Goal: Task Accomplishment & Management: Use online tool/utility

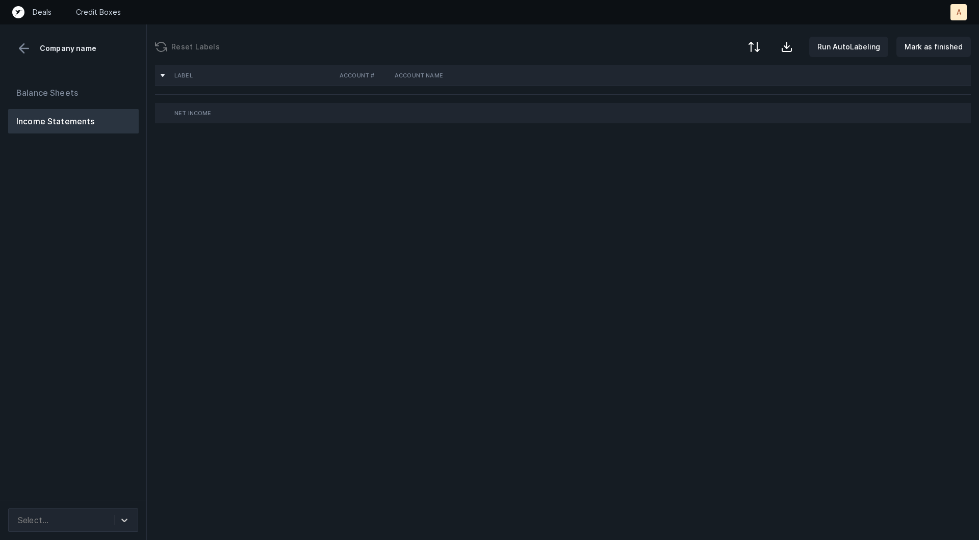
click at [104, 308] on div "Balance Sheets Income Statements" at bounding box center [73, 286] width 147 height 428
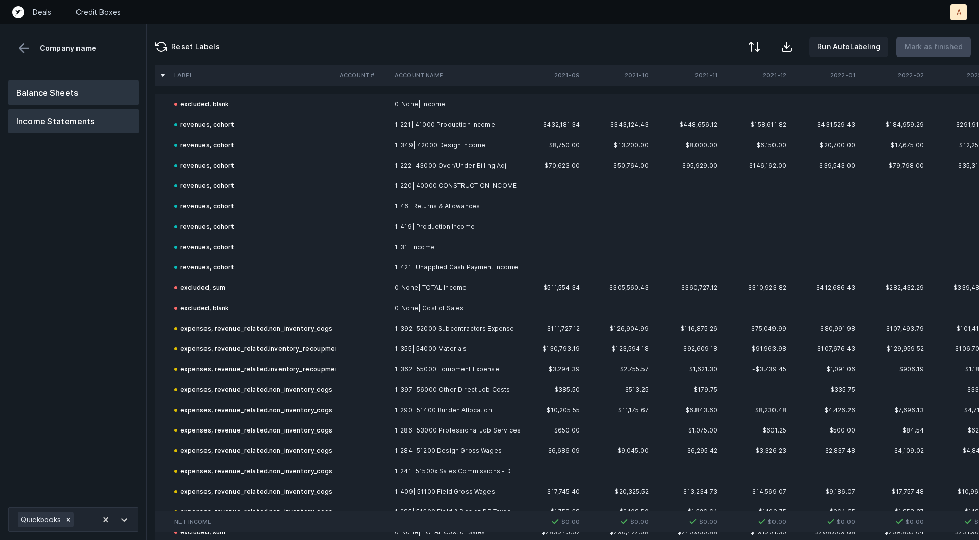
click at [86, 88] on button "Balance Sheets" at bounding box center [73, 93] width 130 height 24
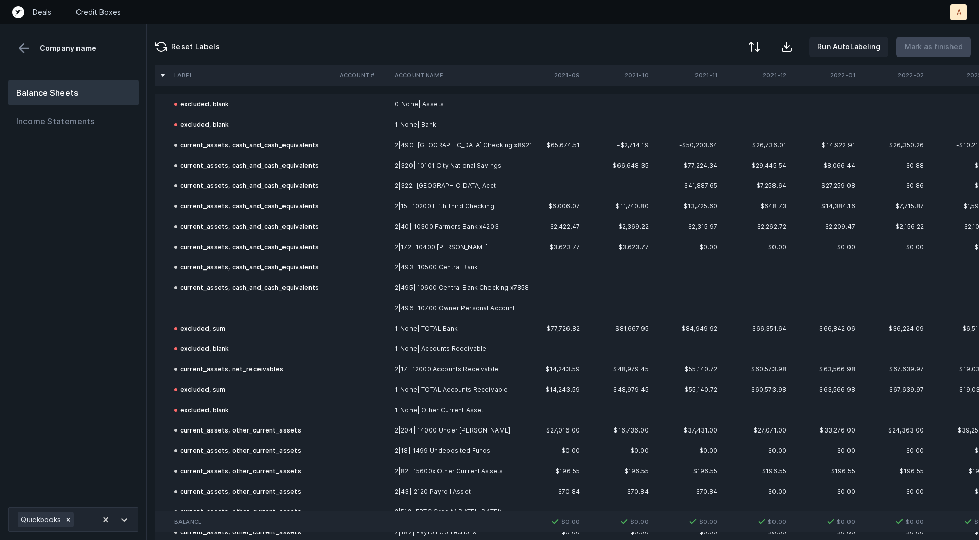
click at [265, 309] on td at bounding box center [252, 308] width 165 height 20
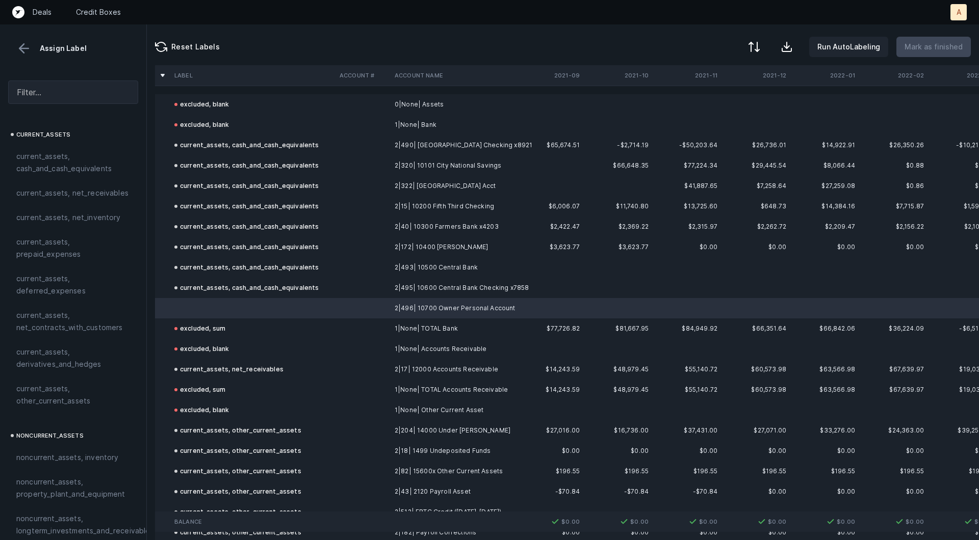
drag, startPoint x: 76, startPoint y: 160, endPoint x: 632, endPoint y: 106, distance: 558.2
click at [76, 160] on span "current_assets, cash_and_cash_equivalents" at bounding box center [73, 162] width 114 height 24
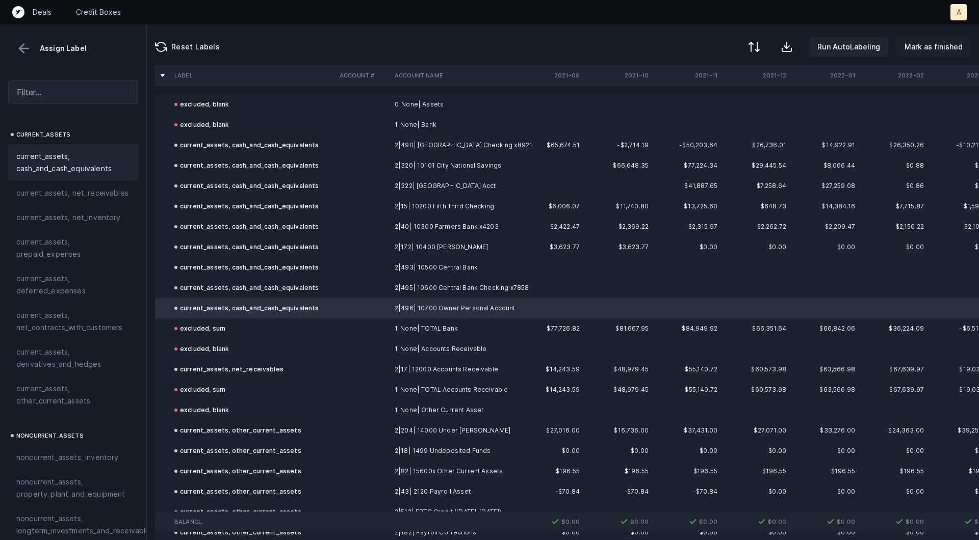
click at [929, 46] on p "Mark as finished" at bounding box center [933, 47] width 58 height 12
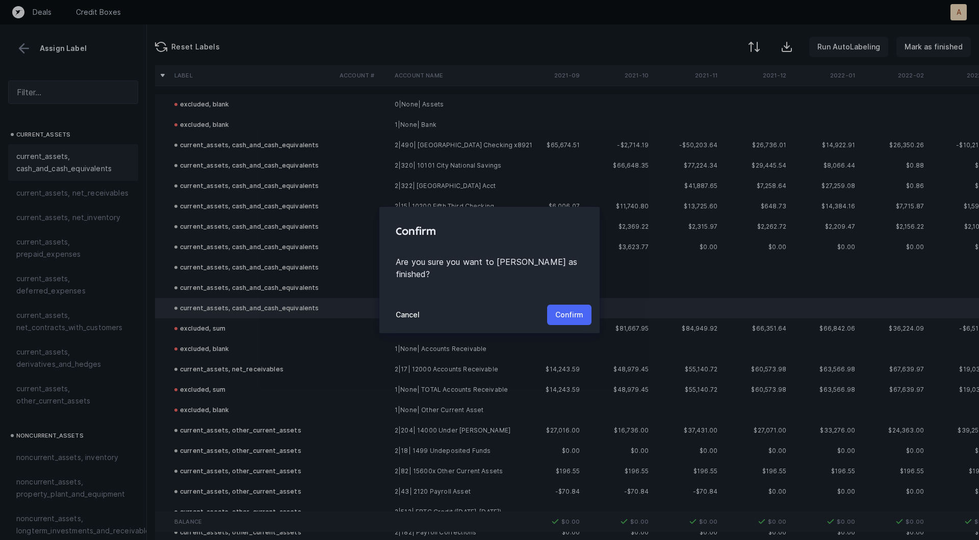
click at [568, 309] on p "Confirm" at bounding box center [569, 315] width 28 height 12
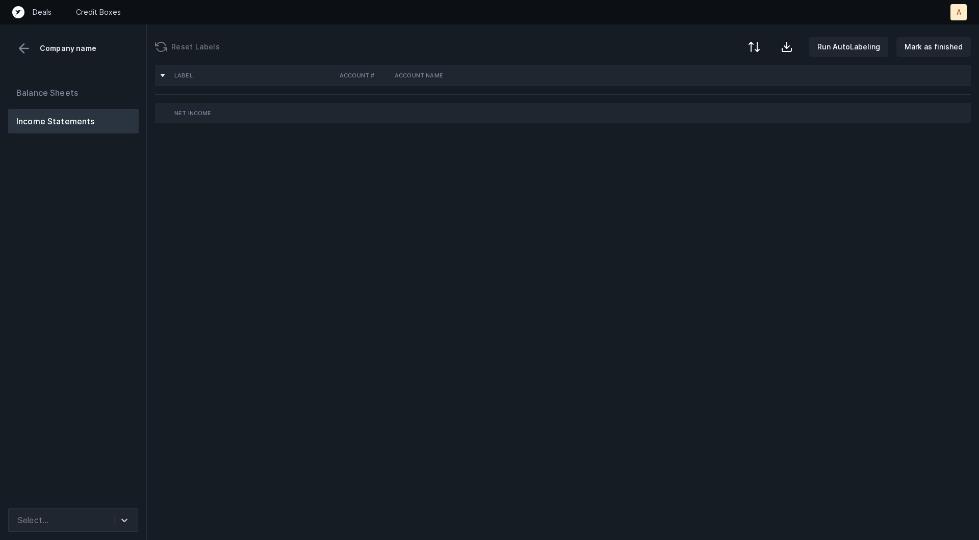
click at [48, 269] on div "Balance Sheets Income Statements" at bounding box center [73, 286] width 147 height 428
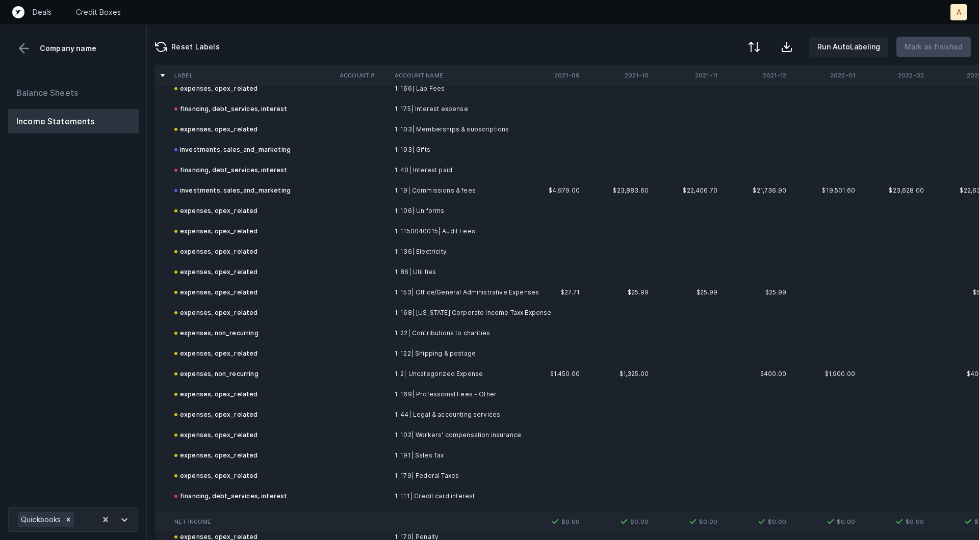
scroll to position [829, 0]
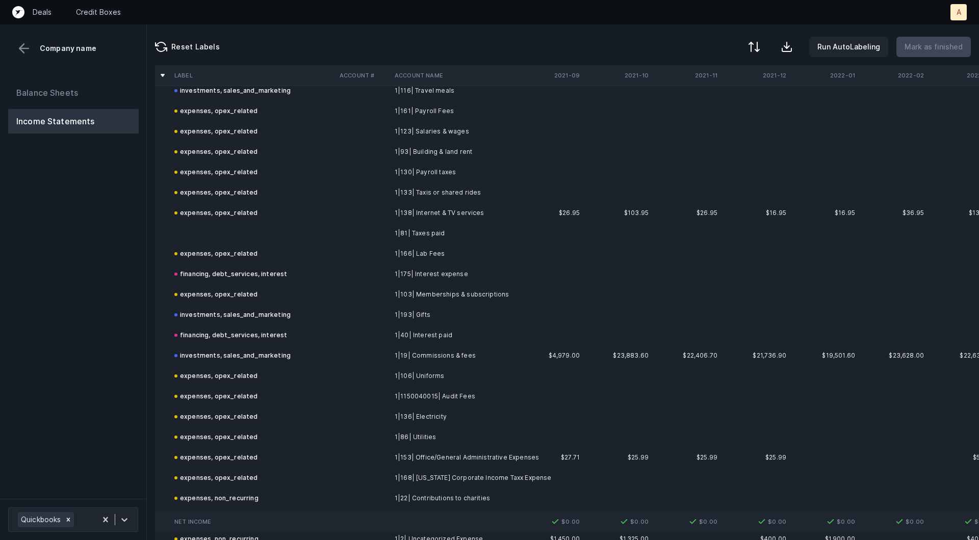
click at [208, 226] on td at bounding box center [252, 233] width 165 height 20
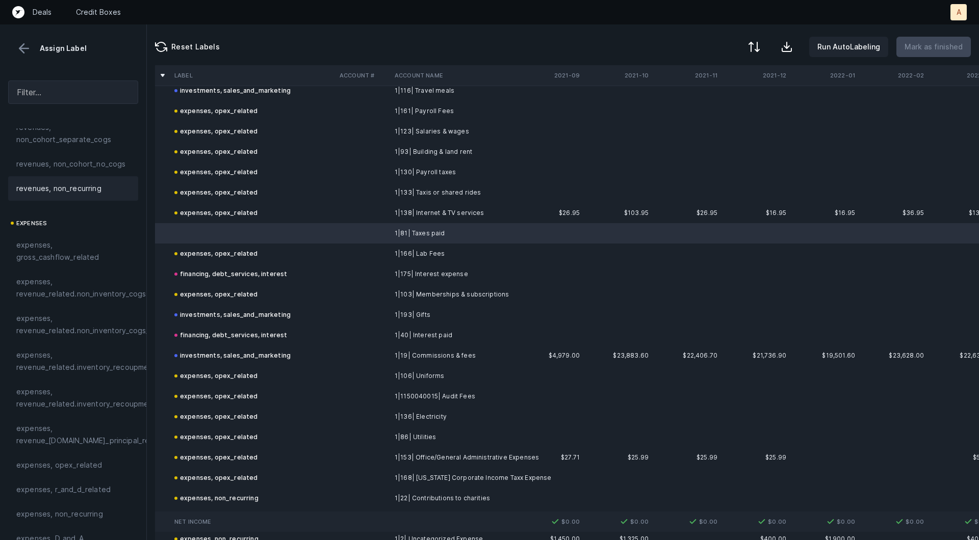
scroll to position [168, 0]
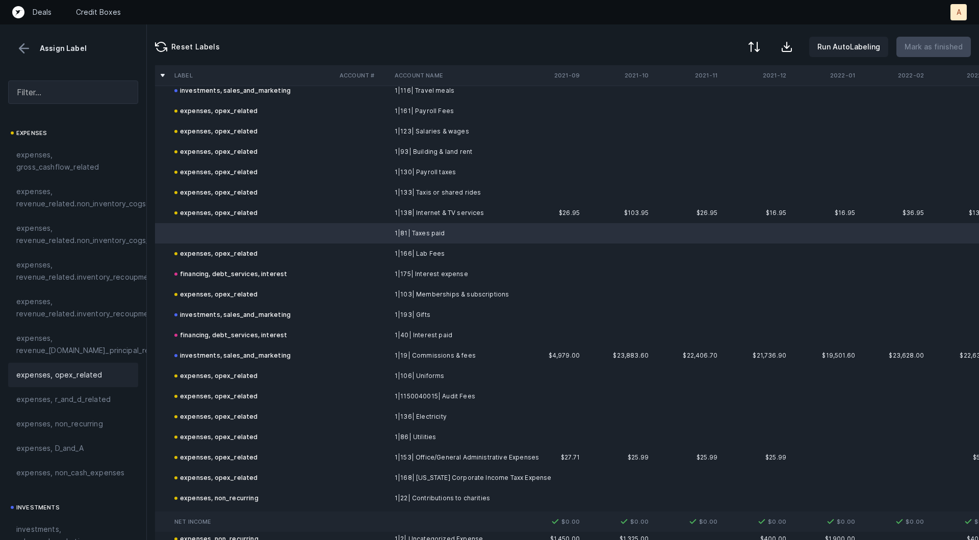
click at [87, 376] on span "expenses, opex_related" at bounding box center [59, 375] width 86 height 12
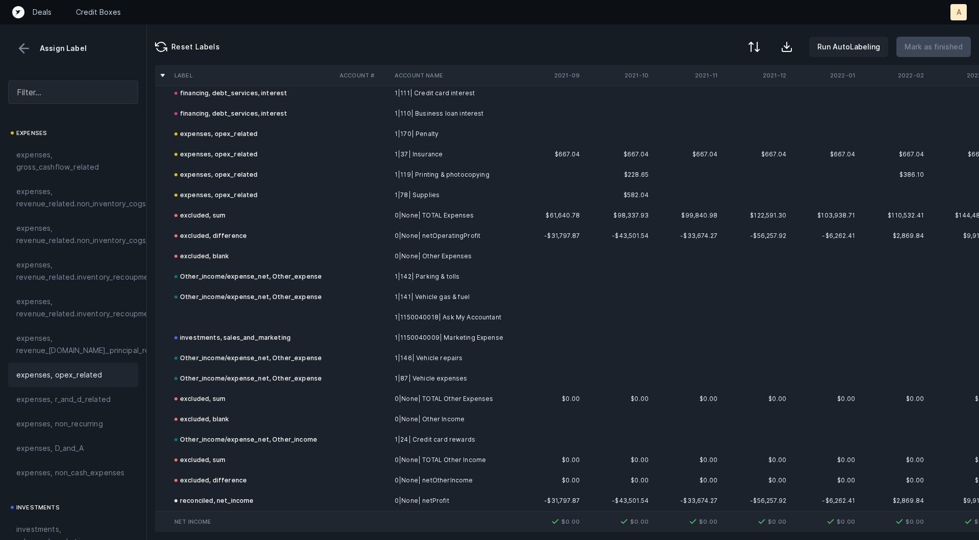
scroll to position [1405, 0]
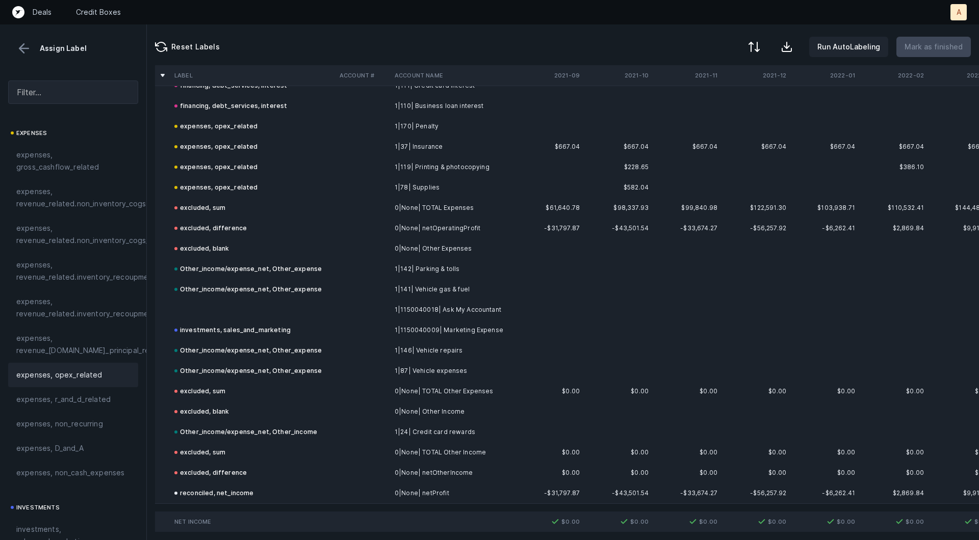
click at [330, 308] on td at bounding box center [252, 310] width 165 height 20
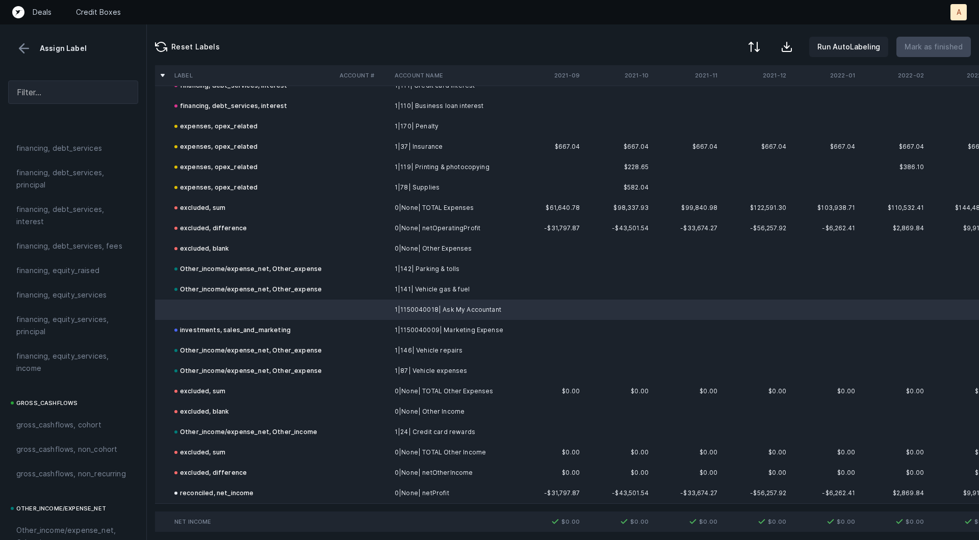
scroll to position [1141, 0]
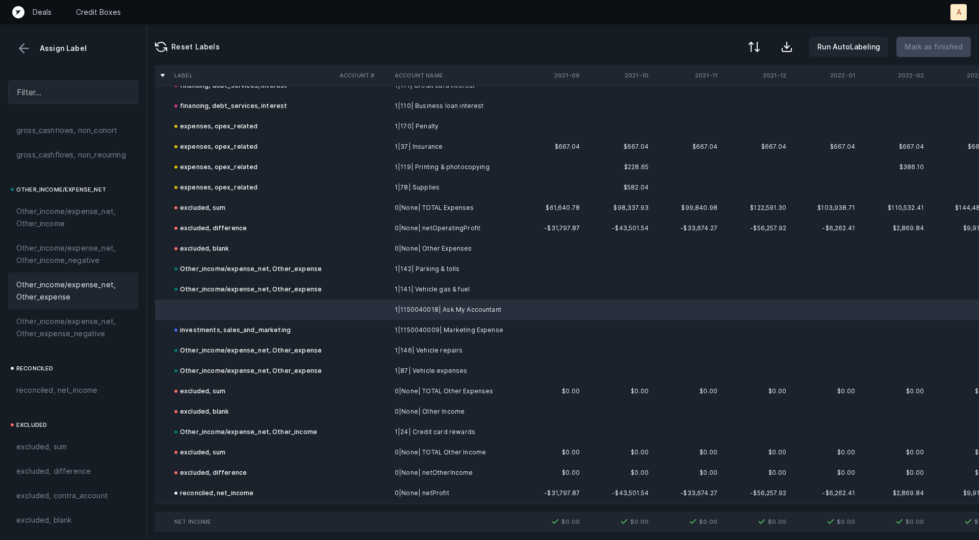
click at [20, 296] on span "Other_income/expense_net, Other_expense" at bounding box center [73, 291] width 114 height 24
click at [926, 49] on p "Mark as finished" at bounding box center [933, 47] width 58 height 12
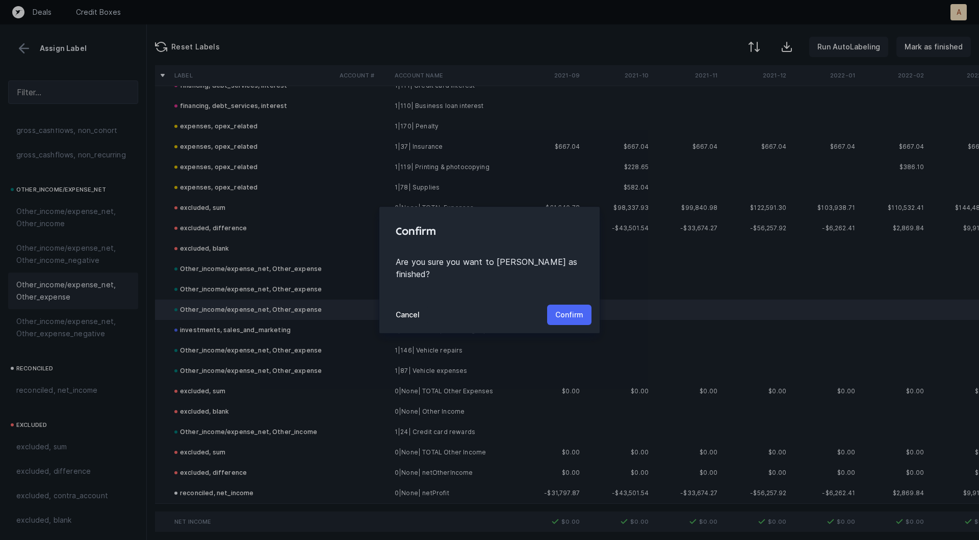
click at [571, 314] on p "Confirm" at bounding box center [569, 315] width 28 height 12
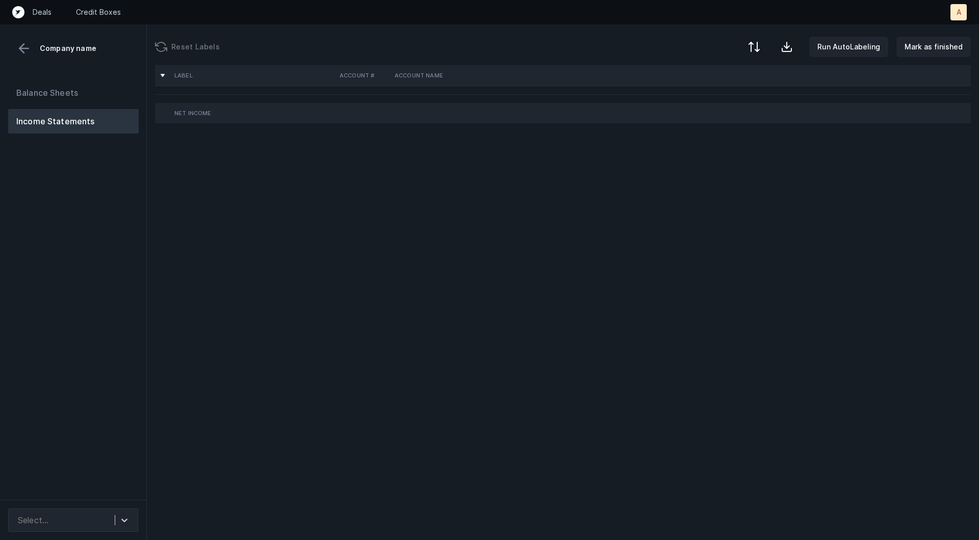
click at [93, 336] on div "Balance Sheets Income Statements" at bounding box center [73, 286] width 147 height 428
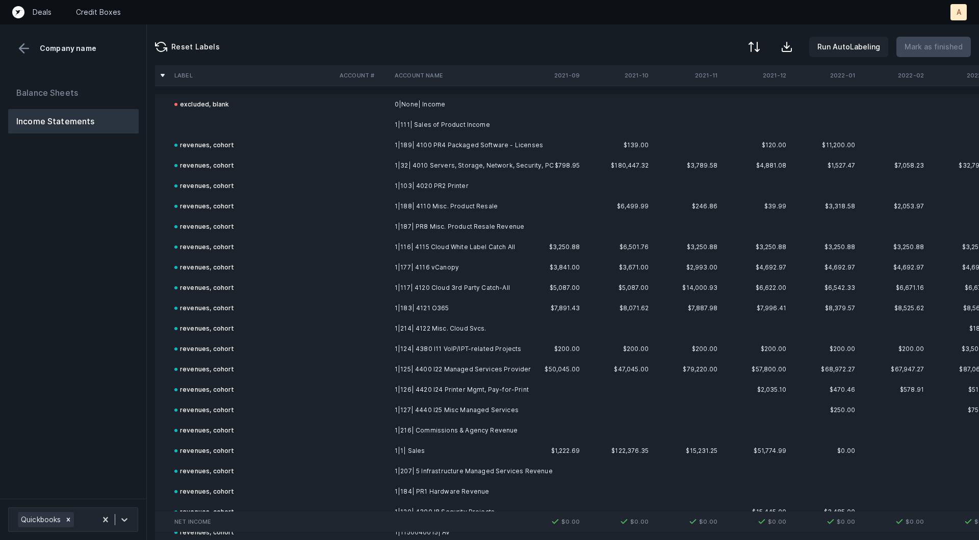
click at [214, 122] on td at bounding box center [252, 125] width 165 height 20
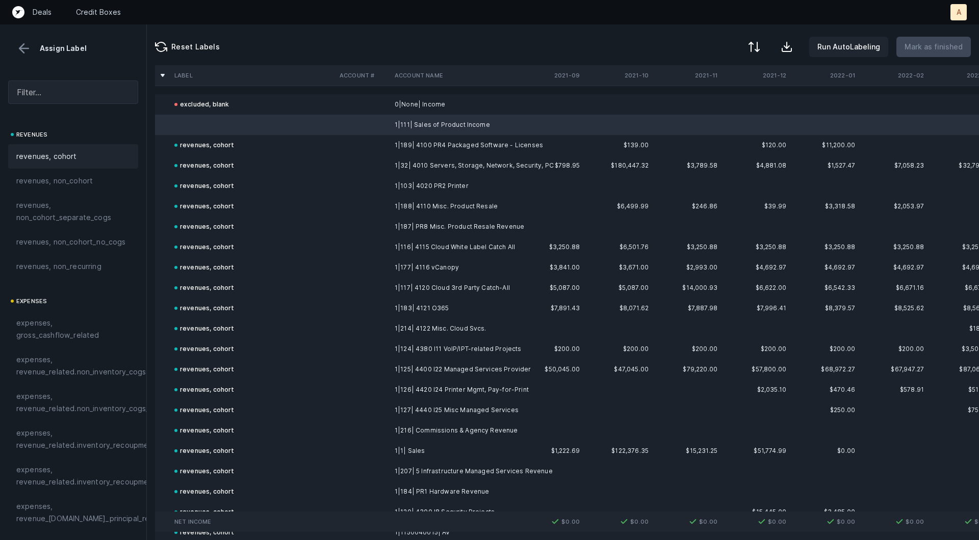
click at [80, 156] on div "revenues, cohort" at bounding box center [73, 156] width 114 height 12
click at [932, 49] on p "Mark as finished" at bounding box center [933, 47] width 58 height 12
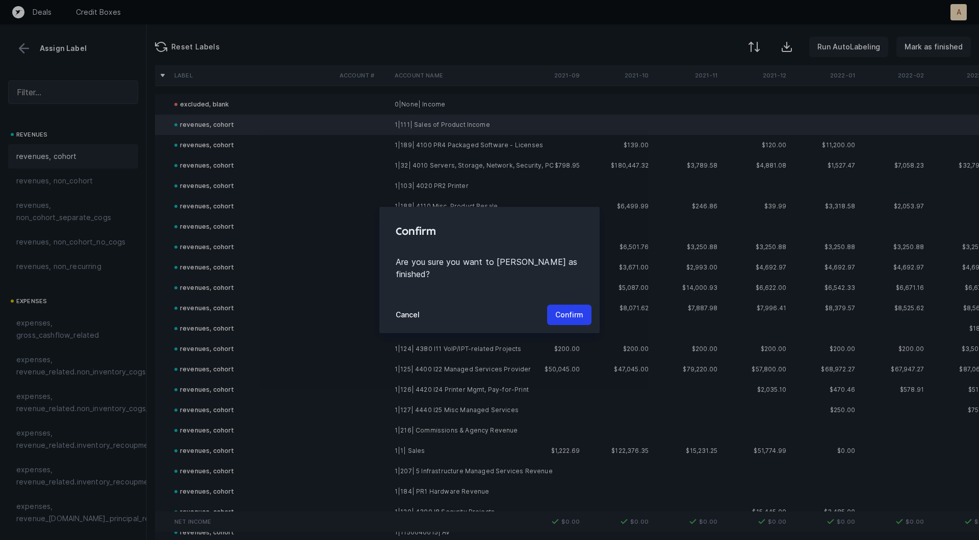
click at [572, 297] on div "Cancel Confirm" at bounding box center [489, 315] width 220 height 37
click at [571, 305] on button "Confirm" at bounding box center [569, 315] width 44 height 20
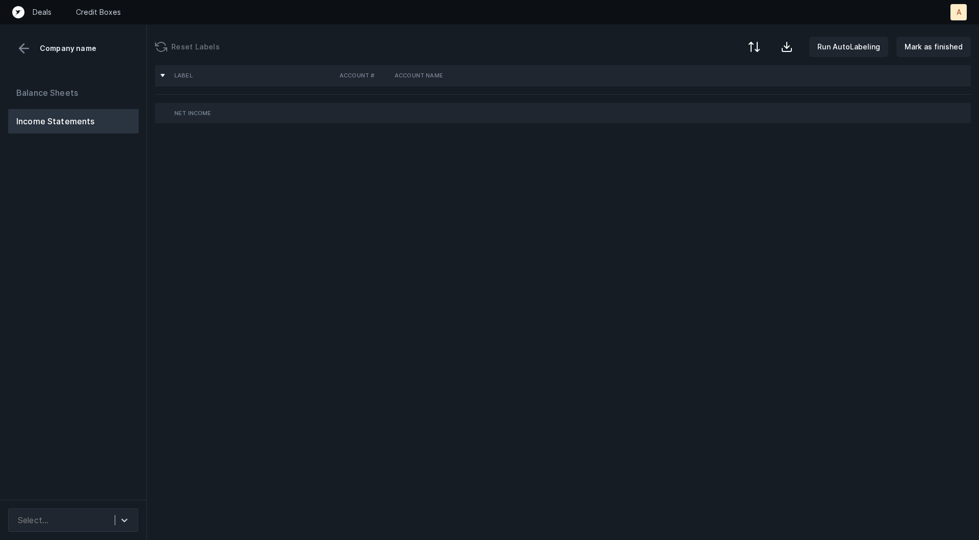
click at [84, 304] on div "Balance Sheets Income Statements" at bounding box center [73, 286] width 147 height 428
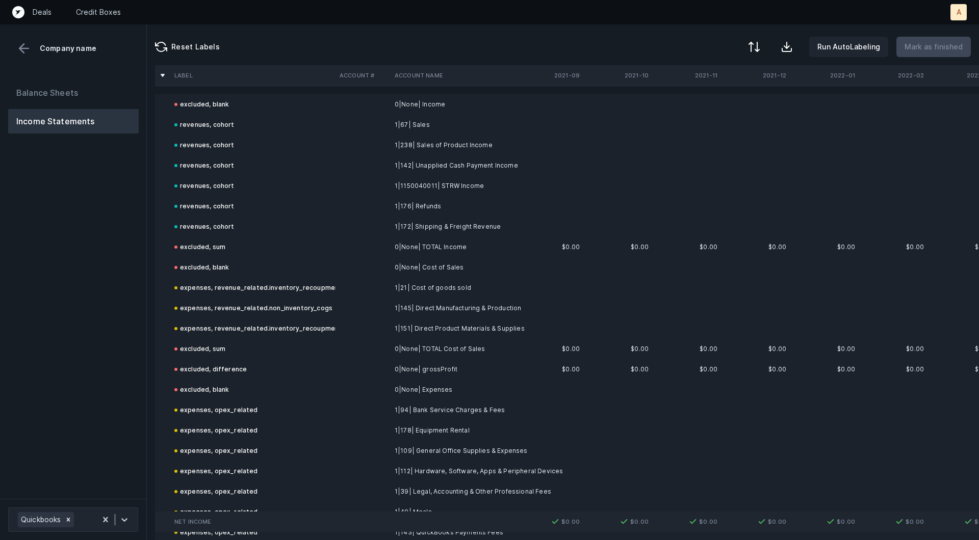
click at [84, 304] on div "Balance Sheets Income Statements" at bounding box center [73, 285] width 147 height 427
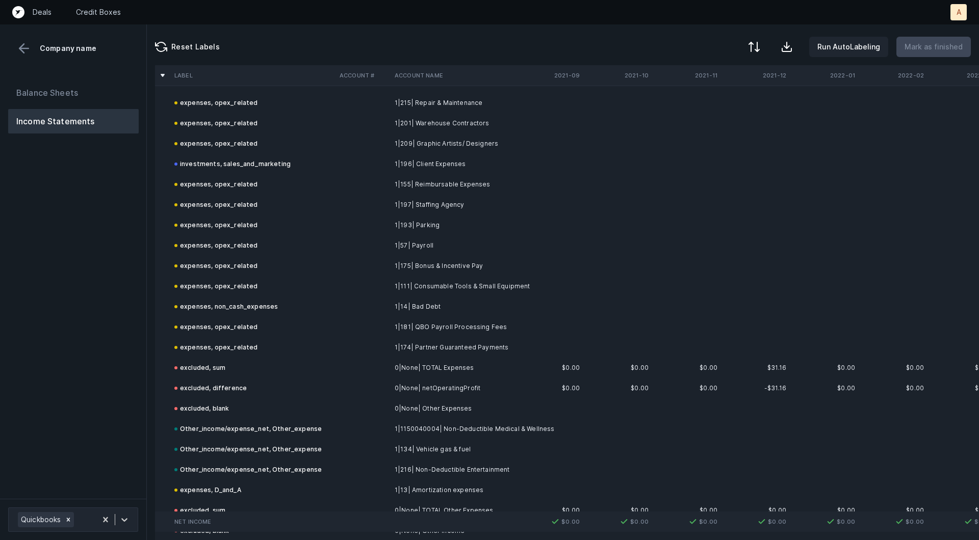
scroll to position [1222, 0]
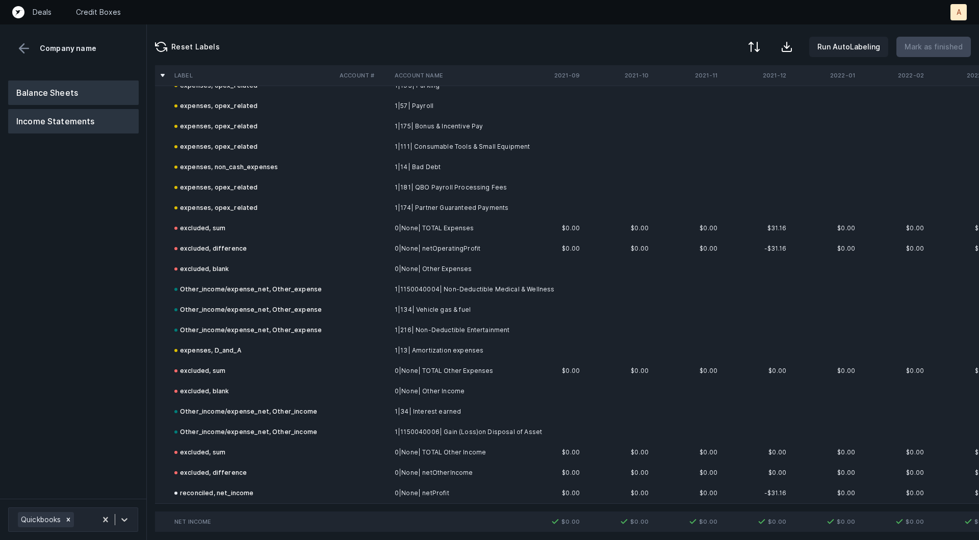
click at [89, 92] on button "Balance Sheets" at bounding box center [73, 93] width 130 height 24
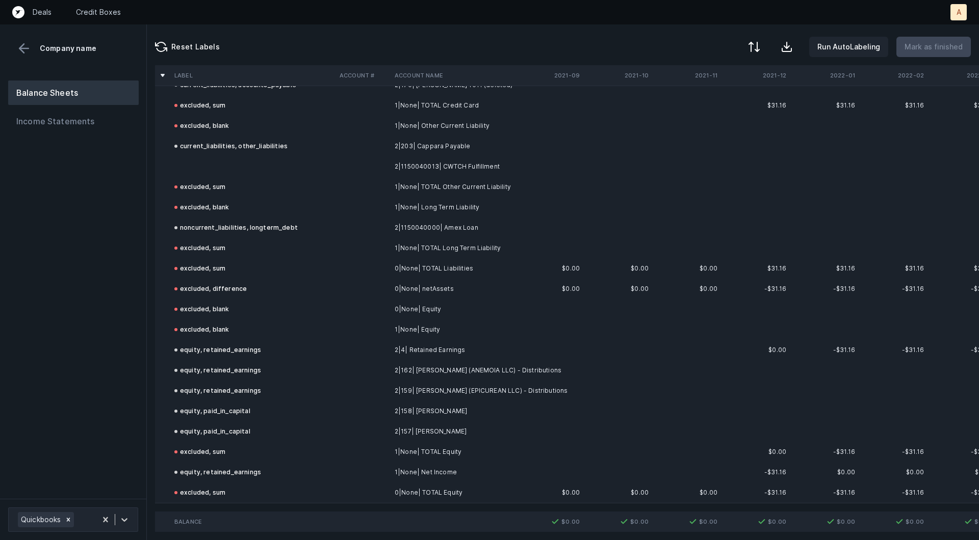
scroll to position [610, 0]
click at [309, 172] on td at bounding box center [252, 167] width 165 height 20
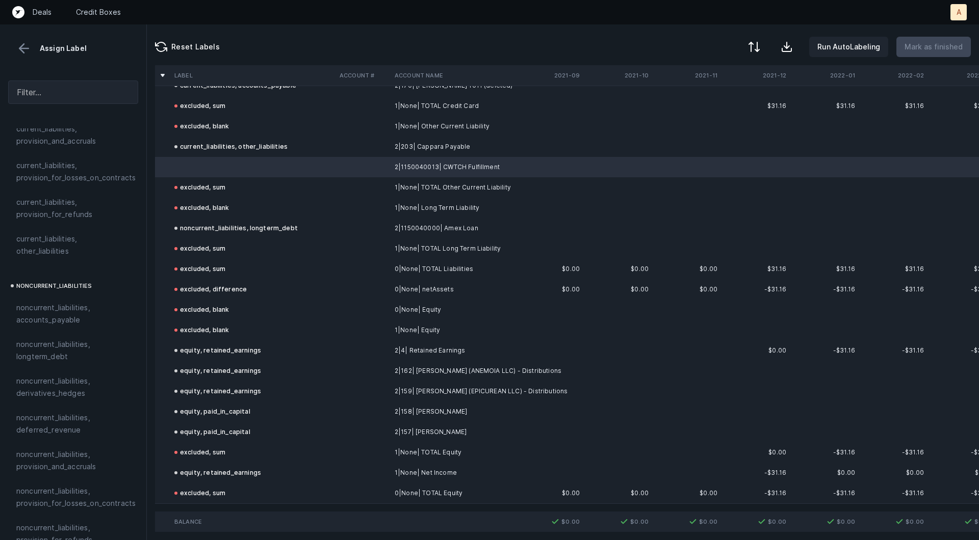
scroll to position [800, 0]
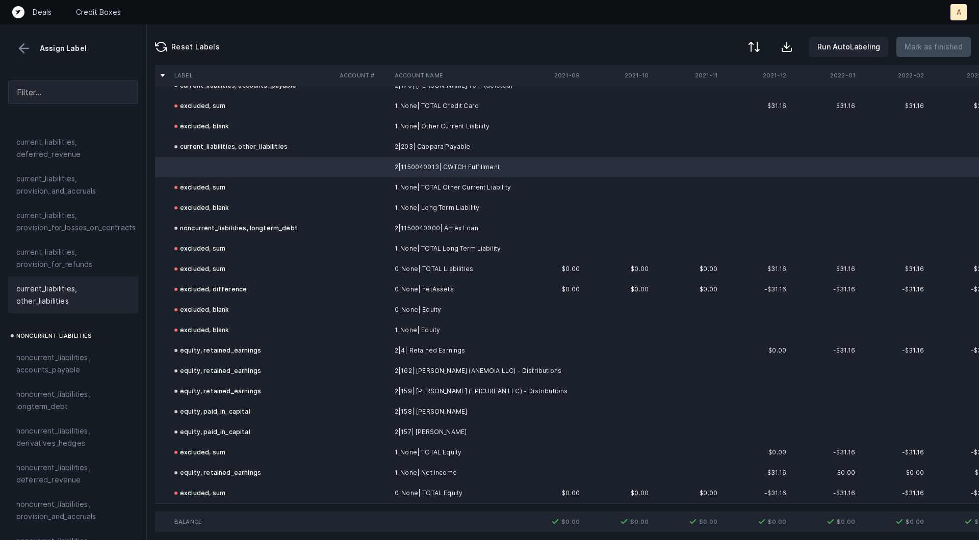
click at [31, 283] on span "current_liabilities, other_liabilities" at bounding box center [73, 295] width 114 height 24
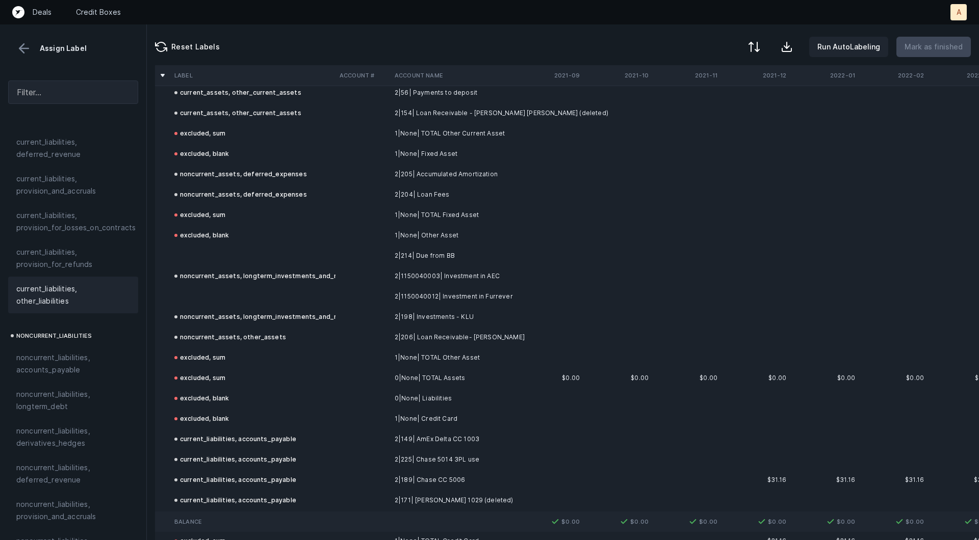
scroll to position [160, 0]
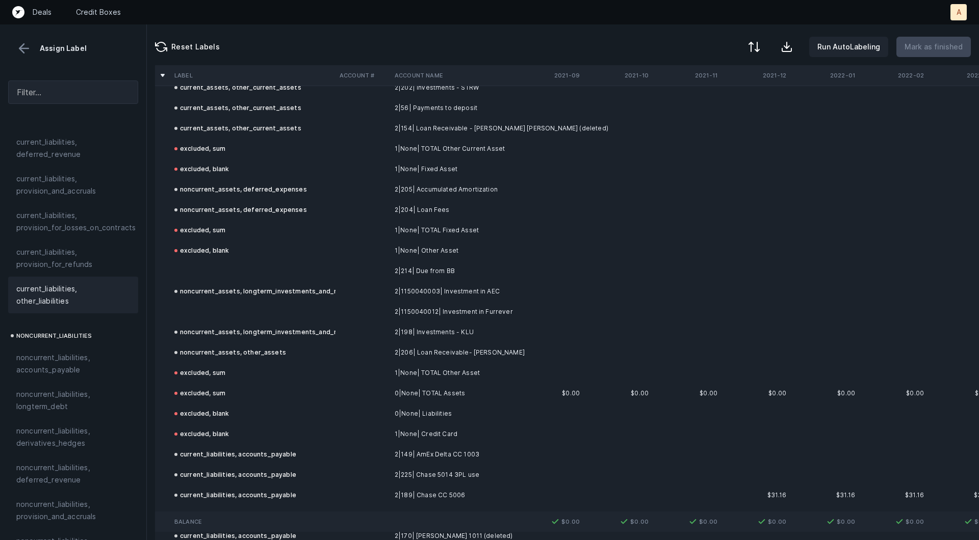
click at [362, 309] on td at bounding box center [362, 312] width 55 height 20
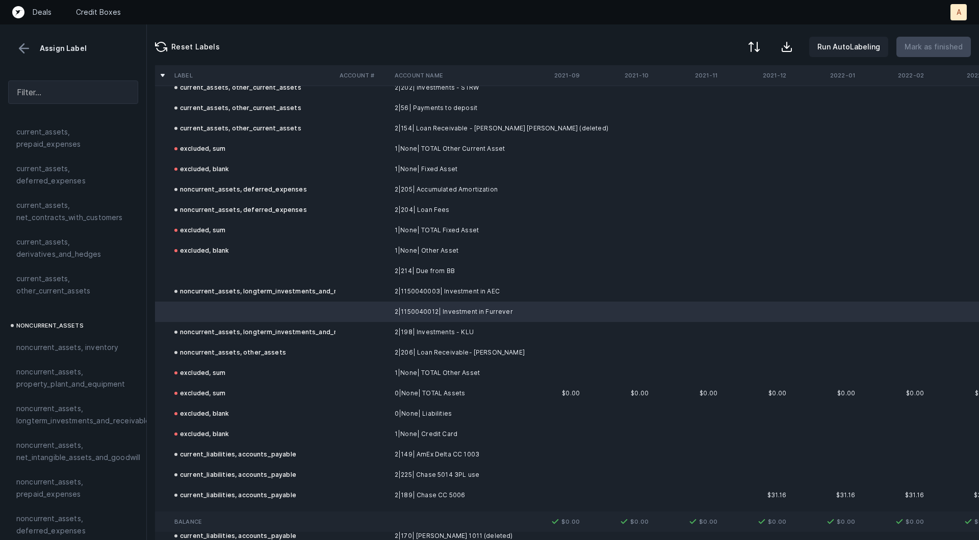
scroll to position [126, 0]
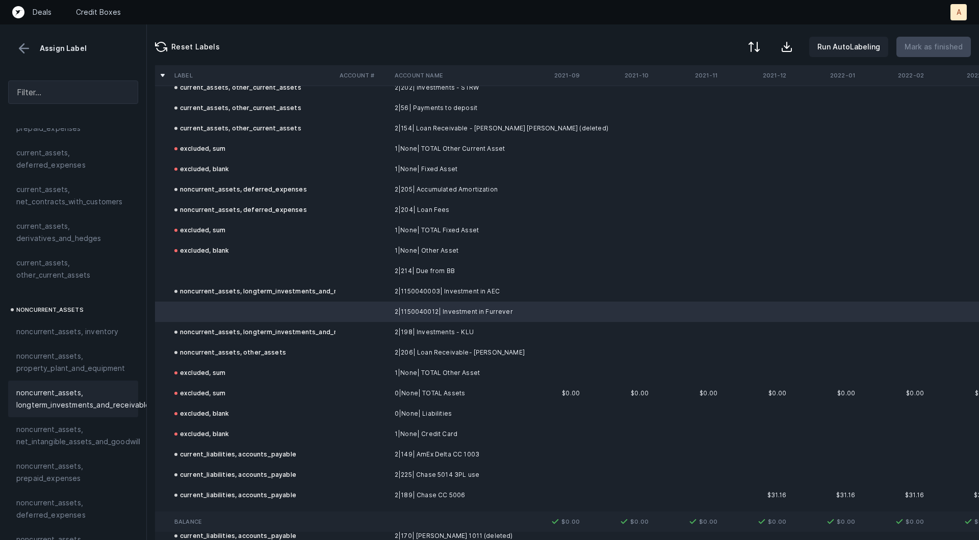
click at [88, 392] on span "noncurrent_assets, longterm_investments_and_receivables" at bounding box center [85, 399] width 138 height 24
click at [213, 276] on td at bounding box center [252, 271] width 165 height 20
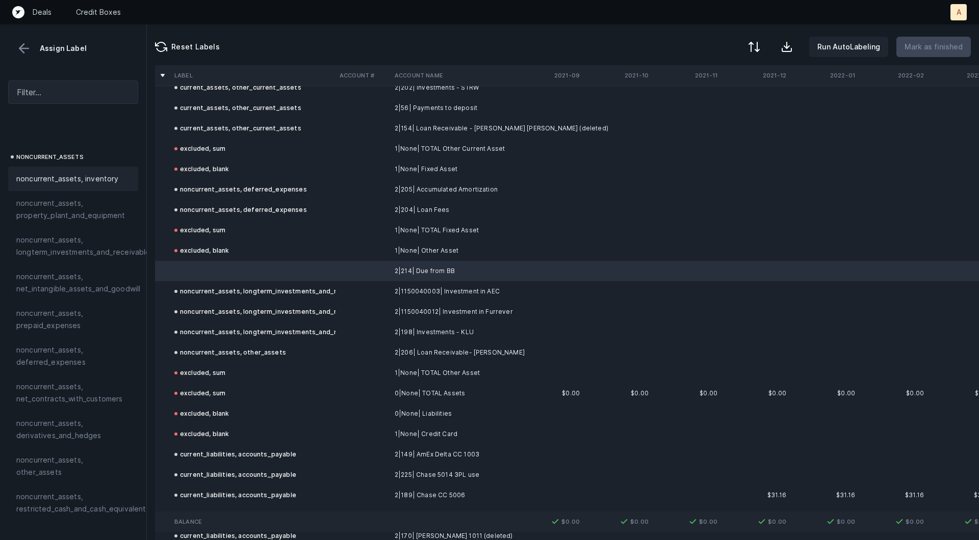
scroll to position [312, 0]
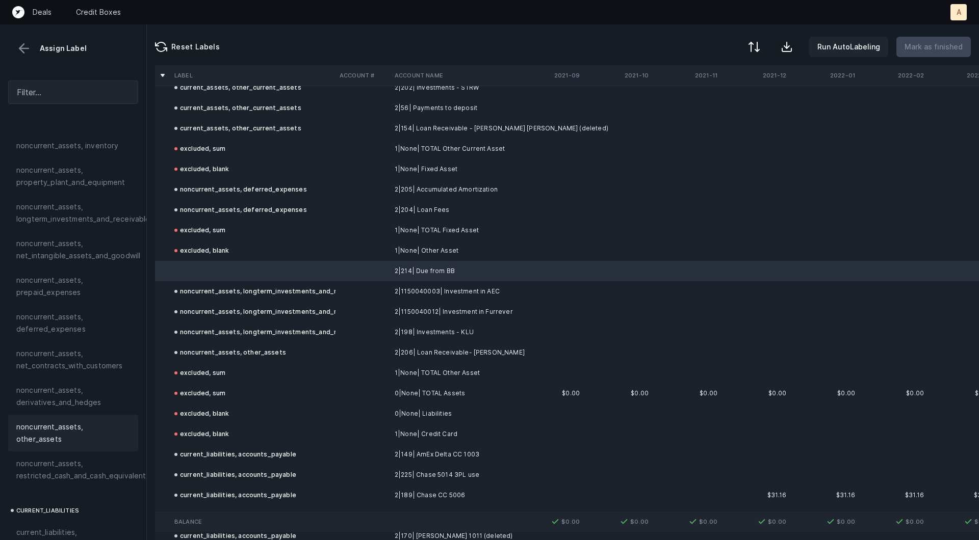
click at [64, 426] on span "noncurrent_assets, other_assets" at bounding box center [73, 433] width 114 height 24
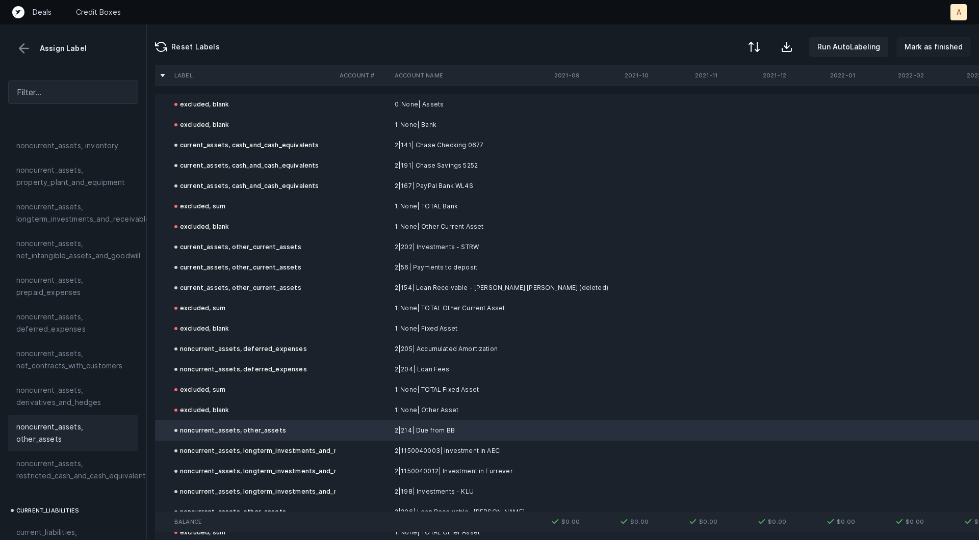
click at [905, 43] on button "Mark as finished" at bounding box center [933, 47] width 74 height 20
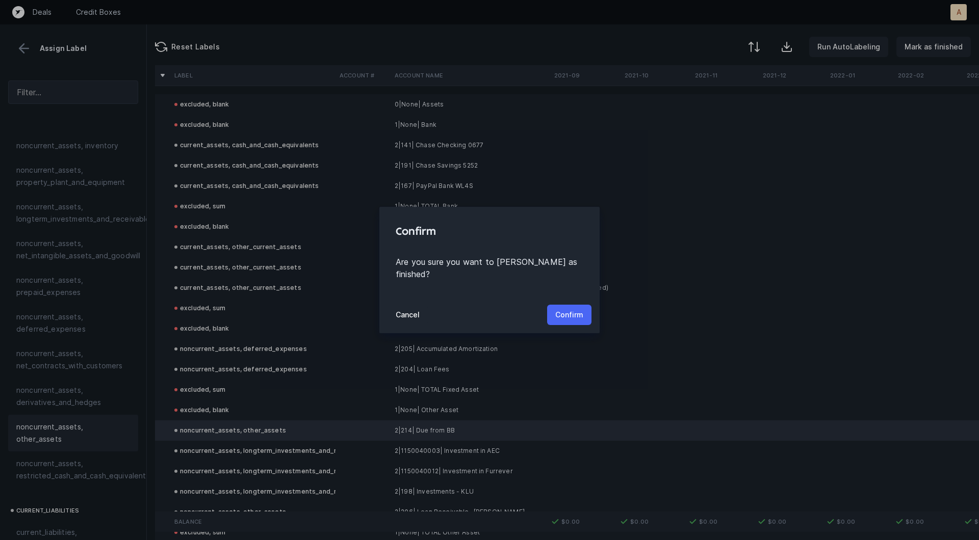
click at [566, 309] on p "Confirm" at bounding box center [569, 315] width 28 height 12
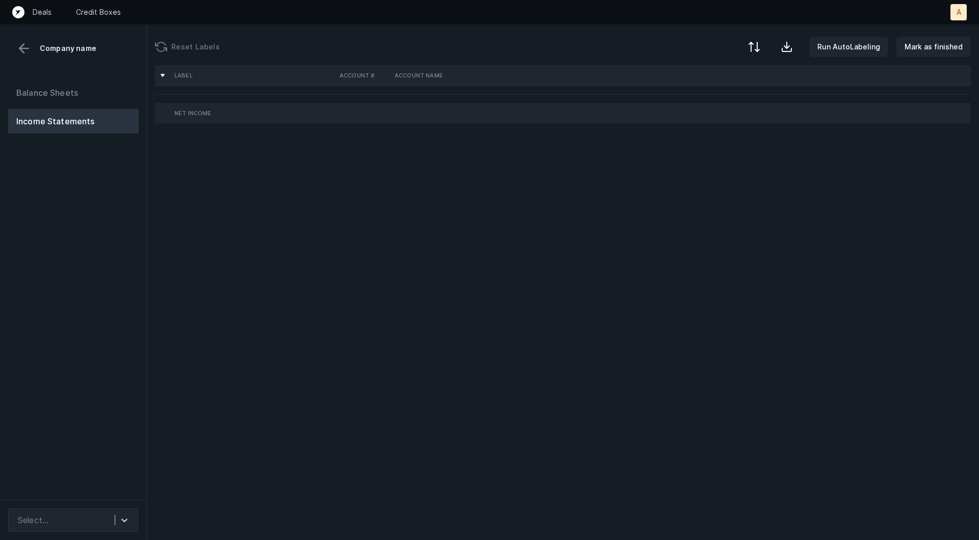
click at [90, 308] on div "Balance Sheets Income Statements" at bounding box center [73, 286] width 147 height 428
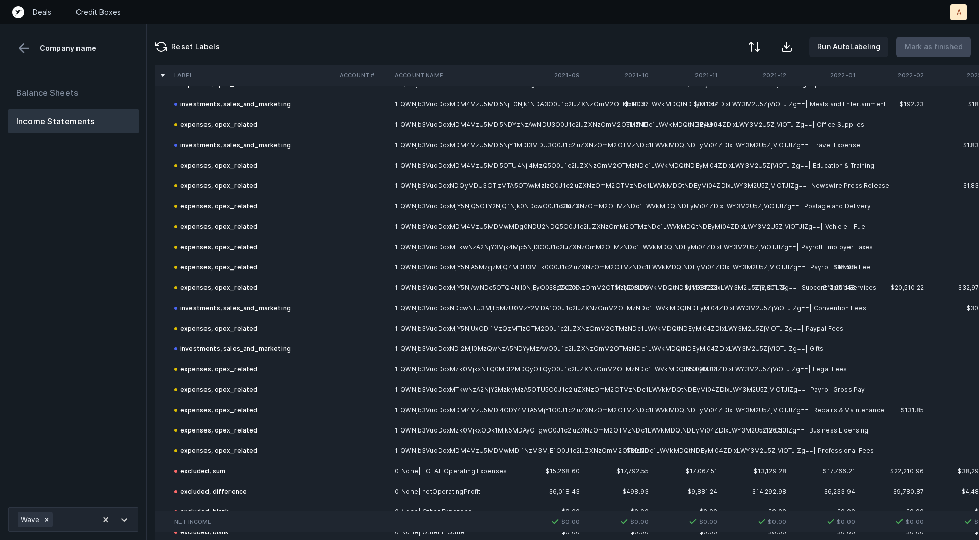
scroll to position [631, 0]
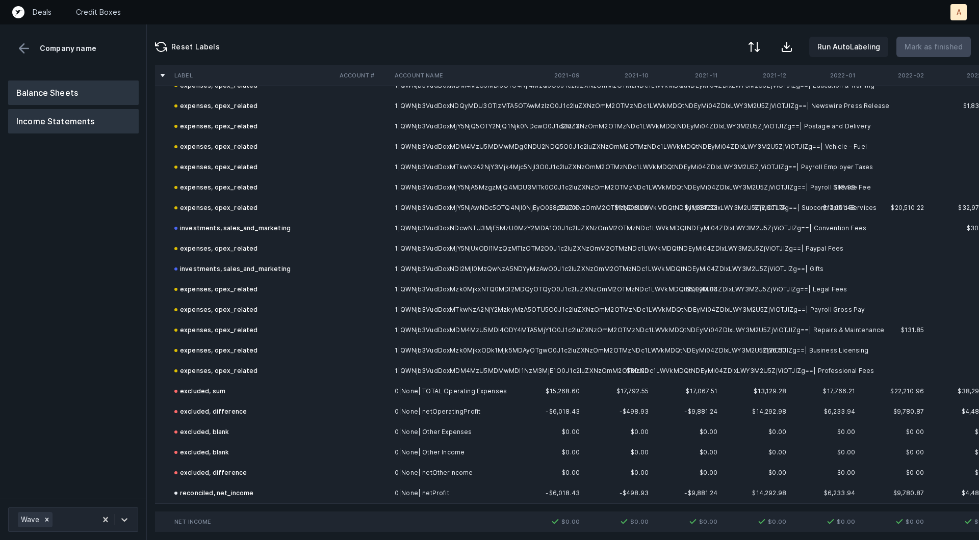
click at [61, 92] on button "Balance Sheets" at bounding box center [73, 93] width 130 height 24
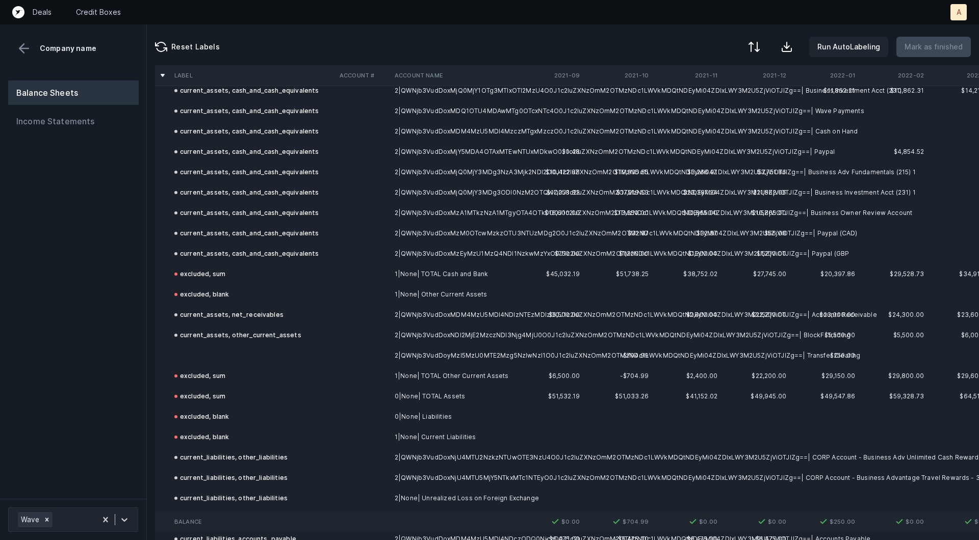
scroll to position [89, 0]
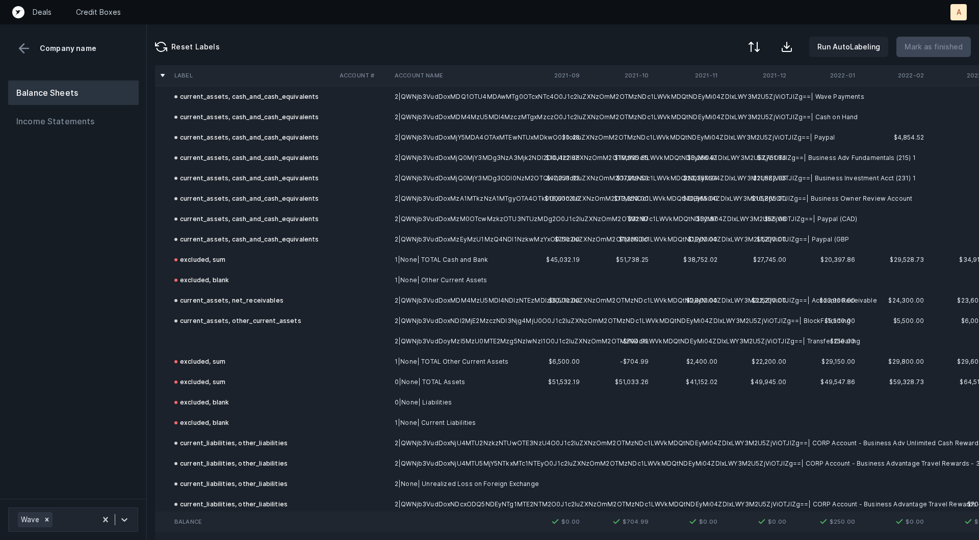
click at [345, 334] on td at bounding box center [362, 341] width 55 height 20
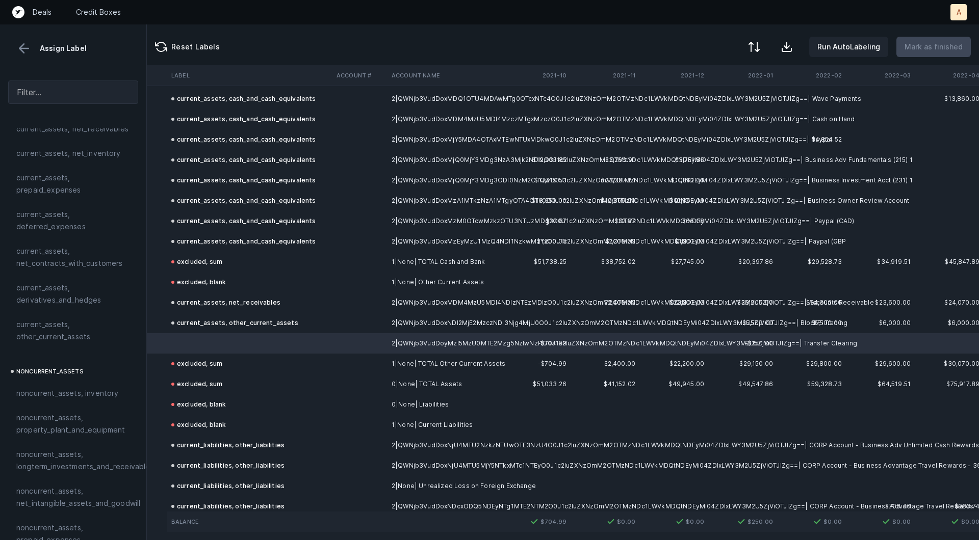
scroll to position [87, 105]
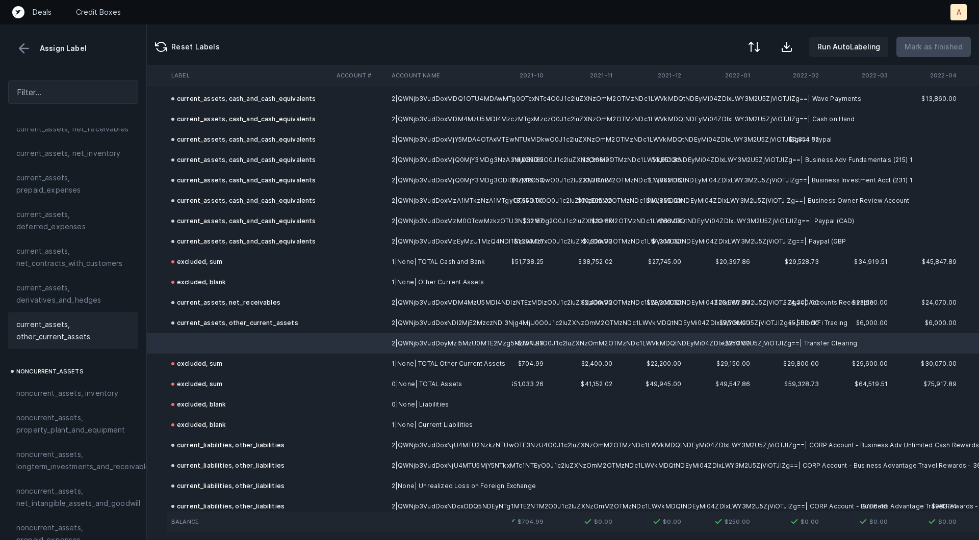
click at [69, 329] on span "current_assets, other_current_assets" at bounding box center [73, 331] width 114 height 24
click at [938, 53] on button "Mark as finished" at bounding box center [933, 47] width 74 height 20
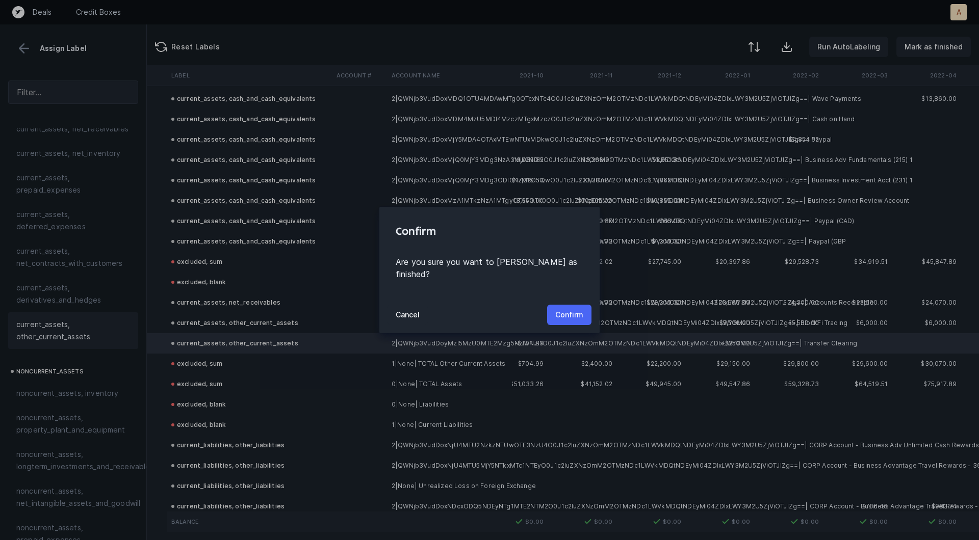
click at [582, 309] on p "Confirm" at bounding box center [569, 315] width 28 height 12
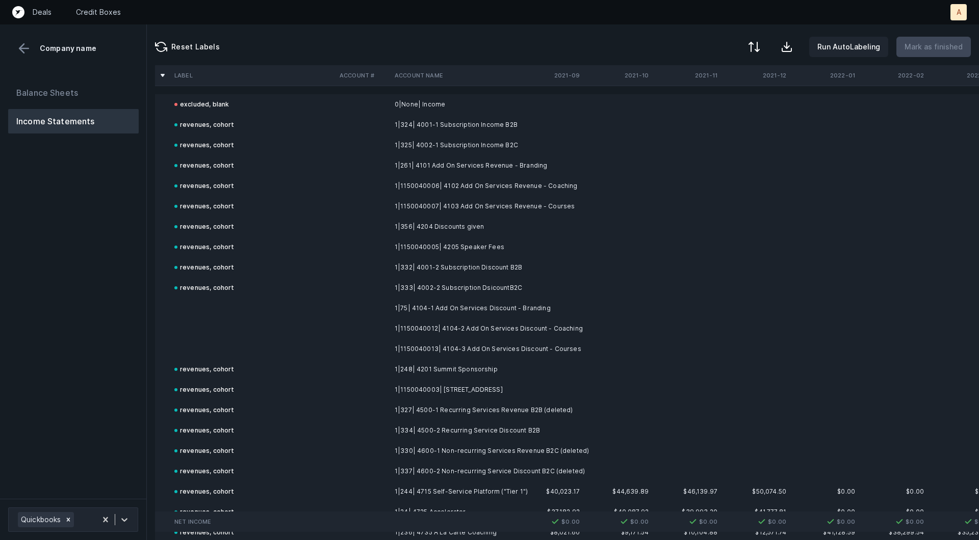
click at [429, 302] on td "1|75| 4104-1 Add On Services Discount - Branding" at bounding box center [452, 308] width 124 height 20
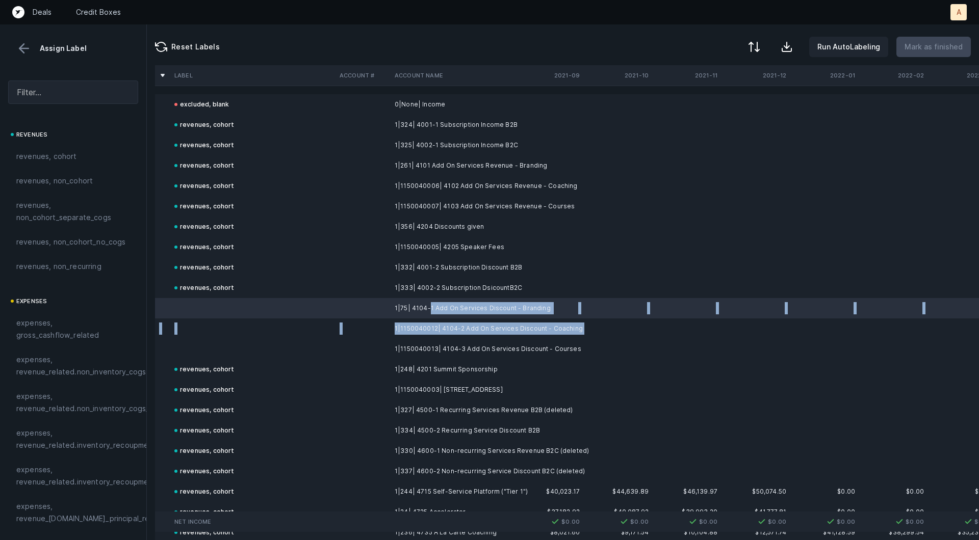
click at [402, 337] on td "1|1150040012| 4104-2 Add On Services Discount - Coaching" at bounding box center [452, 329] width 124 height 20
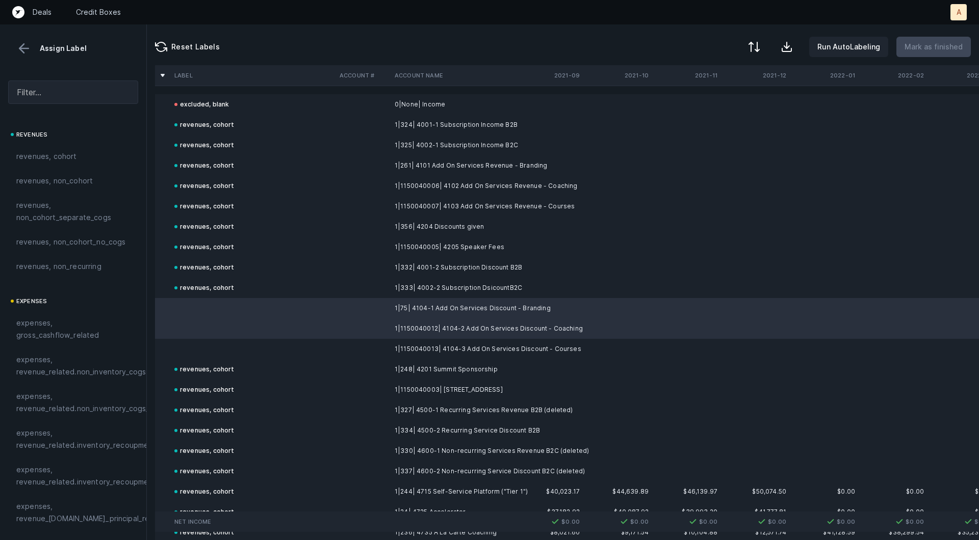
click at [387, 340] on td at bounding box center [362, 349] width 55 height 20
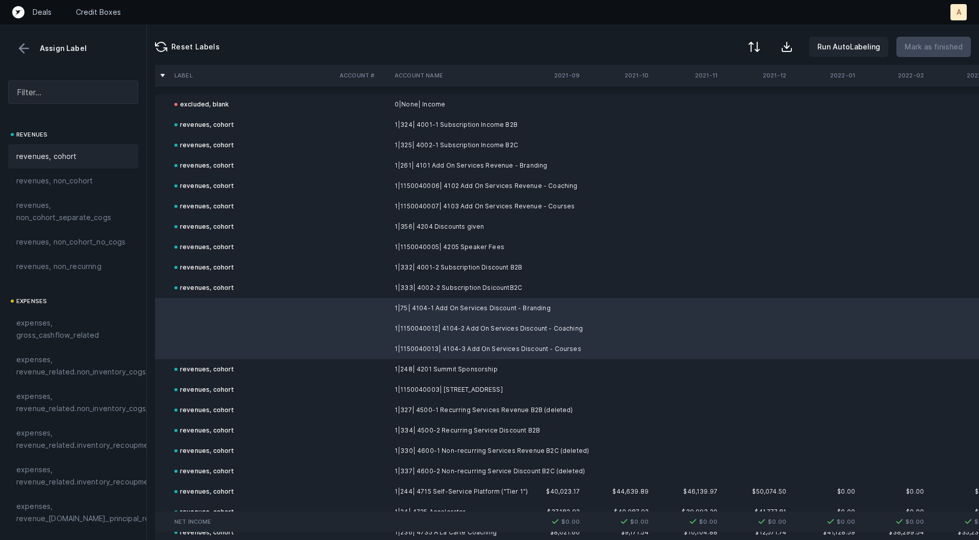
click at [101, 148] on div "revenues, cohort" at bounding box center [73, 156] width 130 height 24
click at [922, 44] on p "Mark as finished" at bounding box center [933, 47] width 58 height 12
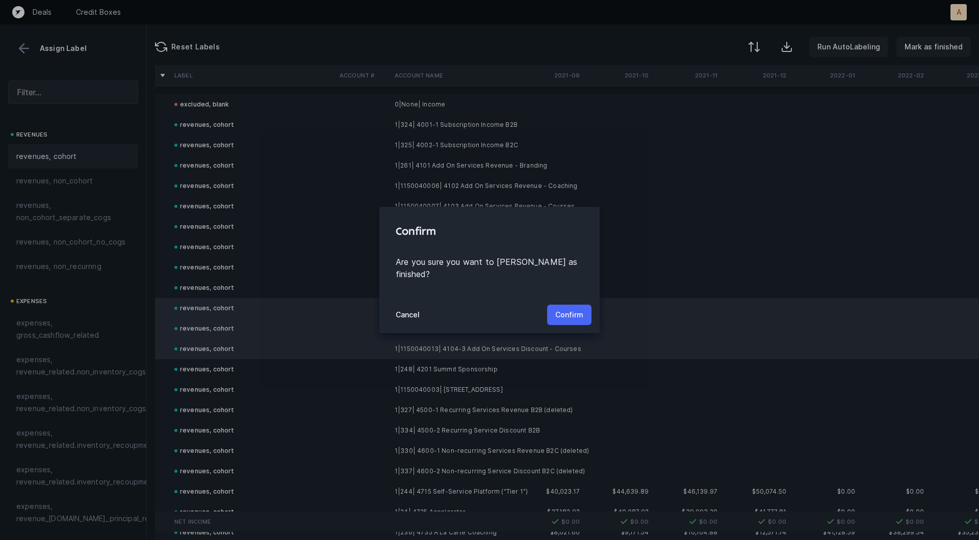
click at [574, 309] on p "Confirm" at bounding box center [569, 315] width 28 height 12
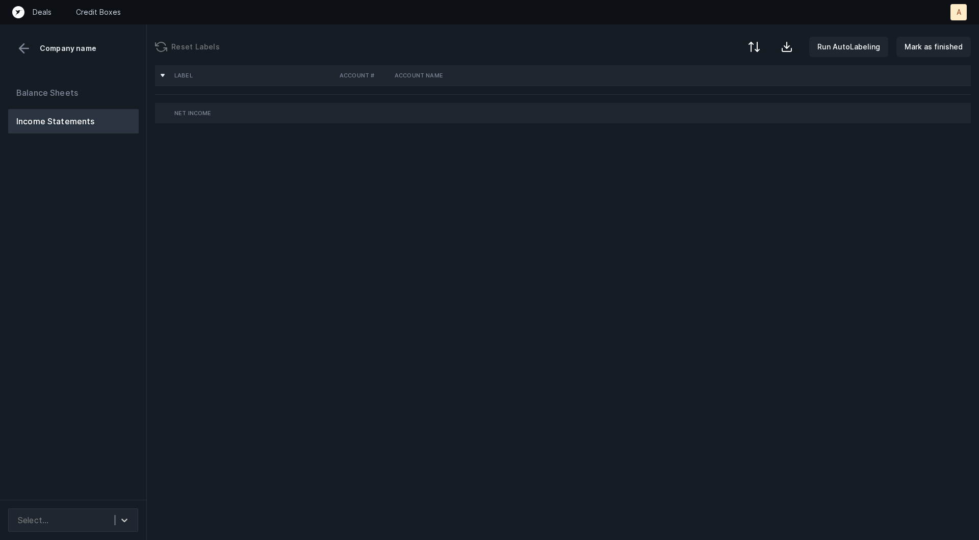
click at [107, 247] on div "Balance Sheets Income Statements" at bounding box center [73, 286] width 147 height 428
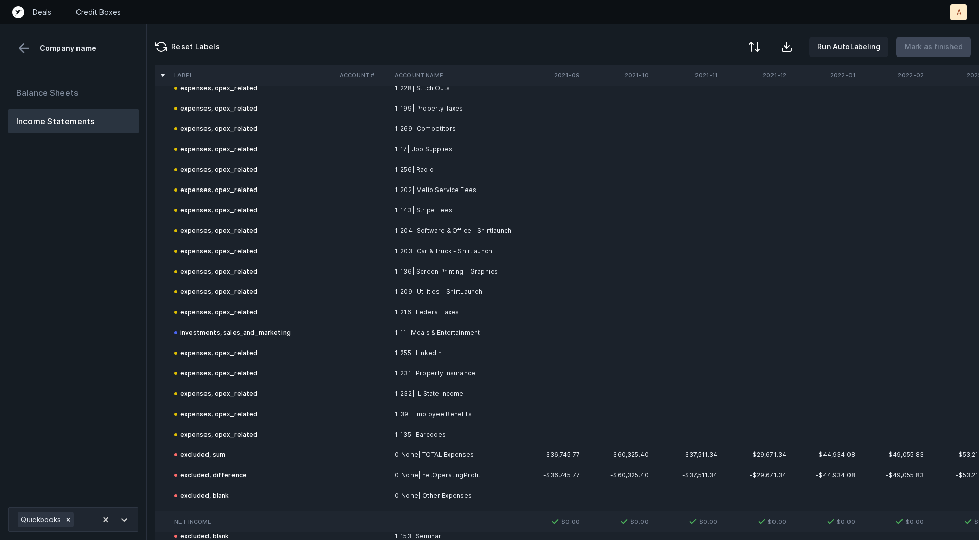
scroll to position [2445, 0]
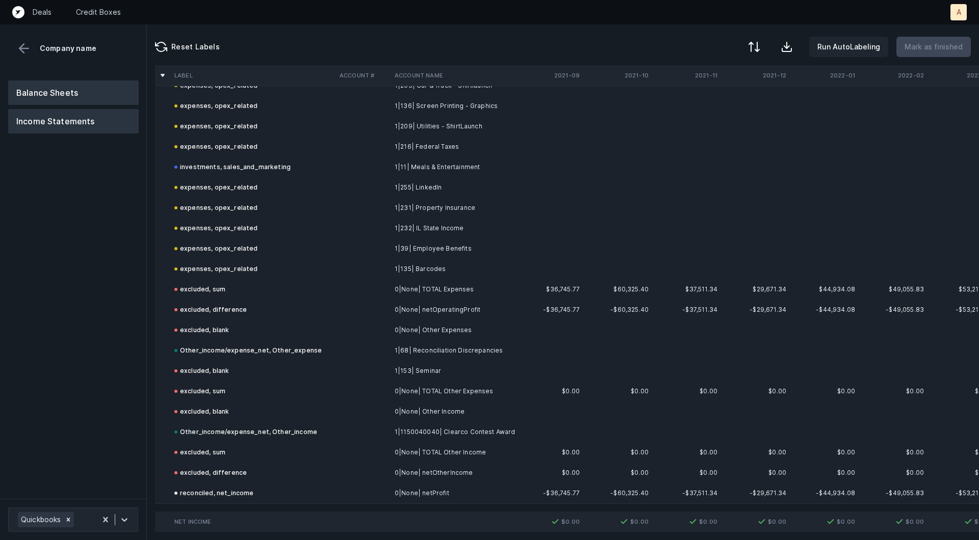
click at [59, 89] on button "Balance Sheets" at bounding box center [73, 93] width 130 height 24
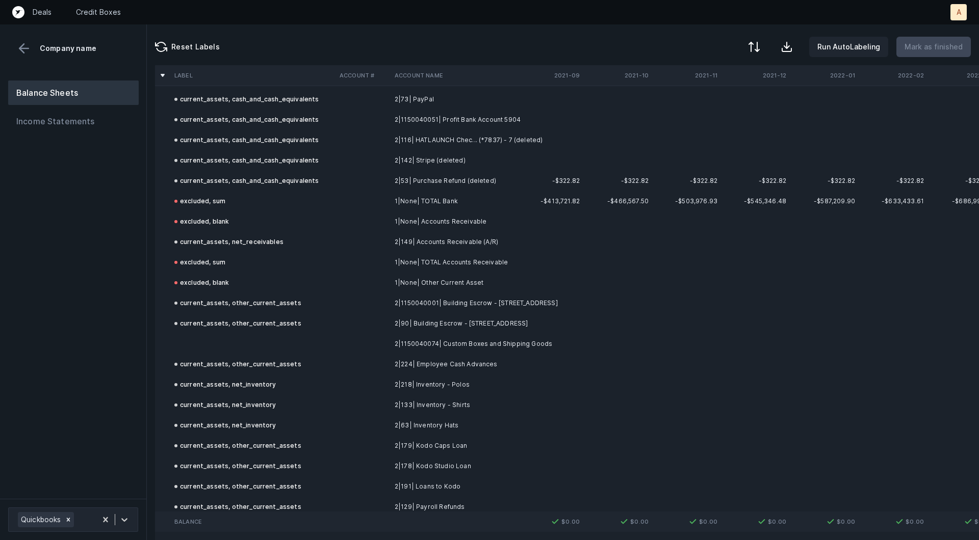
scroll to position [195, 0]
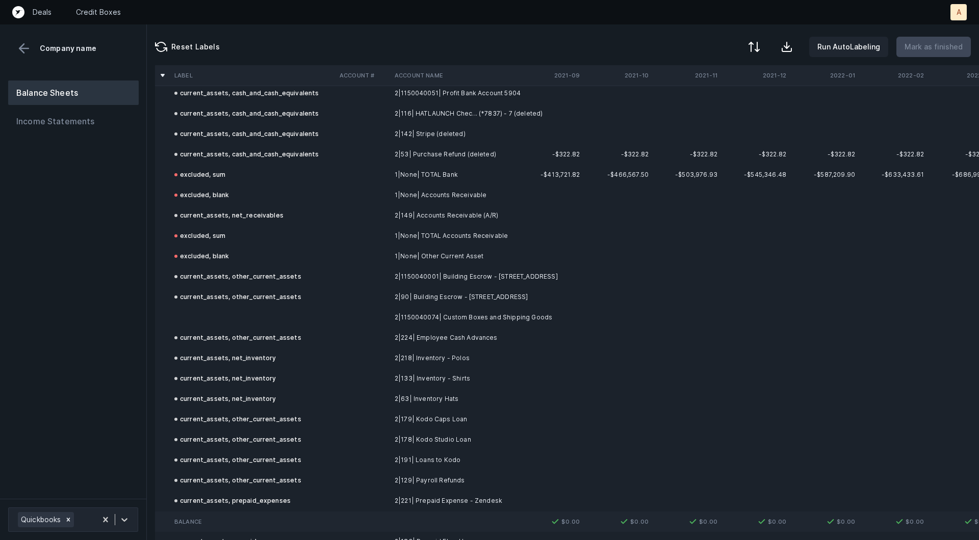
click at [304, 318] on td at bounding box center [252, 317] width 165 height 20
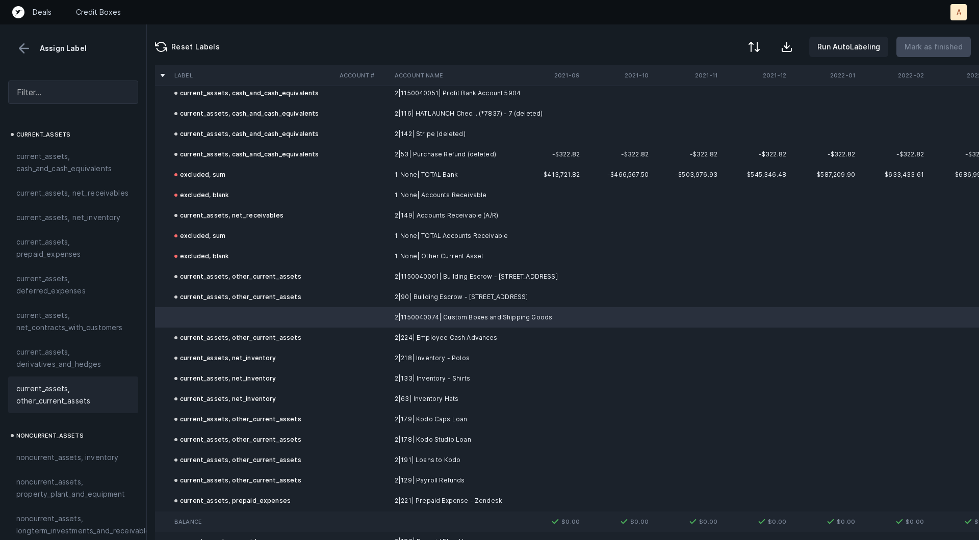
click at [90, 386] on span "current_assets, other_current_assets" at bounding box center [73, 395] width 114 height 24
click at [926, 47] on p "Mark as finished" at bounding box center [933, 47] width 58 height 12
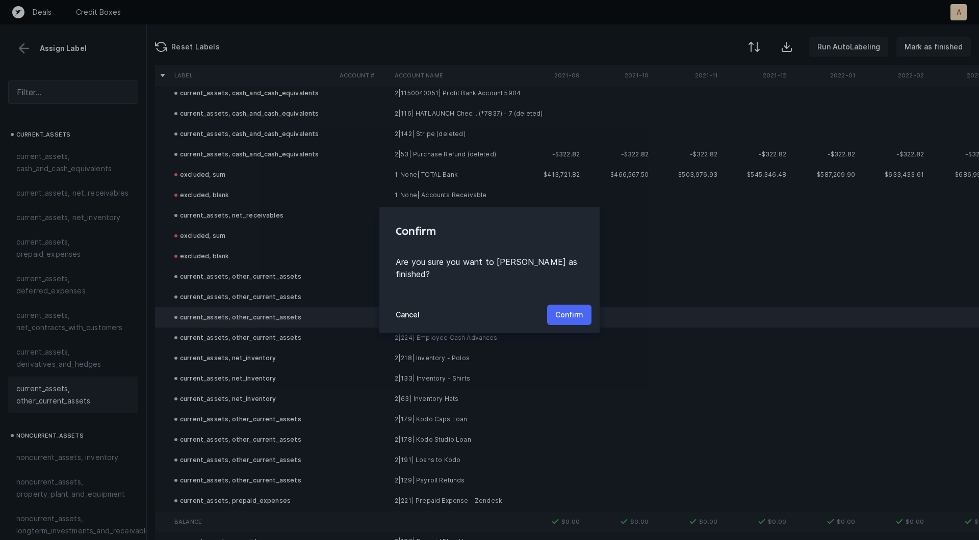
click at [580, 309] on p "Confirm" at bounding box center [569, 315] width 28 height 12
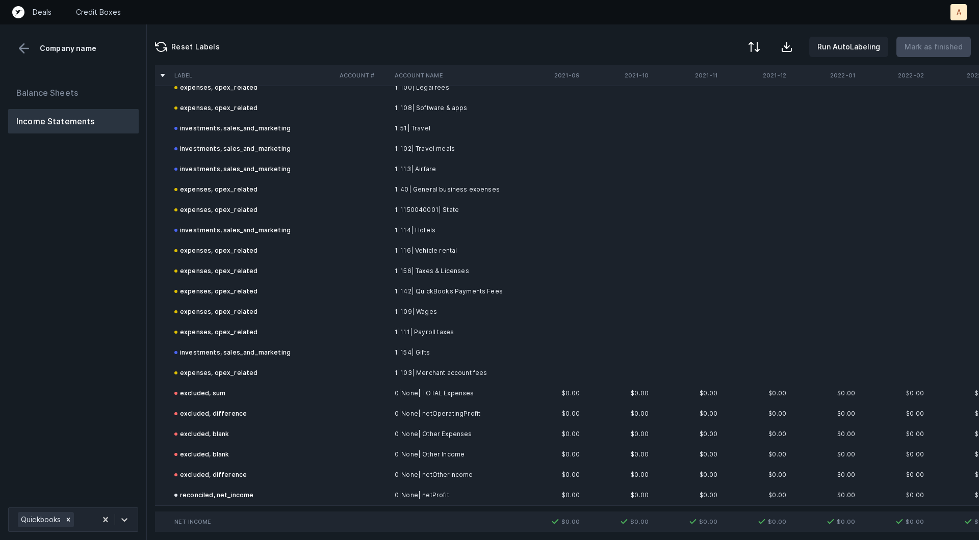
scroll to position [264, 0]
click at [69, 88] on button "Balance Sheets" at bounding box center [73, 93] width 130 height 24
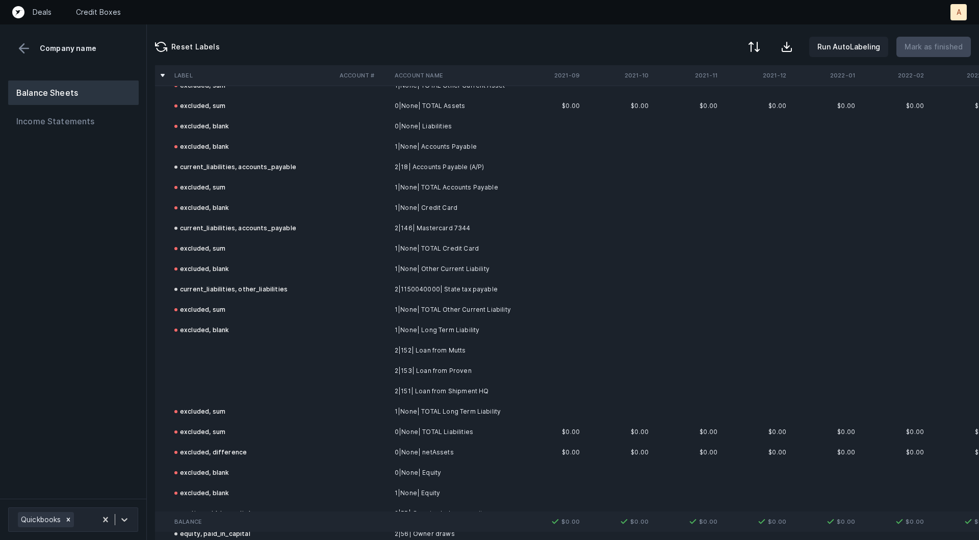
click at [458, 351] on td "2|152| Loan from Mutts" at bounding box center [452, 350] width 124 height 20
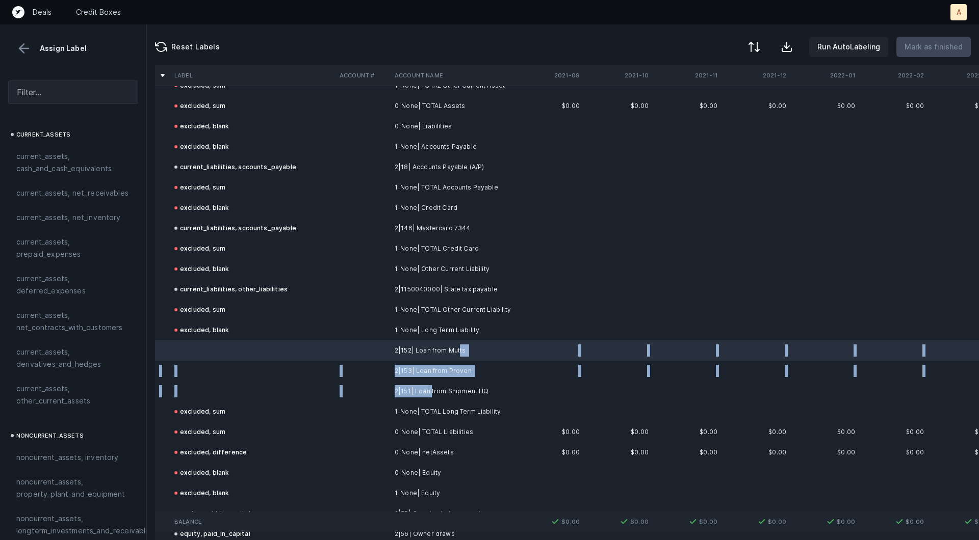
click at [431, 387] on td "2|151| Loan from Shipment HQ" at bounding box center [452, 391] width 124 height 20
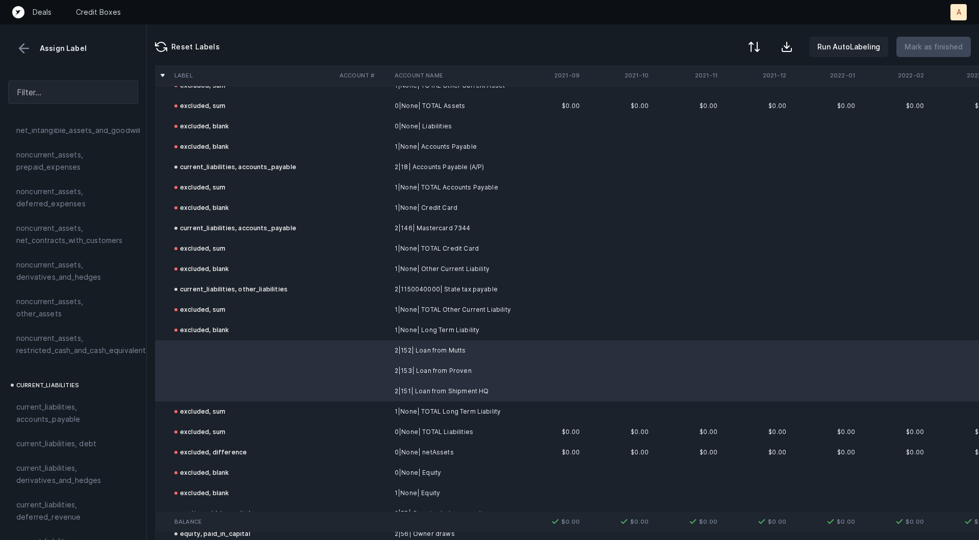
scroll to position [448, 0]
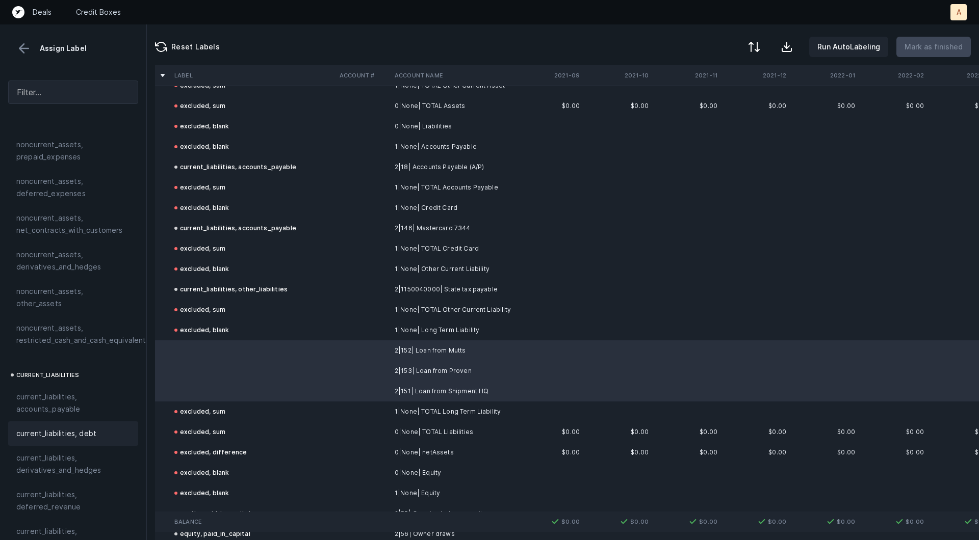
click at [82, 422] on div "current_liabilities, debt" at bounding box center [73, 434] width 130 height 24
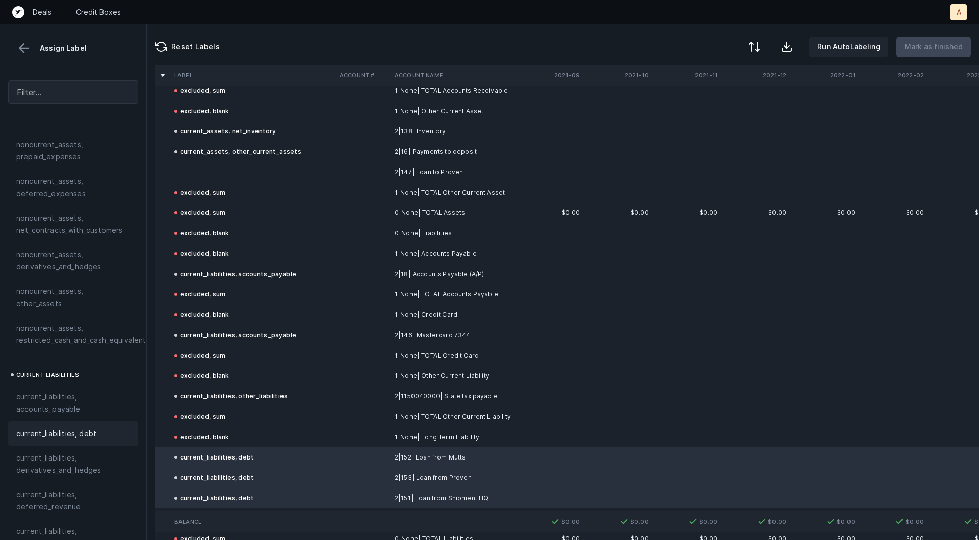
scroll to position [0, 0]
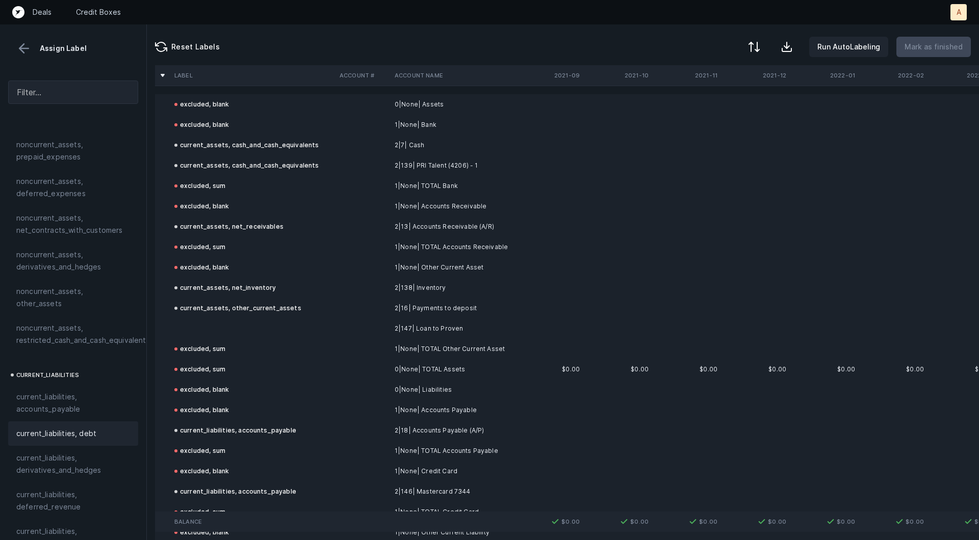
click at [206, 325] on td at bounding box center [252, 329] width 165 height 20
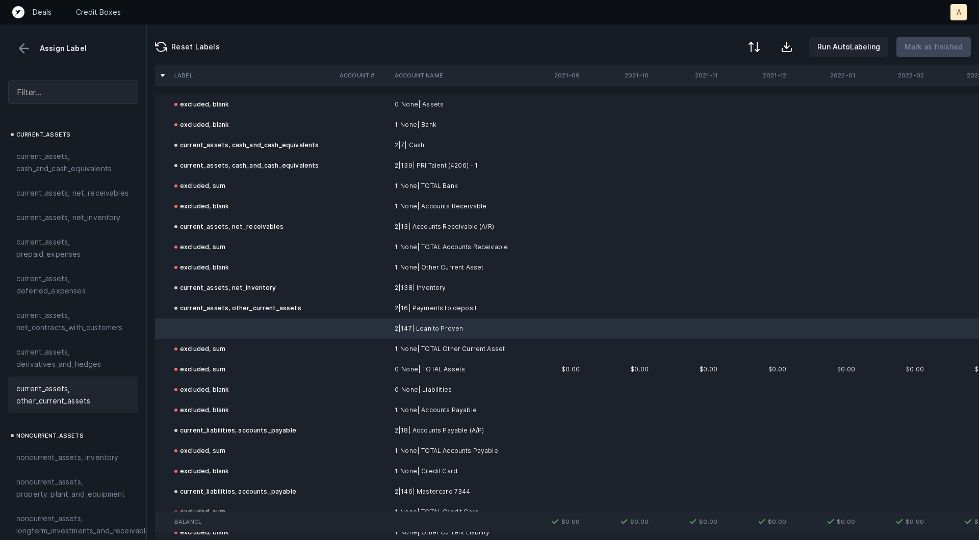
click at [66, 383] on span "current_assets, other_current_assets" at bounding box center [73, 395] width 114 height 24
click at [920, 51] on p "Mark as finished" at bounding box center [933, 47] width 58 height 12
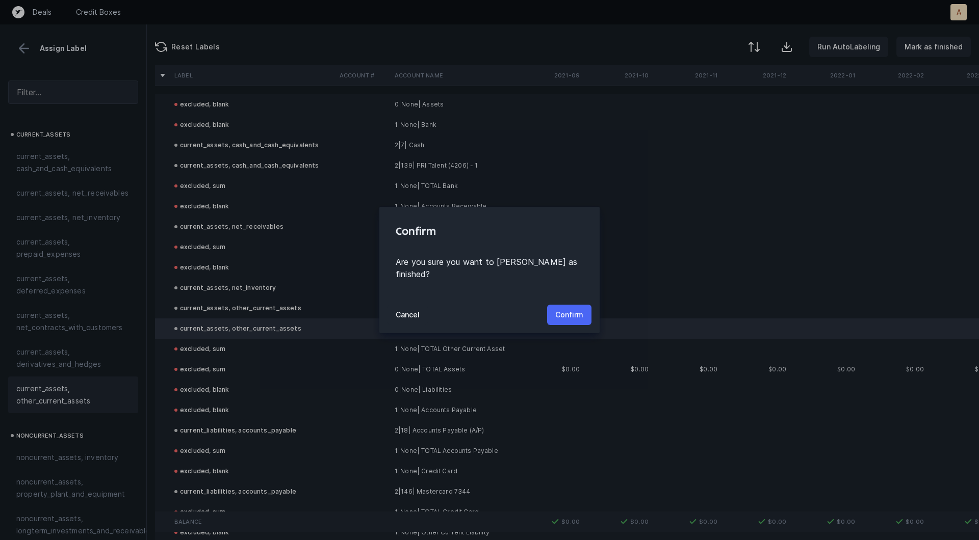
click at [579, 305] on button "Confirm" at bounding box center [569, 315] width 44 height 20
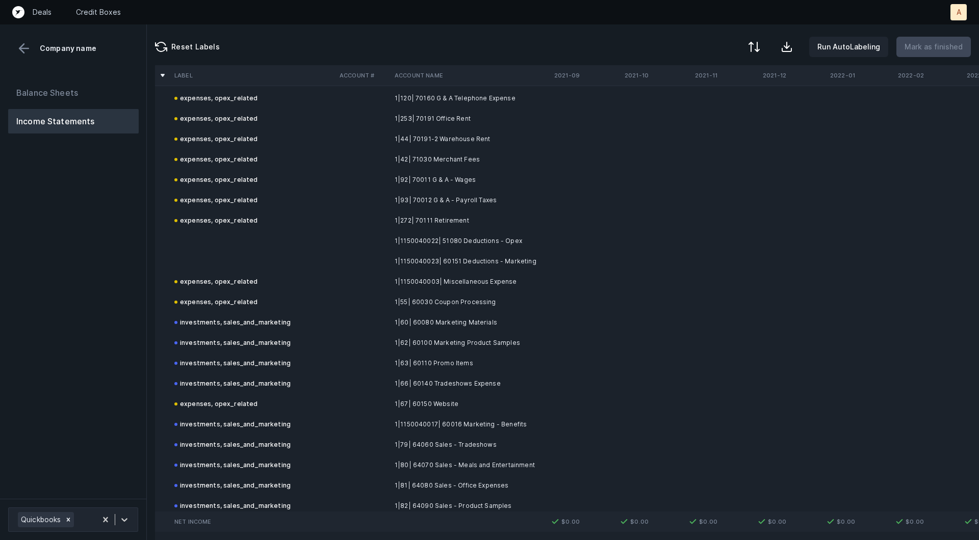
scroll to position [1483, 0]
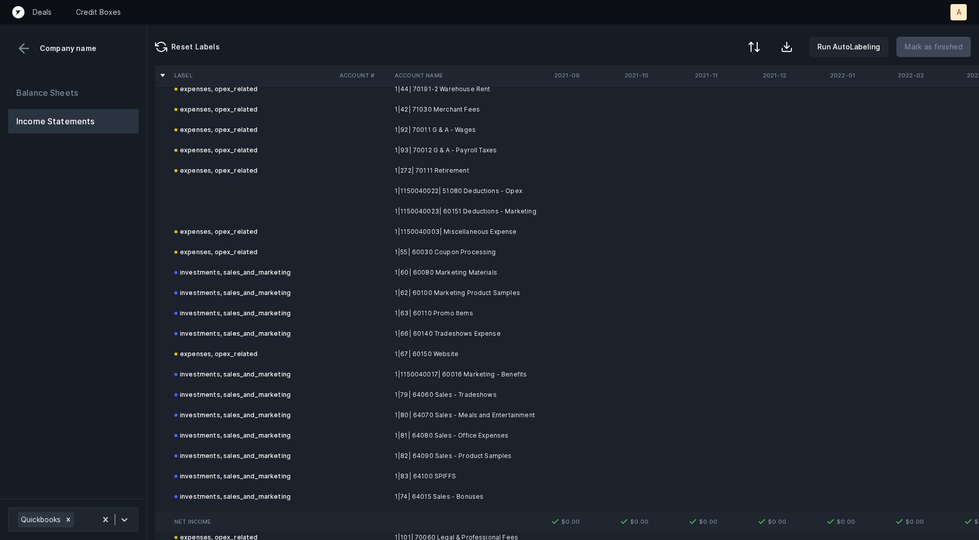
click at [432, 197] on td "1|1150040022| 51080 Deductions - Opex" at bounding box center [452, 191] width 124 height 20
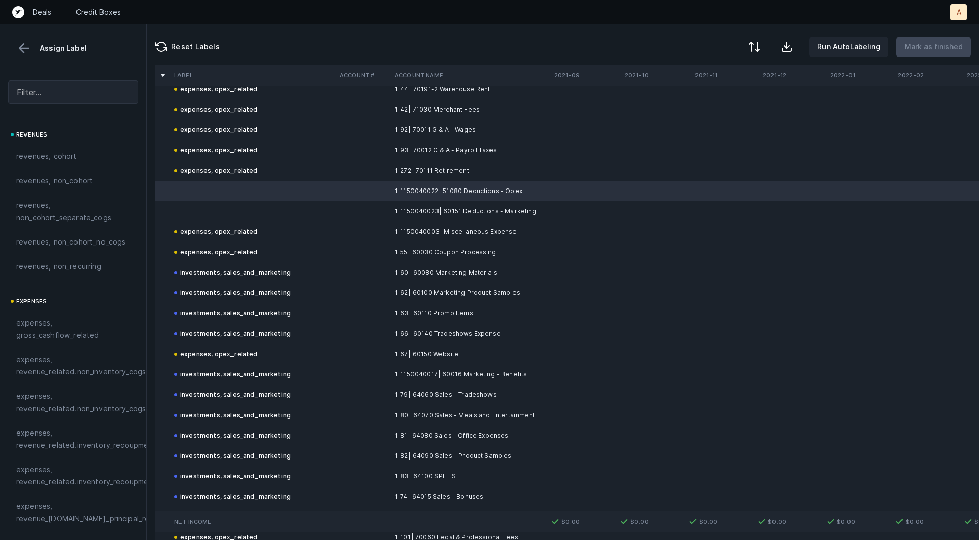
click at [422, 208] on td "1|1150040023| 60151 Deductions - Marketing" at bounding box center [452, 211] width 124 height 20
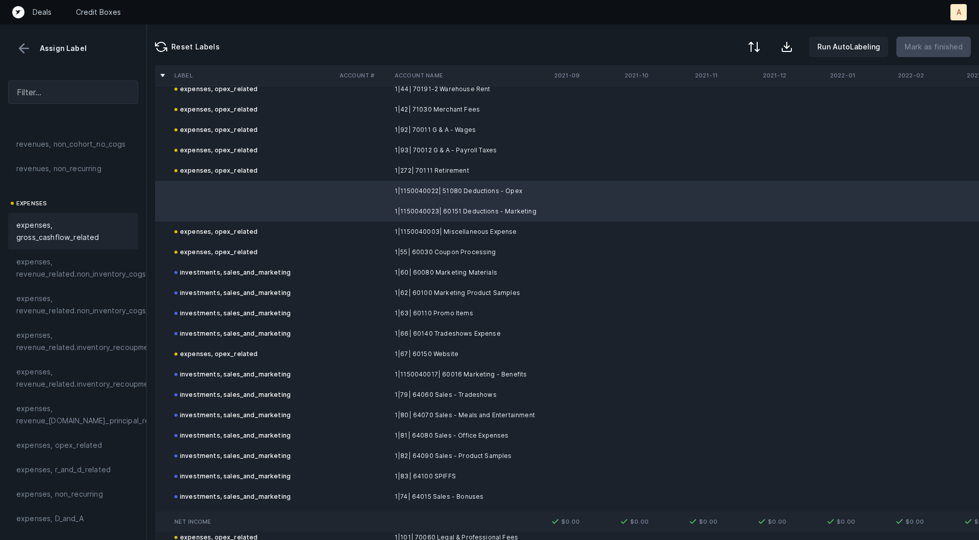
scroll to position [162, 0]
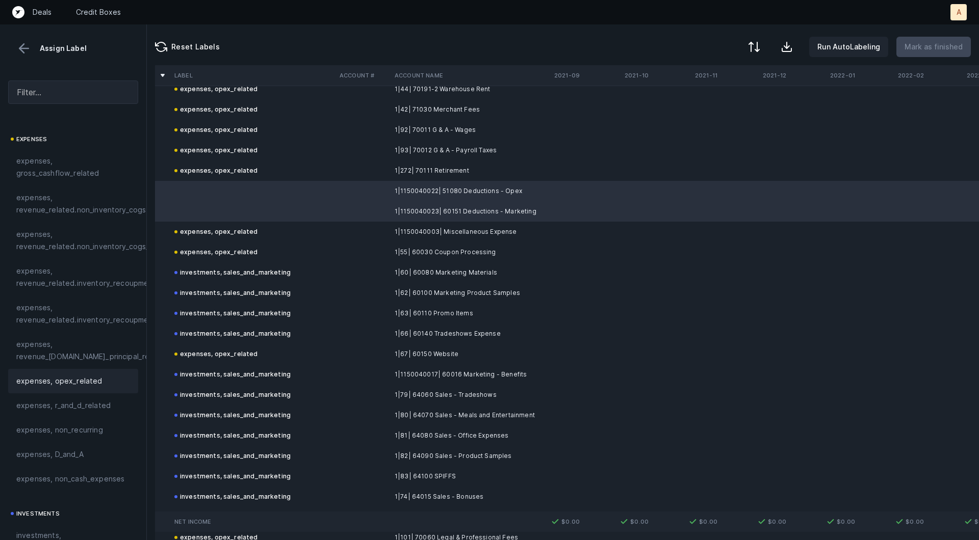
click at [64, 376] on span "expenses, opex_related" at bounding box center [59, 381] width 86 height 12
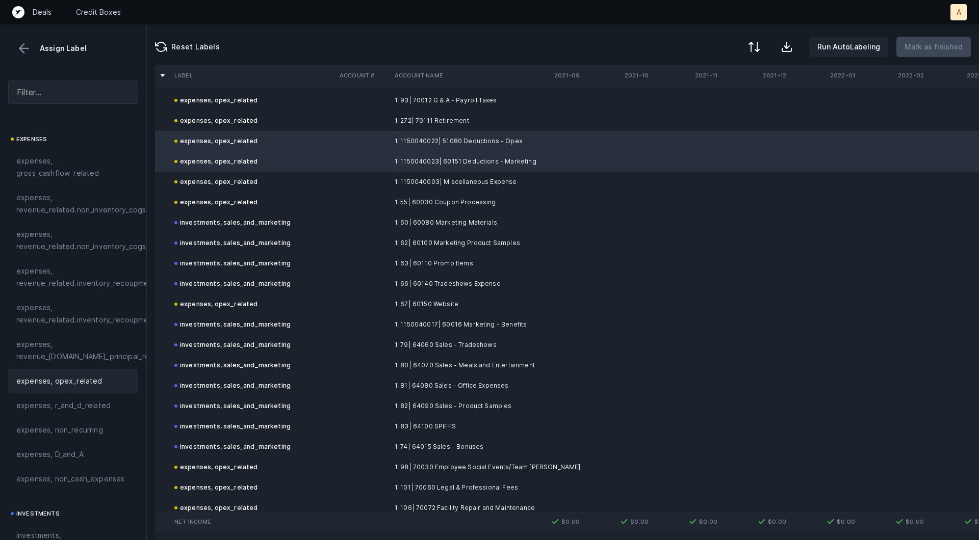
scroll to position [1525, 0]
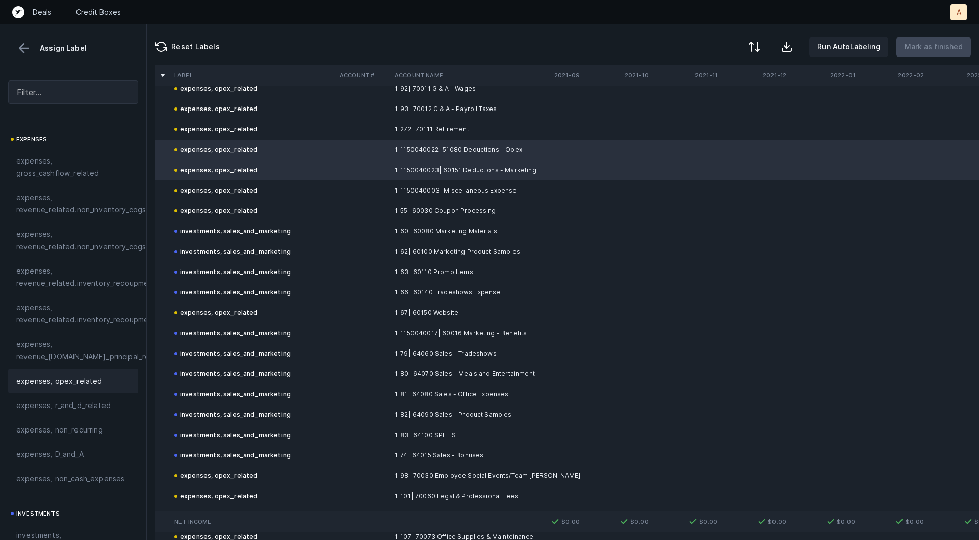
click at [470, 174] on td "1|1150040023| 60151 Deductions - Marketing" at bounding box center [452, 170] width 124 height 20
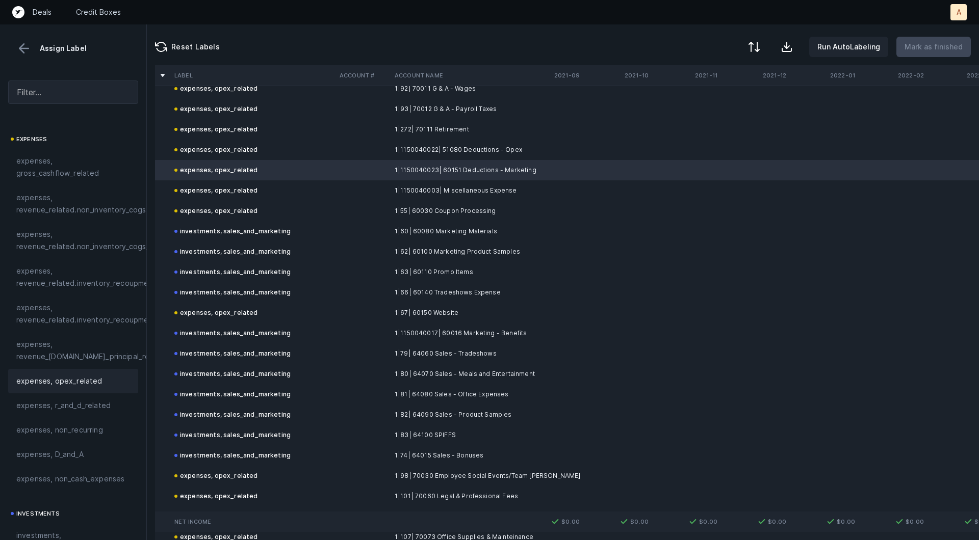
click at [57, 517] on span "investments" at bounding box center [37, 514] width 43 height 12
click at [44, 535] on span "investments, sales_and_marketing" at bounding box center [73, 542] width 114 height 24
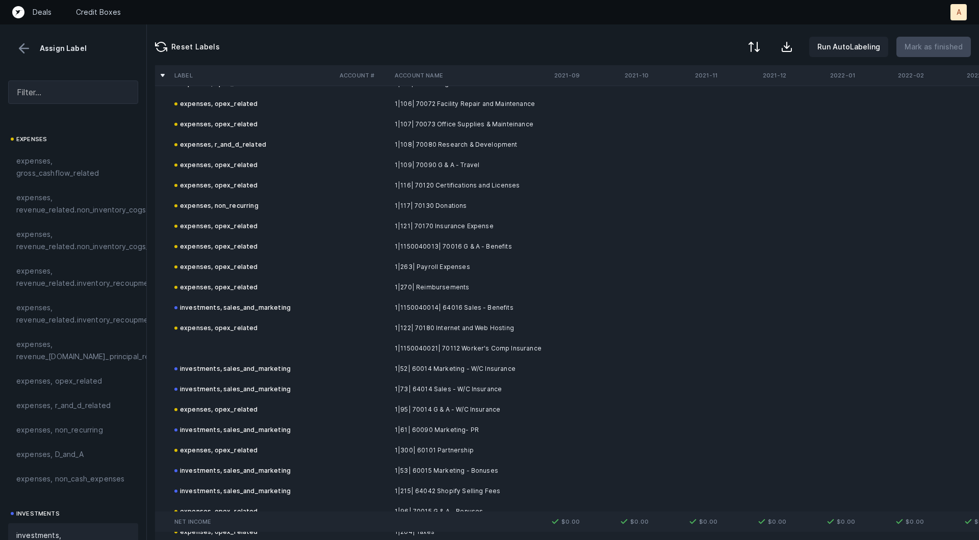
scroll to position [1962, 0]
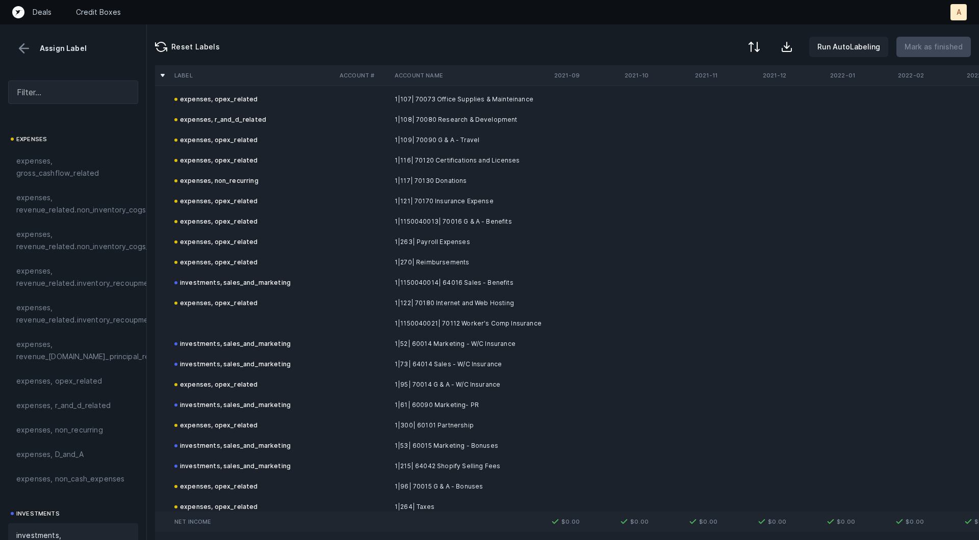
click at [286, 327] on td at bounding box center [252, 323] width 165 height 20
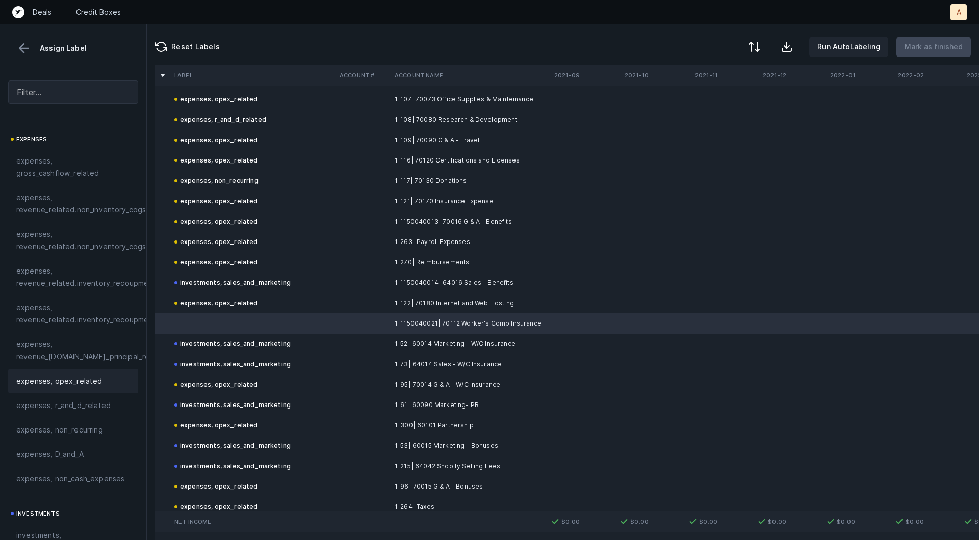
click at [111, 382] on div "expenses, opex_related" at bounding box center [73, 381] width 114 height 12
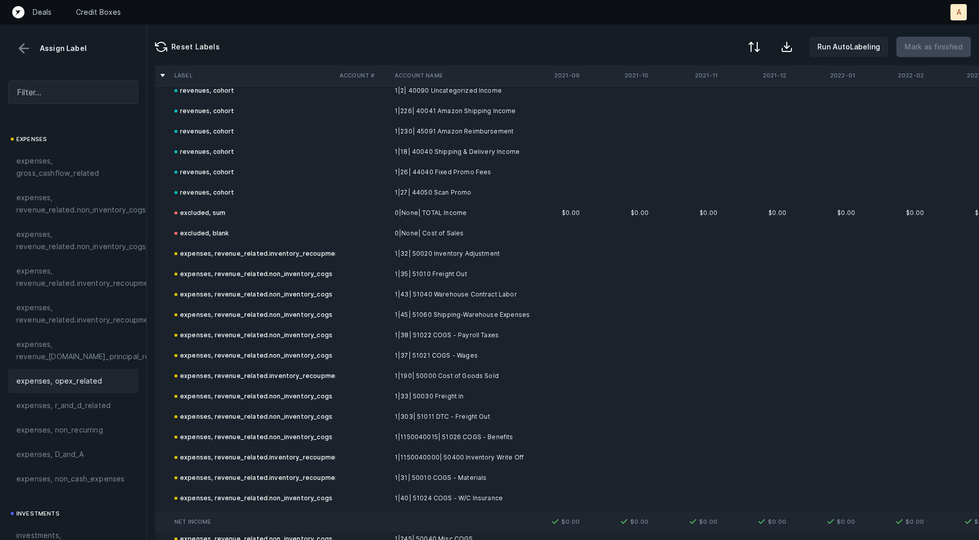
scroll to position [0, 0]
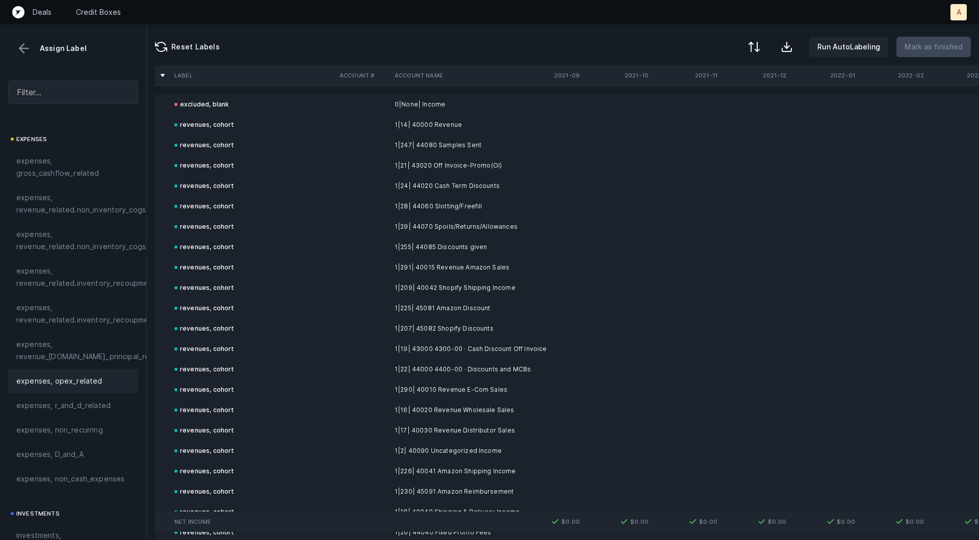
click at [26, 49] on button at bounding box center [23, 48] width 15 height 15
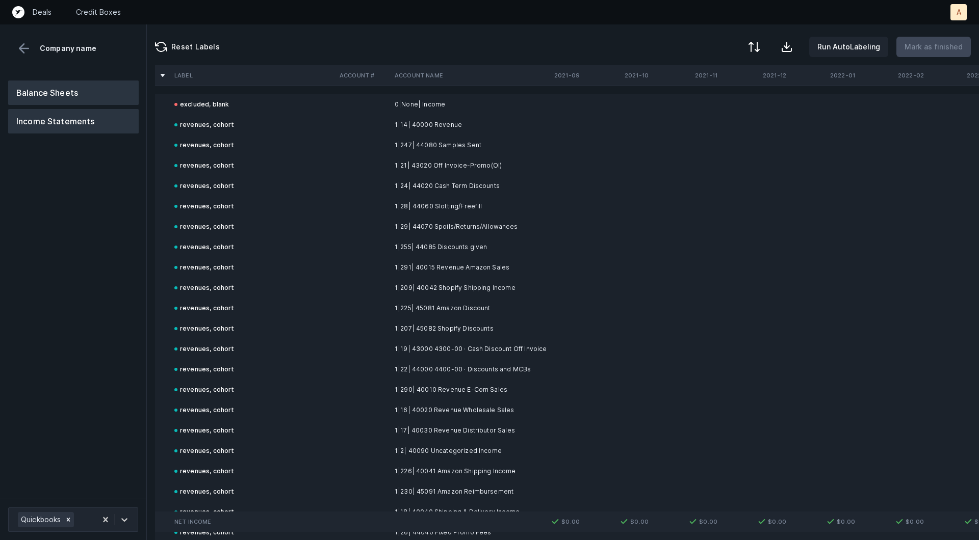
click at [53, 88] on button "Balance Sheets" at bounding box center [73, 93] width 130 height 24
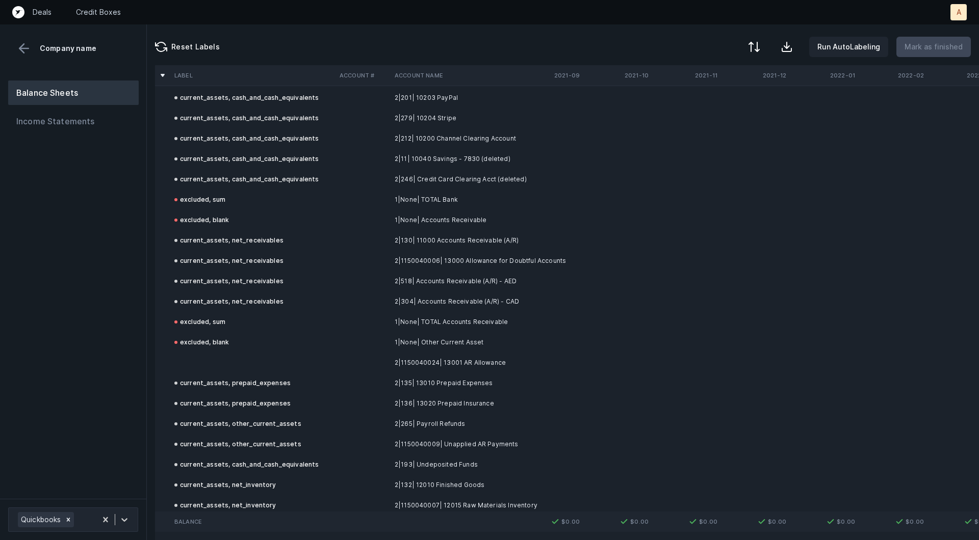
scroll to position [322, 0]
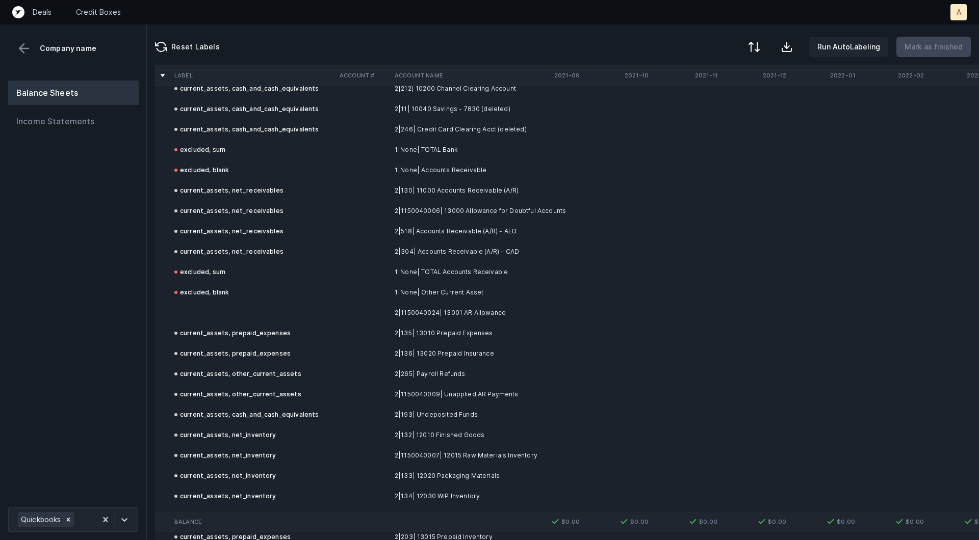
click at [244, 320] on td at bounding box center [252, 313] width 165 height 20
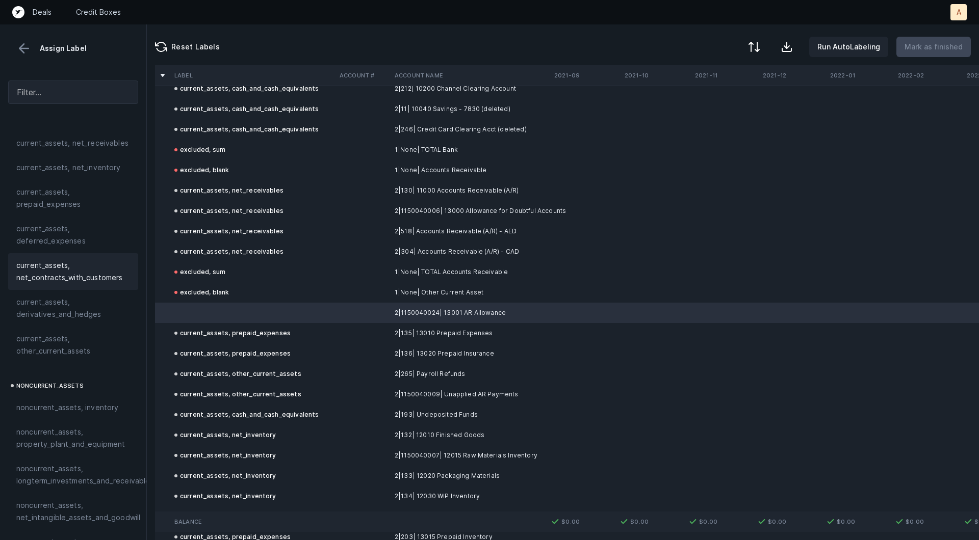
scroll to position [60, 0]
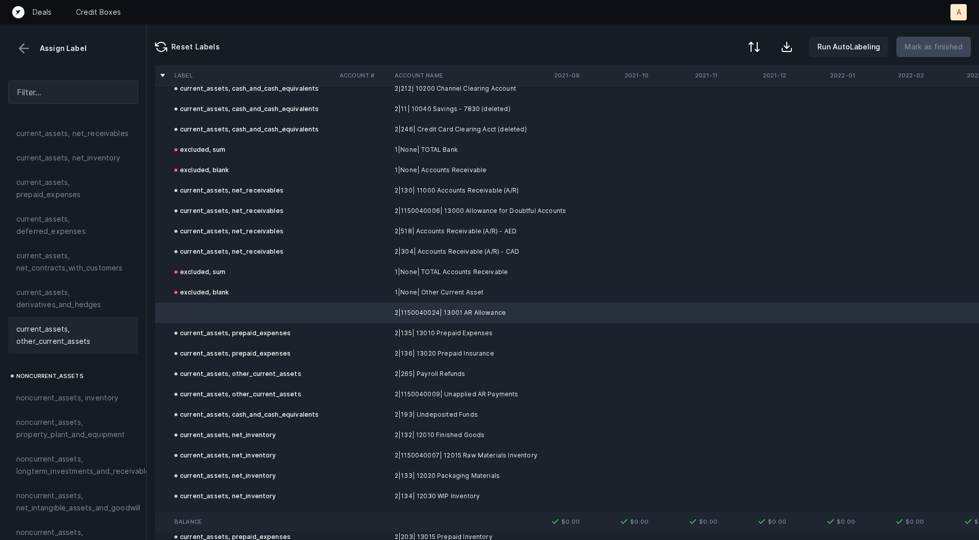
click at [98, 343] on span "current_assets, other_current_assets" at bounding box center [73, 335] width 114 height 24
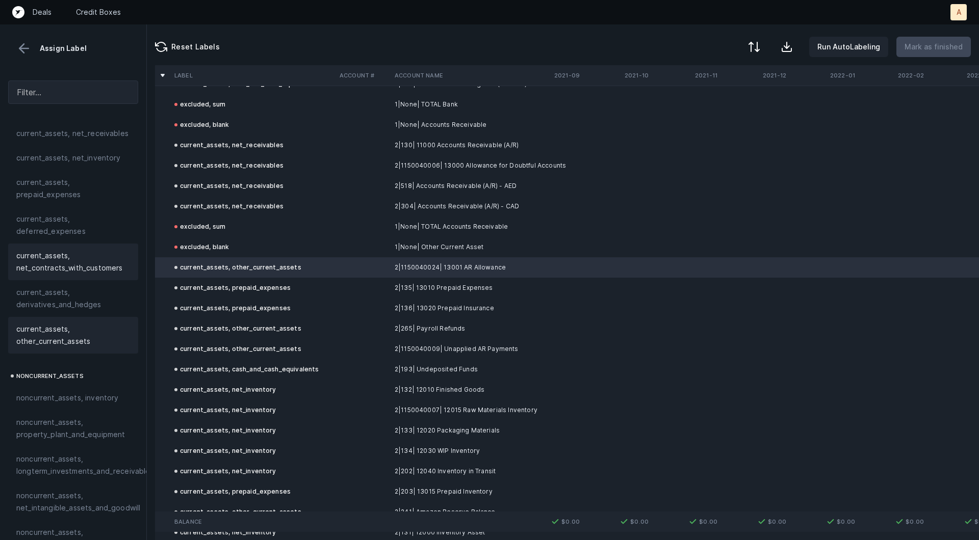
scroll to position [0, 0]
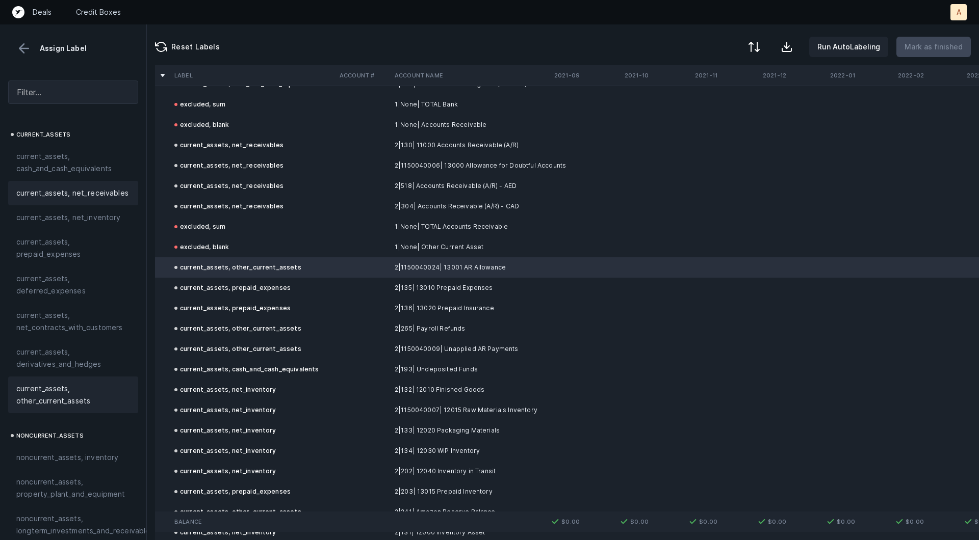
click at [62, 196] on span "current_assets, net_receivables" at bounding box center [72, 193] width 112 height 12
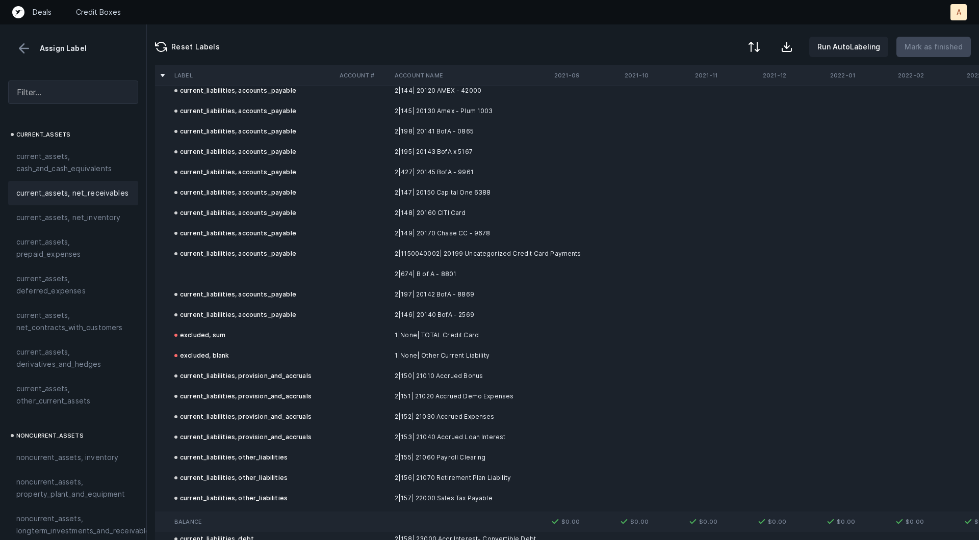
scroll to position [1205, 0]
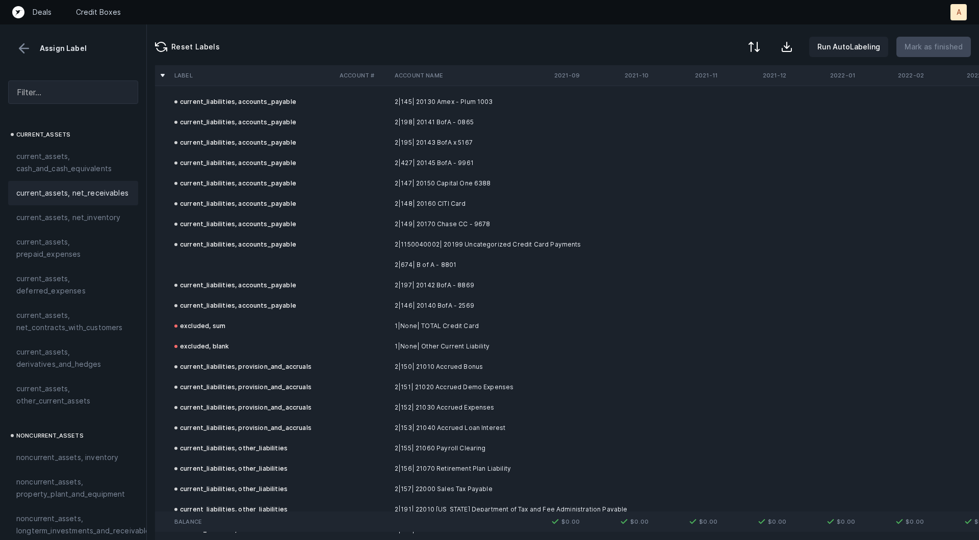
click at [313, 268] on td at bounding box center [252, 265] width 165 height 20
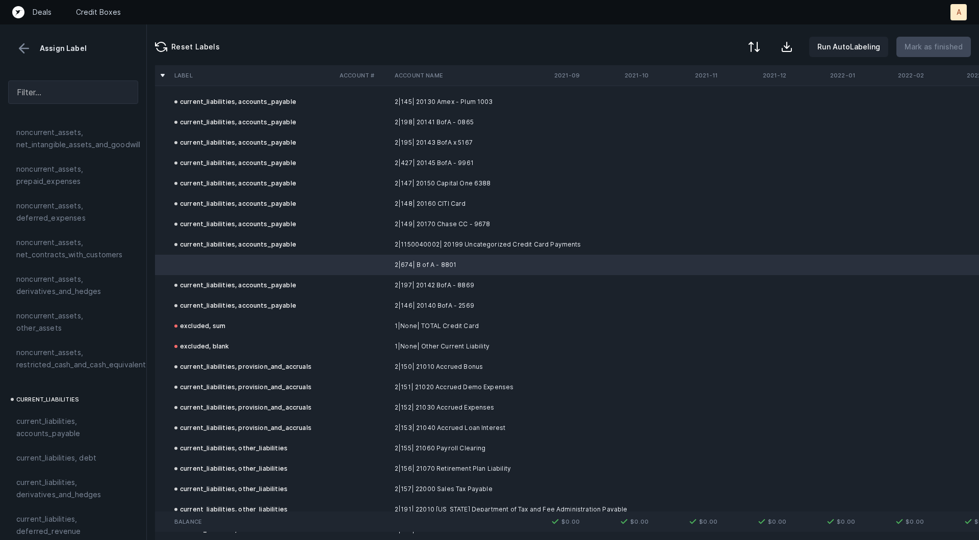
scroll to position [482, 0]
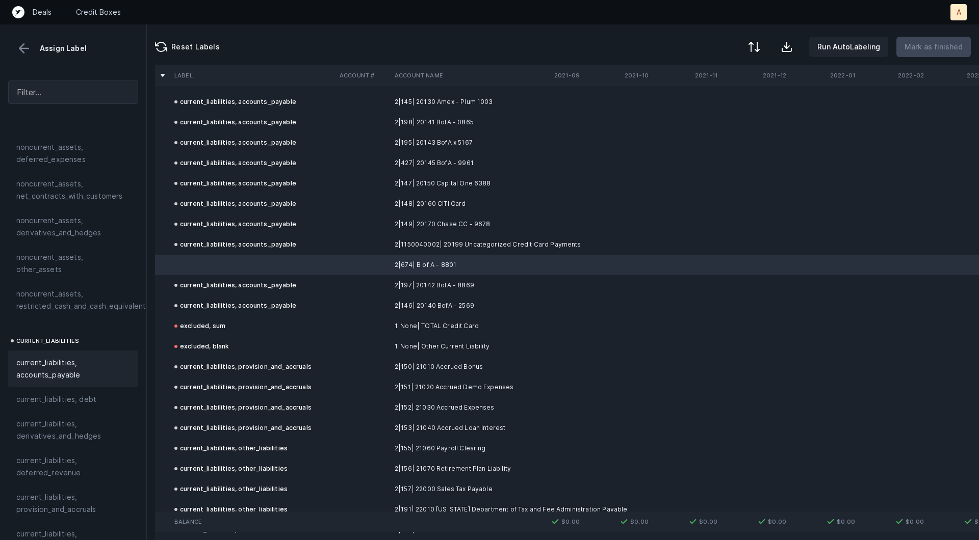
click at [58, 357] on span "current_liabilities, accounts_payable" at bounding box center [73, 369] width 114 height 24
click at [919, 55] on button "Mark as finished" at bounding box center [933, 47] width 74 height 20
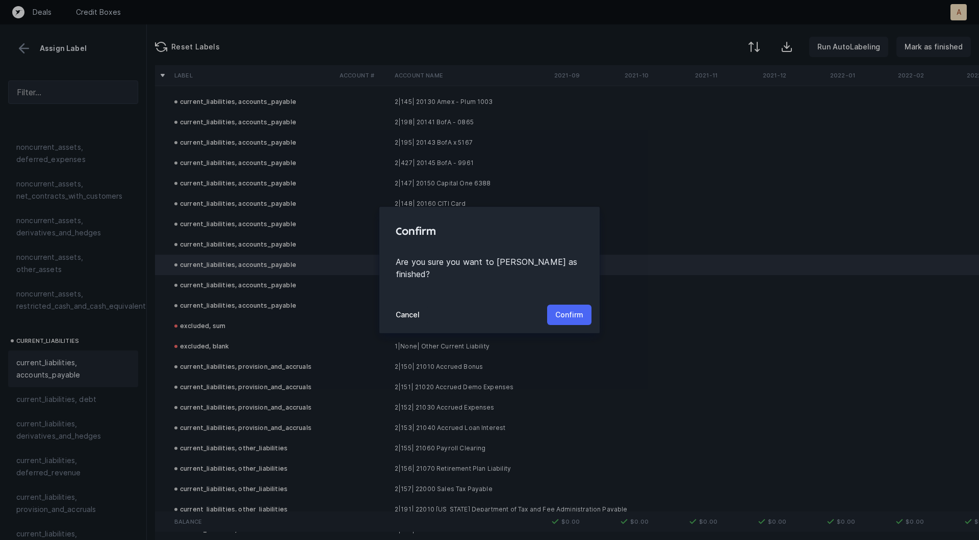
click at [575, 316] on button "Confirm" at bounding box center [569, 315] width 44 height 20
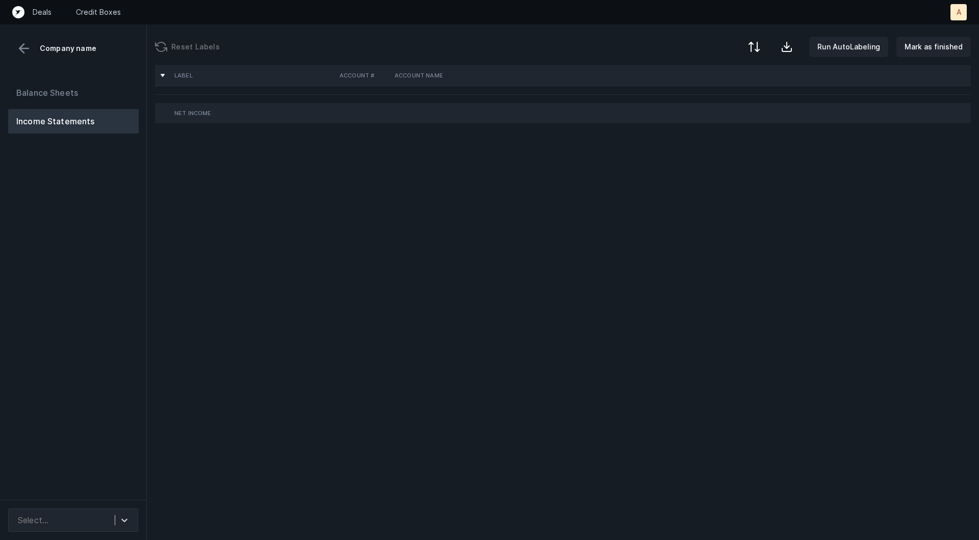
click at [144, 260] on div "Balance Sheets Income Statements" at bounding box center [73, 286] width 147 height 428
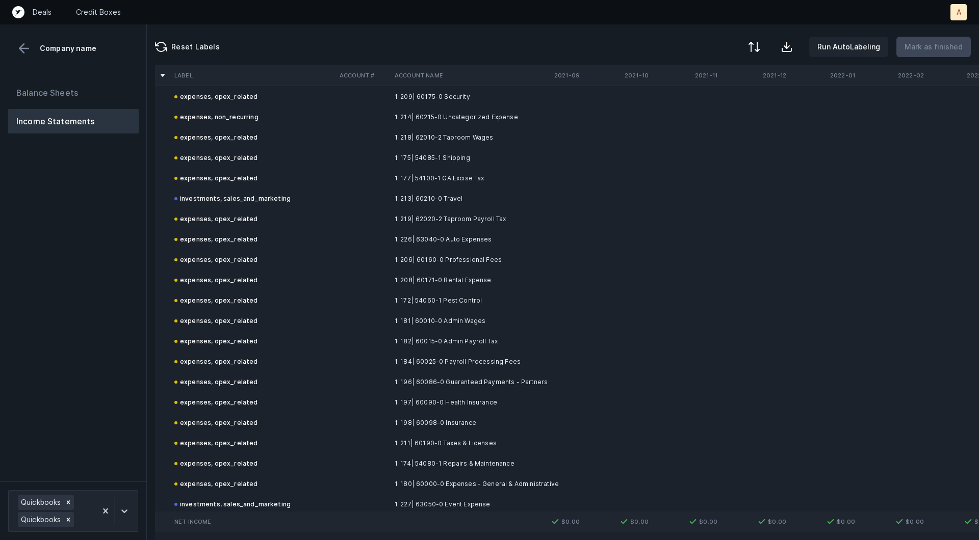
scroll to position [4280, 0]
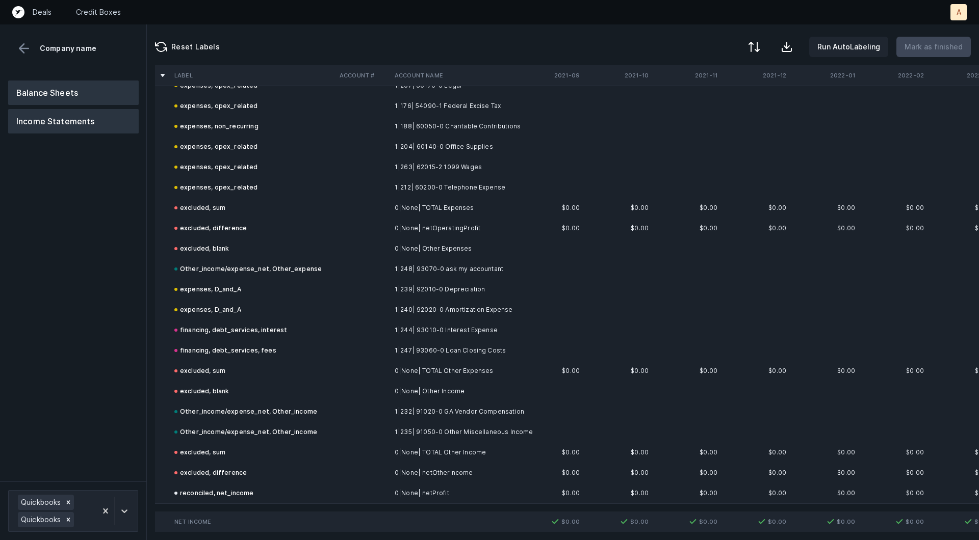
click at [66, 88] on button "Balance Sheets" at bounding box center [73, 93] width 130 height 24
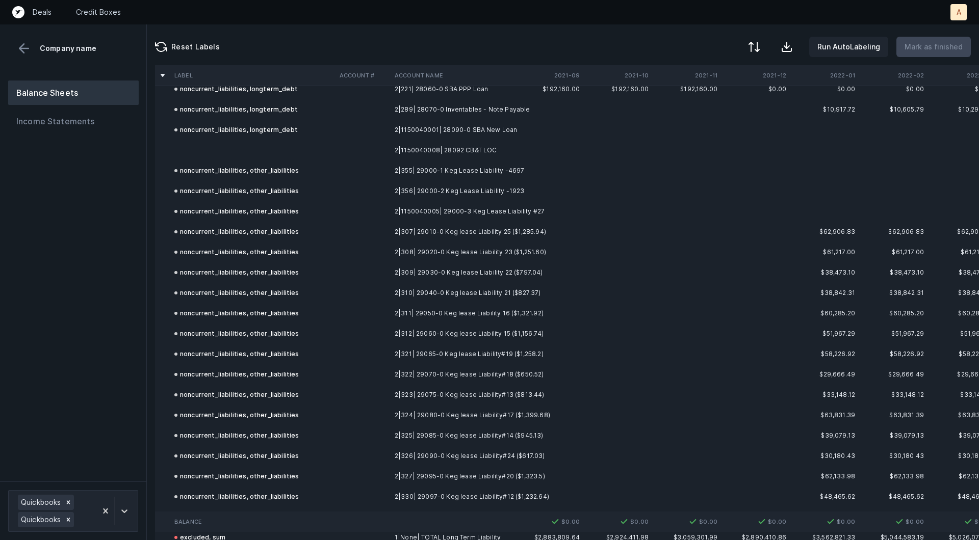
scroll to position [4548, 0]
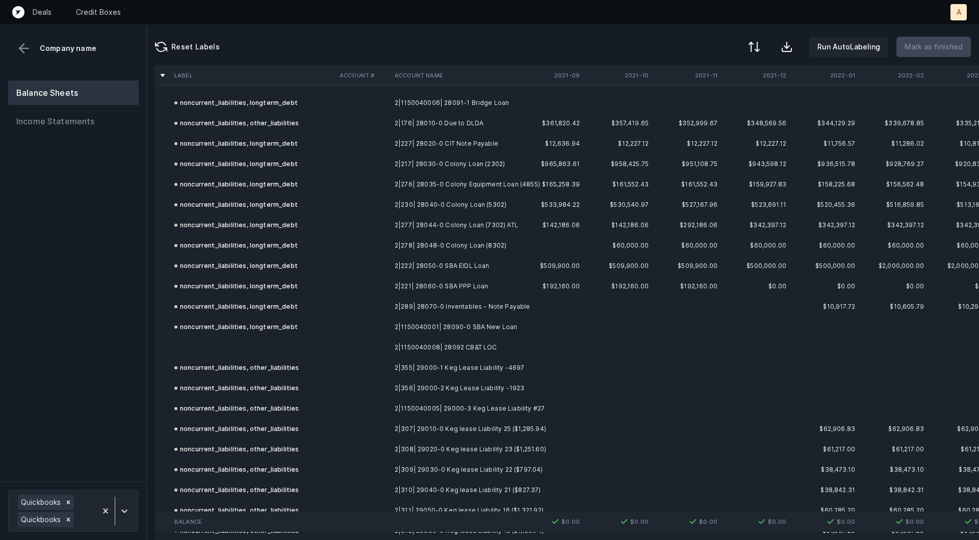
click at [258, 352] on td at bounding box center [252, 347] width 165 height 20
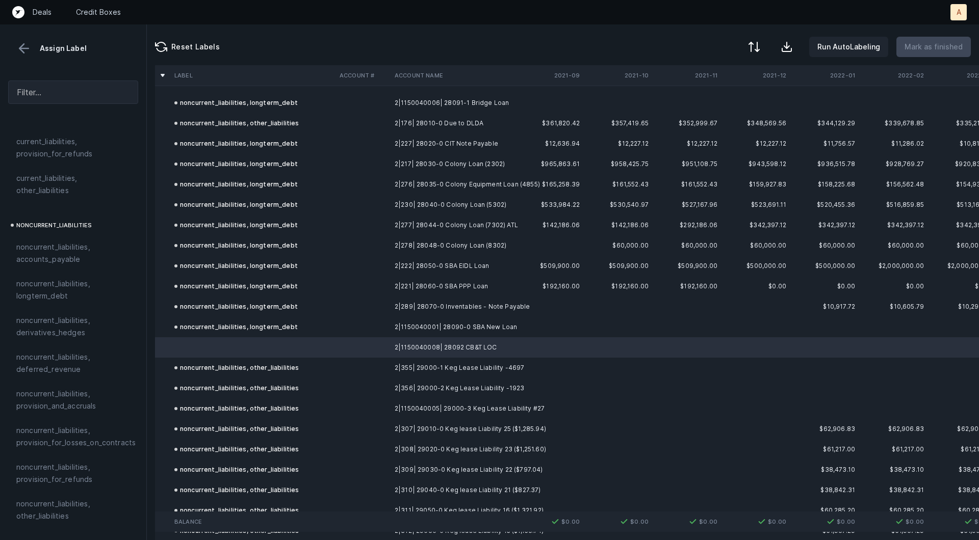
scroll to position [902, 0]
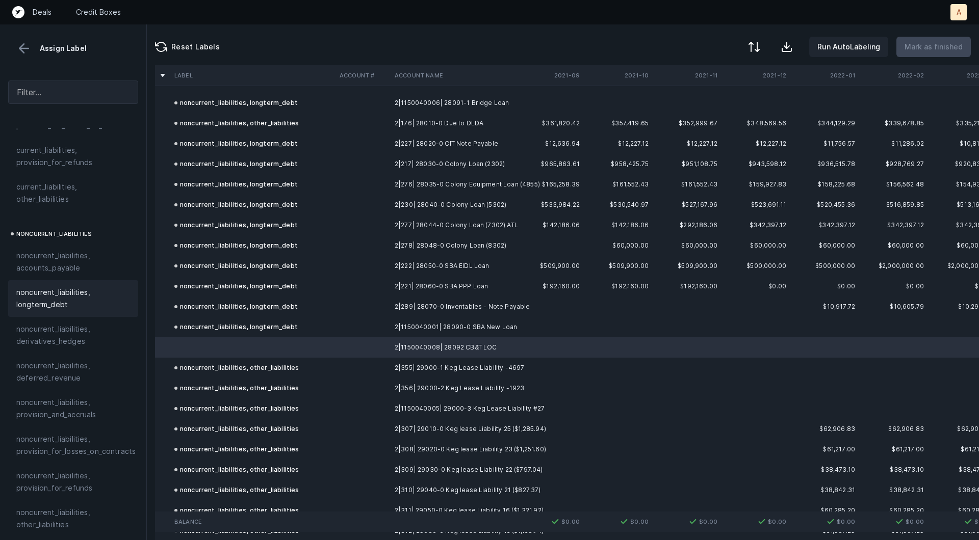
click at [64, 291] on span "noncurrent_liabilities, longterm_debt" at bounding box center [73, 298] width 114 height 24
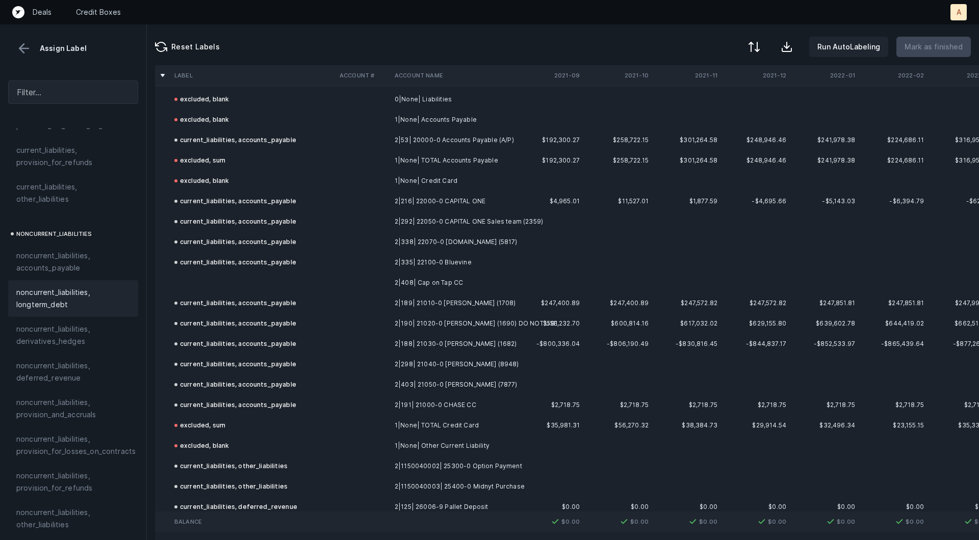
scroll to position [3183, 0]
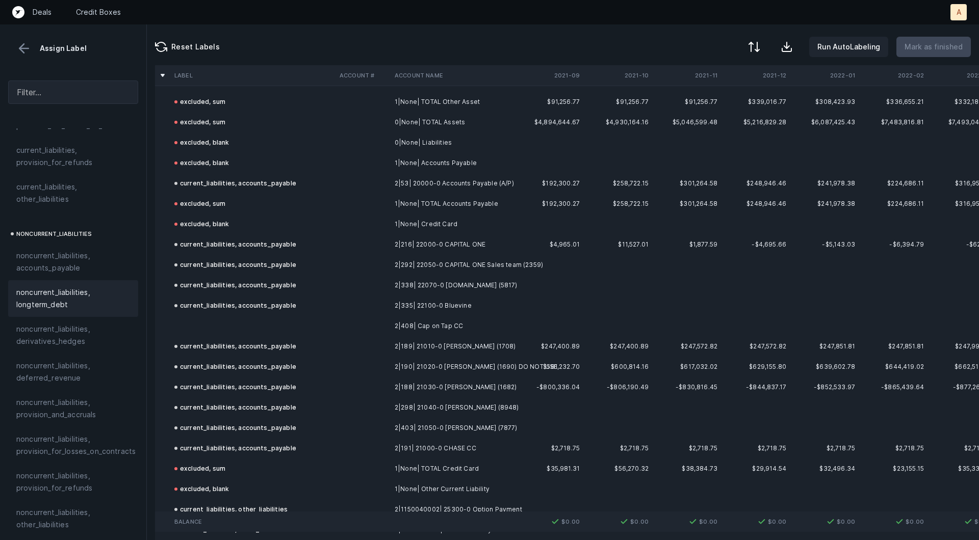
click at [253, 329] on td at bounding box center [252, 326] width 165 height 20
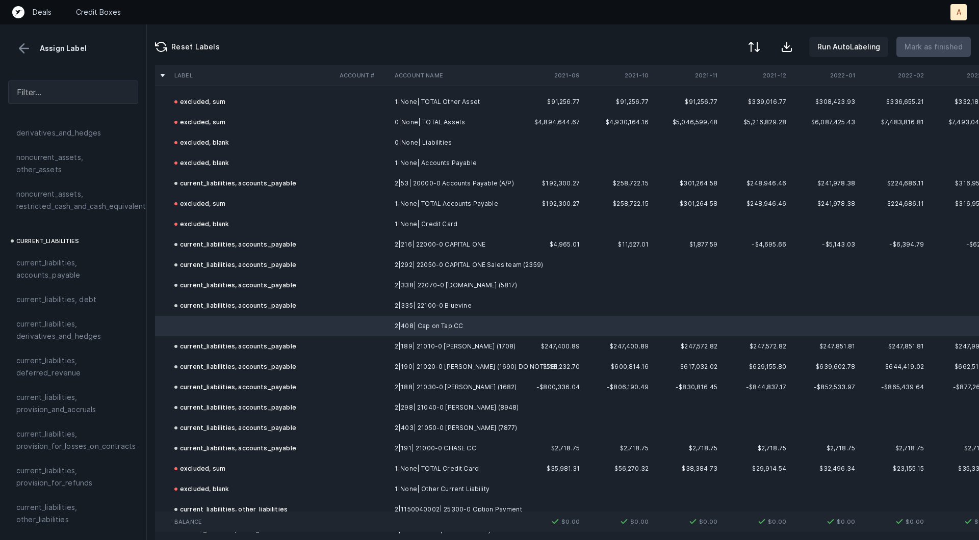
scroll to position [569, 0]
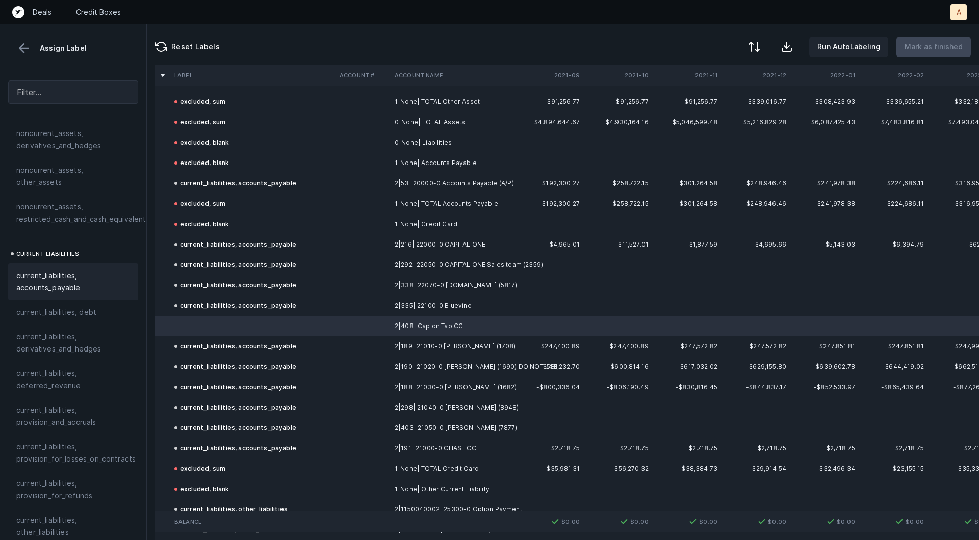
click at [39, 270] on span "current_liabilities, accounts_payable" at bounding box center [73, 282] width 114 height 24
click at [928, 43] on p "Mark as finished" at bounding box center [933, 47] width 58 height 12
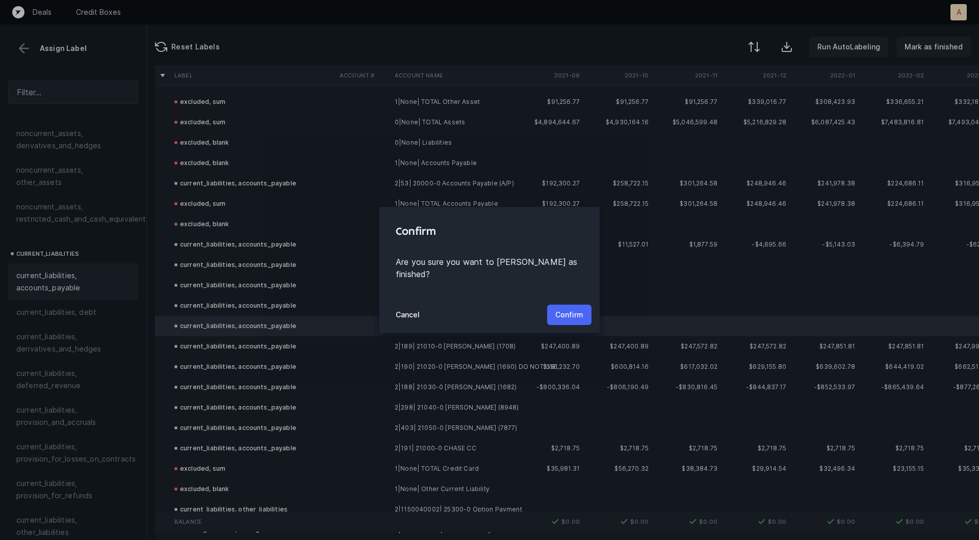
click at [581, 309] on p "Confirm" at bounding box center [569, 315] width 28 height 12
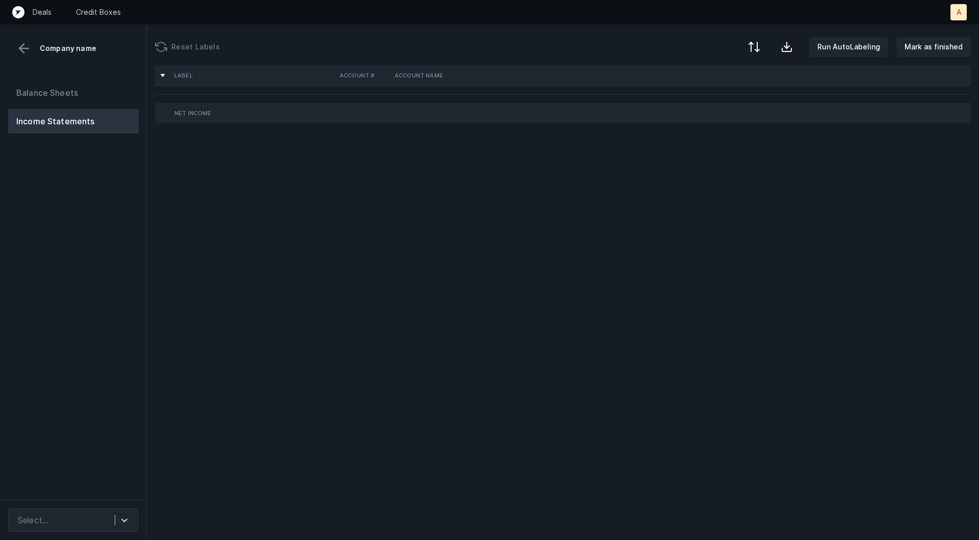
click at [61, 277] on div "Balance Sheets Income Statements" at bounding box center [73, 286] width 147 height 428
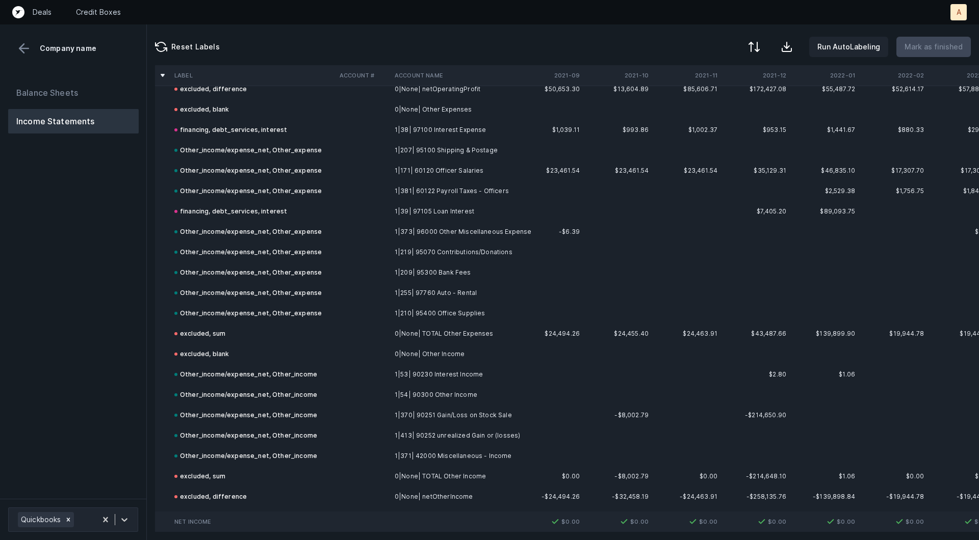
scroll to position [1691, 0]
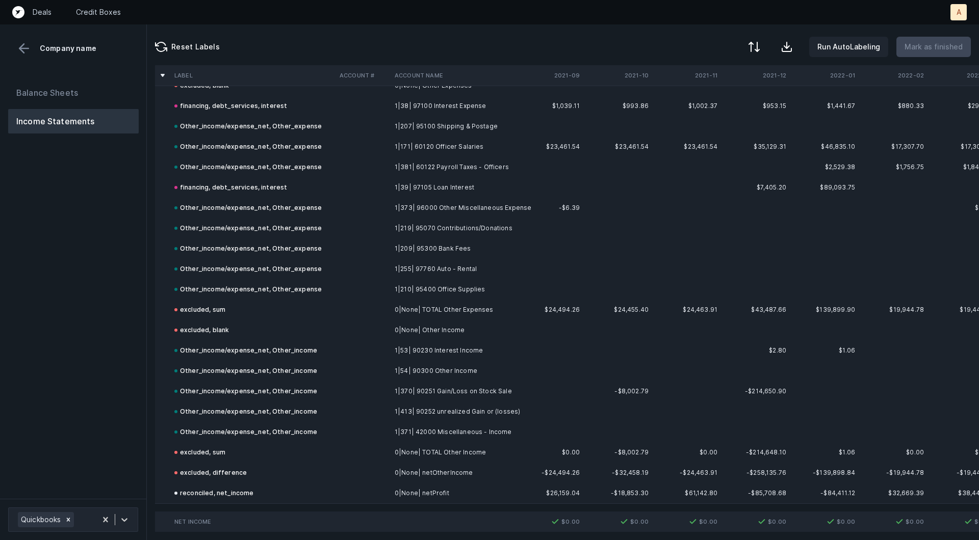
click at [119, 106] on div "Balance Sheets Income Statements" at bounding box center [73, 107] width 130 height 53
click at [93, 92] on button "Balance Sheets" at bounding box center [73, 93] width 130 height 24
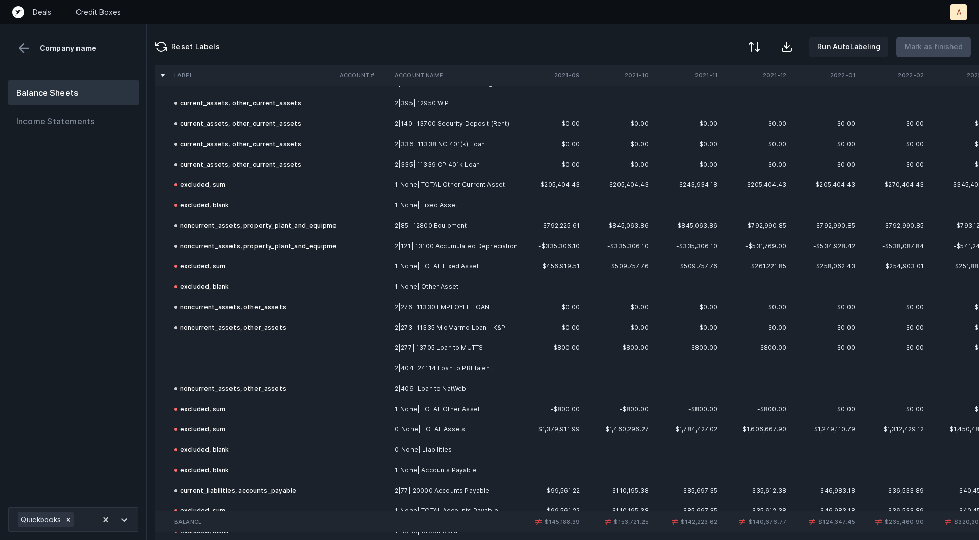
scroll to position [815, 0]
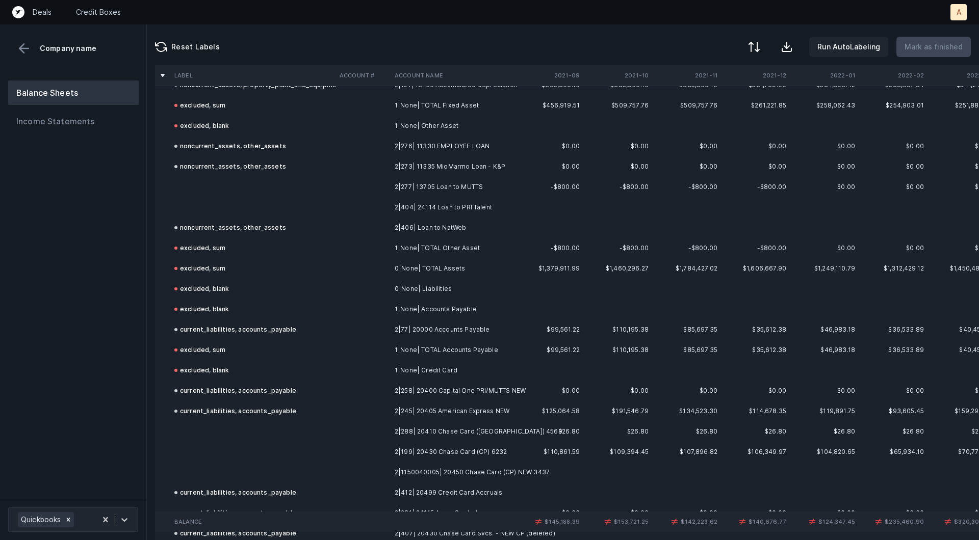
click at [401, 173] on td "2|273| 11335 MioMarmo Loan - K&P" at bounding box center [452, 166] width 124 height 20
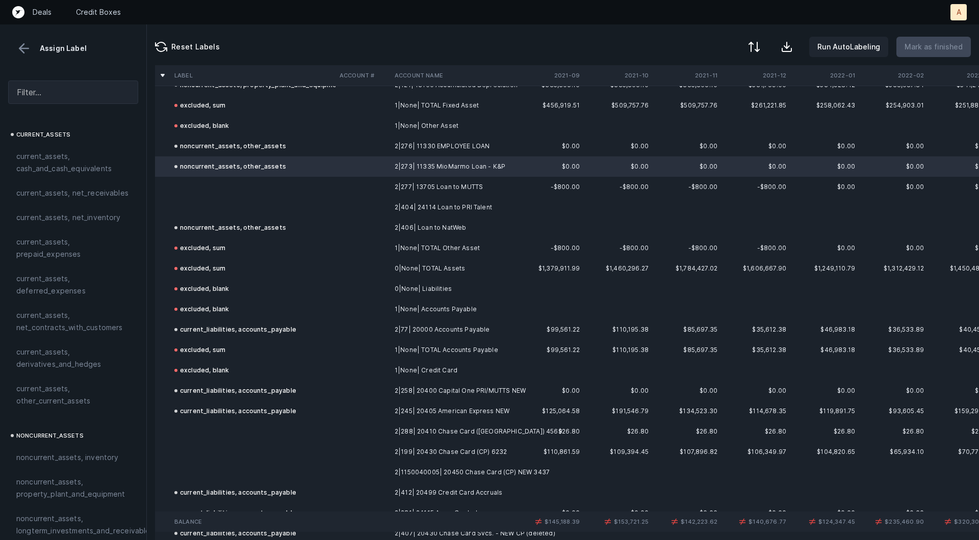
click at [396, 177] on td "2|277| 13705 Loan to MUTTS" at bounding box center [452, 187] width 124 height 20
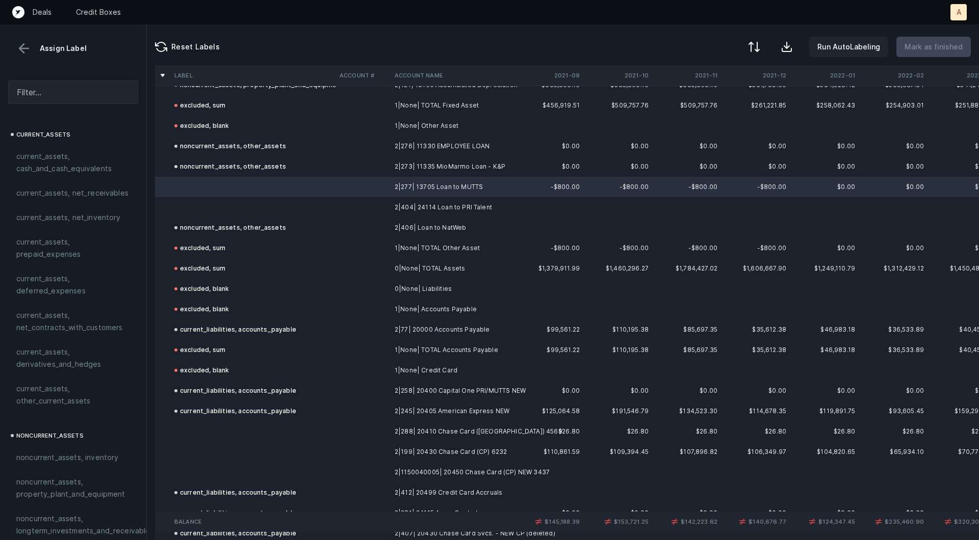
click at [387, 191] on td at bounding box center [362, 187] width 55 height 20
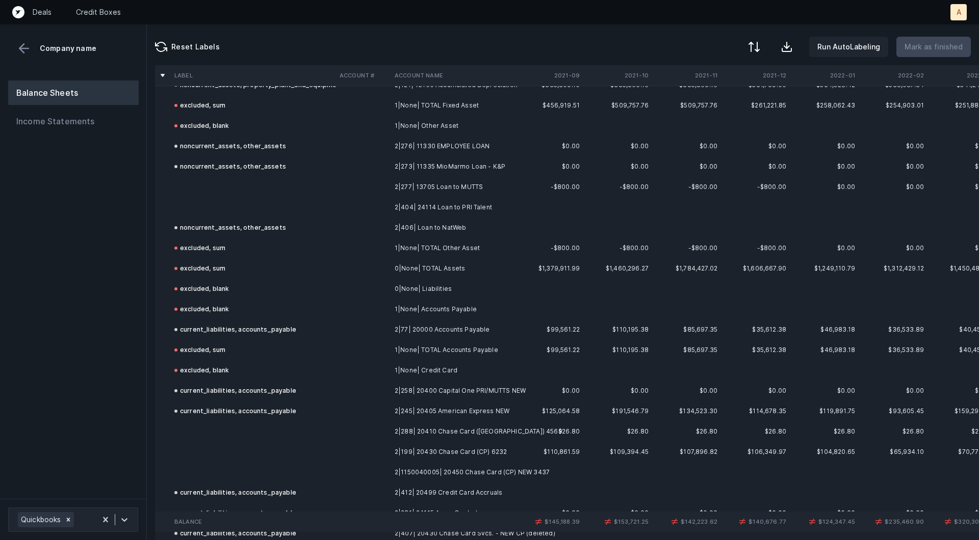
click at [342, 211] on td at bounding box center [362, 207] width 55 height 20
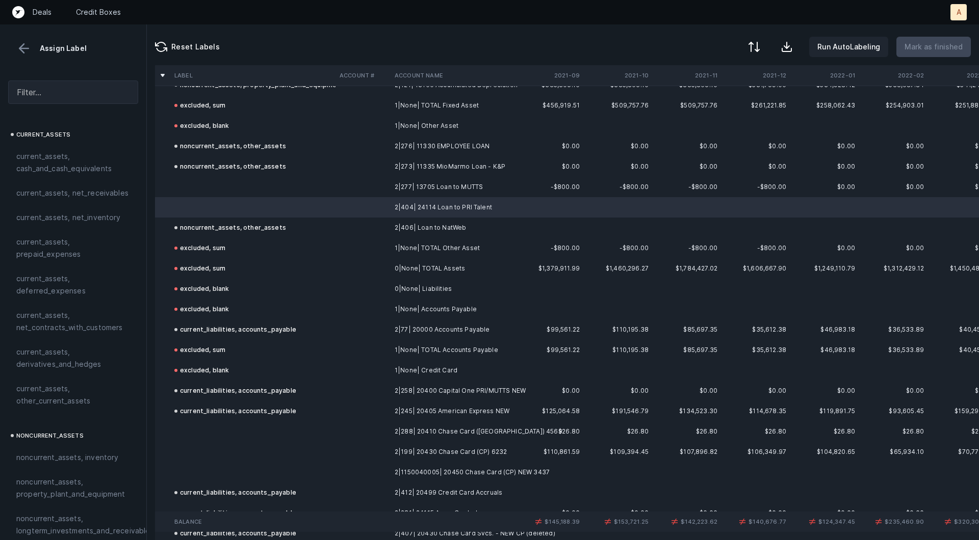
click at [307, 183] on td at bounding box center [252, 187] width 165 height 20
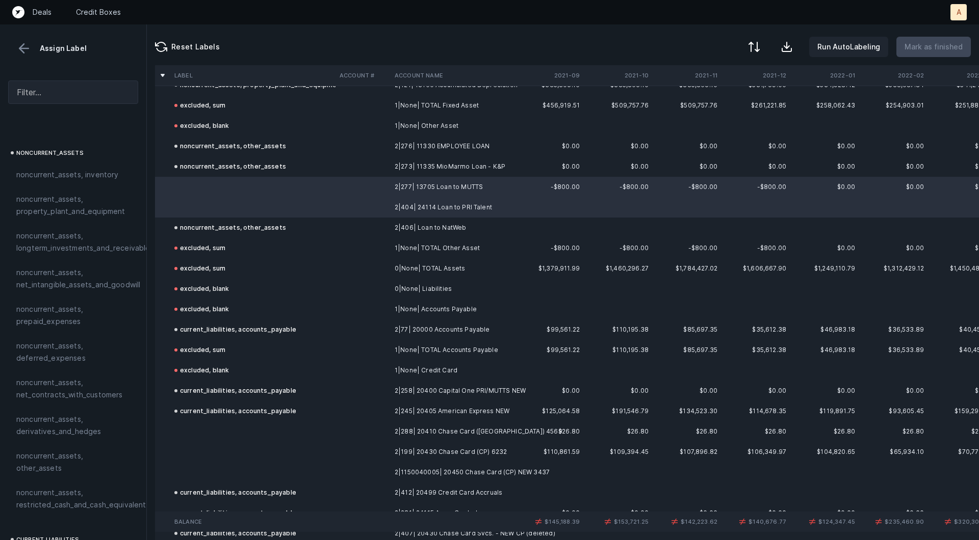
scroll to position [431, 0]
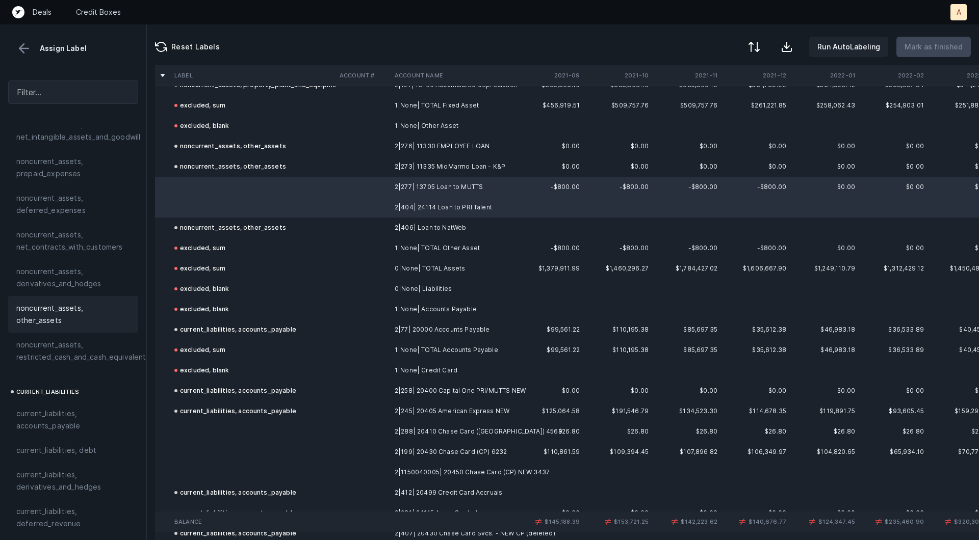
click at [61, 303] on span "noncurrent_assets, other_assets" at bounding box center [73, 314] width 114 height 24
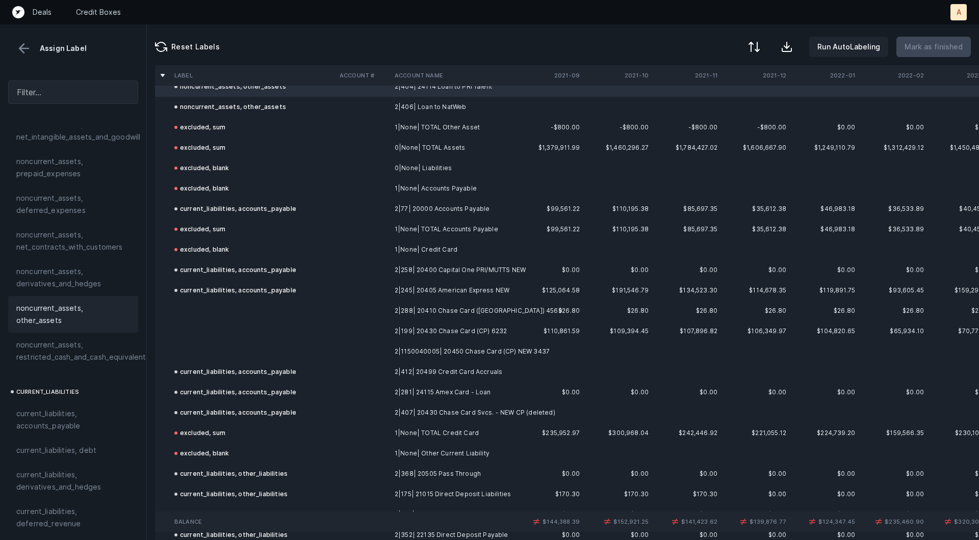
scroll to position [970, 0]
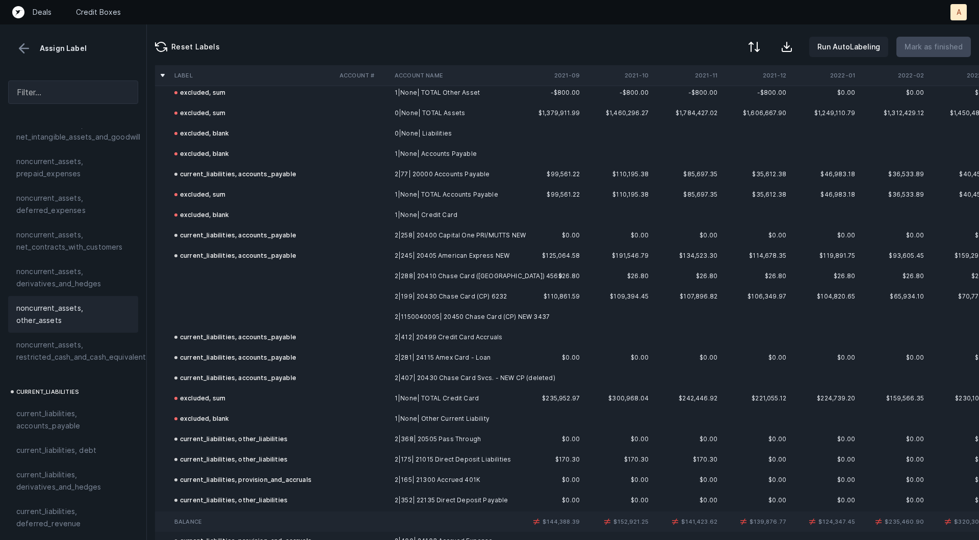
click at [370, 271] on td at bounding box center [362, 276] width 55 height 20
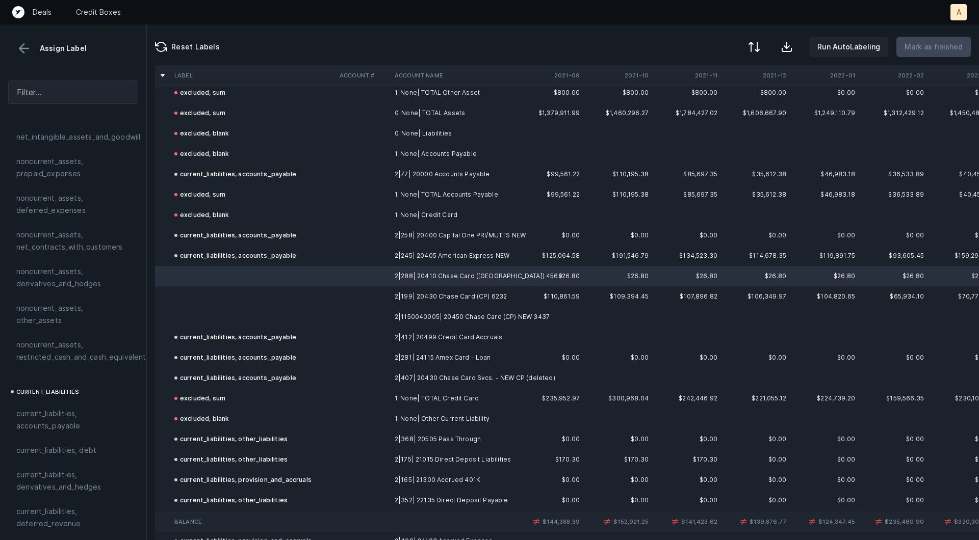
click at [369, 307] on td at bounding box center [362, 317] width 55 height 20
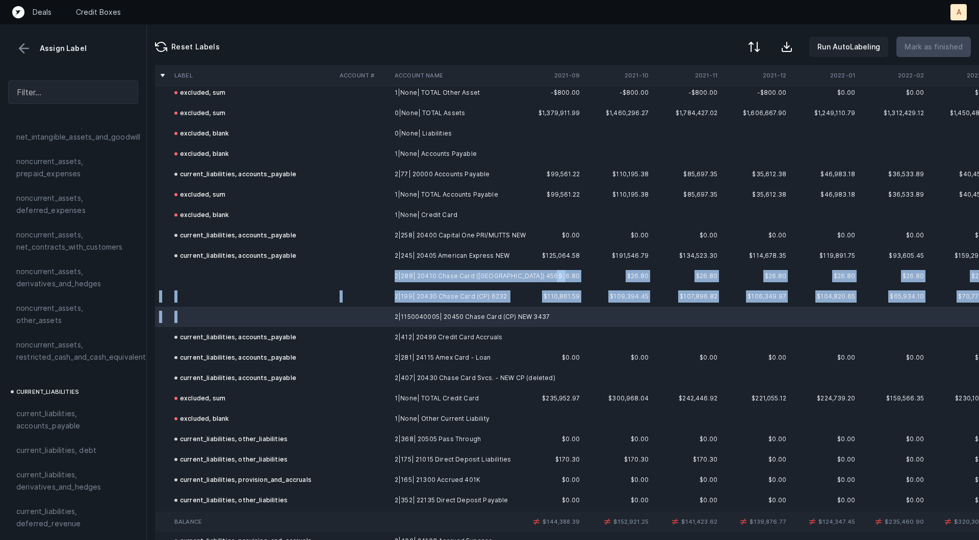
click at [342, 284] on td at bounding box center [362, 276] width 55 height 20
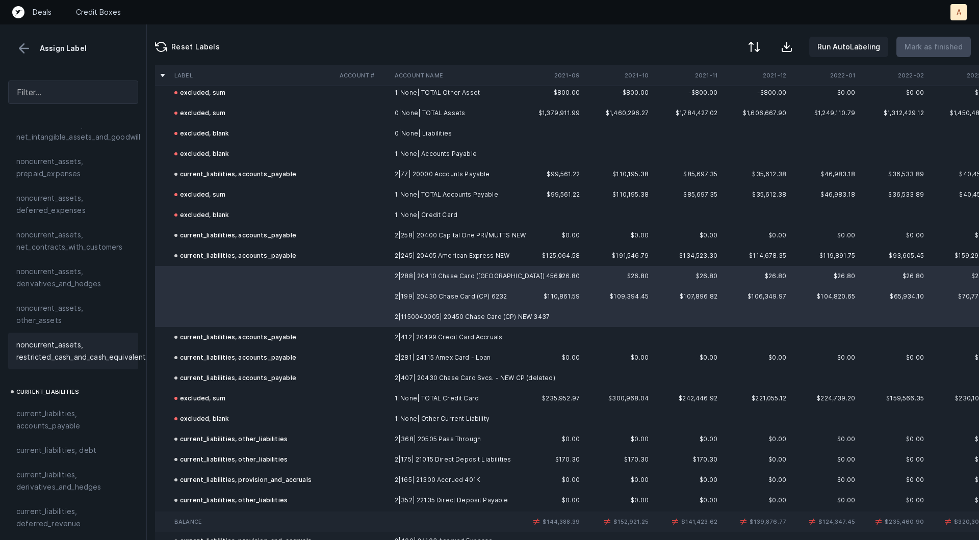
scroll to position [520, 0]
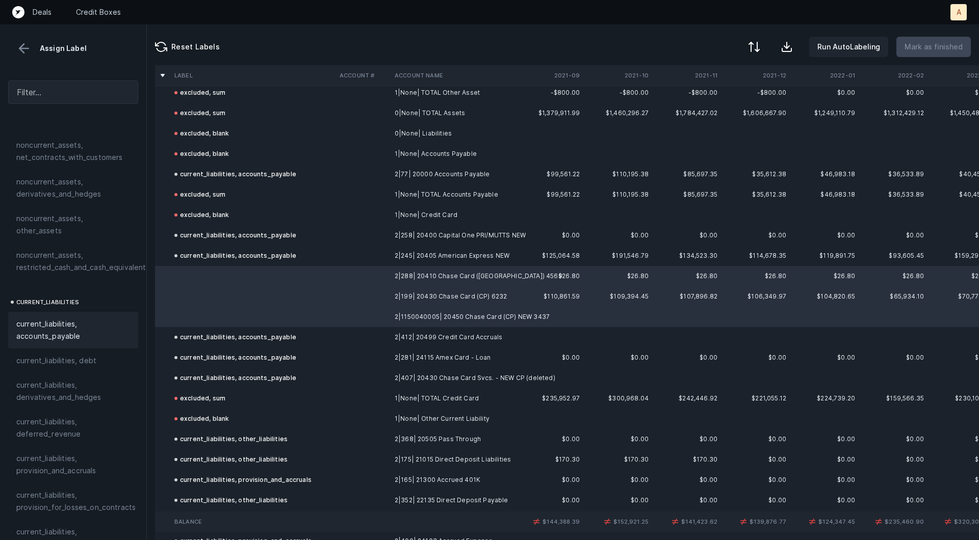
click at [34, 325] on span "current_liabilities, accounts_payable" at bounding box center [73, 330] width 114 height 24
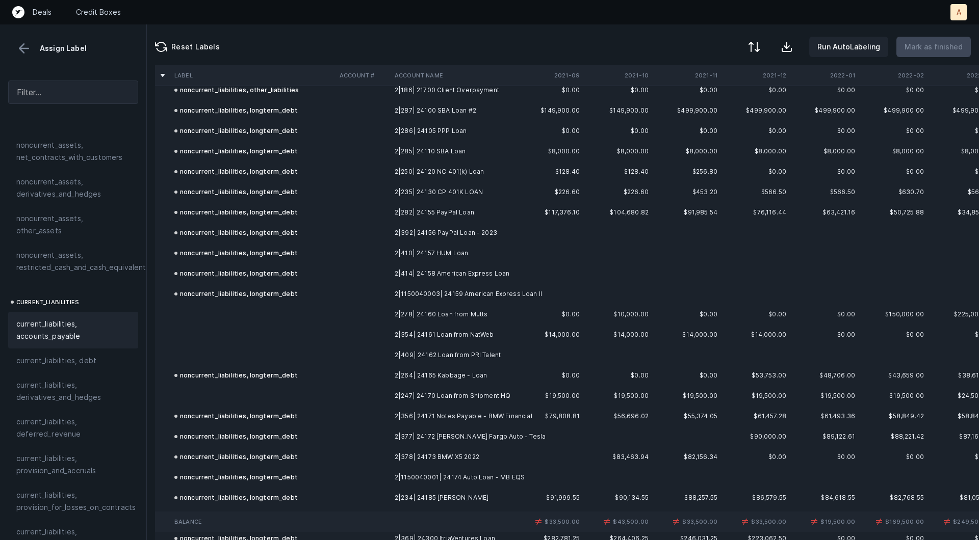
scroll to position [1995, 0]
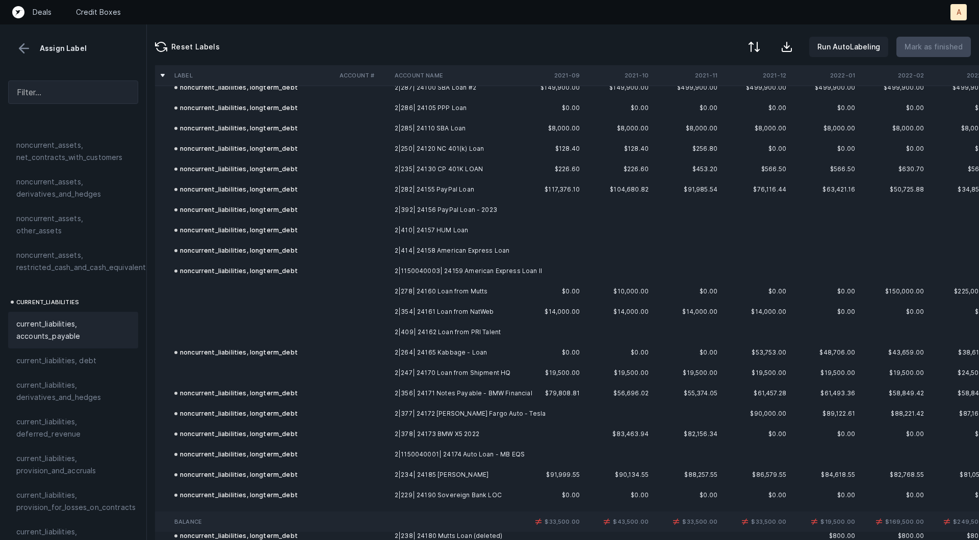
click at [419, 295] on td "2|278| 24160 Loan from Mutts" at bounding box center [452, 291] width 124 height 20
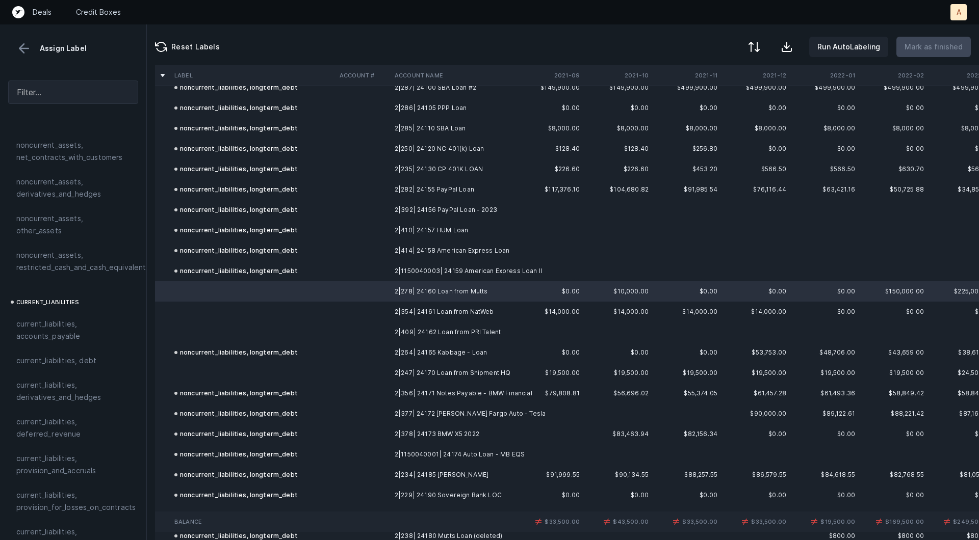
click at [389, 363] on td at bounding box center [362, 373] width 55 height 20
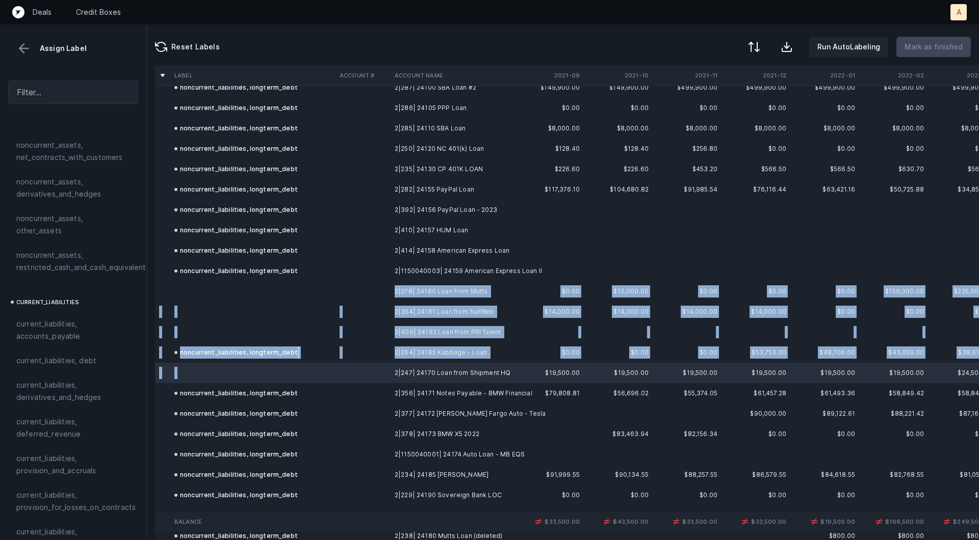
click at [361, 299] on td at bounding box center [362, 291] width 55 height 20
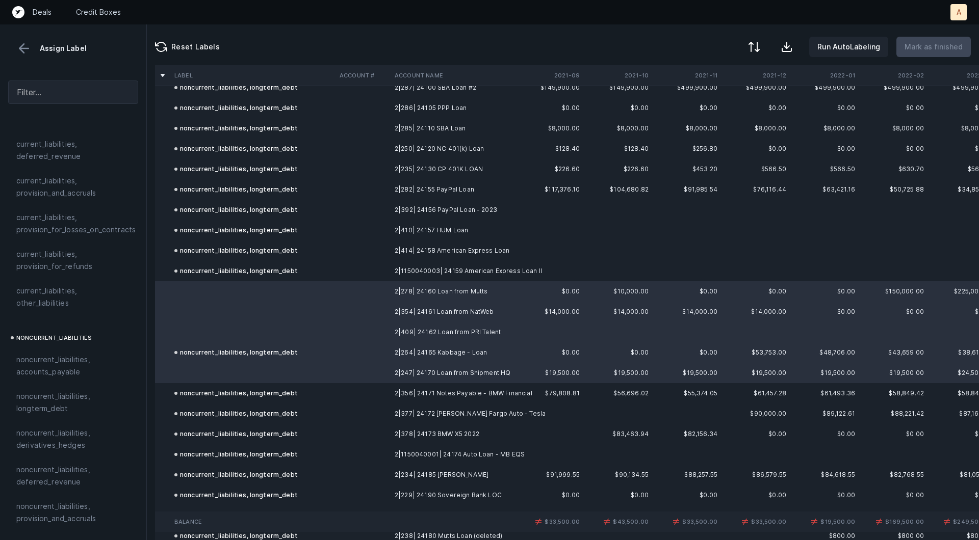
scroll to position [937, 0]
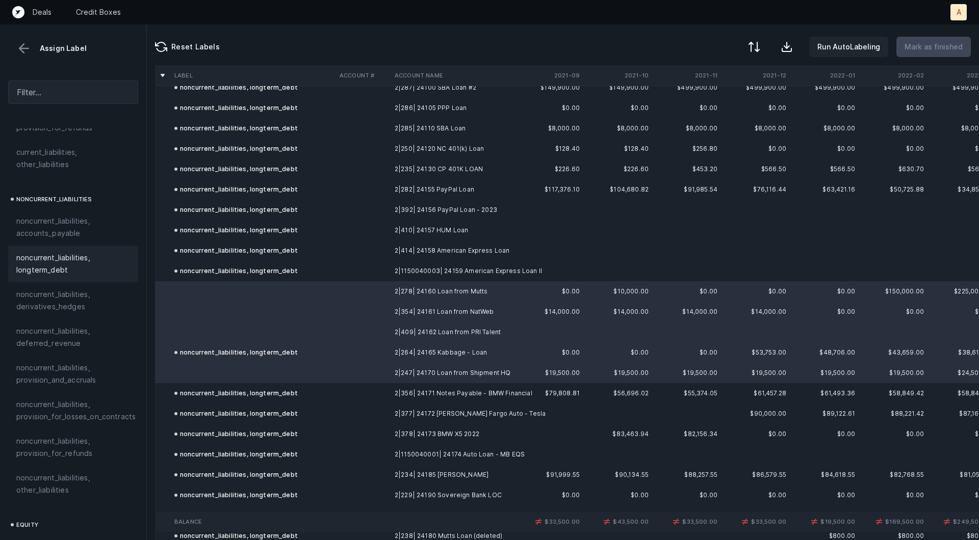
click at [75, 252] on span "noncurrent_liabilities, longterm_debt" at bounding box center [73, 264] width 114 height 24
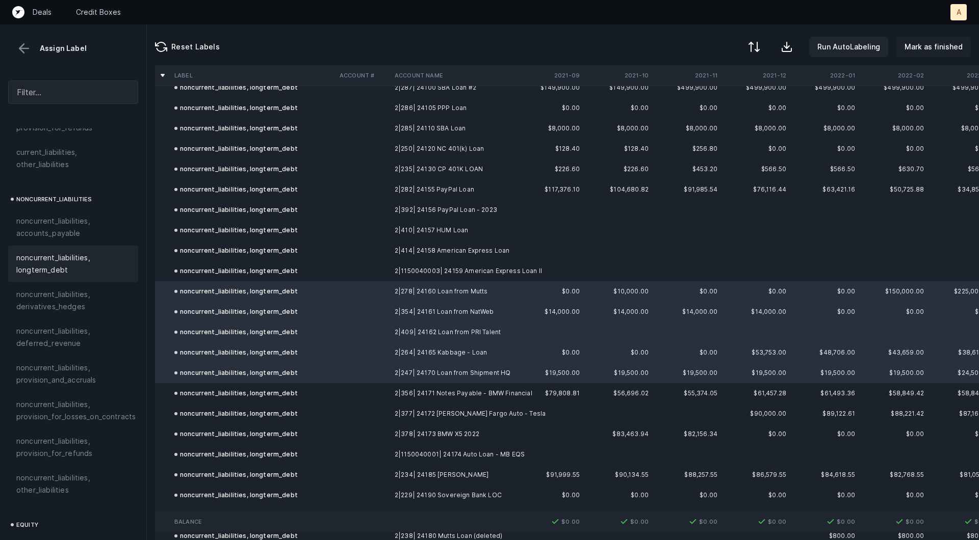
click at [923, 55] on button "Mark as finished" at bounding box center [933, 47] width 74 height 20
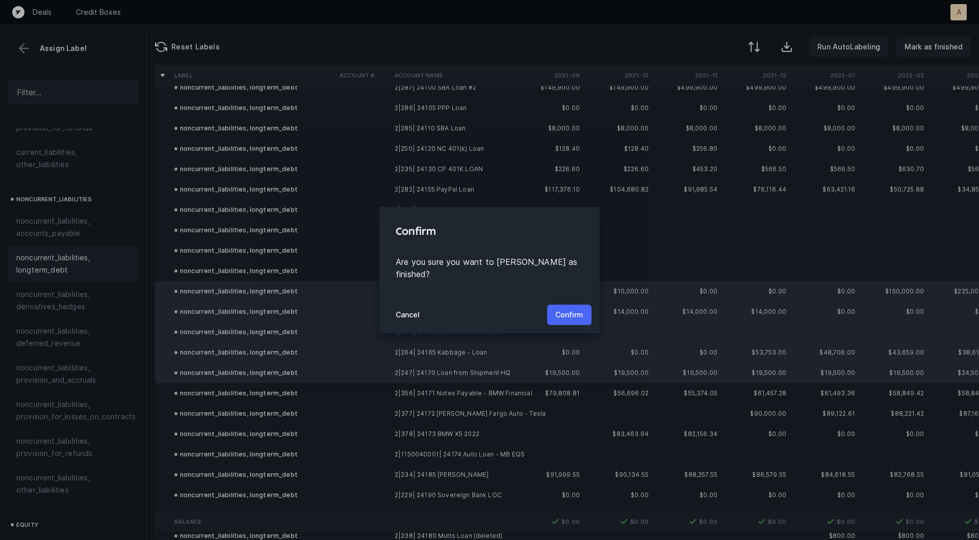
click at [587, 308] on button "Confirm" at bounding box center [569, 315] width 44 height 20
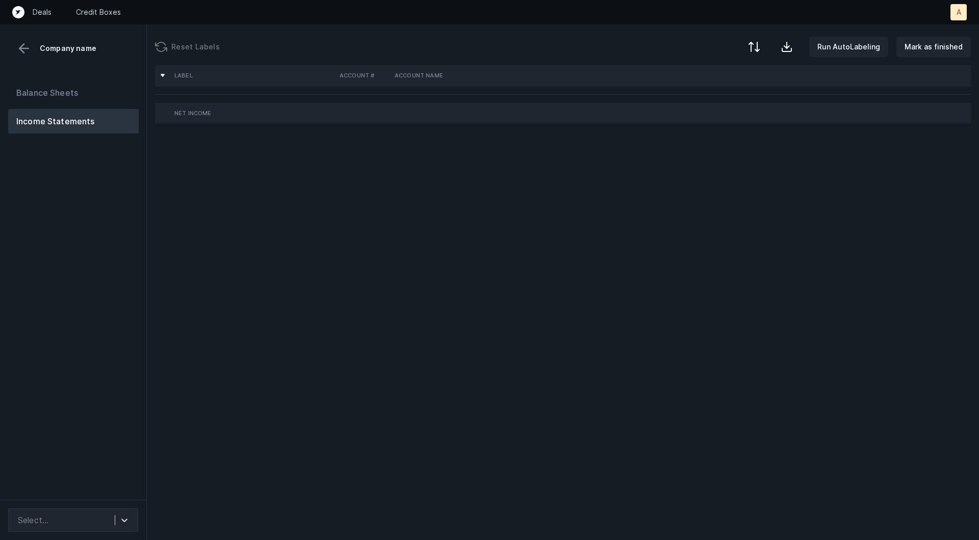
click at [119, 216] on div "Balance Sheets Income Statements" at bounding box center [73, 286] width 147 height 428
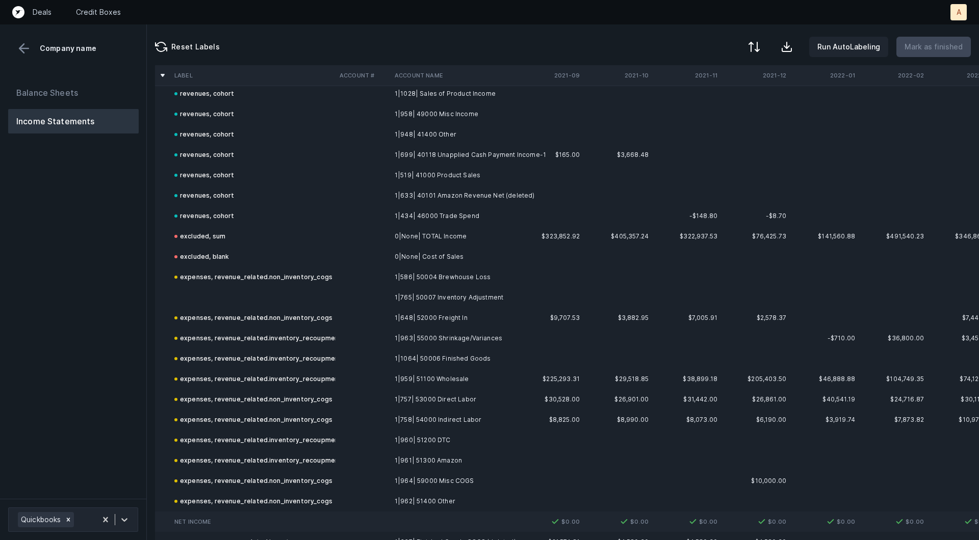
scroll to position [460, 0]
click at [316, 297] on td at bounding box center [252, 296] width 165 height 20
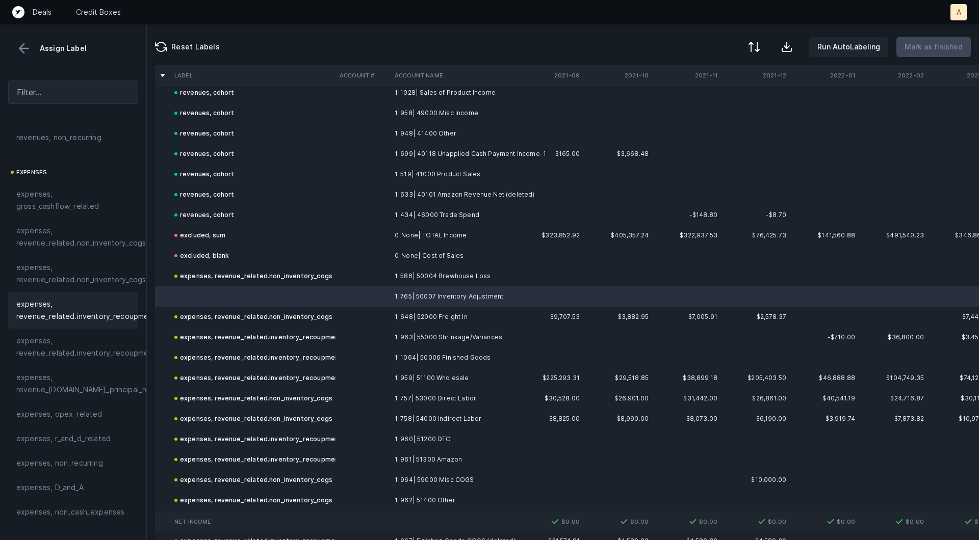
scroll to position [139, 0]
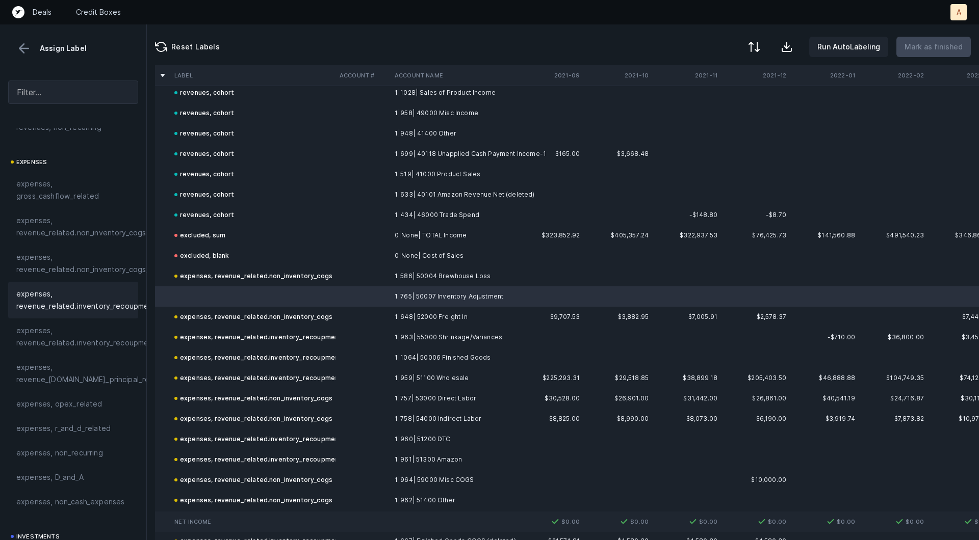
click at [84, 293] on span "expenses, revenue_related.inventory_recoupment" at bounding box center [86, 300] width 140 height 24
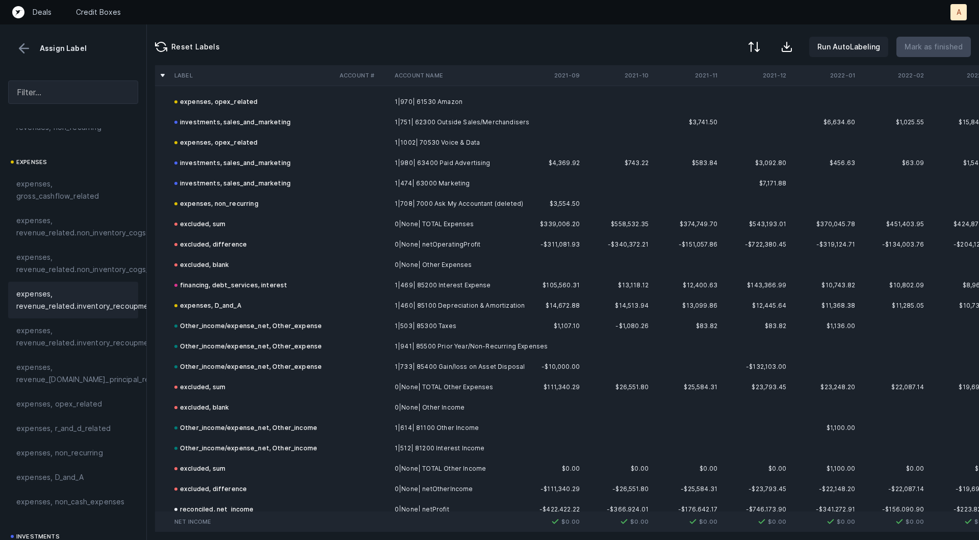
scroll to position [2119, 0]
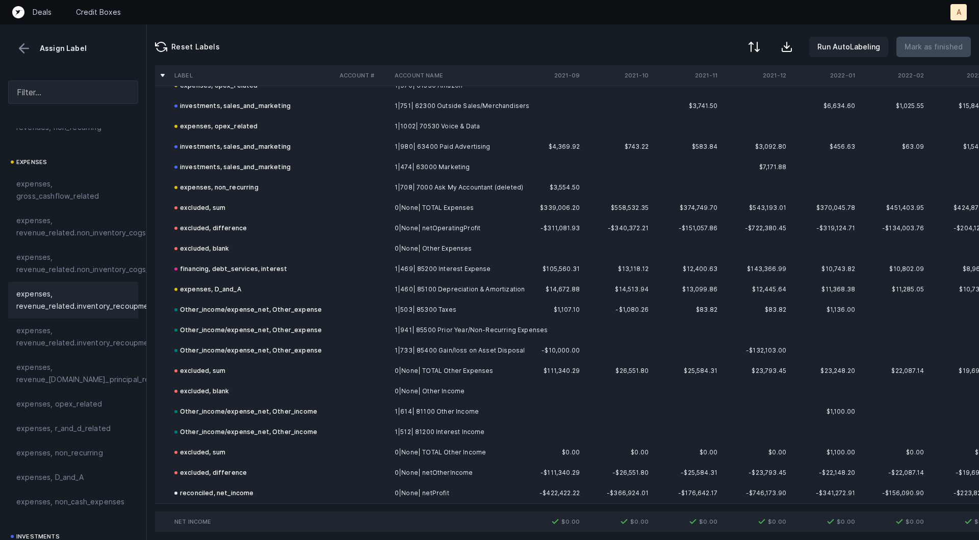
click at [27, 48] on button at bounding box center [23, 48] width 15 height 15
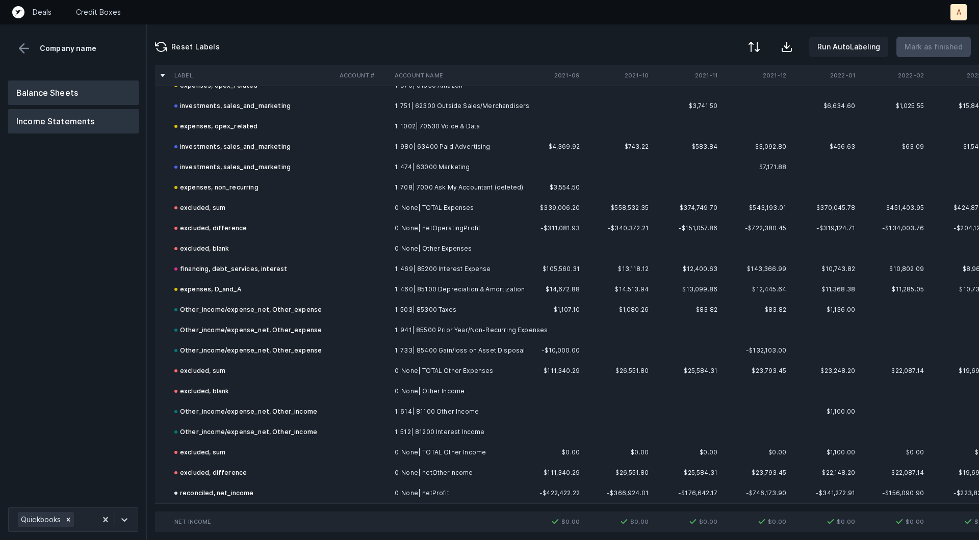
click at [49, 95] on button "Balance Sheets" at bounding box center [73, 93] width 130 height 24
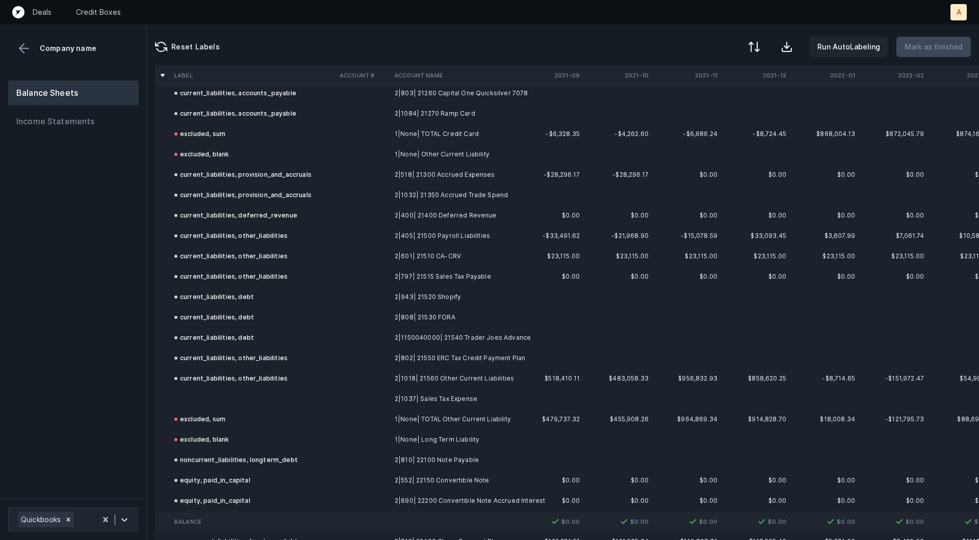
scroll to position [1496, 0]
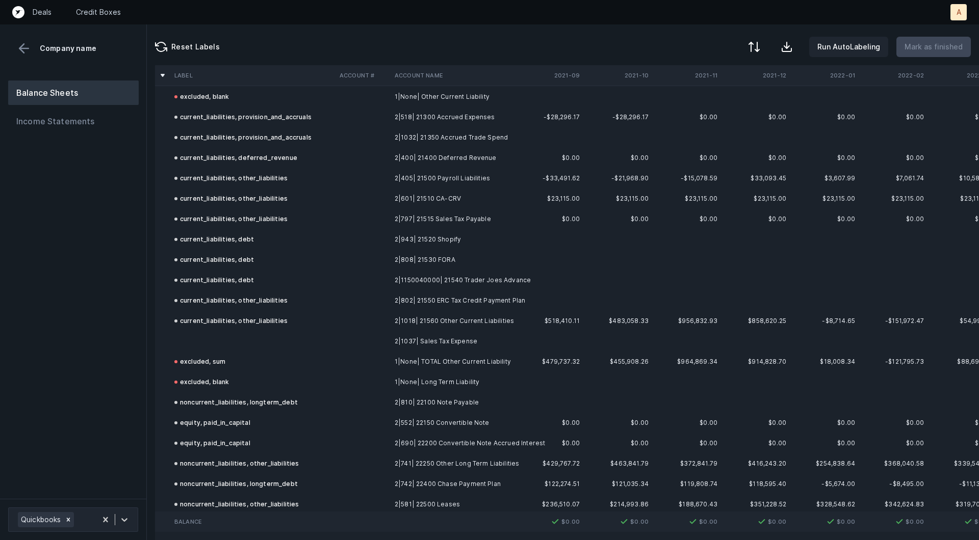
click at [201, 338] on td at bounding box center [252, 341] width 165 height 20
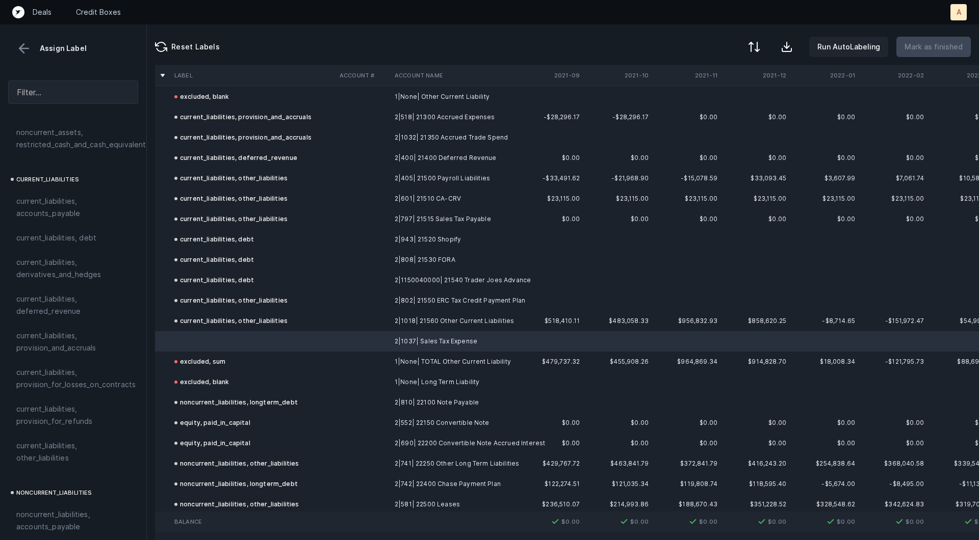
scroll to position [671, 0]
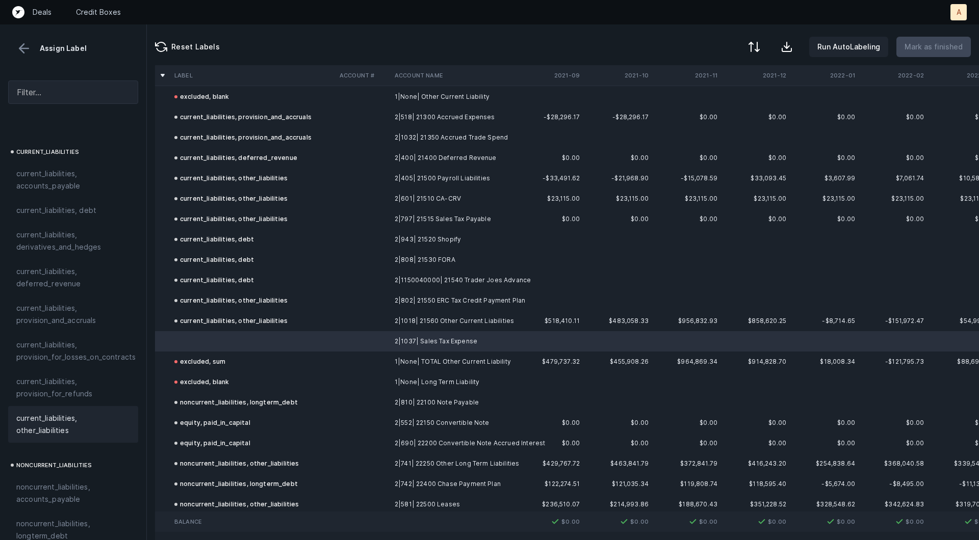
click at [38, 418] on span "current_liabilities, other_liabilities" at bounding box center [73, 424] width 114 height 24
click at [924, 48] on p "Mark as finished" at bounding box center [933, 47] width 58 height 12
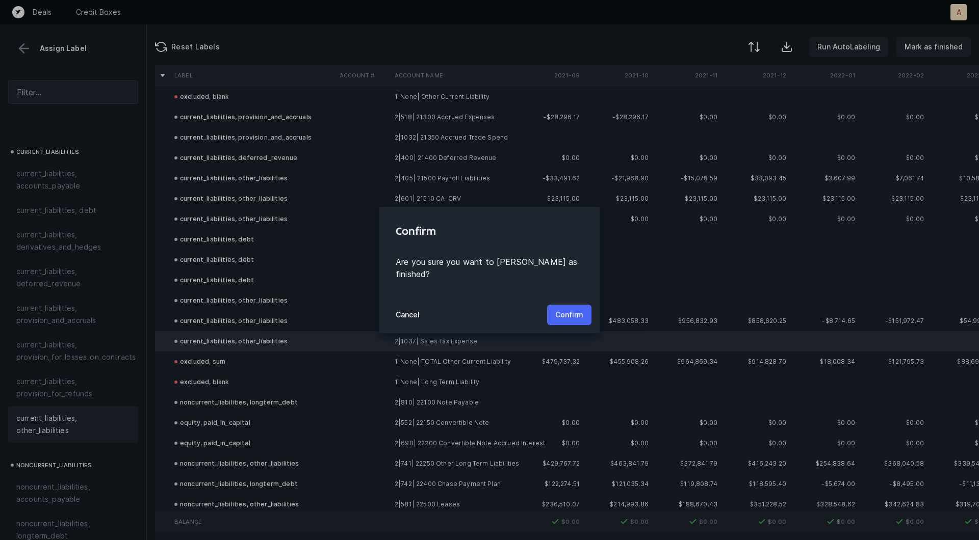
click at [574, 309] on p "Confirm" at bounding box center [569, 315] width 28 height 12
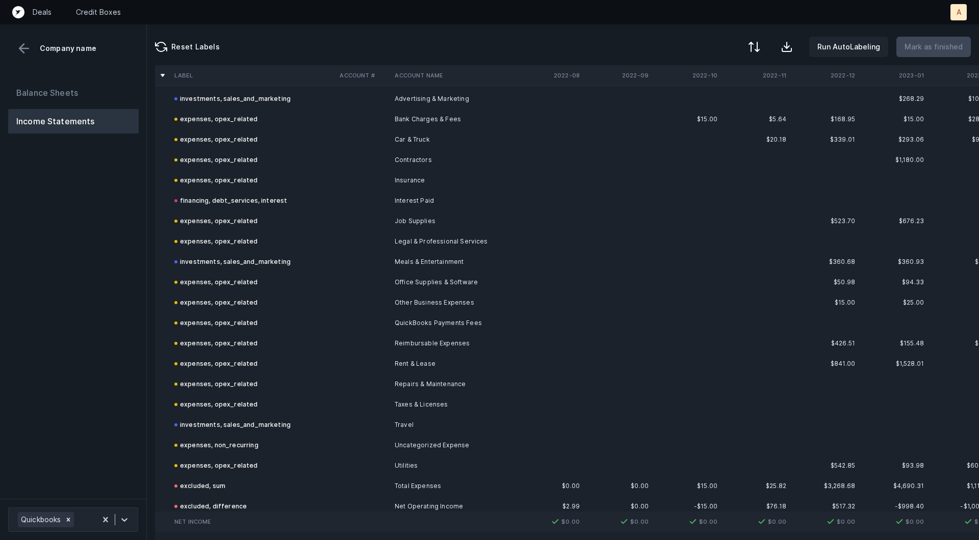
scroll to position [264, 0]
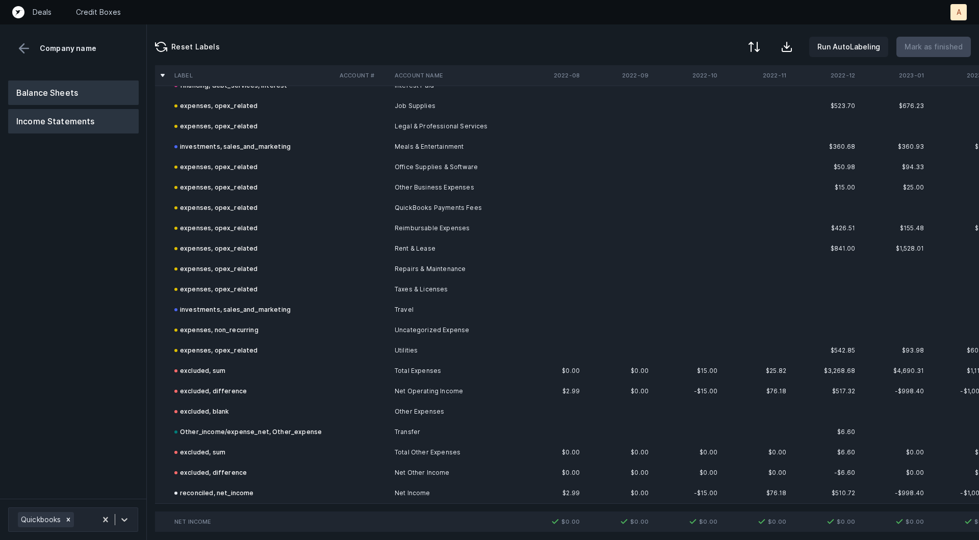
click at [89, 91] on button "Balance Sheets" at bounding box center [73, 93] width 130 height 24
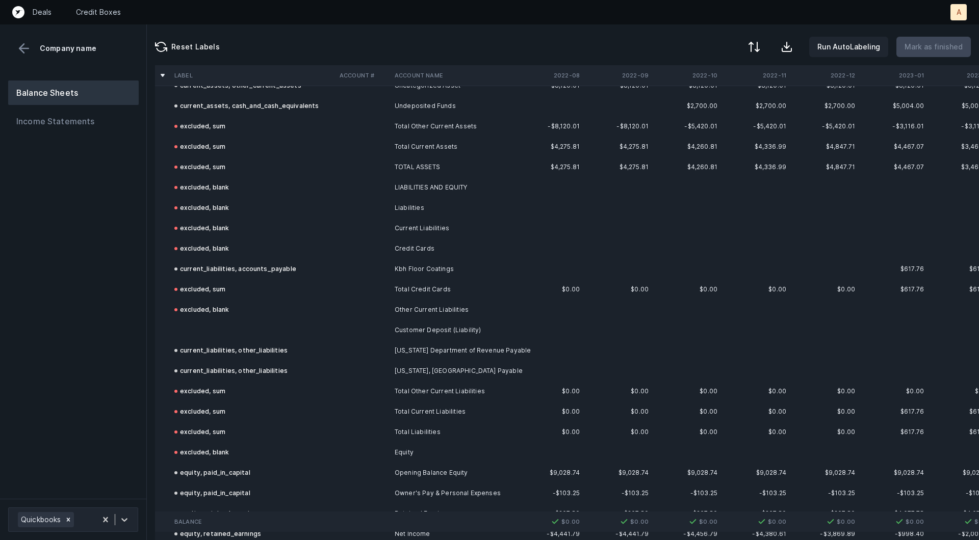
click at [225, 333] on td at bounding box center [252, 330] width 165 height 20
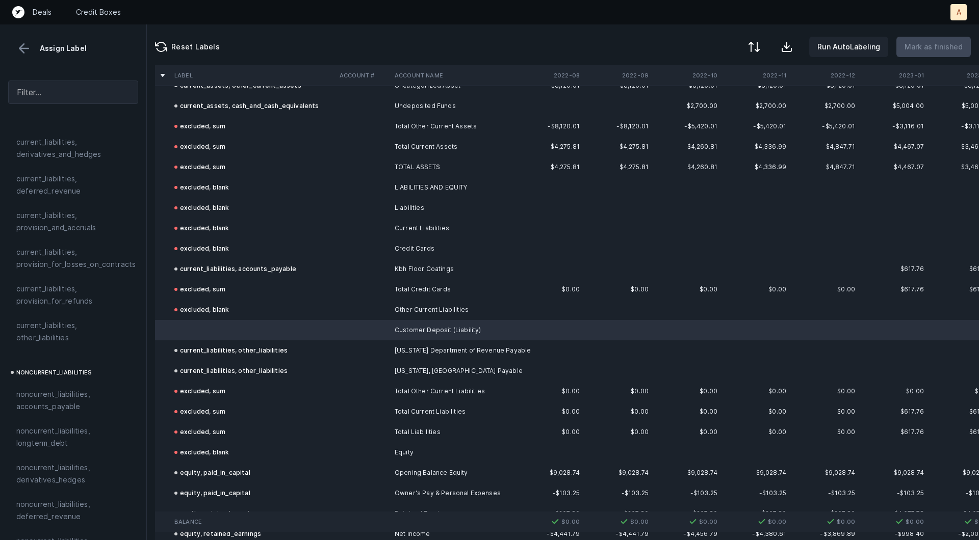
scroll to position [745, 0]
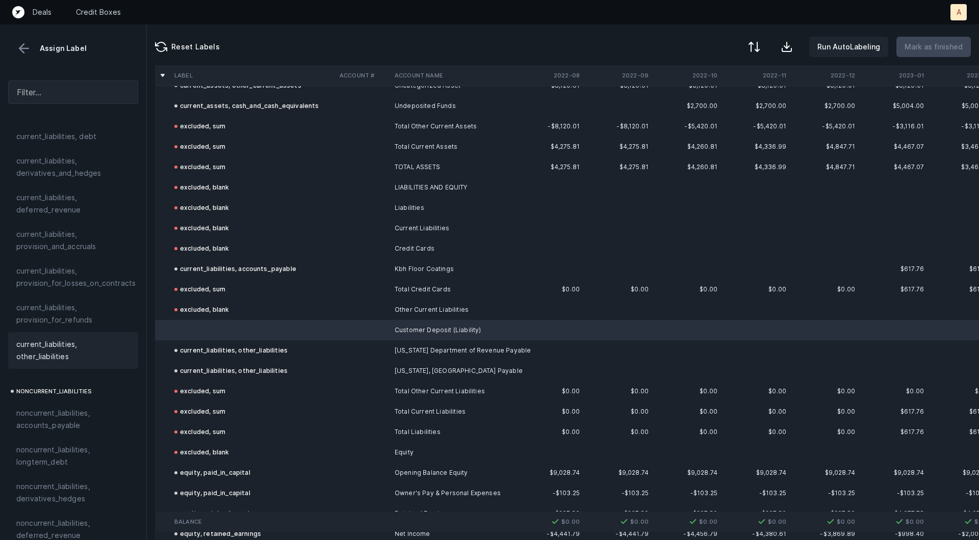
click at [41, 338] on span "current_liabilities, other_liabilities" at bounding box center [73, 350] width 114 height 24
click at [929, 49] on p "Mark as finished" at bounding box center [933, 47] width 58 height 12
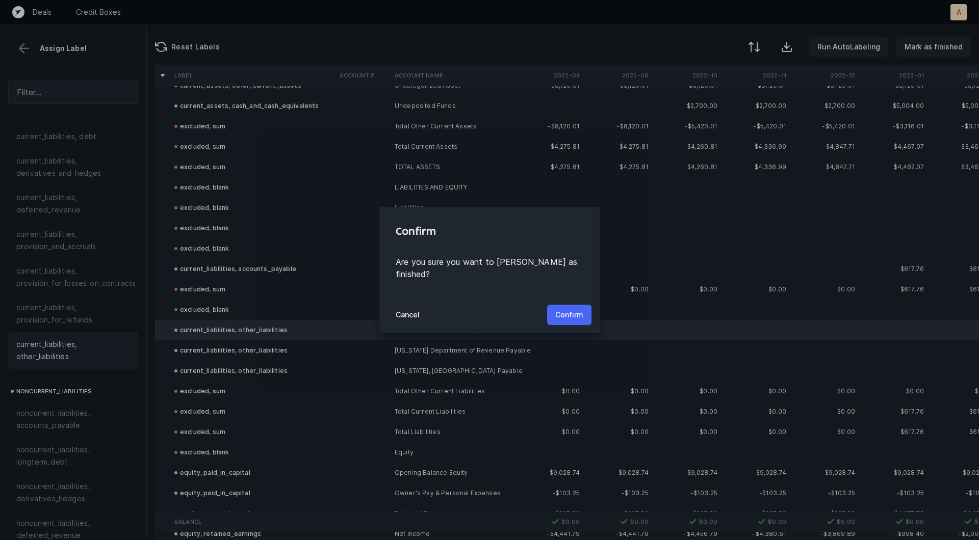
click at [566, 311] on p "Confirm" at bounding box center [569, 315] width 28 height 12
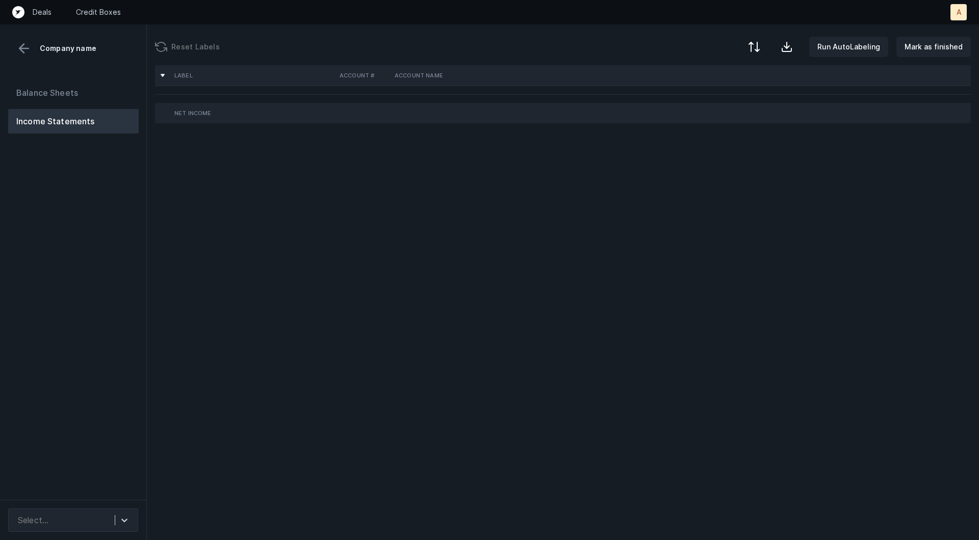
click at [113, 336] on div "Balance Sheets Income Statements" at bounding box center [73, 286] width 147 height 428
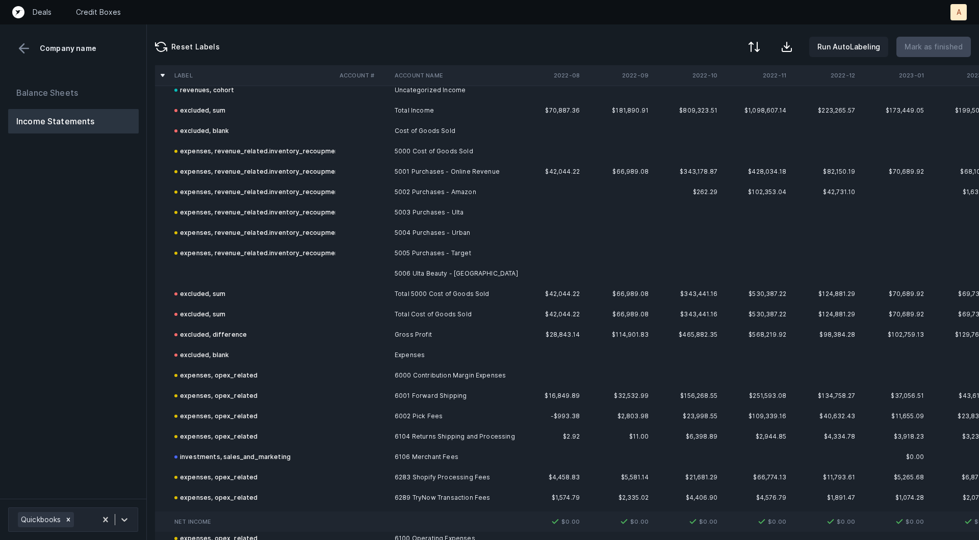
scroll to position [823, 0]
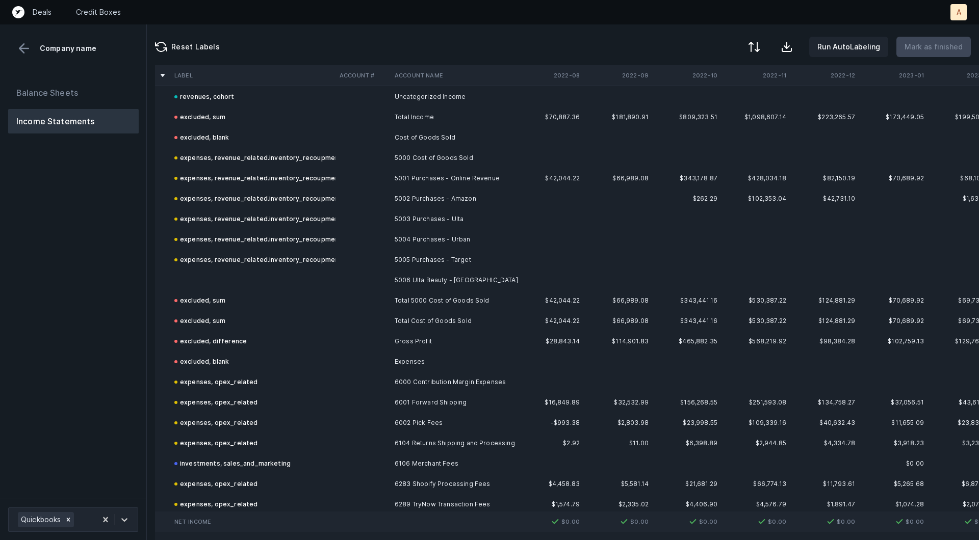
click at [266, 274] on td at bounding box center [252, 280] width 165 height 20
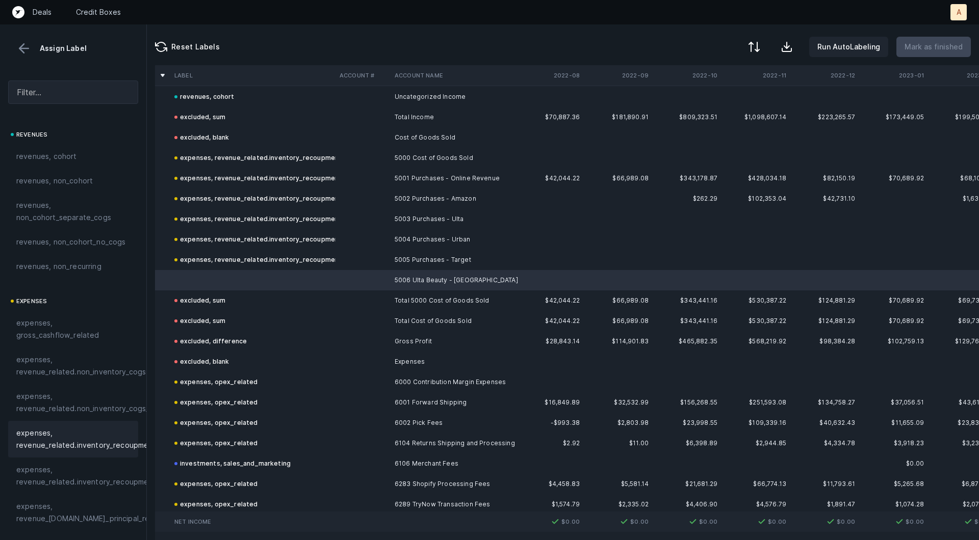
click at [69, 436] on span "expenses, revenue_related.inventory_recoupment" at bounding box center [86, 439] width 140 height 24
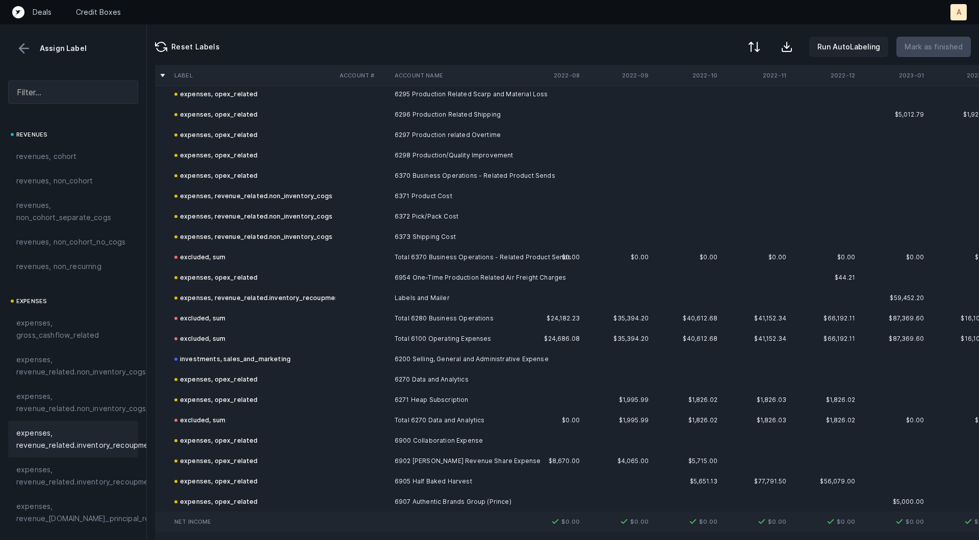
scroll to position [1664, 0]
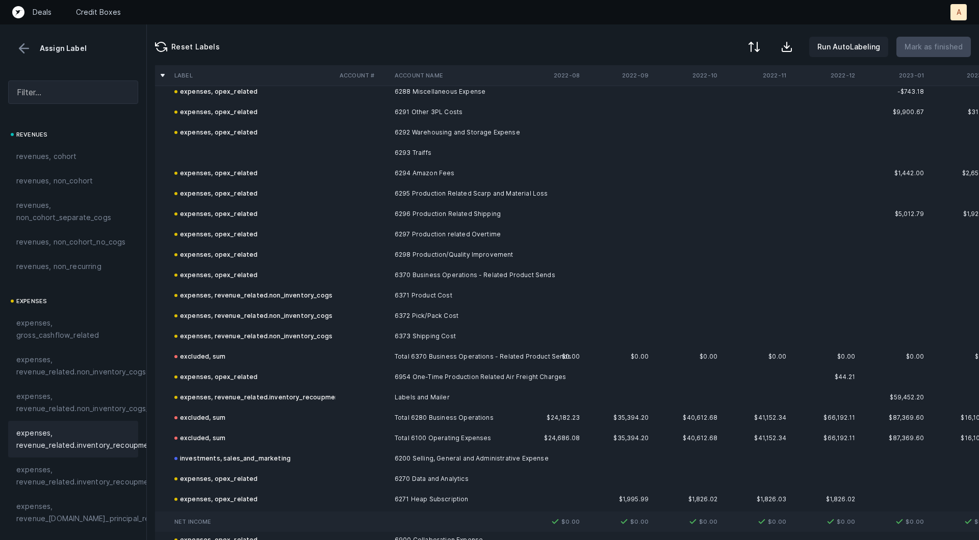
click at [214, 144] on td at bounding box center [252, 153] width 165 height 20
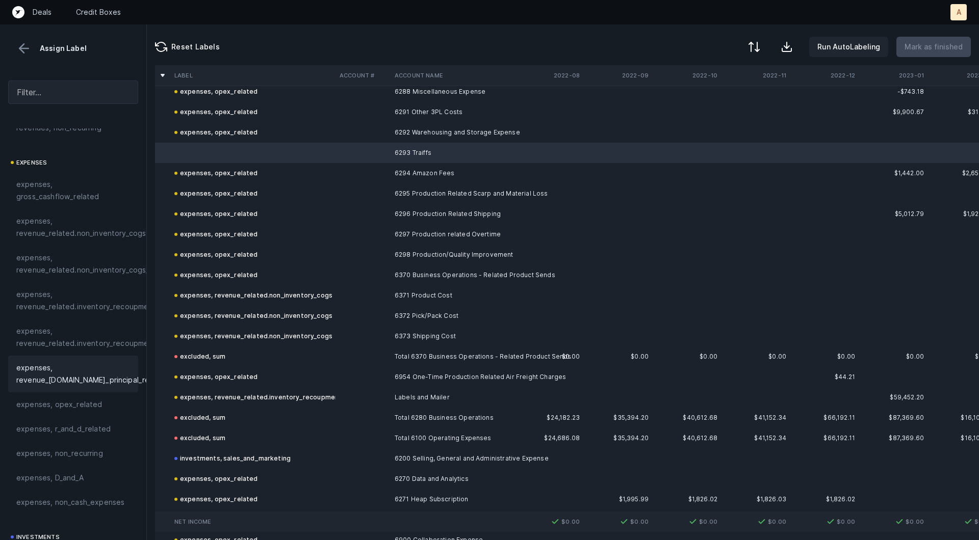
scroll to position [168, 0]
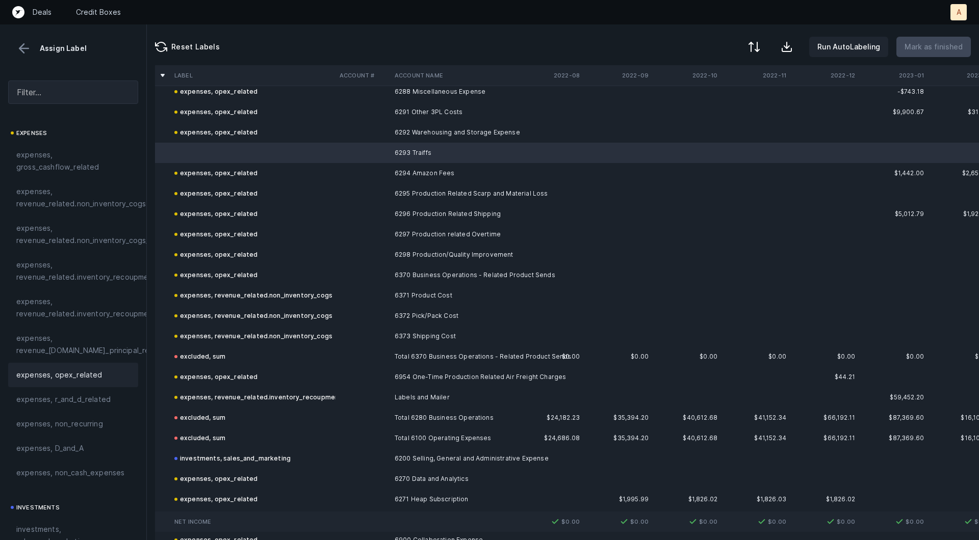
click at [71, 379] on span "expenses, opex_related" at bounding box center [59, 375] width 86 height 12
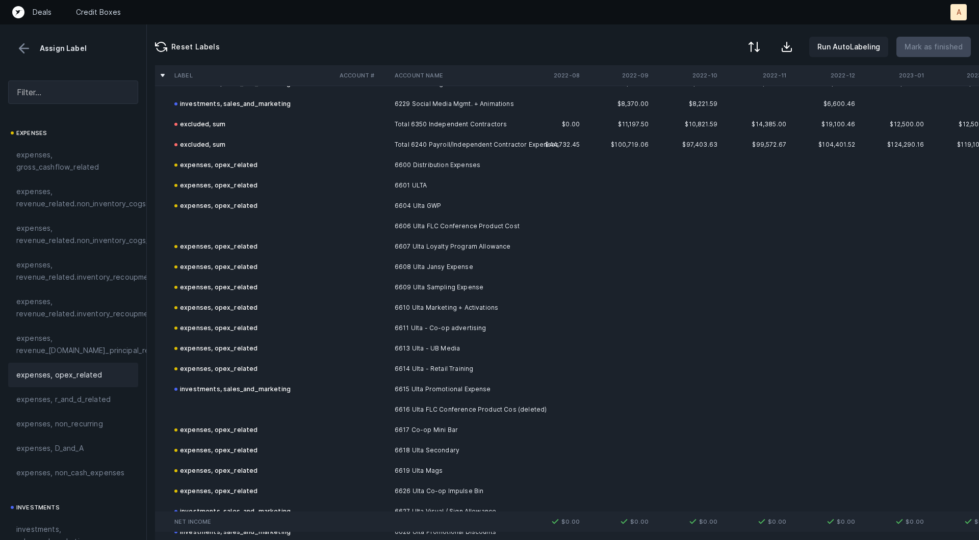
scroll to position [4142, 0]
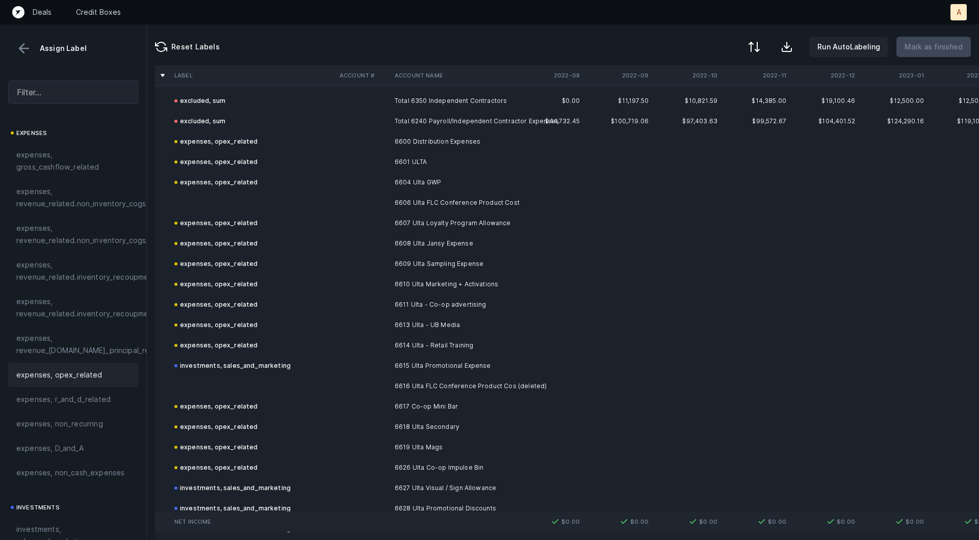
click at [205, 197] on td at bounding box center [252, 203] width 165 height 20
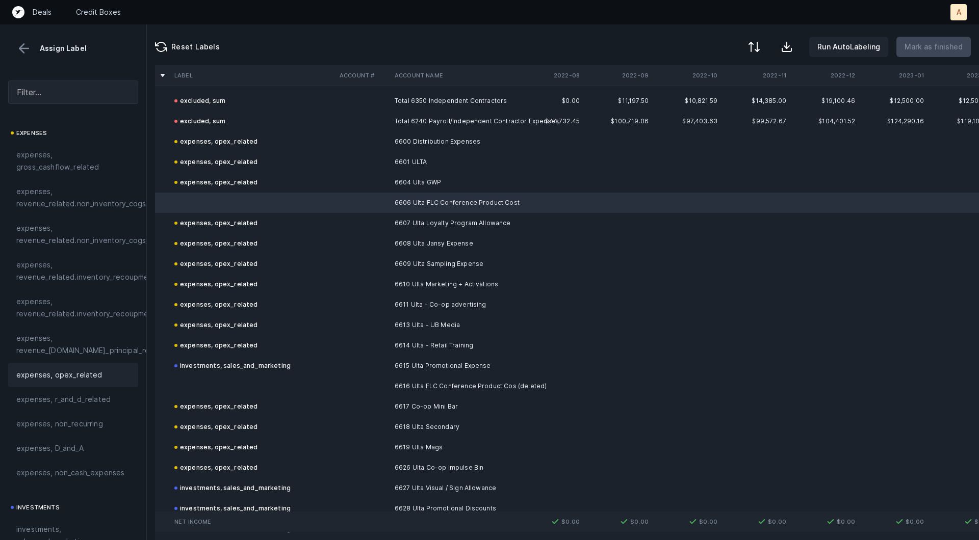
click at [92, 369] on span "expenses, opex_related" at bounding box center [59, 375] width 86 height 12
click at [215, 375] on td "investments, sales_and_marketing" at bounding box center [252, 366] width 165 height 20
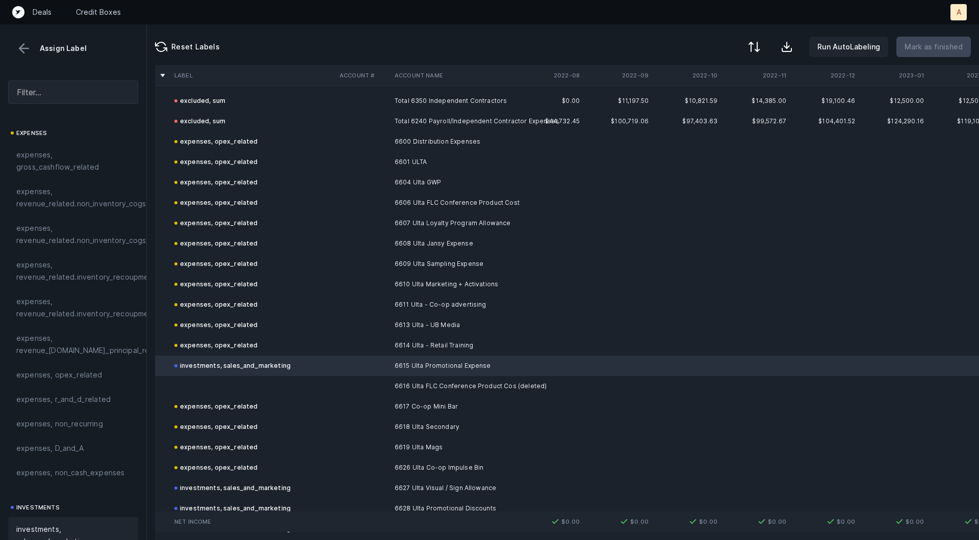
click at [195, 389] on td at bounding box center [252, 386] width 165 height 20
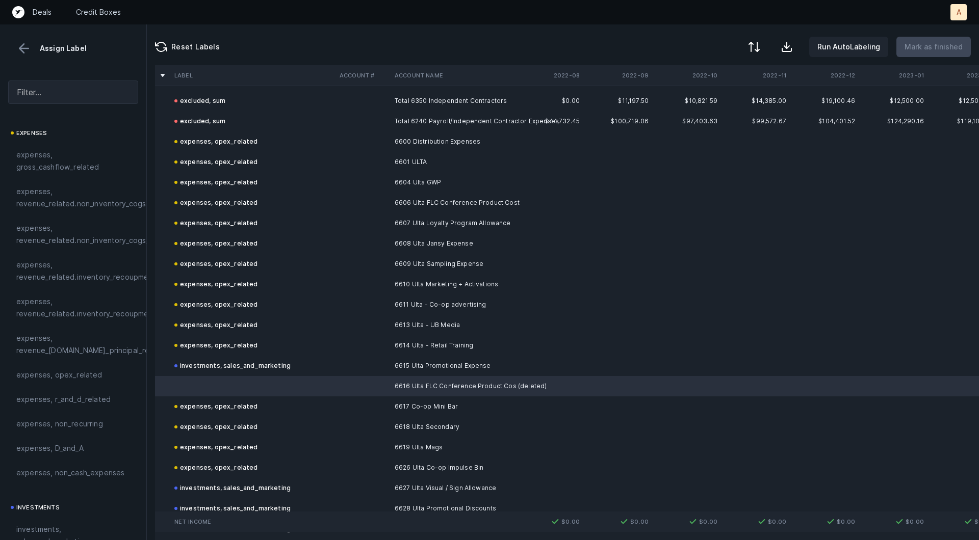
drag, startPoint x: 104, startPoint y: 374, endPoint x: 509, endPoint y: 373, distance: 404.2
click at [104, 374] on div "expenses, opex_related" at bounding box center [73, 375] width 114 height 12
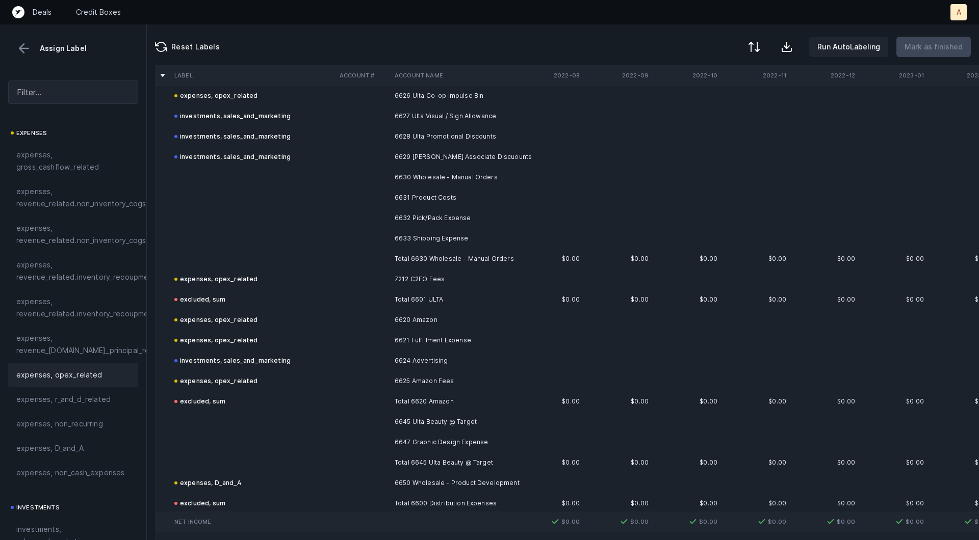
scroll to position [4507, 0]
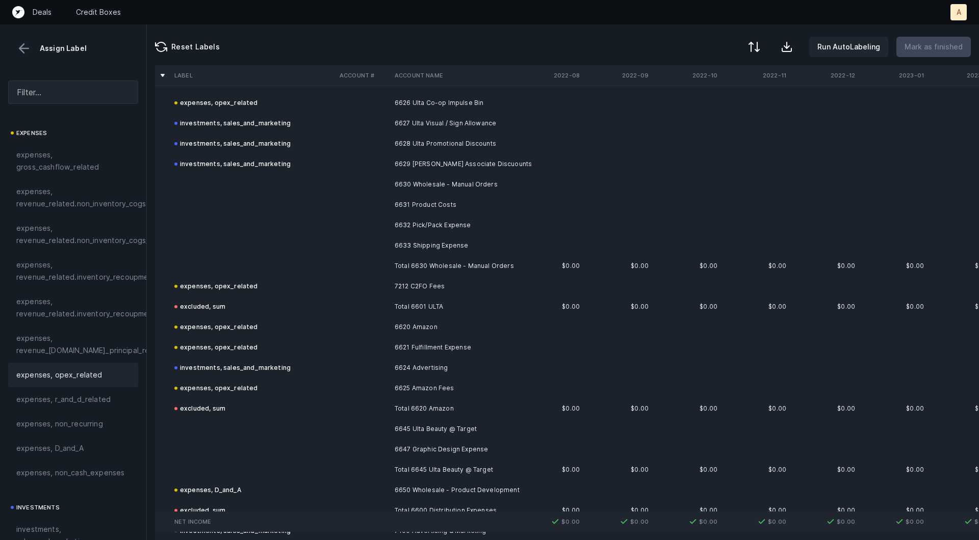
click at [452, 204] on td "6631 Product Costs" at bounding box center [452, 205] width 124 height 20
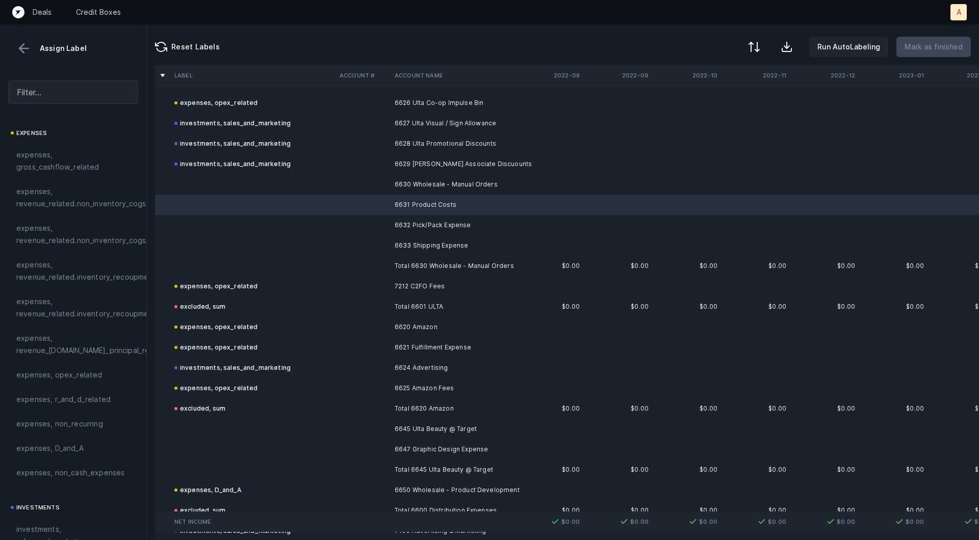
click at [452, 197] on td "6631 Product Costs" at bounding box center [452, 205] width 124 height 20
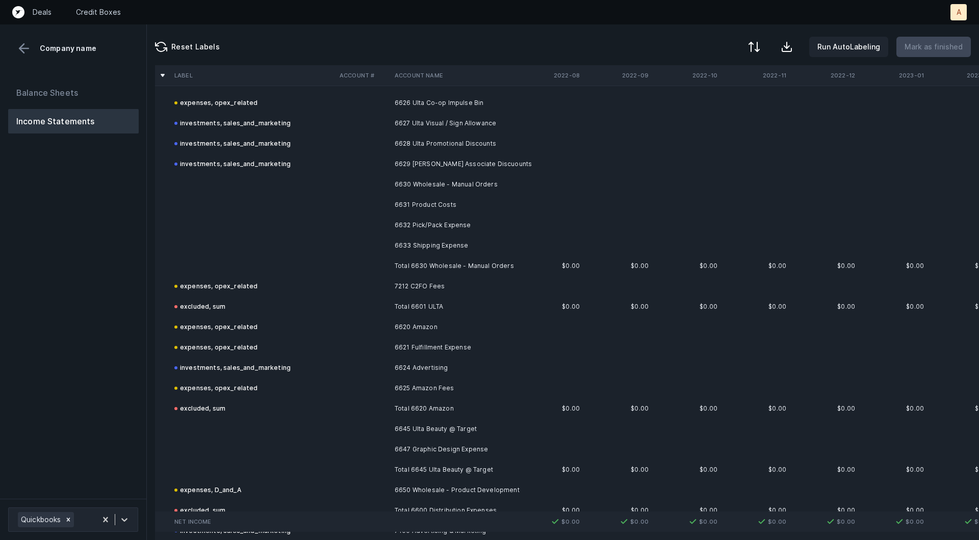
click at [436, 196] on td "6631 Product Costs" at bounding box center [452, 205] width 124 height 20
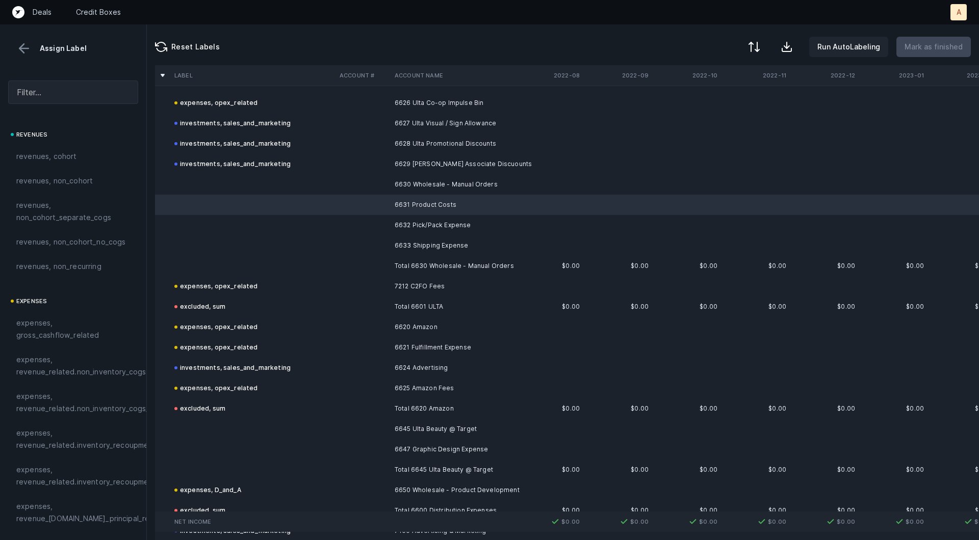
click at [436, 192] on td "6630 Wholesale - Manual Orders" at bounding box center [452, 184] width 124 height 20
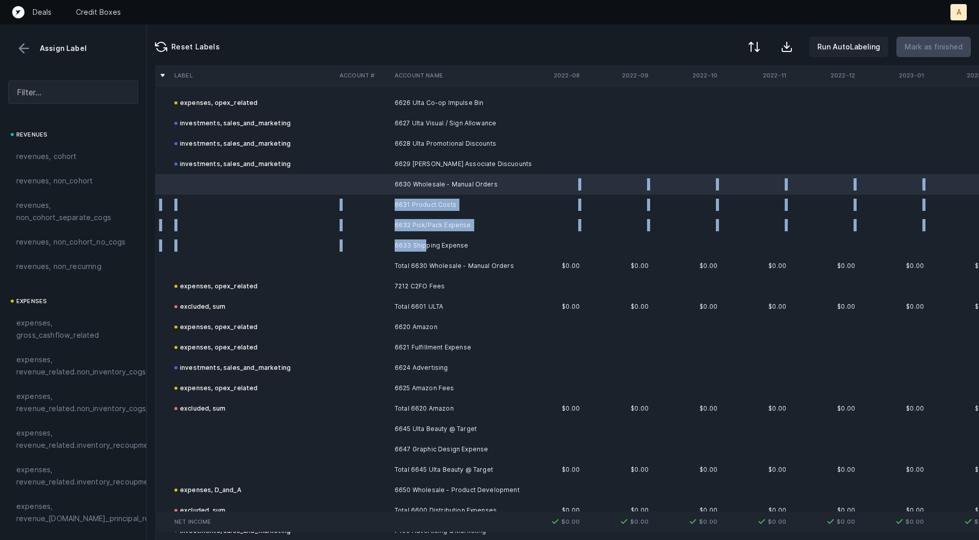
click at [427, 249] on td "6633 Shipping Expense" at bounding box center [452, 245] width 124 height 20
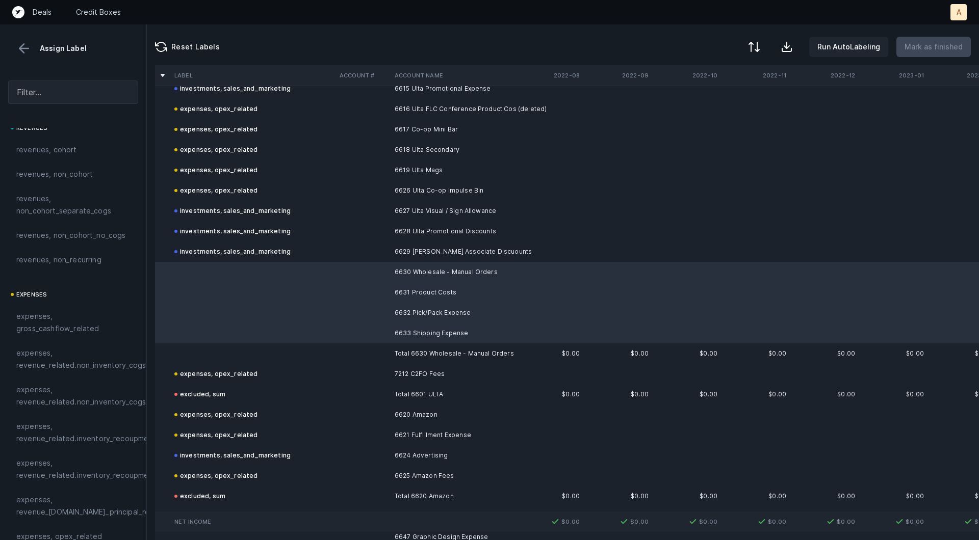
scroll to position [0, 0]
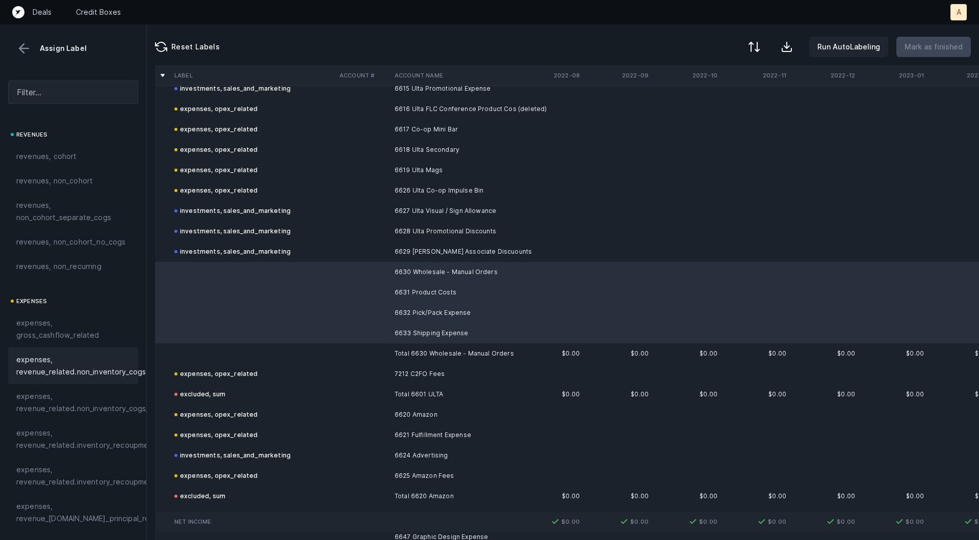
click at [40, 373] on span "expenses, revenue_related.non_inventory_cogs" at bounding box center [80, 366] width 129 height 24
click at [256, 350] on td at bounding box center [252, 354] width 165 height 20
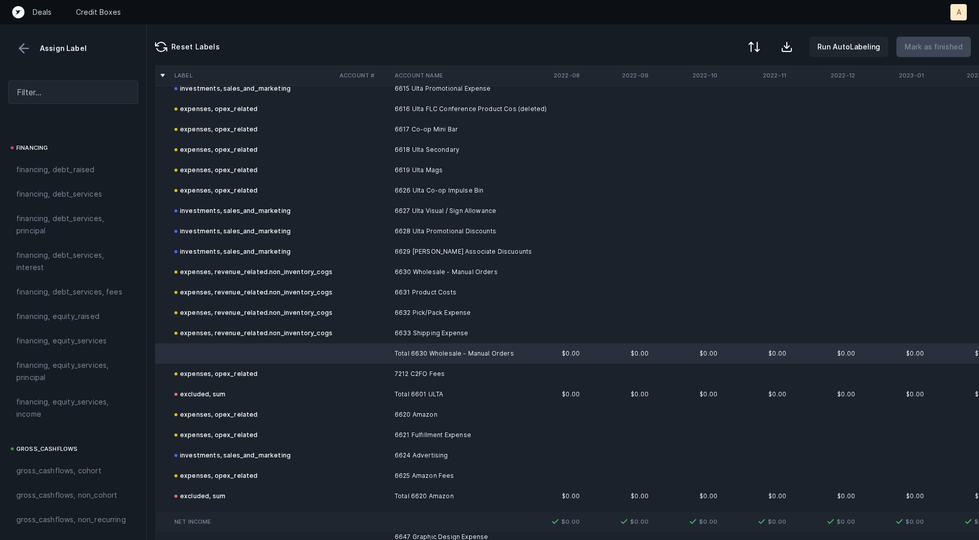
scroll to position [1141, 0]
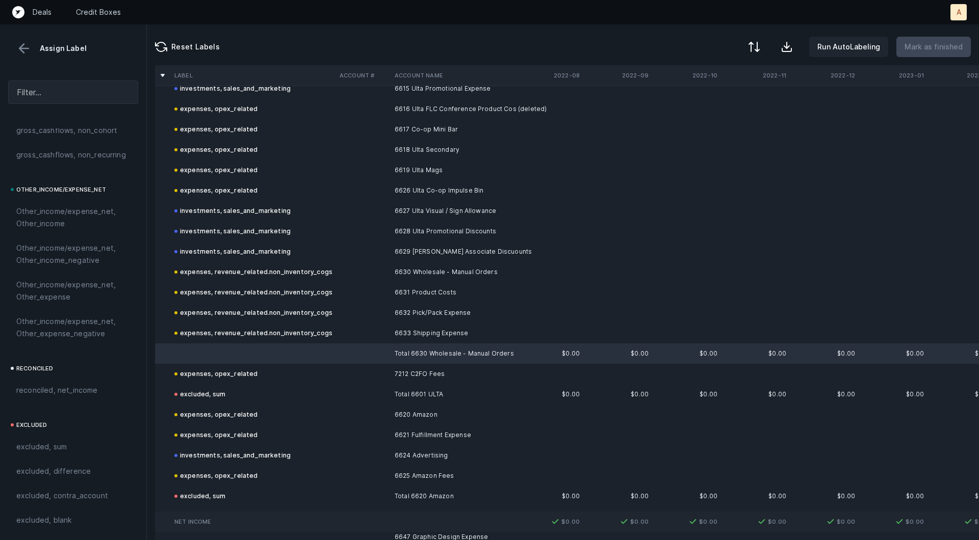
click at [53, 437] on div "excluded, sum" at bounding box center [73, 447] width 130 height 24
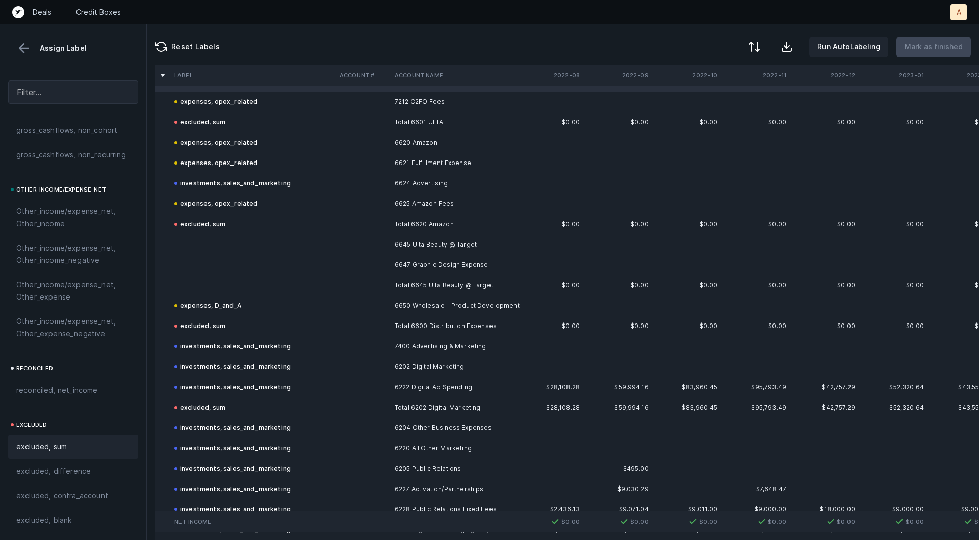
scroll to position [4704, 0]
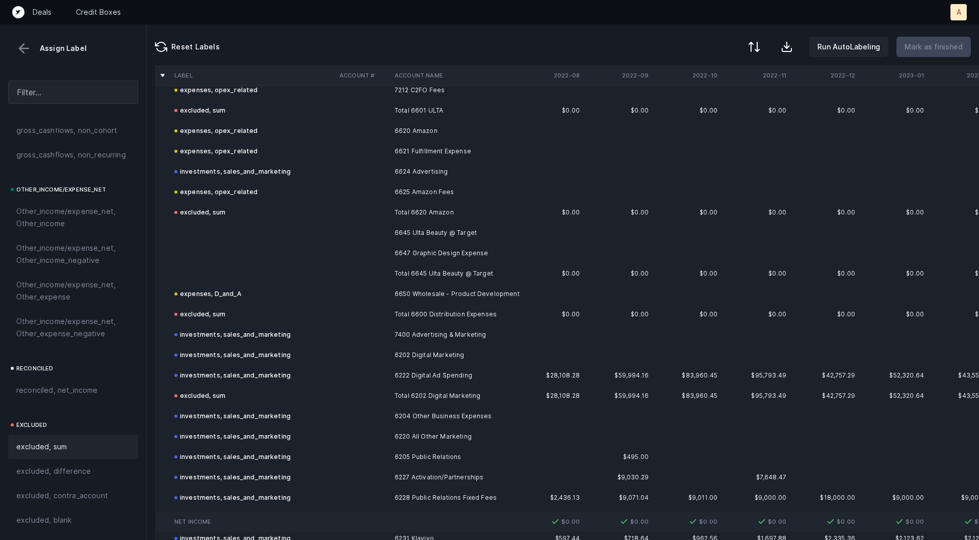
click at [333, 238] on td at bounding box center [252, 233] width 165 height 20
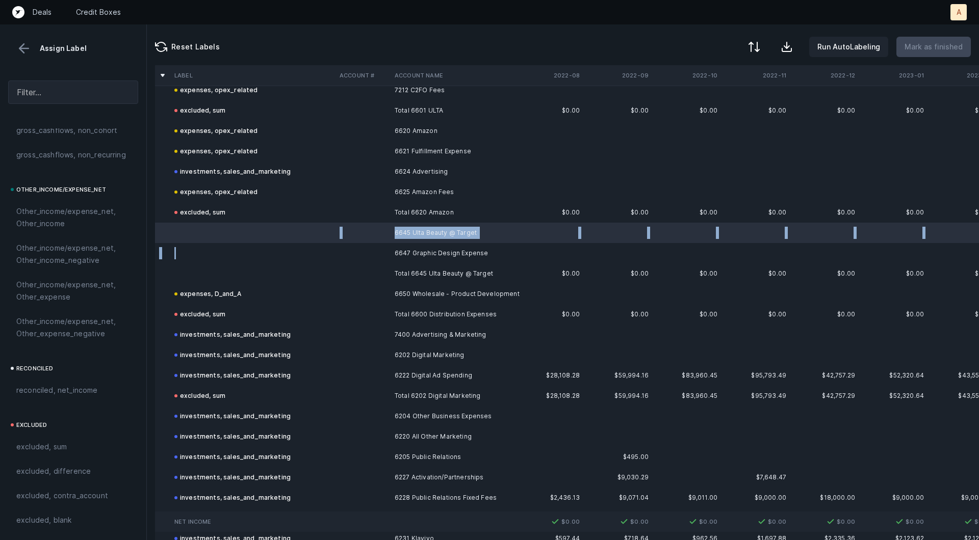
click at [322, 252] on td at bounding box center [252, 253] width 165 height 20
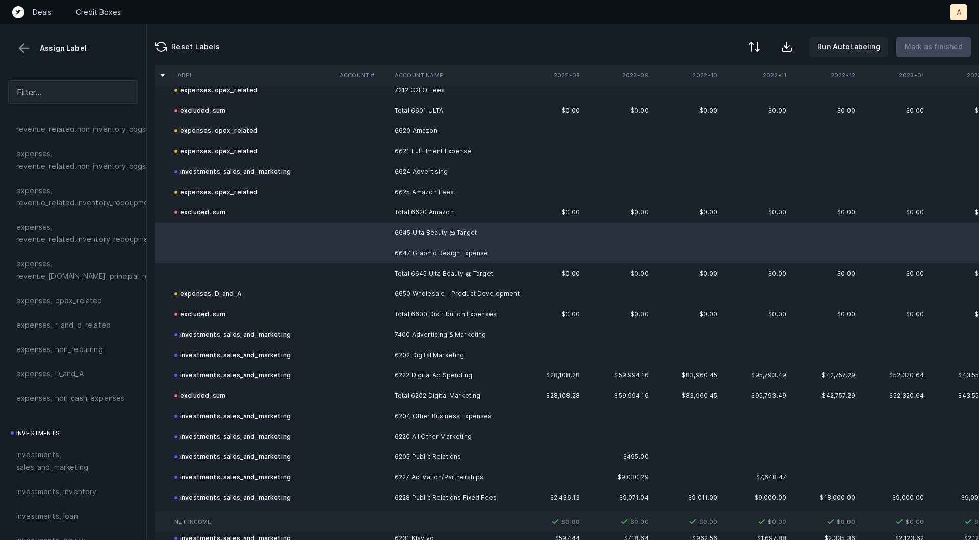
scroll to position [185, 0]
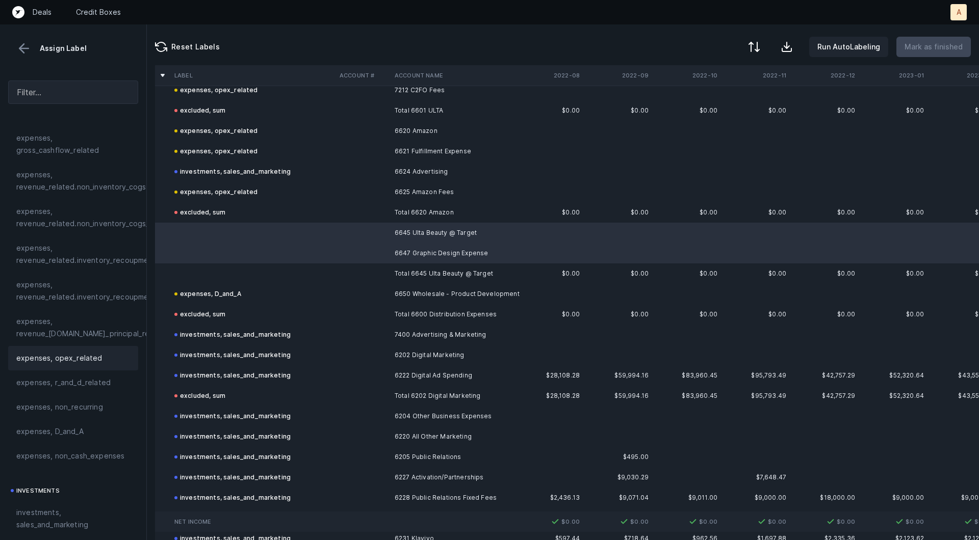
click at [44, 351] on div "expenses, opex_related" at bounding box center [73, 358] width 130 height 24
click at [197, 275] on td at bounding box center [252, 274] width 165 height 20
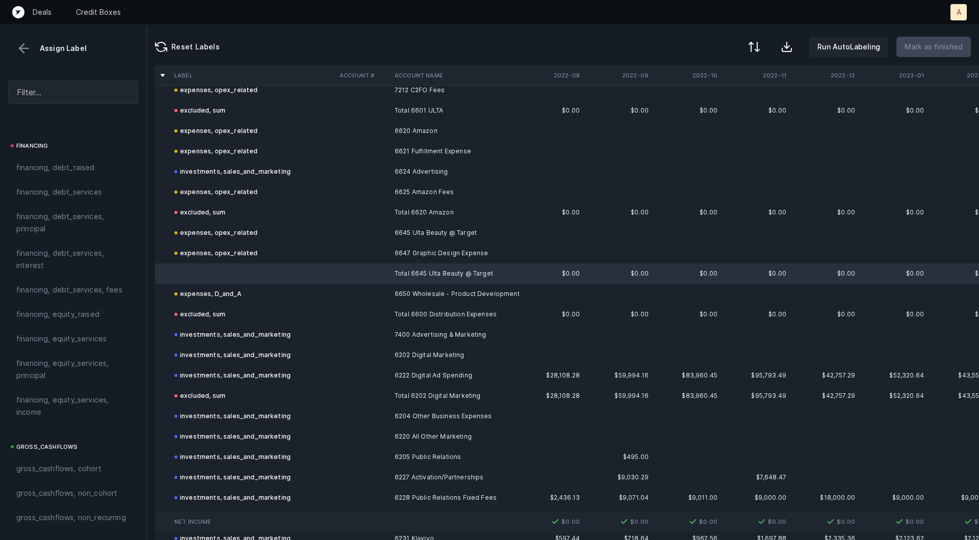
scroll to position [1141, 0]
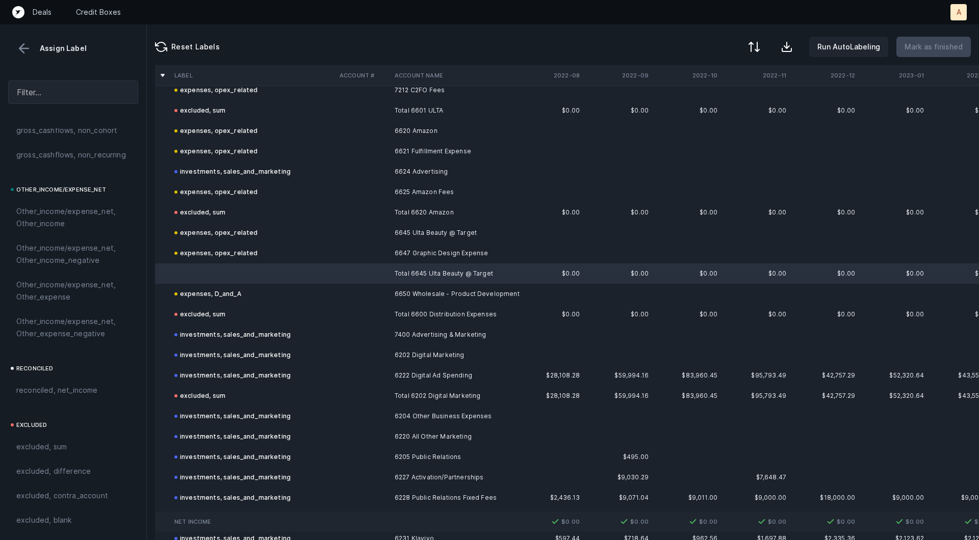
click at [45, 451] on span "excluded, sum" at bounding box center [41, 447] width 50 height 12
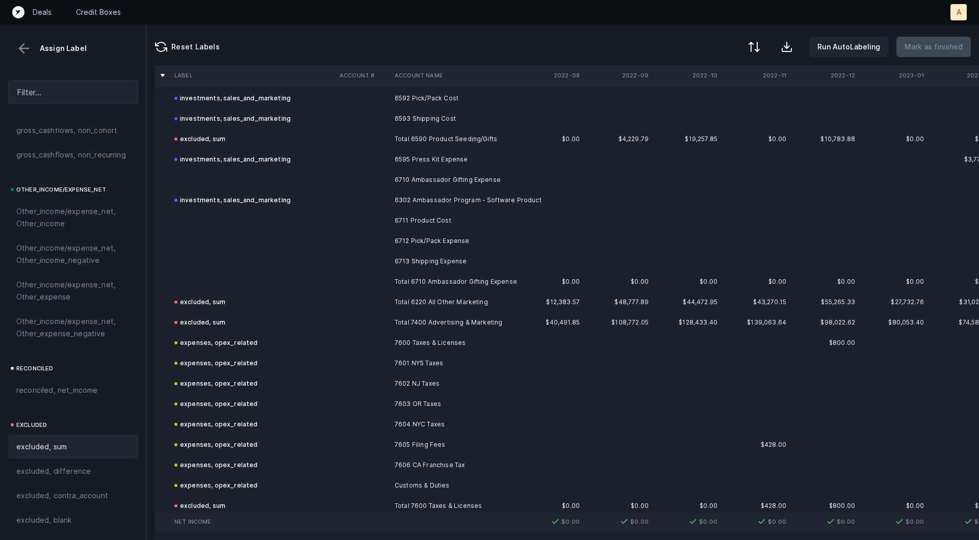
scroll to position [5941, 0]
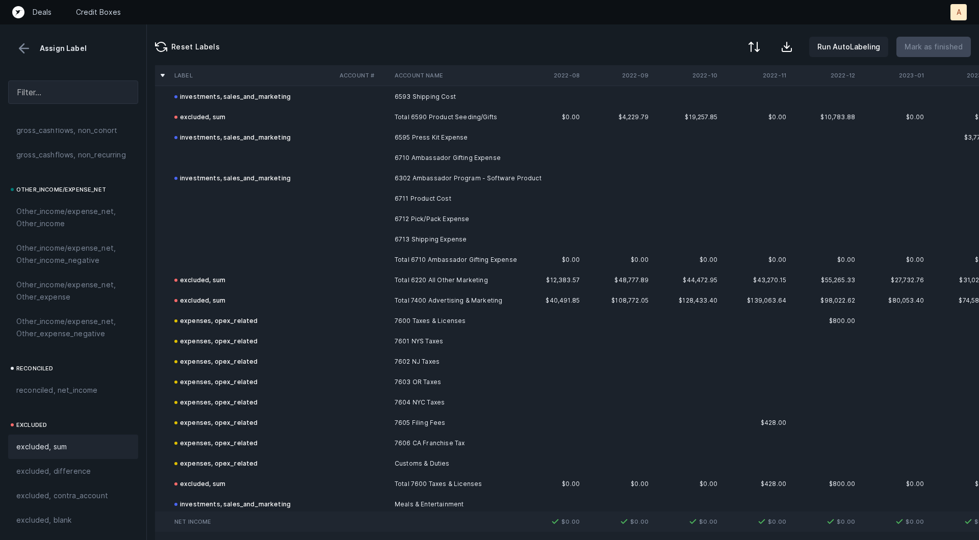
click at [441, 152] on td "6710 Ambassador Gifting Expense" at bounding box center [452, 158] width 124 height 20
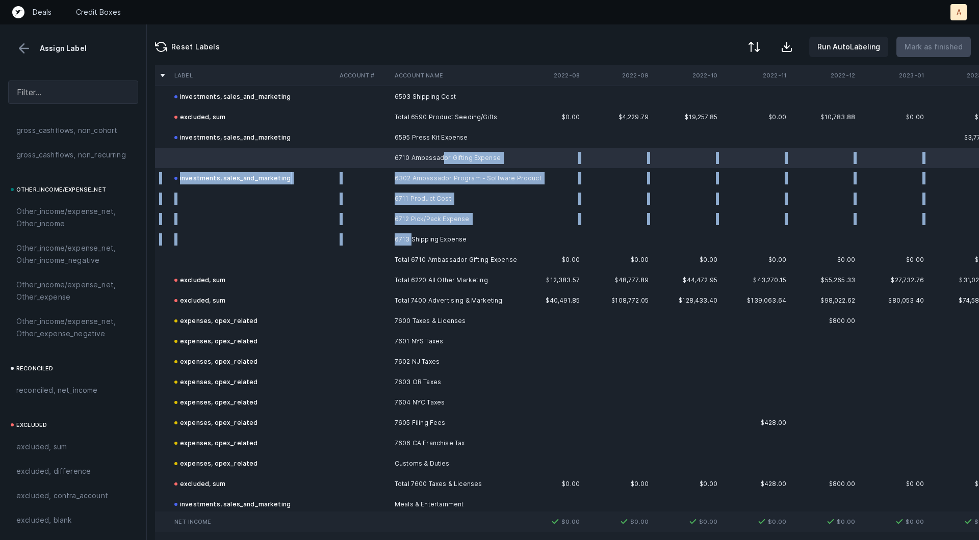
click at [410, 238] on td "6713 Shipping Expense" at bounding box center [452, 239] width 124 height 20
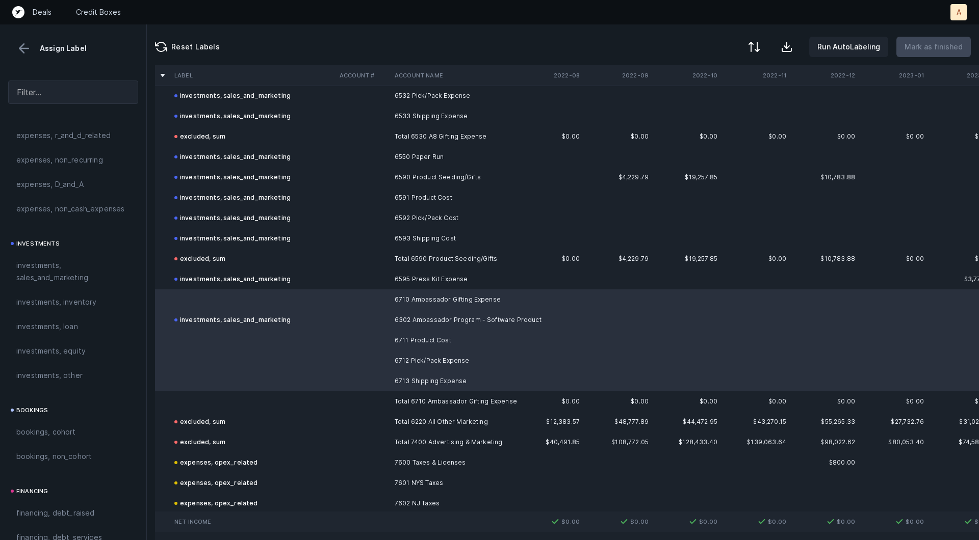
scroll to position [380, 0]
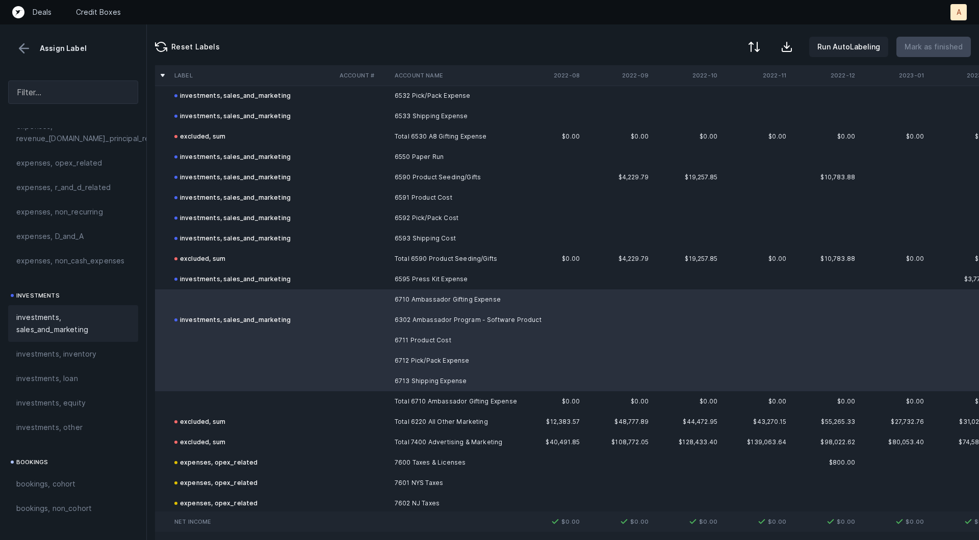
click at [49, 327] on span "investments, sales_and_marketing" at bounding box center [73, 323] width 114 height 24
click at [400, 398] on td "Total 6710 Ambassador Gifting Expense" at bounding box center [452, 401] width 124 height 20
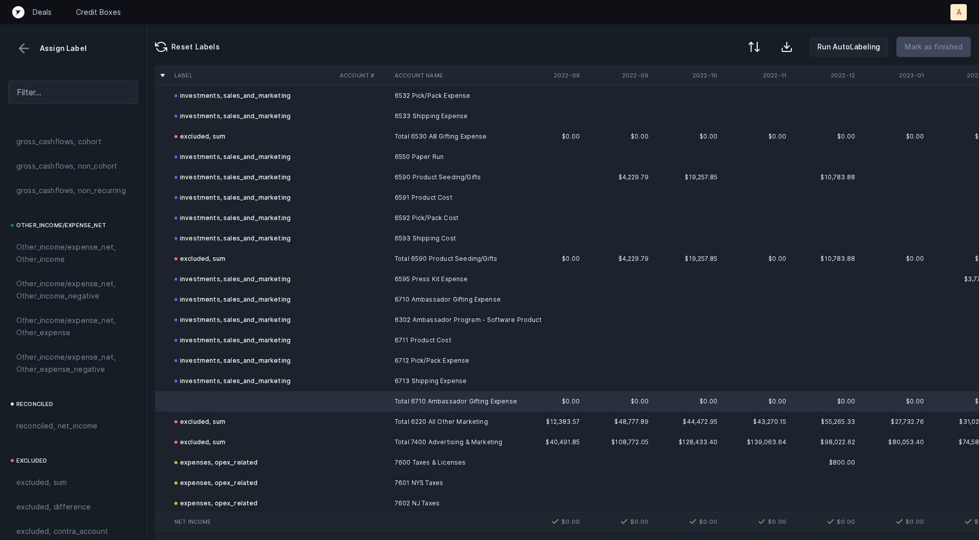
scroll to position [1141, 0]
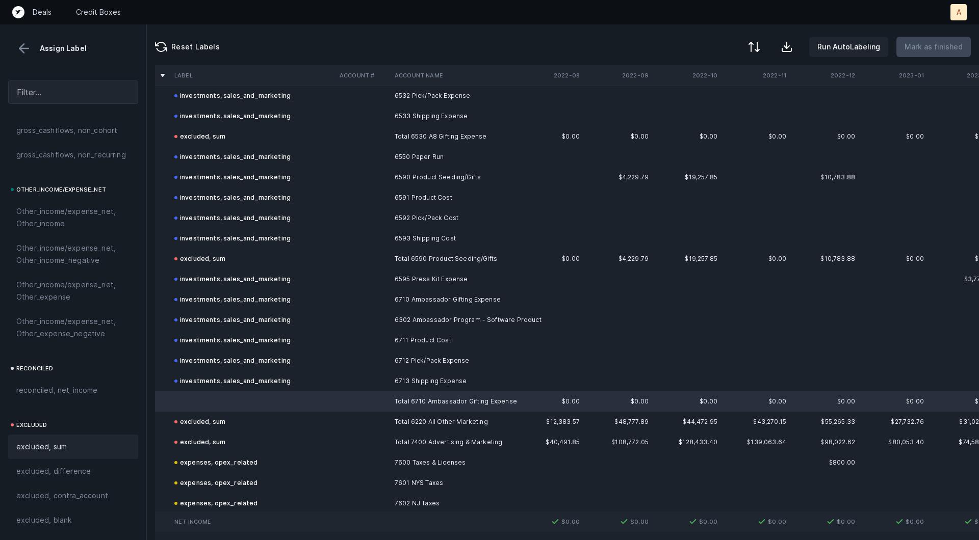
click at [67, 435] on div "excluded, sum" at bounding box center [73, 447] width 130 height 24
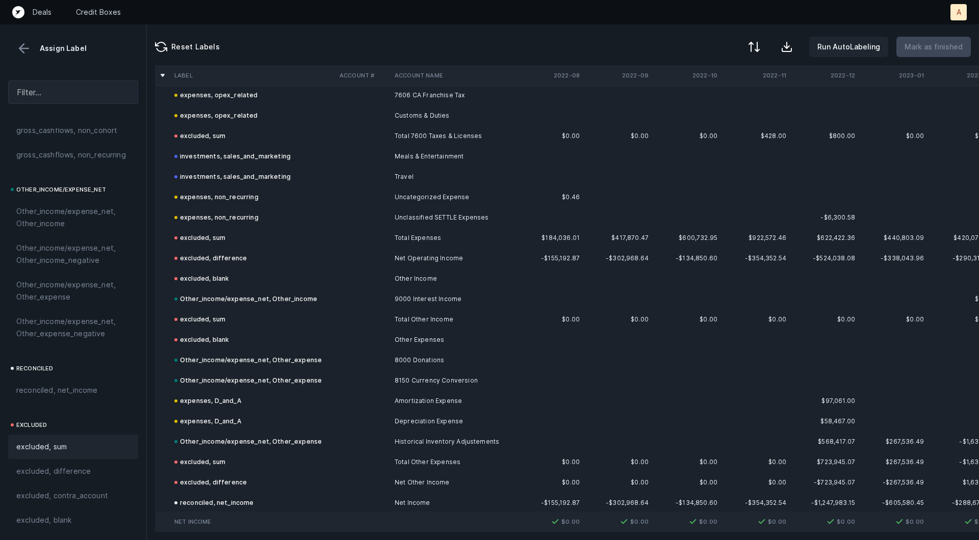
scroll to position [6299, 0]
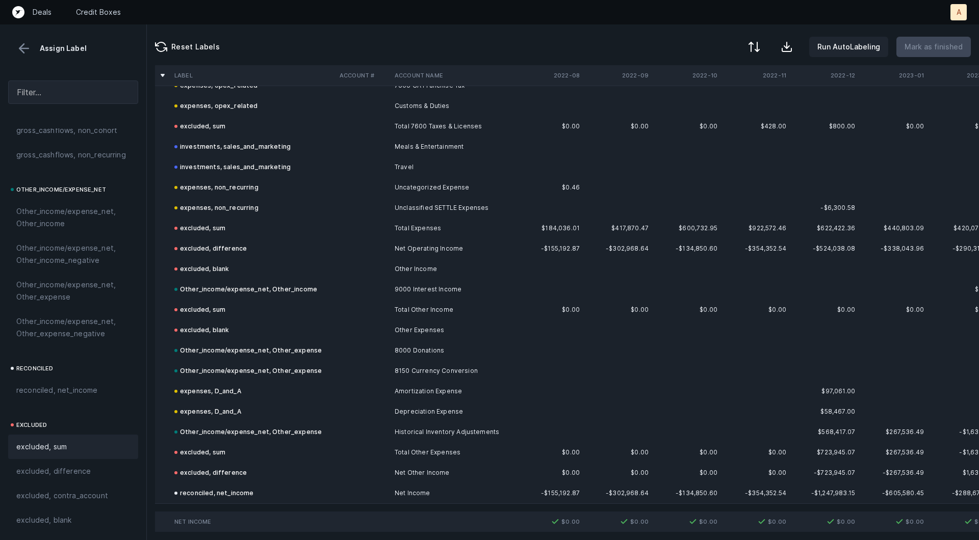
click at [25, 45] on button at bounding box center [23, 48] width 15 height 15
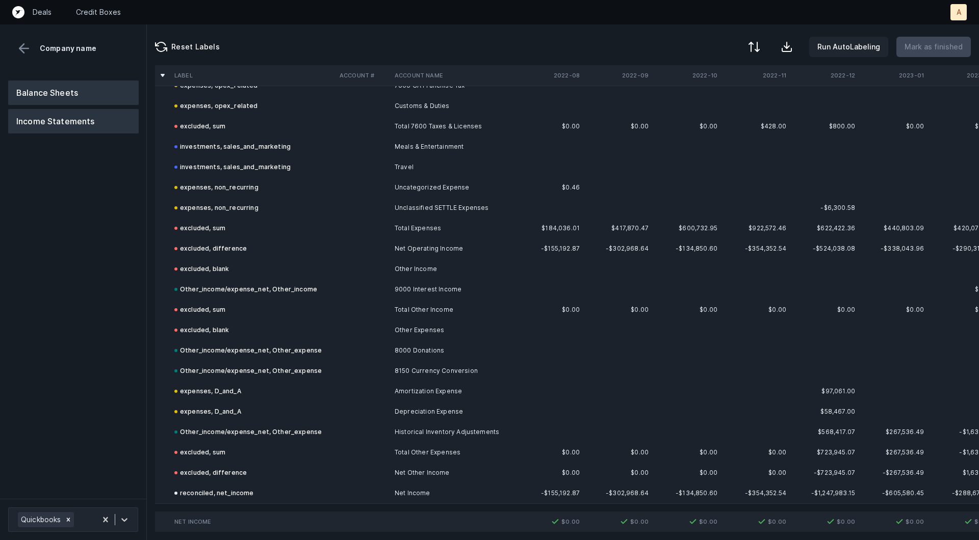
click at [36, 88] on button "Balance Sheets" at bounding box center [73, 93] width 130 height 24
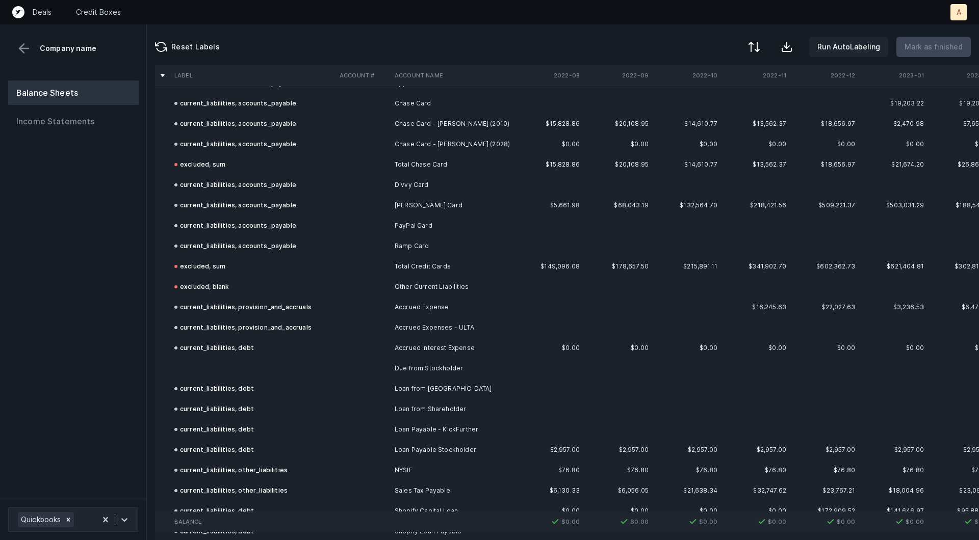
scroll to position [1654, 0]
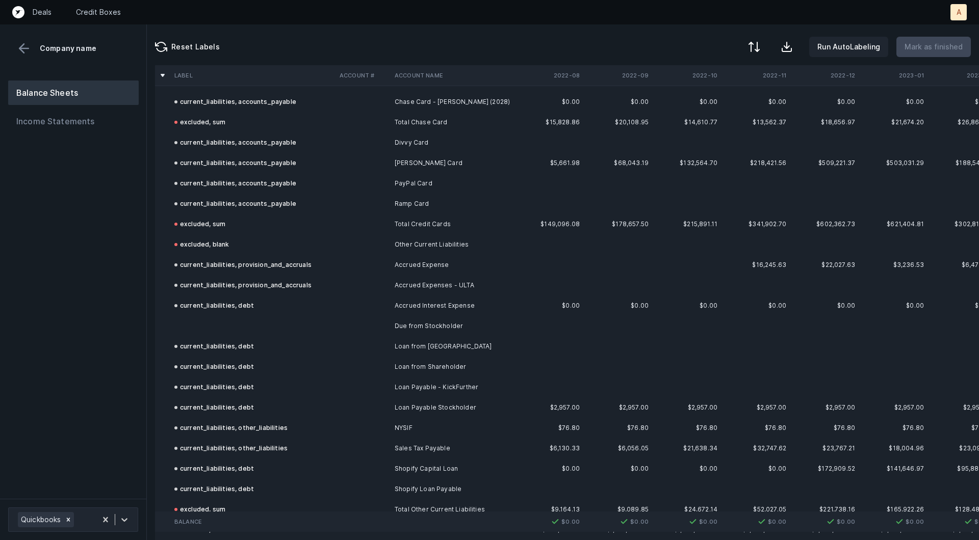
click at [261, 326] on td at bounding box center [252, 326] width 165 height 20
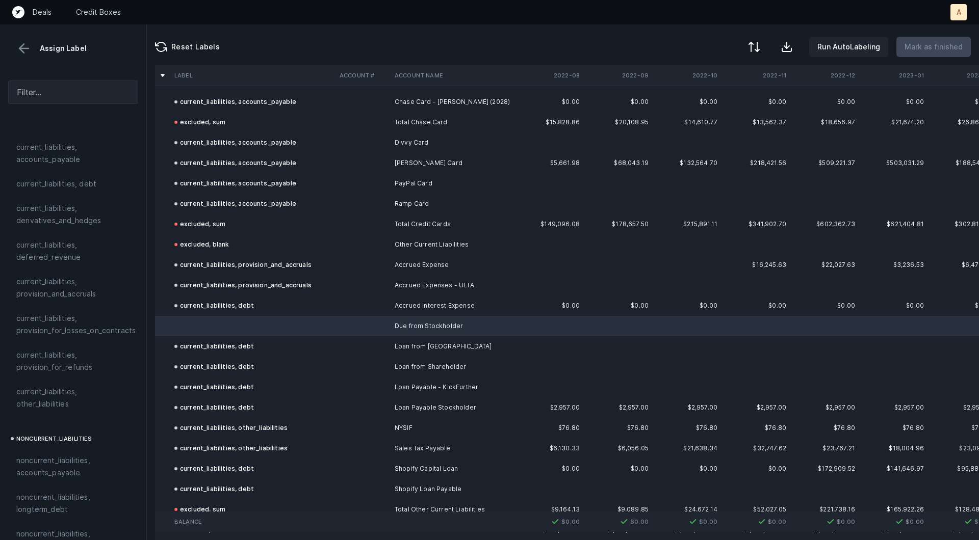
scroll to position [548, 0]
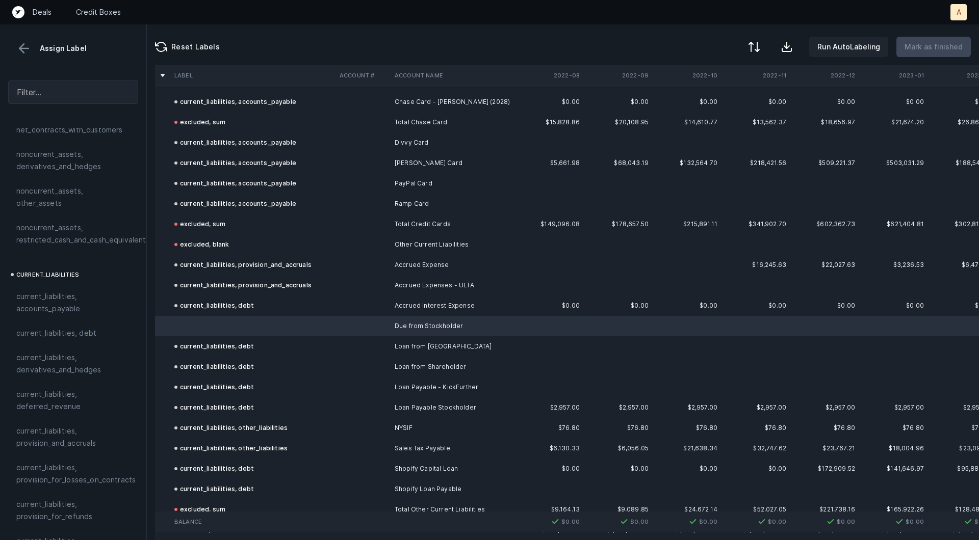
click at [70, 327] on span "current_liabilities, debt" at bounding box center [56, 333] width 80 height 12
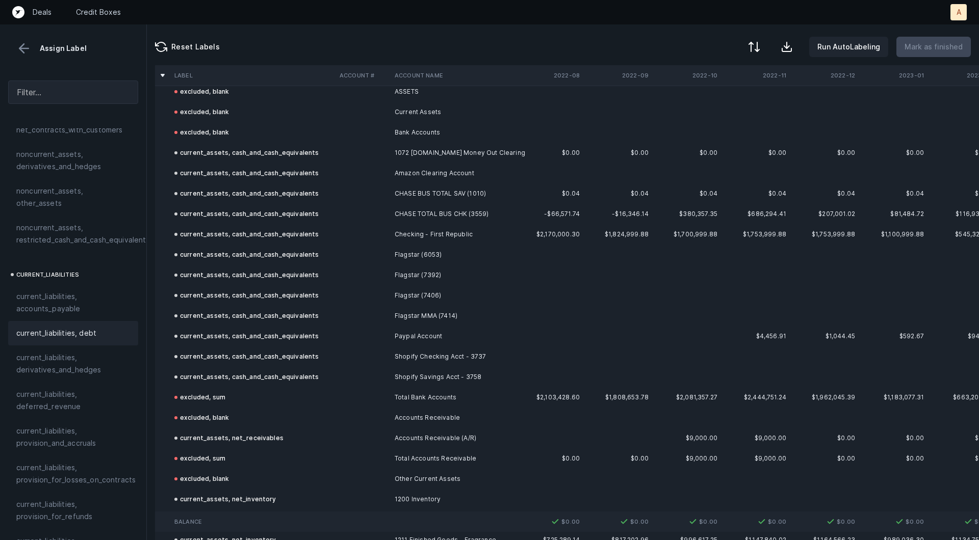
scroll to position [0, 0]
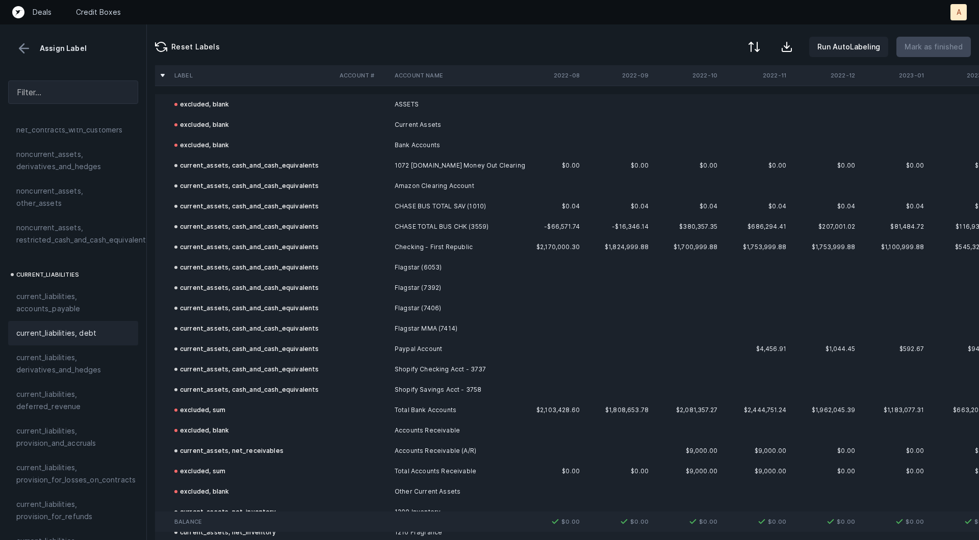
click at [557, 168] on td "$0.00" at bounding box center [549, 165] width 69 height 20
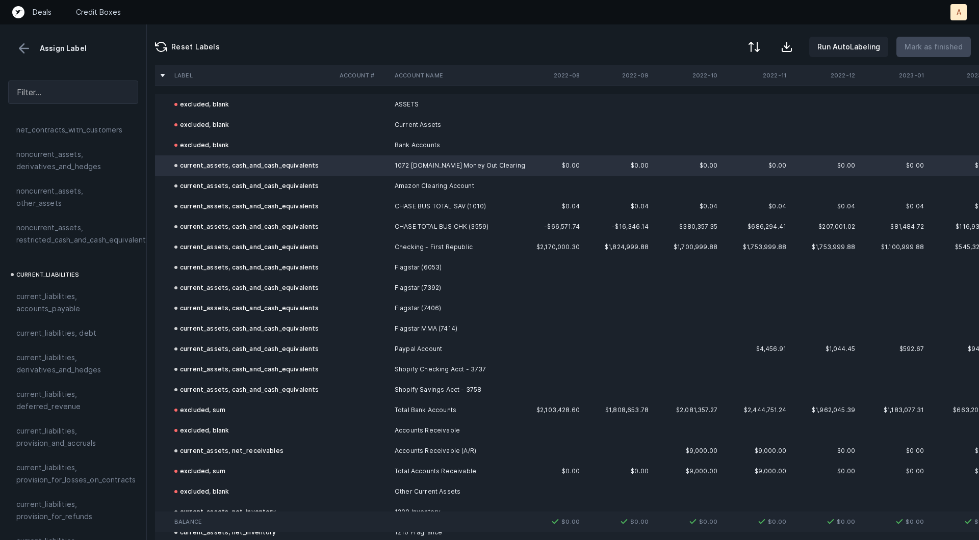
click at [30, 45] on button at bounding box center [23, 48] width 15 height 15
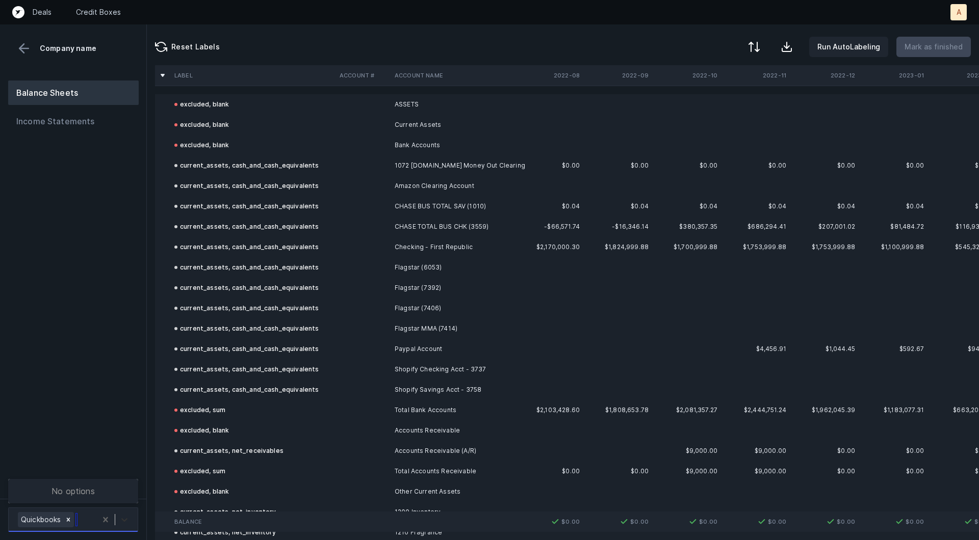
click at [124, 527] on div at bounding box center [124, 520] width 18 height 18
click at [111, 435] on div "Balance Sheets Income Statements" at bounding box center [73, 285] width 147 height 427
click at [87, 115] on button "Income Statements" at bounding box center [73, 121] width 130 height 24
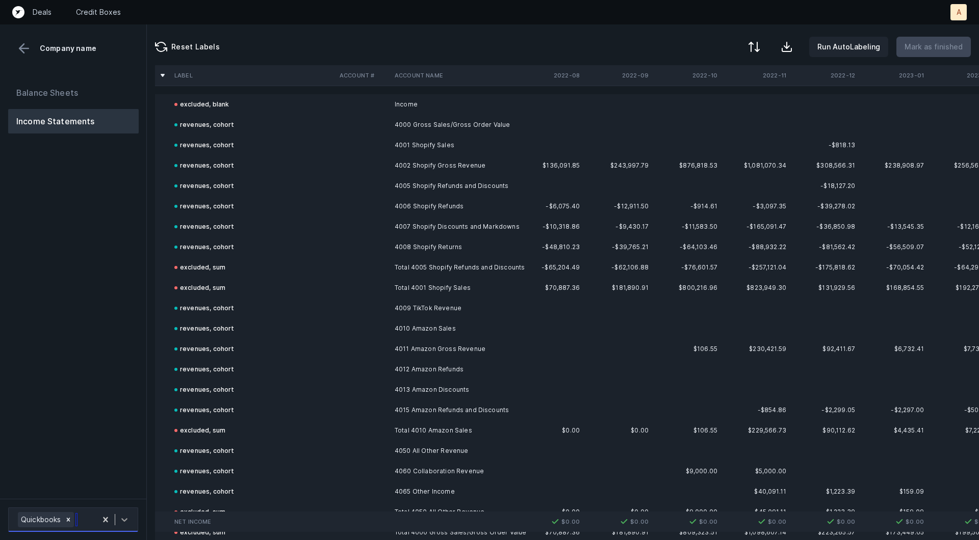
click at [129, 514] on div at bounding box center [124, 520] width 18 height 18
click at [126, 521] on icon at bounding box center [124, 520] width 6 height 4
click at [110, 348] on div "Balance Sheets Income Statements" at bounding box center [73, 285] width 147 height 427
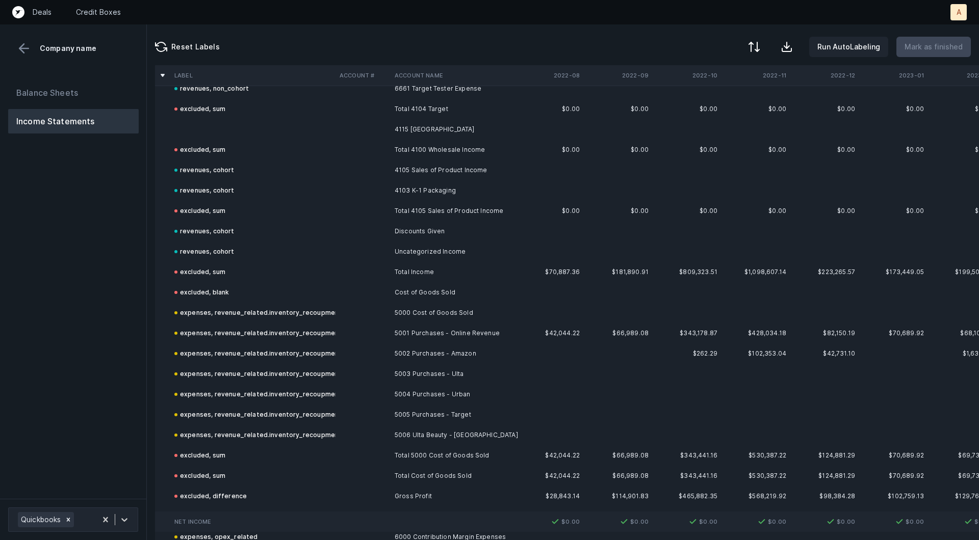
scroll to position [661, 0]
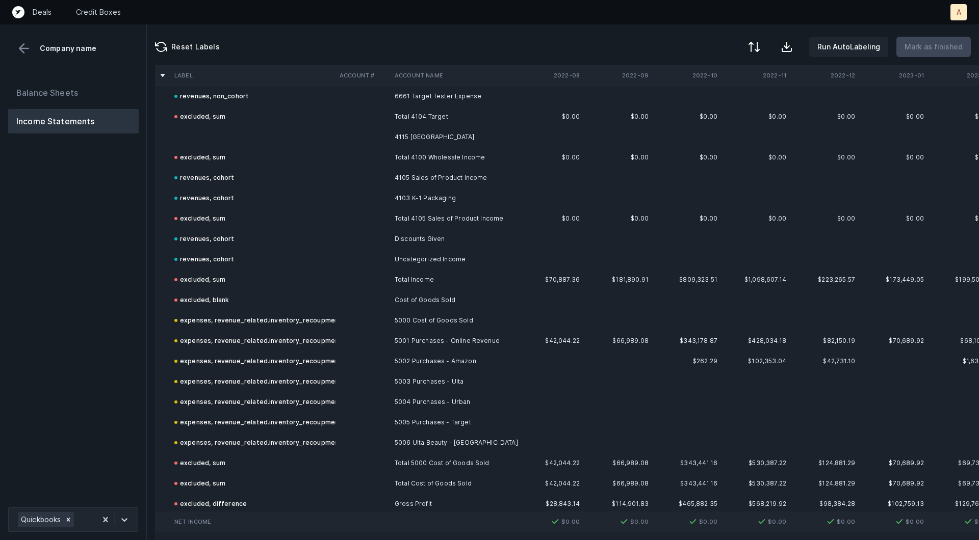
click at [218, 140] on td at bounding box center [252, 137] width 165 height 20
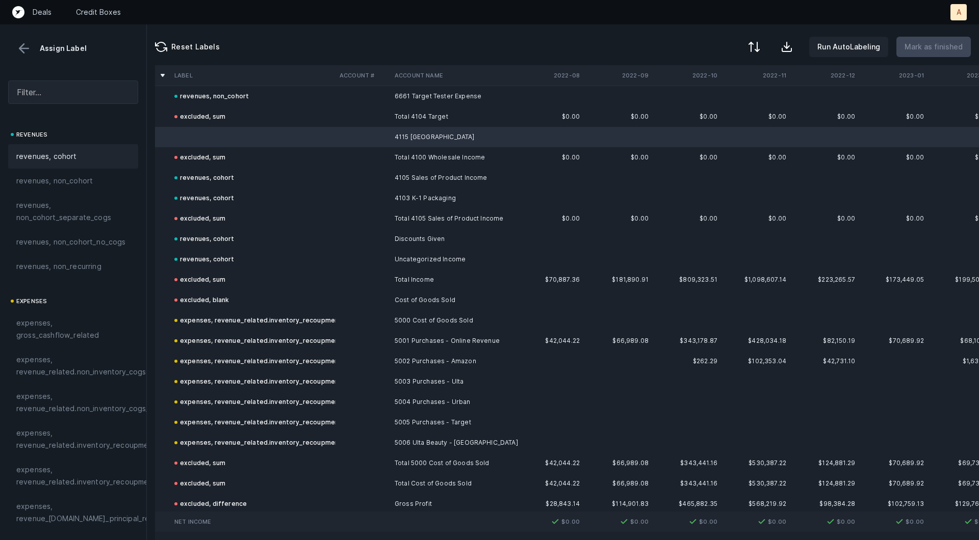
click at [97, 158] on div "revenues, cohort" at bounding box center [73, 156] width 114 height 12
click at [928, 47] on p "Mark as finished" at bounding box center [933, 47] width 58 height 12
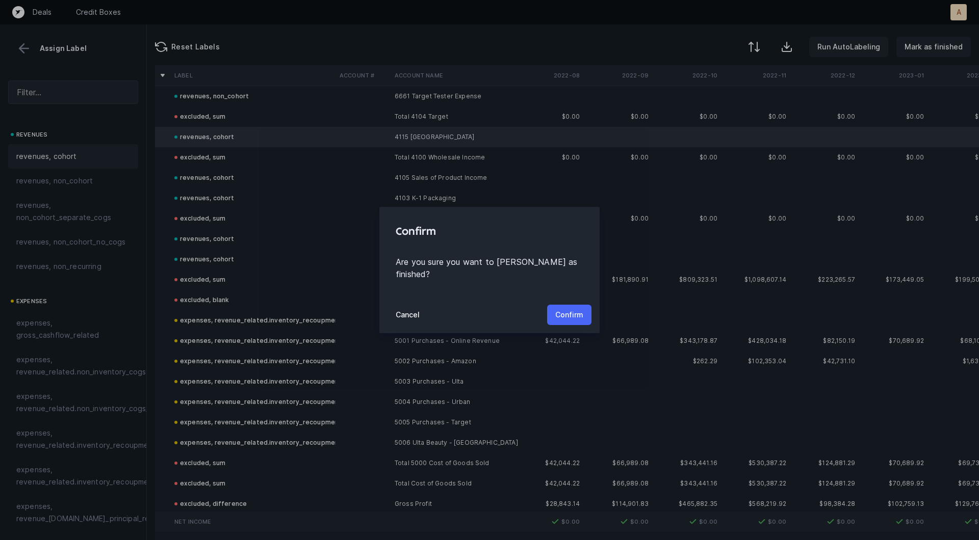
click at [576, 309] on p "Confirm" at bounding box center [569, 315] width 28 height 12
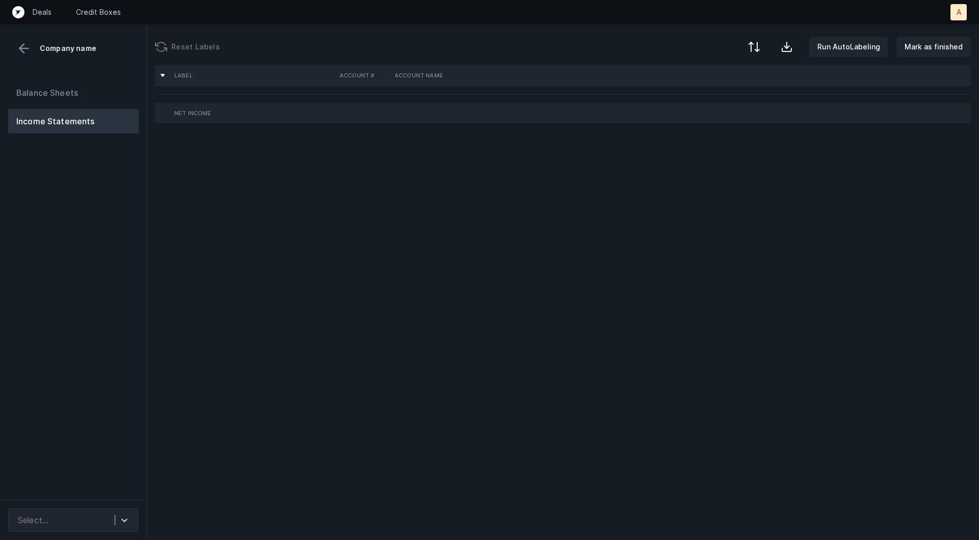
click at [71, 186] on div "Balance Sheets Income Statements" at bounding box center [73, 286] width 147 height 428
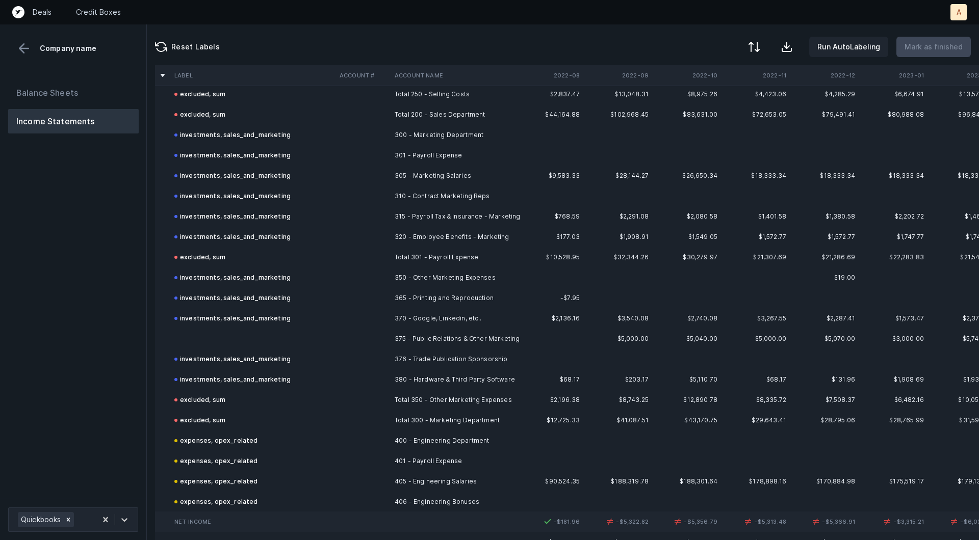
scroll to position [1129, 0]
click at [304, 336] on td at bounding box center [252, 341] width 165 height 20
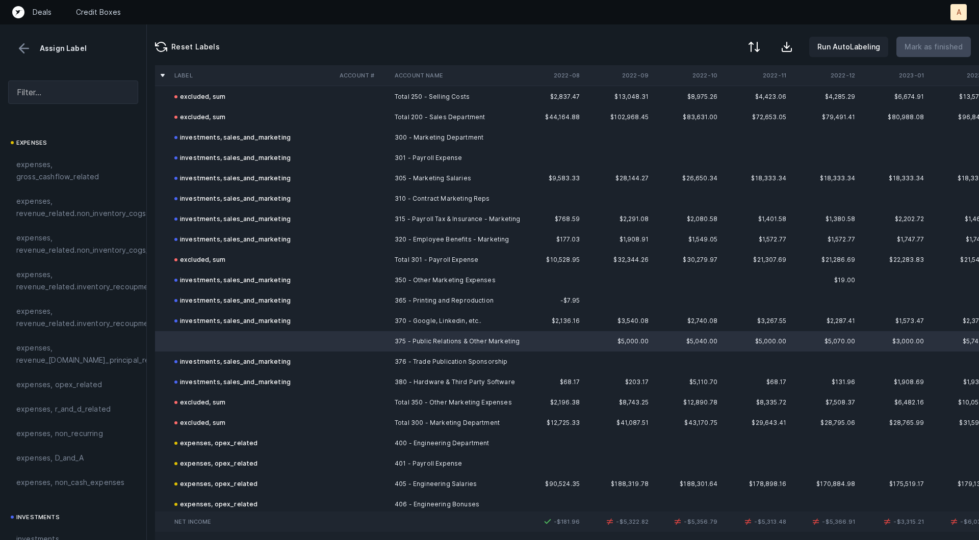
scroll to position [214, 0]
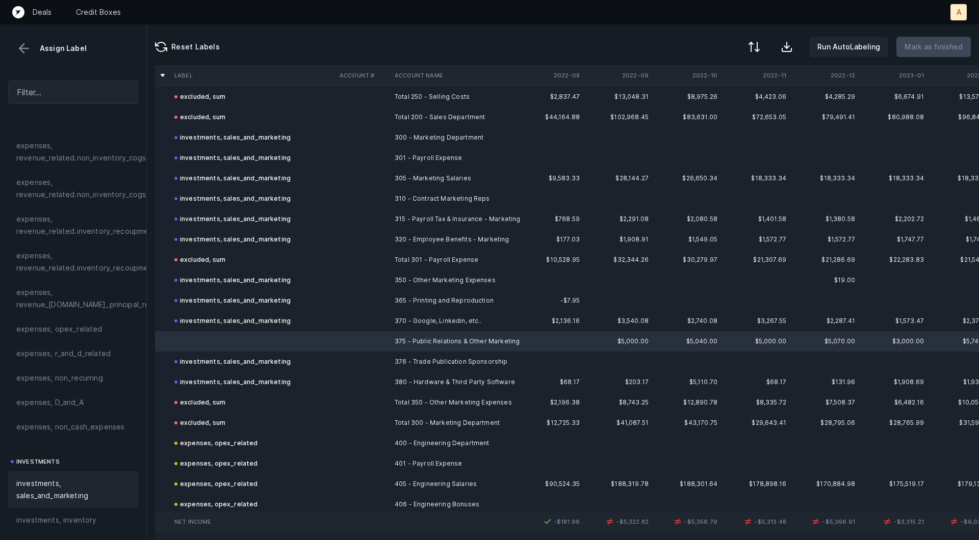
click at [49, 489] on span "investments, sales_and_marketing" at bounding box center [73, 490] width 114 height 24
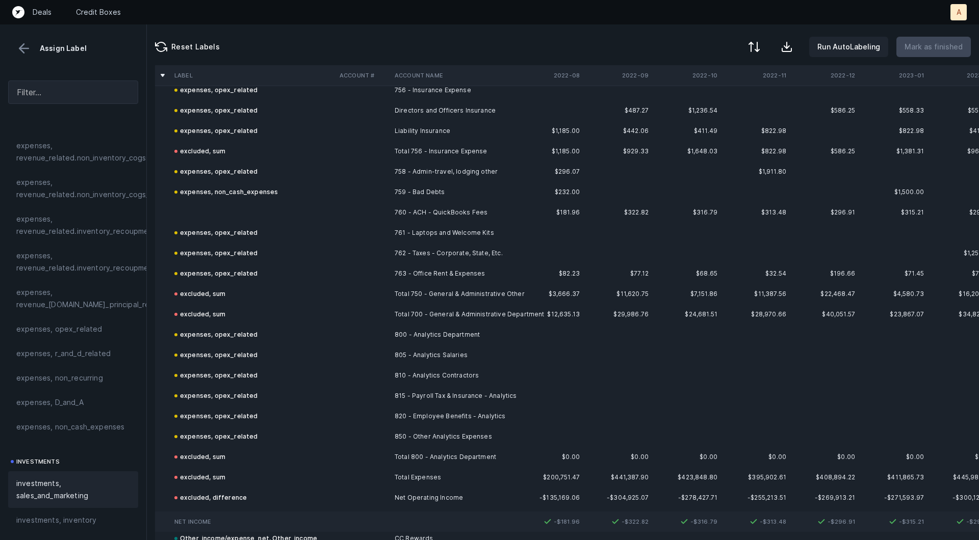
scroll to position [2452, 0]
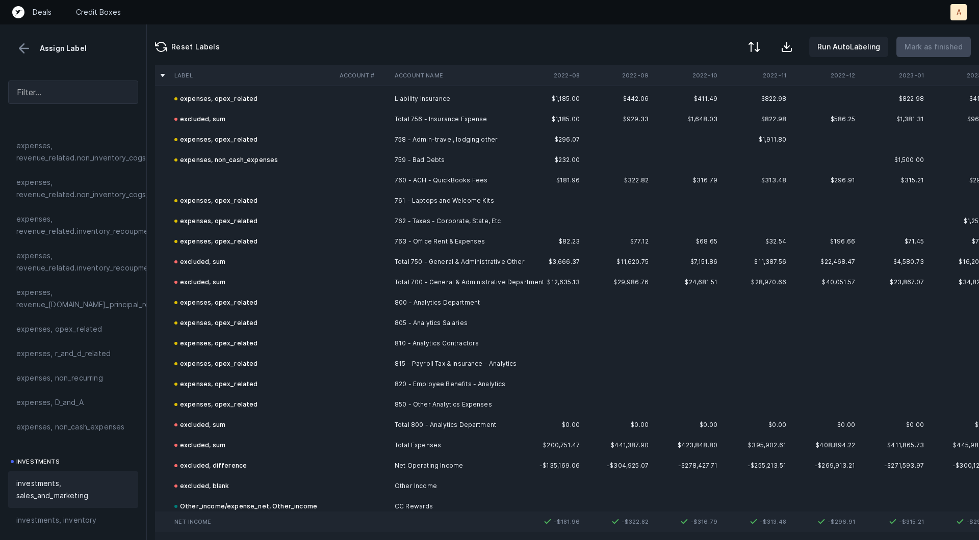
click at [404, 173] on td "760 - ACH - QuickBooks Fees" at bounding box center [452, 180] width 124 height 20
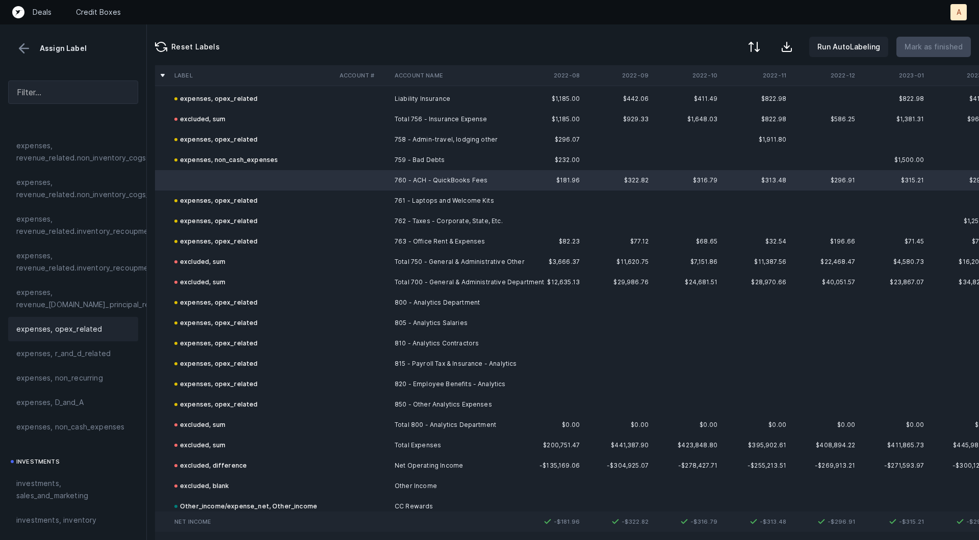
click at [34, 323] on span "expenses, opex_related" at bounding box center [59, 329] width 86 height 12
click at [912, 50] on p "Mark as finished" at bounding box center [933, 47] width 58 height 12
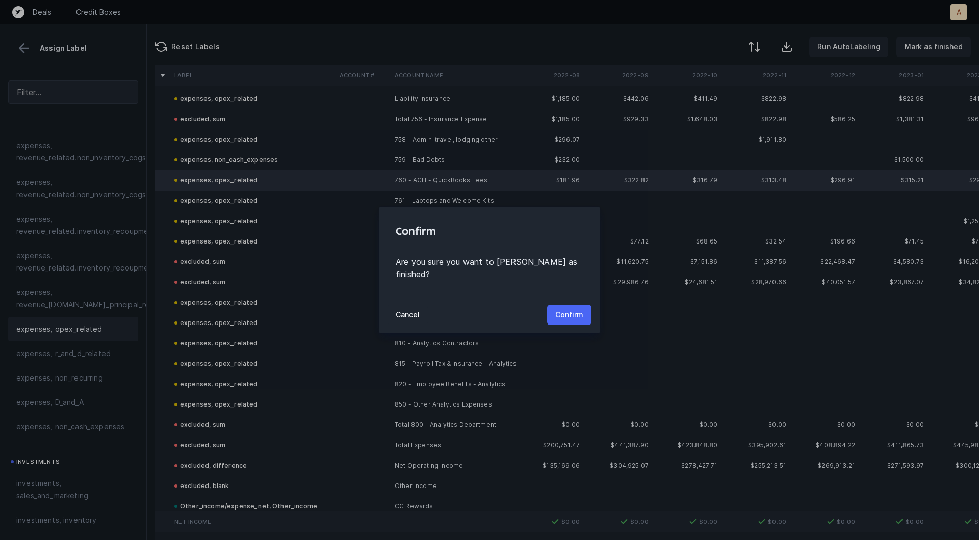
click at [562, 316] on button "Confirm" at bounding box center [569, 315] width 44 height 20
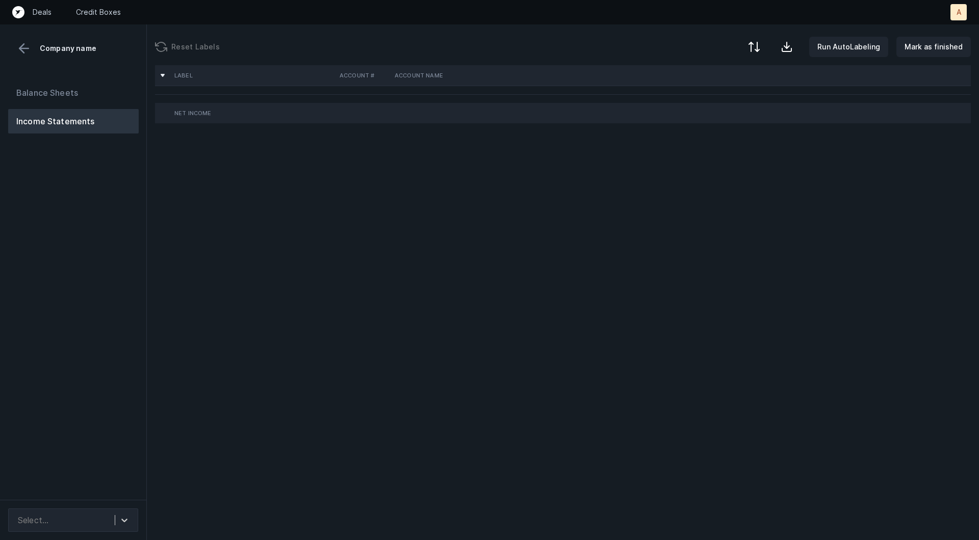
click at [127, 219] on div "Balance Sheets Income Statements" at bounding box center [73, 286] width 147 height 428
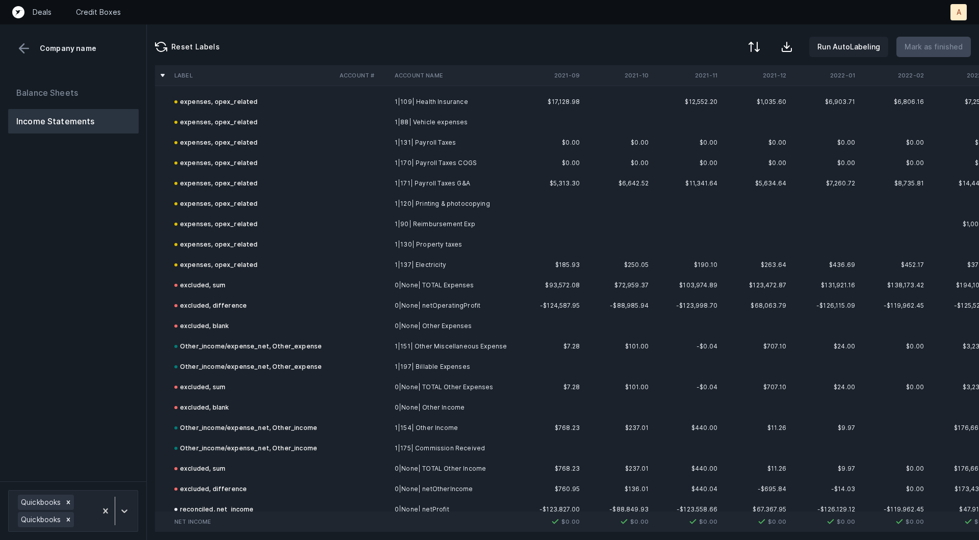
scroll to position [2078, 0]
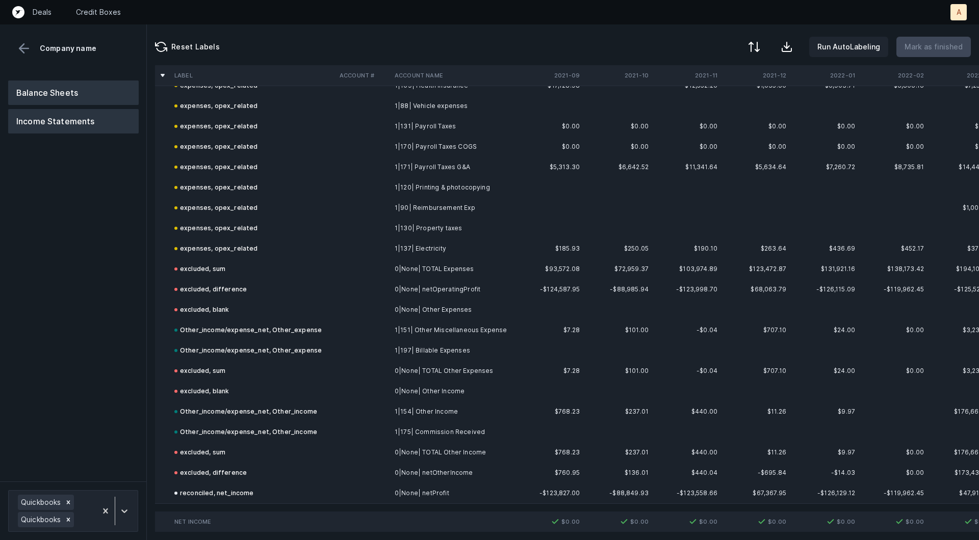
click at [65, 96] on button "Balance Sheets" at bounding box center [73, 93] width 130 height 24
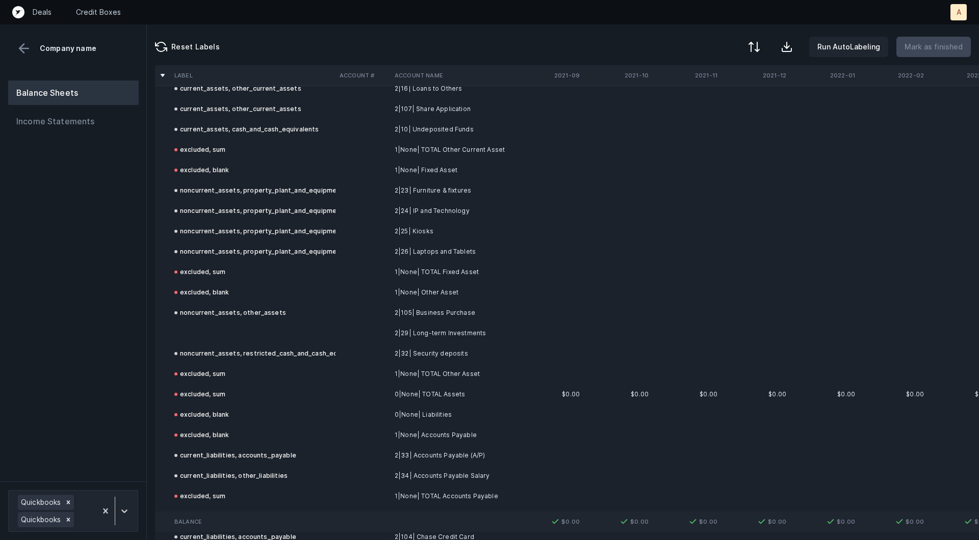
scroll to position [358, 0]
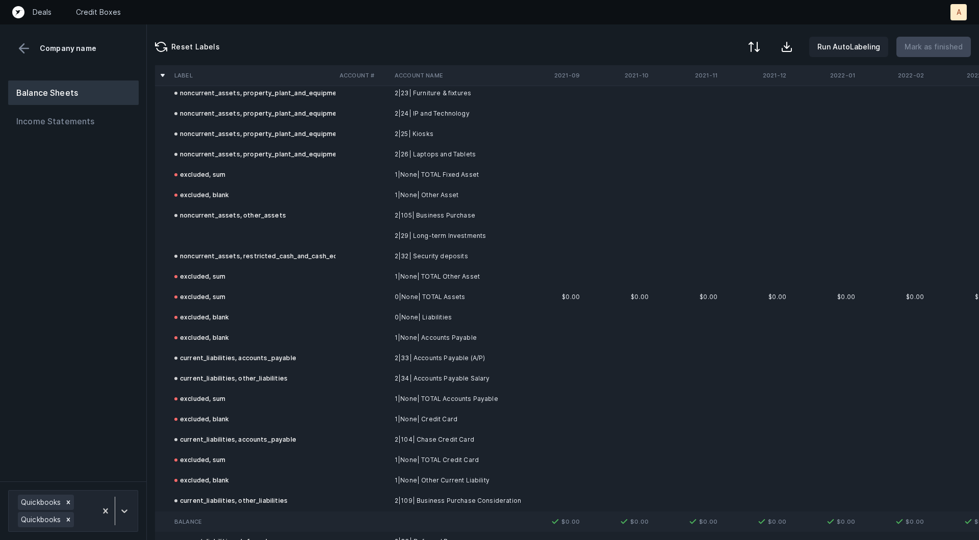
click at [276, 238] on td at bounding box center [252, 236] width 165 height 20
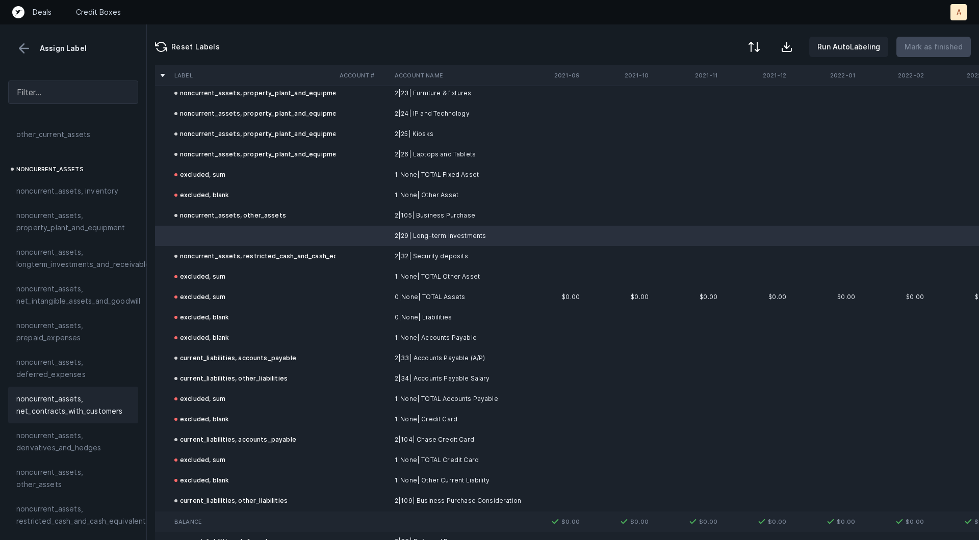
scroll to position [228, 0]
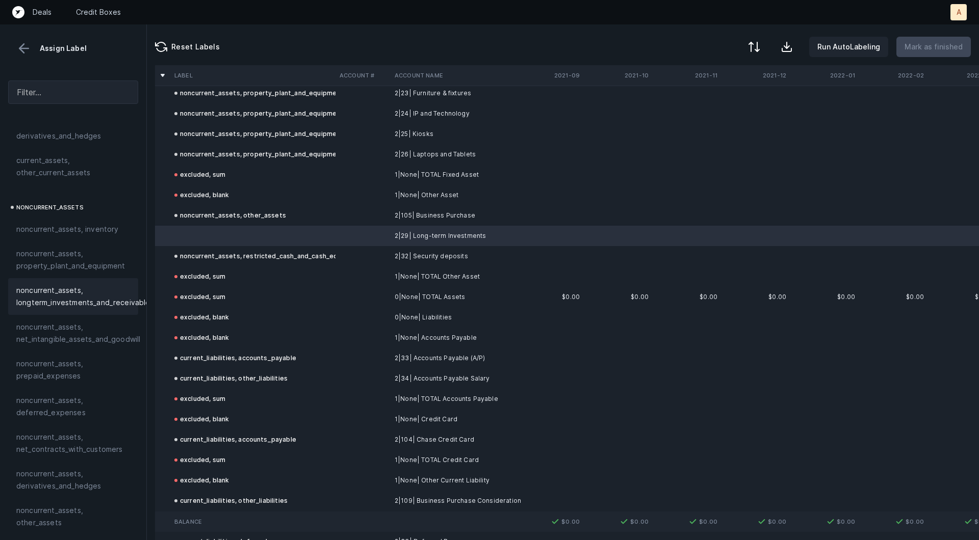
click at [76, 296] on span "noncurrent_assets, longterm_investments_and_receivables" at bounding box center [85, 296] width 138 height 24
click at [921, 45] on p "Mark as finished" at bounding box center [933, 47] width 58 height 12
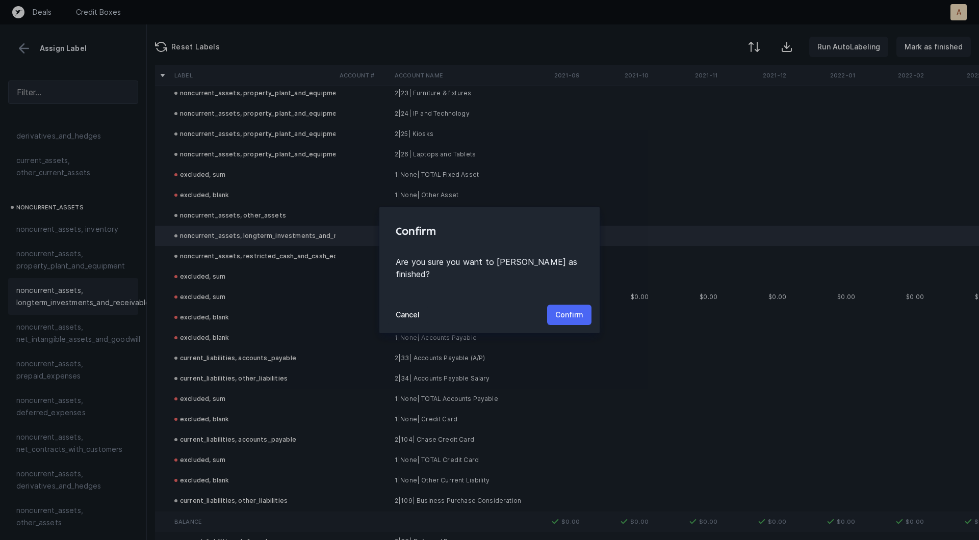
click at [584, 306] on button "Confirm" at bounding box center [569, 315] width 44 height 20
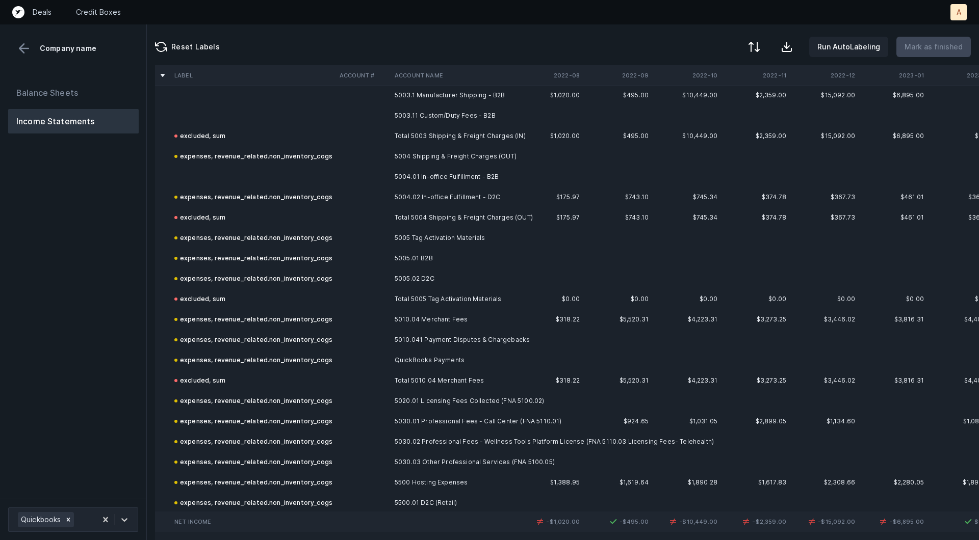
scroll to position [1493, 0]
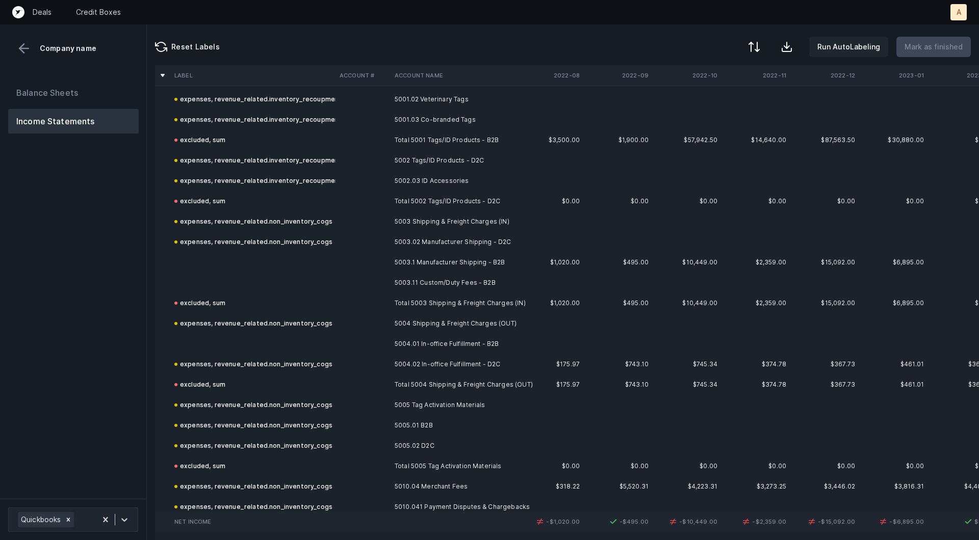
click at [301, 271] on td at bounding box center [252, 262] width 165 height 20
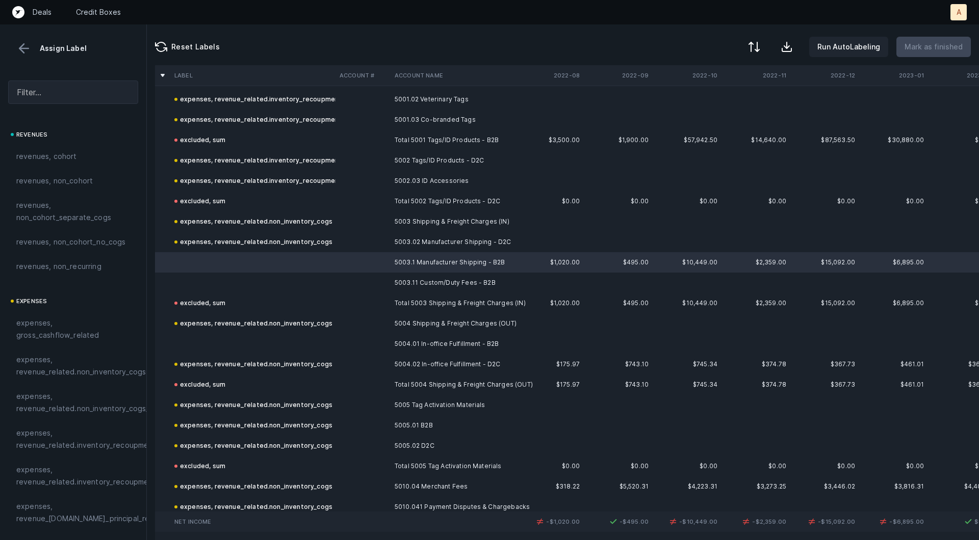
click at [266, 287] on td at bounding box center [252, 283] width 165 height 20
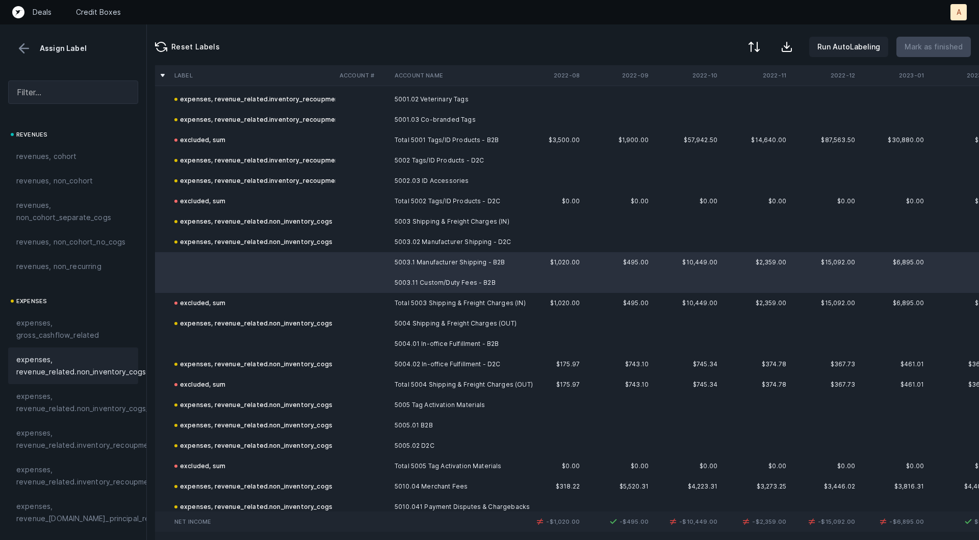
click at [104, 372] on span "expenses, revenue_related.non_inventory_cogs" at bounding box center [80, 366] width 129 height 24
click at [228, 341] on td at bounding box center [252, 344] width 165 height 20
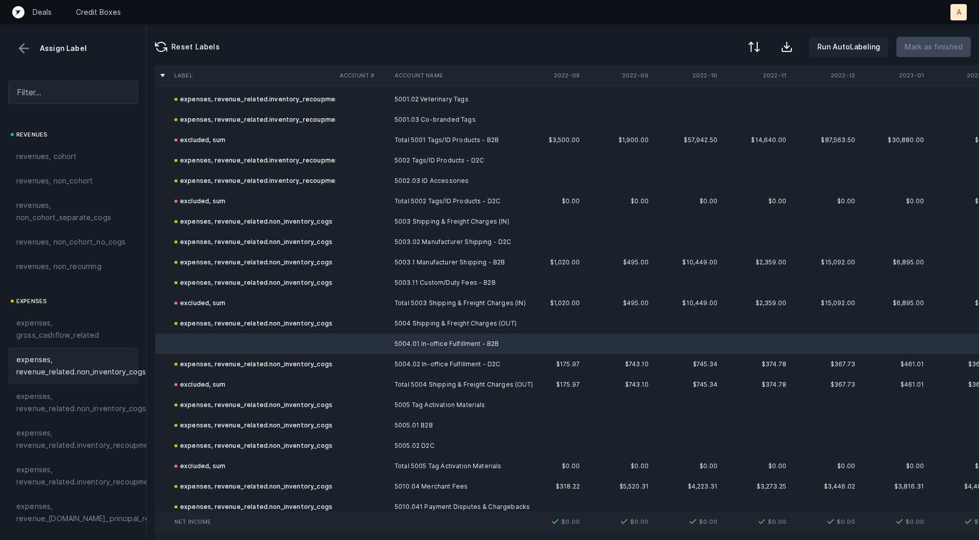
click at [97, 360] on span "expenses, revenue_related.non_inventory_cogs" at bounding box center [80, 366] width 129 height 24
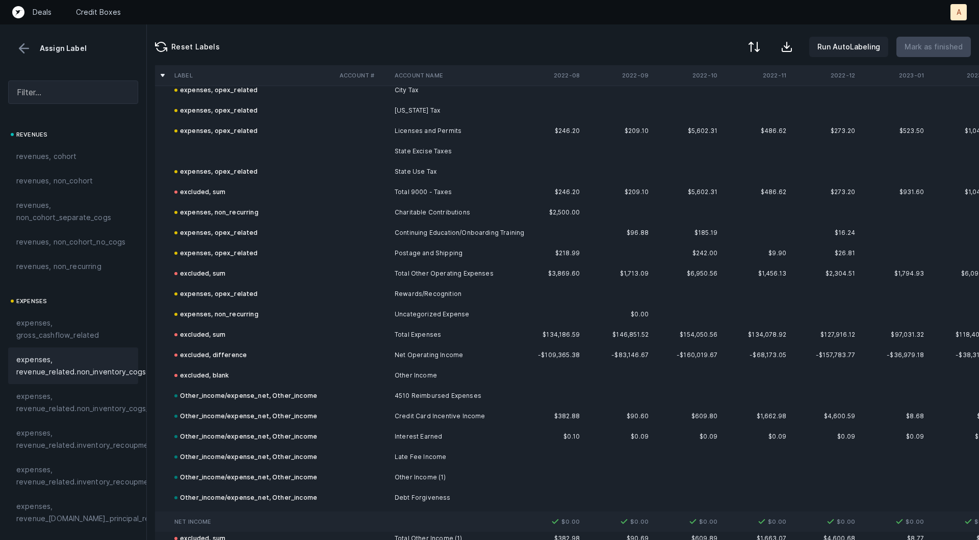
scroll to position [4991, 0]
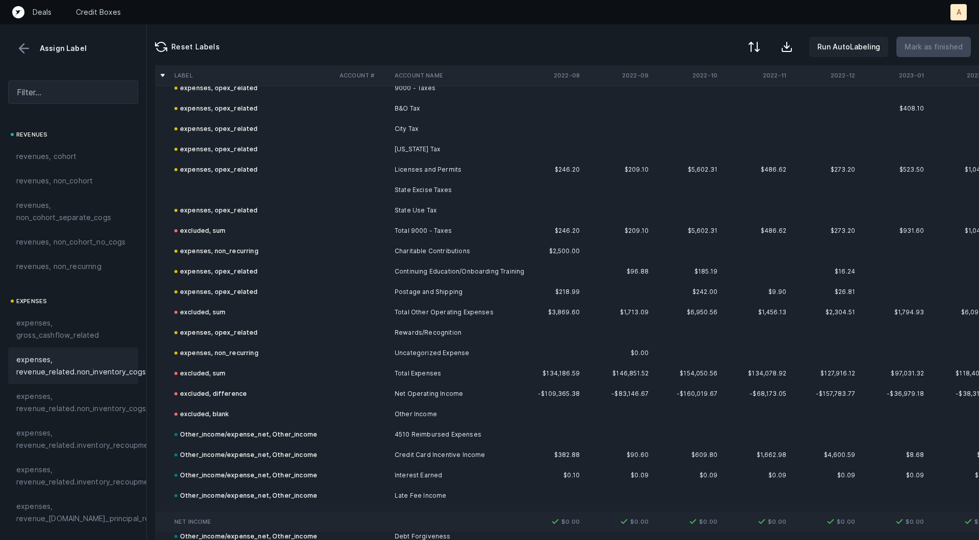
click at [228, 180] on td at bounding box center [252, 190] width 165 height 20
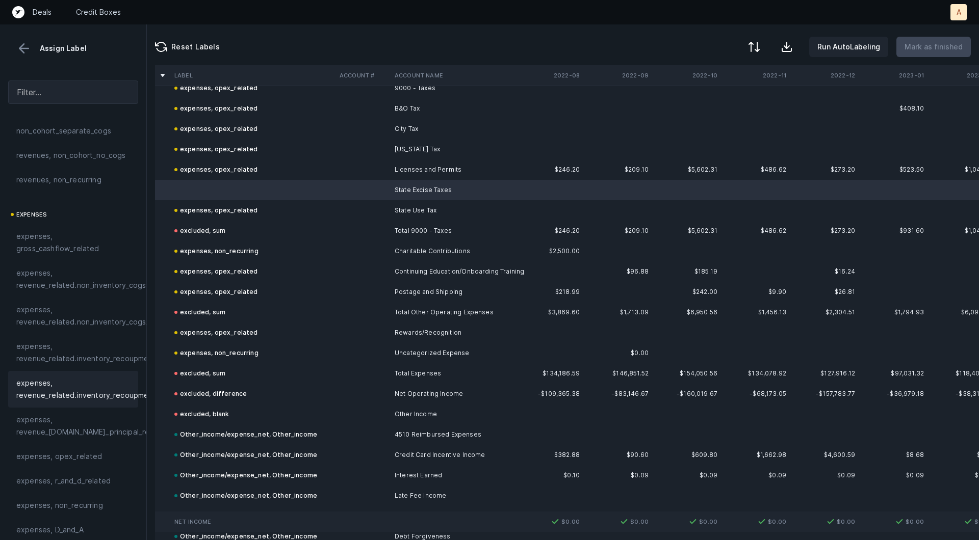
scroll to position [102, 0]
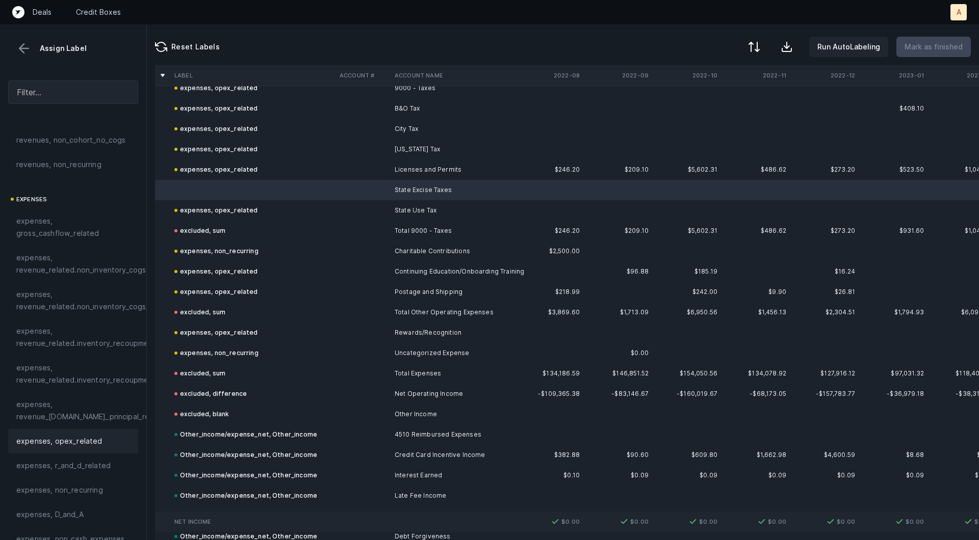
click at [57, 439] on span "expenses, opex_related" at bounding box center [59, 441] width 86 height 12
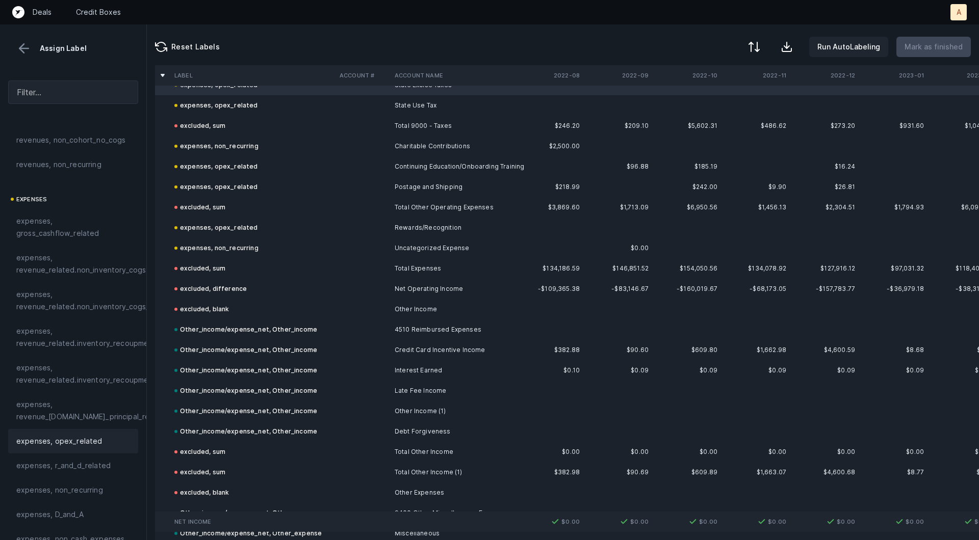
scroll to position [5238, 0]
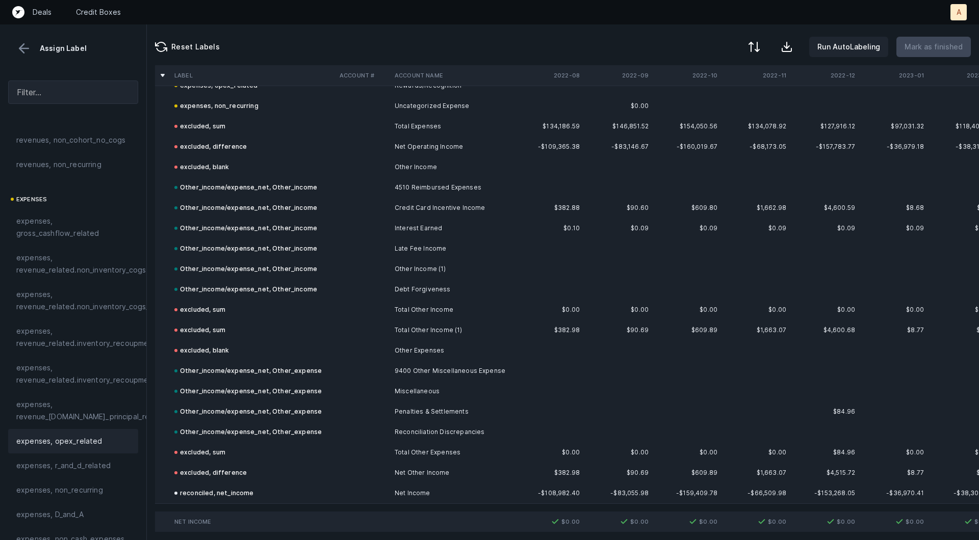
click at [23, 43] on button at bounding box center [23, 48] width 15 height 15
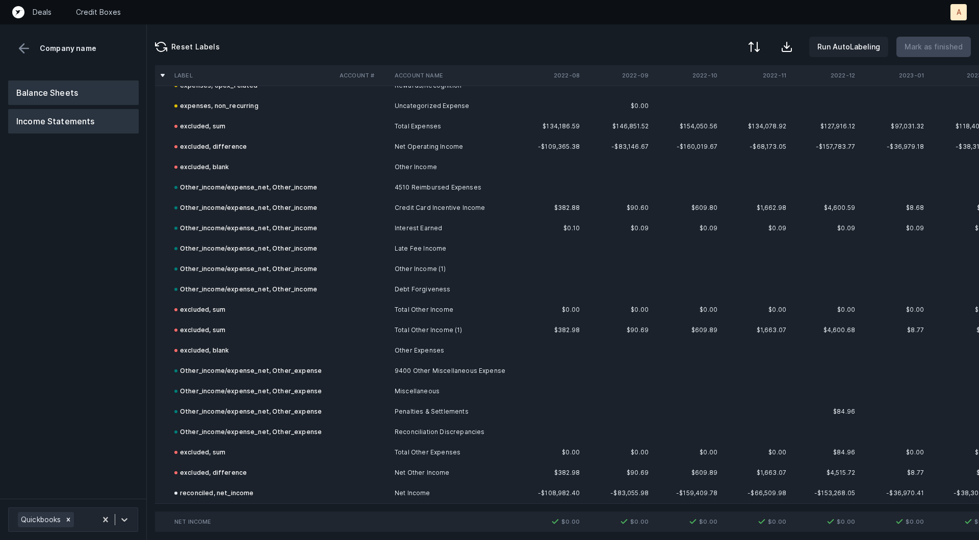
click at [37, 91] on button "Balance Sheets" at bounding box center [73, 93] width 130 height 24
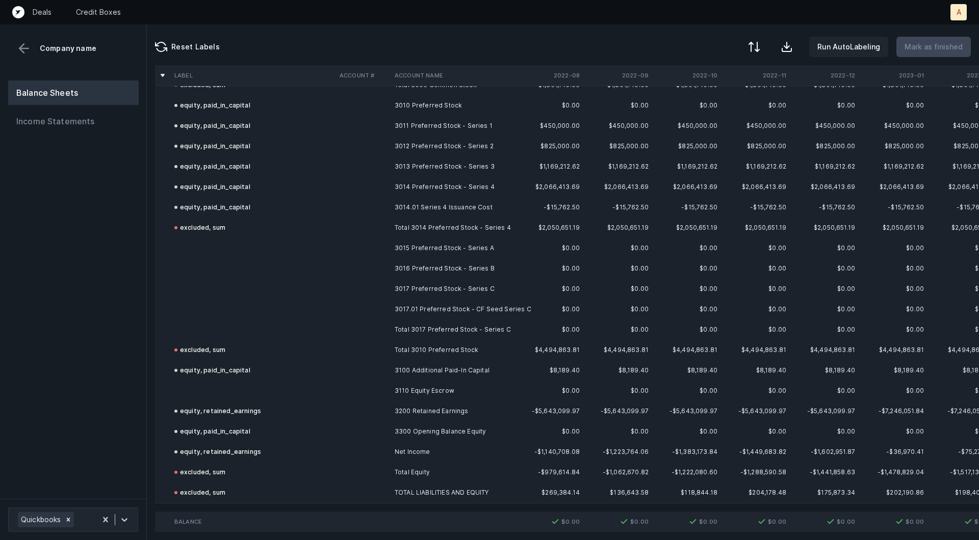
scroll to position [2282, 0]
click at [362, 254] on td at bounding box center [362, 249] width 55 height 20
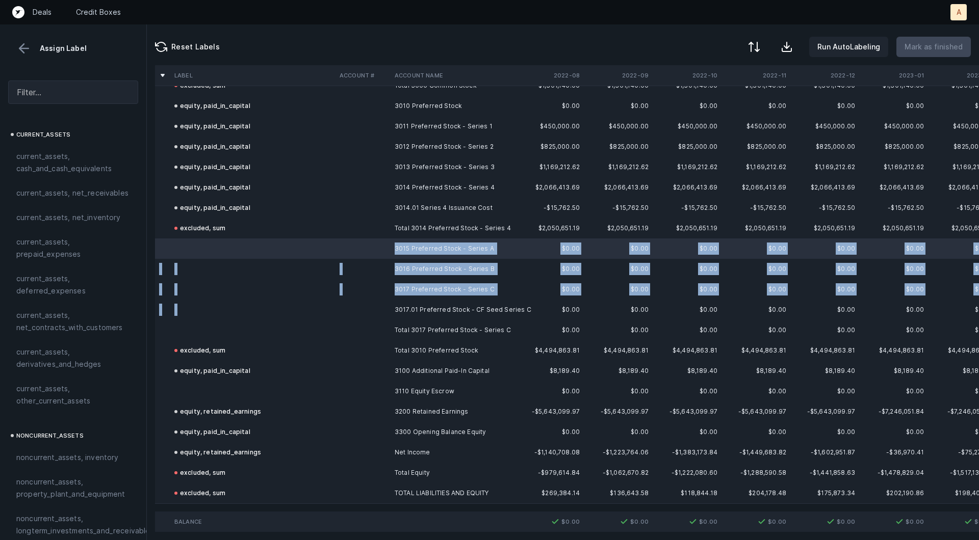
click at [385, 302] on td at bounding box center [362, 310] width 55 height 20
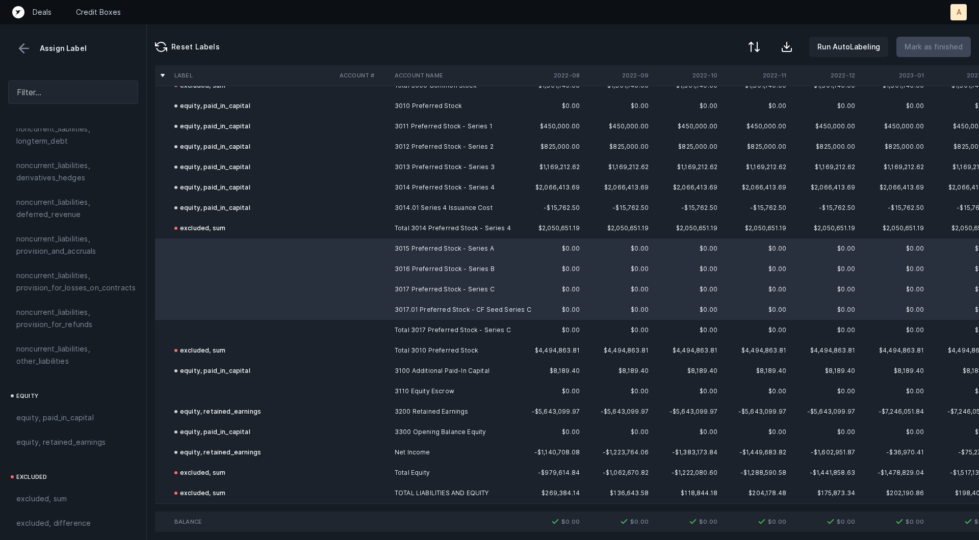
scroll to position [1084, 0]
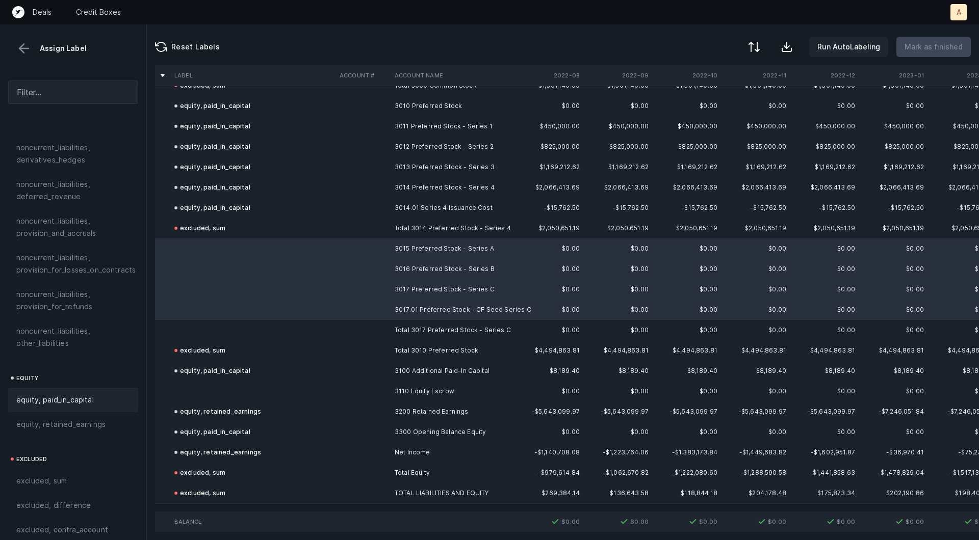
click at [57, 394] on span "equity, paid_in_capital" at bounding box center [54, 400] width 77 height 12
click at [190, 331] on td at bounding box center [252, 330] width 165 height 20
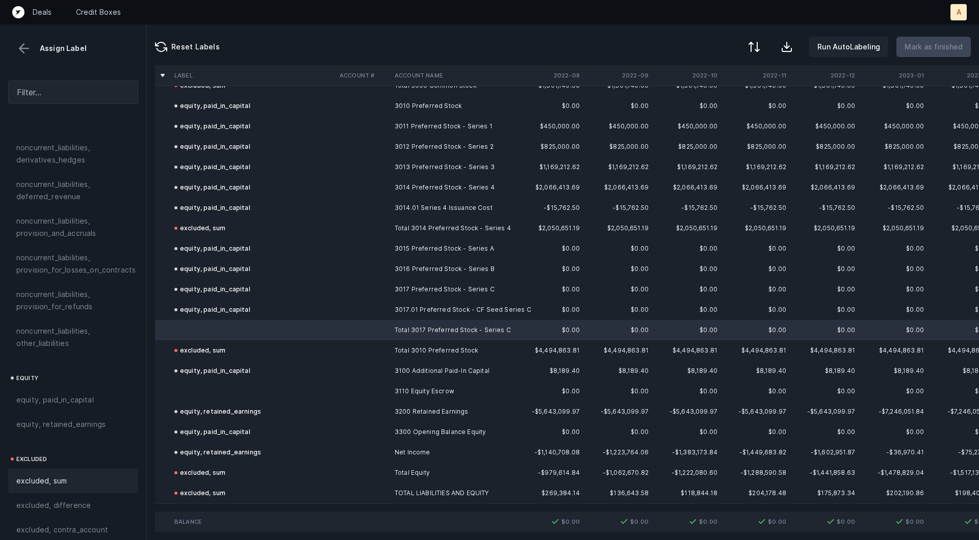
click at [50, 475] on span "excluded, sum" at bounding box center [41, 481] width 50 height 12
click at [195, 388] on td at bounding box center [252, 391] width 165 height 20
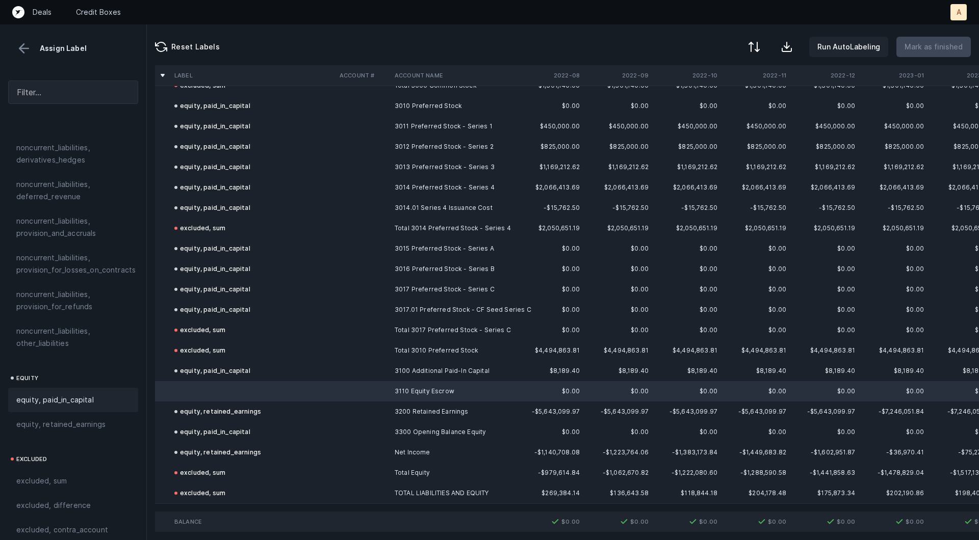
click at [74, 394] on span "equity, paid_in_capital" at bounding box center [54, 400] width 77 height 12
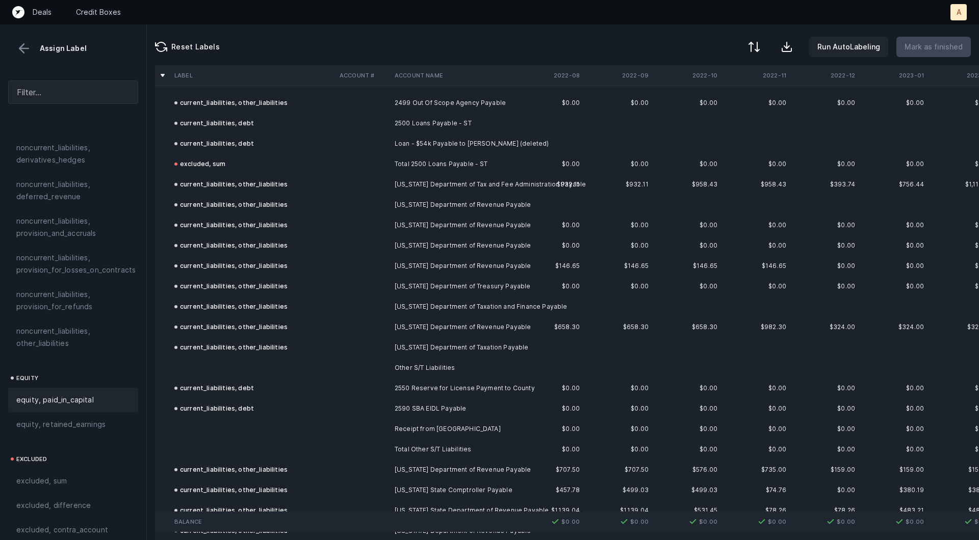
scroll to position [1491, 0]
click at [260, 358] on td at bounding box center [252, 367] width 165 height 20
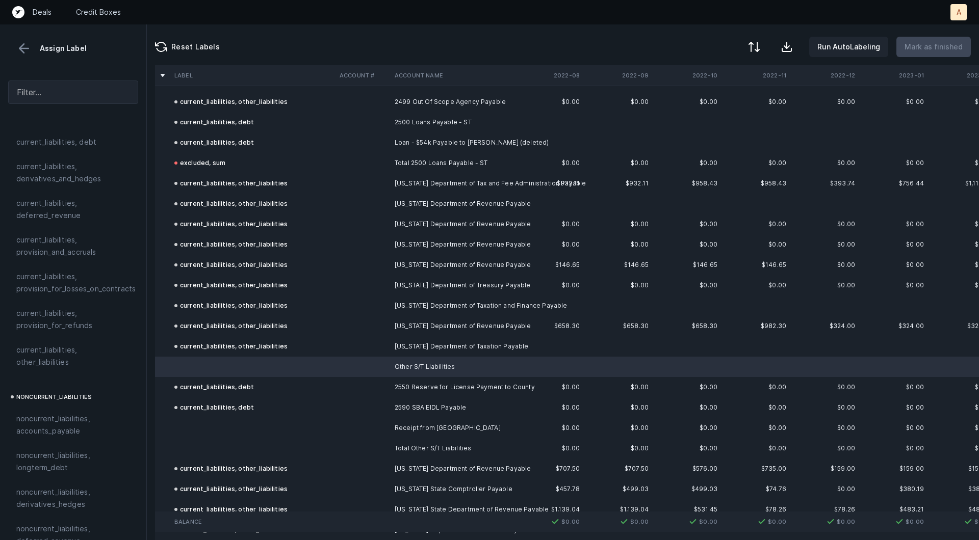
scroll to position [737, 0]
click at [61, 348] on span "current_liabilities, other_liabilities" at bounding box center [73, 359] width 114 height 24
click at [190, 416] on td "current_liabilities, debt" at bounding box center [252, 408] width 165 height 20
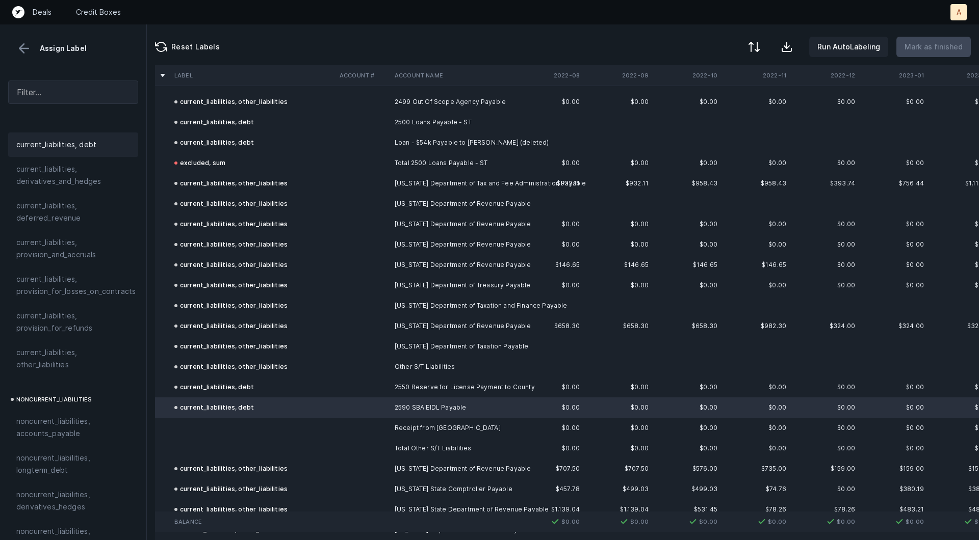
click at [190, 427] on td at bounding box center [252, 428] width 165 height 20
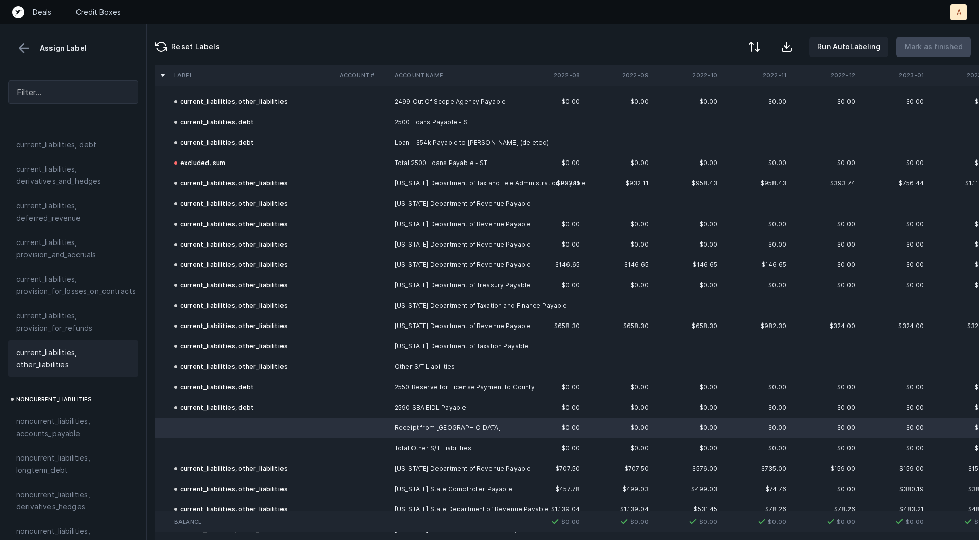
click at [58, 348] on span "current_liabilities, other_liabilities" at bounding box center [73, 359] width 114 height 24
click at [204, 446] on td at bounding box center [252, 448] width 165 height 20
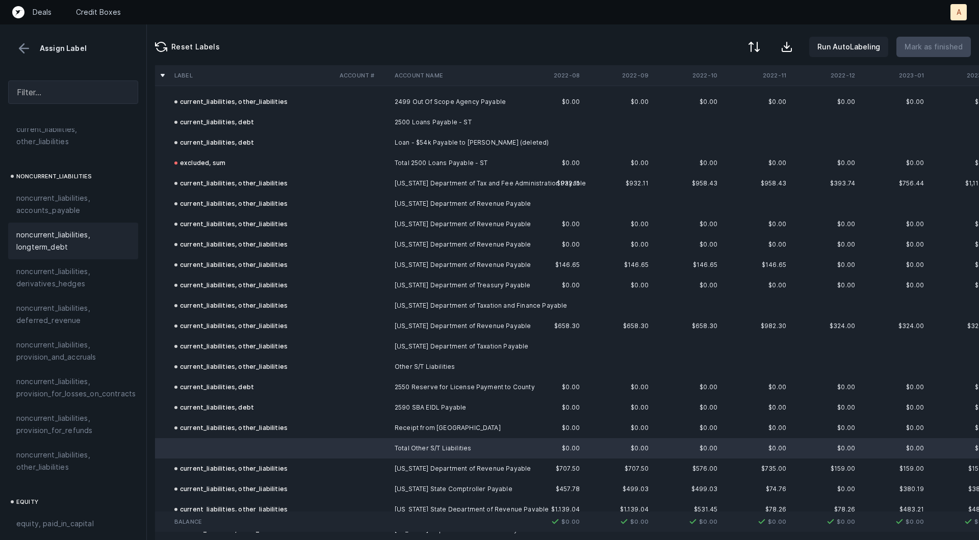
scroll to position [1105, 0]
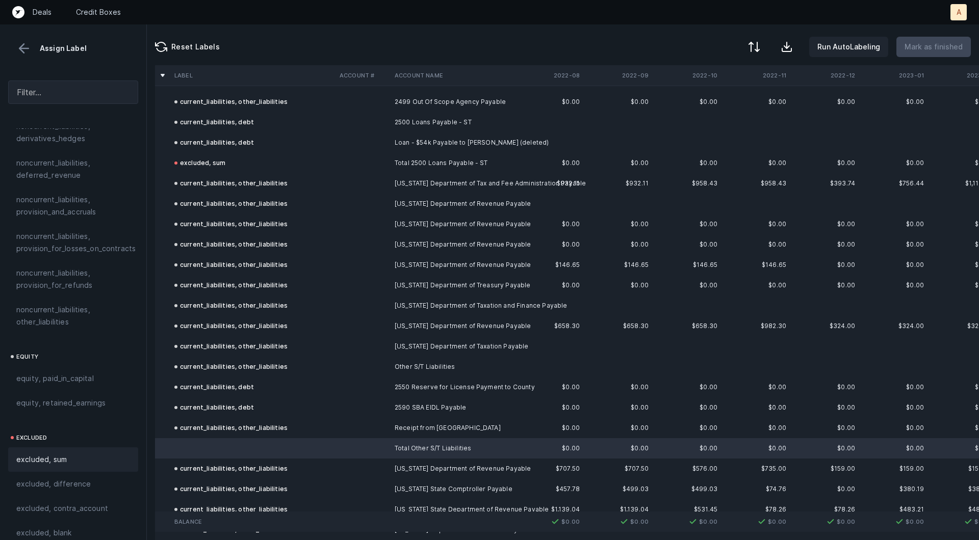
click at [58, 454] on span "excluded, sum" at bounding box center [41, 460] width 50 height 12
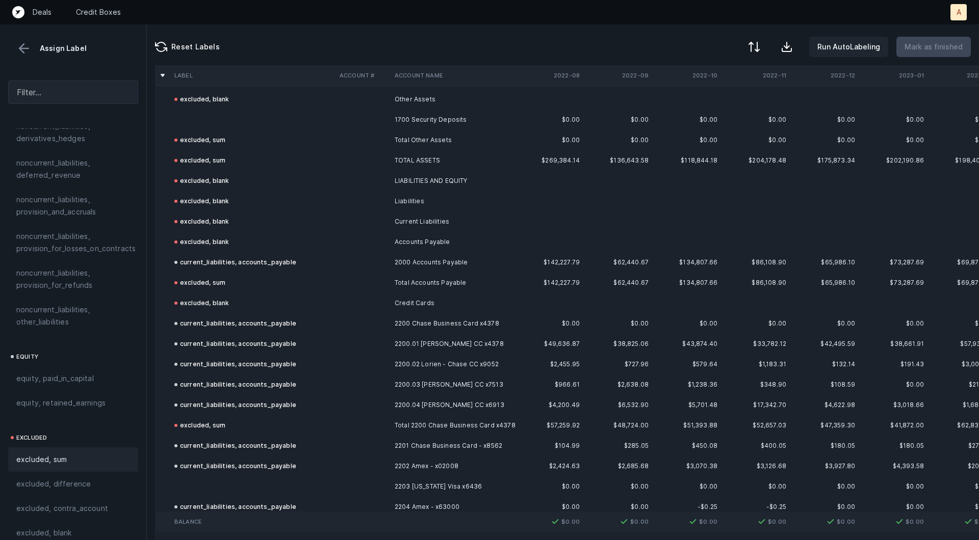
scroll to position [1003, 0]
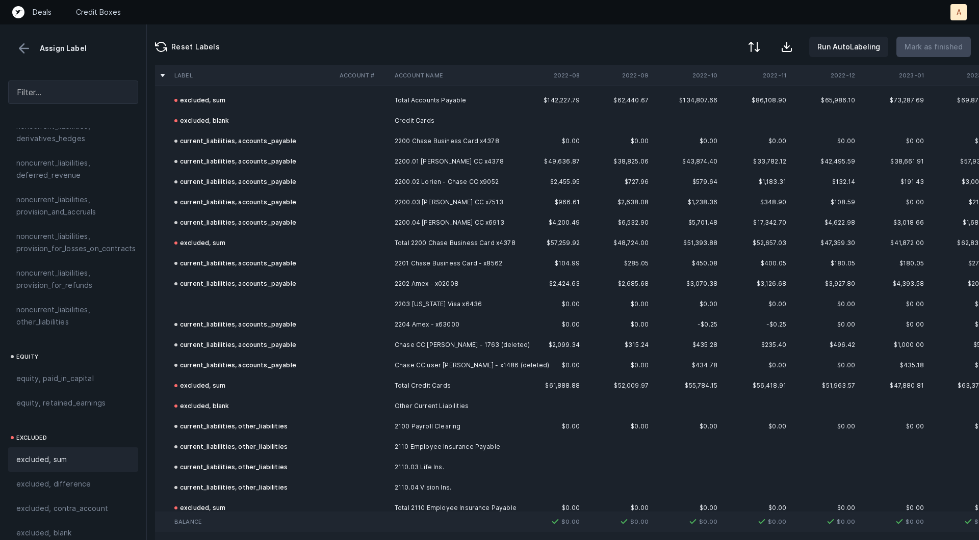
click at [231, 307] on td at bounding box center [252, 304] width 165 height 20
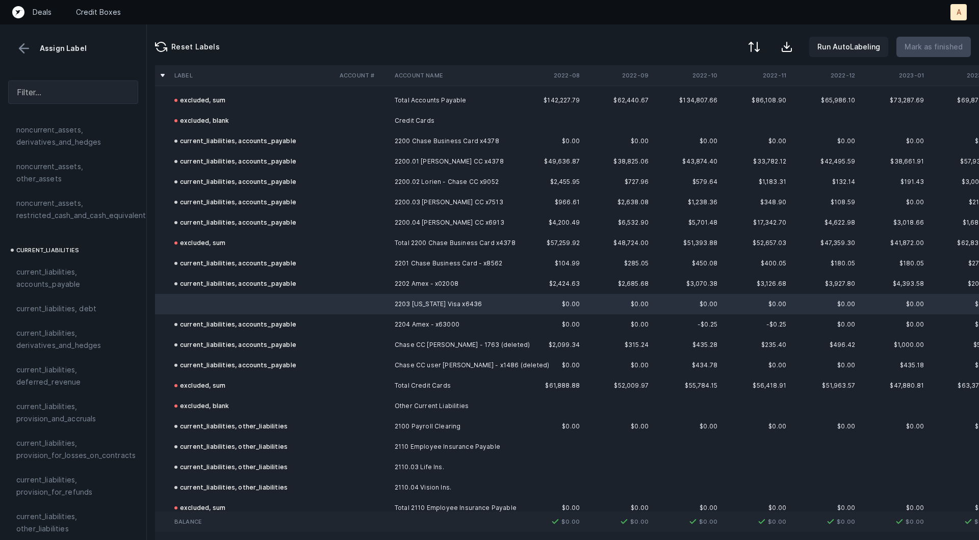
scroll to position [539, 0]
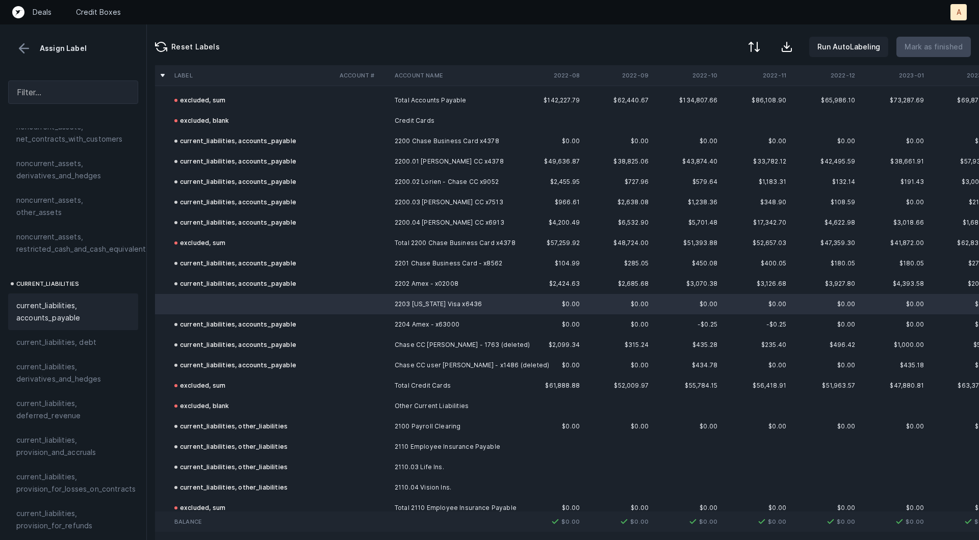
click at [74, 302] on span "current_liabilities, accounts_payable" at bounding box center [73, 312] width 114 height 24
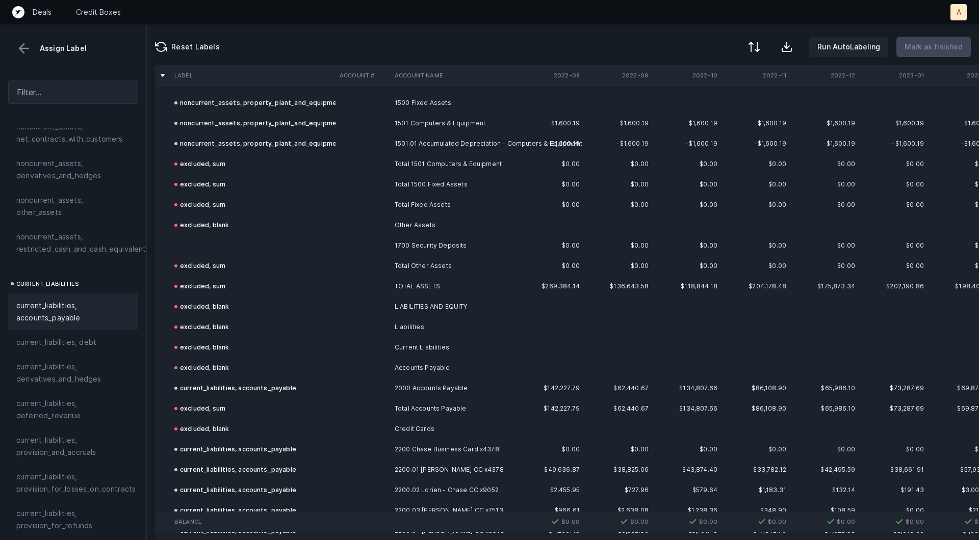
scroll to position [665, 0]
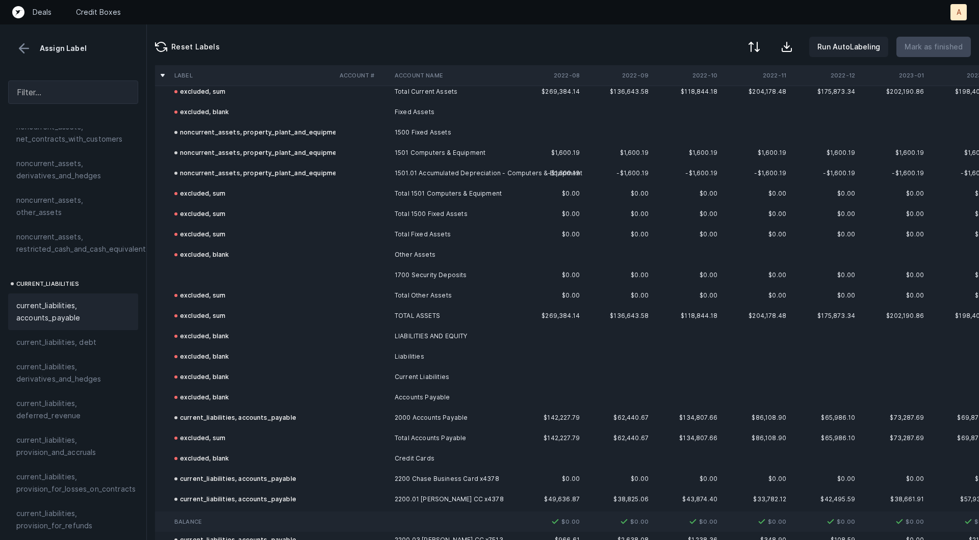
click at [195, 273] on td at bounding box center [252, 275] width 165 height 20
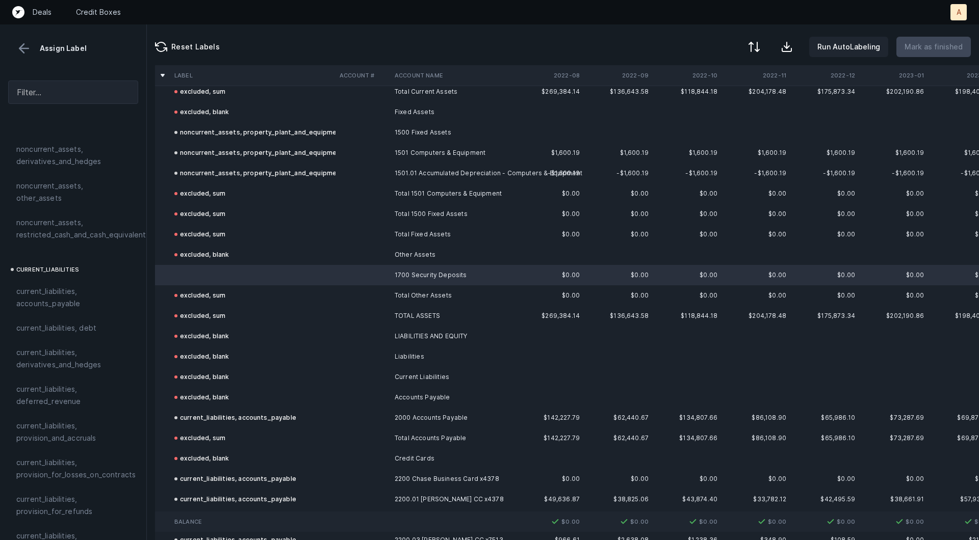
scroll to position [509, 0]
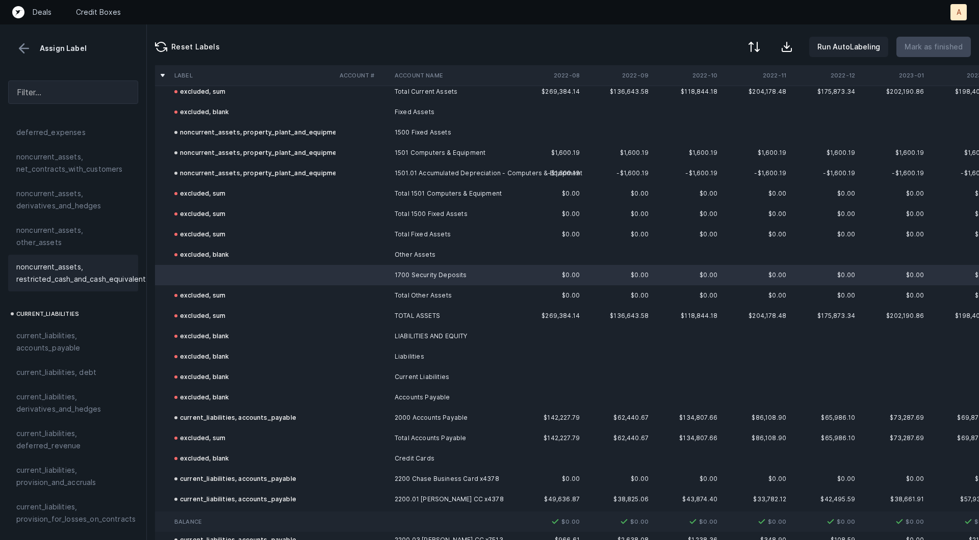
click at [65, 261] on span "noncurrent_assets, restricted_cash_and_cash_equivalents" at bounding box center [83, 273] width 134 height 24
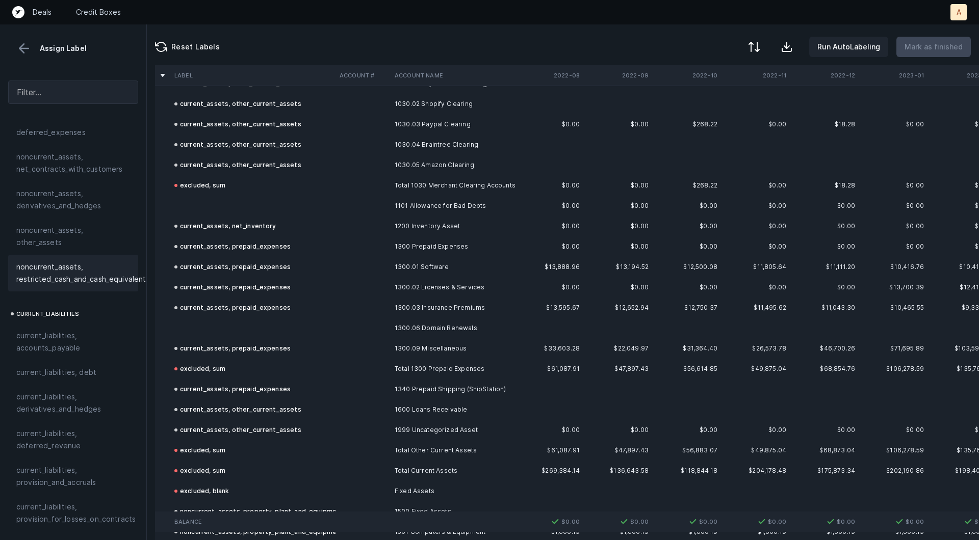
scroll to position [309, 0]
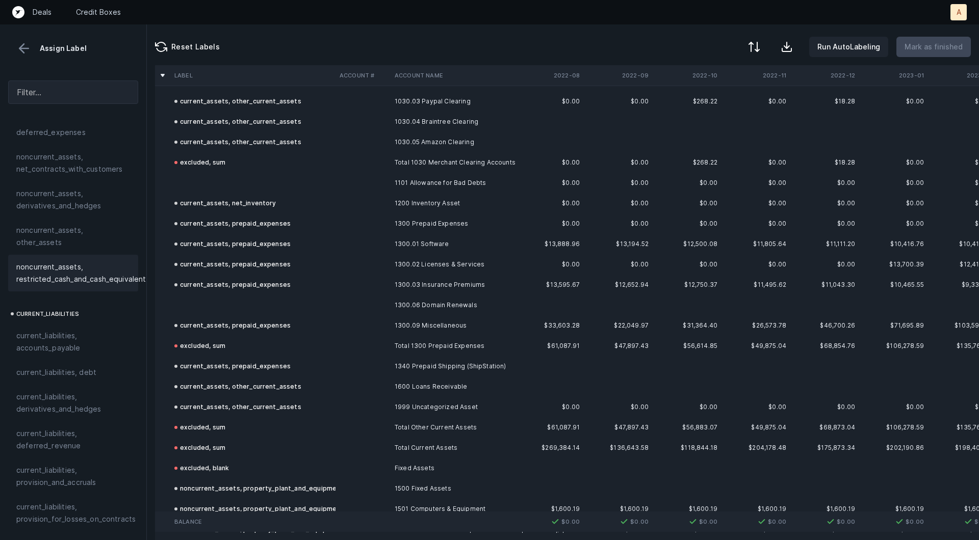
click at [253, 313] on td at bounding box center [252, 305] width 165 height 20
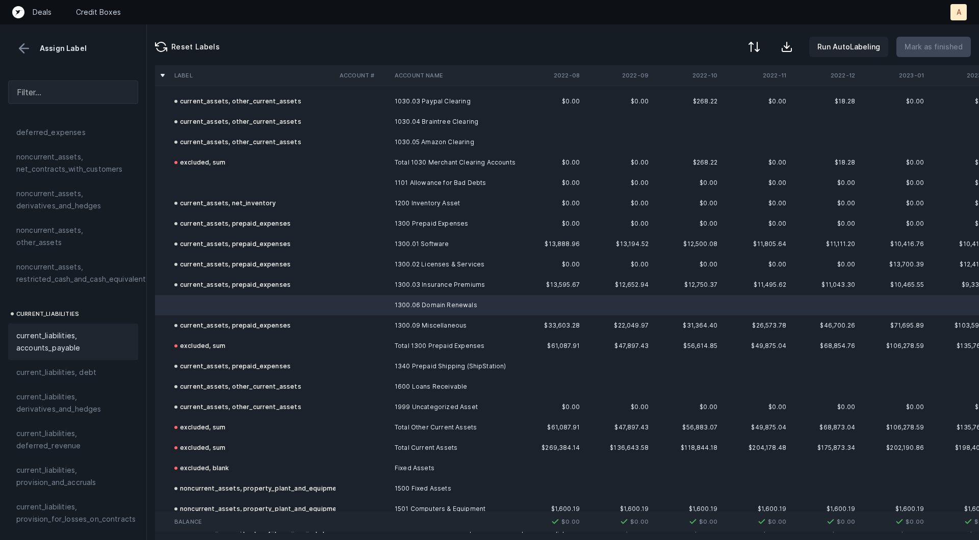
scroll to position [0, 0]
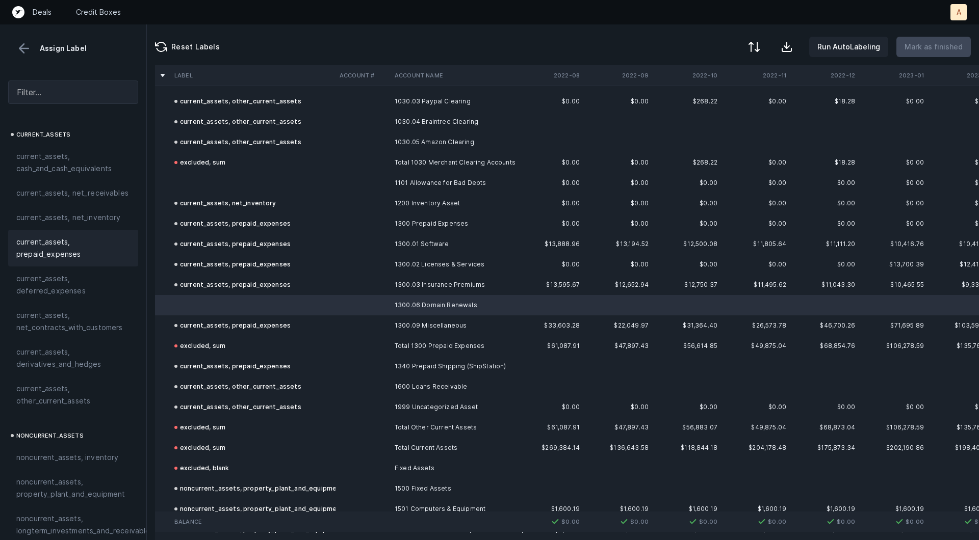
click at [83, 254] on span "current_assets, prepaid_expenses" at bounding box center [73, 248] width 114 height 24
click at [227, 183] on td at bounding box center [252, 183] width 165 height 20
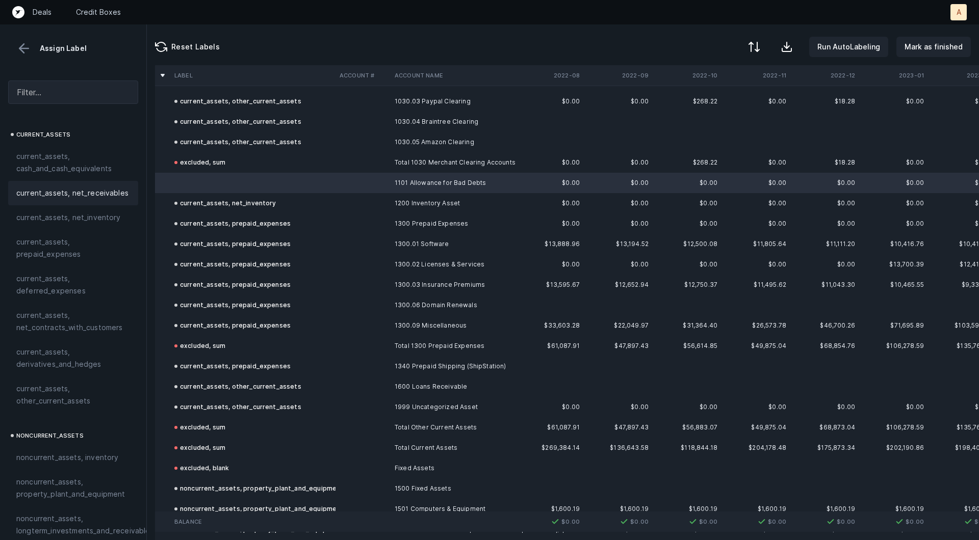
click at [79, 197] on span "current_assets, net_receivables" at bounding box center [72, 193] width 112 height 12
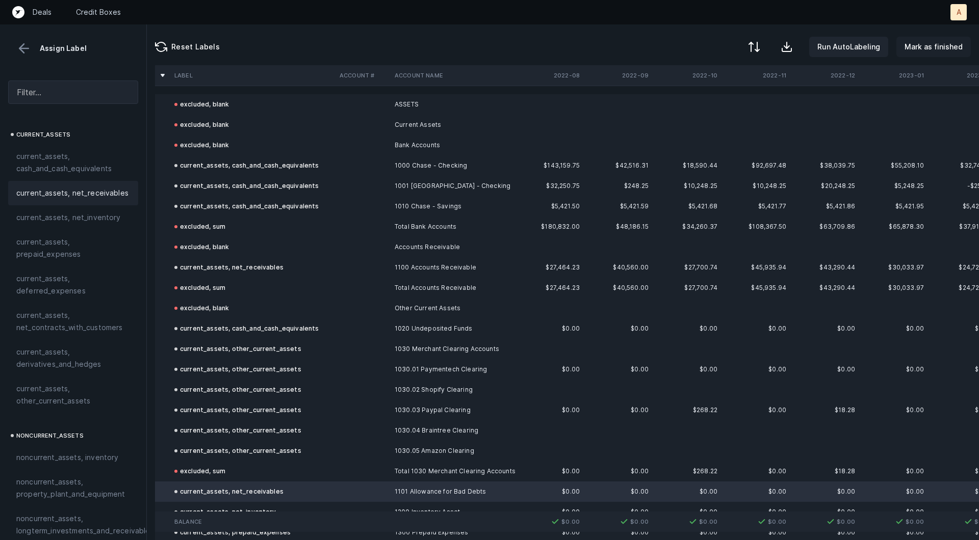
click at [936, 38] on button "Mark as finished" at bounding box center [933, 47] width 74 height 20
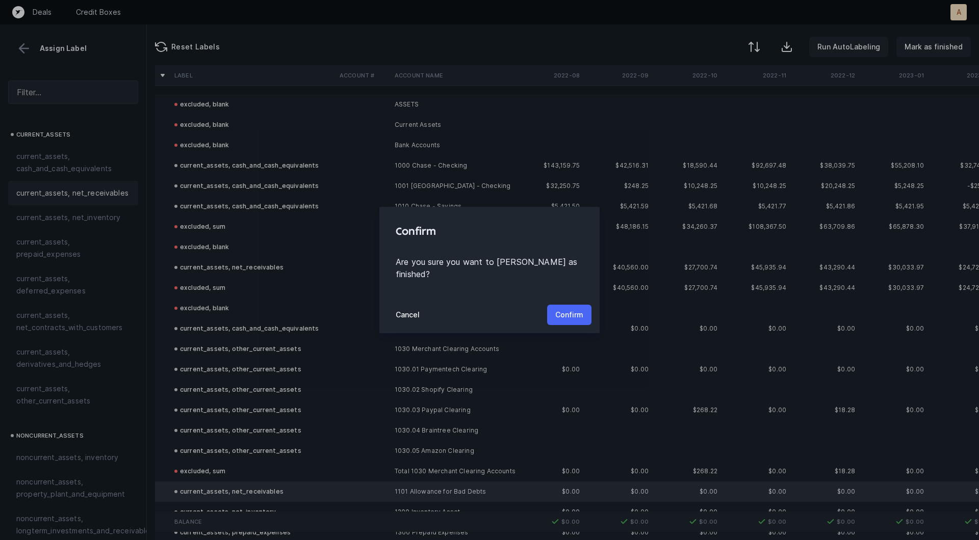
click at [575, 309] on p "Confirm" at bounding box center [569, 315] width 28 height 12
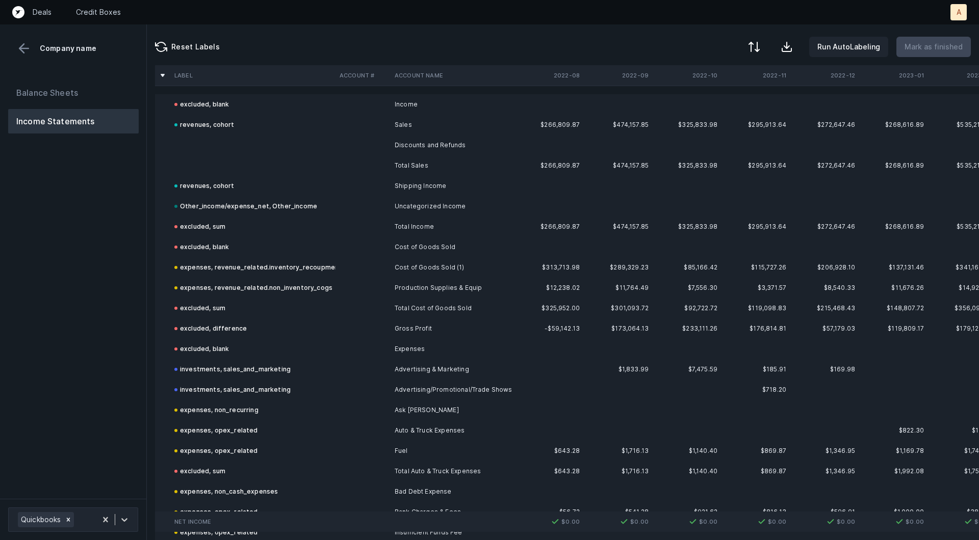
click at [464, 154] on td "Discounts and Refunds" at bounding box center [452, 145] width 124 height 20
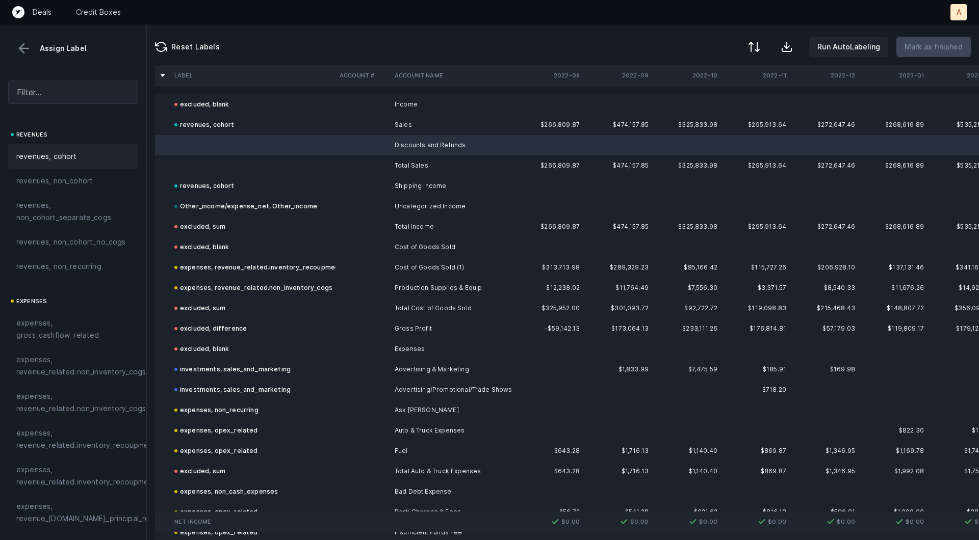
click at [80, 163] on div "revenues, cohort" at bounding box center [73, 156] width 130 height 24
click at [185, 165] on td at bounding box center [252, 165] width 165 height 20
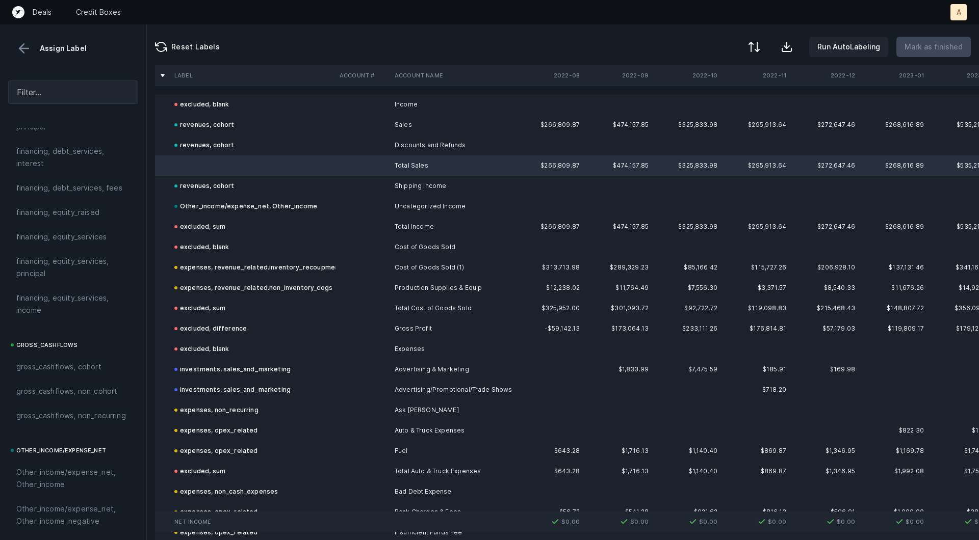
scroll to position [1141, 0]
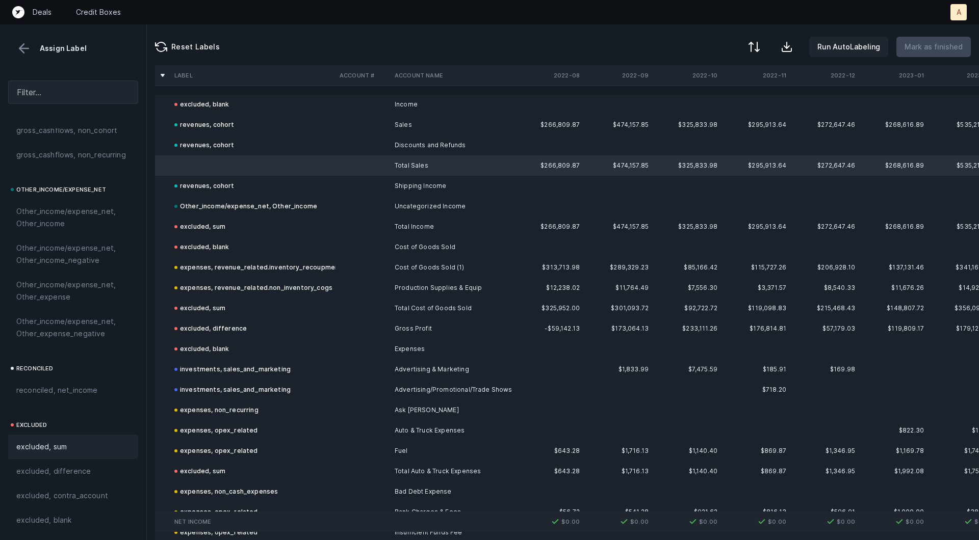
click at [47, 447] on span "excluded, sum" at bounding box center [41, 447] width 50 height 12
click at [921, 47] on p "Mark as finished" at bounding box center [933, 47] width 58 height 12
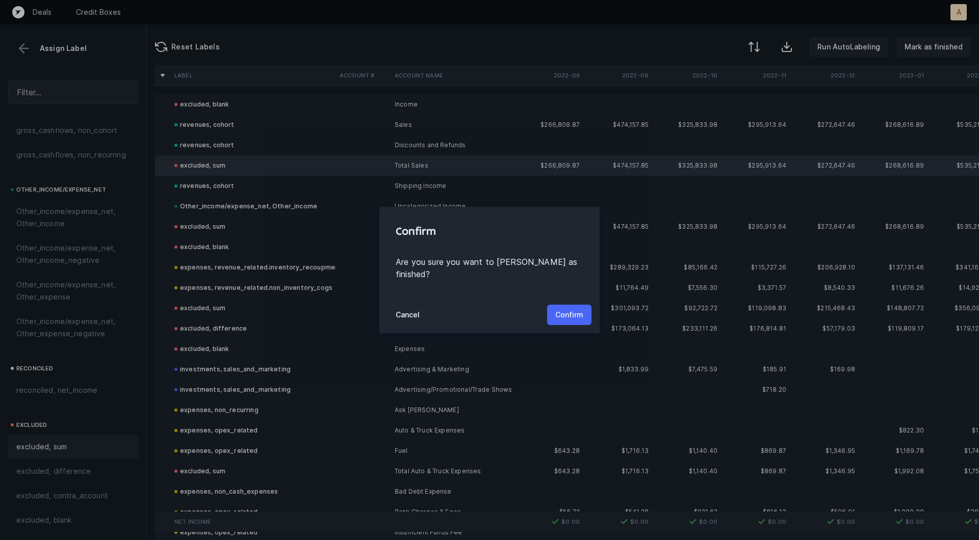
click at [563, 310] on p "Confirm" at bounding box center [569, 315] width 28 height 12
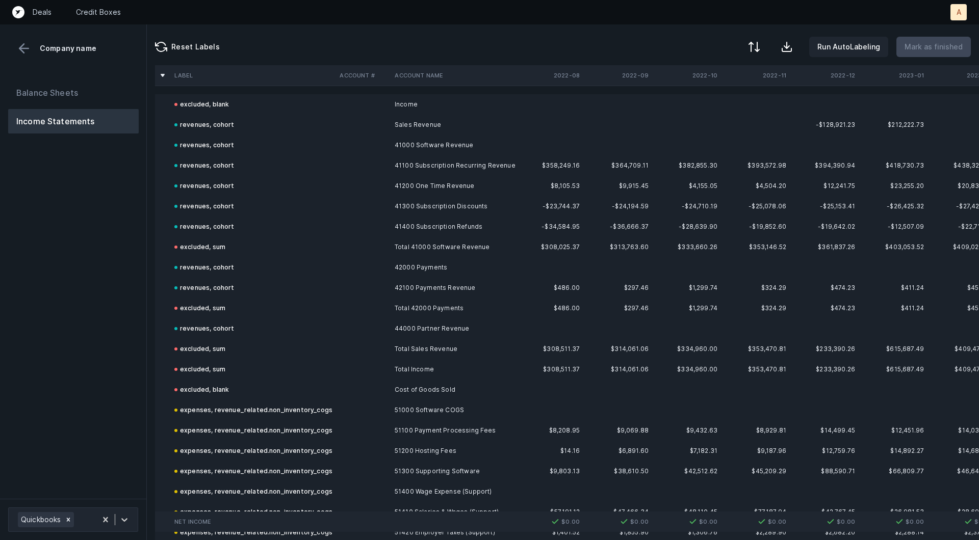
click at [60, 452] on div "Balance Sheets Income Statements" at bounding box center [73, 285] width 147 height 427
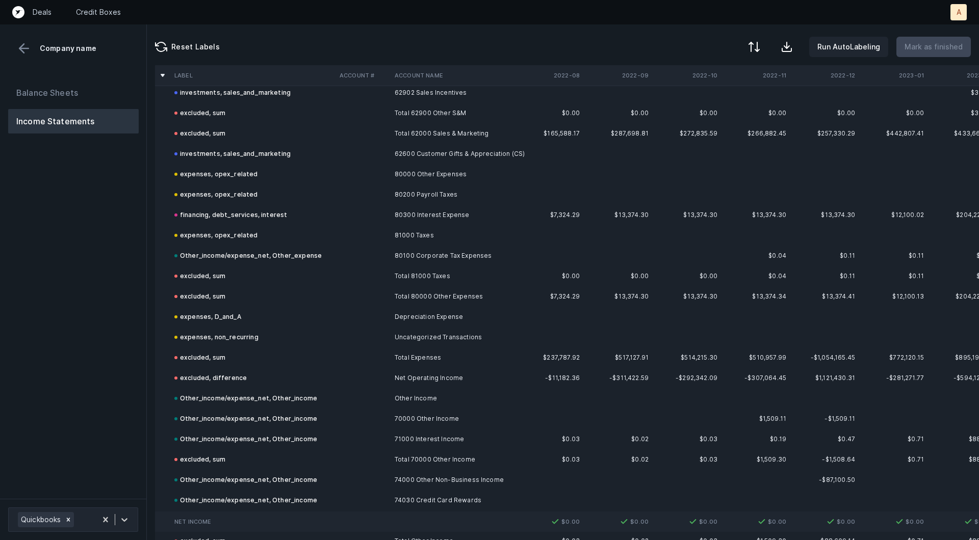
scroll to position [3995, 0]
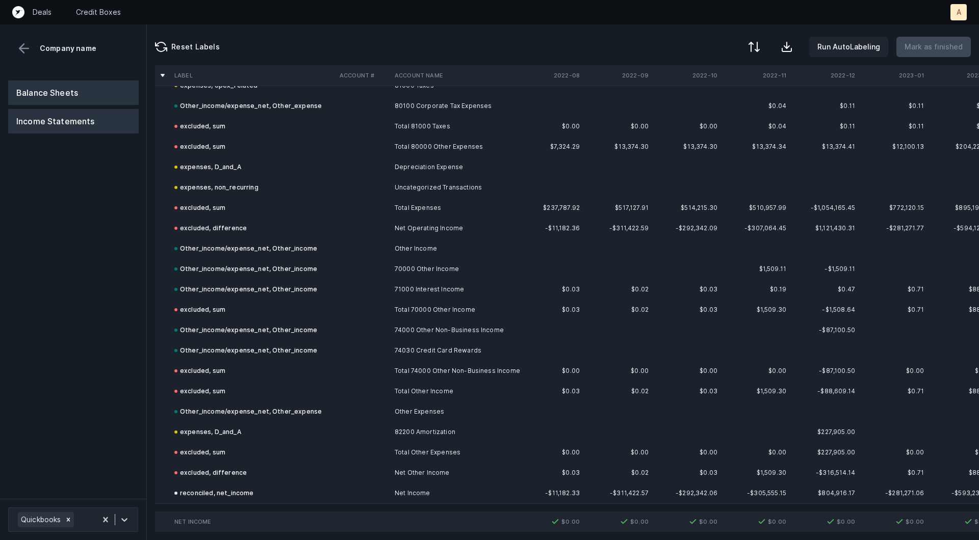
click at [104, 92] on button "Balance Sheets" at bounding box center [73, 93] width 130 height 24
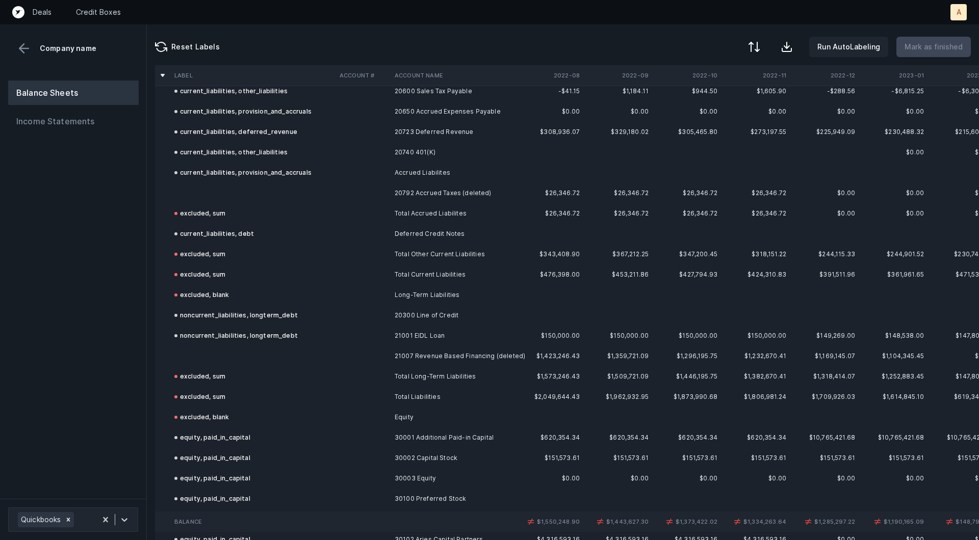
scroll to position [1609, 0]
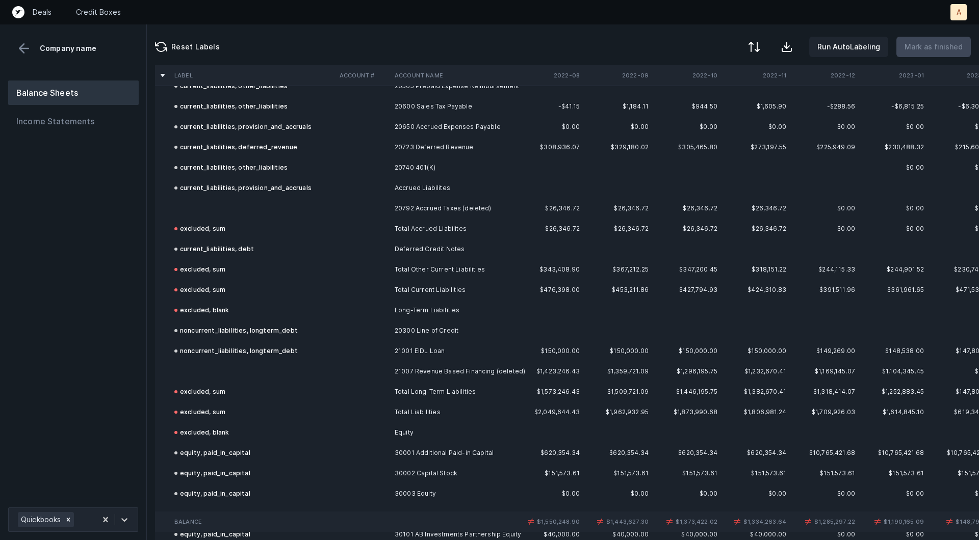
click at [470, 363] on td "21007 Revenue Based Financing (deleted)" at bounding box center [452, 371] width 124 height 20
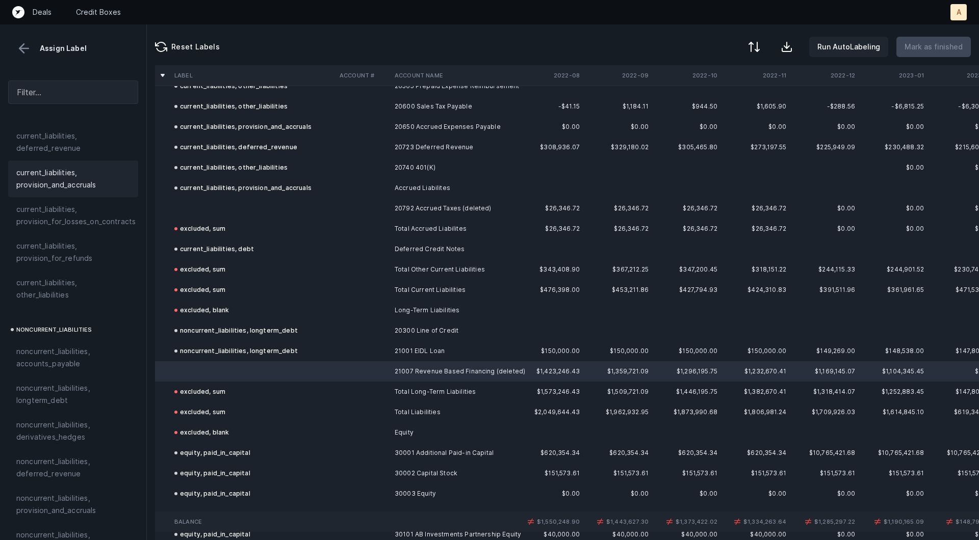
scroll to position [927, 0]
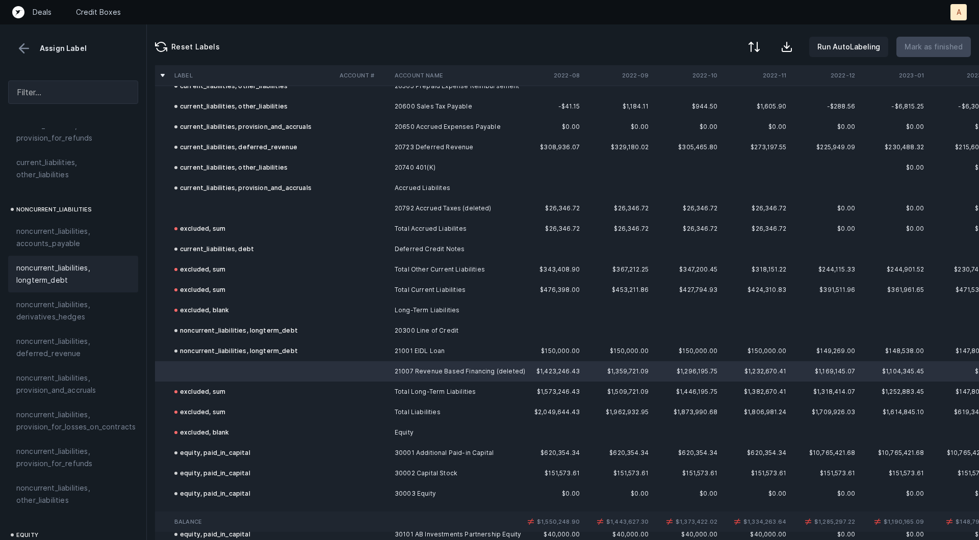
click at [65, 278] on div "noncurrent_liabilities, longterm_debt" at bounding box center [73, 274] width 130 height 37
click at [226, 207] on td at bounding box center [252, 208] width 165 height 20
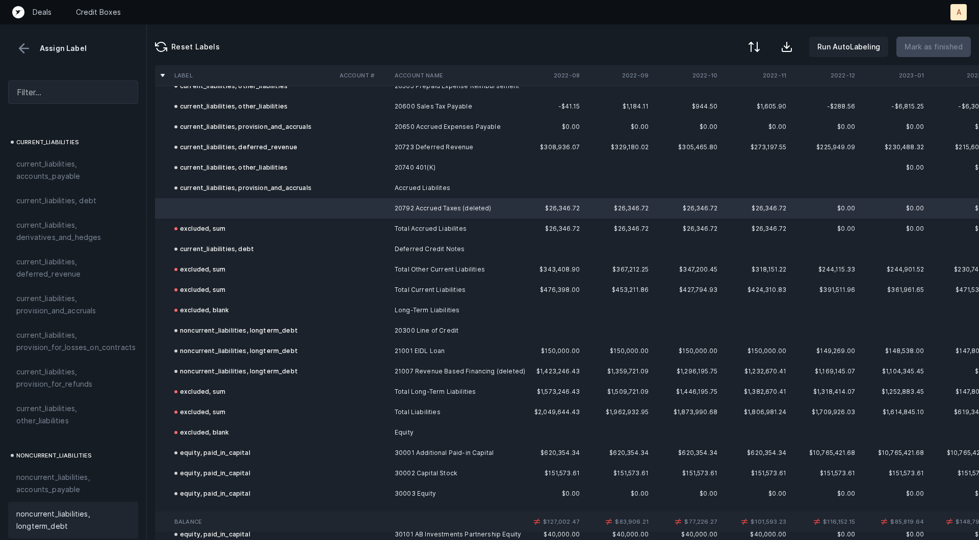
scroll to position [679, 0]
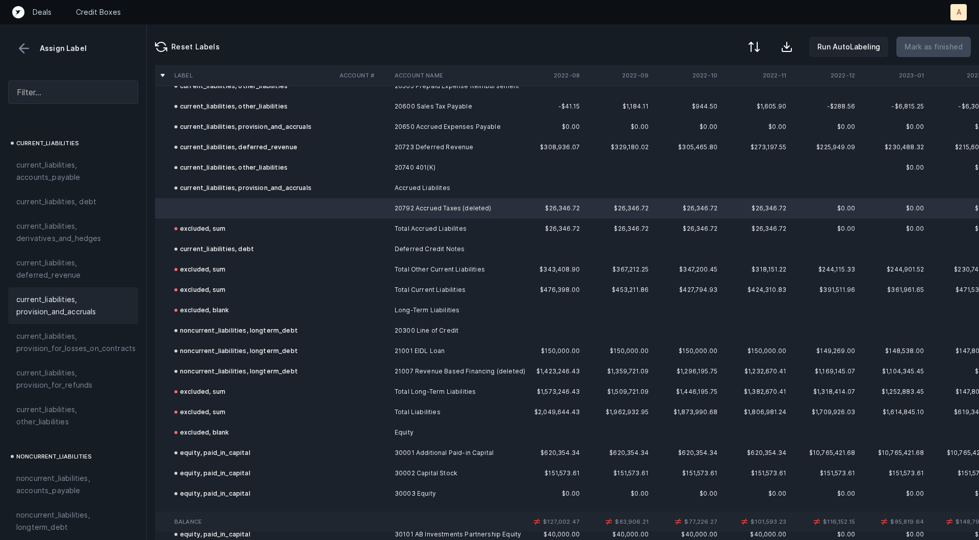
click at [60, 294] on span "current_liabilities, provision_and_accruals" at bounding box center [73, 306] width 114 height 24
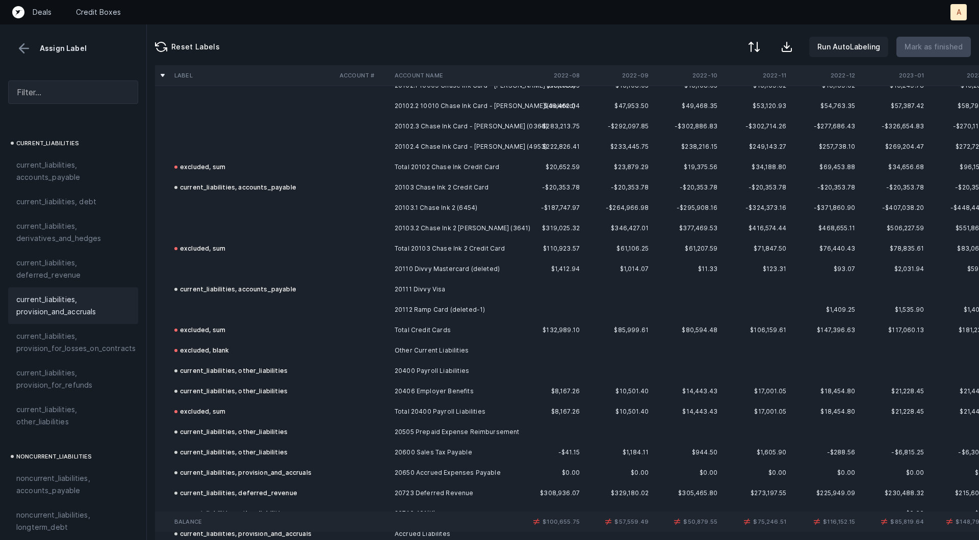
scroll to position [1258, 0]
click at [218, 314] on td at bounding box center [252, 314] width 165 height 20
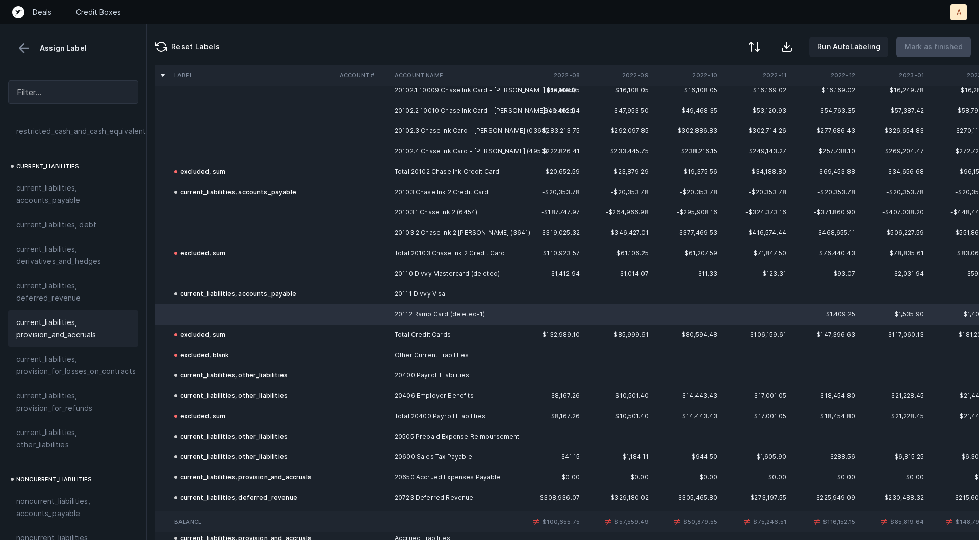
scroll to position [662, 0]
click at [59, 177] on span "current_liabilities, accounts_payable" at bounding box center [73, 189] width 114 height 24
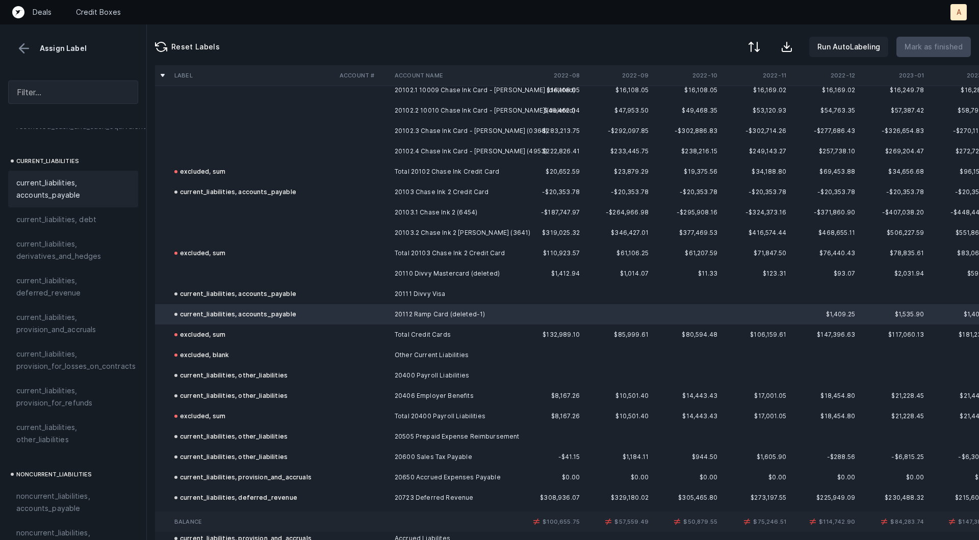
click at [281, 268] on td at bounding box center [252, 274] width 165 height 20
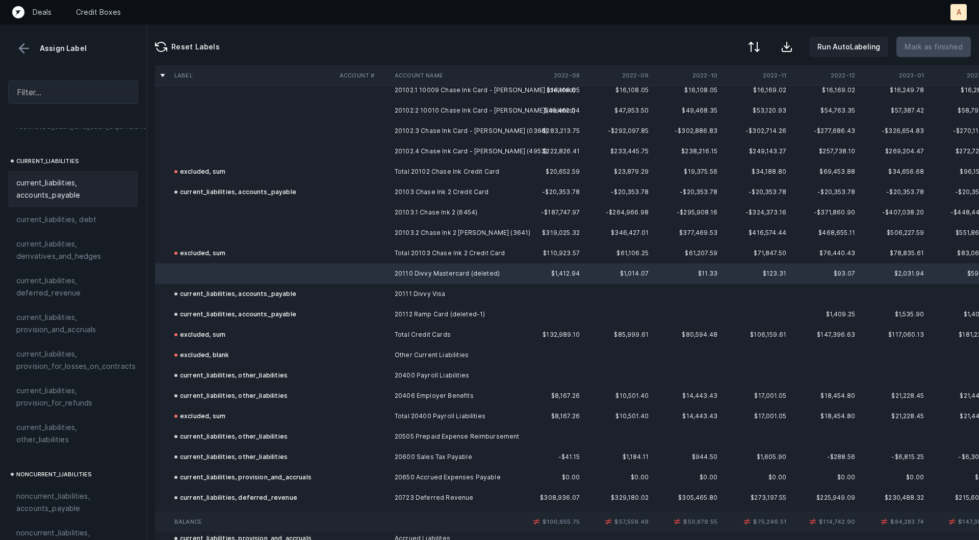
click at [84, 181] on span "current_liabilities, accounts_payable" at bounding box center [73, 189] width 114 height 24
click at [262, 236] on td at bounding box center [252, 233] width 165 height 20
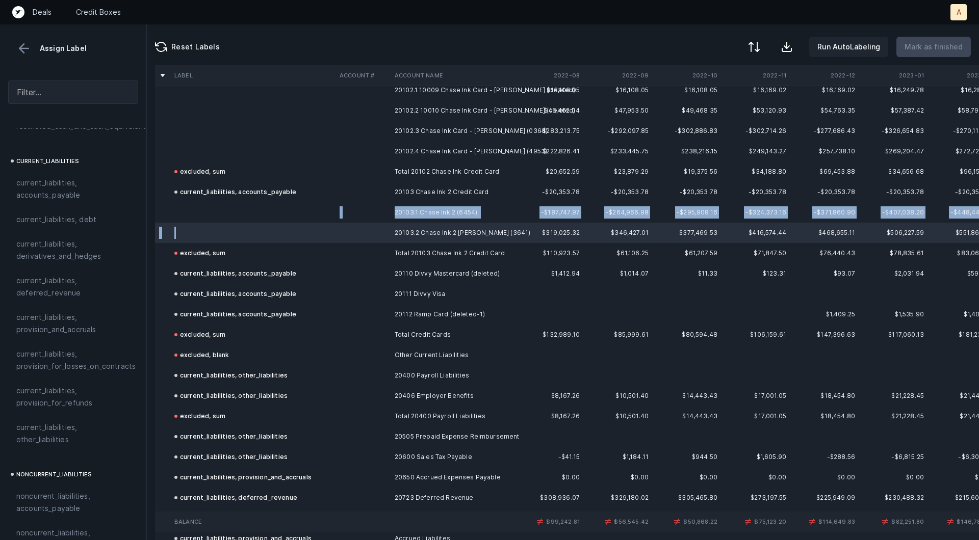
click at [246, 216] on td at bounding box center [252, 212] width 165 height 20
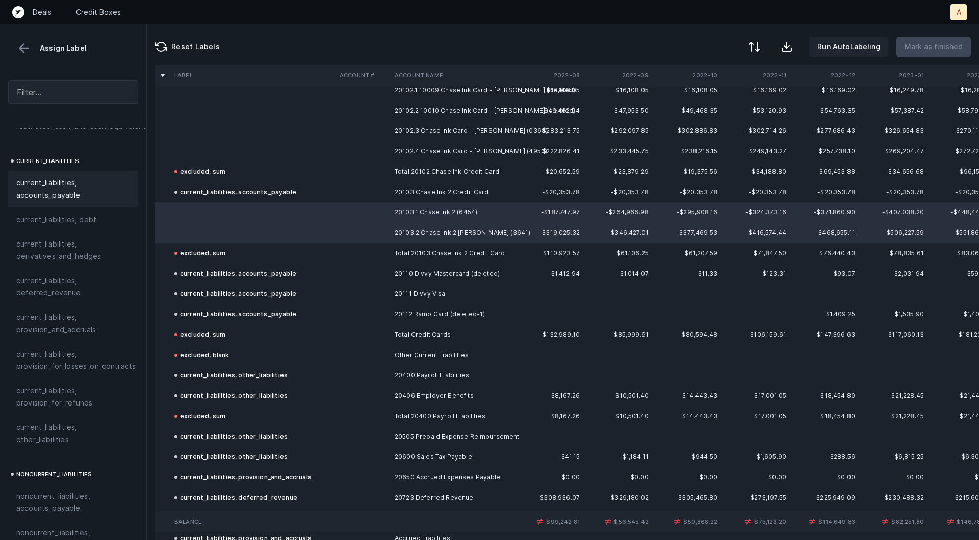
click at [87, 177] on span "current_liabilities, accounts_payable" at bounding box center [73, 189] width 114 height 24
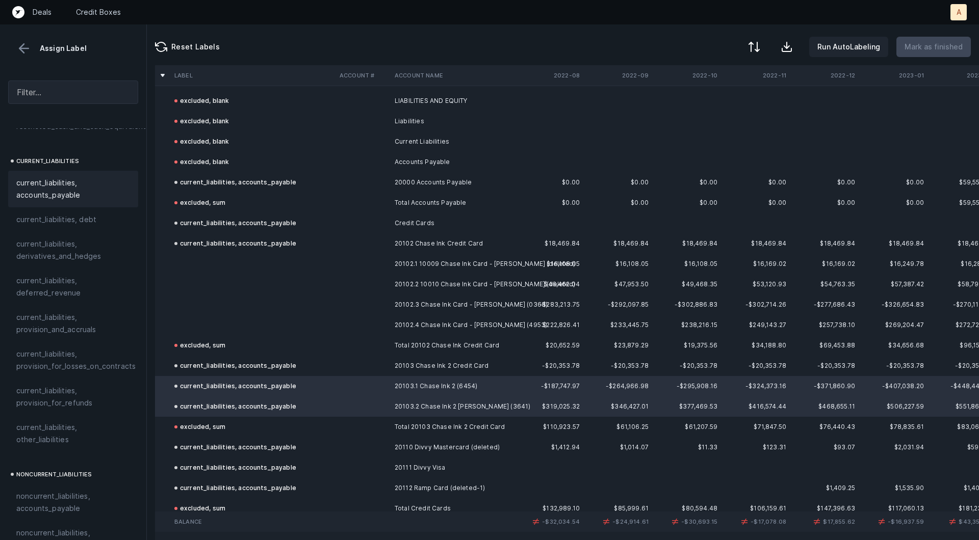
scroll to position [1077, 0]
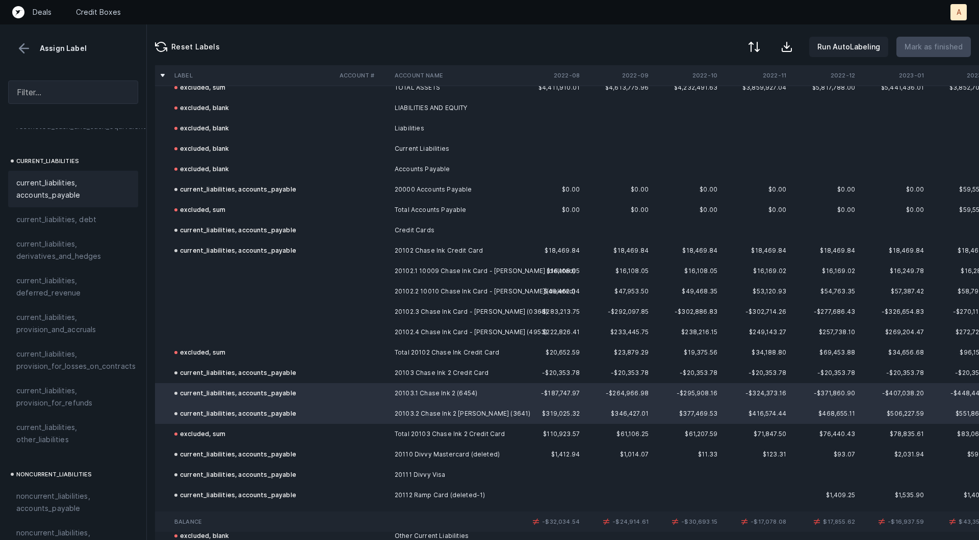
click at [239, 327] on td at bounding box center [252, 332] width 165 height 20
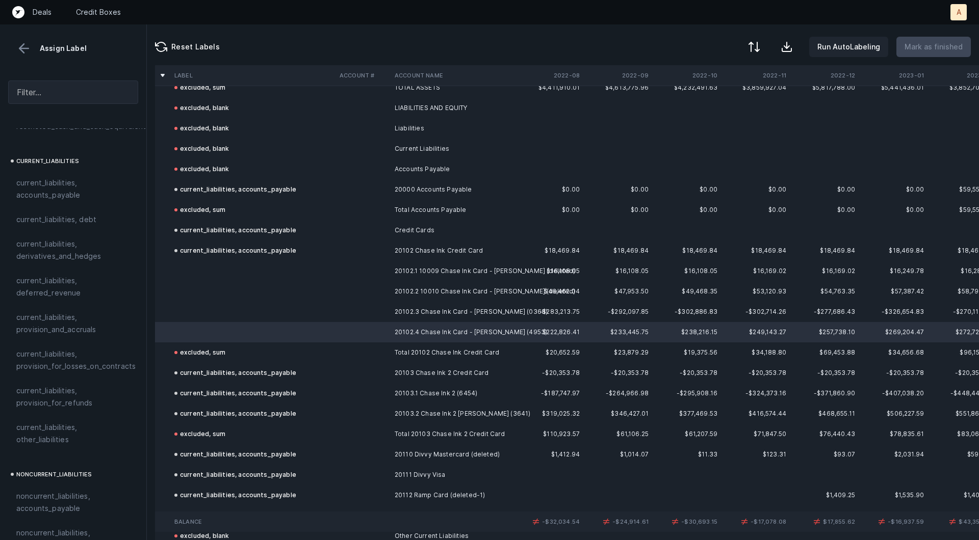
click at [226, 268] on td at bounding box center [252, 271] width 165 height 20
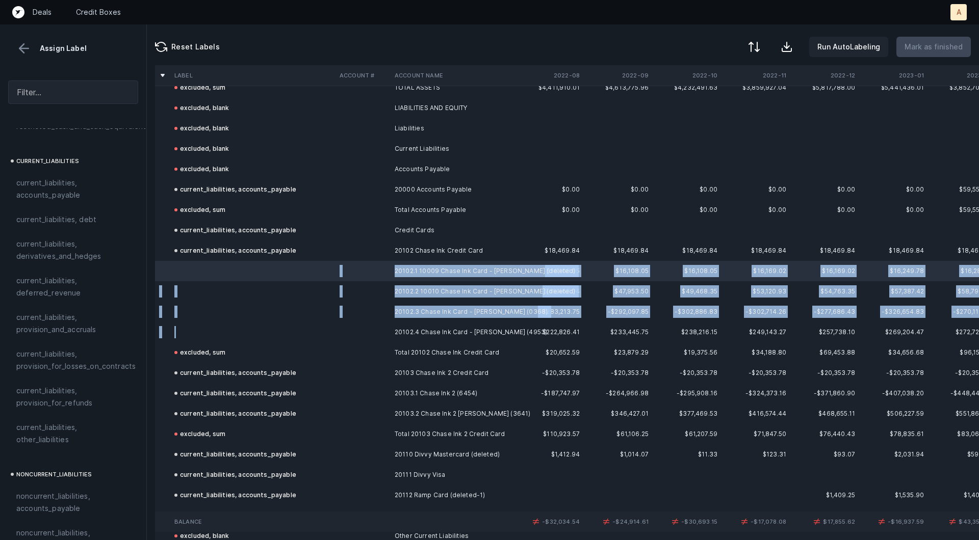
click at [227, 337] on td at bounding box center [252, 332] width 165 height 20
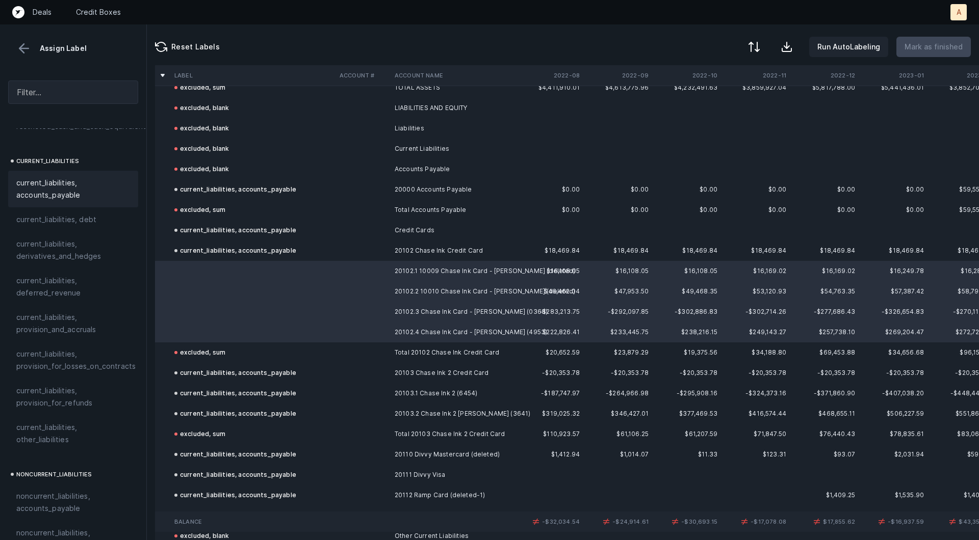
click at [76, 177] on span "current_liabilities, accounts_payable" at bounding box center [73, 189] width 114 height 24
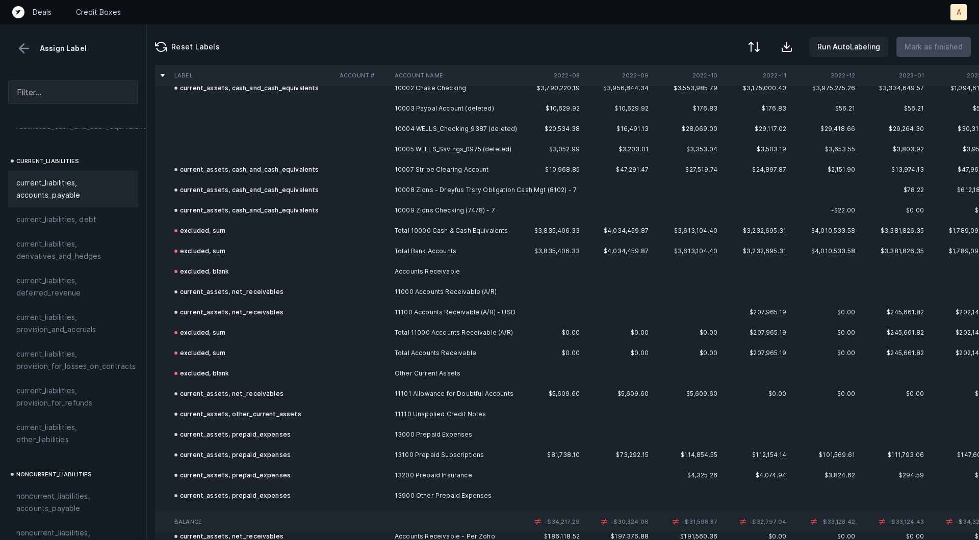
scroll to position [0, 0]
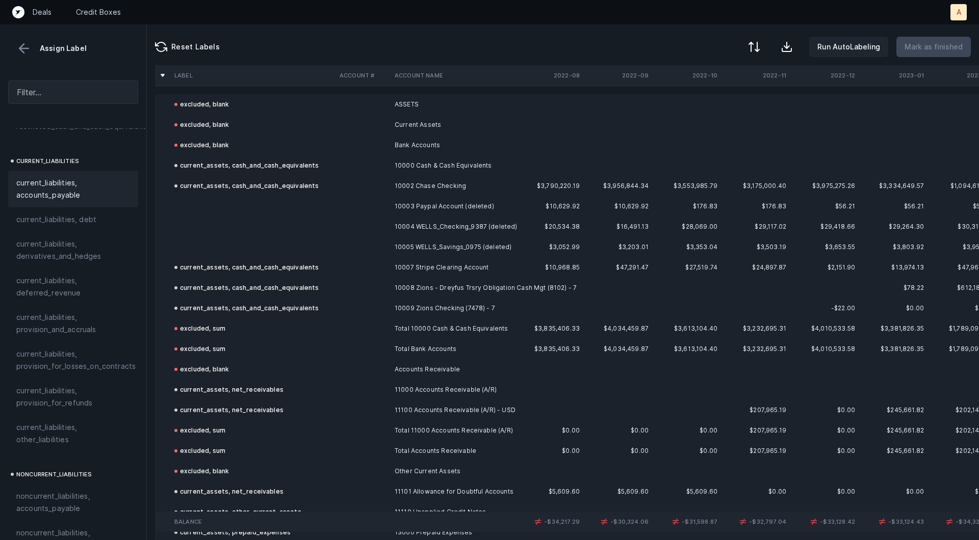
click at [327, 203] on td at bounding box center [252, 206] width 165 height 20
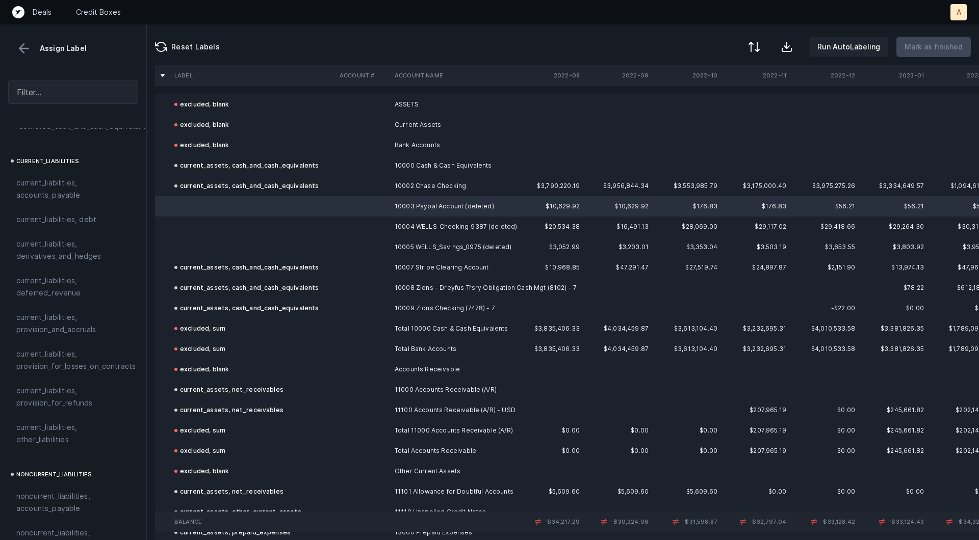
click at [277, 250] on td at bounding box center [252, 247] width 165 height 20
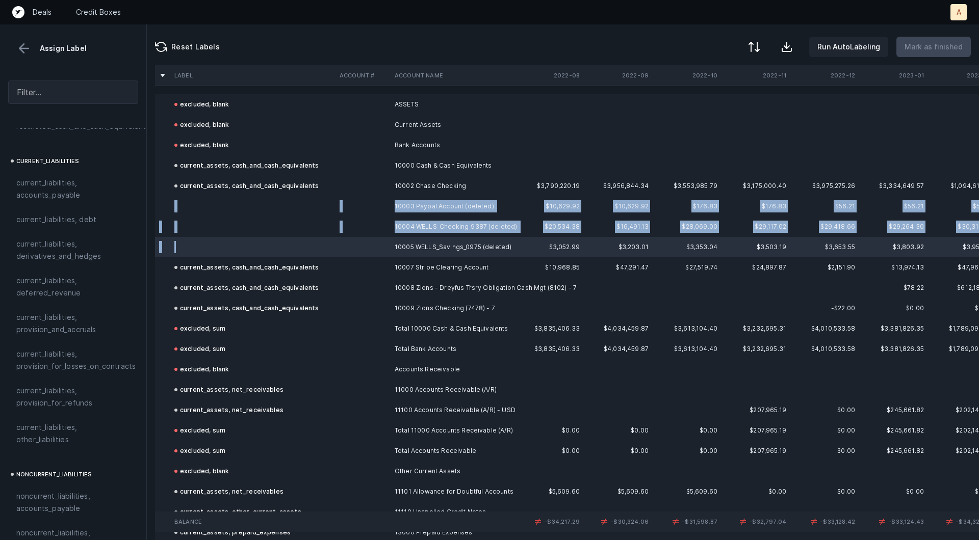
click at [182, 200] on td at bounding box center [252, 206] width 165 height 20
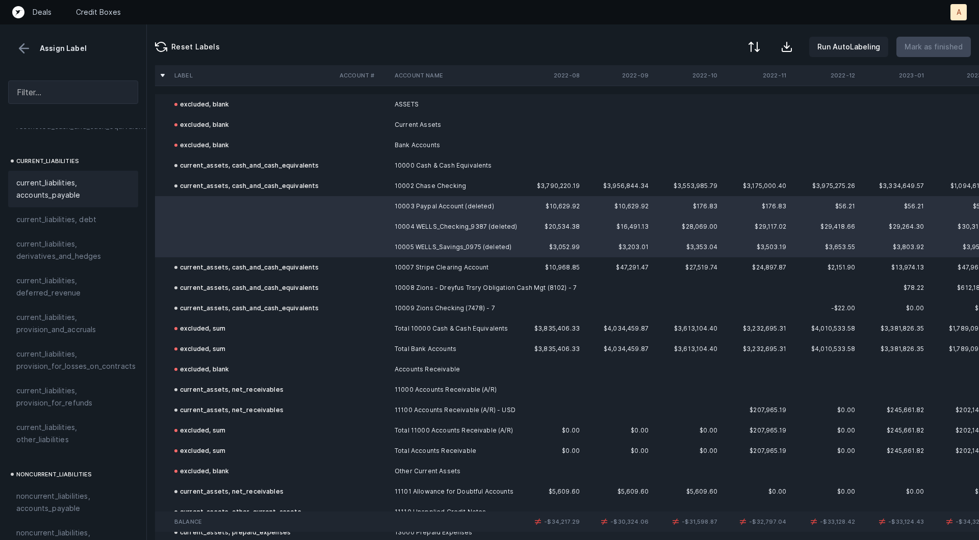
click at [74, 177] on span "current_liabilities, accounts_payable" at bounding box center [73, 189] width 114 height 24
click at [922, 43] on p "Mark as finished" at bounding box center [933, 47] width 58 height 12
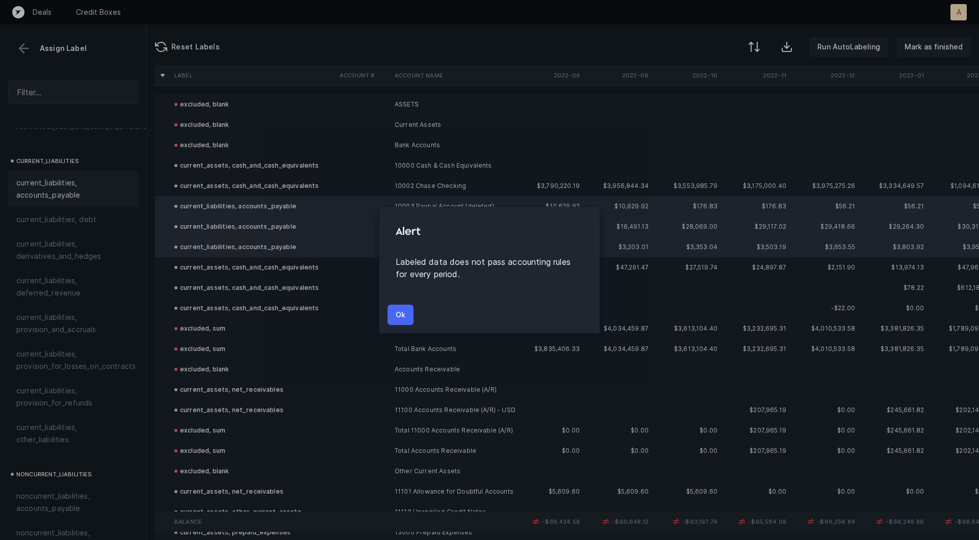
click at [410, 312] on button "Ok" at bounding box center [400, 315] width 26 height 20
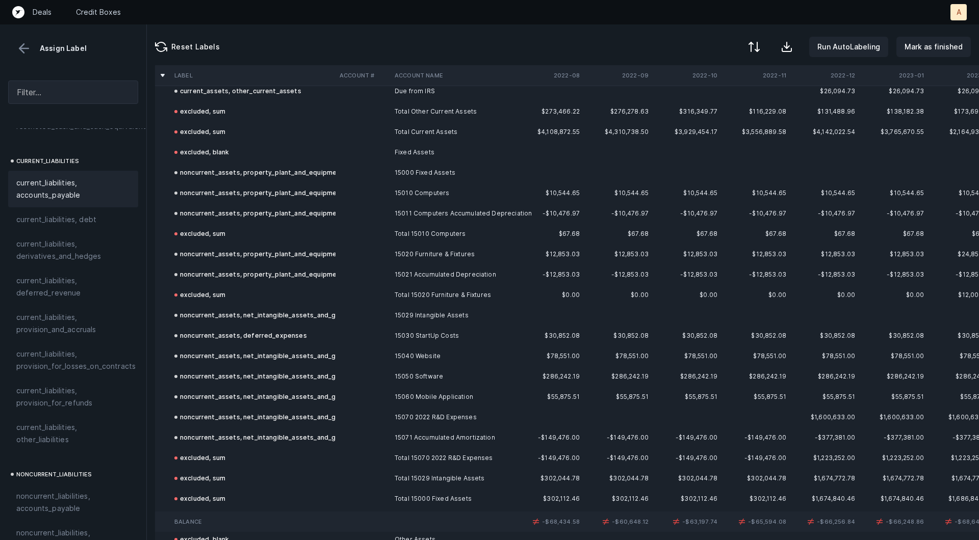
scroll to position [569, 0]
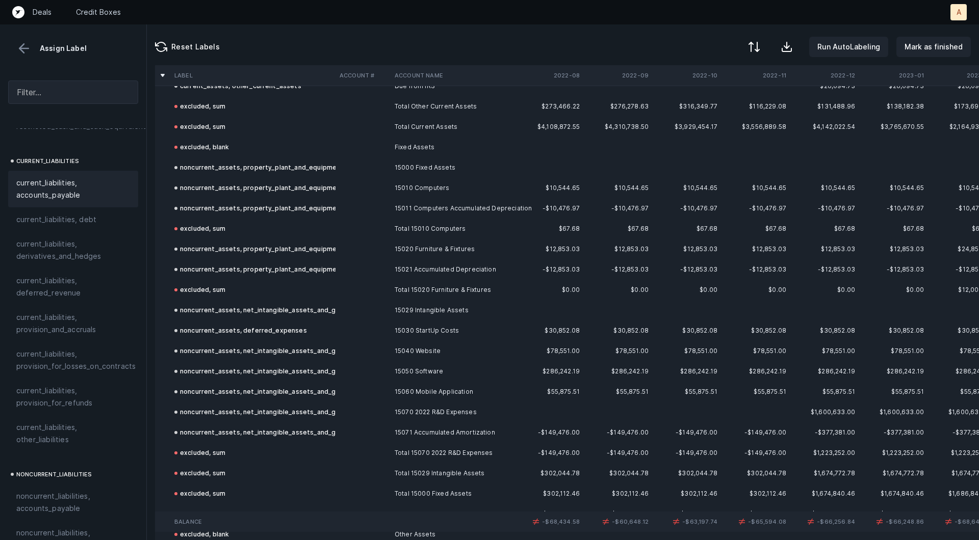
click at [455, 335] on td "15030 StartUp Costs" at bounding box center [452, 331] width 124 height 20
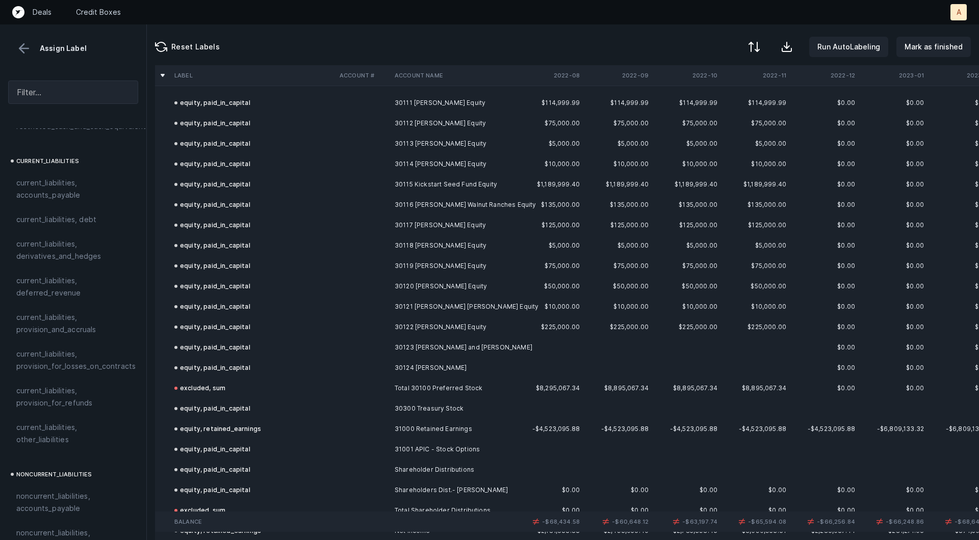
scroll to position [2323, 0]
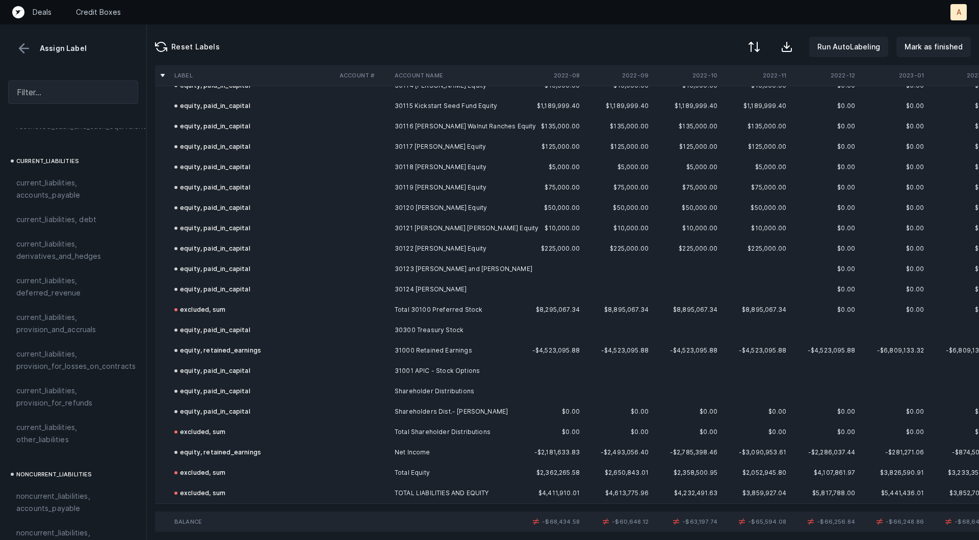
click at [567, 78] on th "2022-08" at bounding box center [549, 75] width 69 height 20
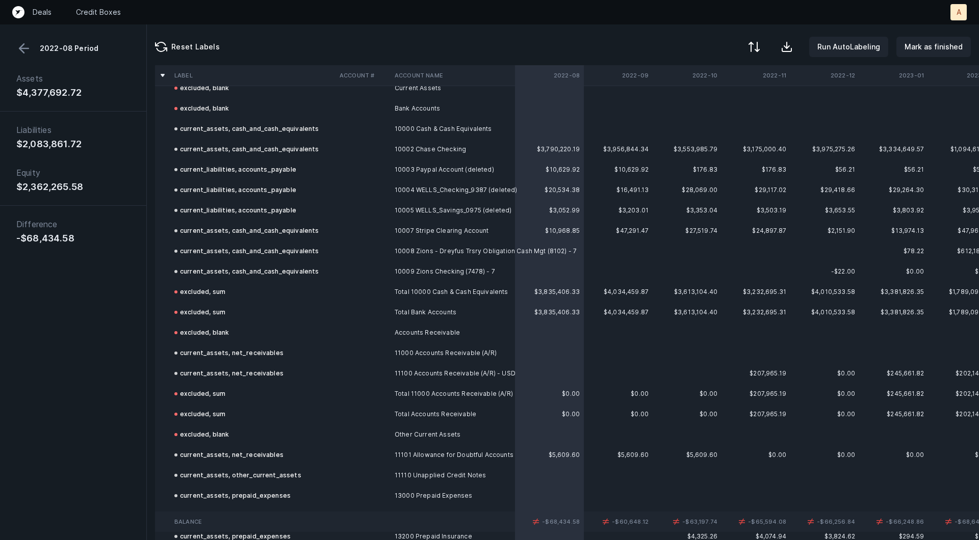
scroll to position [37, 0]
click at [329, 191] on td "current_liabilities, accounts_payable" at bounding box center [252, 189] width 165 height 20
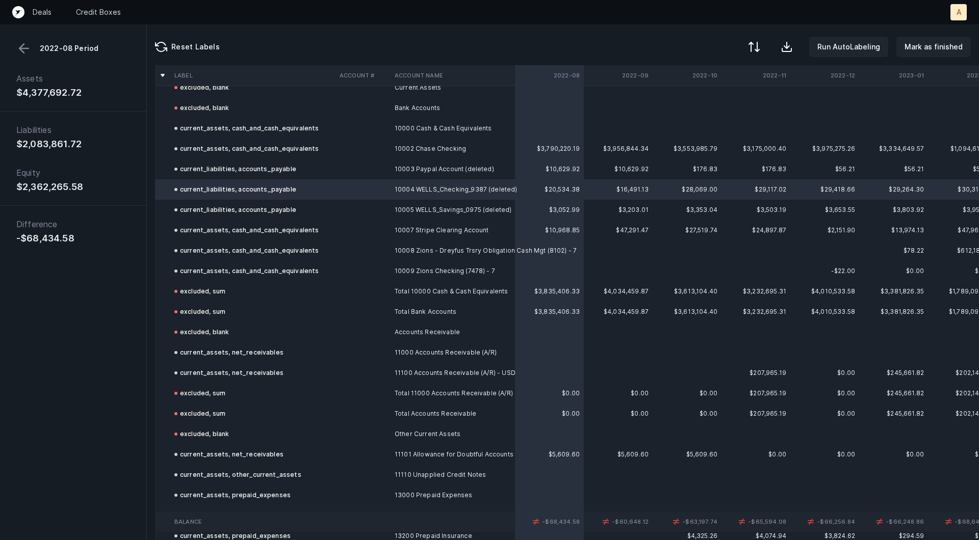
click at [296, 203] on td "current_liabilities, accounts_payable" at bounding box center [252, 210] width 165 height 20
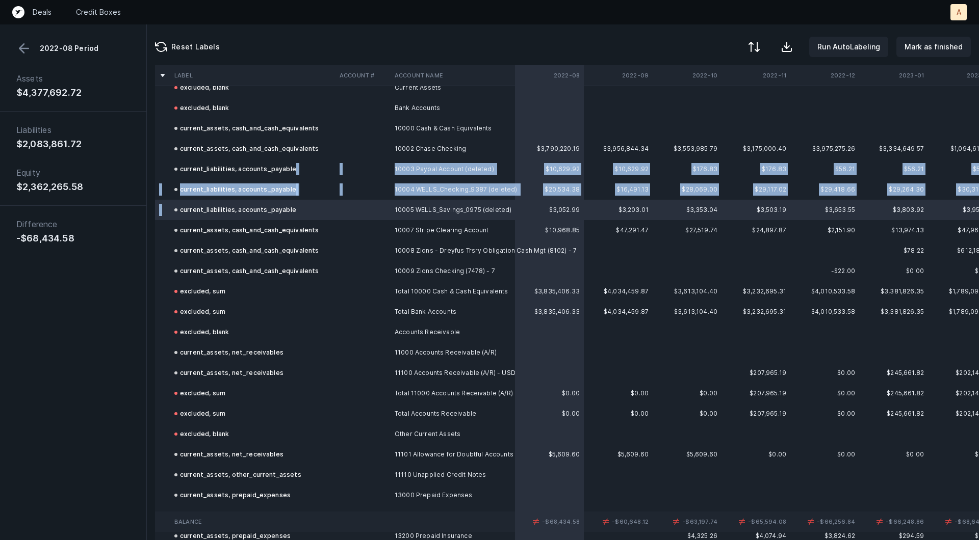
click at [287, 165] on div "current_liabilities, accounts_payable" at bounding box center [235, 169] width 122 height 12
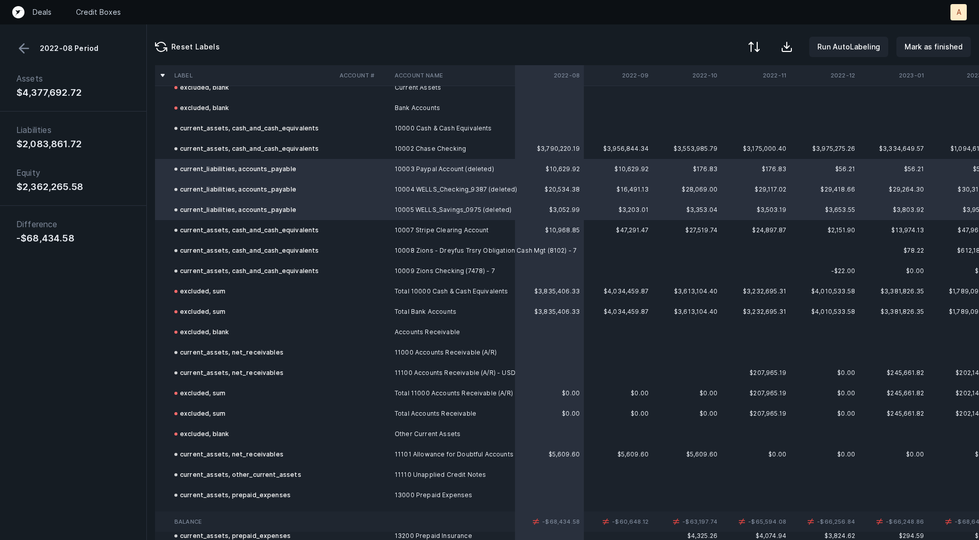
click at [21, 42] on button at bounding box center [23, 48] width 15 height 15
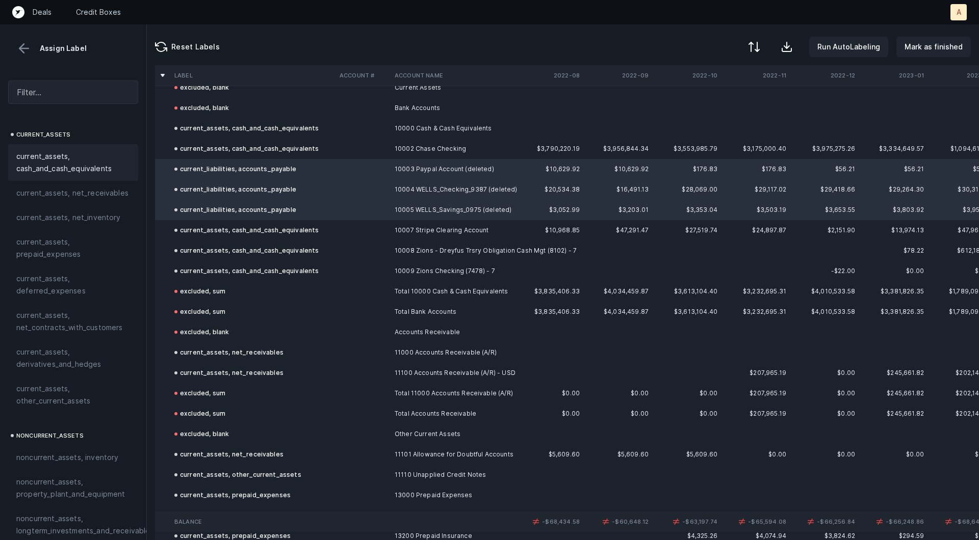
click at [48, 150] on span "current_assets, cash_and_cash_equivalents" at bounding box center [73, 162] width 114 height 24
click at [929, 44] on p "Mark as finished" at bounding box center [933, 47] width 58 height 12
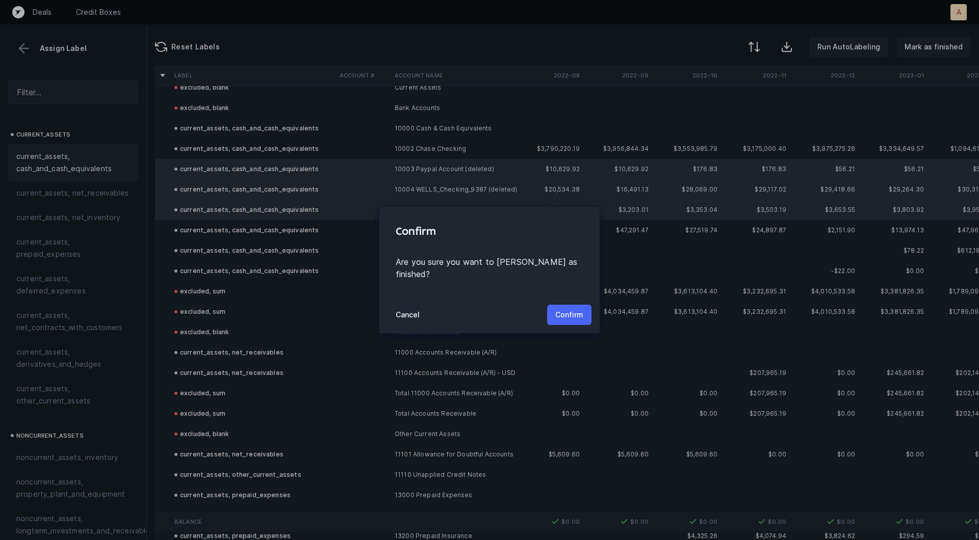
click at [569, 309] on p "Confirm" at bounding box center [569, 315] width 28 height 12
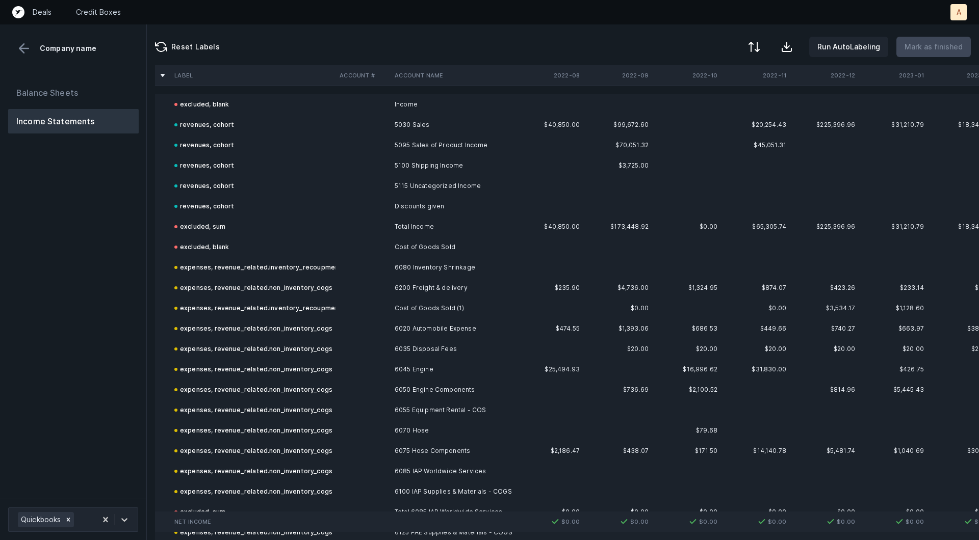
click at [114, 247] on div "Balance Sheets Income Statements" at bounding box center [73, 285] width 147 height 427
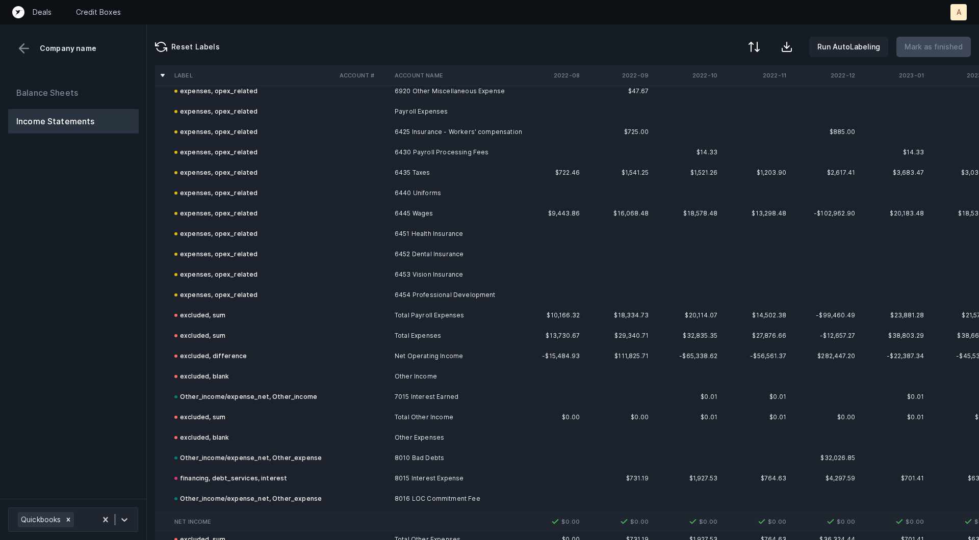
scroll to position [1997, 0]
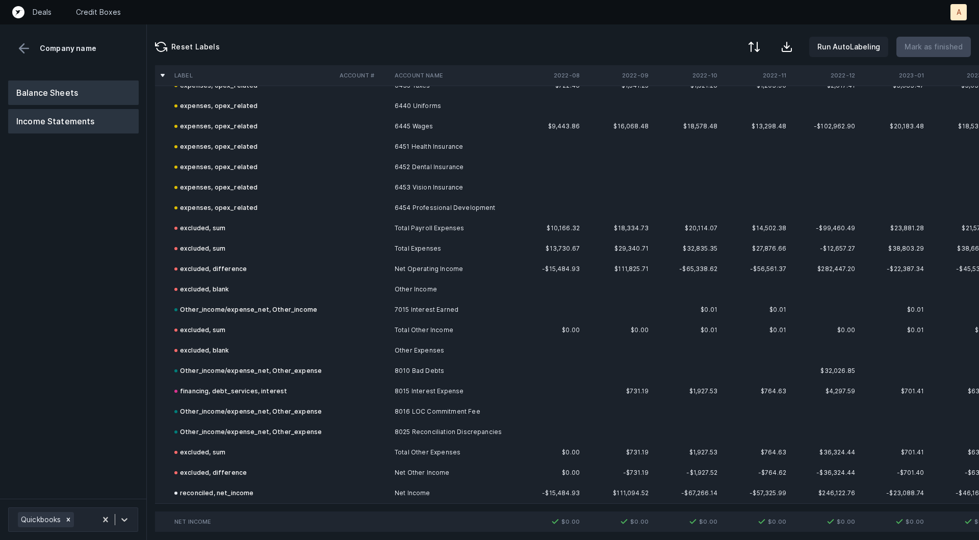
click at [86, 90] on button "Balance Sheets" at bounding box center [73, 93] width 130 height 24
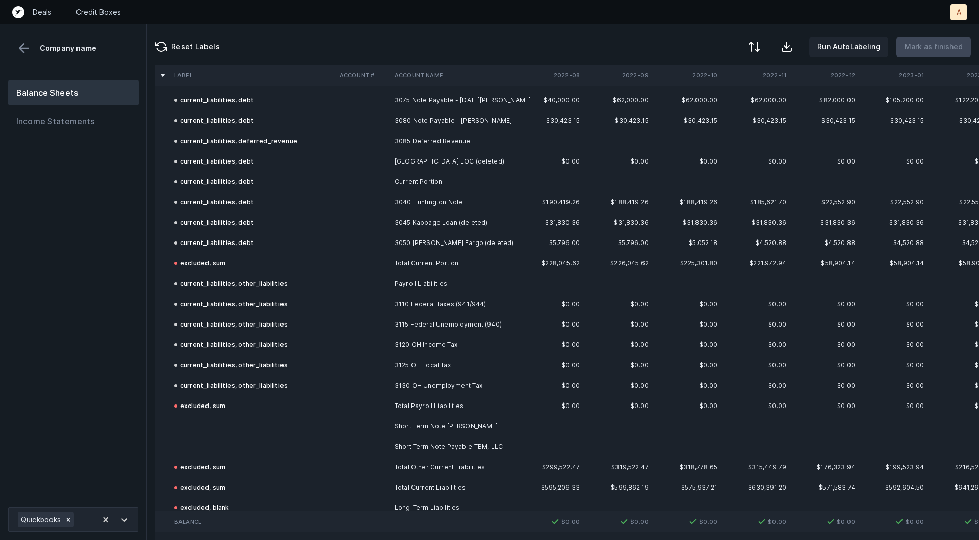
scroll to position [1381, 0]
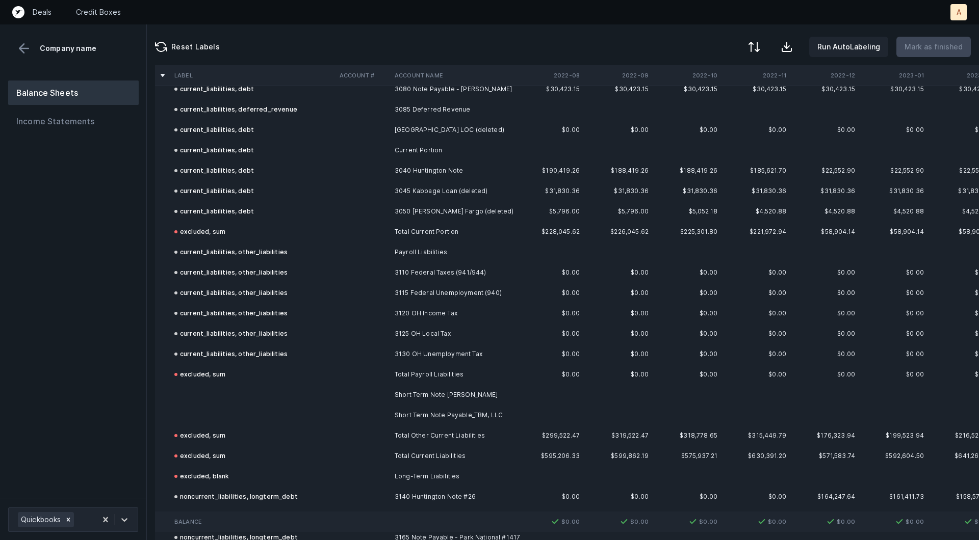
click at [362, 397] on td at bounding box center [362, 395] width 55 height 20
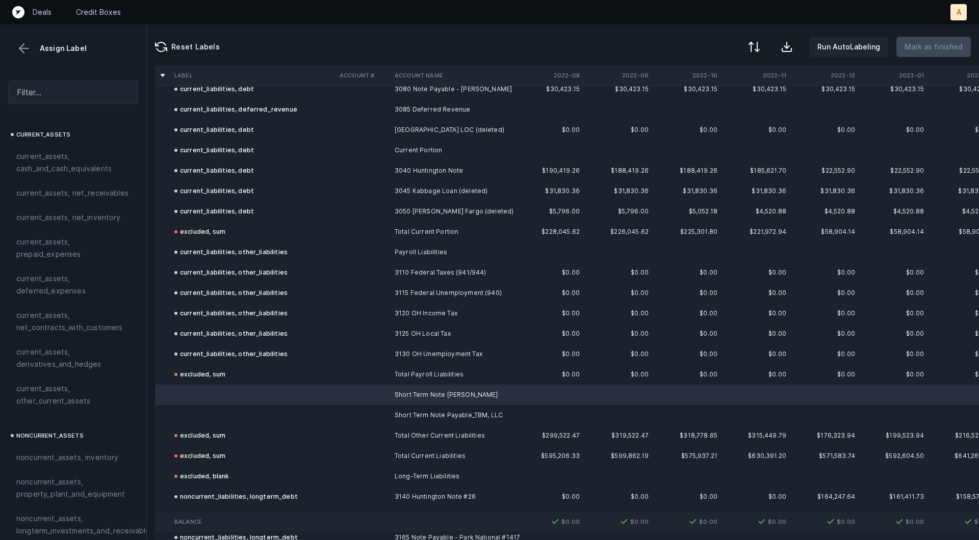
click at [350, 416] on td at bounding box center [362, 415] width 55 height 20
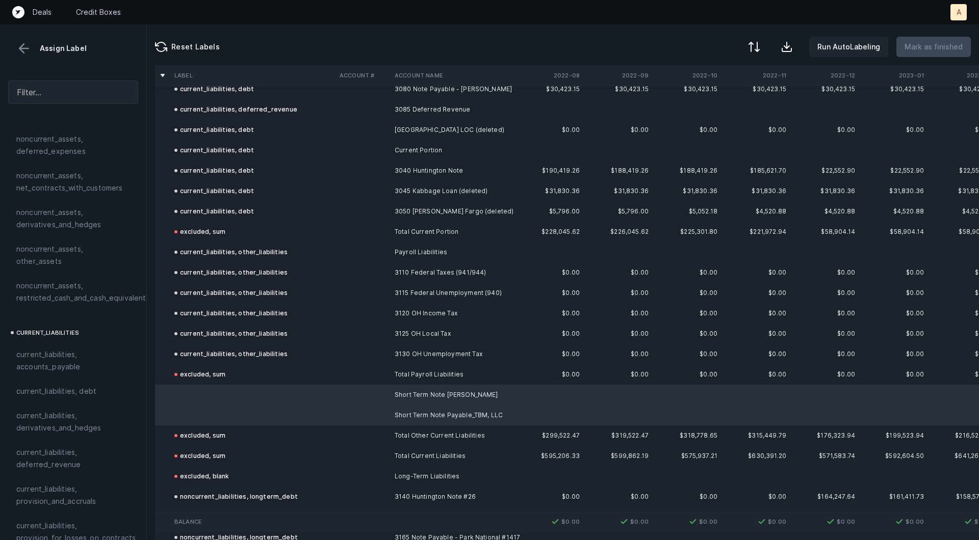
scroll to position [482, 0]
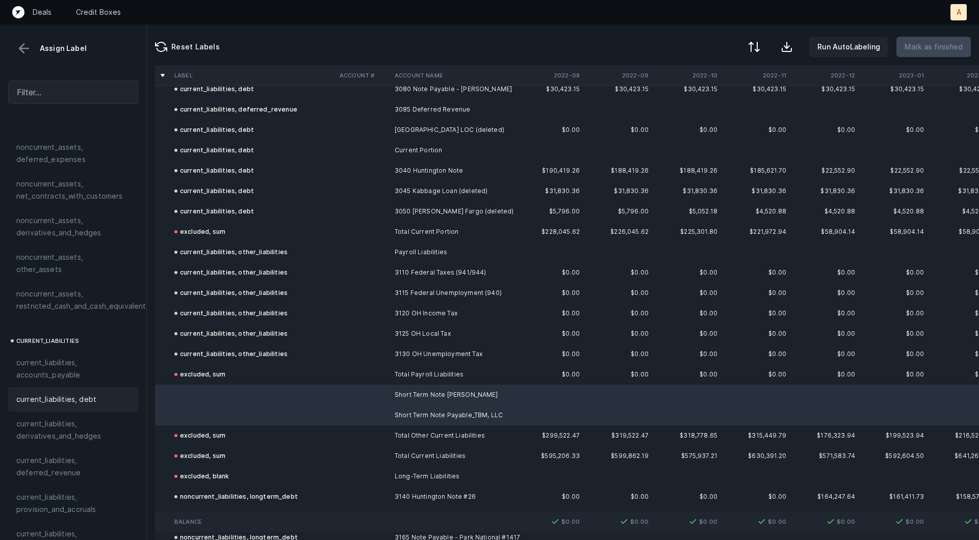
click at [36, 393] on span "current_liabilities, debt" at bounding box center [56, 399] width 80 height 12
click at [945, 42] on p "Mark as finished" at bounding box center [933, 47] width 58 height 12
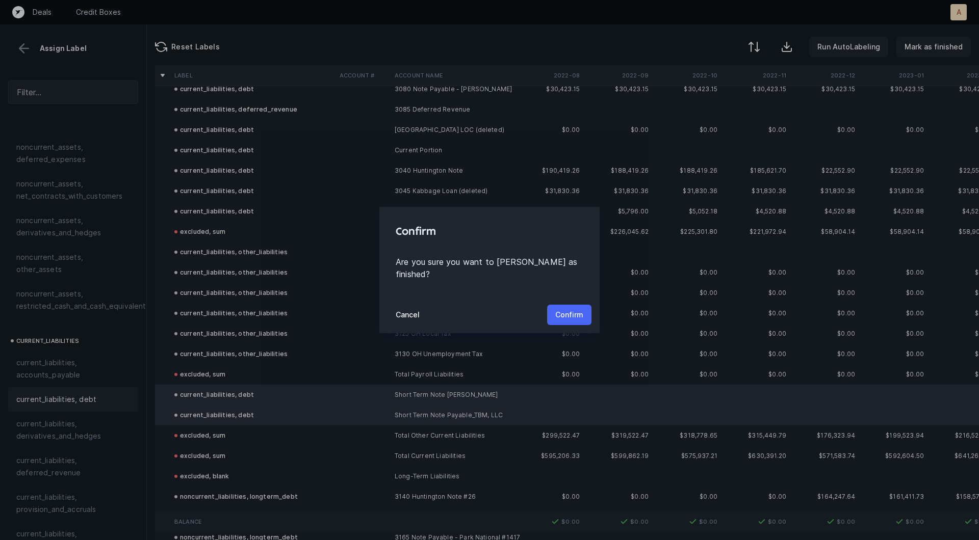
click at [575, 314] on p "Confirm" at bounding box center [569, 315] width 28 height 12
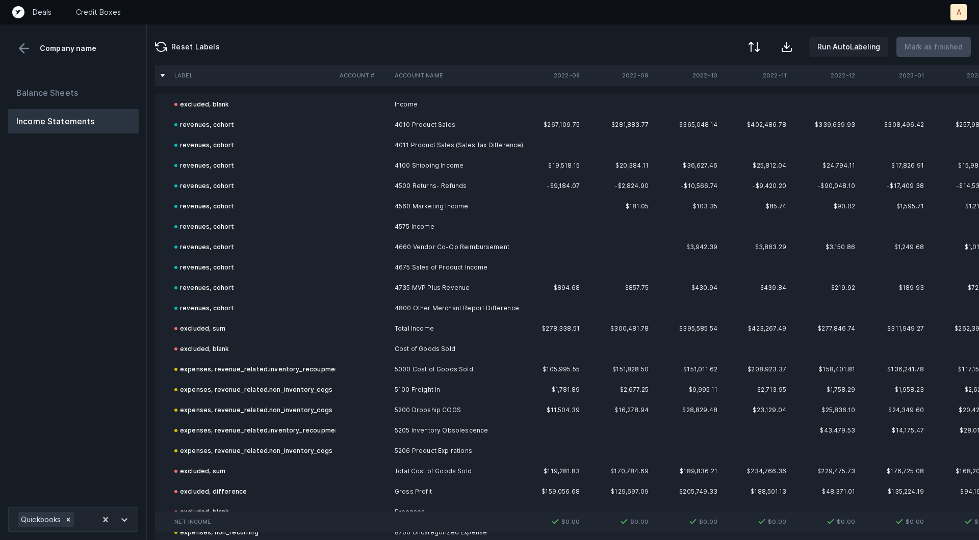
click at [83, 363] on div "Balance Sheets Income Statements" at bounding box center [73, 285] width 147 height 427
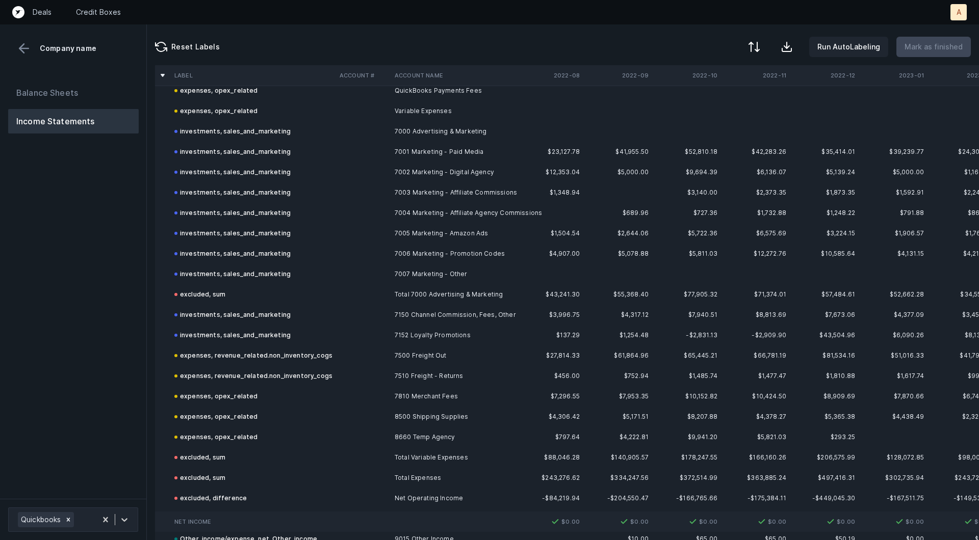
scroll to position [2017, 0]
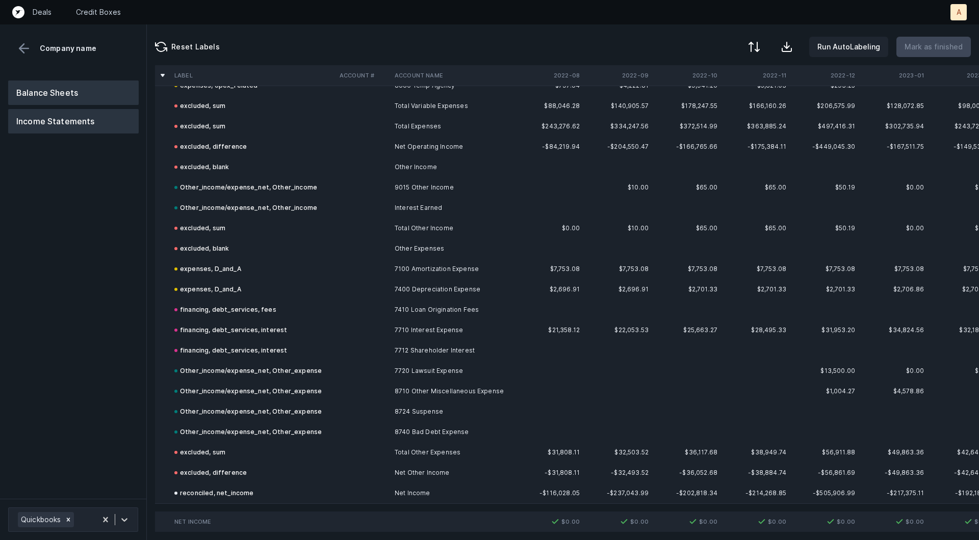
click at [102, 95] on button "Balance Sheets" at bounding box center [73, 93] width 130 height 24
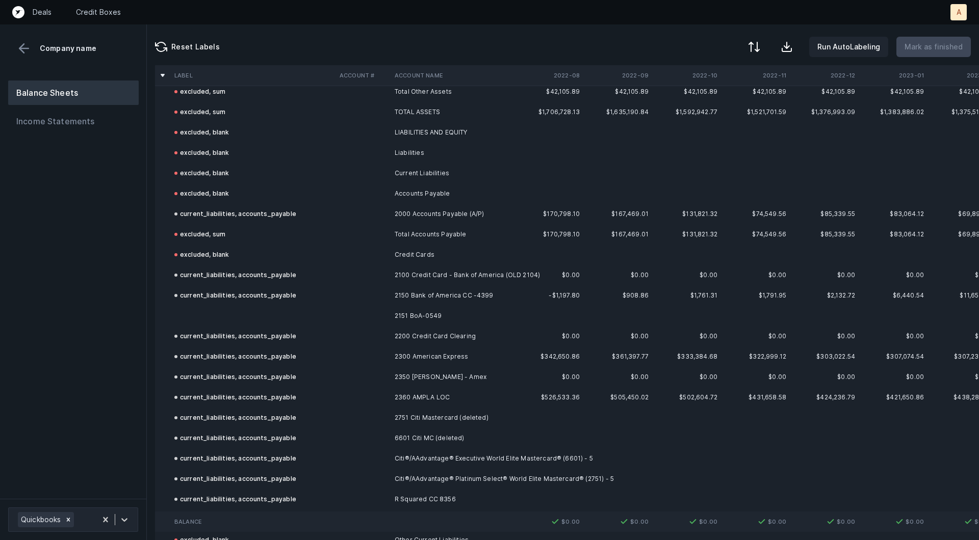
scroll to position [1219, 0]
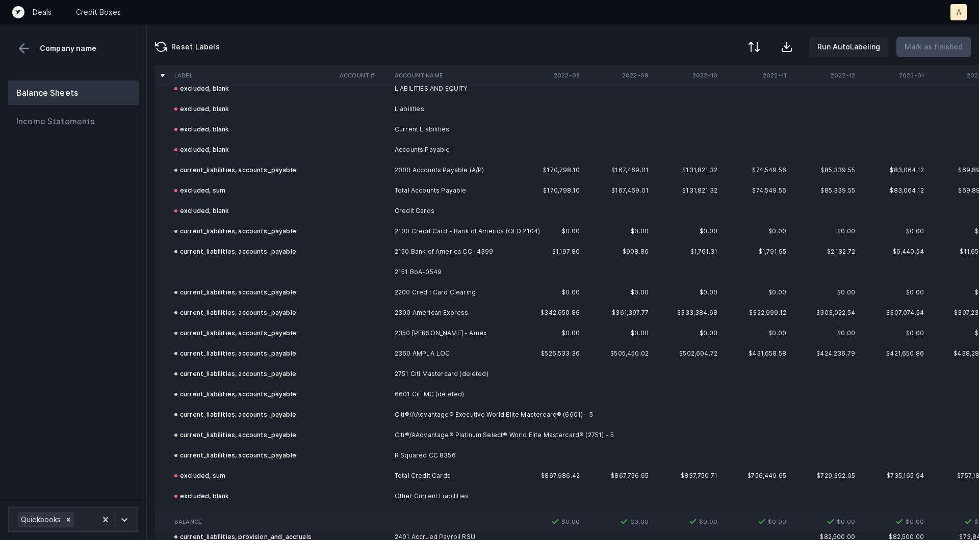
click at [295, 268] on td at bounding box center [252, 272] width 165 height 20
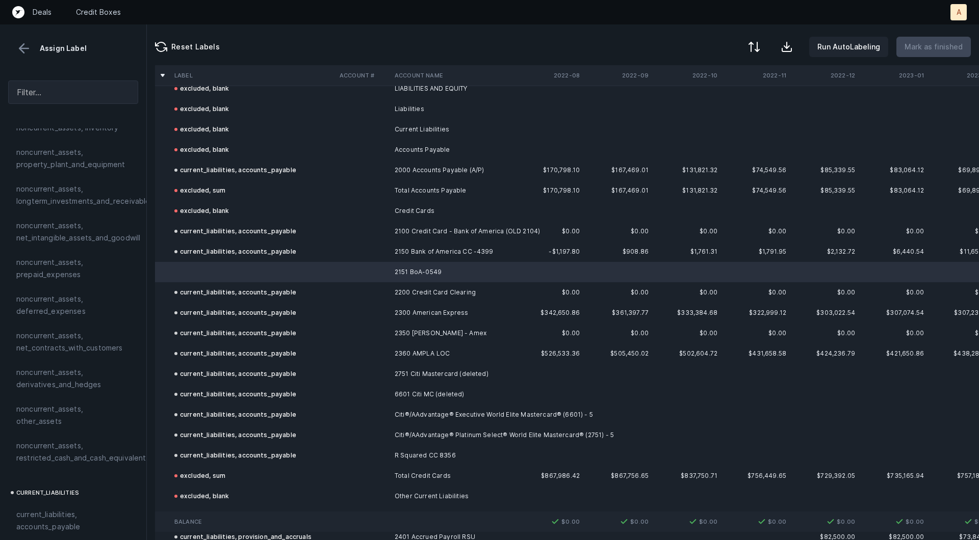
scroll to position [439, 0]
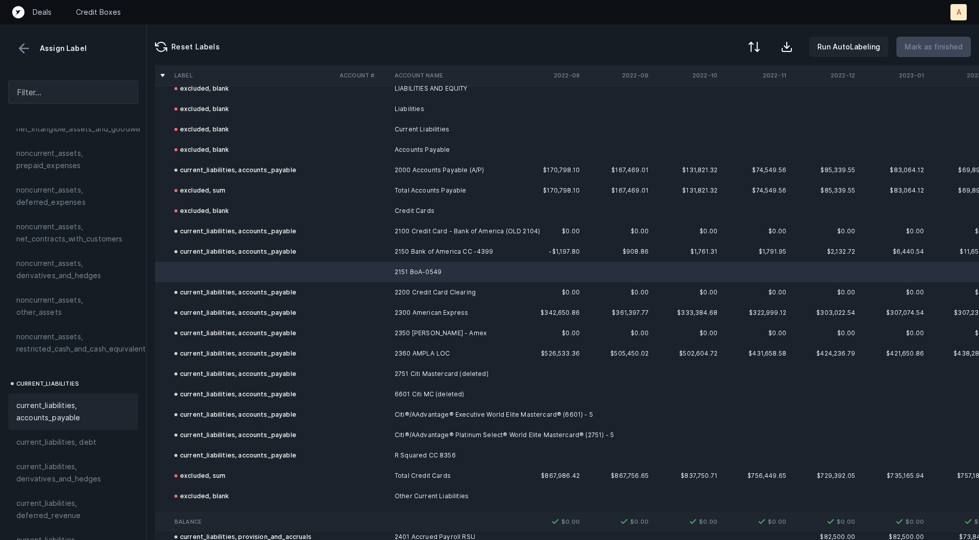
click at [72, 400] on span "current_liabilities, accounts_payable" at bounding box center [73, 412] width 114 height 24
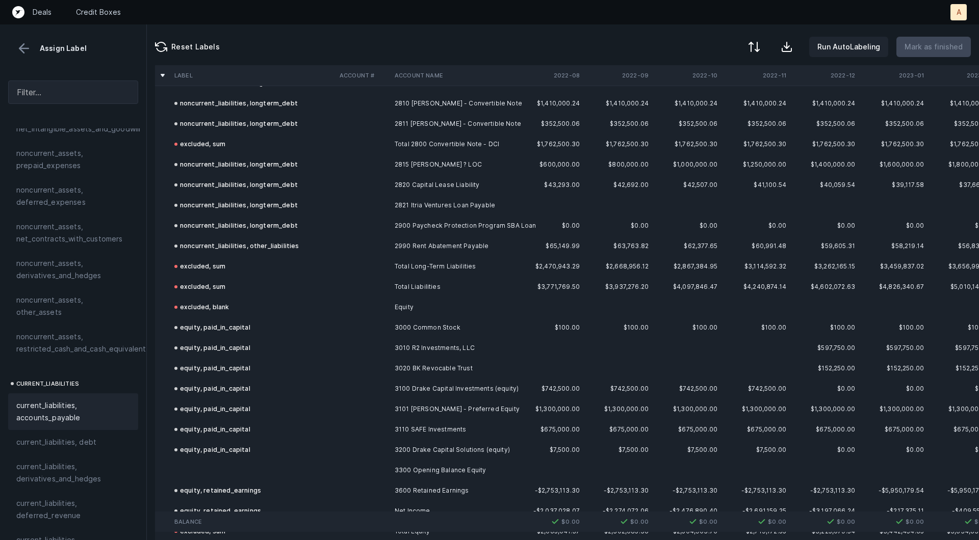
scroll to position [2302, 0]
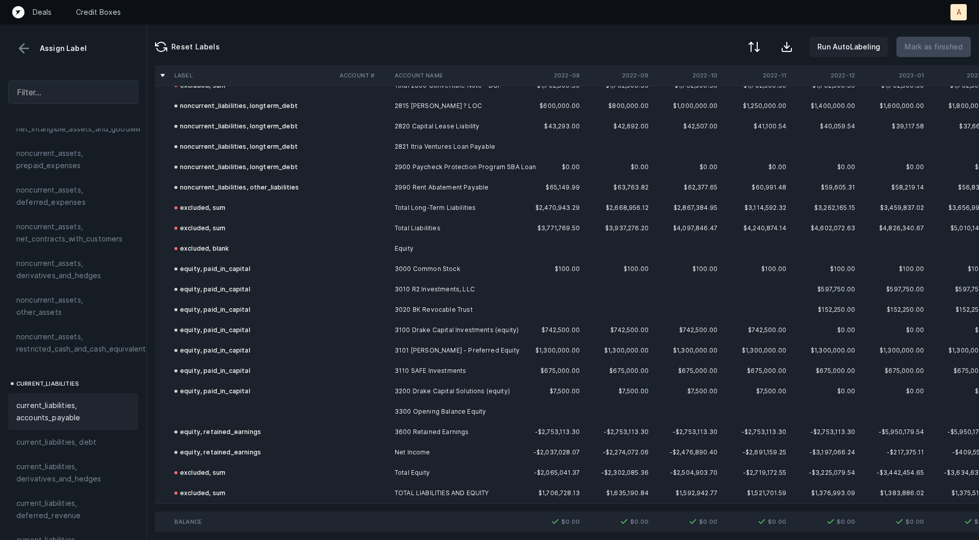
click at [226, 406] on td at bounding box center [252, 412] width 165 height 20
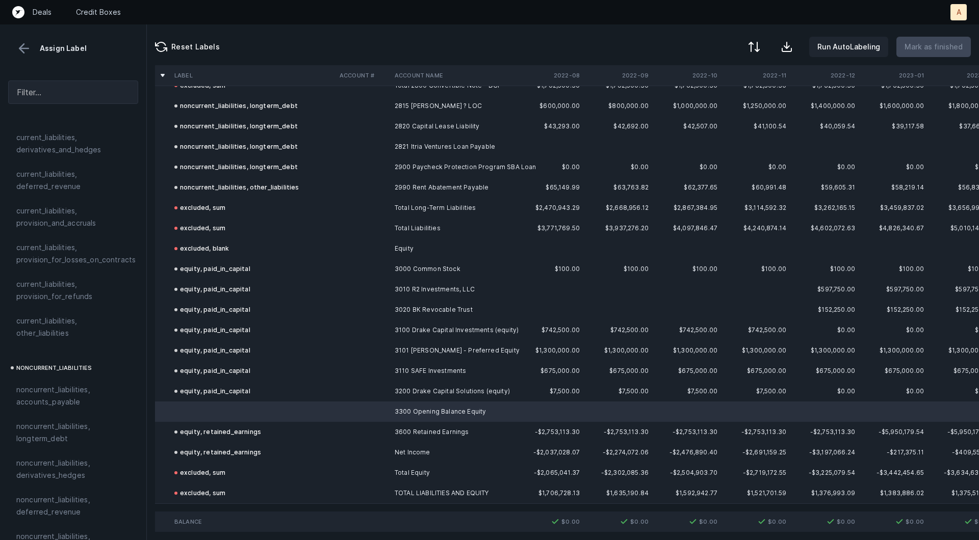
scroll to position [1105, 0]
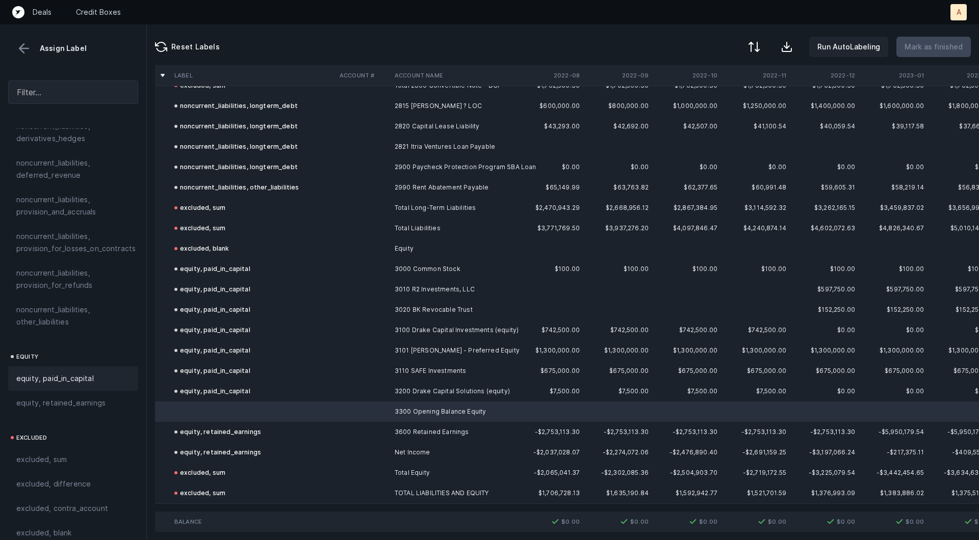
click at [88, 373] on span "equity, paid_in_capital" at bounding box center [54, 379] width 77 height 12
click at [940, 45] on p "Mark as finished" at bounding box center [933, 47] width 58 height 12
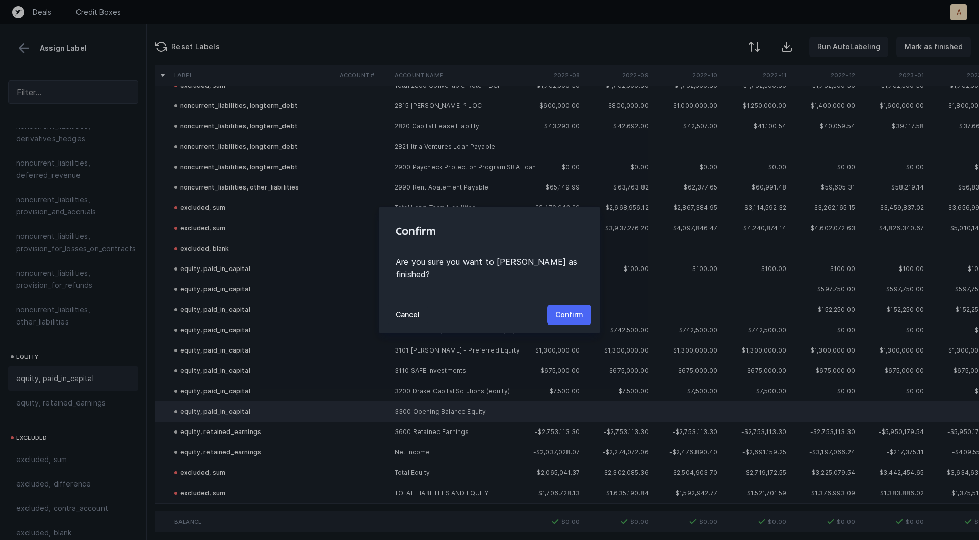
click at [577, 314] on p "Confirm" at bounding box center [569, 315] width 28 height 12
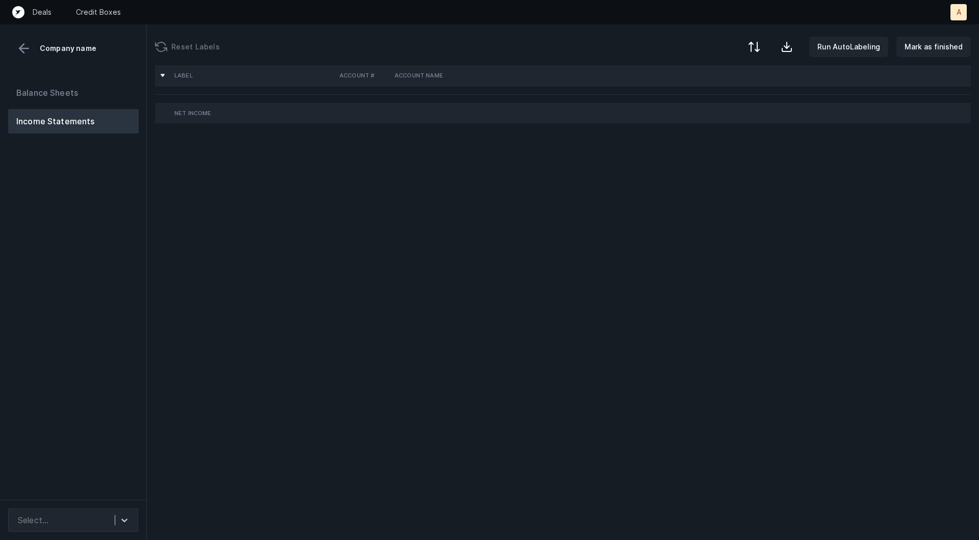
click at [99, 233] on div "Balance Sheets Income Statements" at bounding box center [73, 286] width 147 height 428
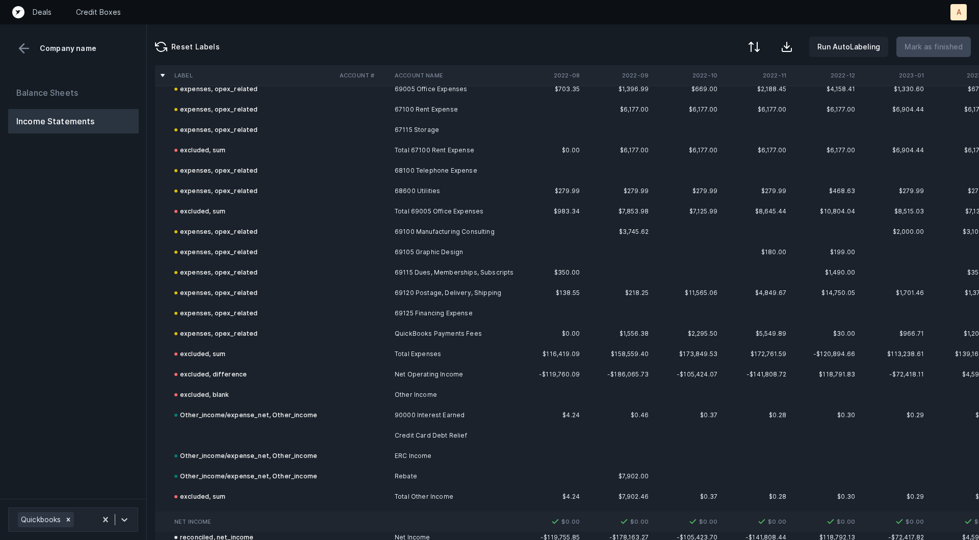
scroll to position [1099, 0]
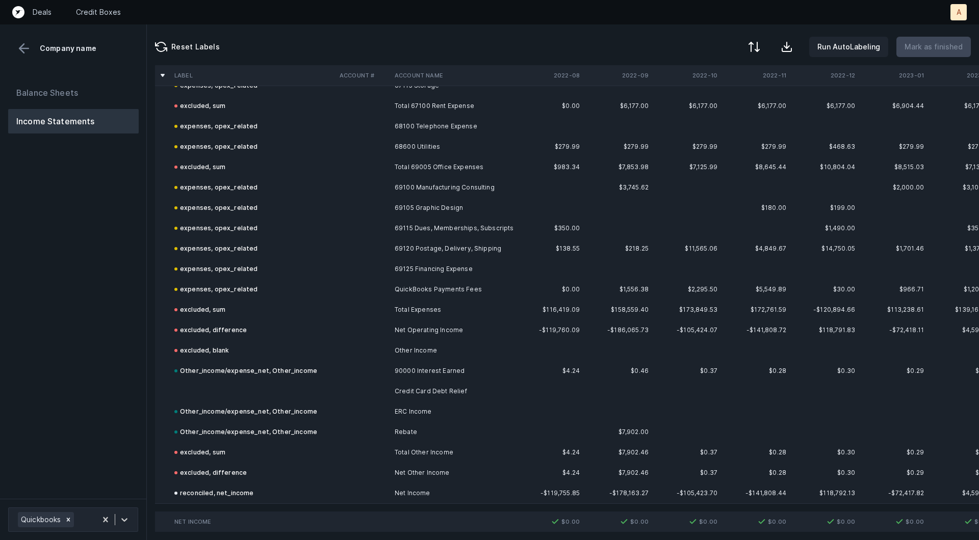
click at [251, 388] on td at bounding box center [252, 391] width 165 height 20
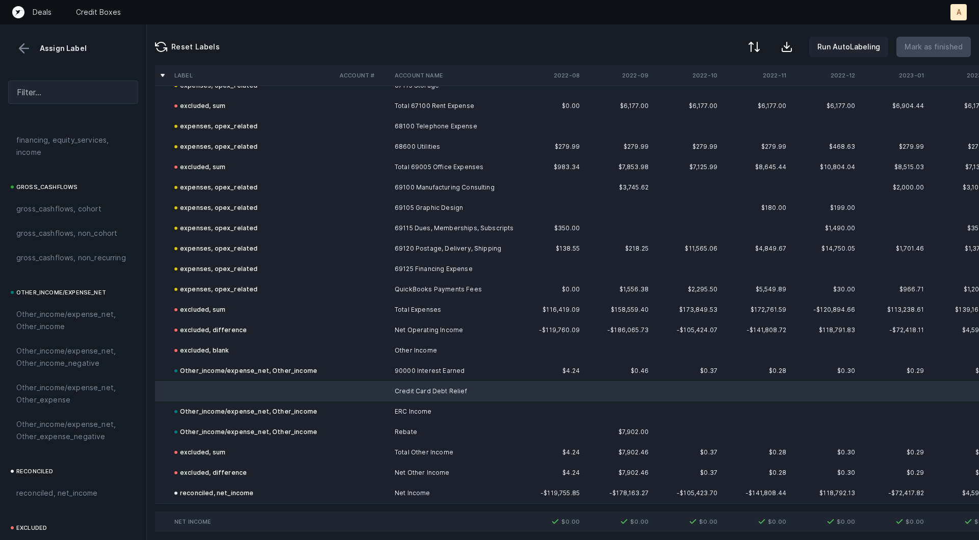
scroll to position [1141, 0]
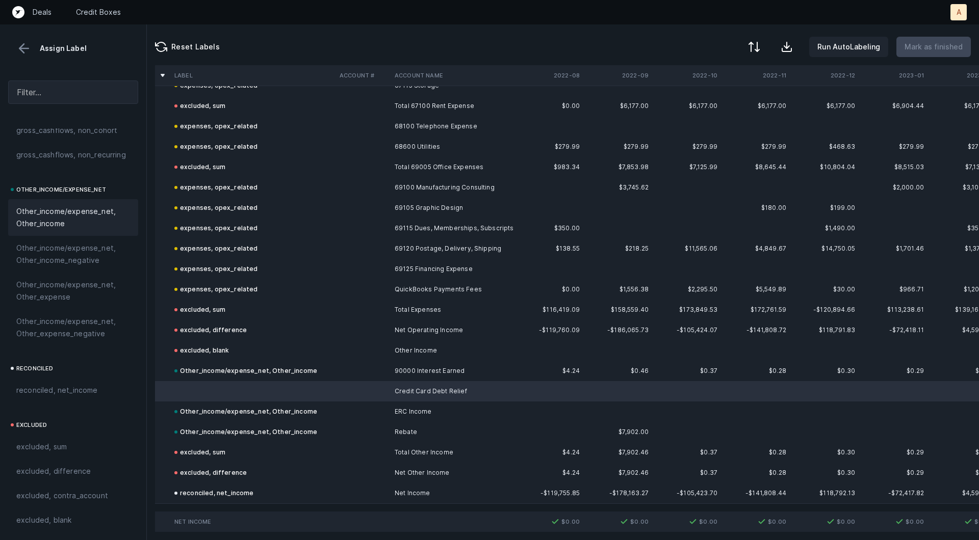
click at [66, 221] on span "Other_income/expense_net, Other_income" at bounding box center [73, 217] width 114 height 24
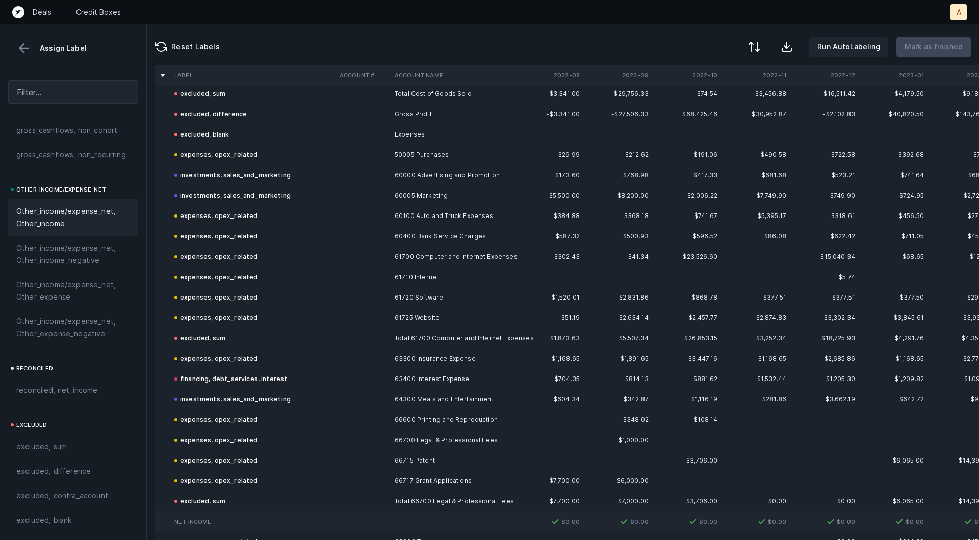
scroll to position [0, 0]
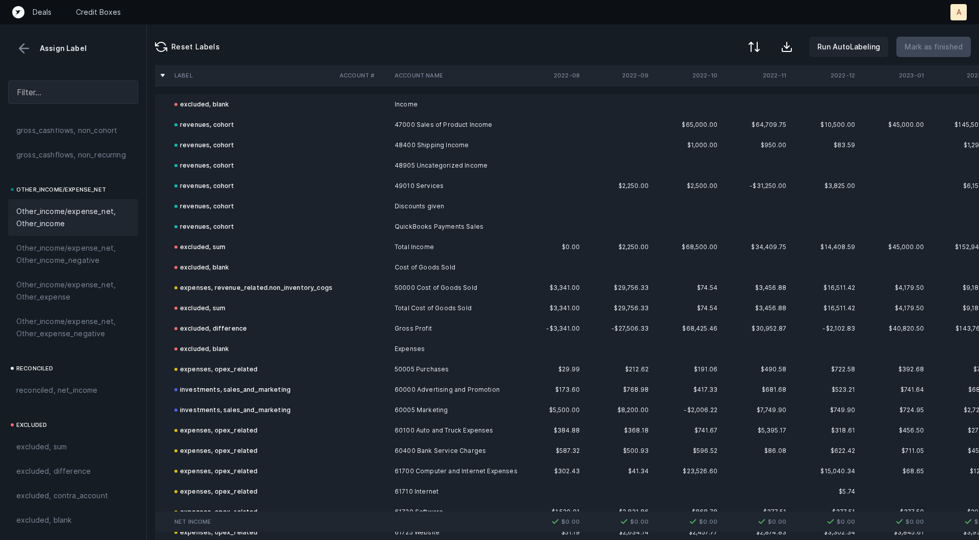
click at [21, 52] on button at bounding box center [23, 48] width 15 height 15
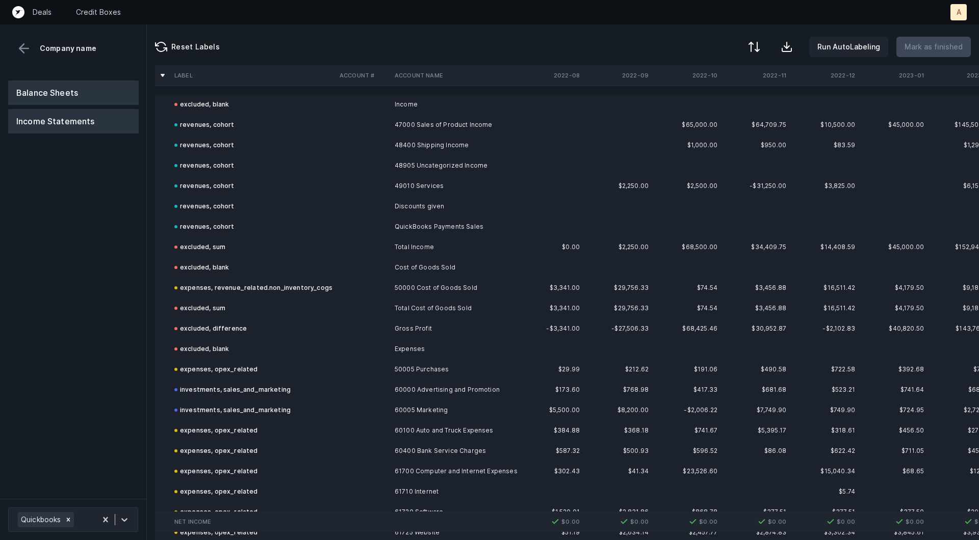
click at [39, 86] on button "Balance Sheets" at bounding box center [73, 93] width 130 height 24
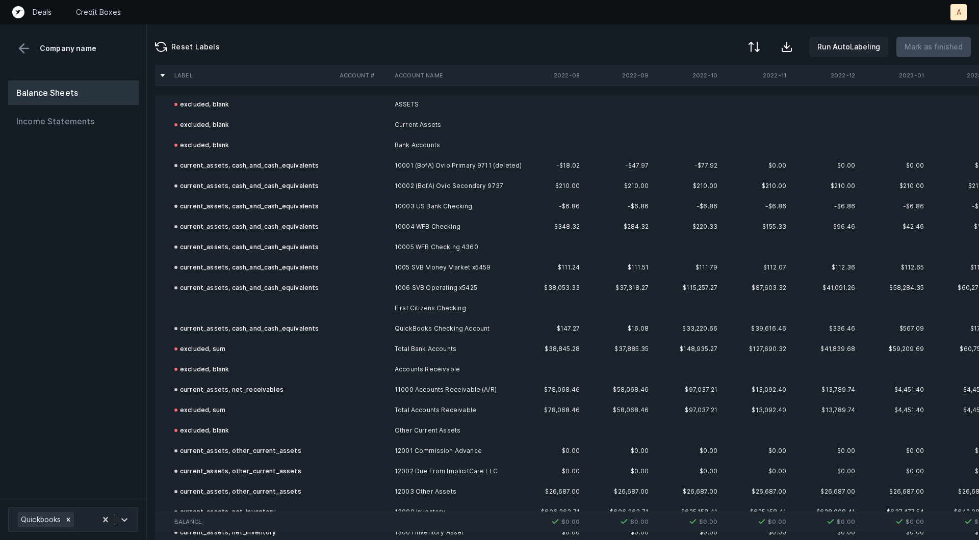
click at [310, 310] on td at bounding box center [252, 308] width 165 height 20
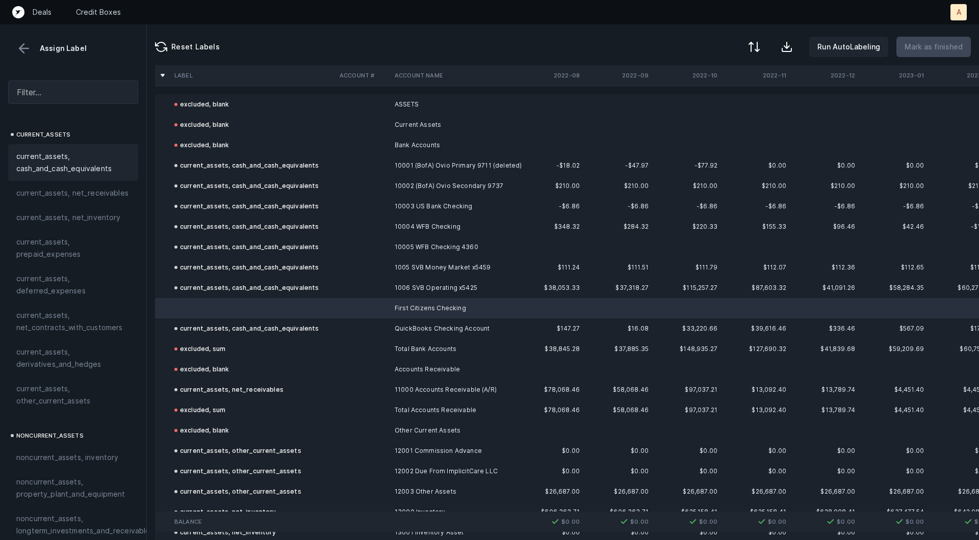
click at [93, 177] on div "current_assets, cash_and_cash_equivalents" at bounding box center [73, 162] width 130 height 37
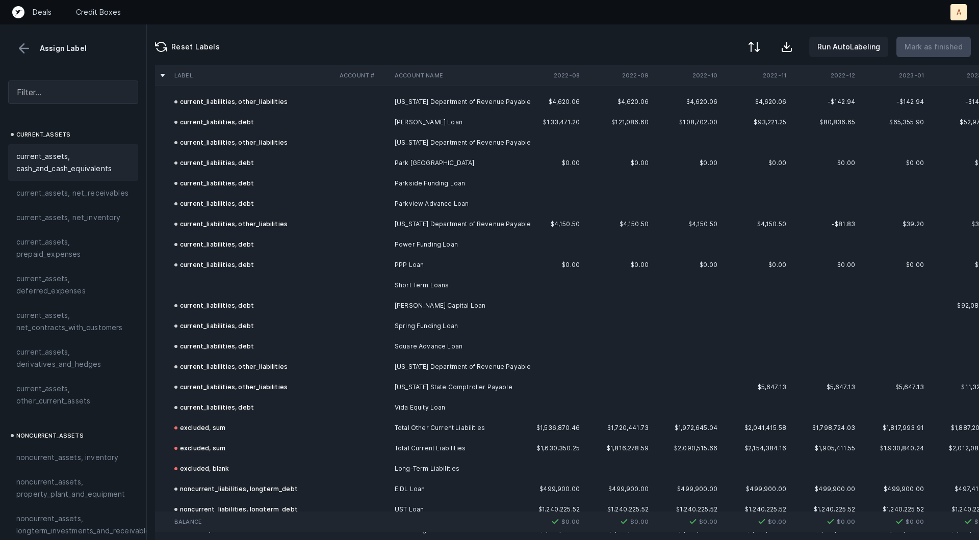
scroll to position [2044, 0]
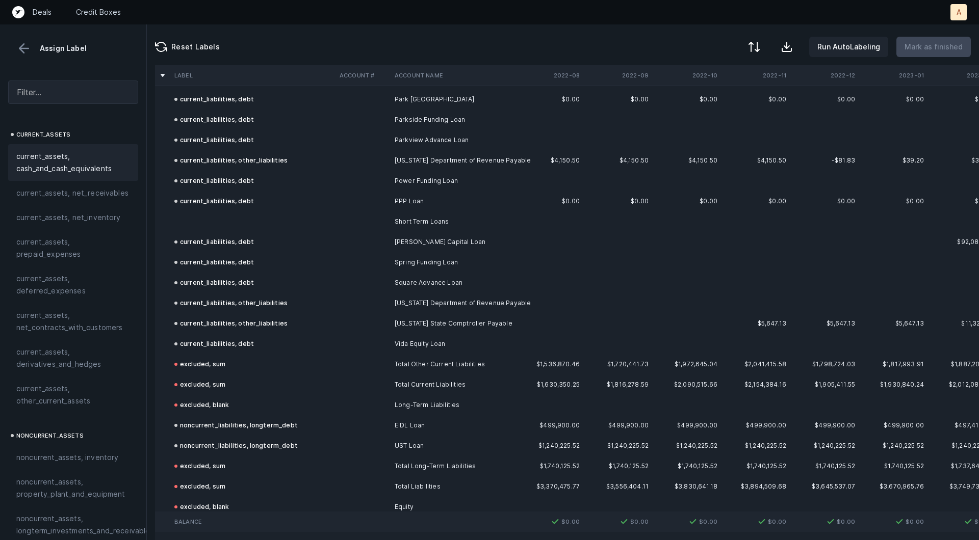
click at [258, 223] on td at bounding box center [252, 222] width 165 height 20
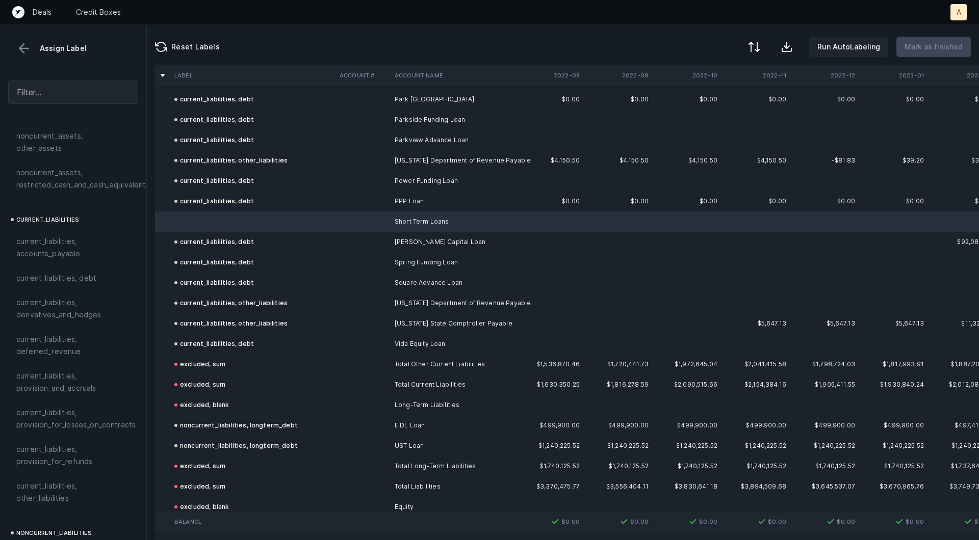
scroll to position [615, 0]
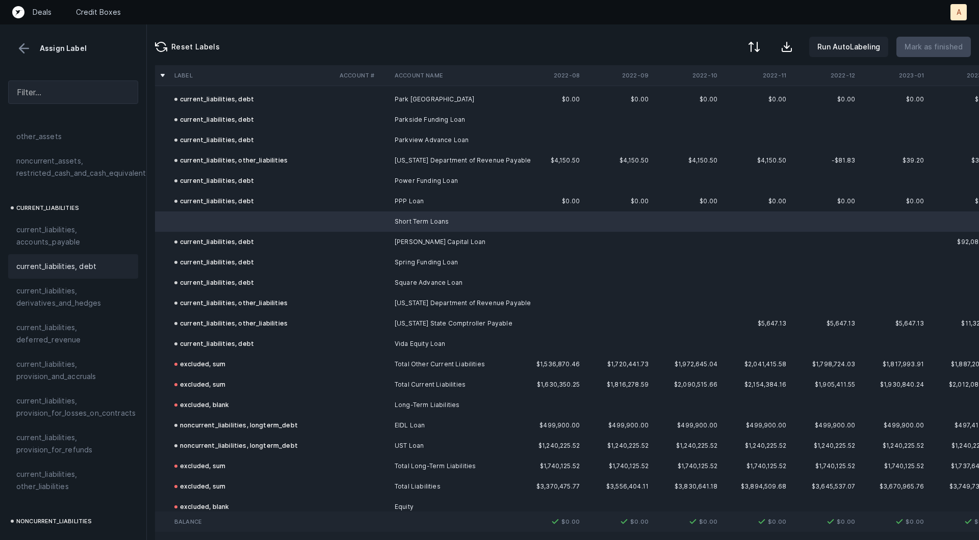
click at [69, 260] on span "current_liabilities, debt" at bounding box center [56, 266] width 80 height 12
click at [917, 46] on p "Mark as finished" at bounding box center [933, 47] width 58 height 12
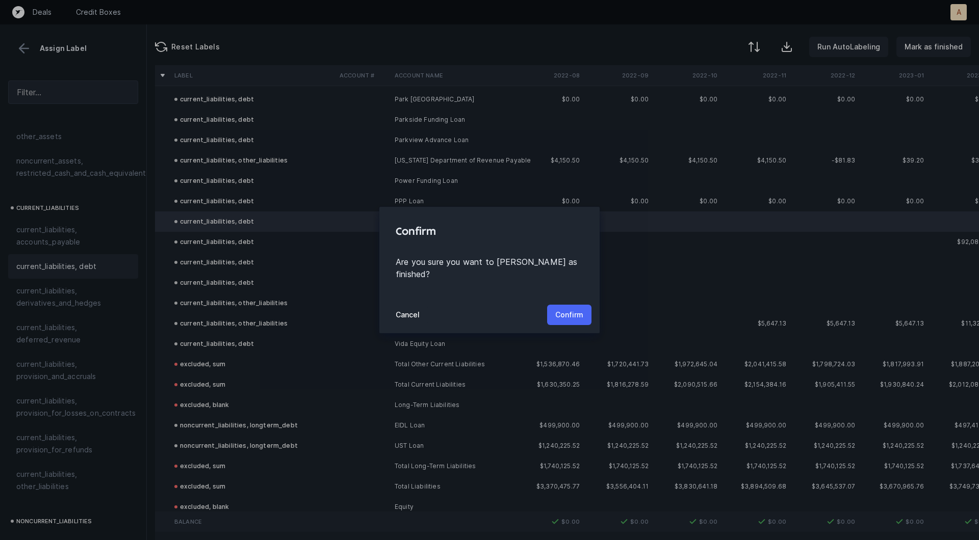
click at [579, 305] on button "Confirm" at bounding box center [569, 315] width 44 height 20
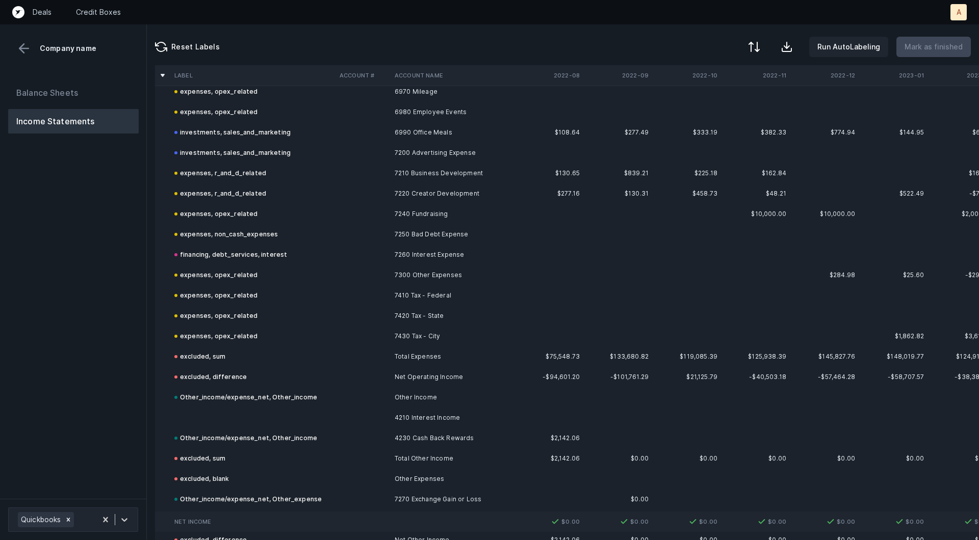
scroll to position [1650, 0]
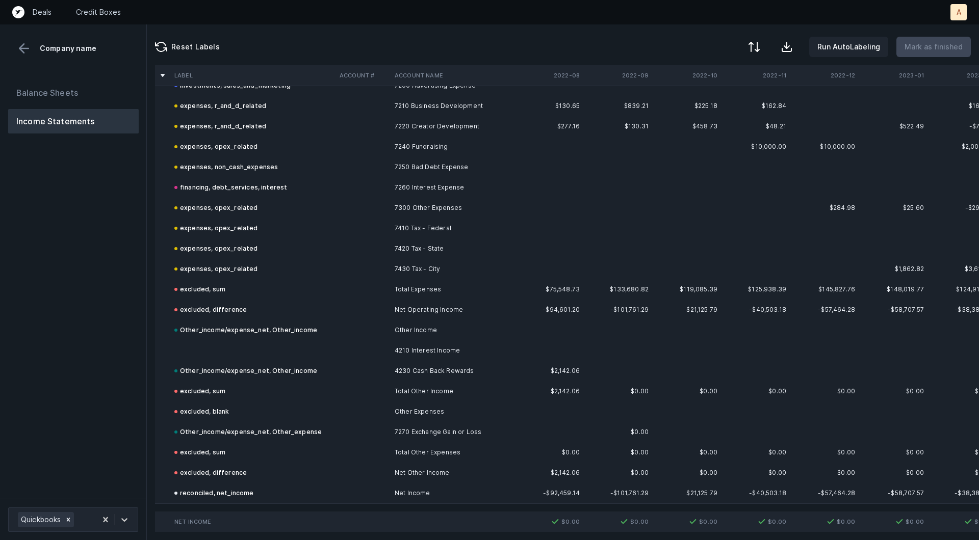
click at [303, 351] on td at bounding box center [252, 350] width 165 height 20
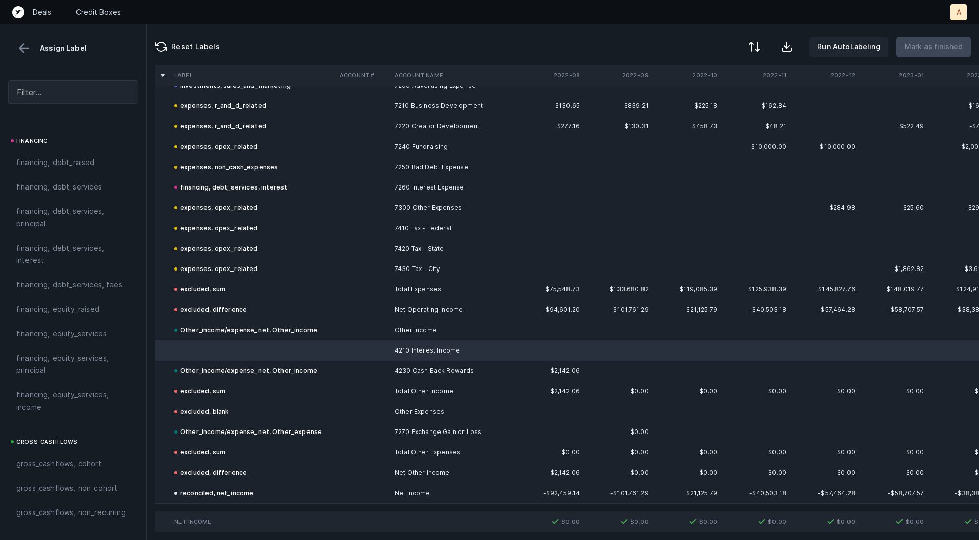
scroll to position [1141, 0]
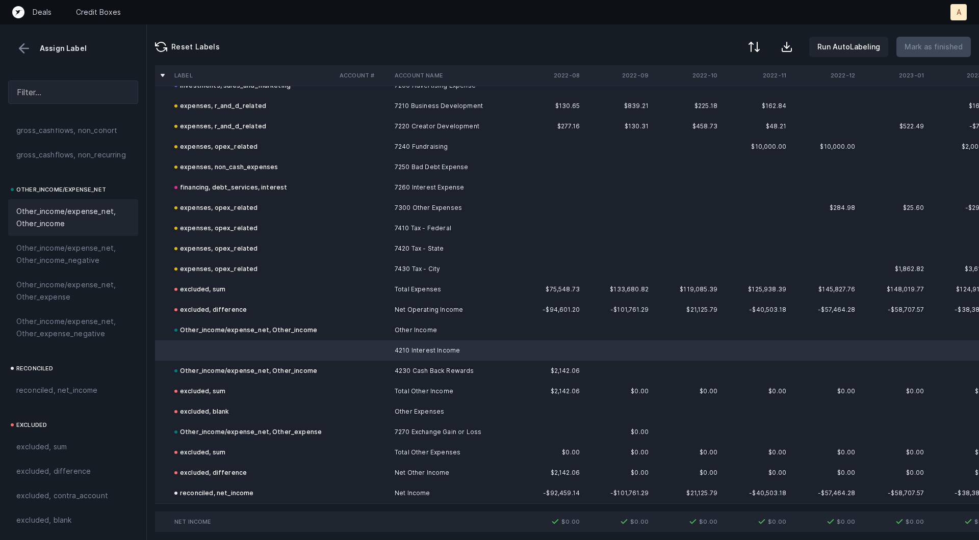
click at [63, 219] on span "Other_income/expense_net, Other_income" at bounding box center [73, 217] width 114 height 24
click at [23, 47] on button at bounding box center [23, 48] width 15 height 15
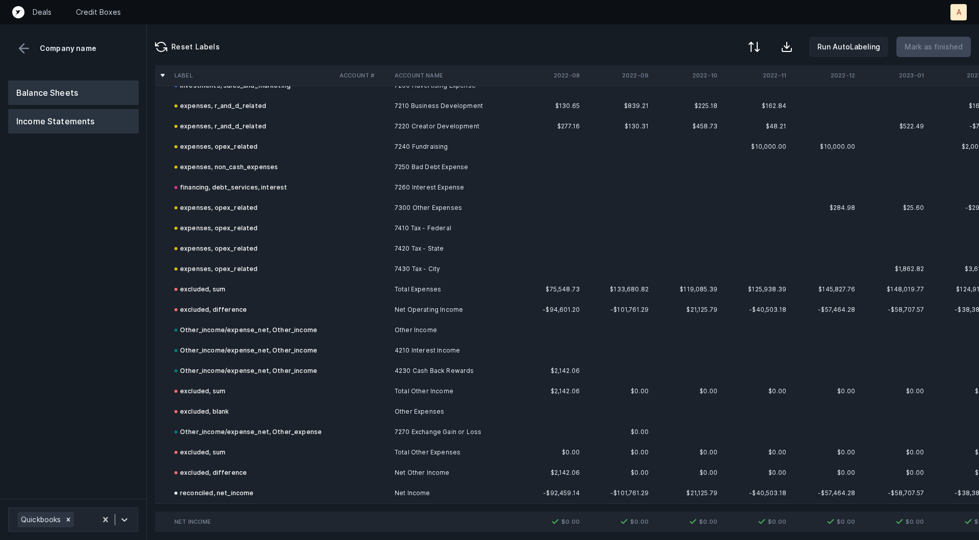
click at [46, 87] on button "Balance Sheets" at bounding box center [73, 93] width 130 height 24
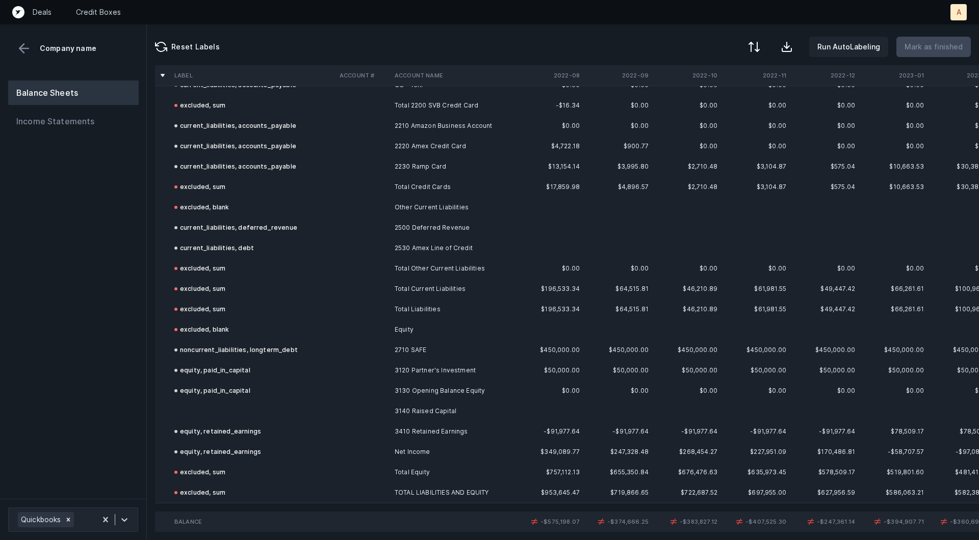
scroll to position [651, 0]
click at [251, 410] on td at bounding box center [252, 412] width 165 height 20
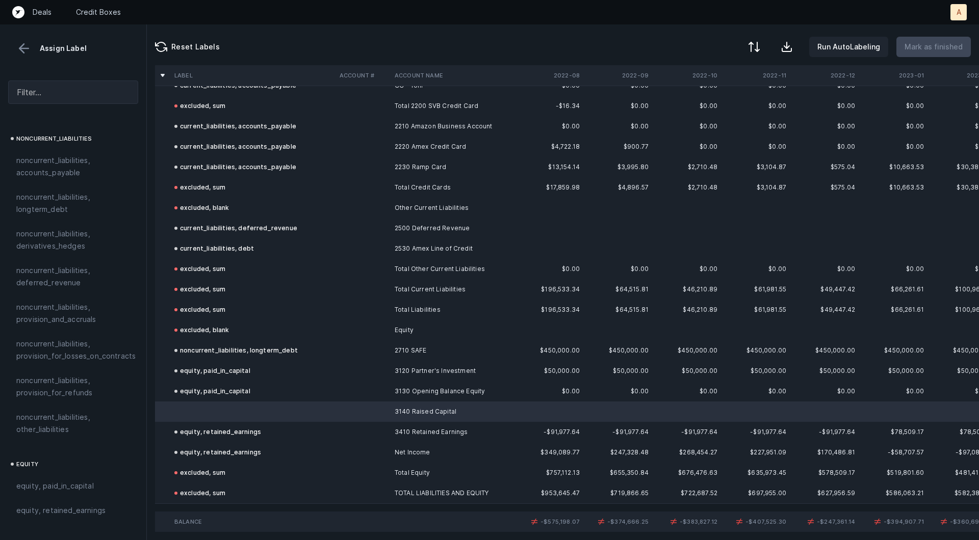
scroll to position [1105, 0]
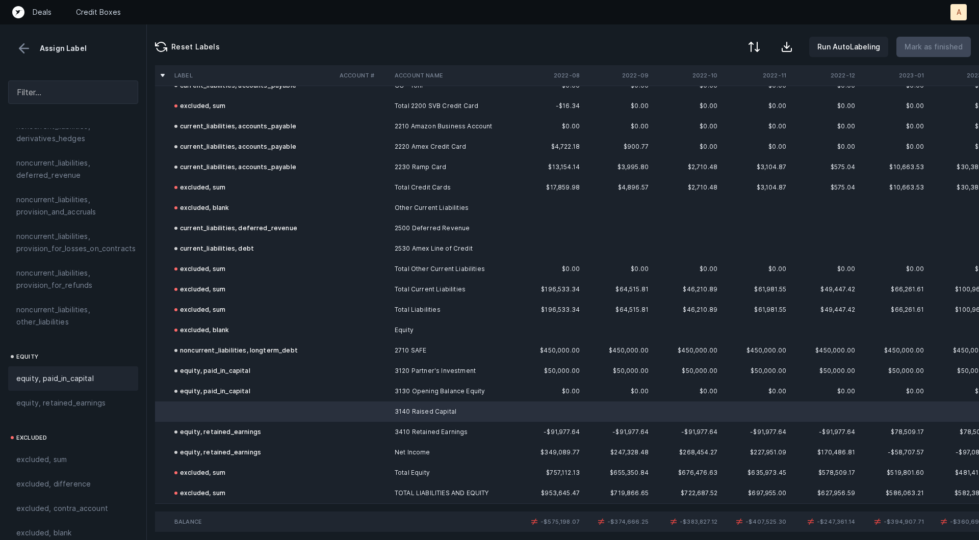
click at [68, 373] on span "equity, paid_in_capital" at bounding box center [54, 379] width 77 height 12
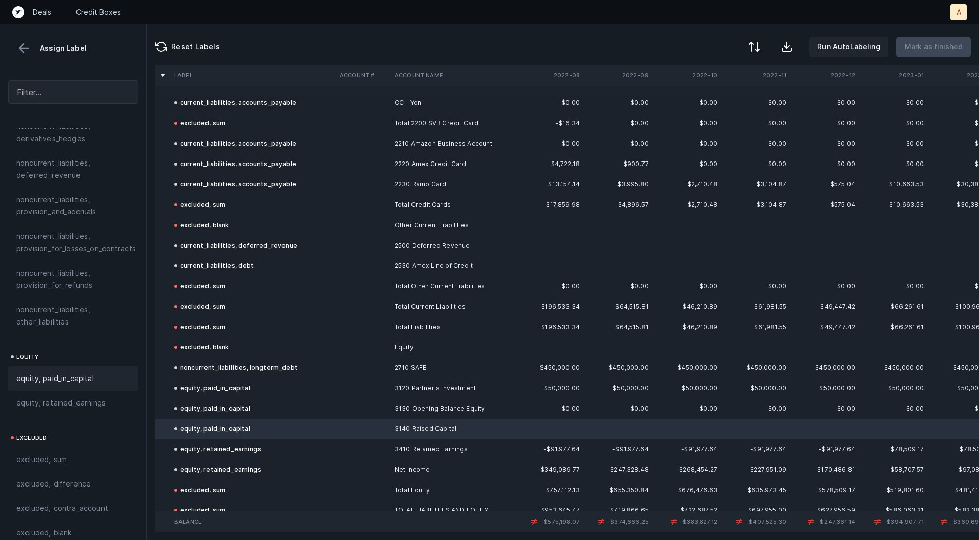
scroll to position [651, 0]
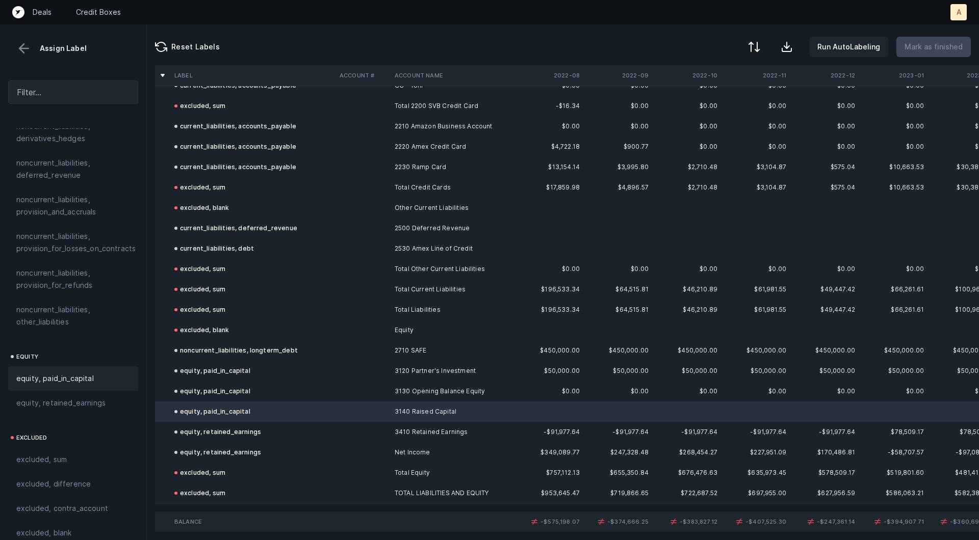
click at [382, 354] on td at bounding box center [362, 350] width 55 height 20
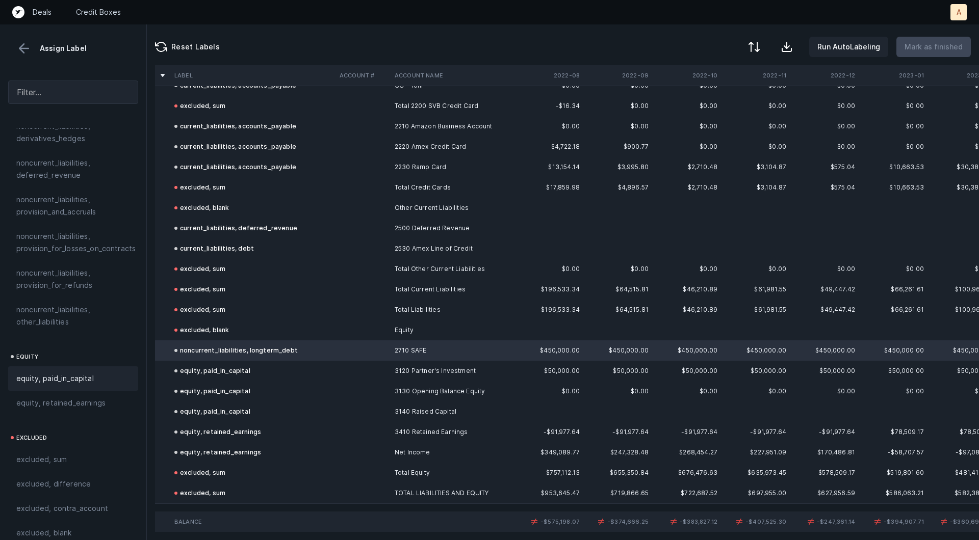
click at [110, 373] on div "equity, paid_in_capital" at bounding box center [73, 379] width 114 height 12
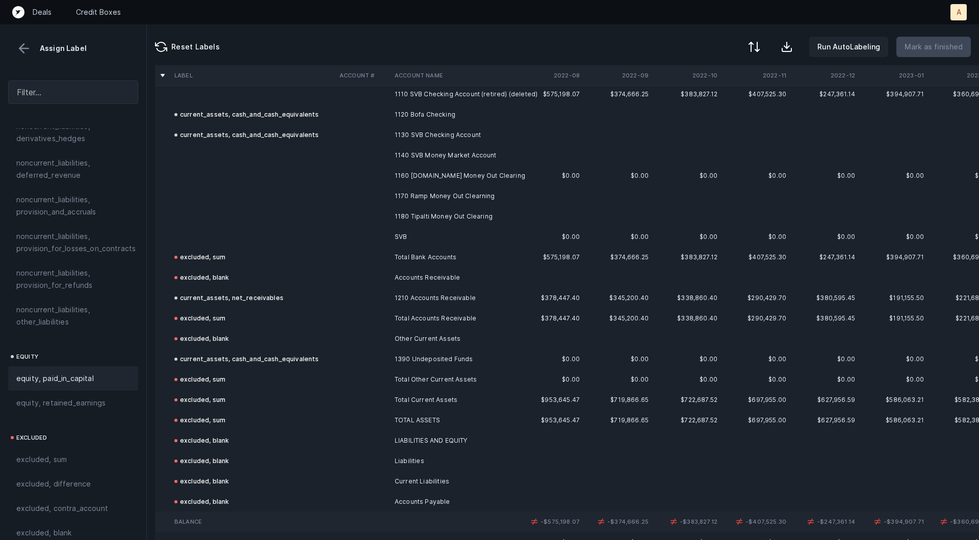
scroll to position [0, 0]
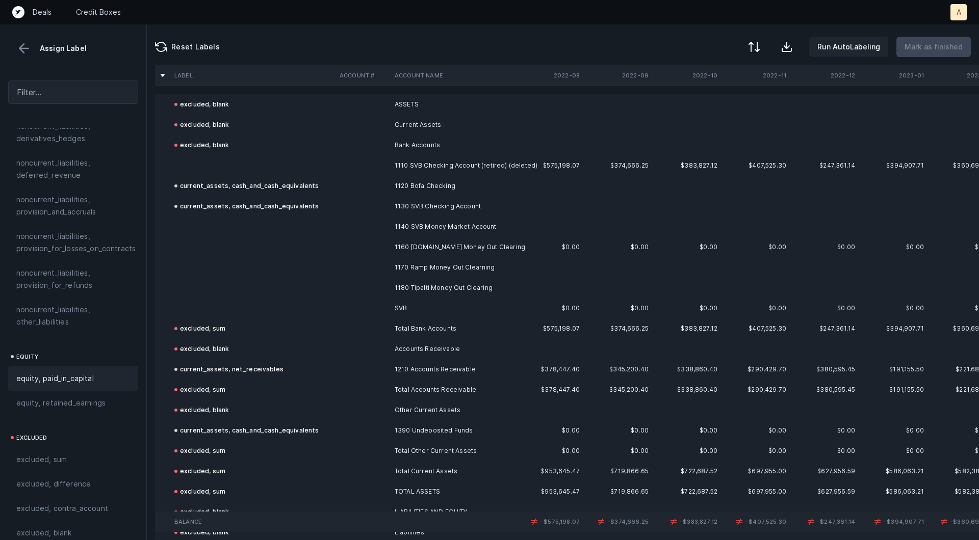
click at [424, 166] on td "1110 SVB Checking Account (retired) (deleted)" at bounding box center [452, 165] width 124 height 20
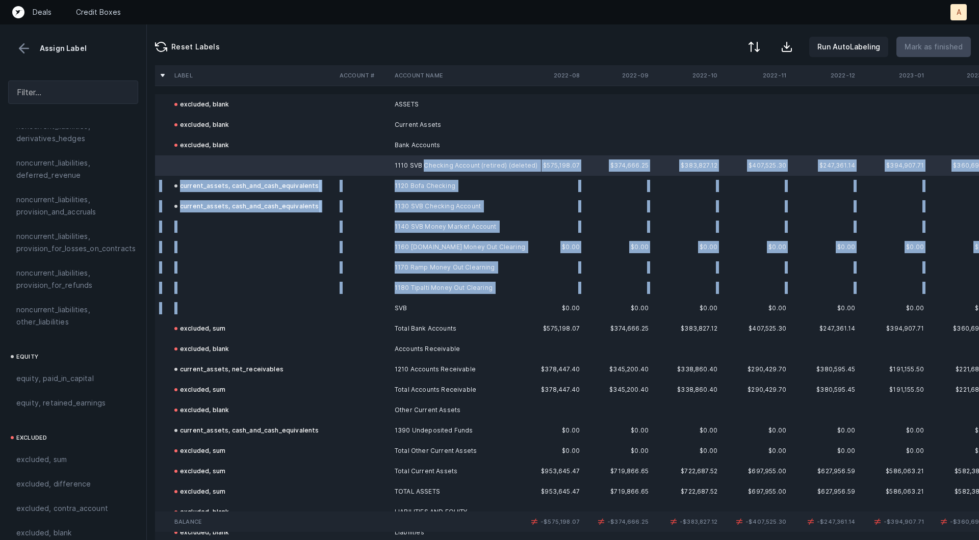
click at [389, 301] on td at bounding box center [362, 308] width 55 height 20
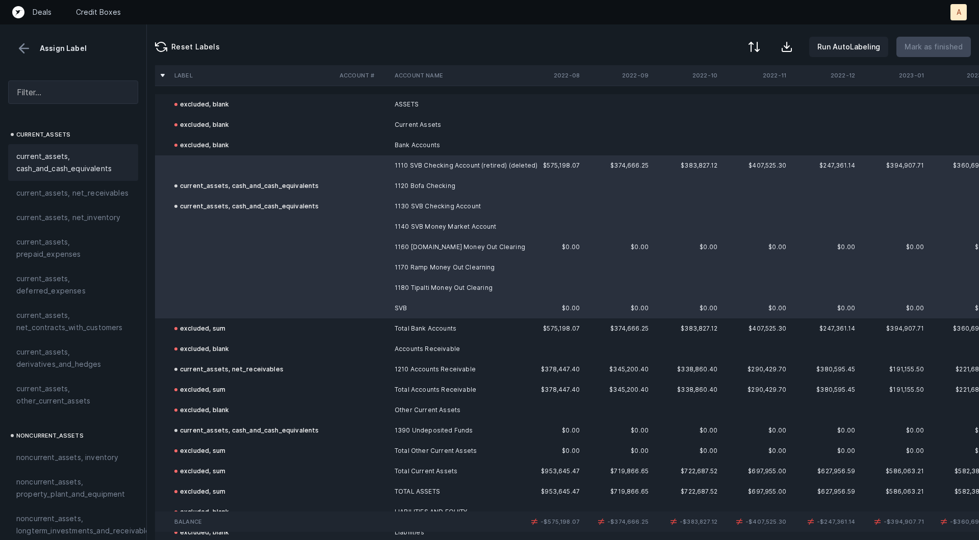
click at [87, 163] on span "current_assets, cash_and_cash_equivalents" at bounding box center [73, 162] width 114 height 24
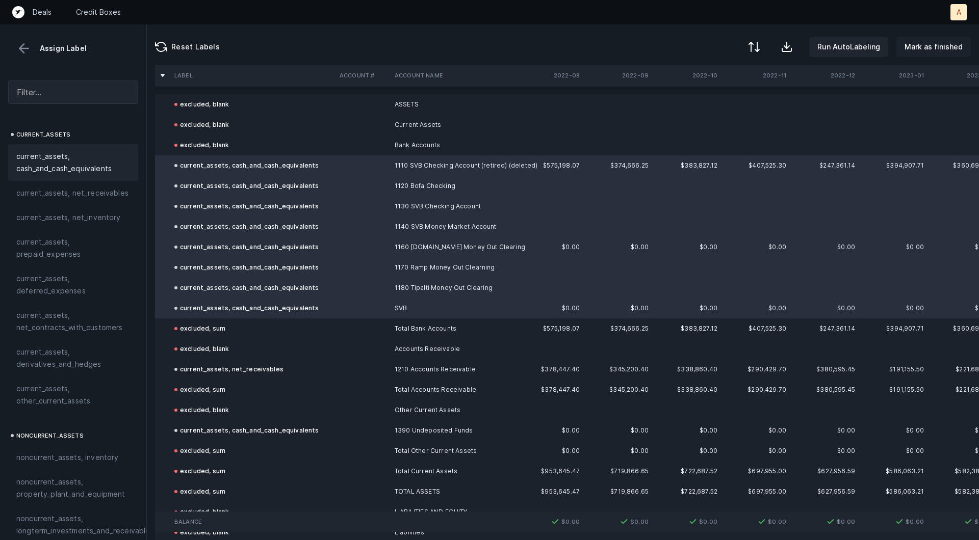
click at [964, 46] on button "Mark as finished" at bounding box center [933, 47] width 74 height 20
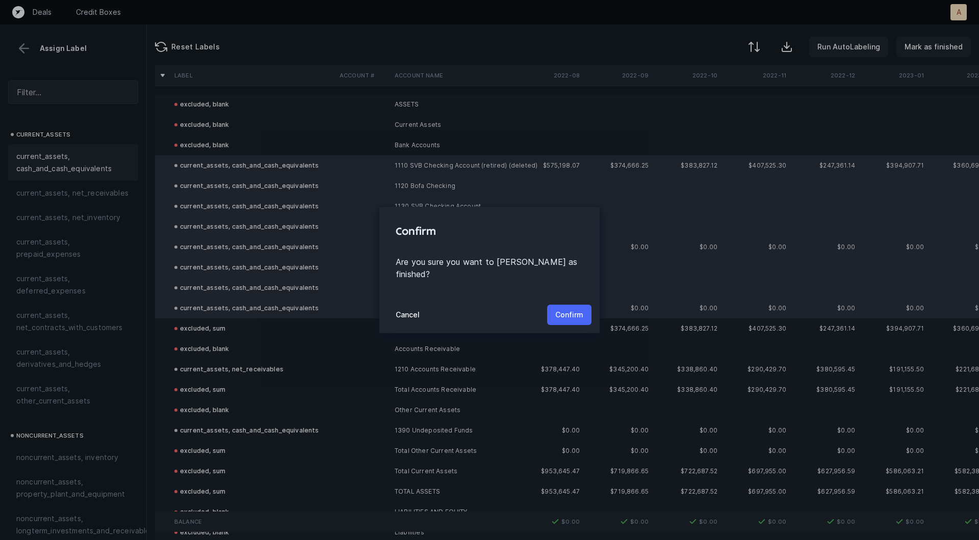
click at [586, 306] on button "Confirm" at bounding box center [569, 315] width 44 height 20
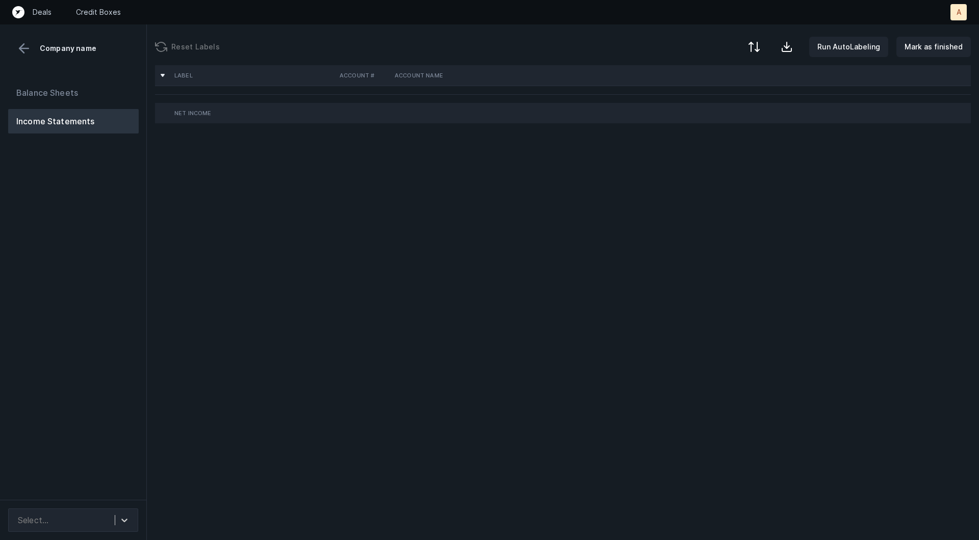
click at [99, 287] on div "Balance Sheets Income Statements" at bounding box center [73, 286] width 147 height 428
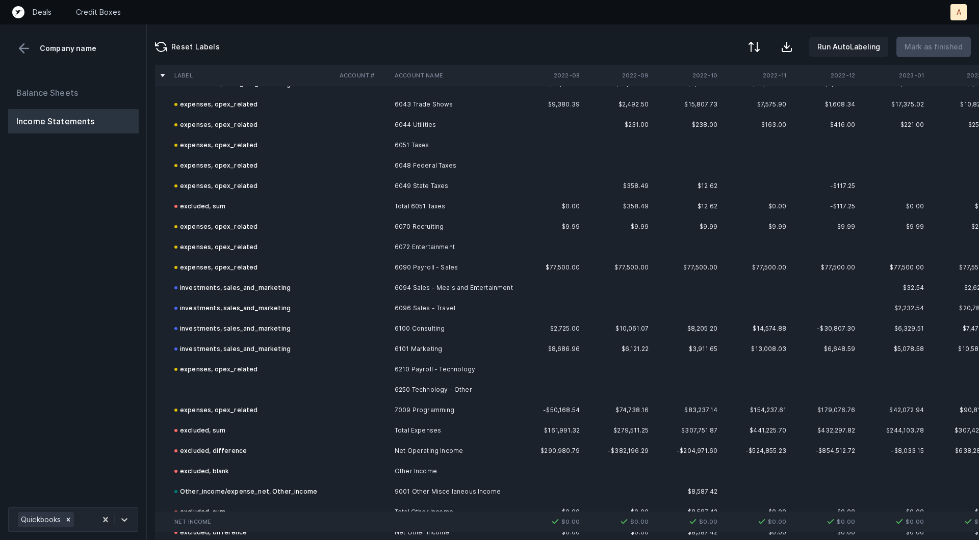
scroll to position [1181, 0]
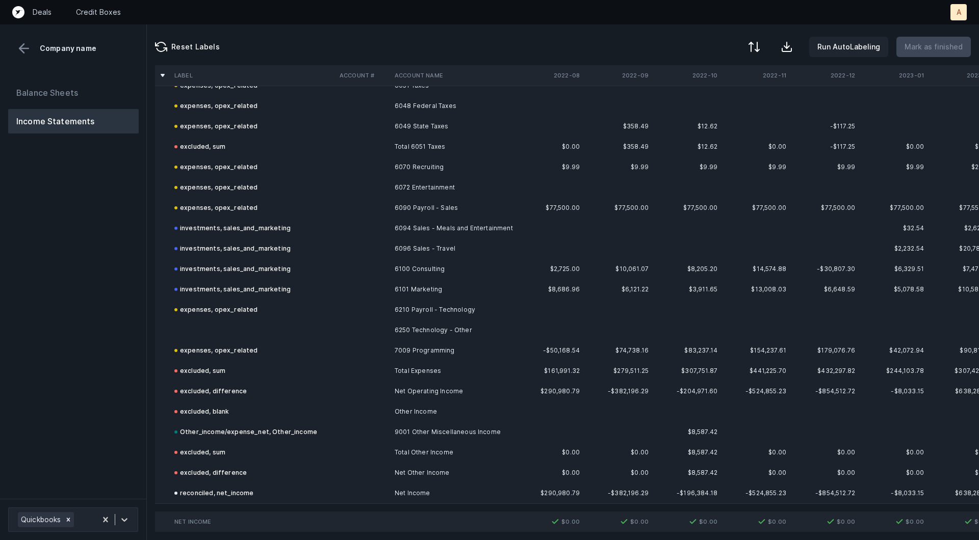
click at [252, 326] on td at bounding box center [252, 330] width 165 height 20
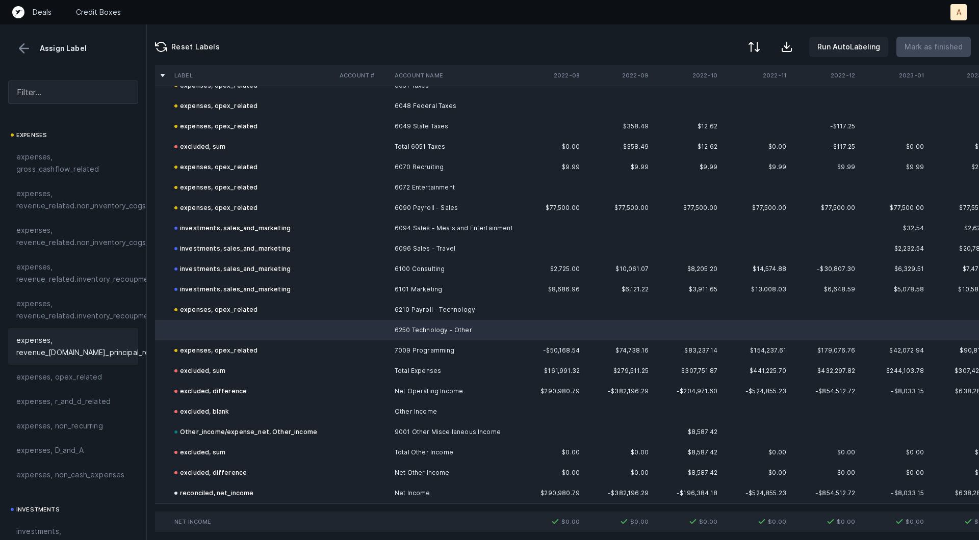
scroll to position [179, 0]
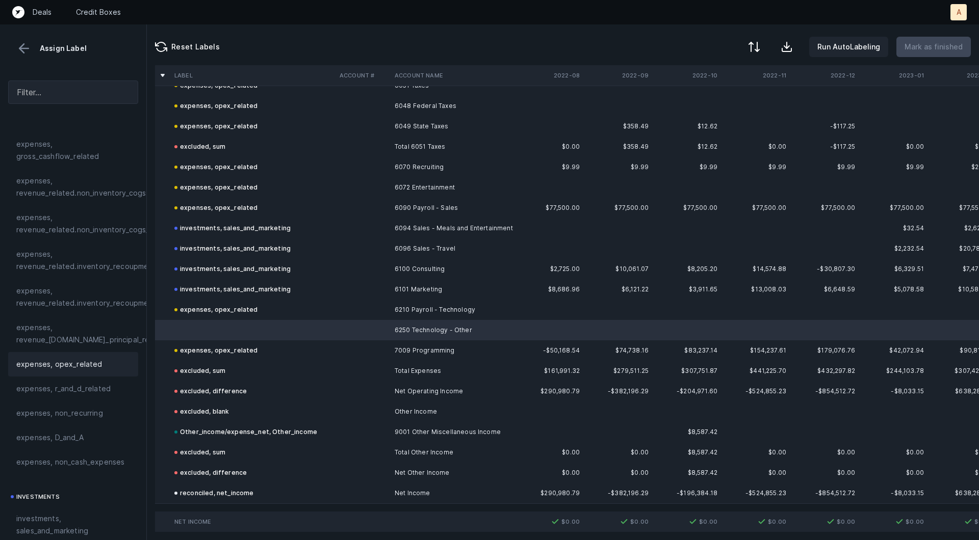
click at [49, 366] on span "expenses, opex_related" at bounding box center [59, 364] width 86 height 12
click at [926, 48] on p "Mark as finished" at bounding box center [933, 47] width 58 height 12
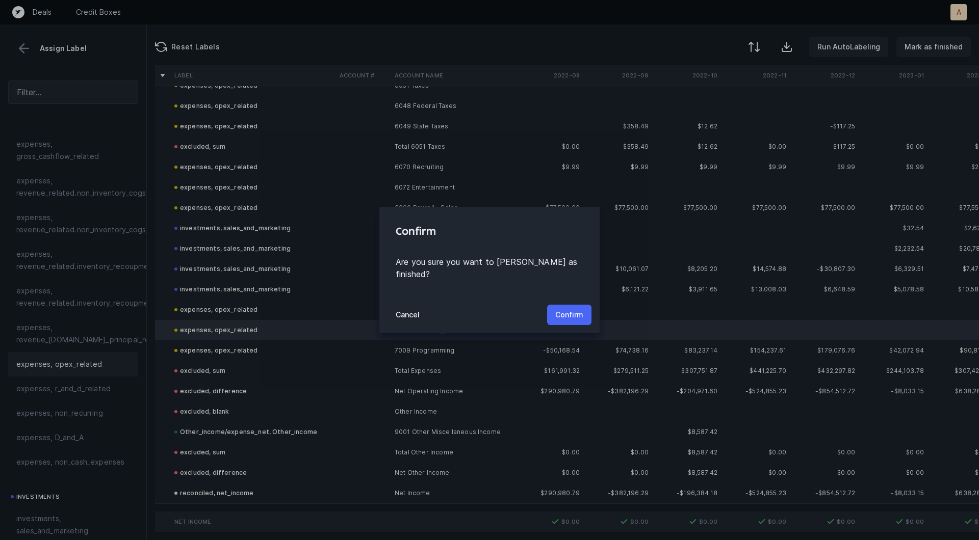
click at [572, 309] on p "Confirm" at bounding box center [569, 315] width 28 height 12
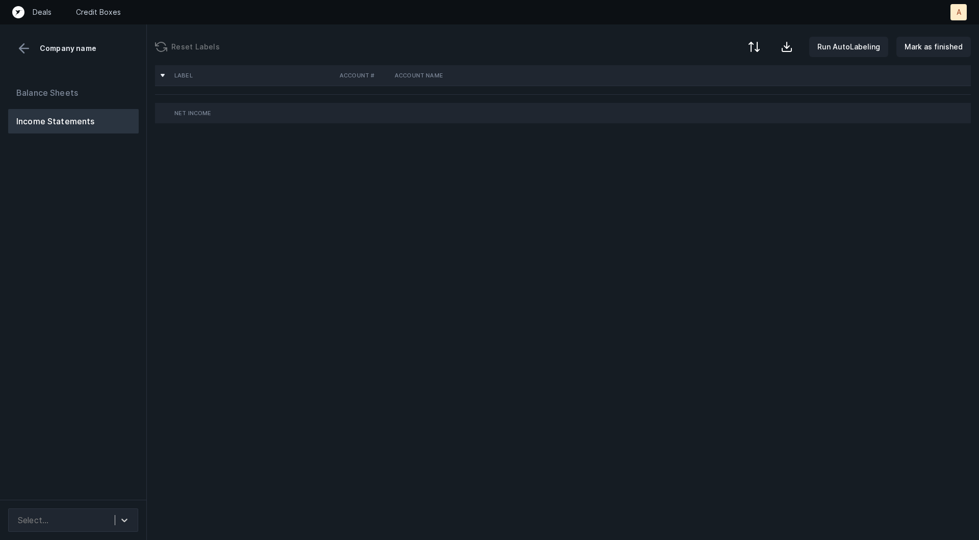
click at [68, 347] on div "Balance Sheets Income Statements" at bounding box center [73, 286] width 147 height 428
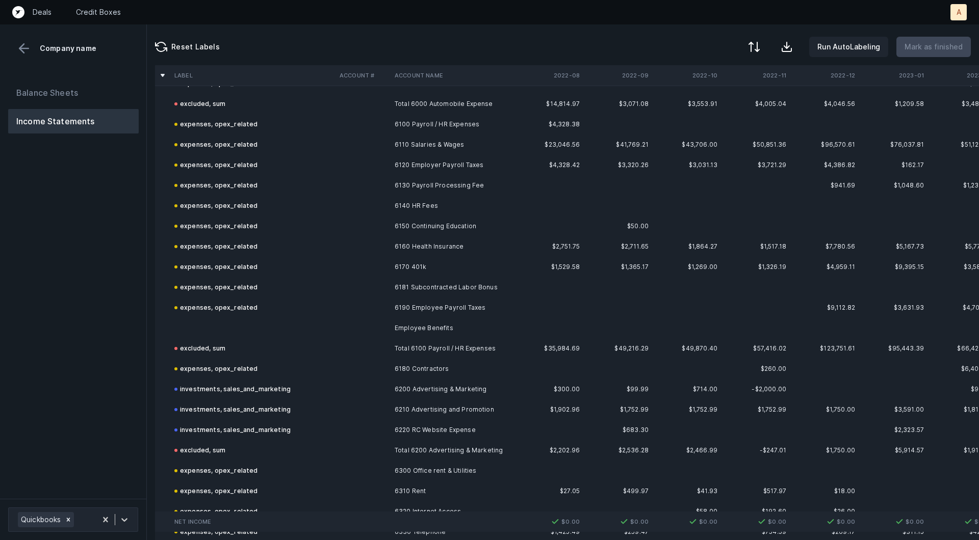
scroll to position [972, 0]
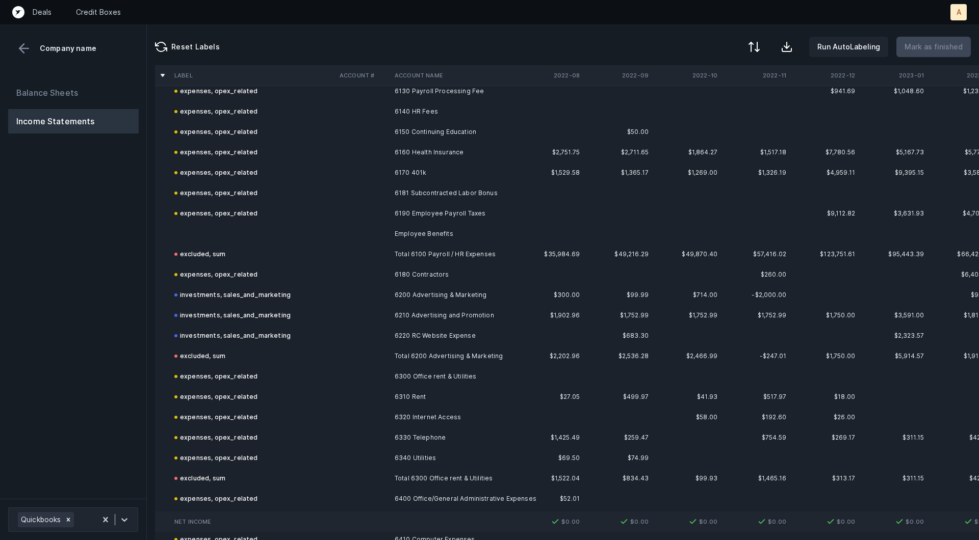
click at [429, 240] on td "Employee Benefits" at bounding box center [452, 234] width 124 height 20
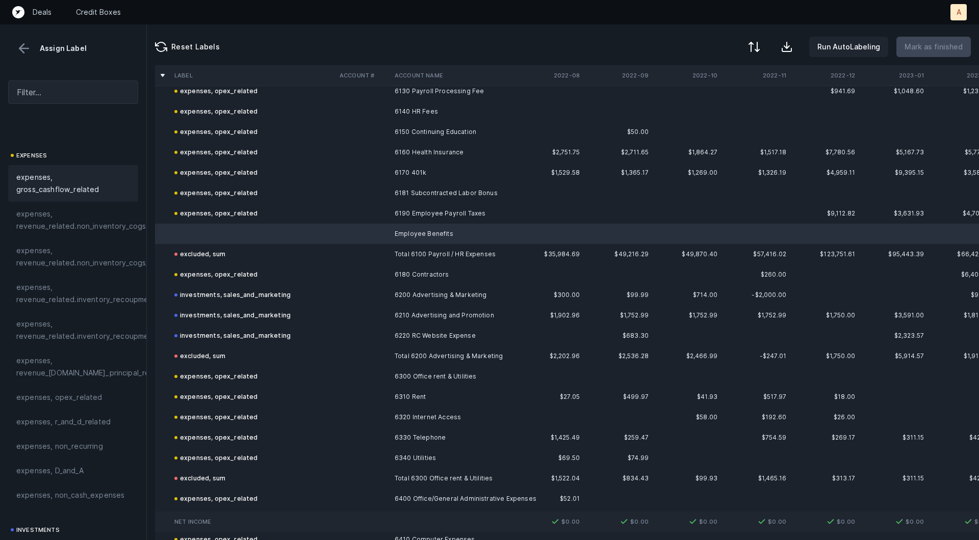
scroll to position [200, 0]
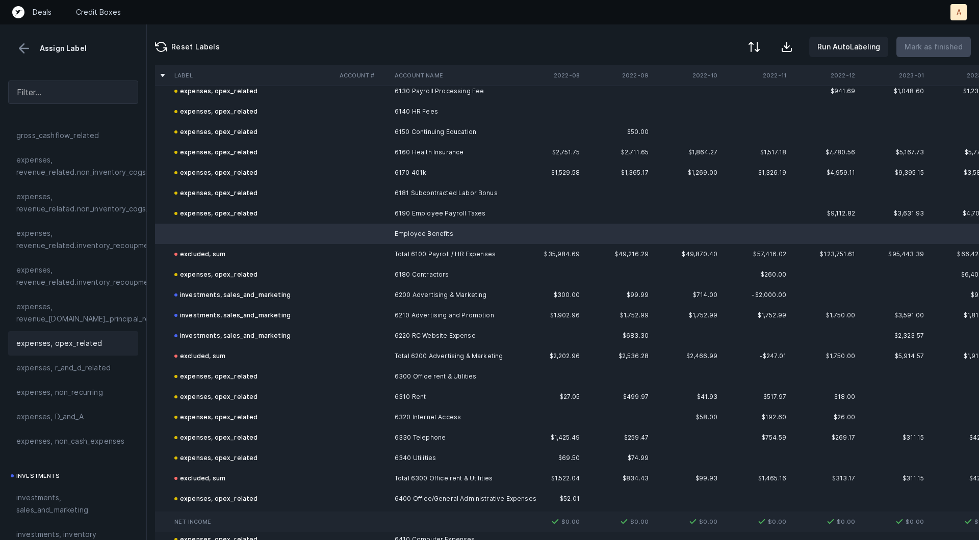
click at [57, 338] on span "expenses, opex_related" at bounding box center [59, 343] width 86 height 12
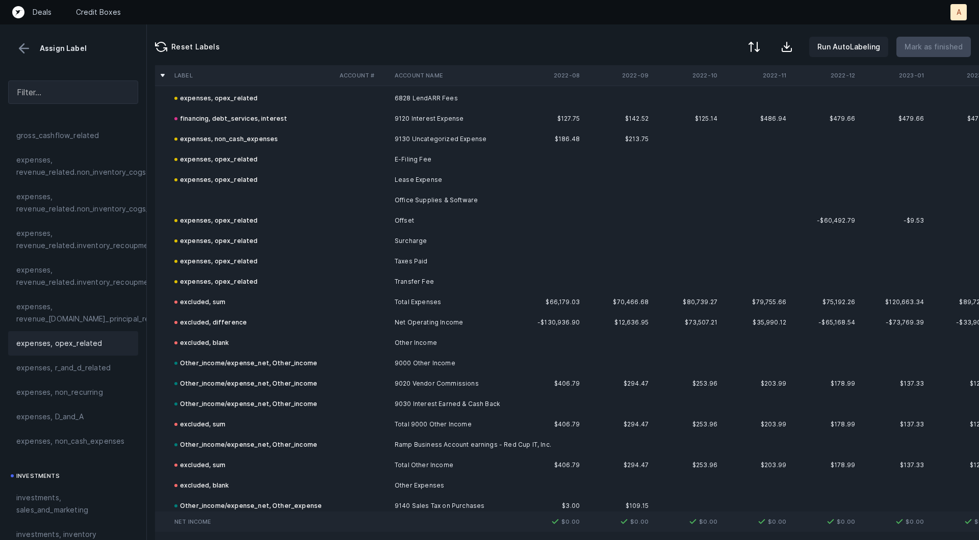
scroll to position [2057, 0]
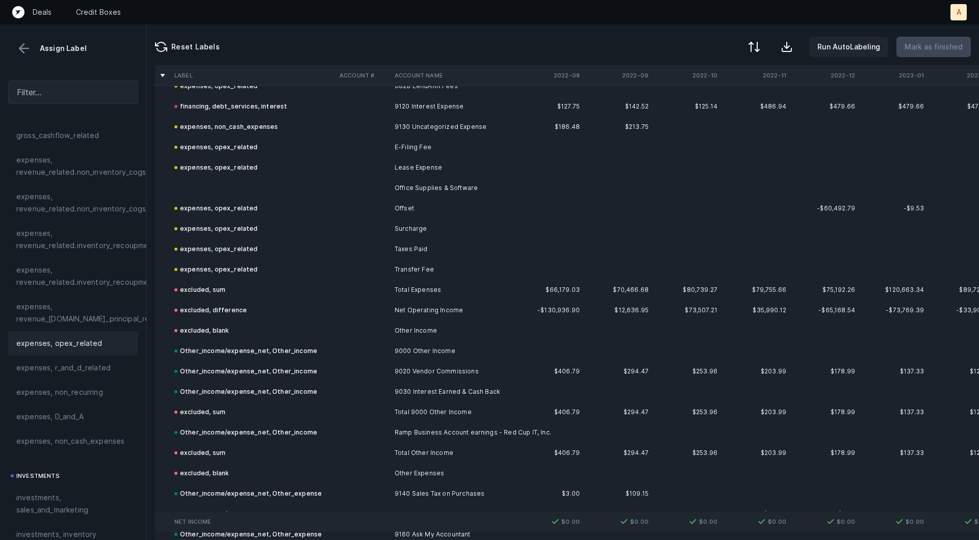
click at [460, 187] on td "Office Supplies & Software" at bounding box center [452, 188] width 124 height 20
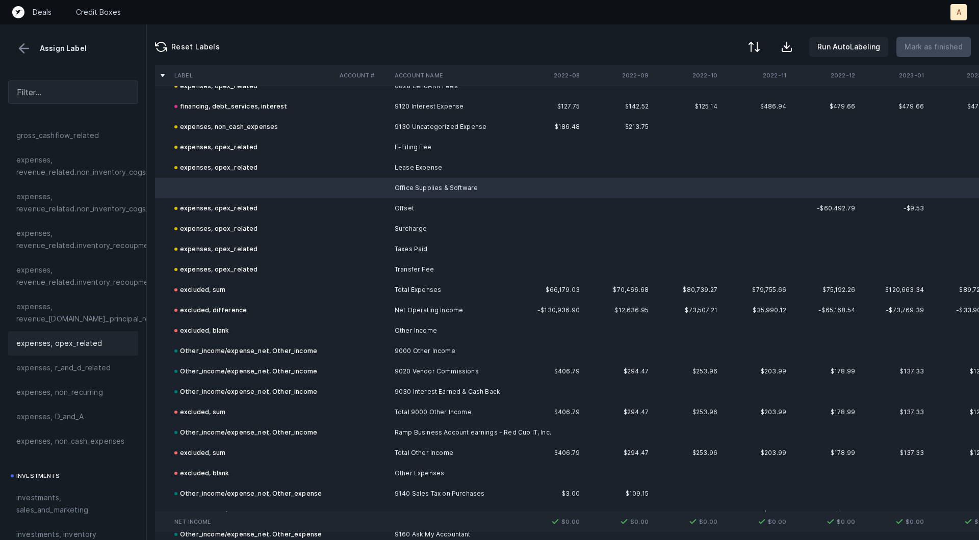
click at [72, 344] on span "expenses, opex_related" at bounding box center [59, 343] width 86 height 12
click at [936, 42] on p "Mark as finished" at bounding box center [933, 47] width 58 height 12
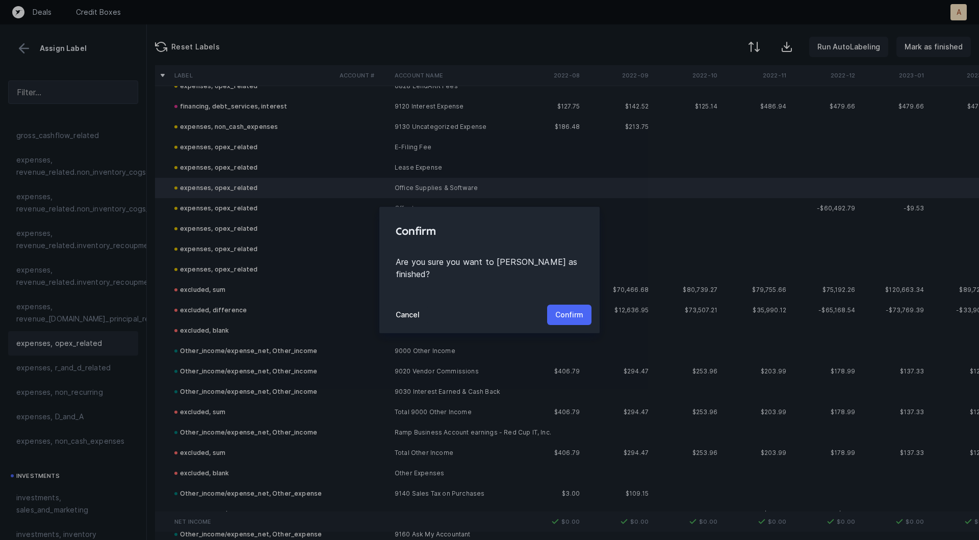
click at [578, 309] on p "Confirm" at bounding box center [569, 315] width 28 height 12
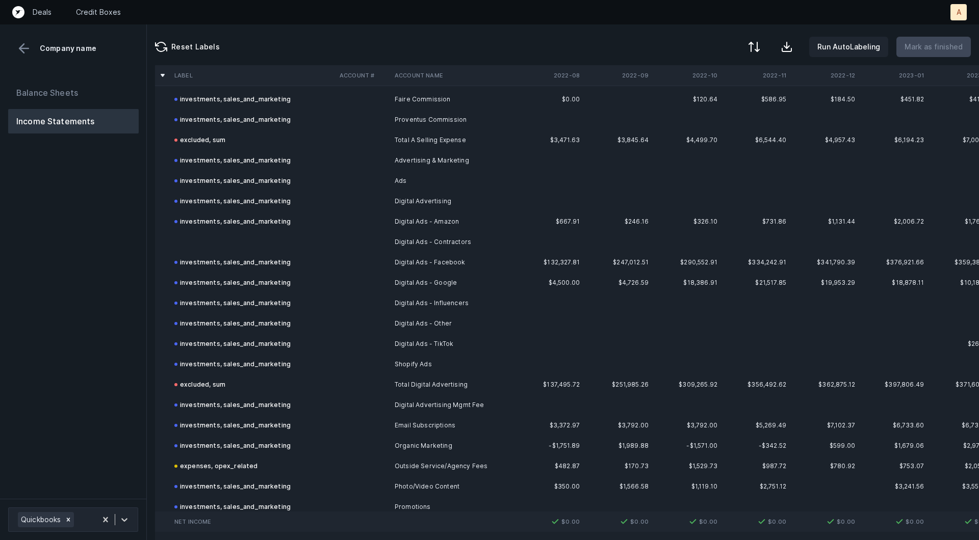
scroll to position [1444, 0]
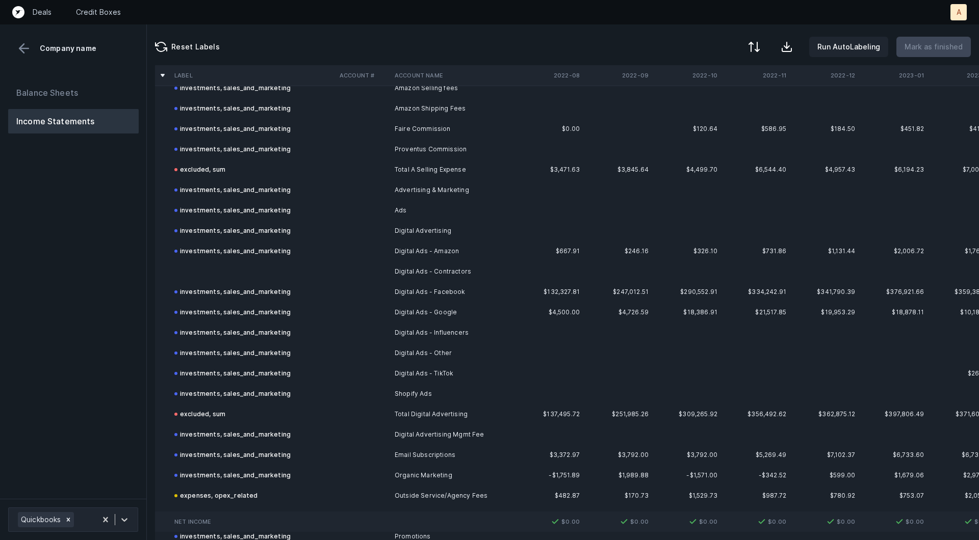
click at [272, 265] on td at bounding box center [252, 271] width 165 height 20
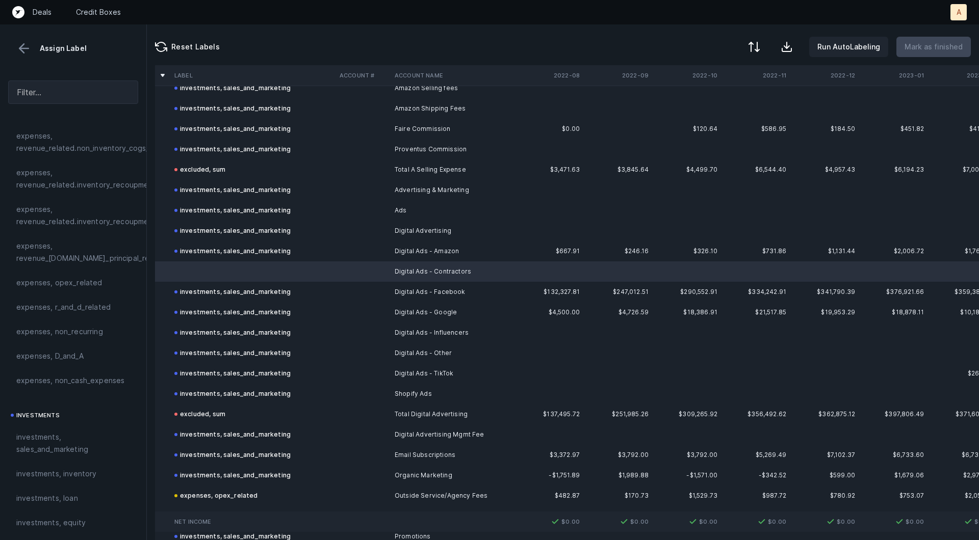
scroll to position [294, 0]
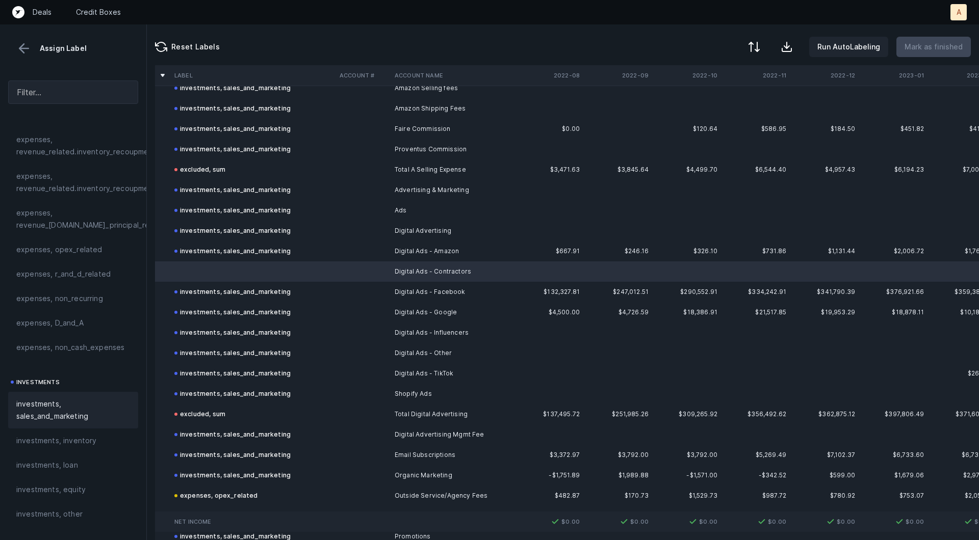
click at [39, 398] on span "investments, sales_and_marketing" at bounding box center [73, 410] width 114 height 24
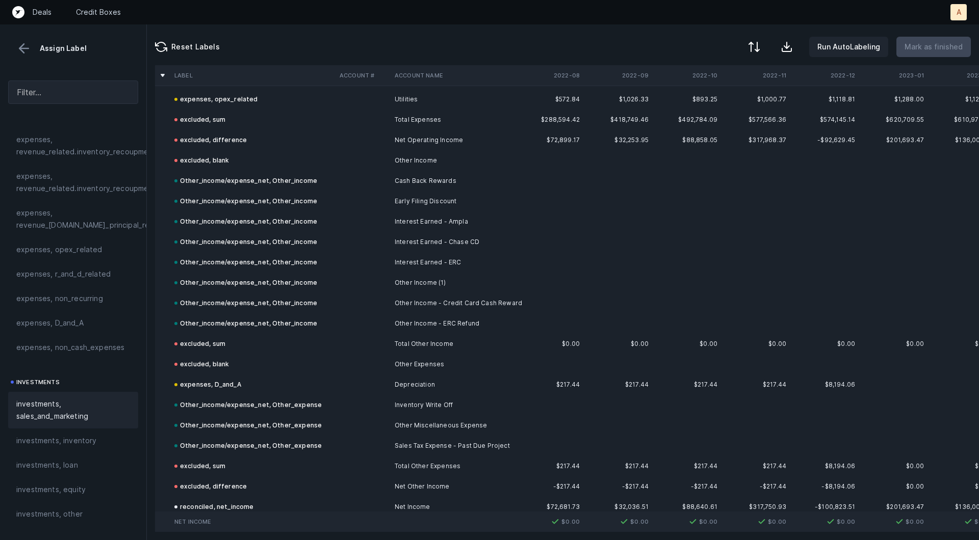
scroll to position [3098, 0]
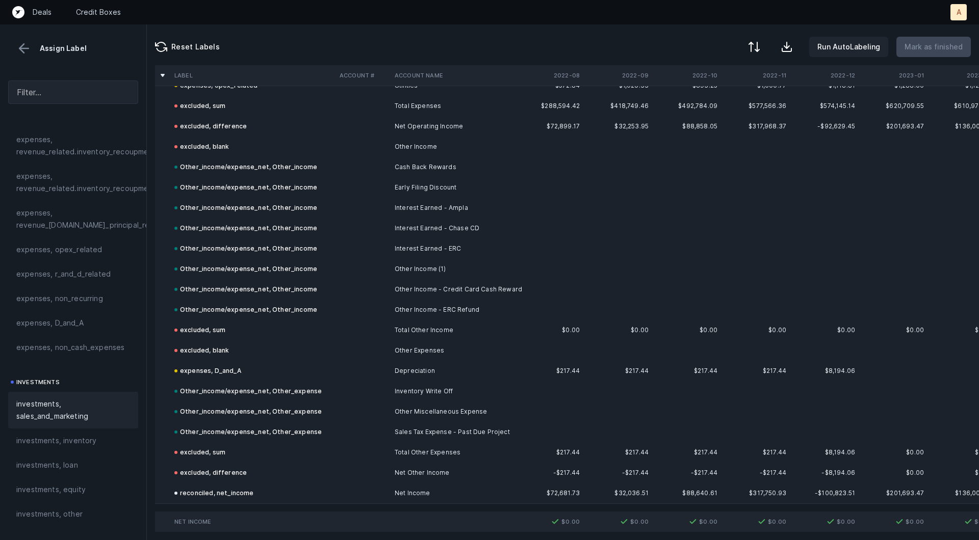
click at [25, 52] on button at bounding box center [23, 48] width 15 height 15
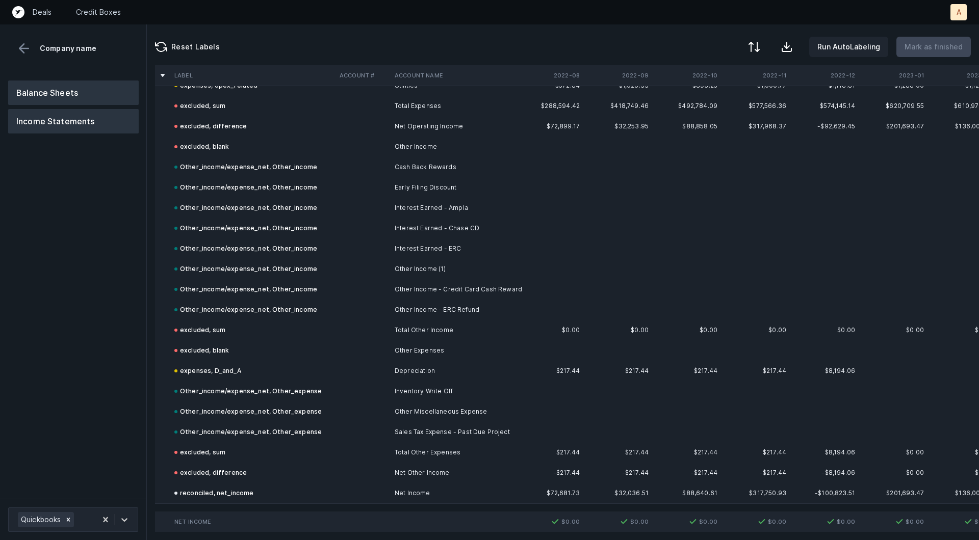
click at [54, 84] on button "Balance Sheets" at bounding box center [73, 93] width 130 height 24
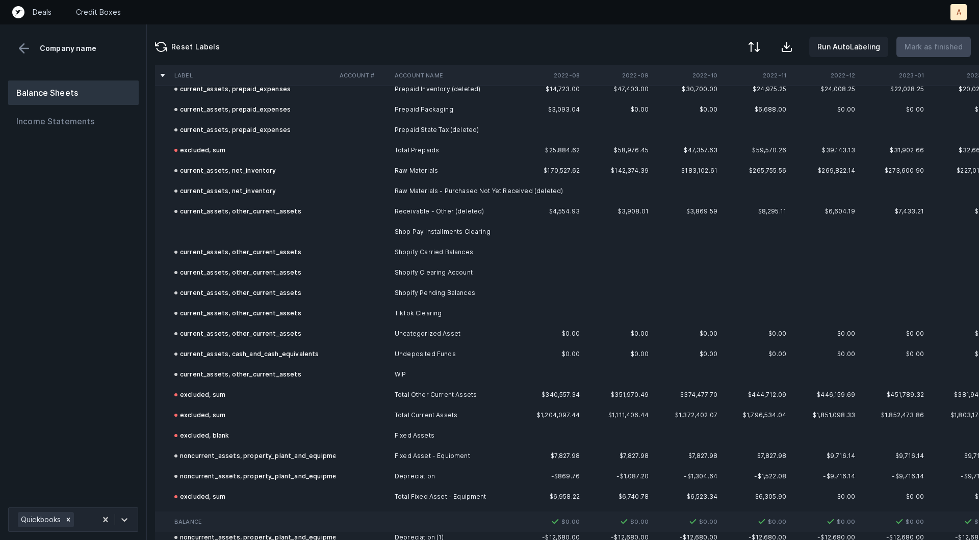
scroll to position [527, 0]
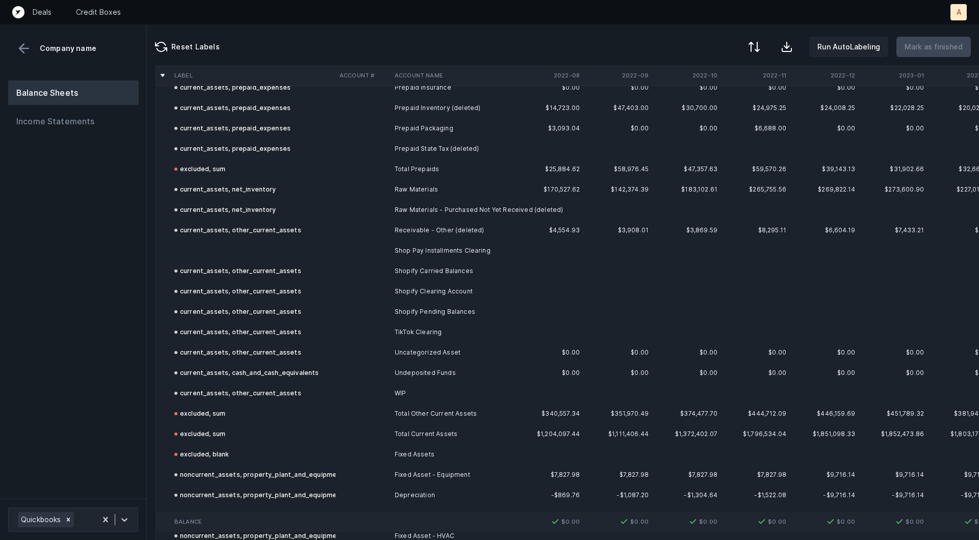
click at [240, 247] on td at bounding box center [252, 251] width 165 height 20
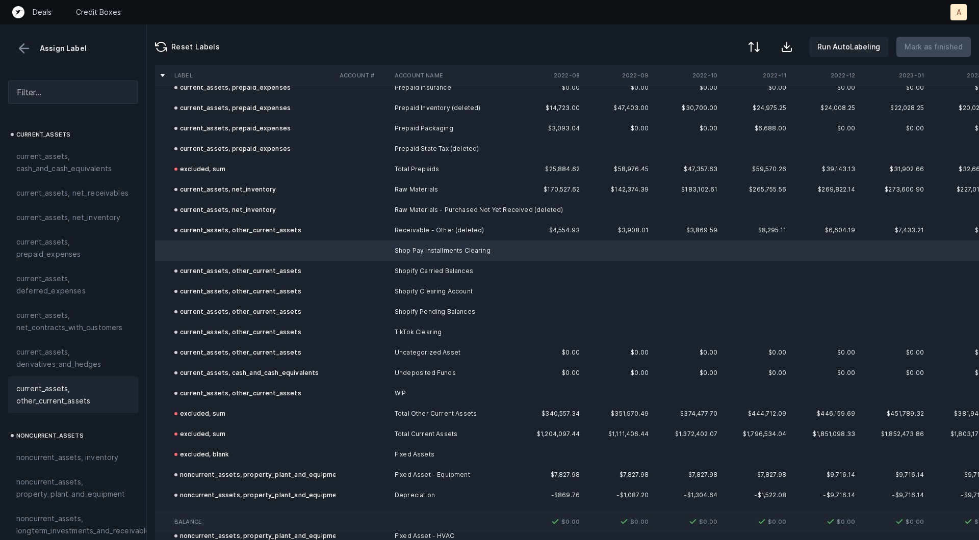
click at [65, 384] on span "current_assets, other_current_assets" at bounding box center [73, 395] width 114 height 24
click at [960, 41] on p "Mark as finished" at bounding box center [933, 47] width 58 height 12
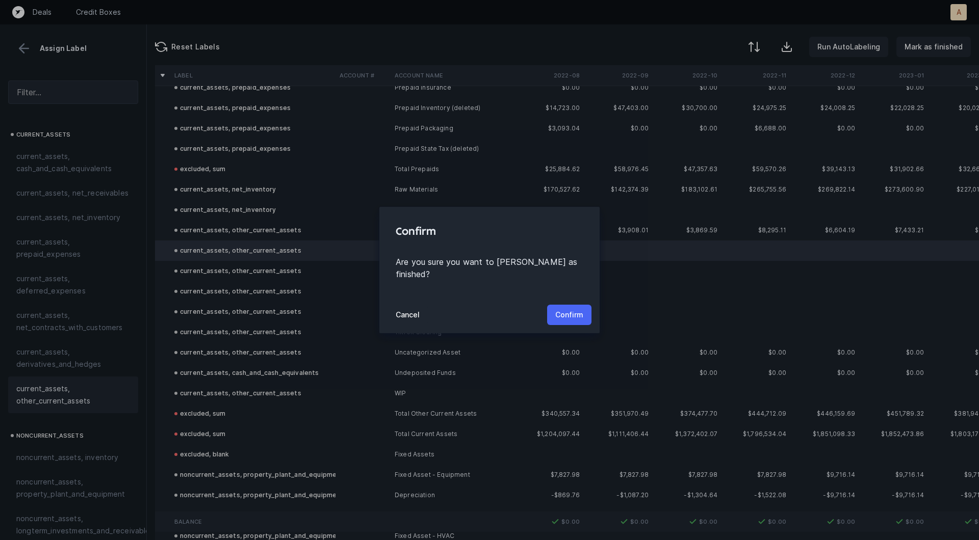
click at [564, 305] on button "Confirm" at bounding box center [569, 315] width 44 height 20
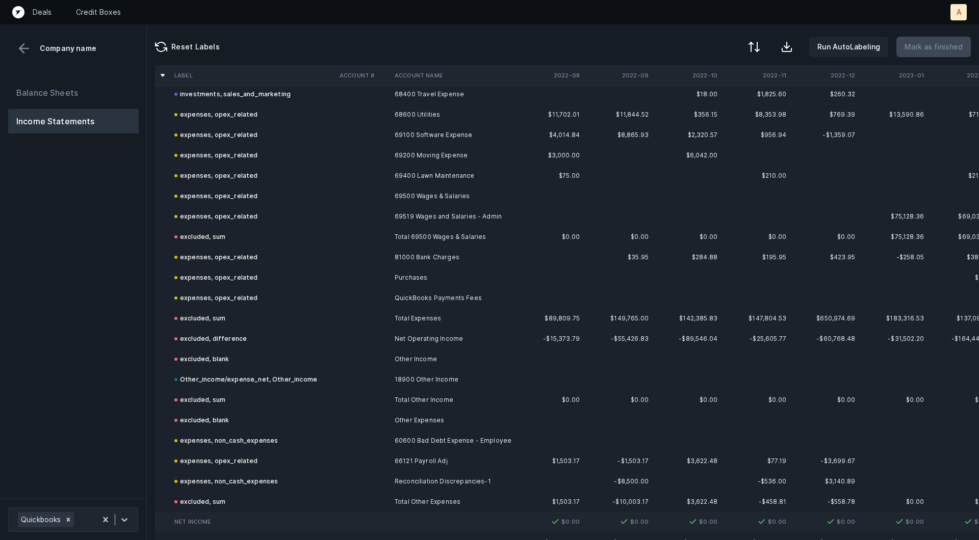
scroll to position [1548, 0]
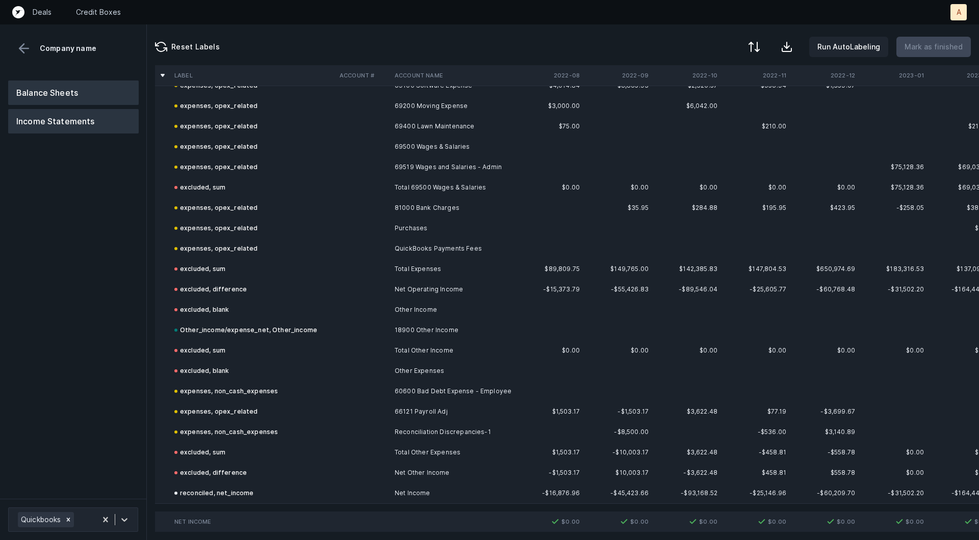
click at [44, 84] on button "Balance Sheets" at bounding box center [73, 93] width 130 height 24
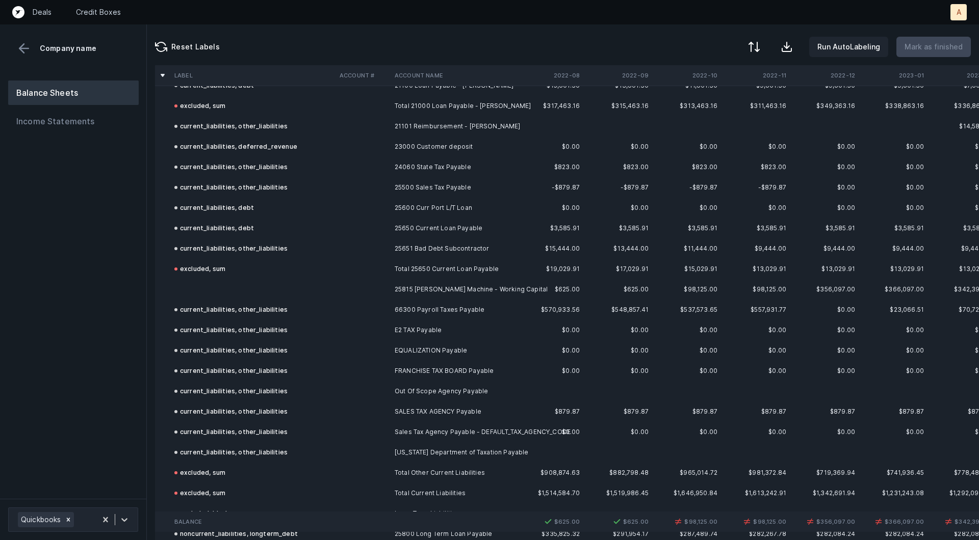
click td
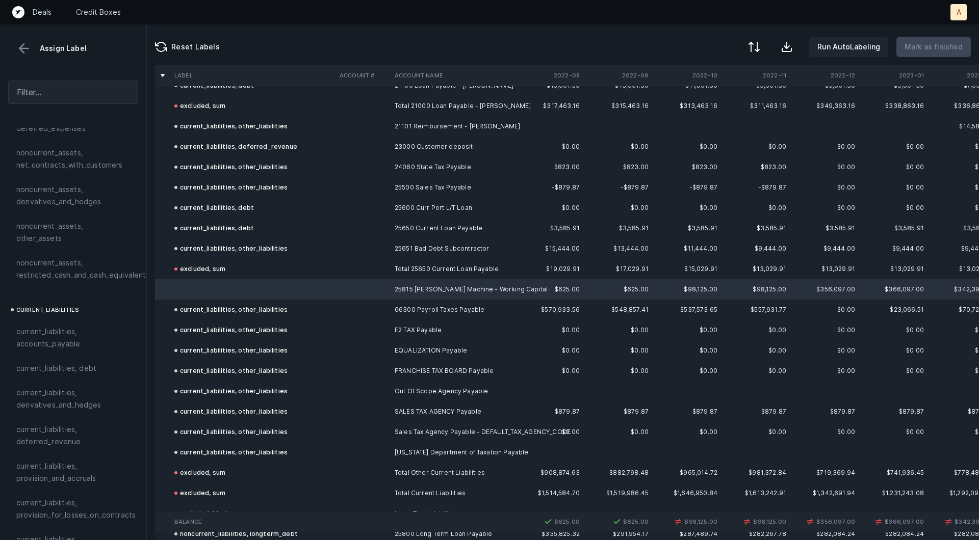
scroll to position [509, 0]
click span "current_liabilities, debt"
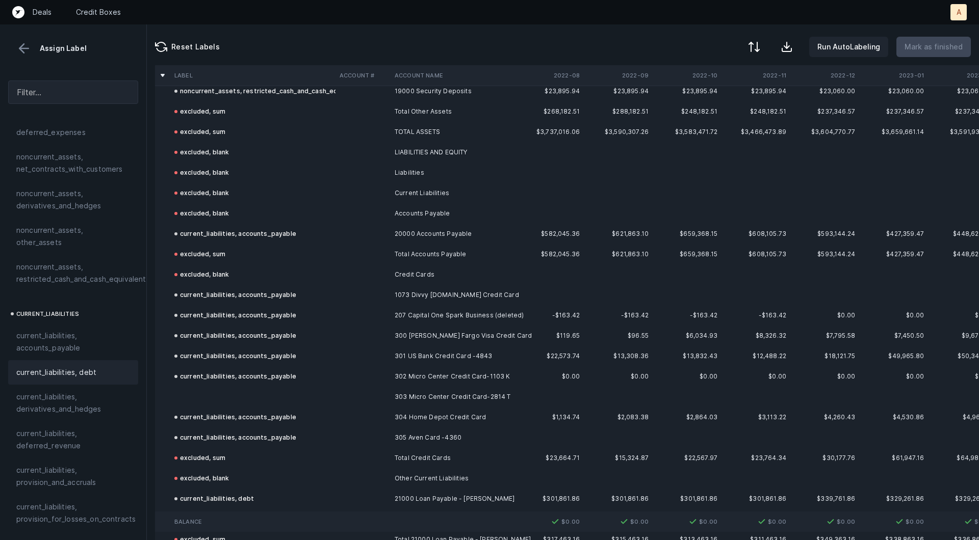
scroll to position [1241, 0]
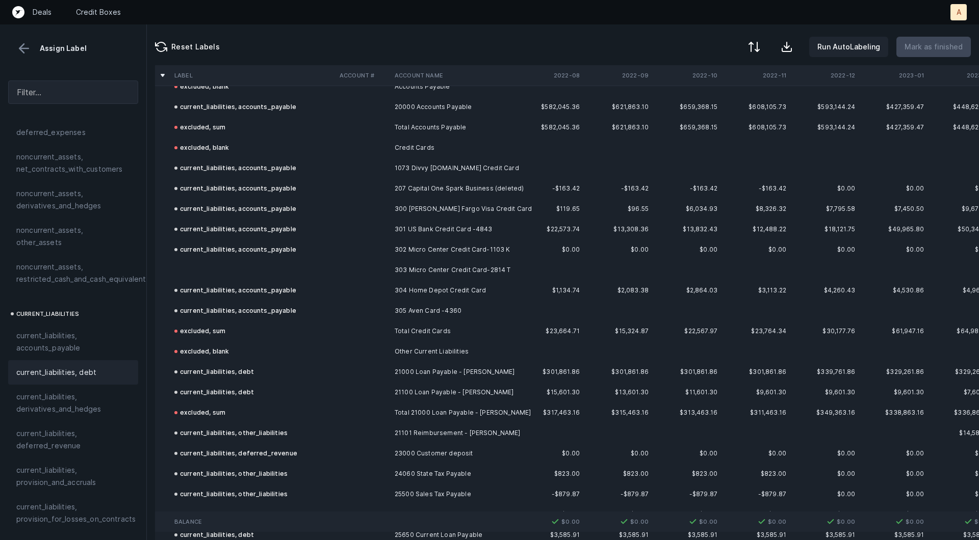
click td
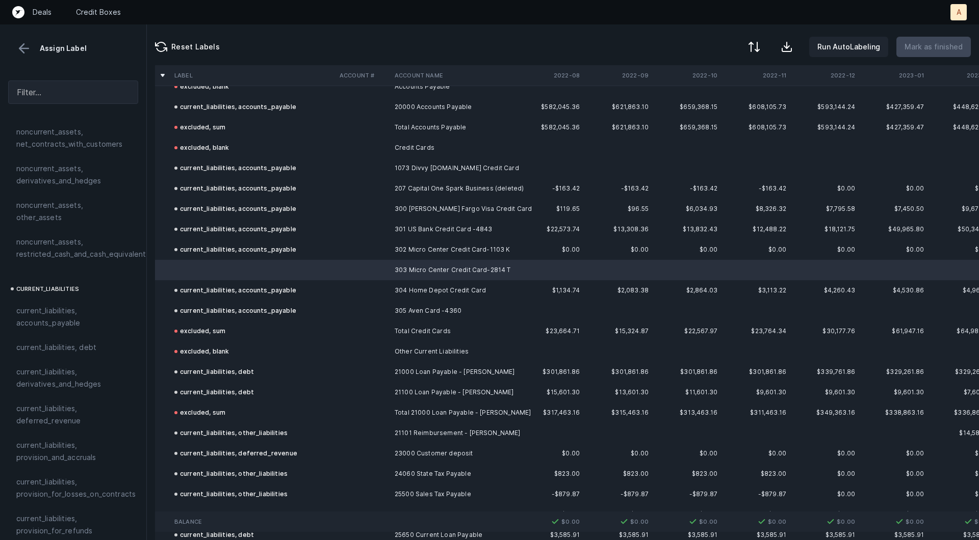
scroll to position [544, 0]
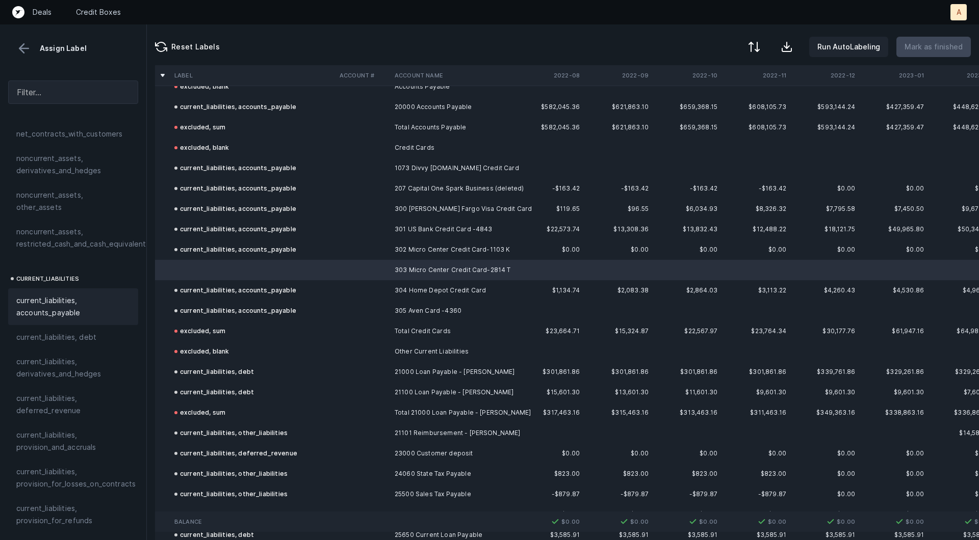
click span "current_liabilities, accounts_payable"
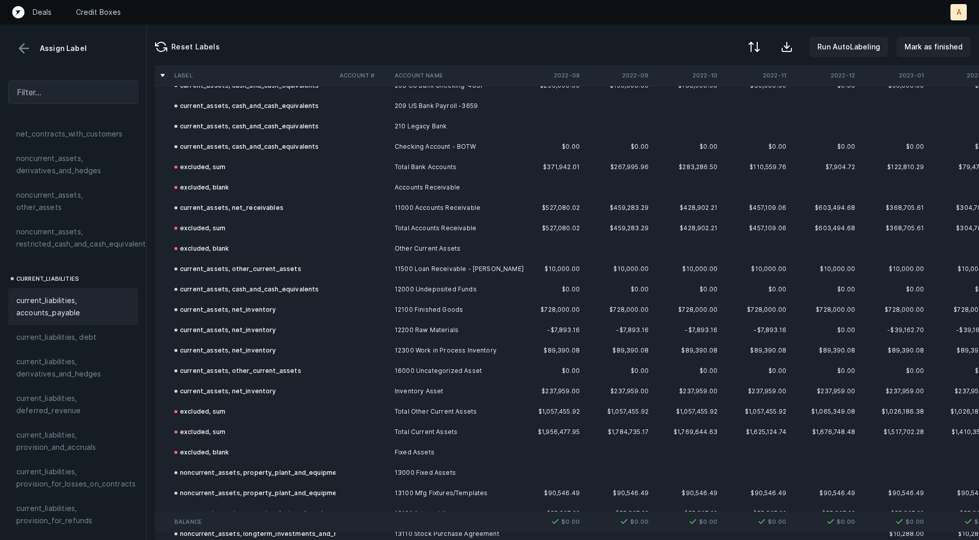
scroll to position [0, 0]
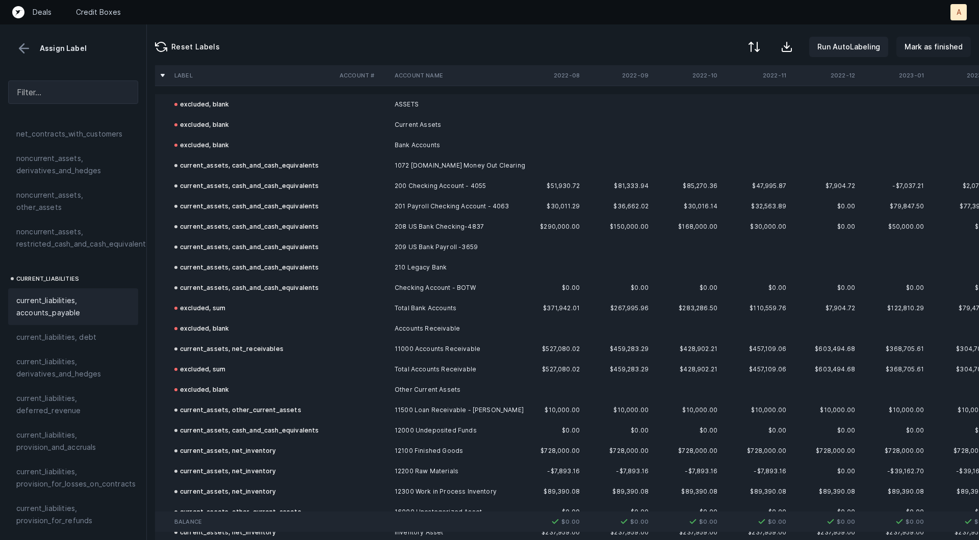
click p "Mark as finished"
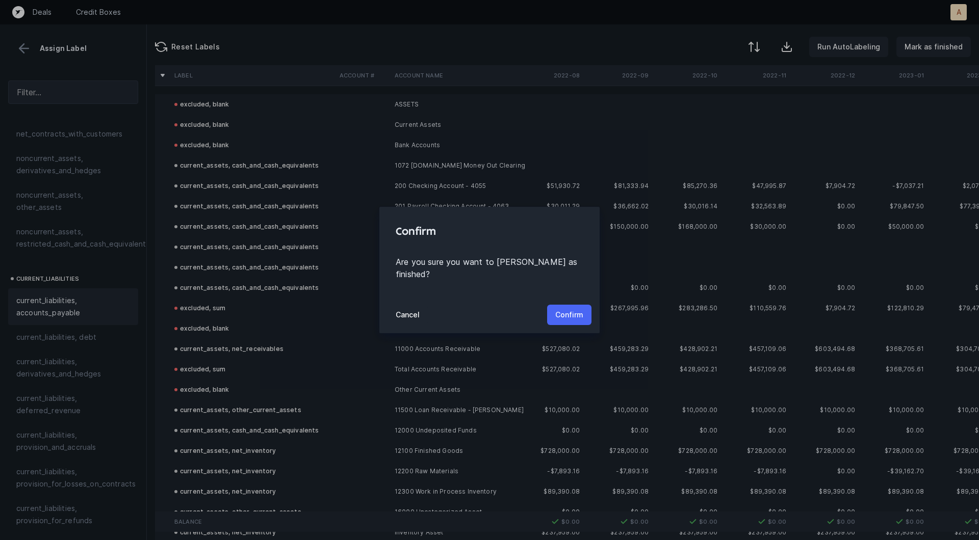
click p "Confirm"
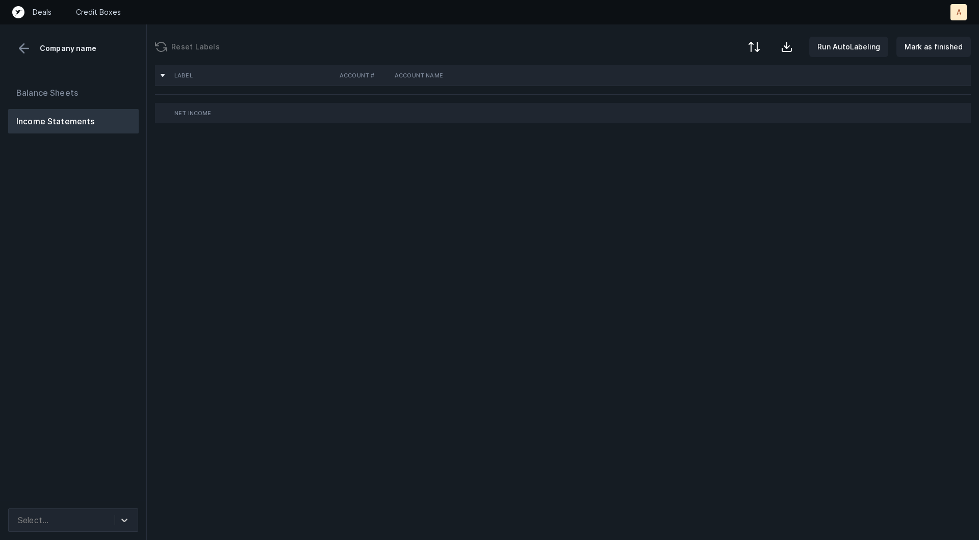
click at [65, 271] on div "Balance Sheets Income Statements" at bounding box center [73, 286] width 147 height 428
click at [114, 275] on div "Balance Sheets Income Statements" at bounding box center [73, 286] width 147 height 428
click at [122, 511] on div at bounding box center [124, 520] width 19 height 18
click at [128, 511] on div at bounding box center [124, 520] width 19 height 18
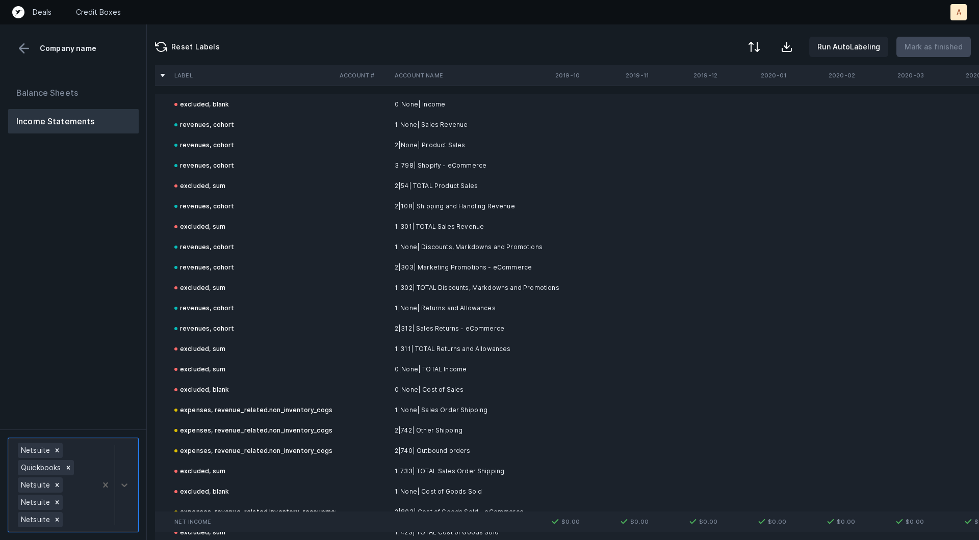
click at [114, 389] on div "Balance Sheets Income Statements" at bounding box center [73, 250] width 147 height 357
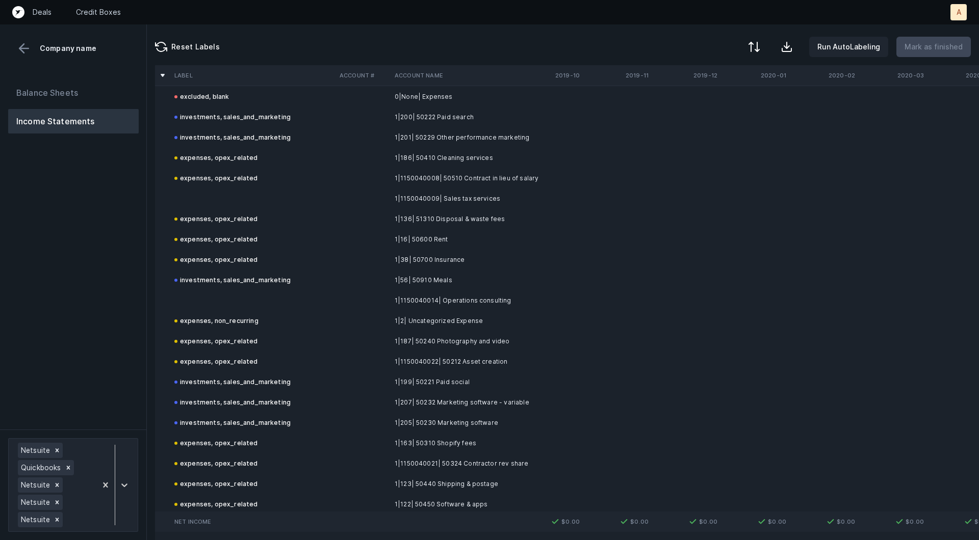
scroll to position [2344, 0]
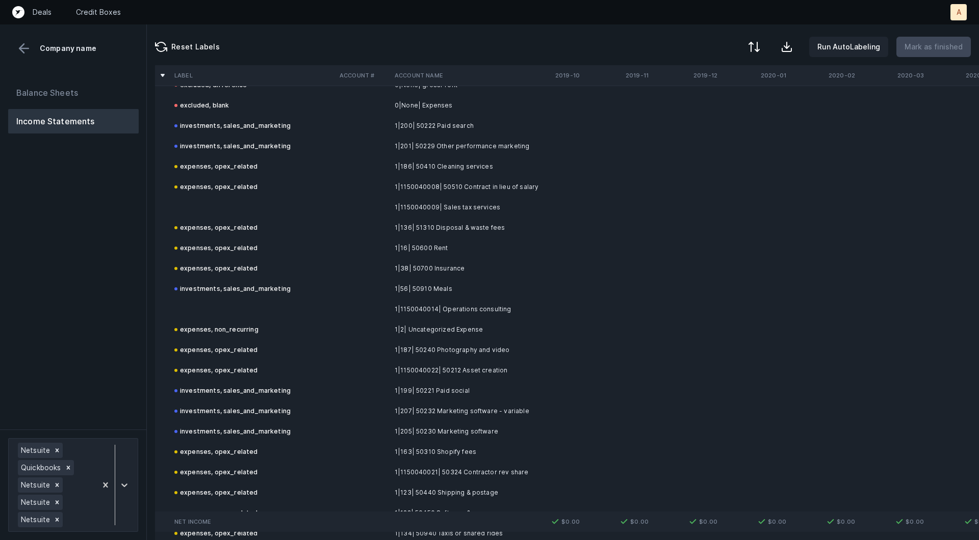
click at [432, 200] on td "1|1150040009| Sales tax services" at bounding box center [452, 207] width 124 height 20
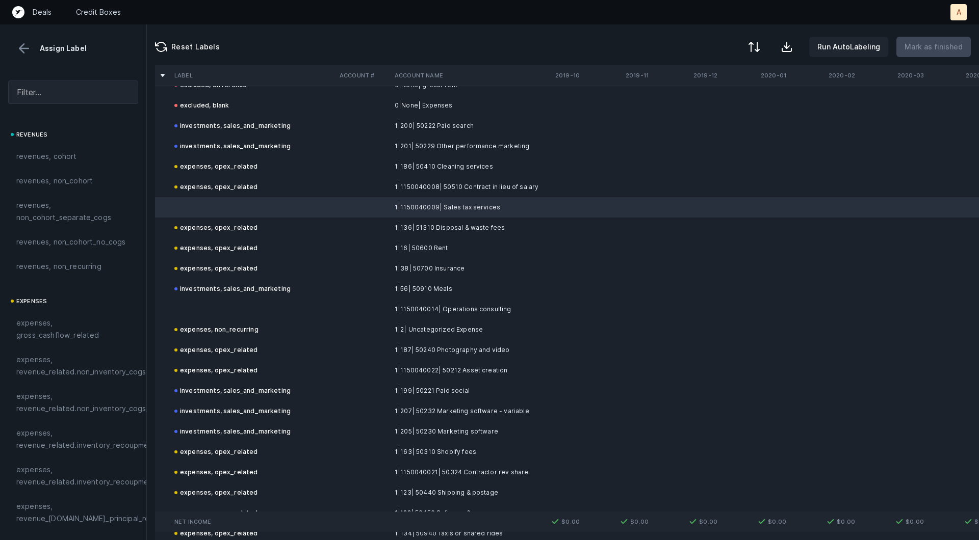
click at [393, 310] on td "1|1150040014| Operations consulting" at bounding box center [452, 309] width 124 height 20
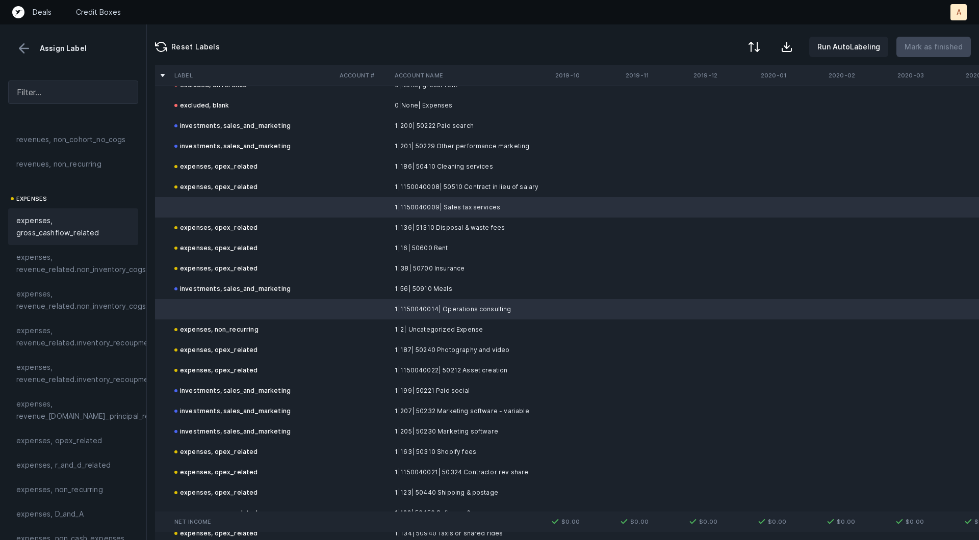
scroll to position [160, 0]
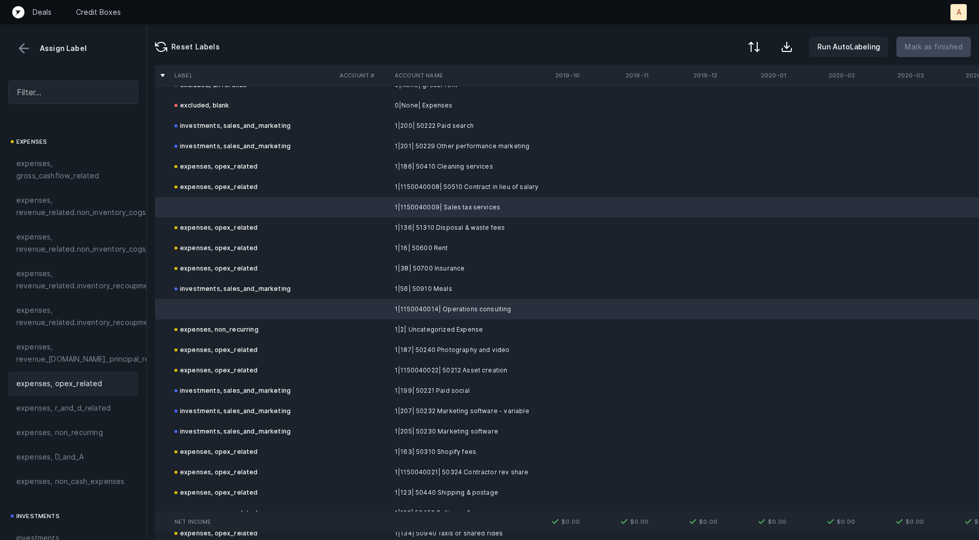
click at [65, 384] on span "expenses, opex_related" at bounding box center [59, 384] width 86 height 12
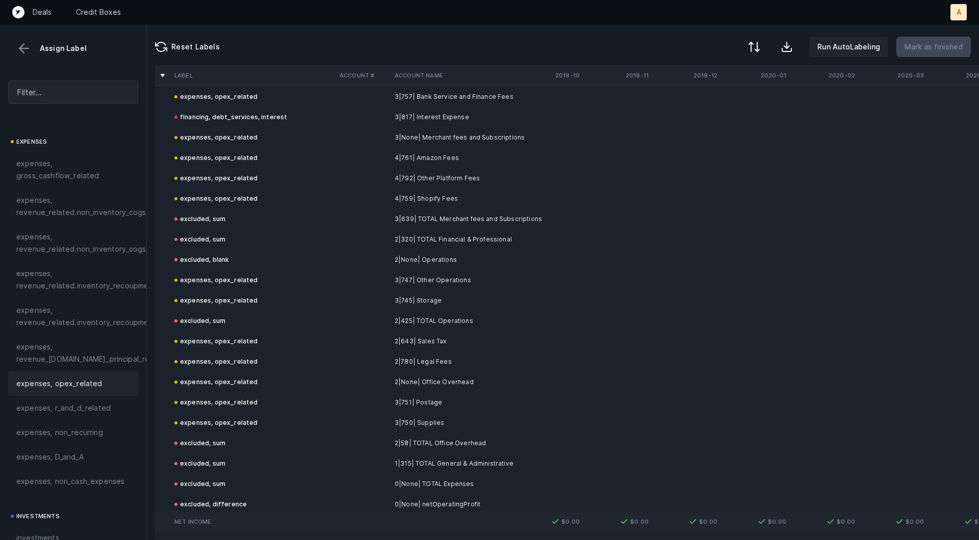
scroll to position [9968, 0]
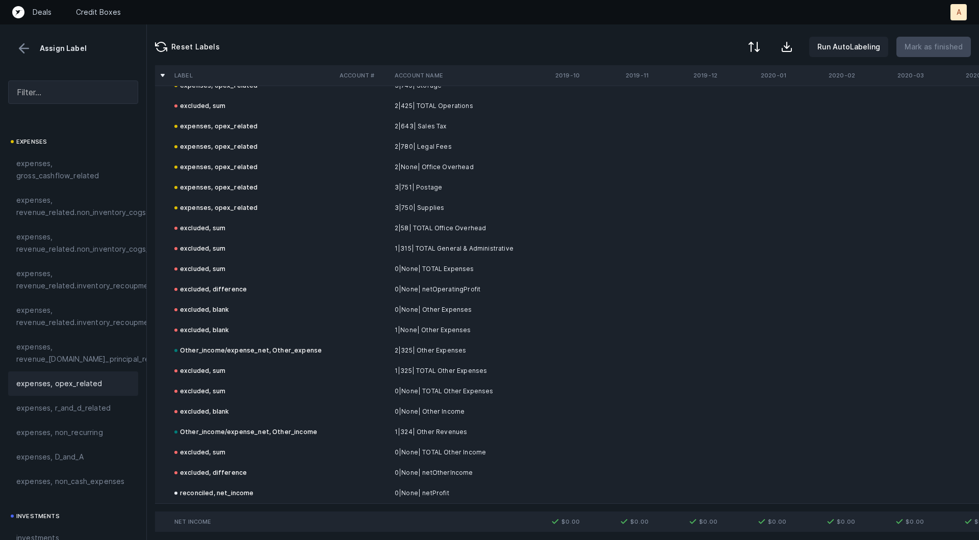
click at [20, 50] on button at bounding box center [23, 48] width 15 height 15
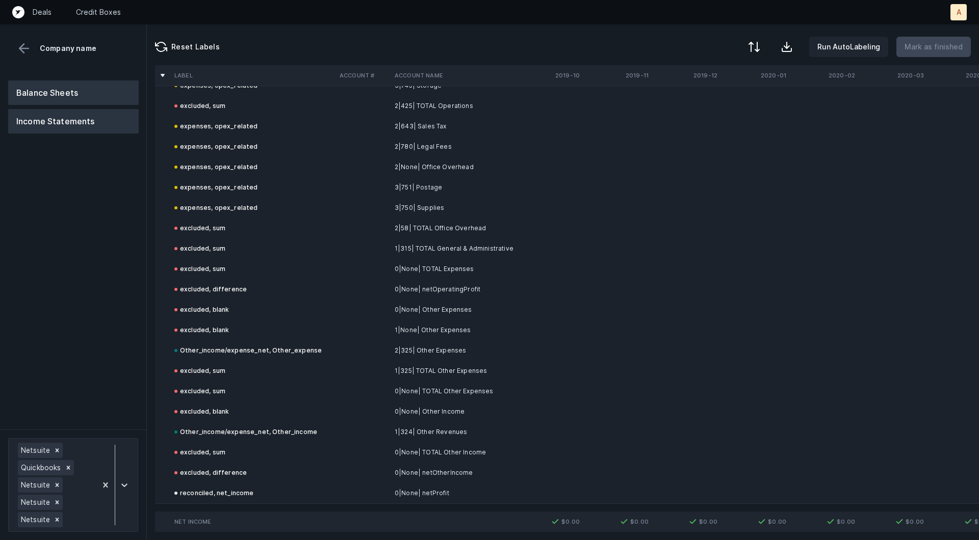
click at [40, 87] on button "Balance Sheets" at bounding box center [73, 93] width 130 height 24
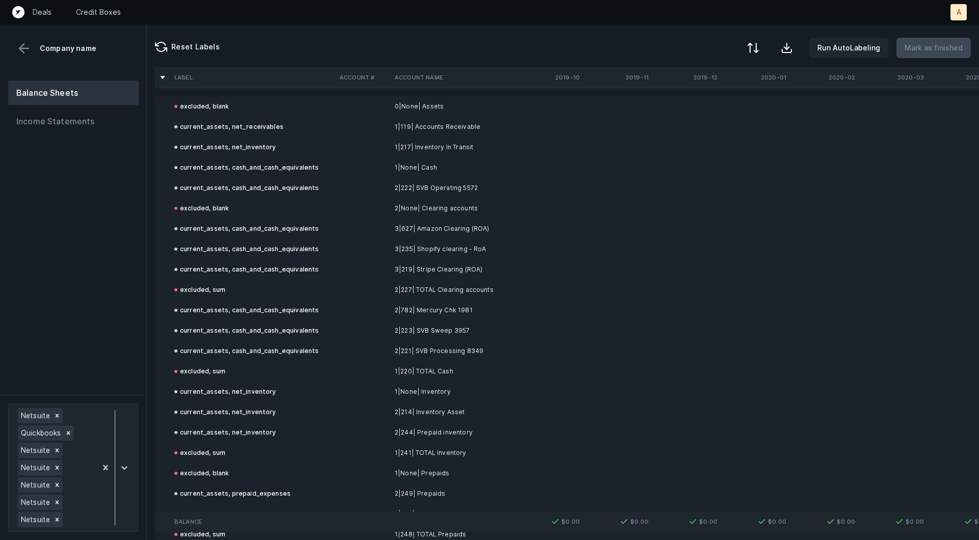
click at [758, 40] on button at bounding box center [753, 48] width 22 height 22
click at [686, 117] on div "By Hum label" at bounding box center [709, 108] width 102 height 20
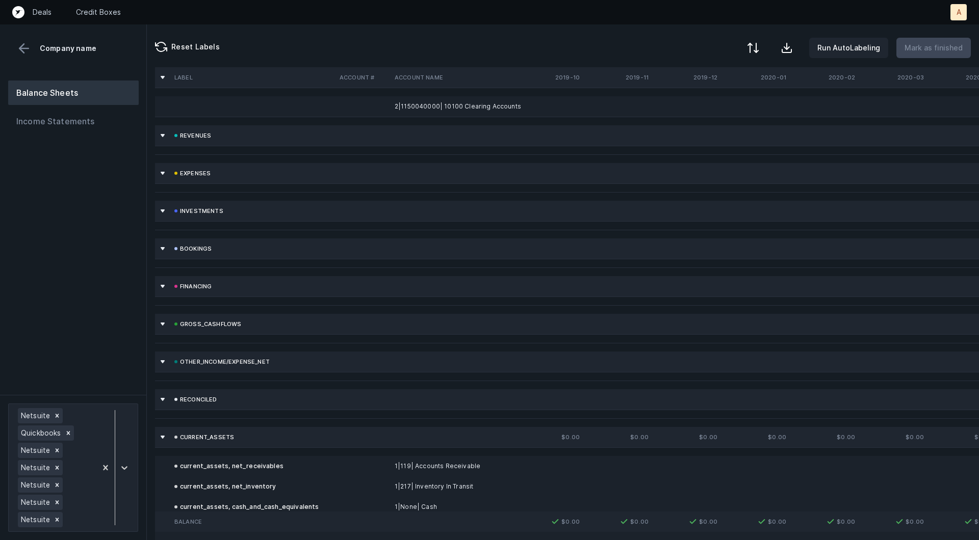
click at [755, 48] on div at bounding box center [753, 48] width 12 height 12
click at [689, 94] on div "By original order" at bounding box center [709, 86] width 102 height 20
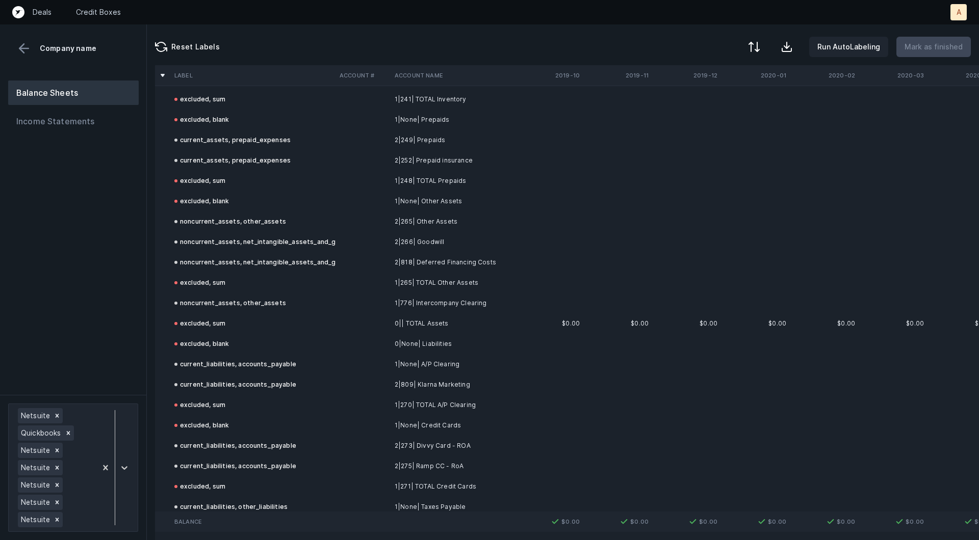
scroll to position [1392, 0]
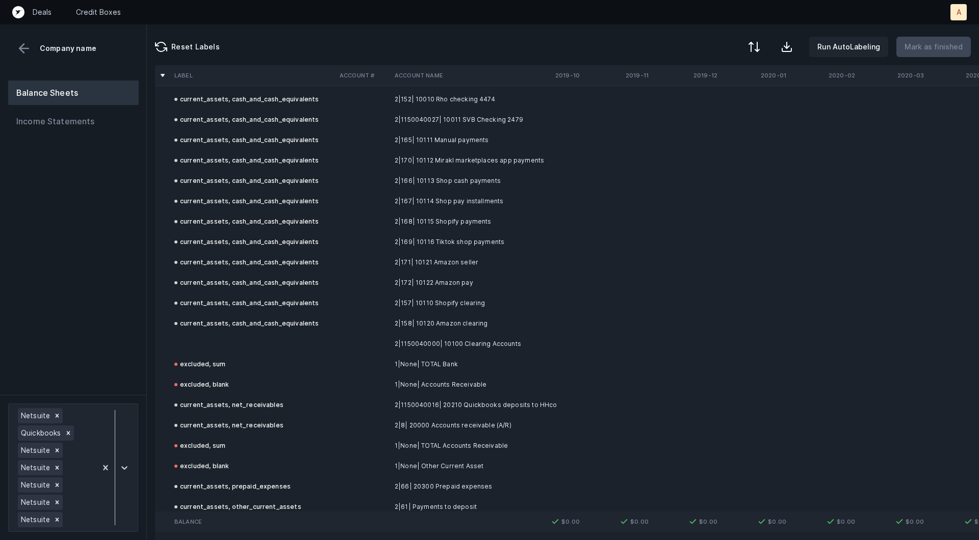
click at [249, 347] on td at bounding box center [252, 344] width 165 height 20
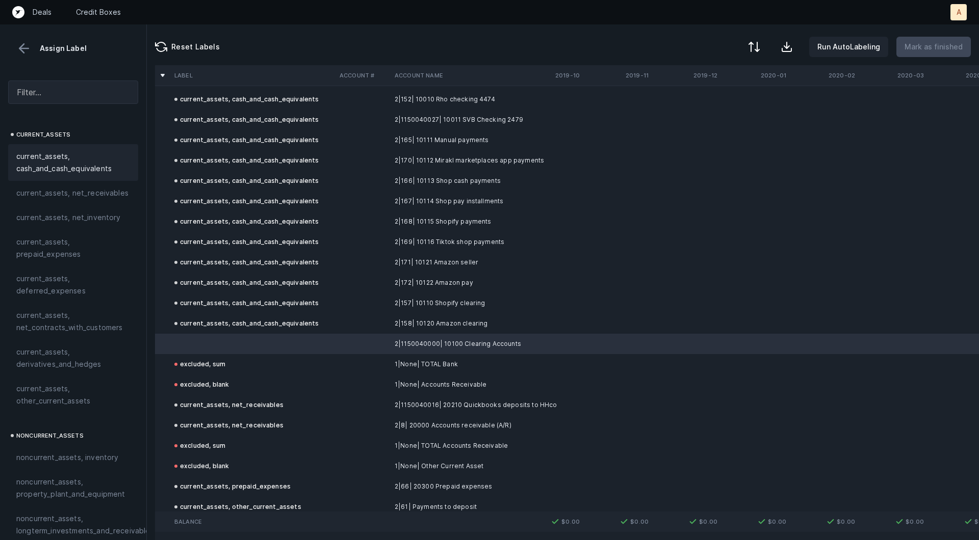
click at [24, 171] on span "current_assets, cash_and_cash_equivalents" at bounding box center [73, 162] width 114 height 24
click at [933, 50] on p "Mark as finished" at bounding box center [933, 47] width 58 height 12
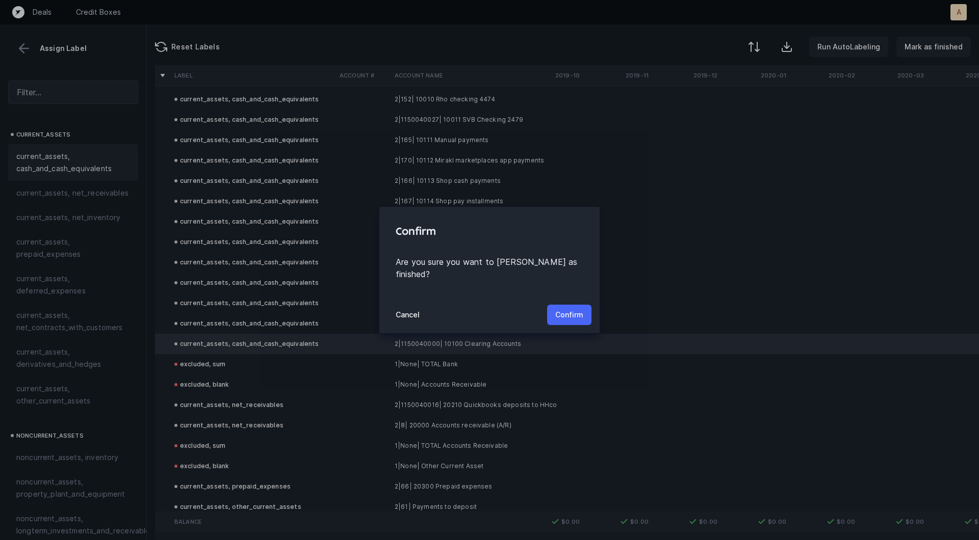
click at [579, 317] on button "Confirm" at bounding box center [569, 315] width 44 height 20
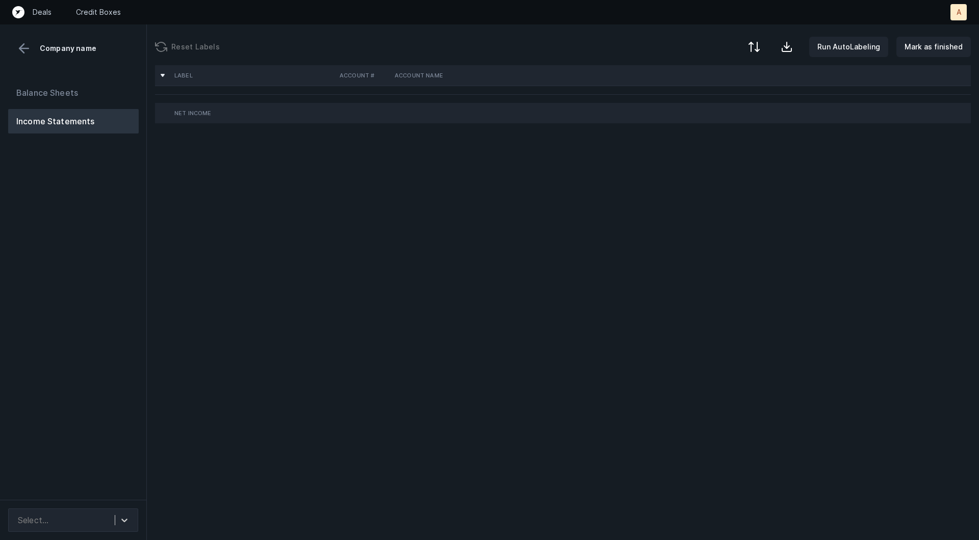
click at [100, 282] on div "Balance Sheets Income Statements" at bounding box center [73, 286] width 147 height 428
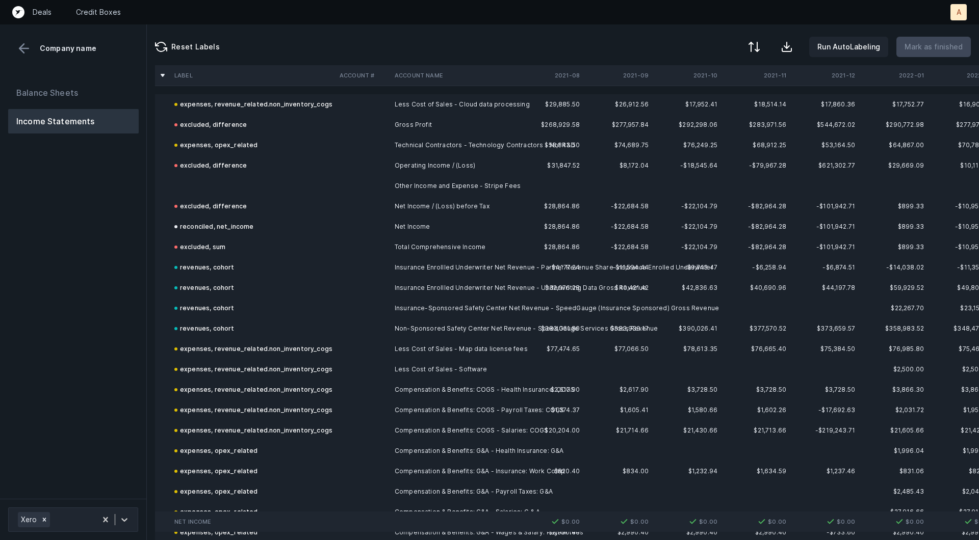
click at [197, 178] on td at bounding box center [252, 186] width 165 height 20
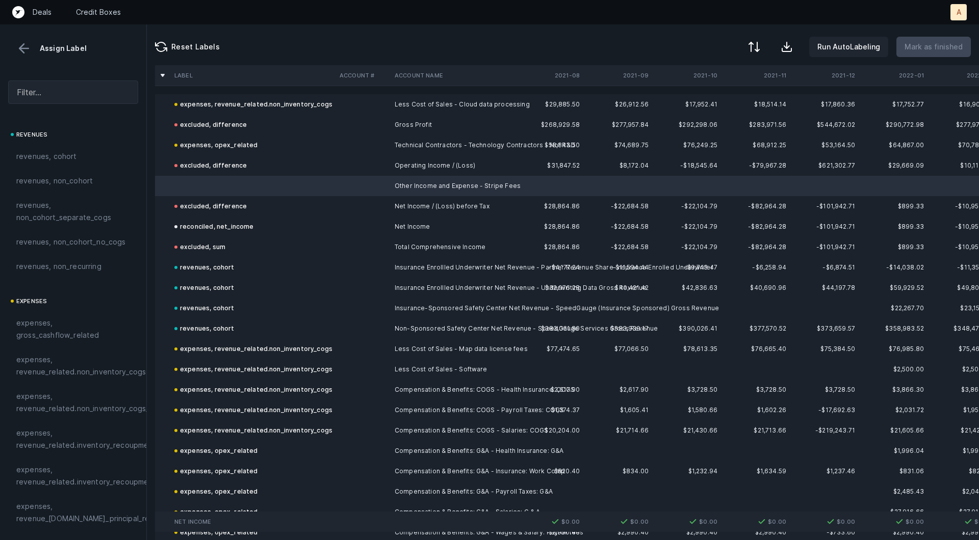
click at [377, 39] on div "Reset Labels Run AutoLabeling Mark as finished" at bounding box center [563, 44] width 832 height 41
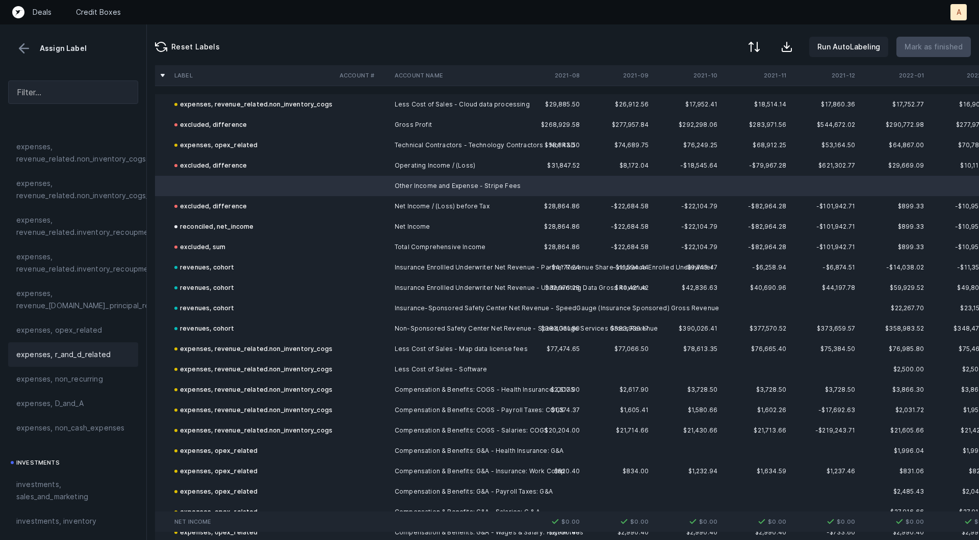
scroll to position [218, 0]
click at [67, 326] on span "expenses, opex_related" at bounding box center [59, 326] width 86 height 12
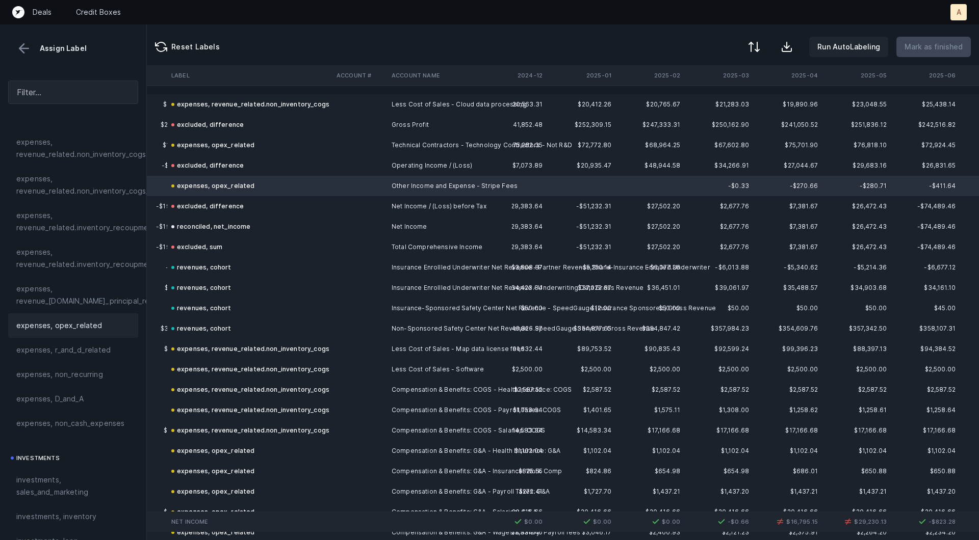
scroll to position [0, 2908]
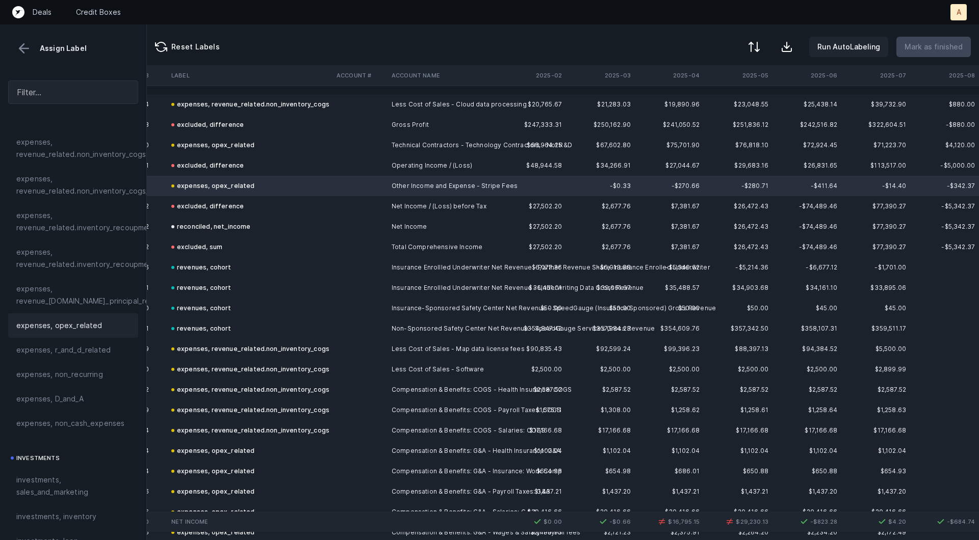
click at [355, 183] on td at bounding box center [359, 186] width 55 height 20
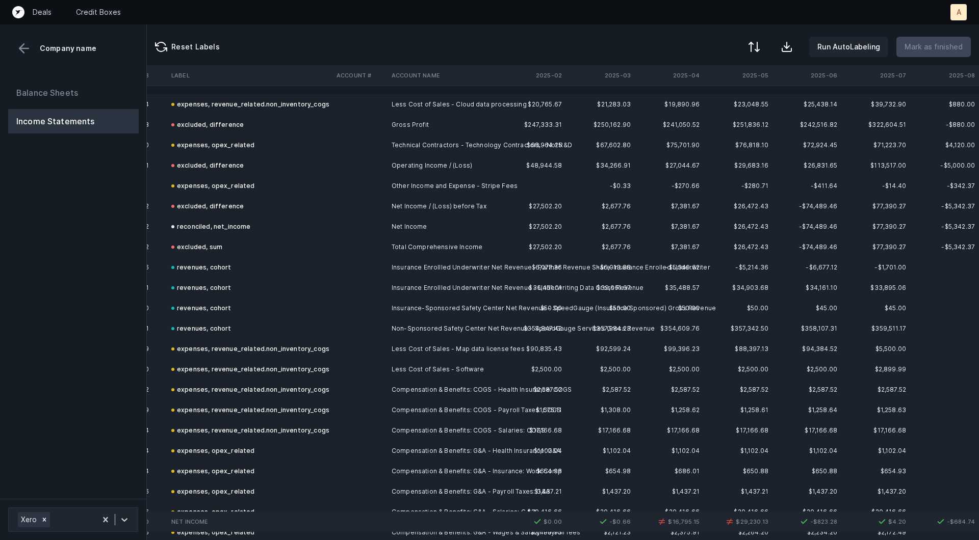
click at [355, 183] on td at bounding box center [359, 186] width 55 height 20
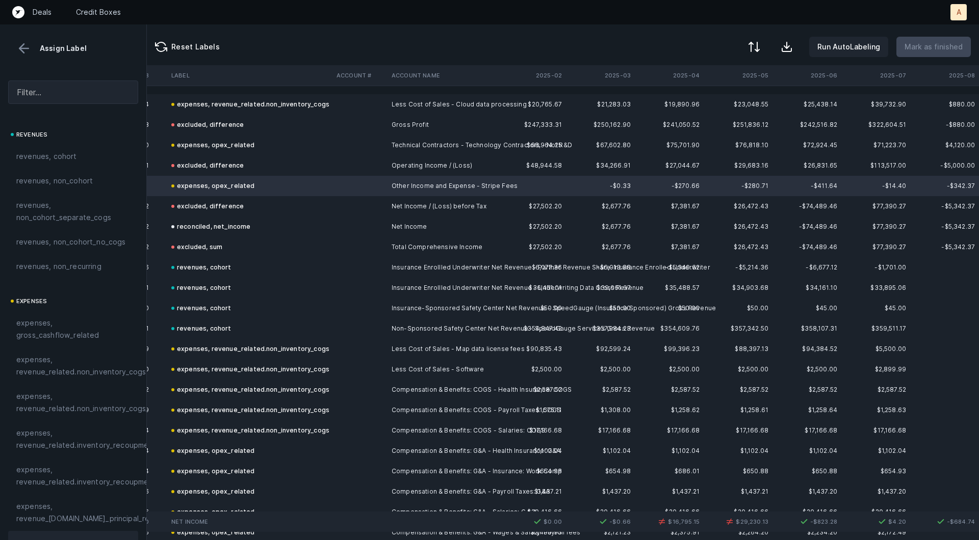
click at [322, 183] on div at bounding box center [489, 270] width 979 height 540
click at [323, 198] on span "Sign flip" at bounding box center [330, 198] width 28 height 11
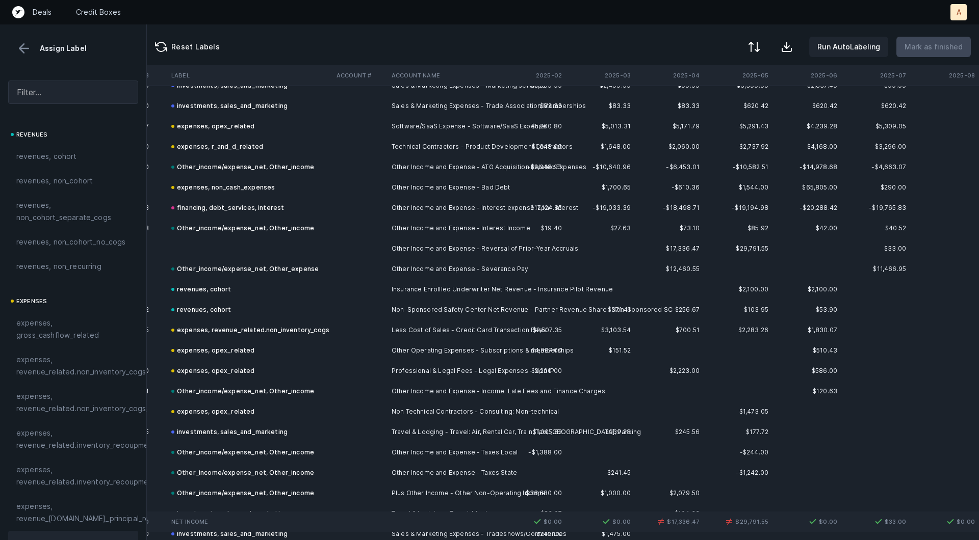
scroll to position [770, 2908]
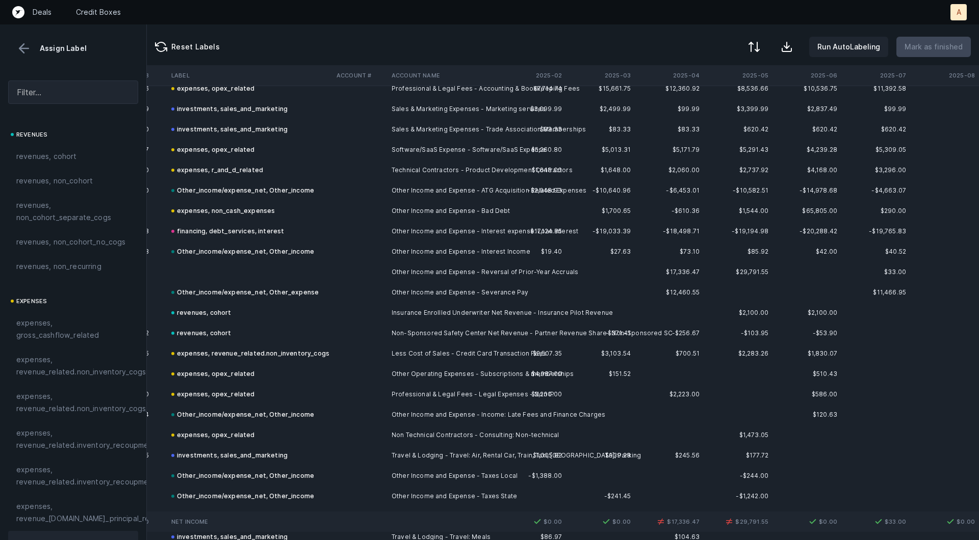
click at [238, 268] on td at bounding box center [249, 272] width 165 height 20
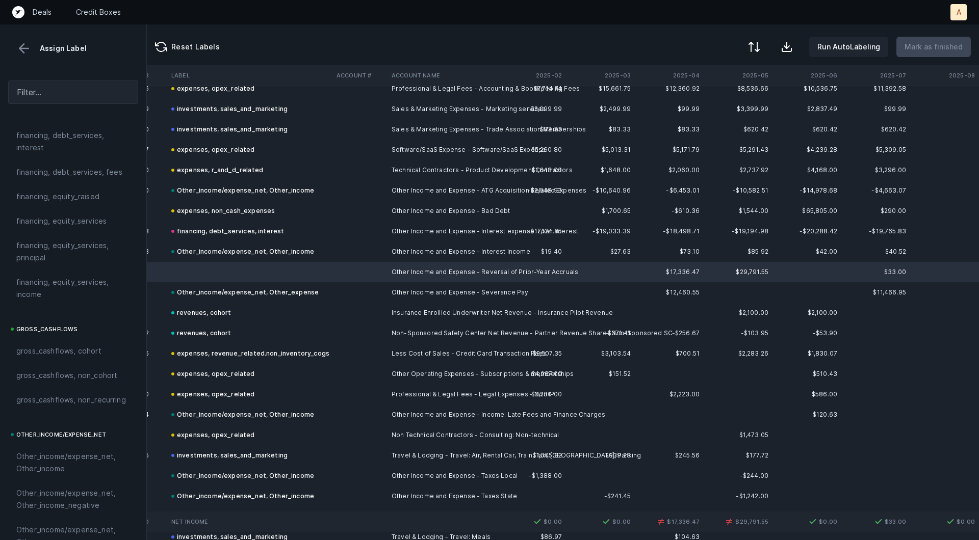
scroll to position [1141, 0]
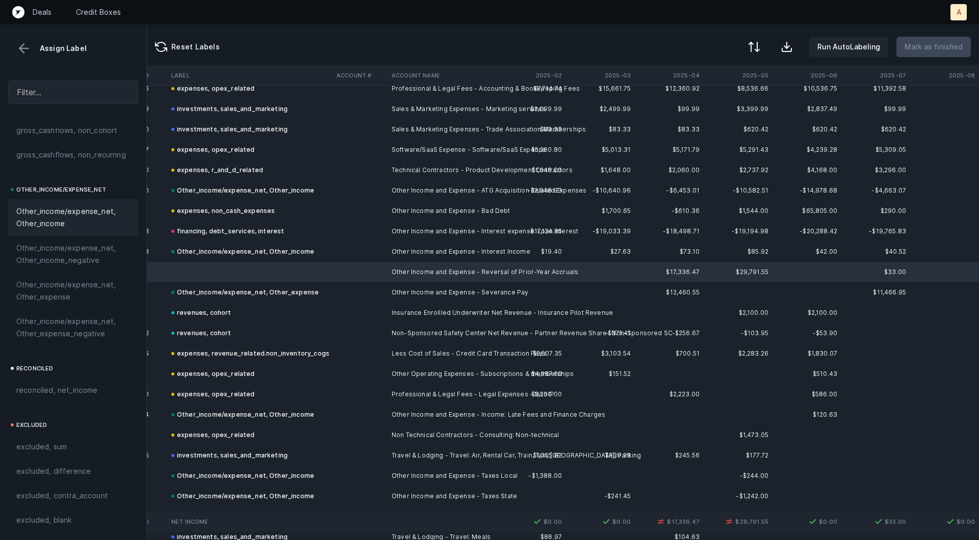
click at [69, 215] on span "Other_income/expense_net, Other_income" at bounding box center [73, 217] width 114 height 24
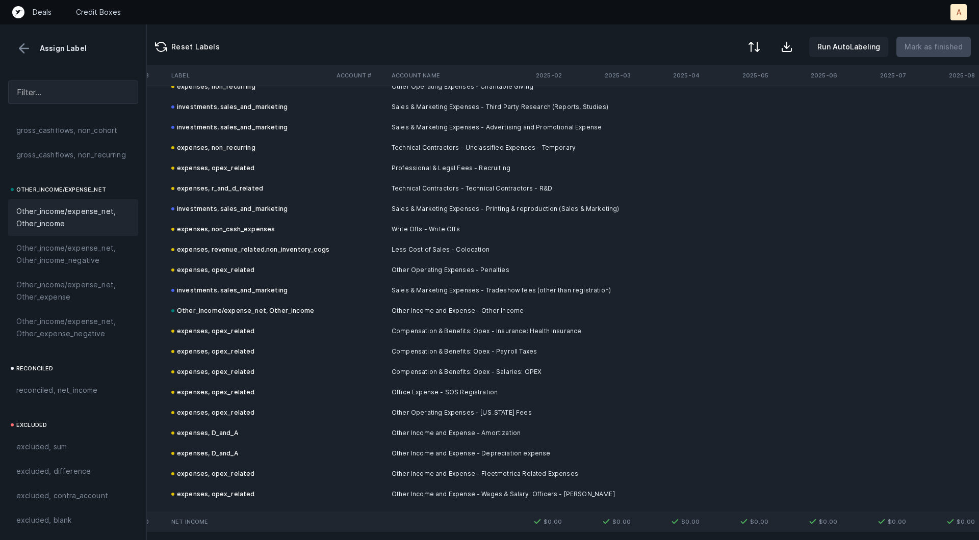
scroll to position [1589, 2908]
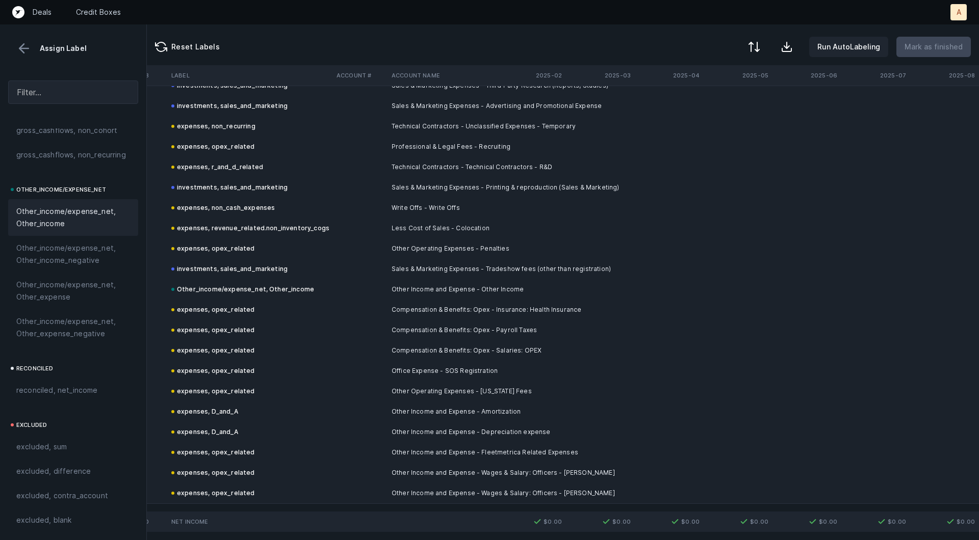
click at [25, 47] on button at bounding box center [23, 48] width 15 height 15
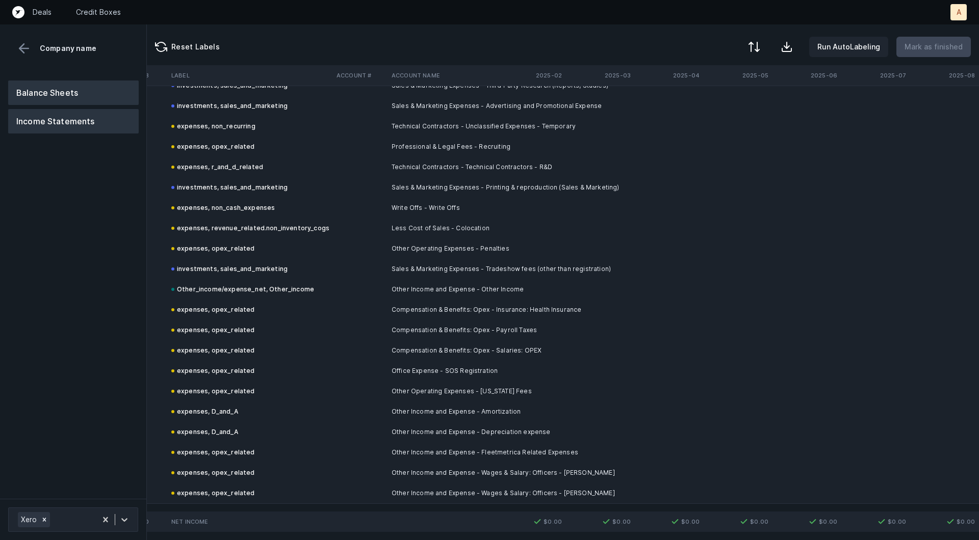
click at [59, 96] on button "Balance Sheets" at bounding box center [73, 93] width 130 height 24
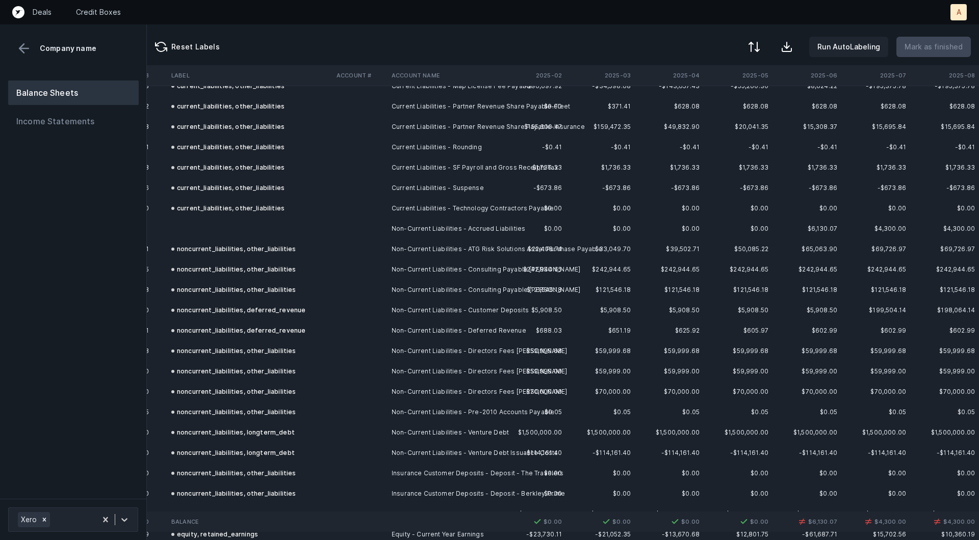
scroll to position [526, 2908]
click at [398, 227] on td "Non-Current Liabilities - Accrued Liabilities" at bounding box center [449, 231] width 124 height 20
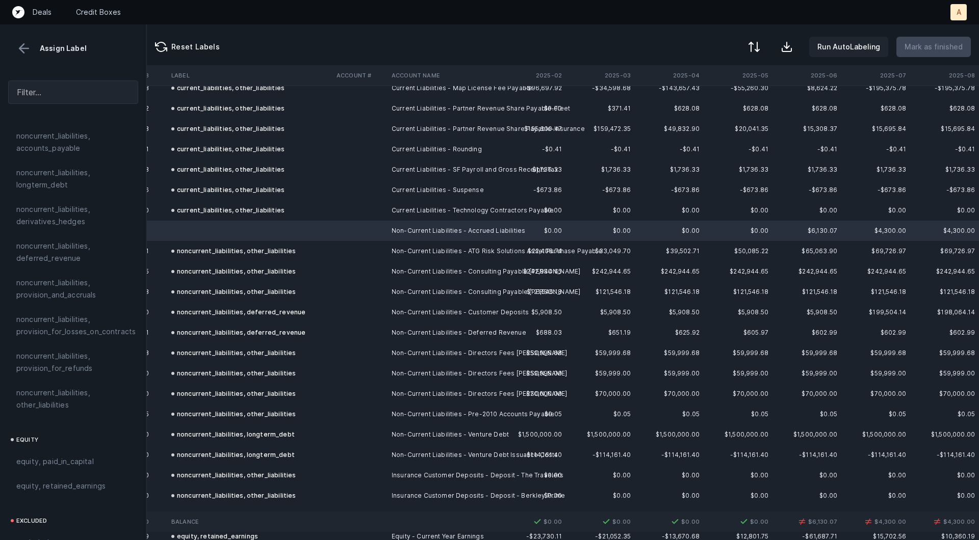
scroll to position [1019, 0]
click at [48, 279] on span "noncurrent_liabilities, provision_and_accruals" at bounding box center [73, 291] width 114 height 24
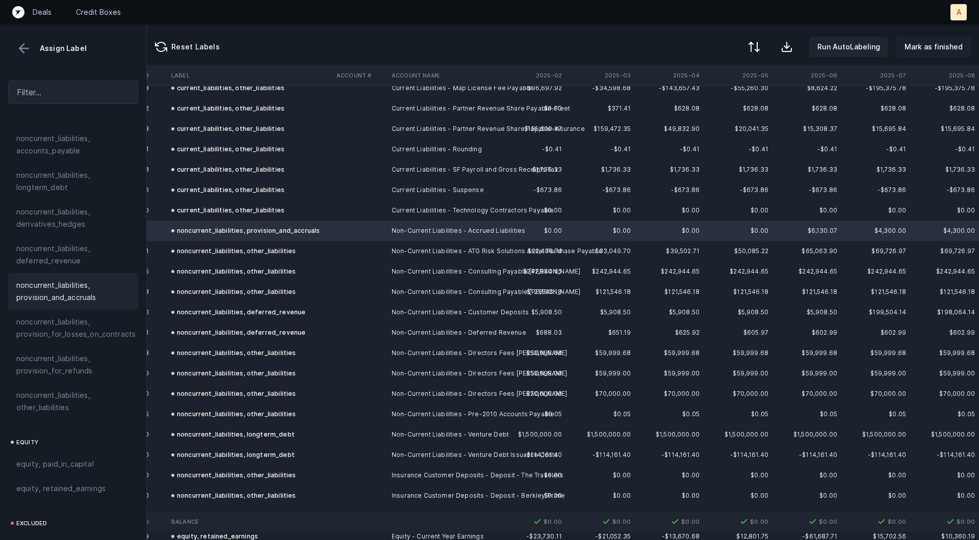
click at [947, 43] on p "Mark as finished" at bounding box center [933, 47] width 58 height 12
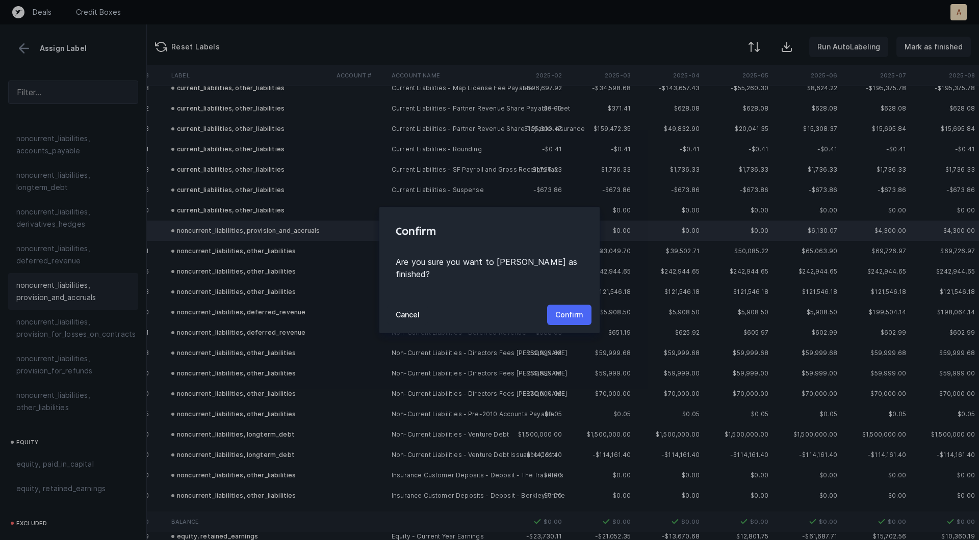
click at [571, 309] on p "Confirm" at bounding box center [569, 315] width 28 height 12
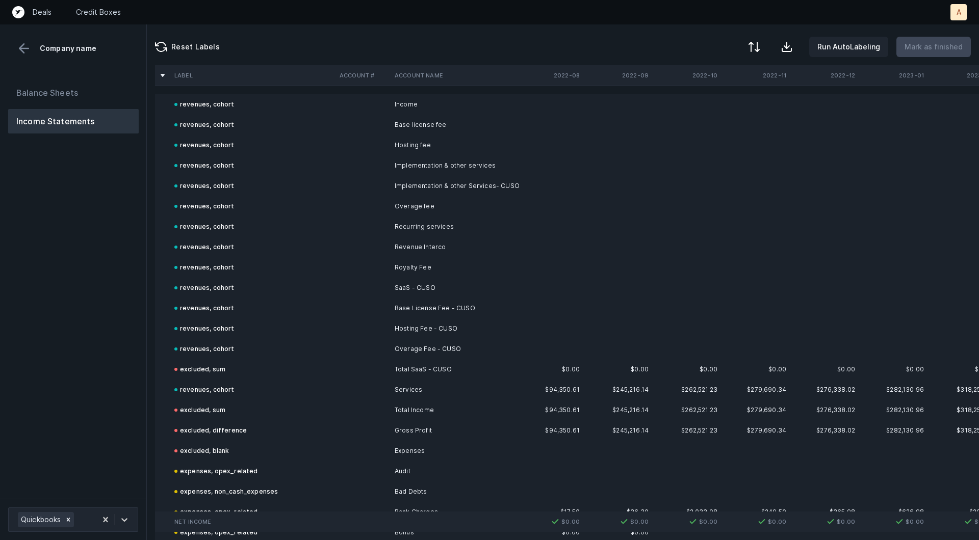
click at [65, 326] on div "Balance Sheets Income Statements" at bounding box center [73, 285] width 147 height 427
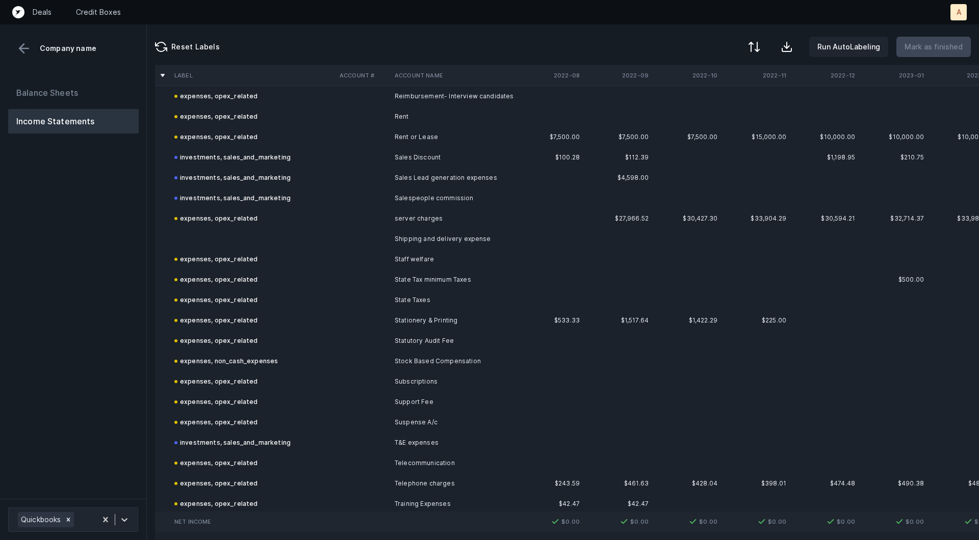
scroll to position [1278, 0]
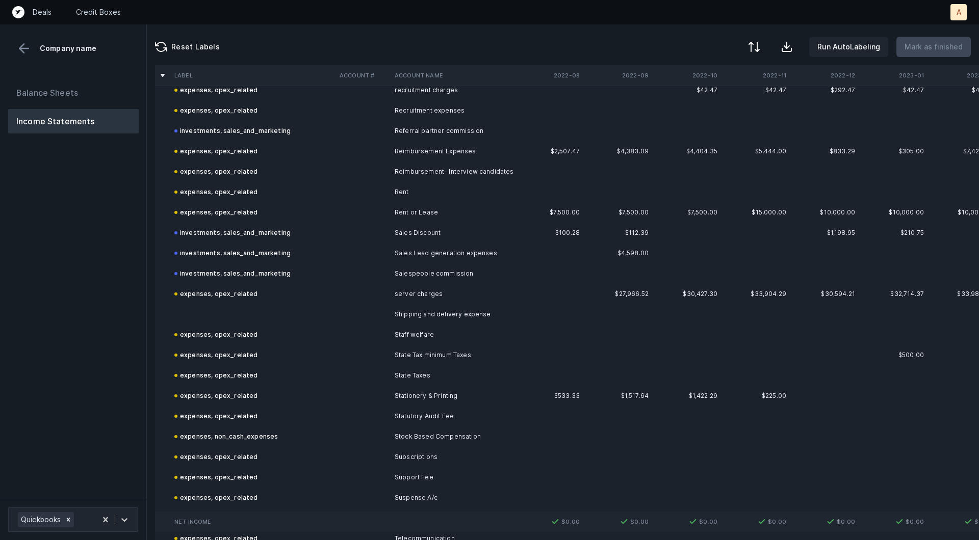
click at [255, 308] on td at bounding box center [252, 314] width 165 height 20
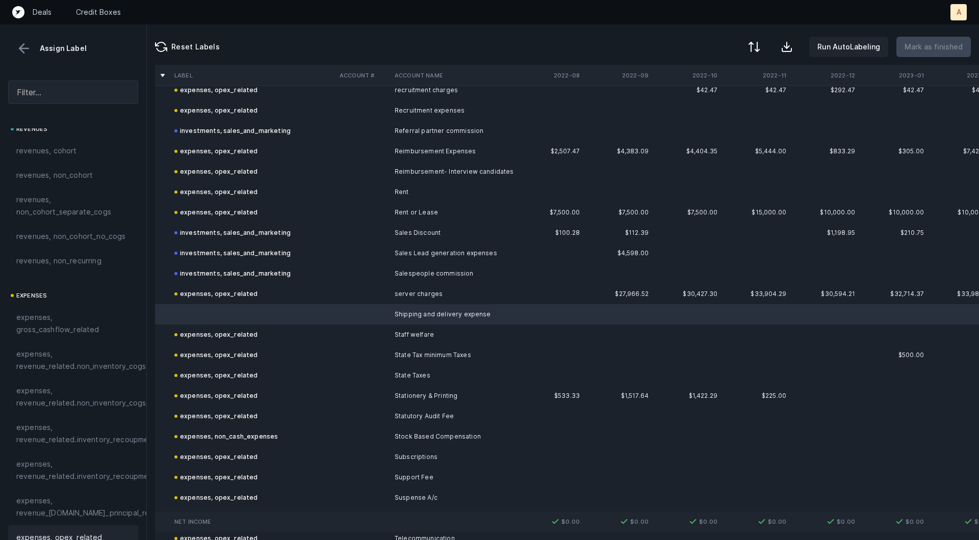
scroll to position [0, 0]
click at [70, 363] on span "expenses, revenue_related.non_inventory_cogs" at bounding box center [80, 366] width 129 height 24
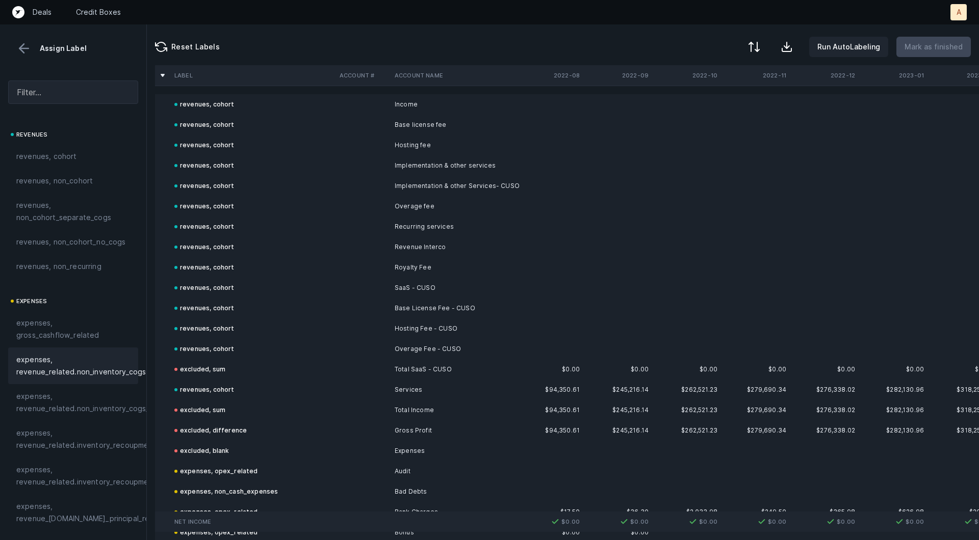
click at [23, 42] on button at bounding box center [23, 48] width 15 height 15
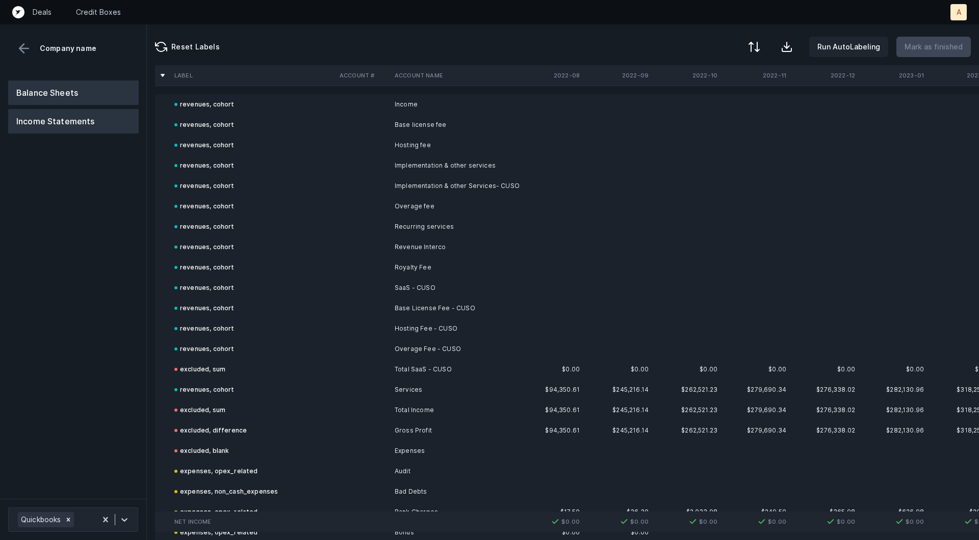
click at [44, 81] on button "Balance Sheets" at bounding box center [73, 93] width 130 height 24
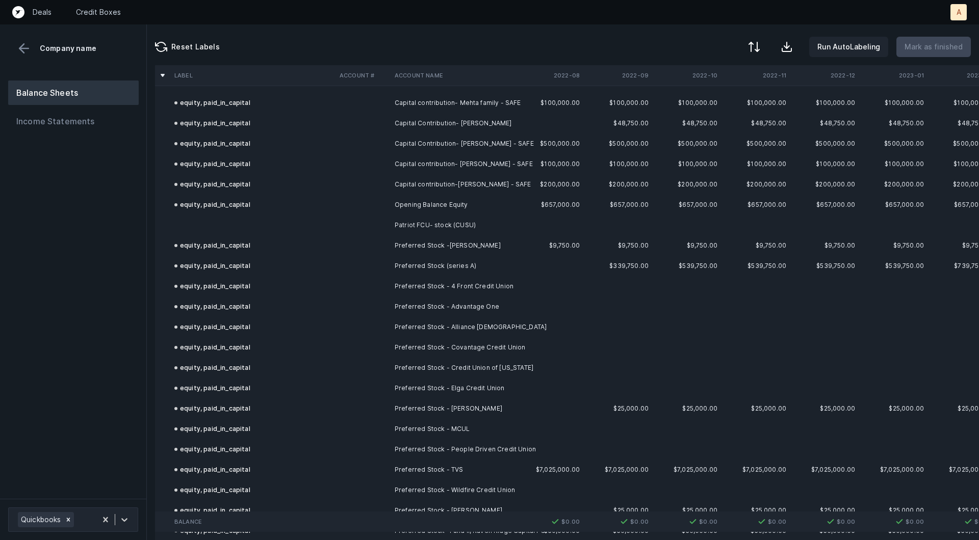
scroll to position [2253, 0]
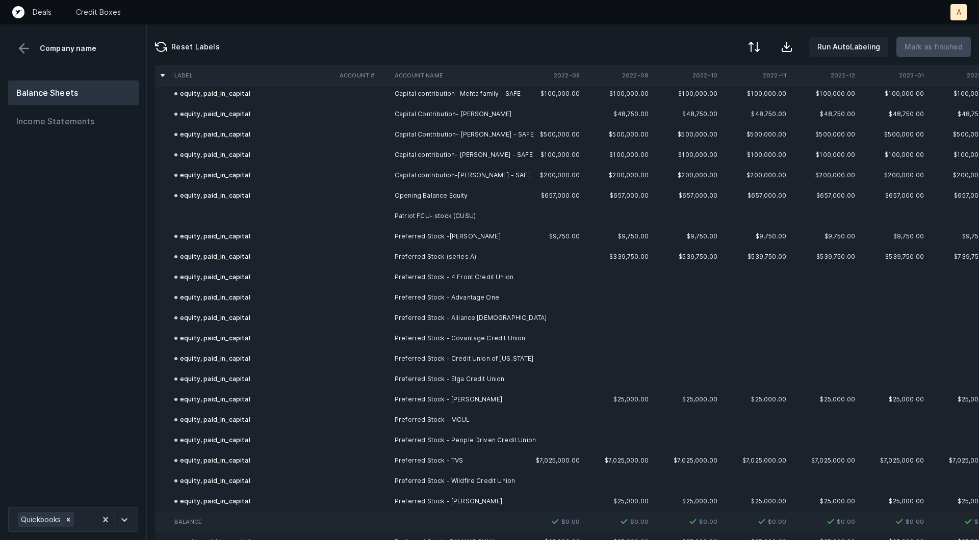
click at [437, 210] on td "Patriot FCU- stock (CUSU)" at bounding box center [452, 216] width 124 height 20
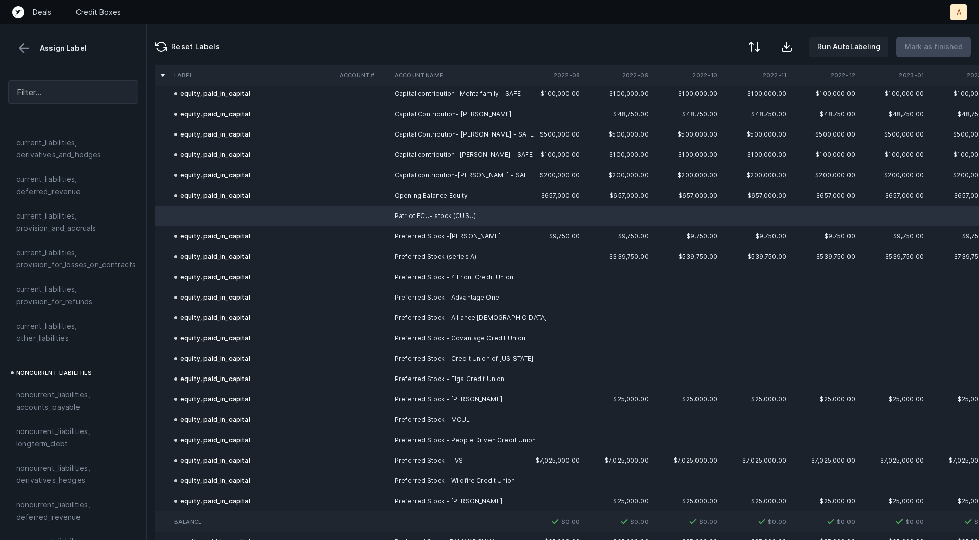
scroll to position [1105, 0]
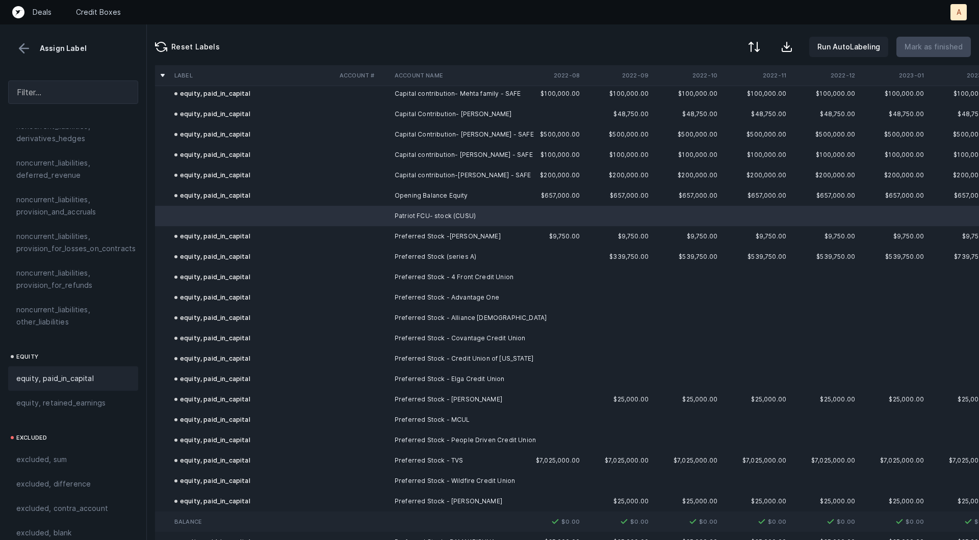
click at [43, 373] on span "equity, paid_in_capital" at bounding box center [54, 379] width 77 height 12
click at [944, 44] on p "Mark as finished" at bounding box center [933, 47] width 58 height 12
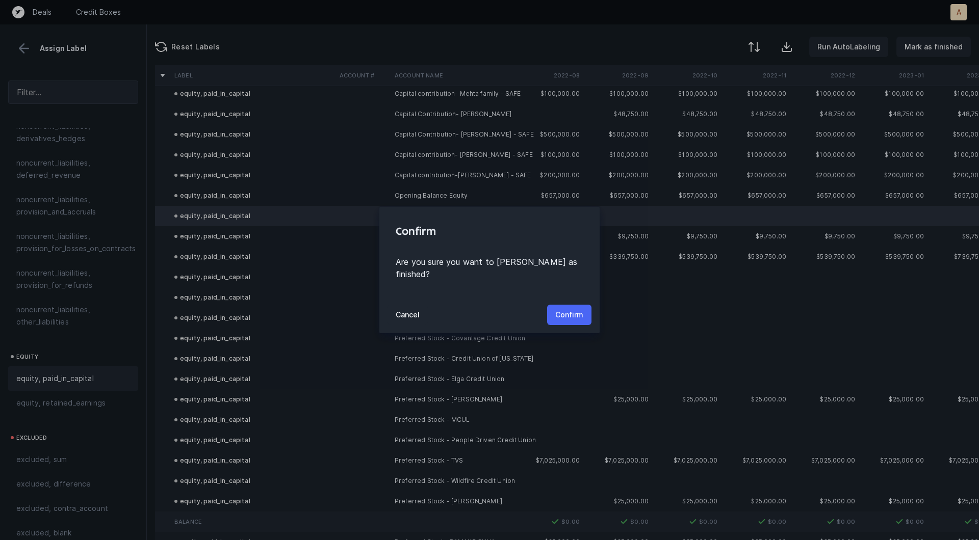
click at [569, 309] on p "Confirm" at bounding box center [569, 315] width 28 height 12
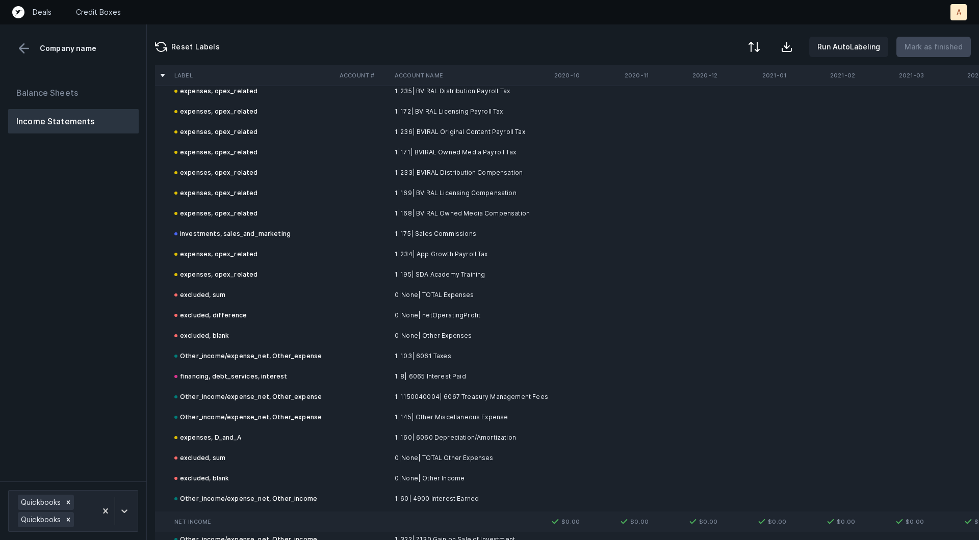
scroll to position [6482, 0]
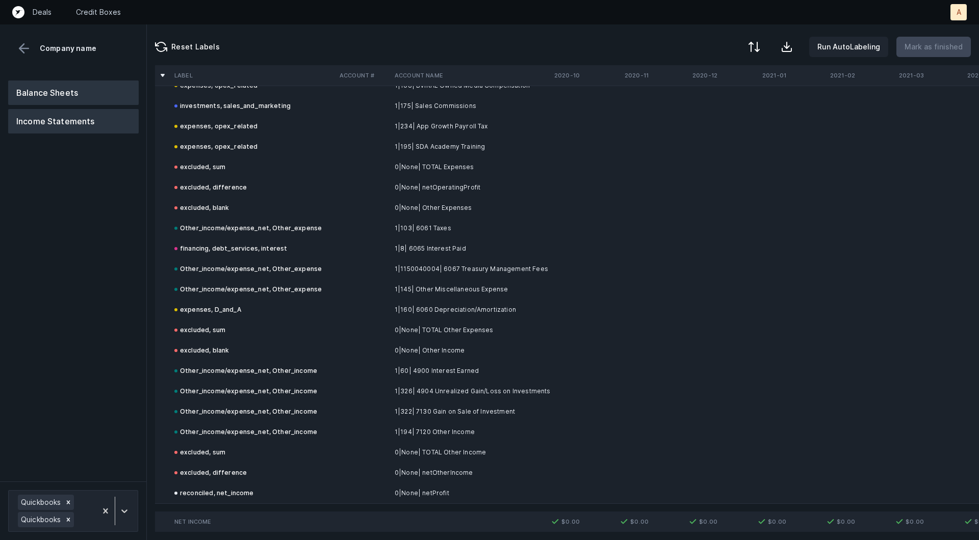
click at [74, 96] on button "Balance Sheets" at bounding box center [73, 93] width 130 height 24
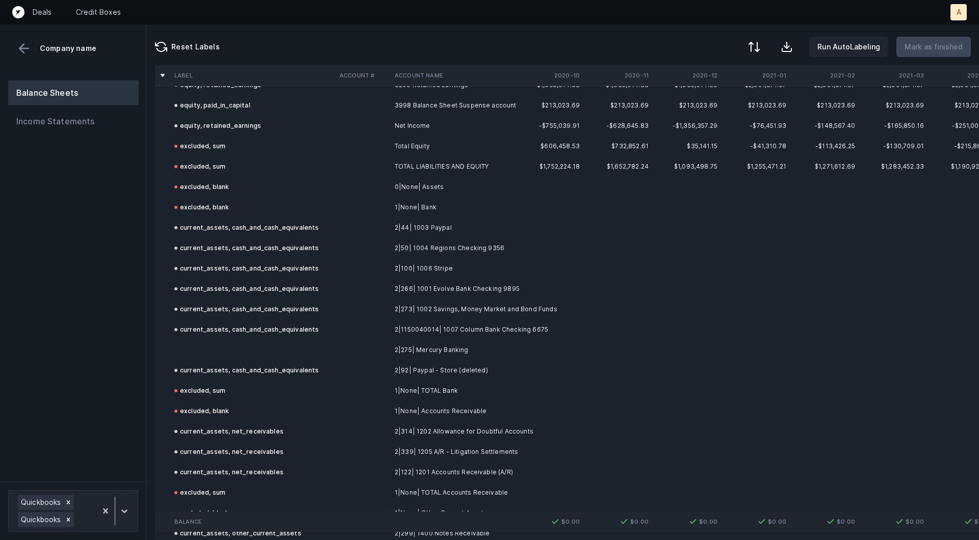
scroll to position [2208, 0]
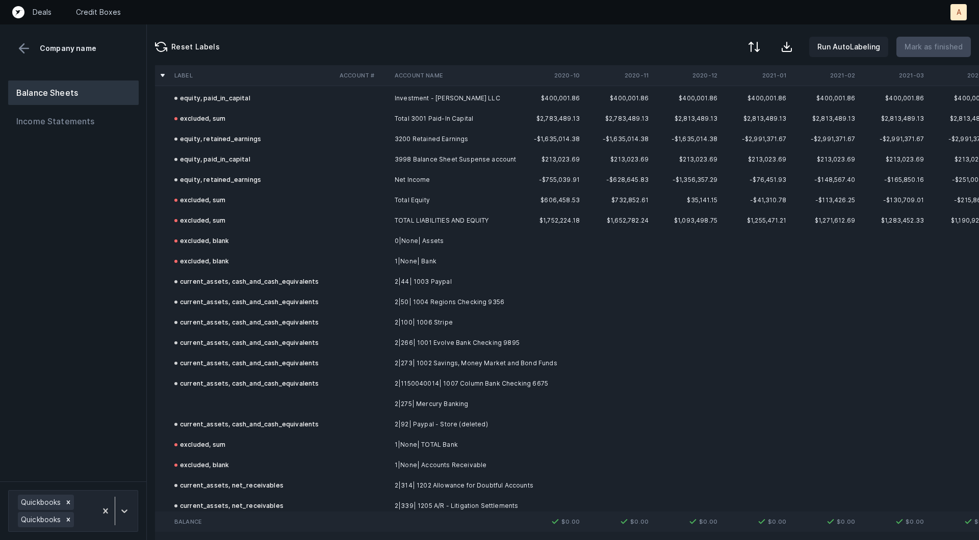
click at [228, 407] on td at bounding box center [252, 404] width 165 height 20
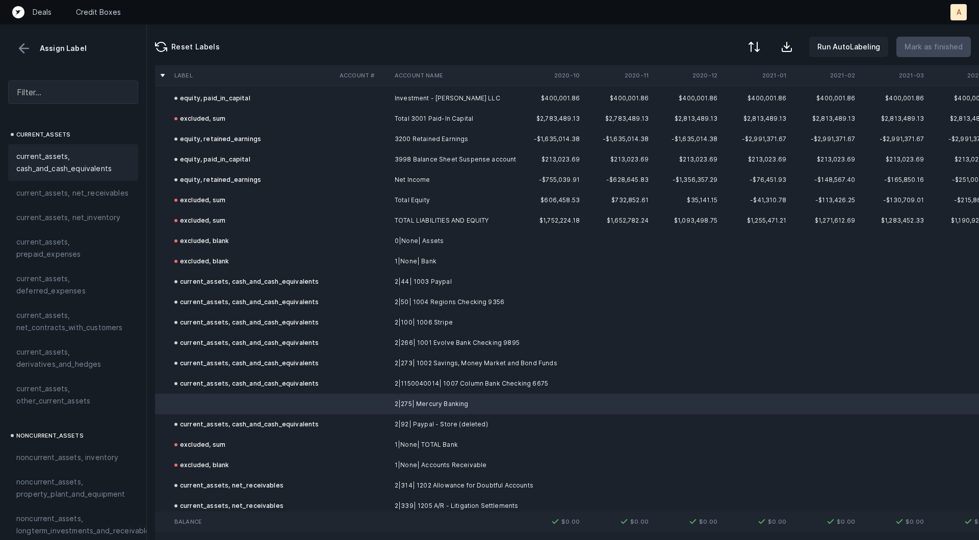
click at [90, 163] on span "current_assets, cash_and_cash_equivalents" at bounding box center [73, 162] width 114 height 24
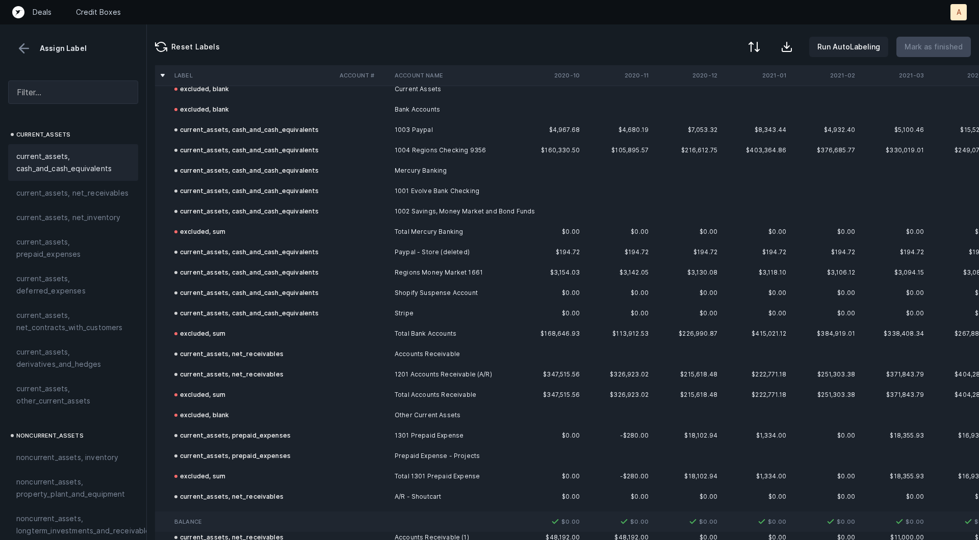
scroll to position [0, 0]
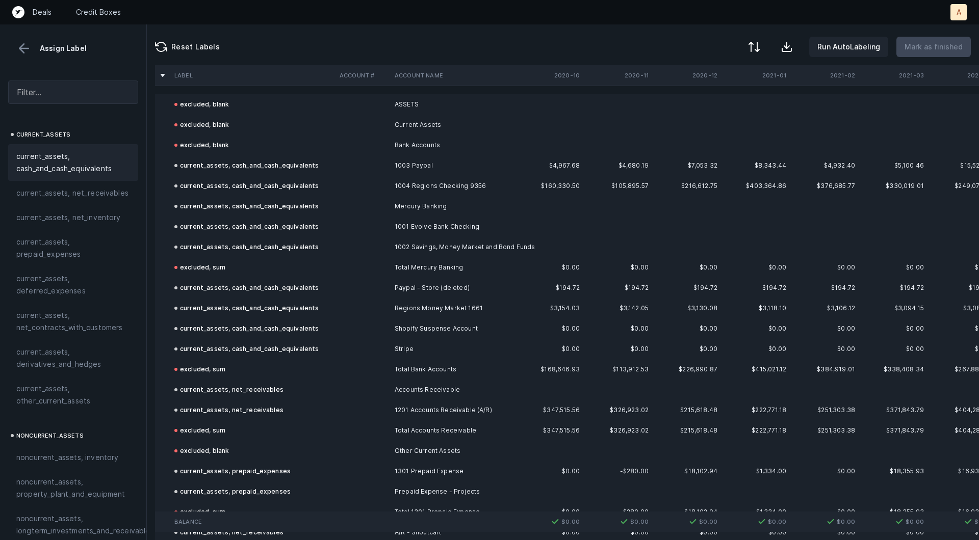
click at [20, 42] on button at bounding box center [23, 48] width 15 height 15
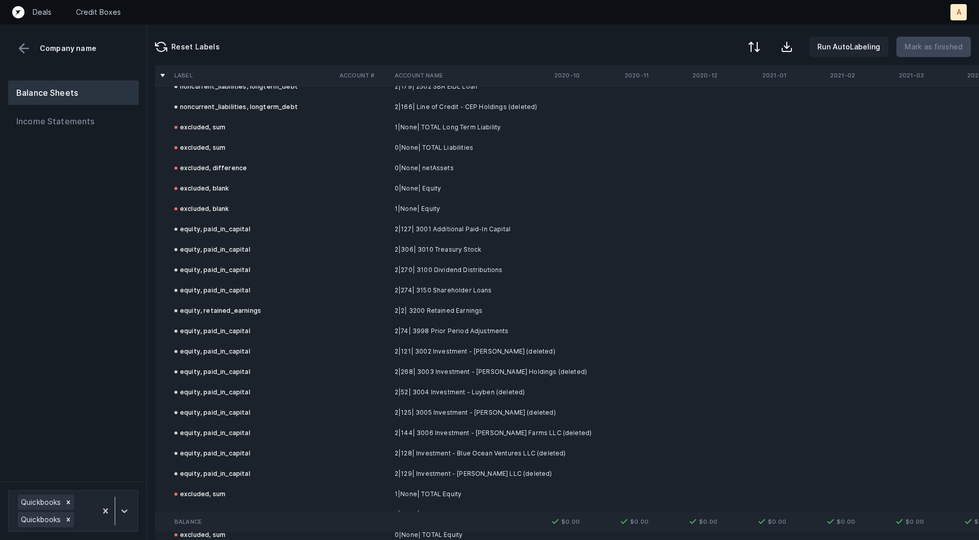
scroll to position [3995, 0]
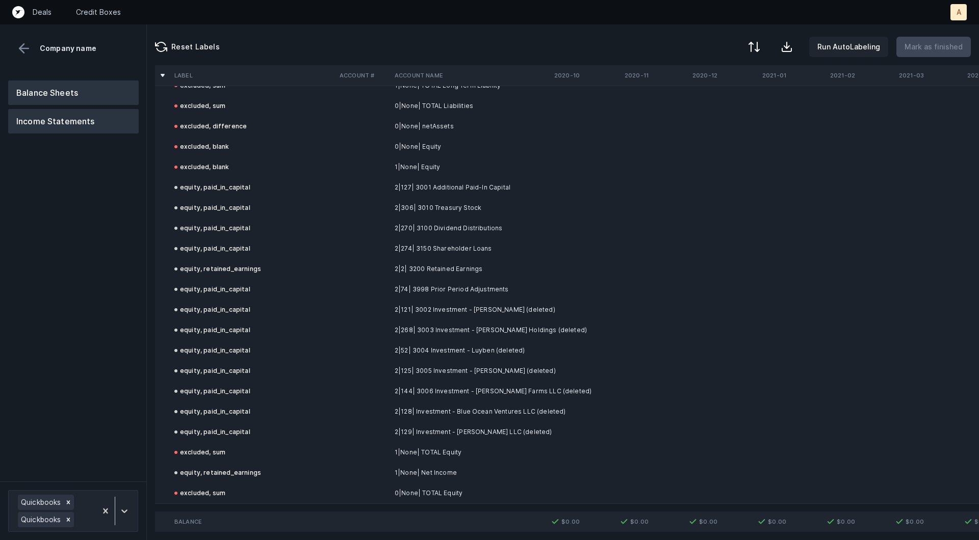
click at [113, 122] on button "Income Statements" at bounding box center [73, 121] width 130 height 24
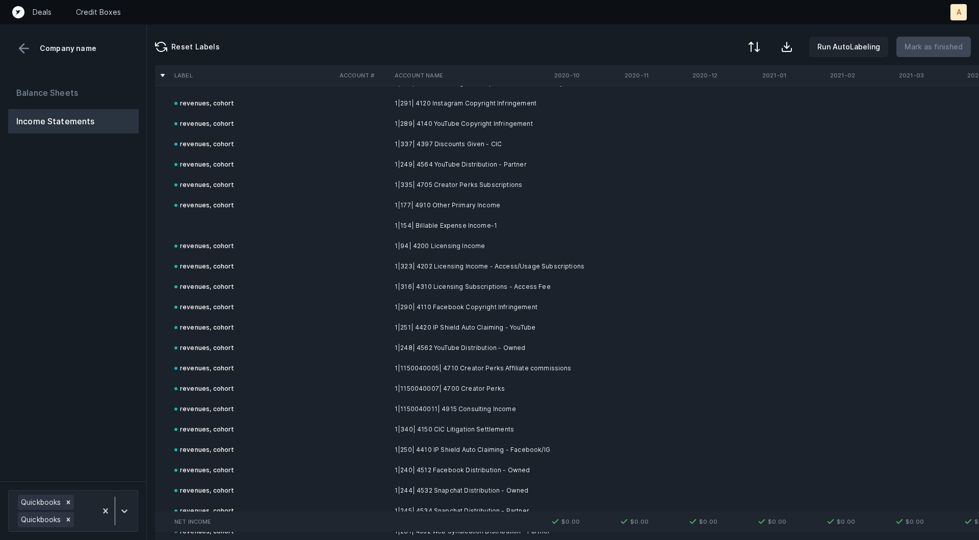
scroll to position [3562, 0]
click at [452, 220] on td "1|177| 4910 Other Primary Income" at bounding box center [452, 212] width 124 height 20
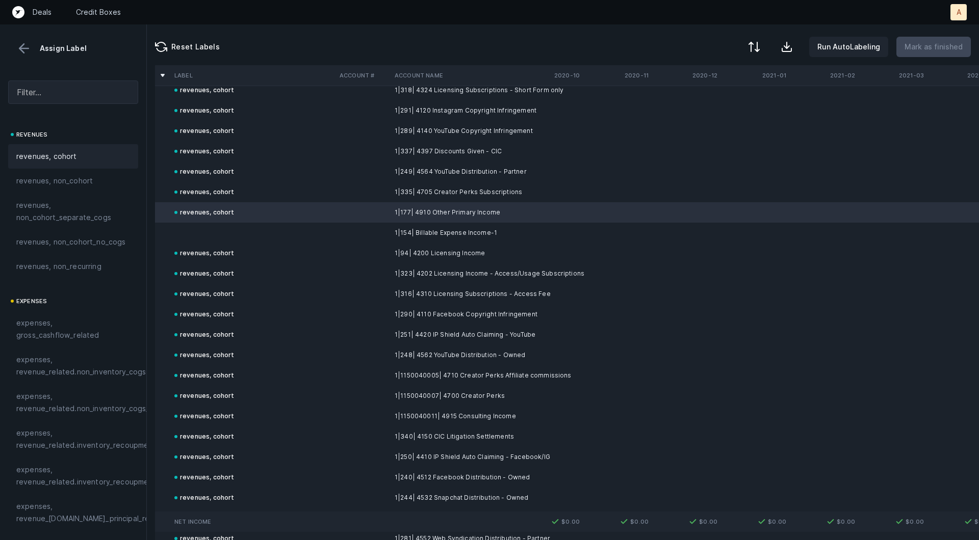
click at [434, 230] on td "1|154| Billable Expense Income-1" at bounding box center [452, 233] width 124 height 20
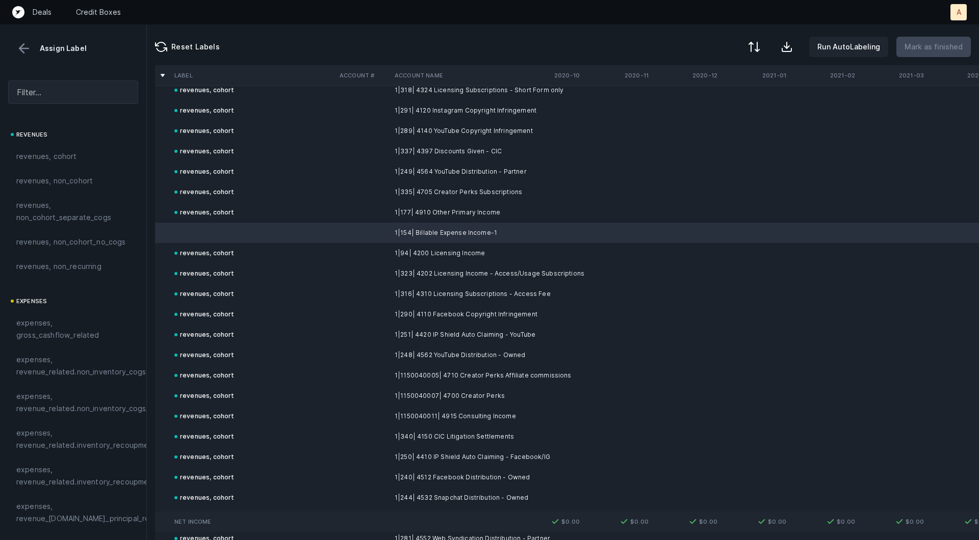
click at [92, 156] on div "revenues, cohort" at bounding box center [73, 156] width 114 height 12
click at [934, 41] on p "Mark as finished" at bounding box center [933, 47] width 58 height 12
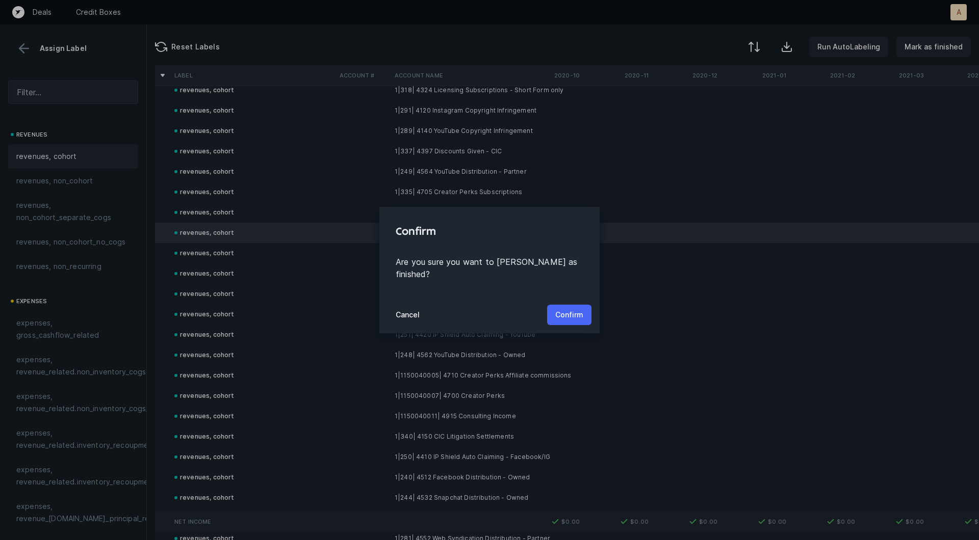
click at [567, 309] on p "Confirm" at bounding box center [569, 315] width 28 height 12
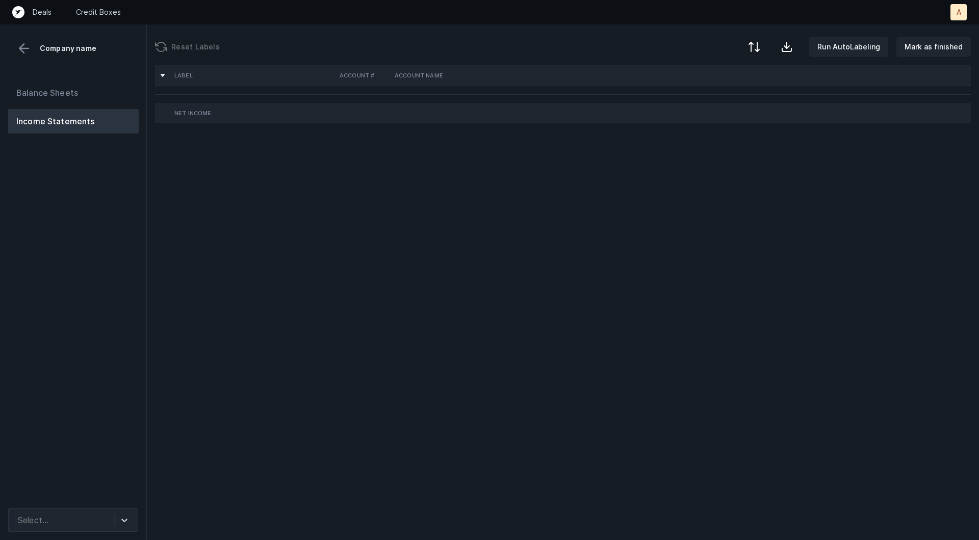
click at [89, 234] on div "Balance Sheets Income Statements" at bounding box center [73, 286] width 147 height 428
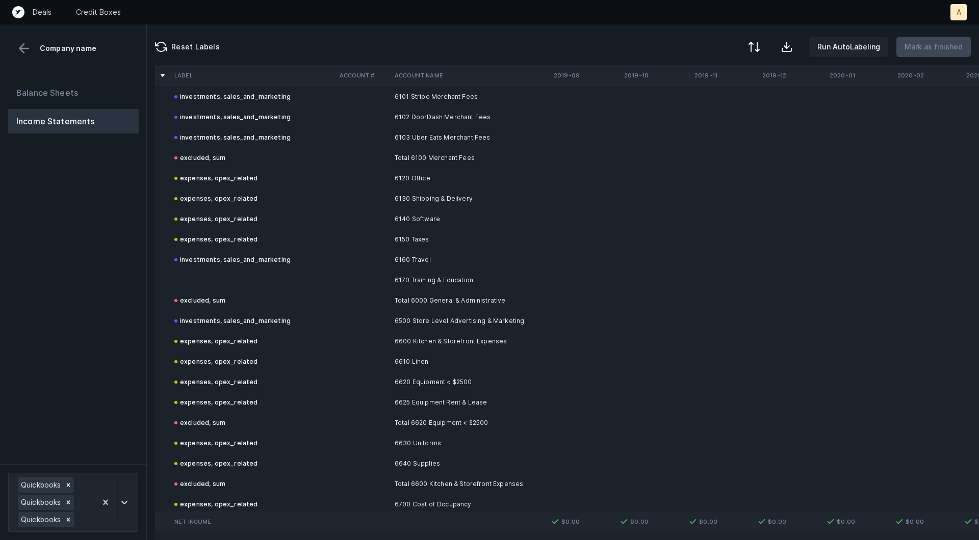
scroll to position [3814, 0]
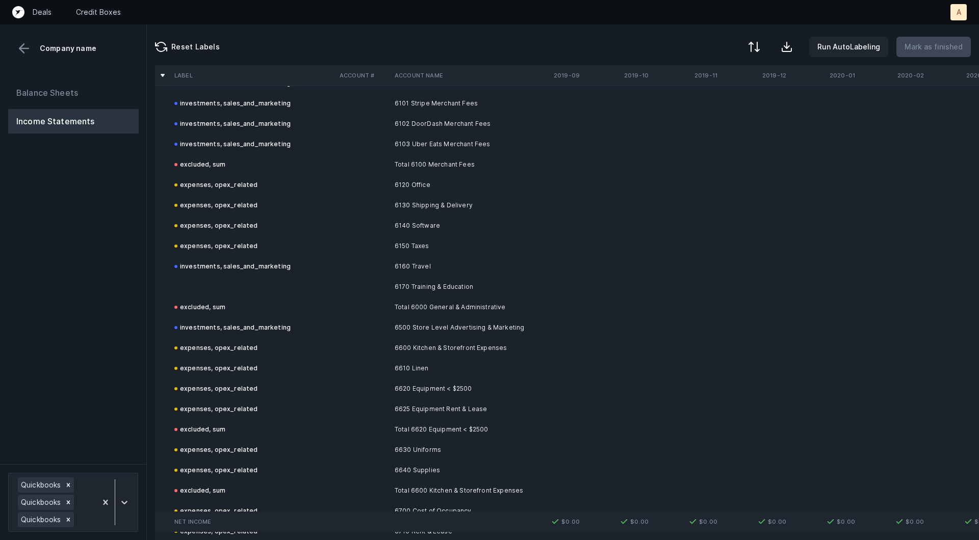
click at [433, 281] on td "6170 Training & Education" at bounding box center [452, 287] width 124 height 20
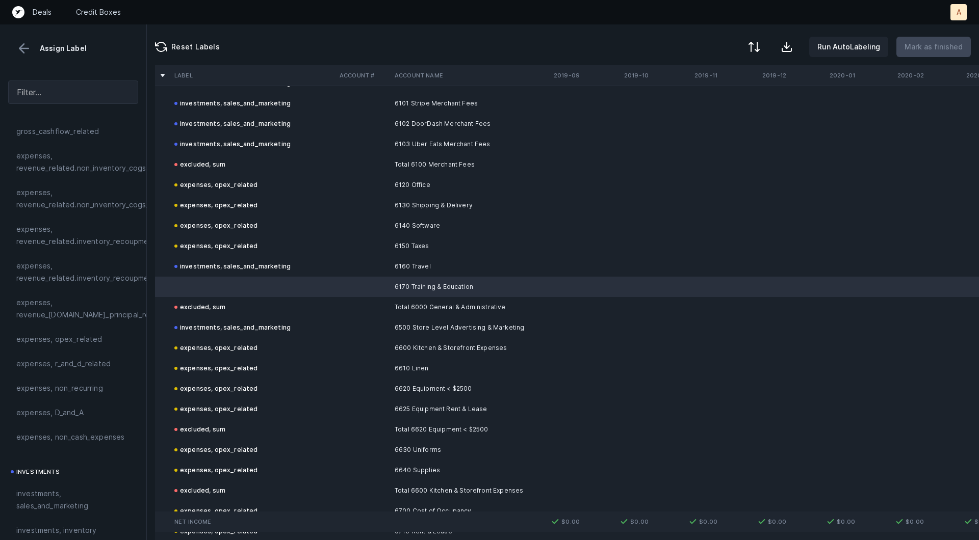
scroll to position [255, 0]
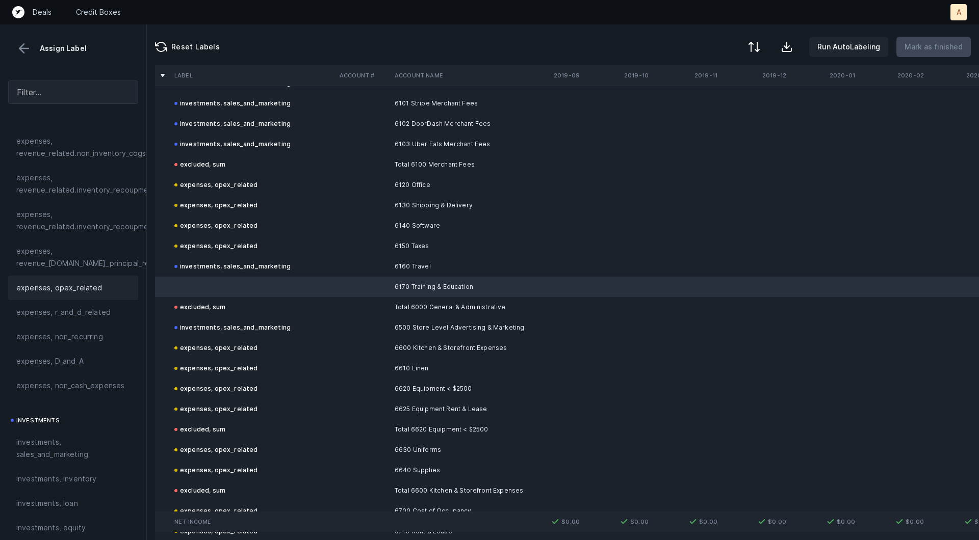
click at [78, 285] on span "expenses, opex_related" at bounding box center [59, 288] width 86 height 12
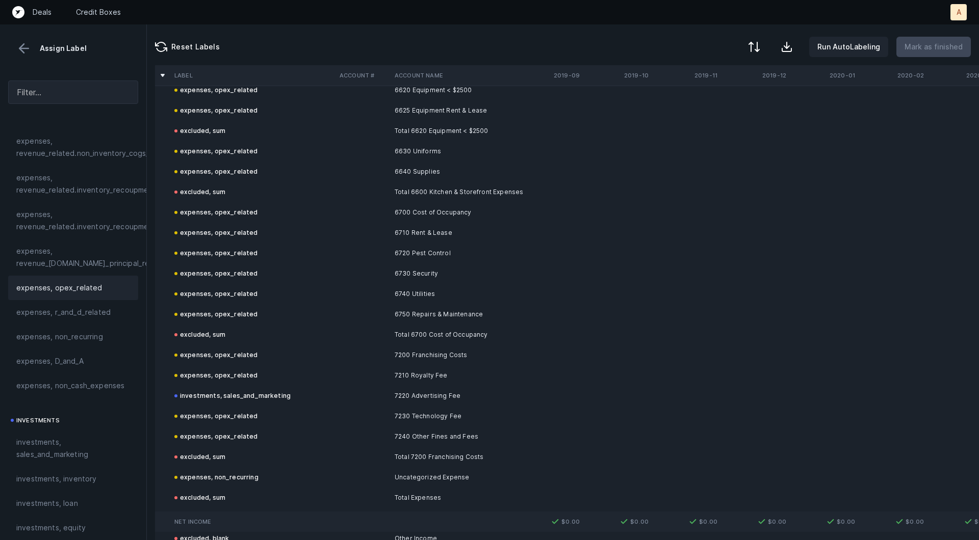
scroll to position [6485, 0]
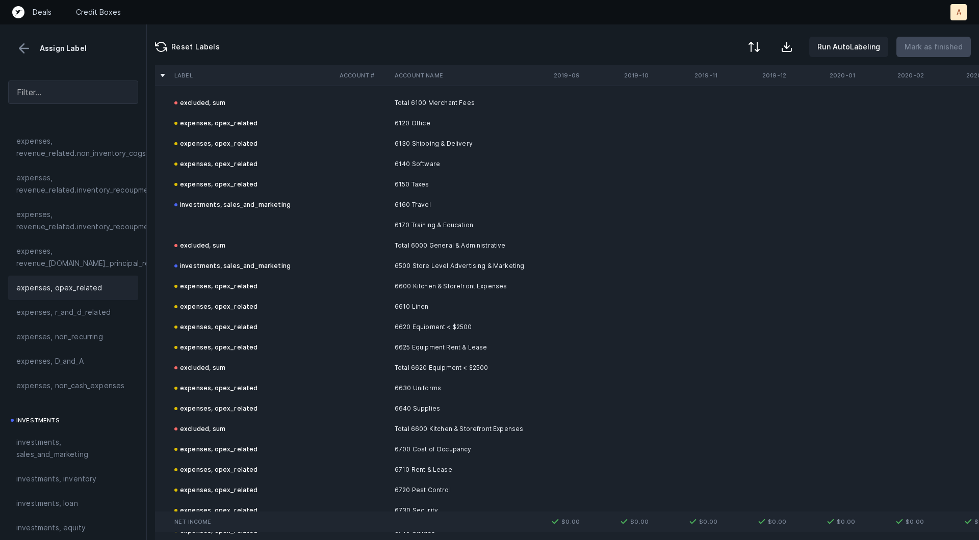
click at [239, 226] on td at bounding box center [252, 225] width 165 height 20
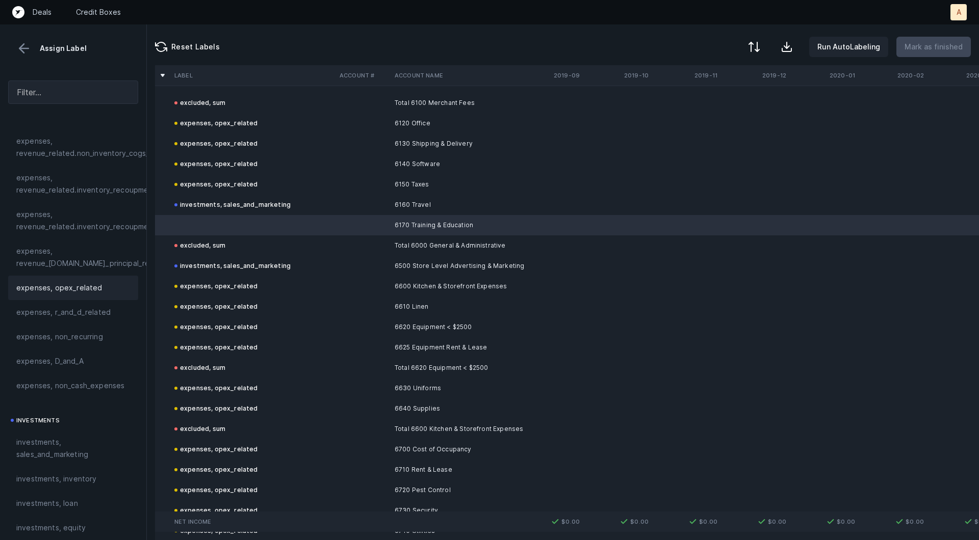
click at [88, 285] on span "expenses, opex_related" at bounding box center [59, 288] width 86 height 12
click at [927, 53] on button "Mark as finished" at bounding box center [933, 47] width 74 height 20
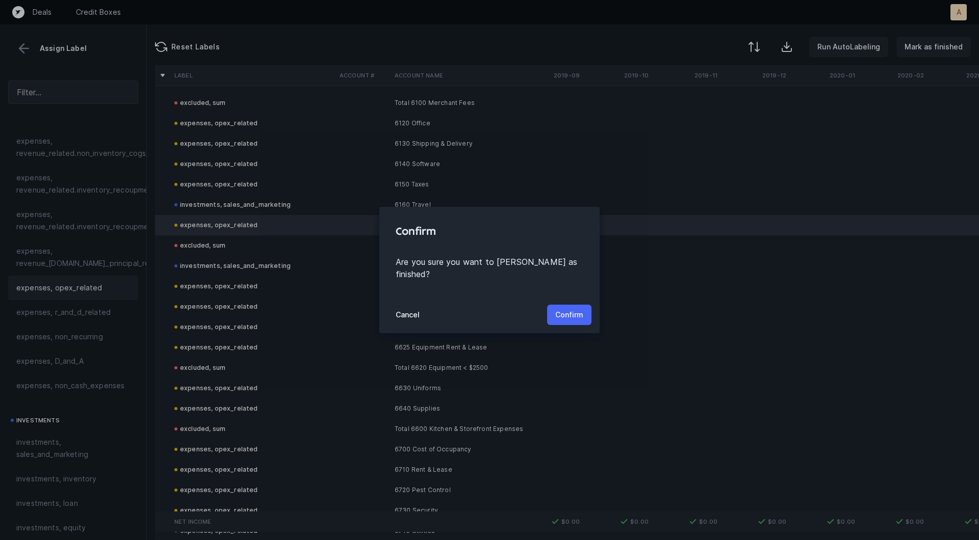
click at [586, 305] on button "Confirm" at bounding box center [569, 315] width 44 height 20
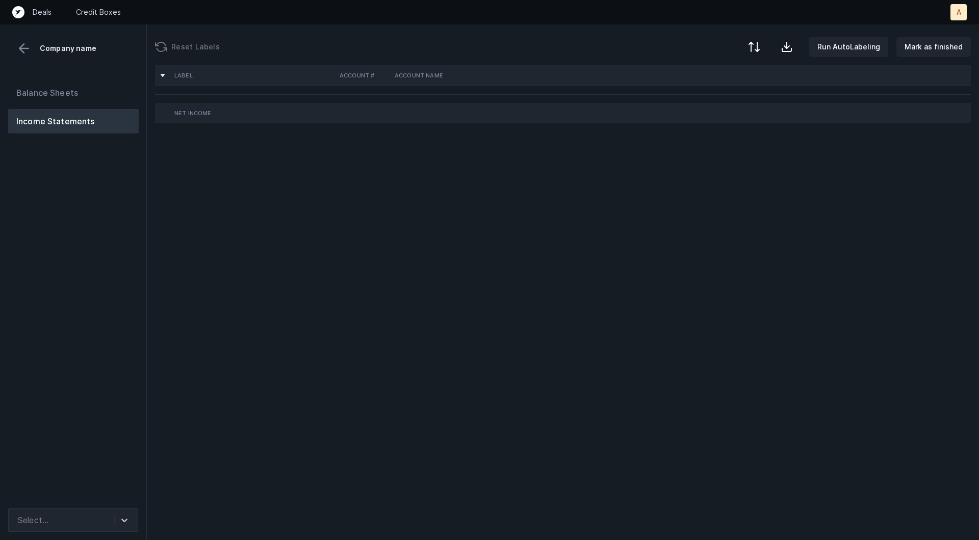
click at [48, 281] on div "Balance Sheets Income Statements" at bounding box center [73, 286] width 147 height 428
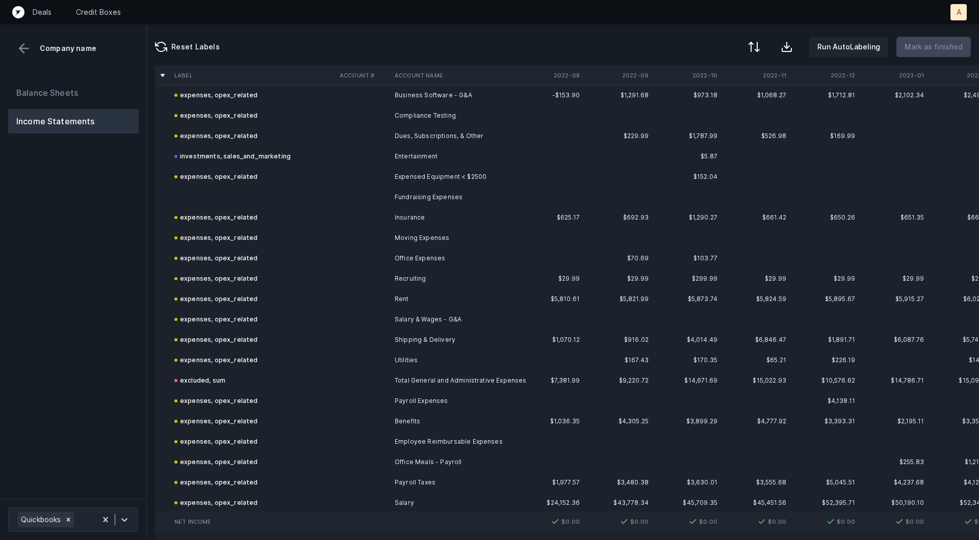
scroll to position [306, 0]
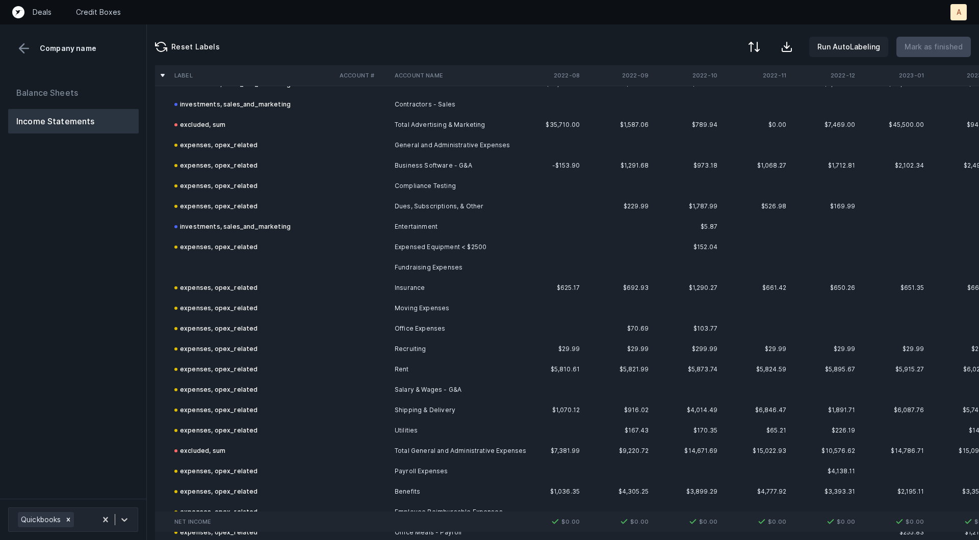
click at [256, 266] on td at bounding box center [252, 267] width 165 height 20
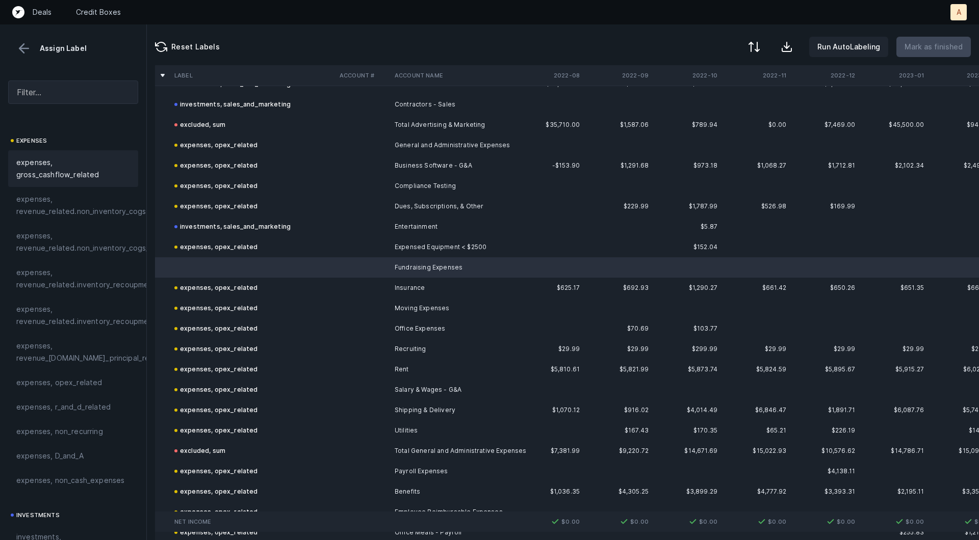
scroll to position [172, 0]
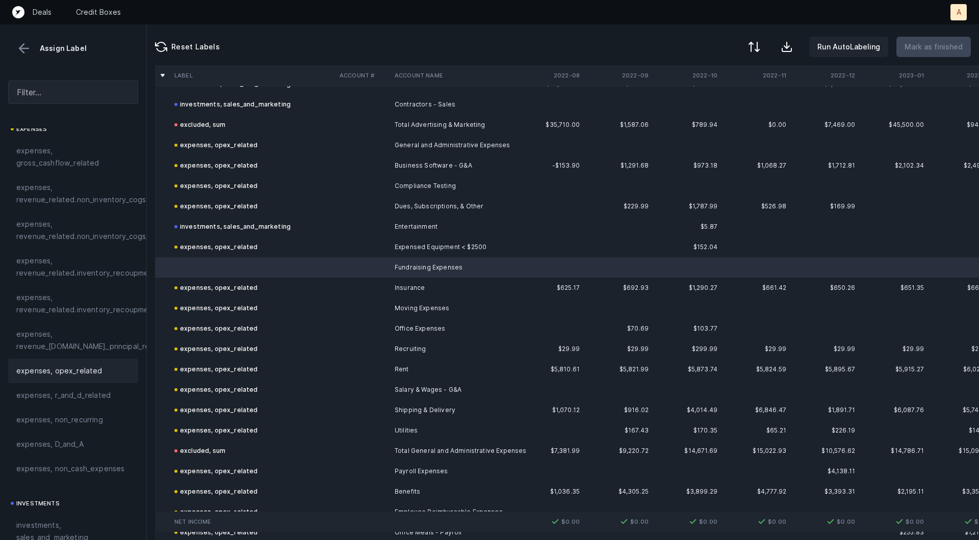
click at [55, 370] on span "expenses, opex_related" at bounding box center [59, 371] width 86 height 12
click at [932, 42] on p "Mark as finished" at bounding box center [933, 47] width 58 height 12
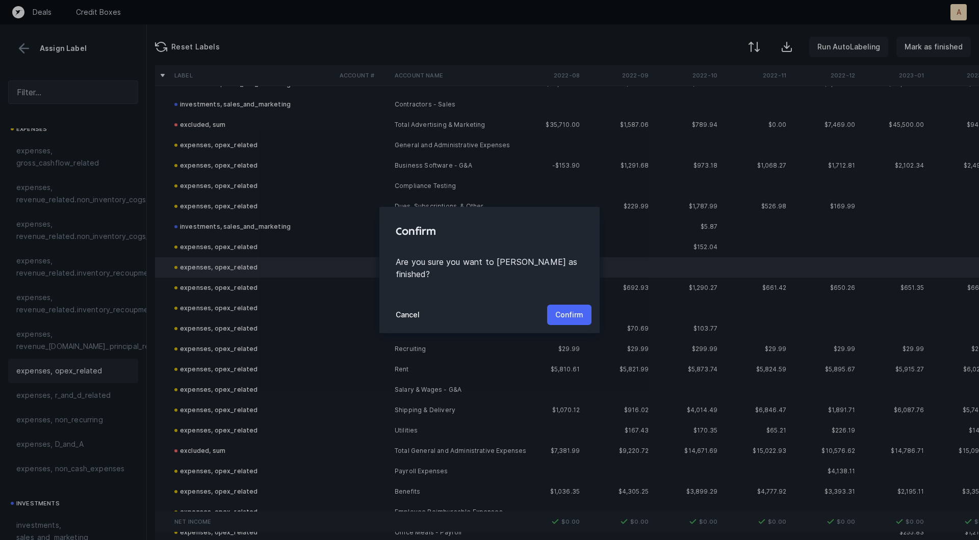
click at [557, 309] on p "Confirm" at bounding box center [569, 315] width 28 height 12
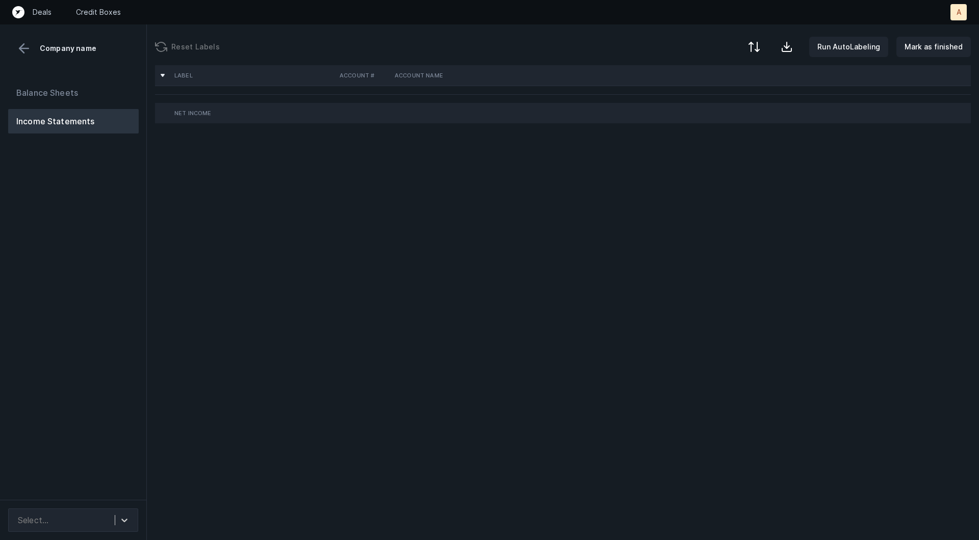
click at [76, 318] on div "Balance Sheets Income Statements" at bounding box center [73, 286] width 147 height 428
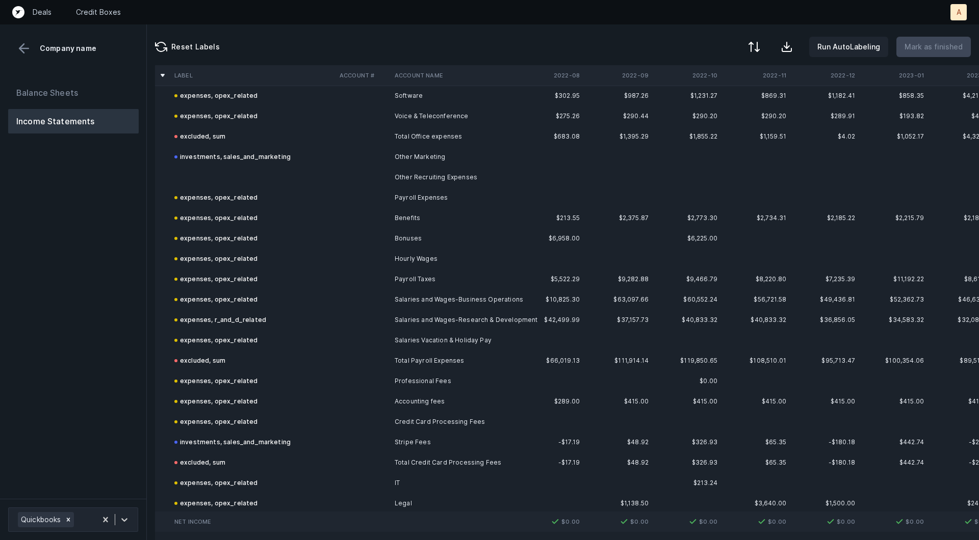
scroll to position [910, 0]
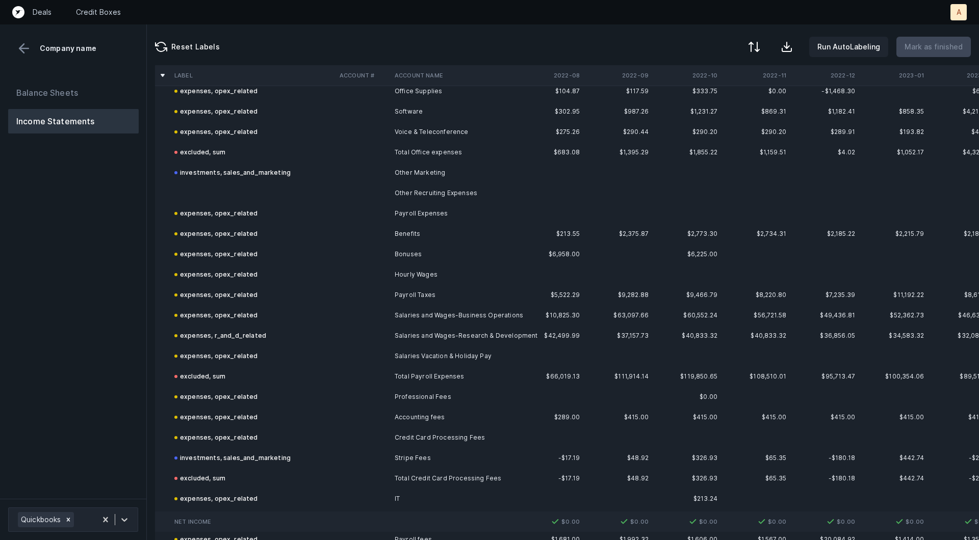
click at [441, 193] on td "Other Recruiting Expenses" at bounding box center [452, 193] width 124 height 20
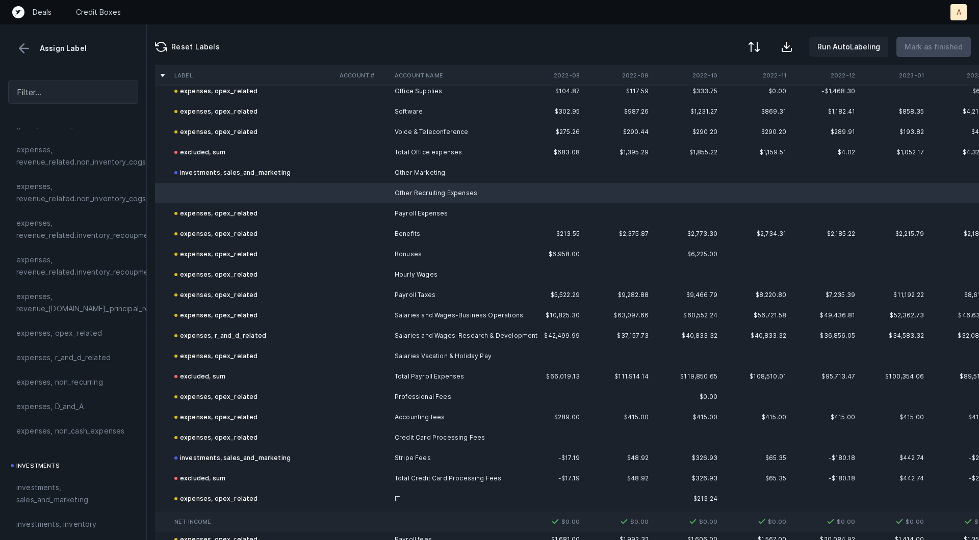
scroll to position [217, 0]
click at [54, 325] on span "expenses, opex_related" at bounding box center [59, 327] width 86 height 12
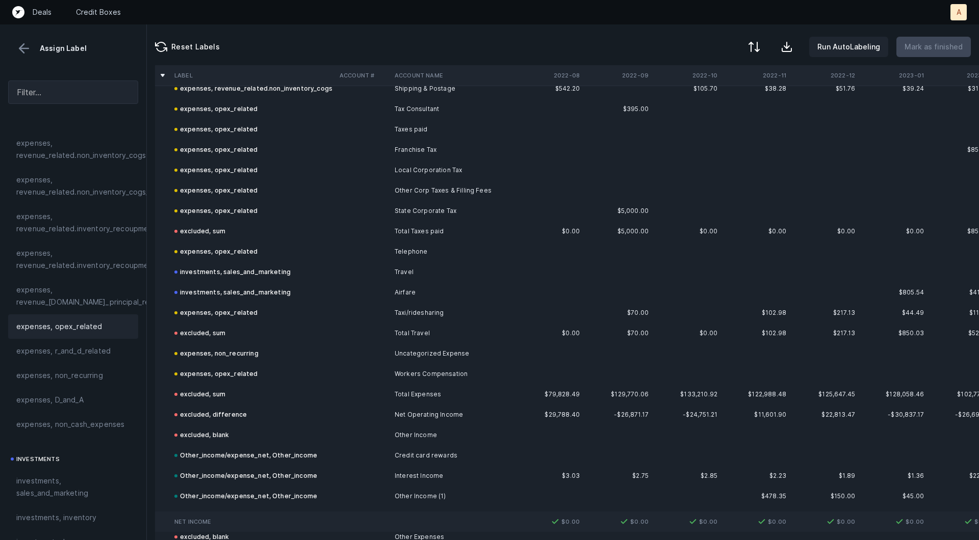
scroll to position [1630, 0]
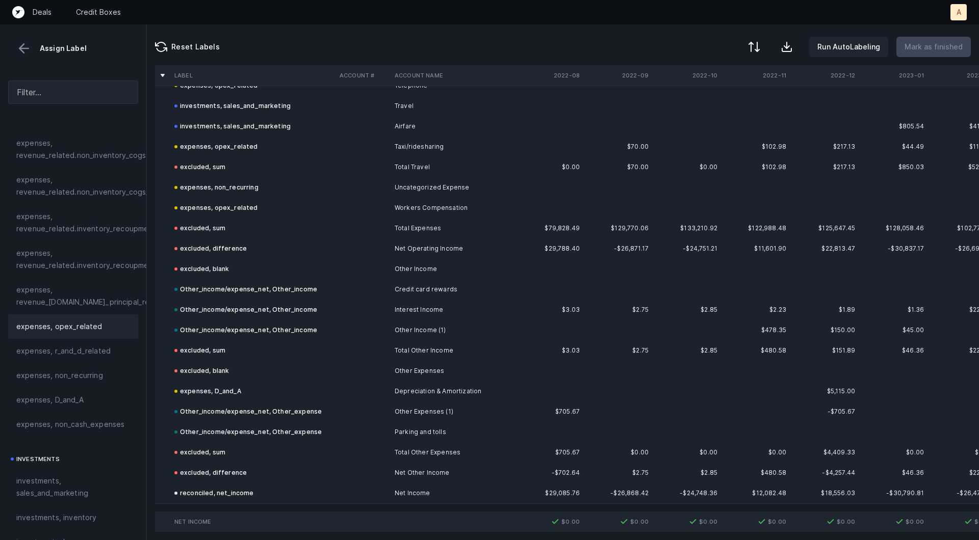
click at [20, 50] on button at bounding box center [23, 48] width 15 height 15
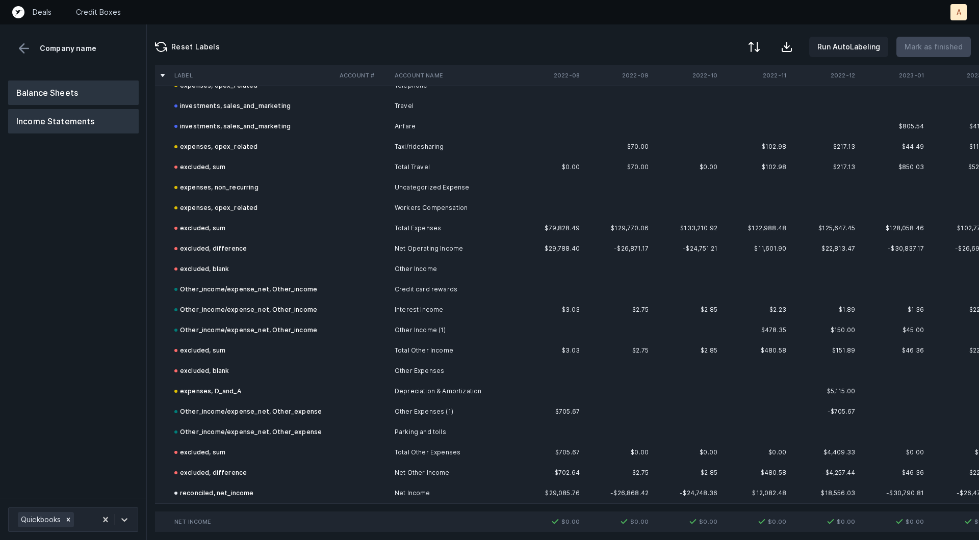
click at [55, 84] on button "Balance Sheets" at bounding box center [73, 93] width 130 height 24
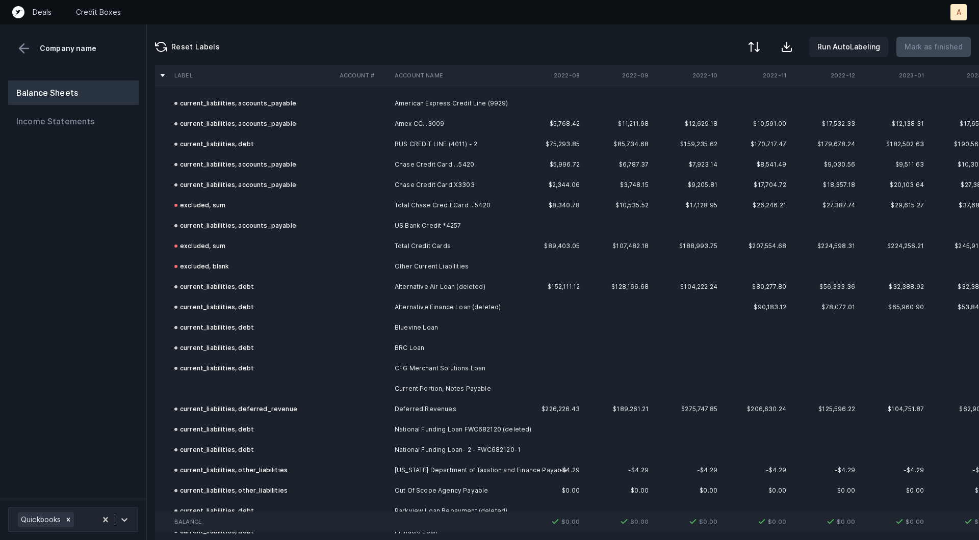
scroll to position [975, 0]
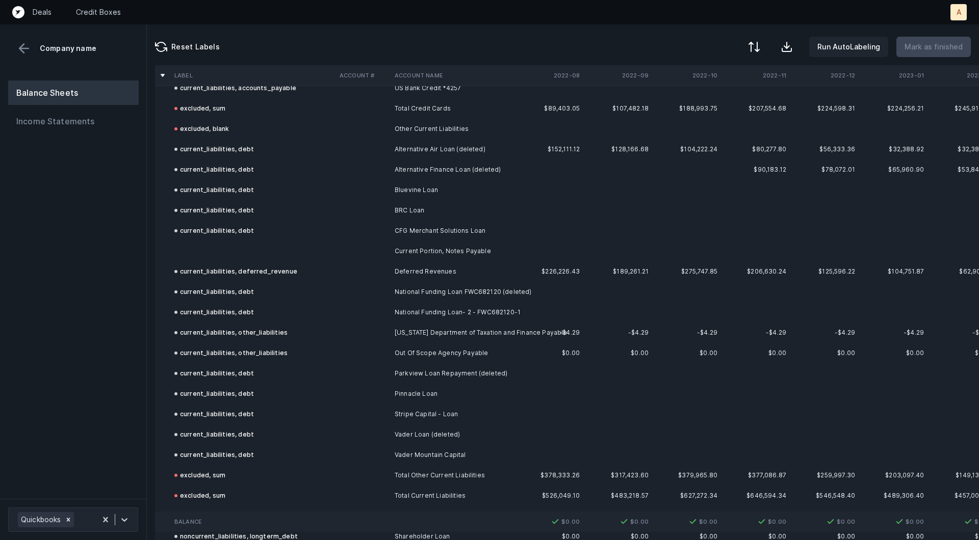
click at [249, 245] on td at bounding box center [252, 251] width 165 height 20
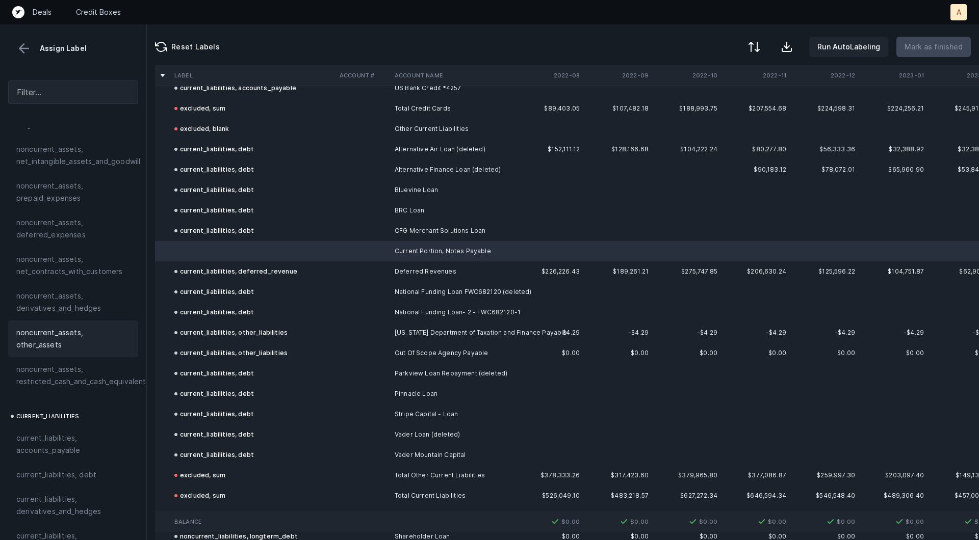
scroll to position [462, 0]
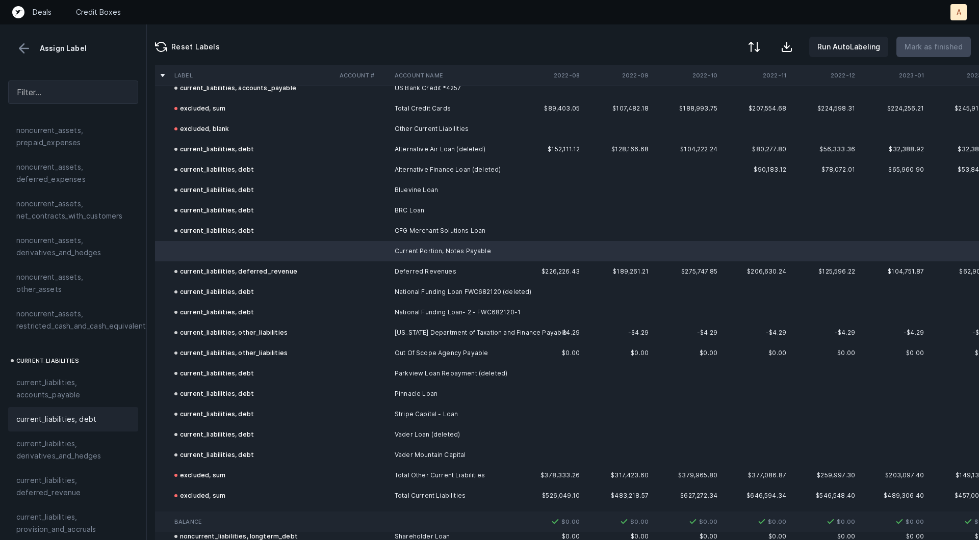
click at [56, 414] on div "current_liabilities, debt" at bounding box center [73, 419] width 130 height 24
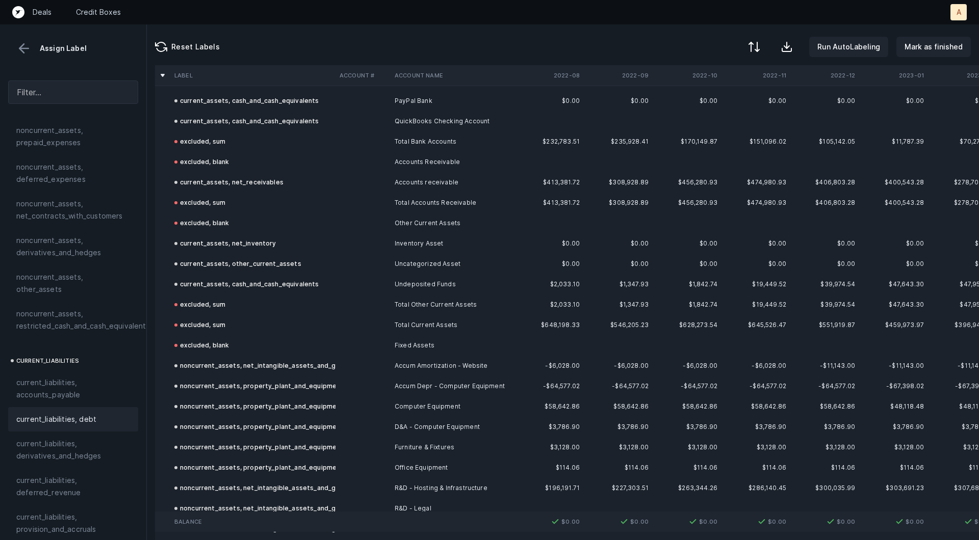
scroll to position [0, 0]
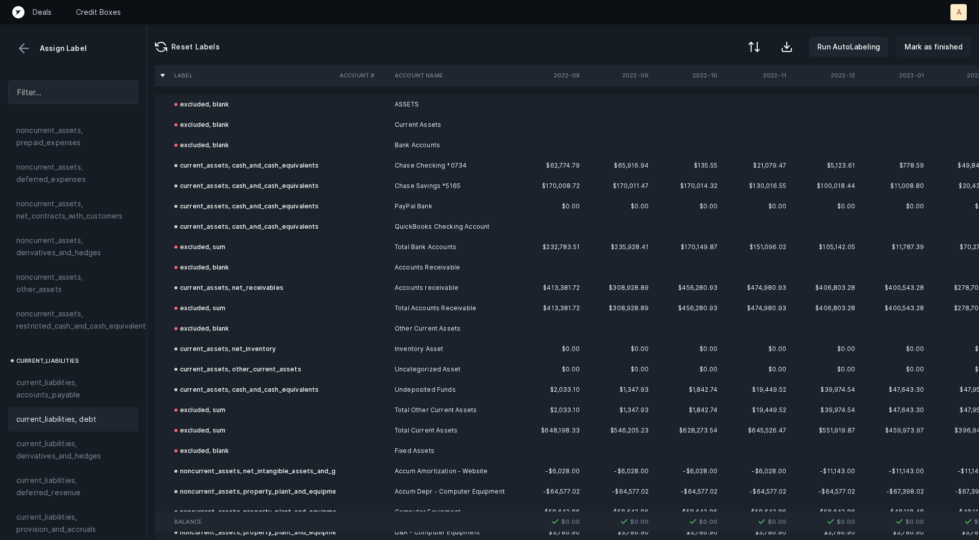
click p "Mark as finished"
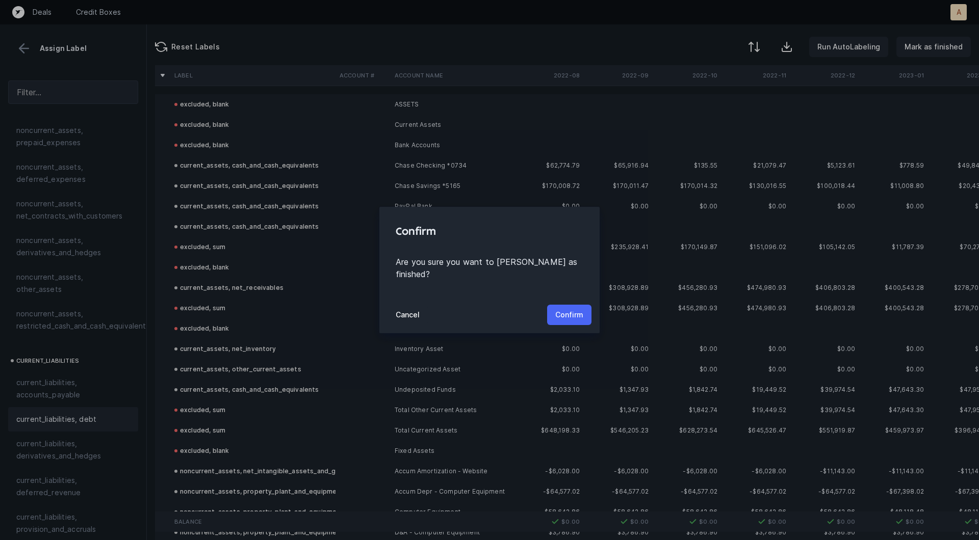
click p "Confirm"
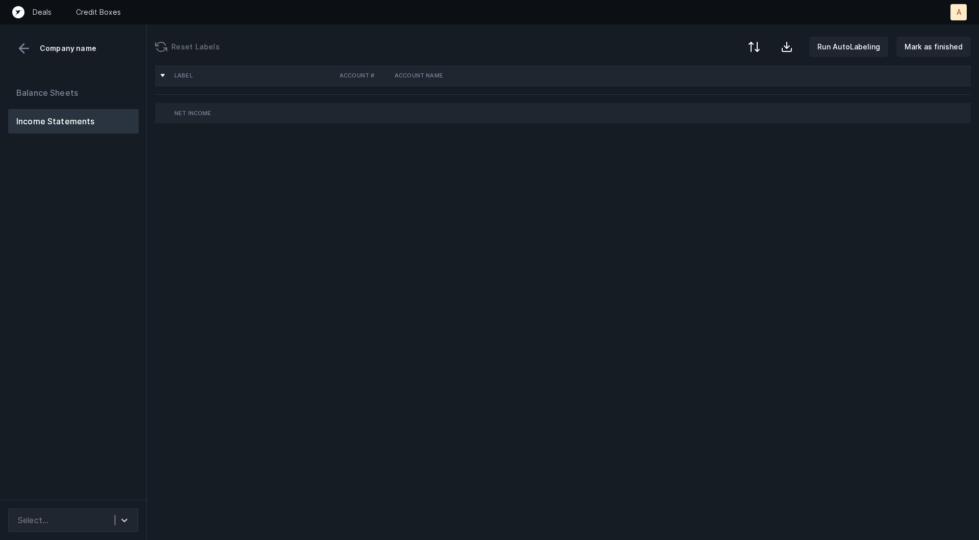
click at [43, 199] on div "Balance Sheets Income Statements" at bounding box center [73, 286] width 147 height 428
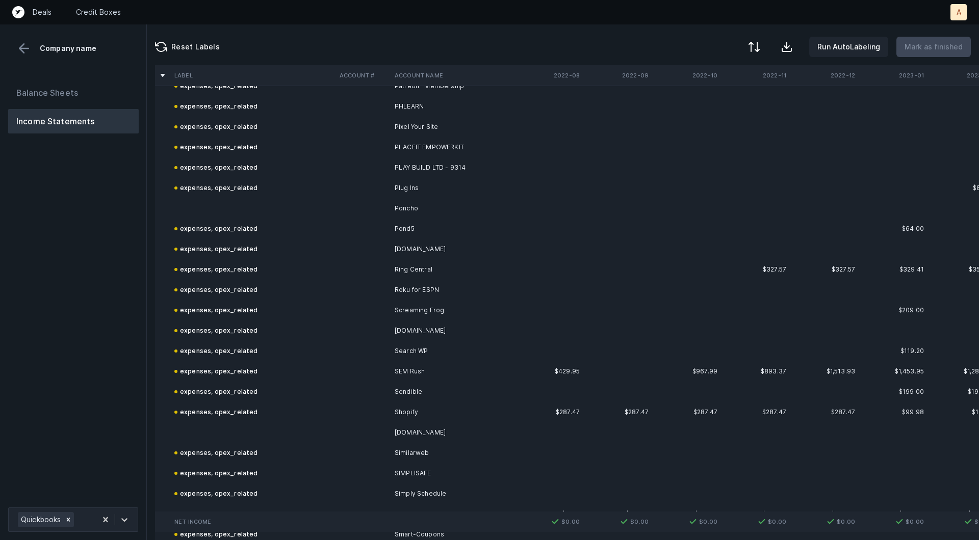
scroll to position [2786, 0]
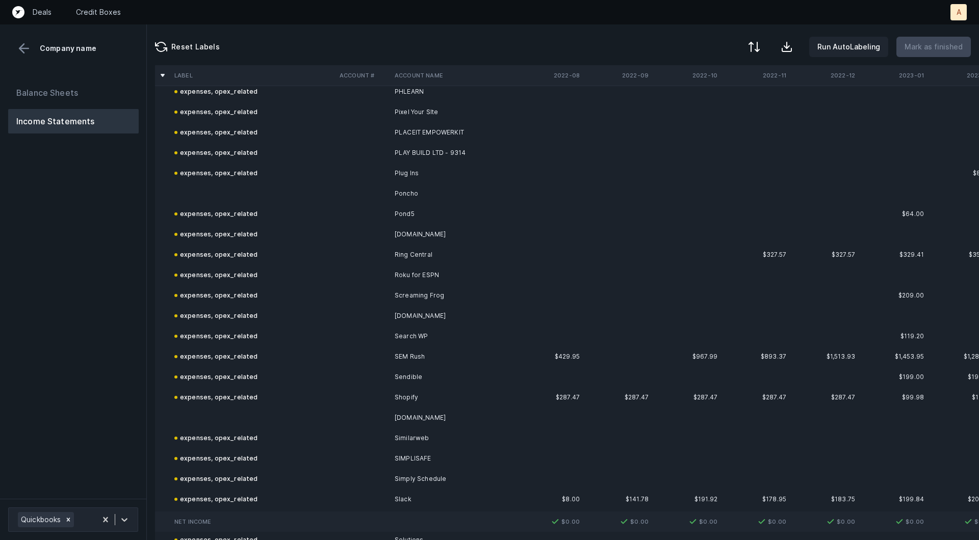
click at [441, 190] on td "Poncho" at bounding box center [452, 193] width 124 height 20
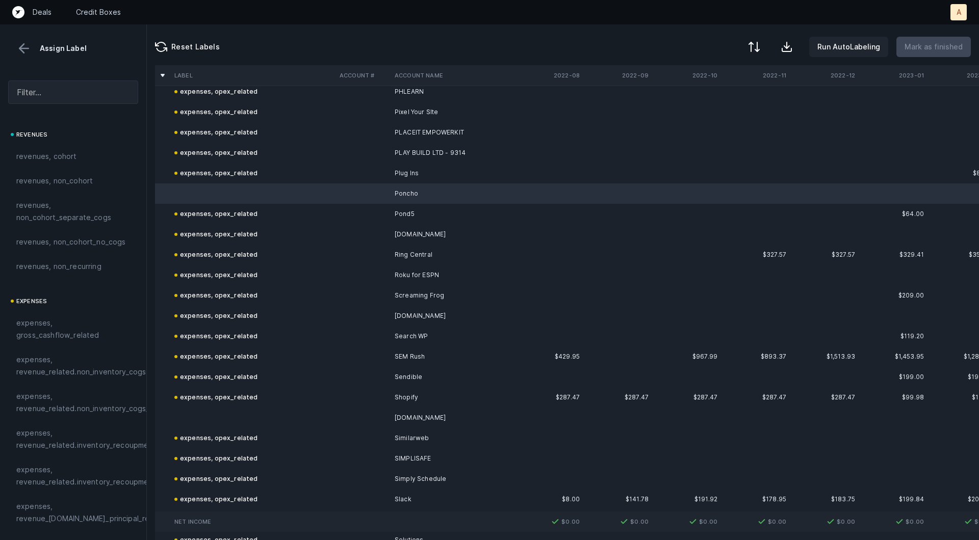
click at [243, 408] on td at bounding box center [252, 418] width 165 height 20
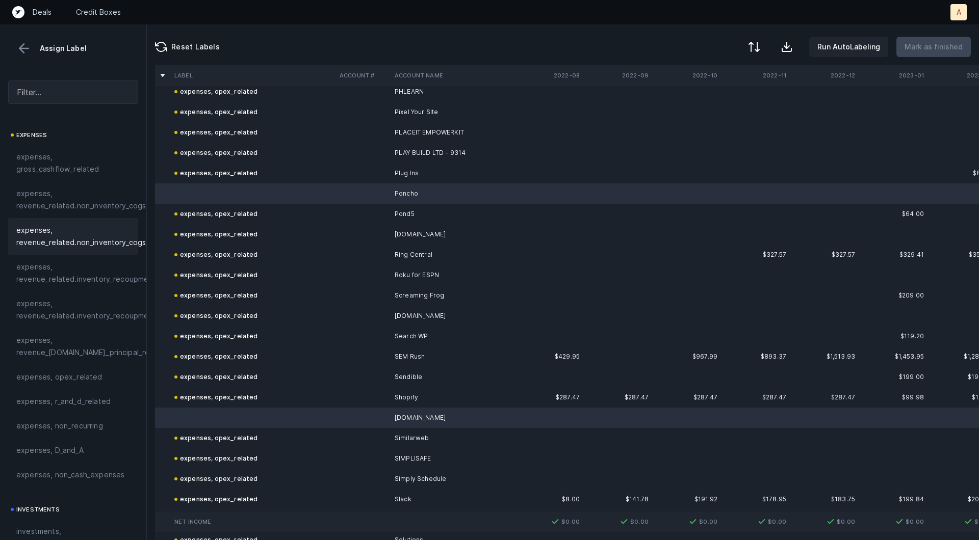
scroll to position [183, 0]
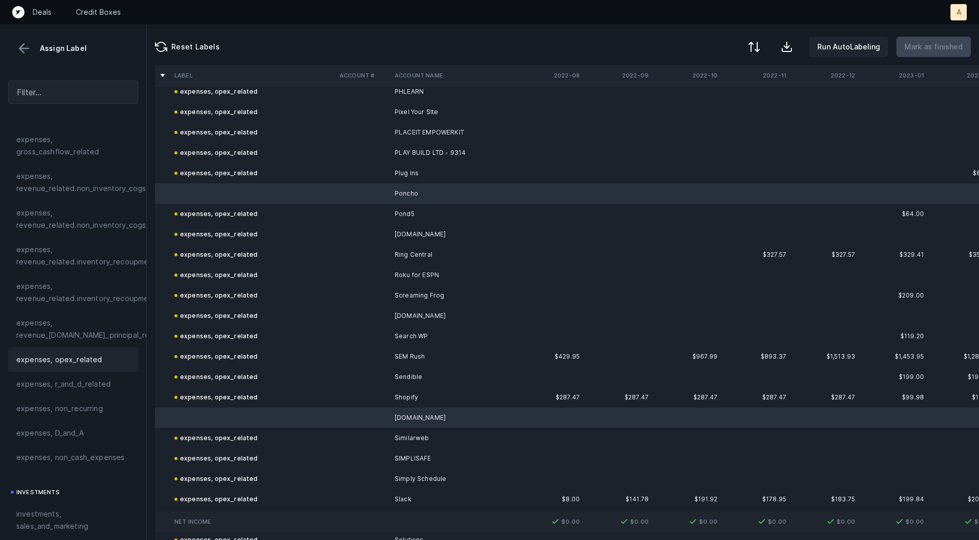
click at [50, 369] on div "expenses, opex_related" at bounding box center [73, 360] width 130 height 24
click at [934, 43] on p "Mark as finished" at bounding box center [933, 47] width 58 height 12
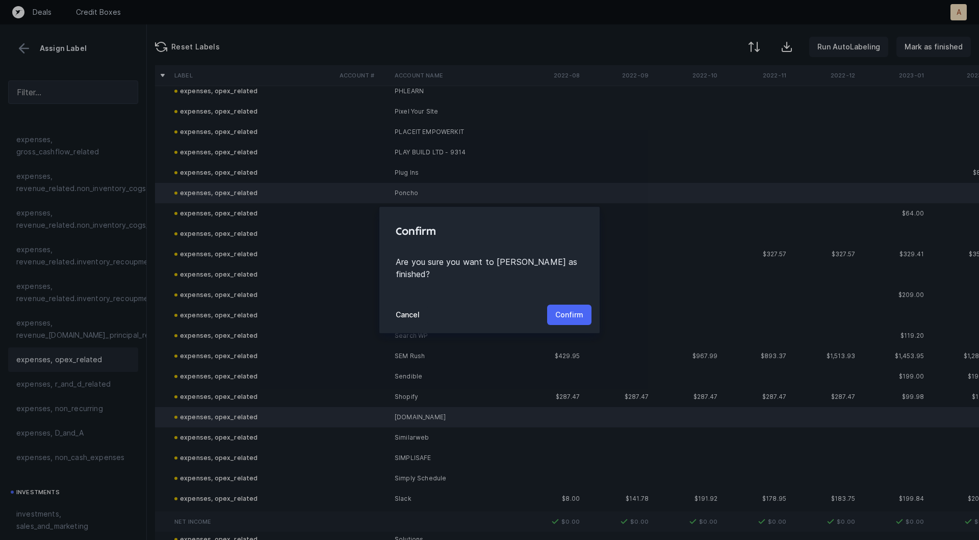
click at [576, 305] on button "Confirm" at bounding box center [569, 315] width 44 height 20
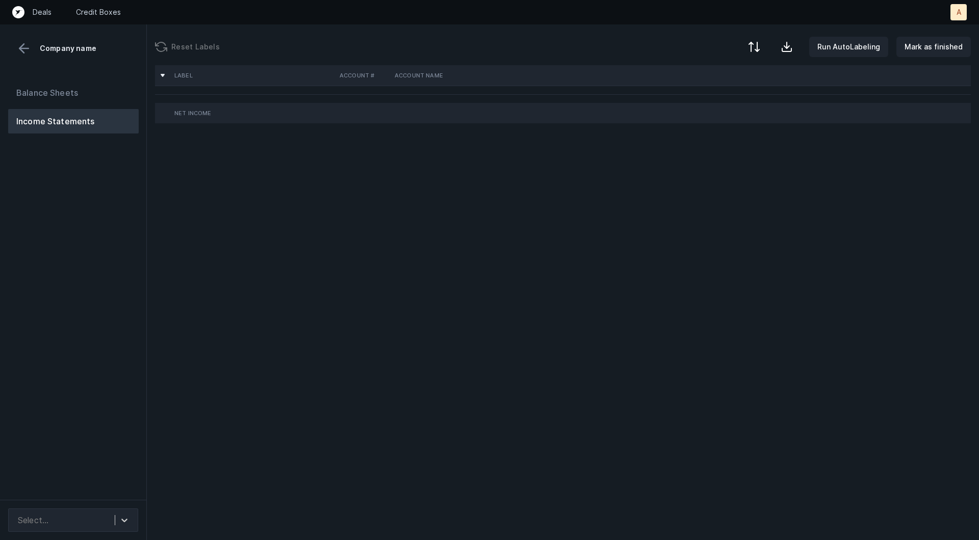
click at [124, 280] on div "Balance Sheets Income Statements" at bounding box center [73, 286] width 147 height 428
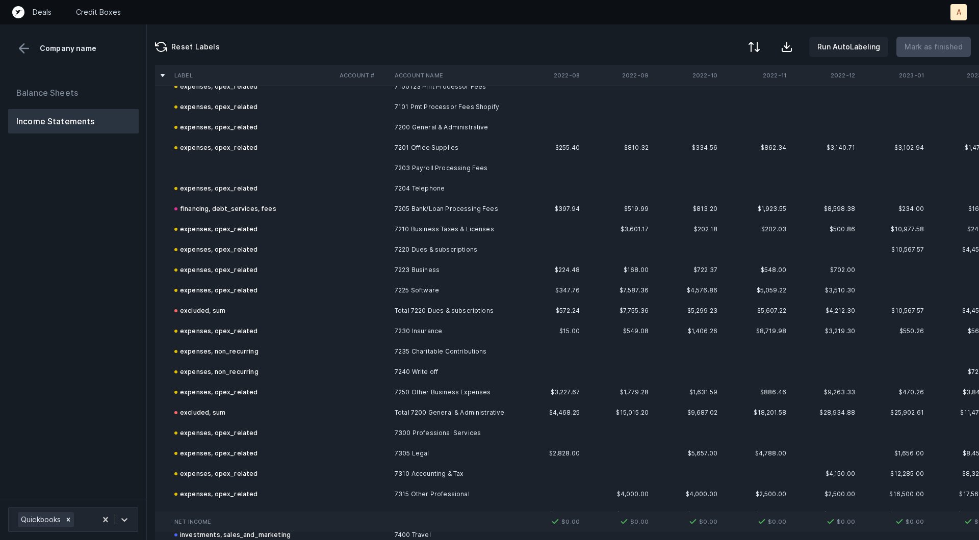
scroll to position [1759, 0]
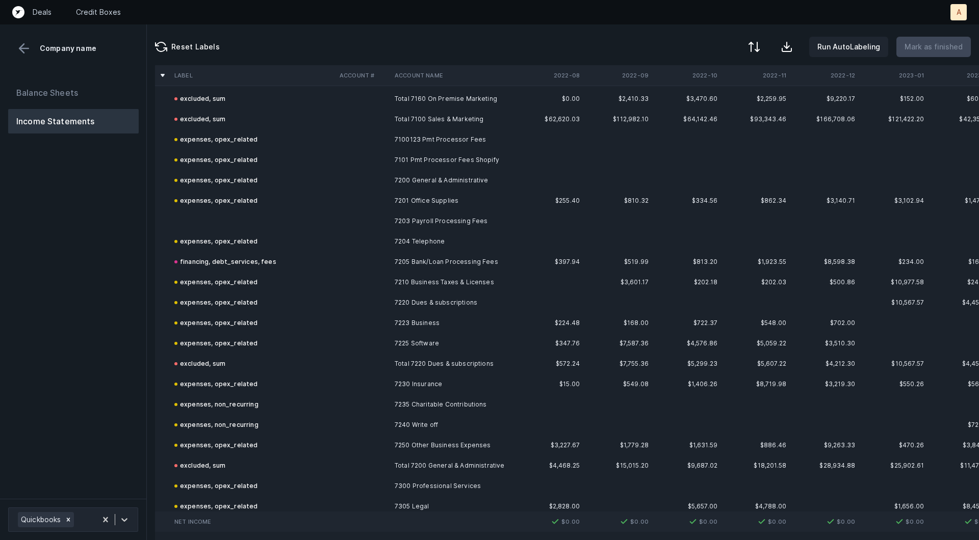
click at [444, 218] on td "7203 Payroll Processing Fees" at bounding box center [452, 221] width 124 height 20
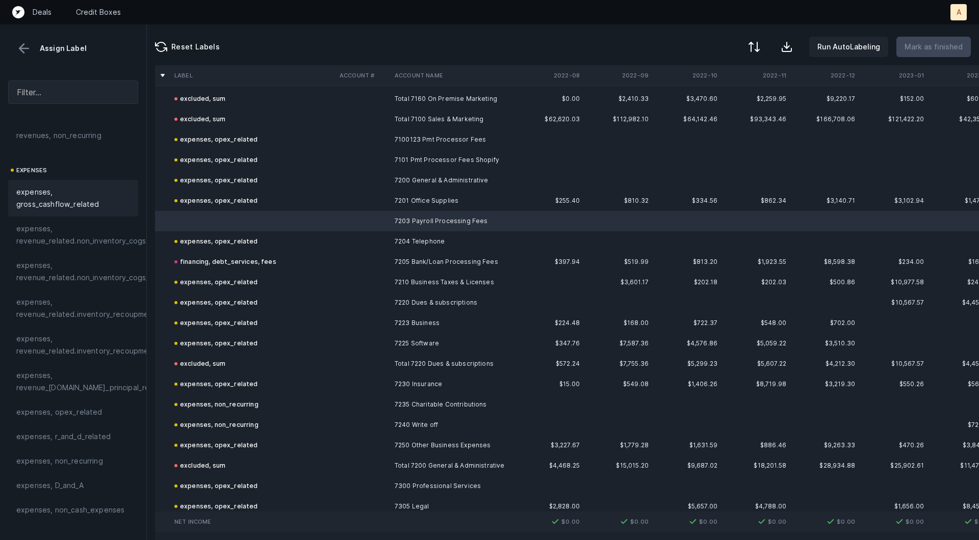
scroll to position [145, 0]
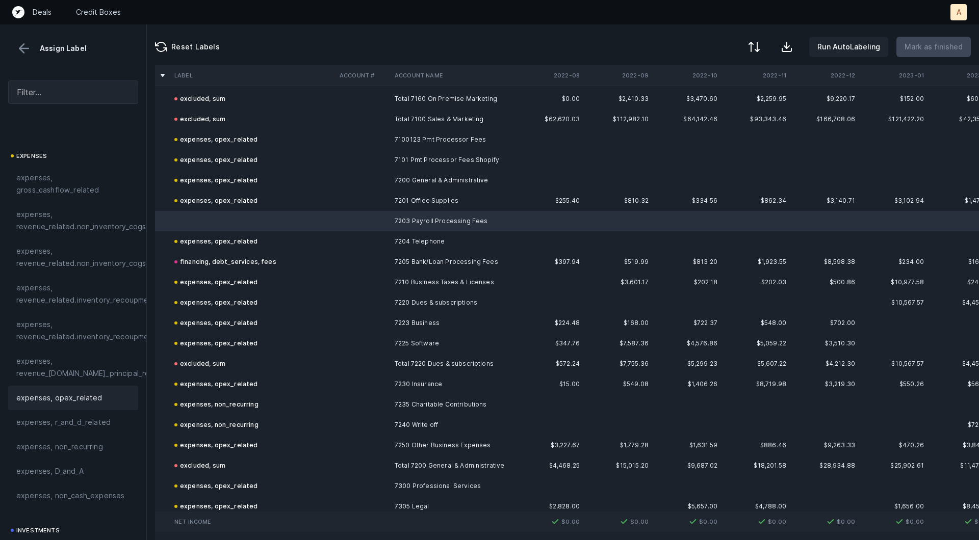
click at [65, 393] on span "expenses, opex_related" at bounding box center [59, 398] width 86 height 12
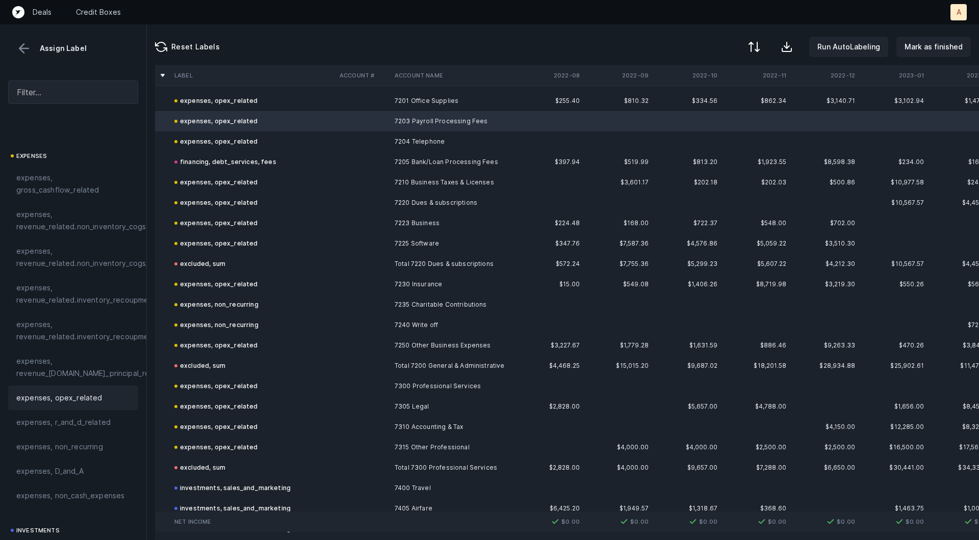
scroll to position [1918, 0]
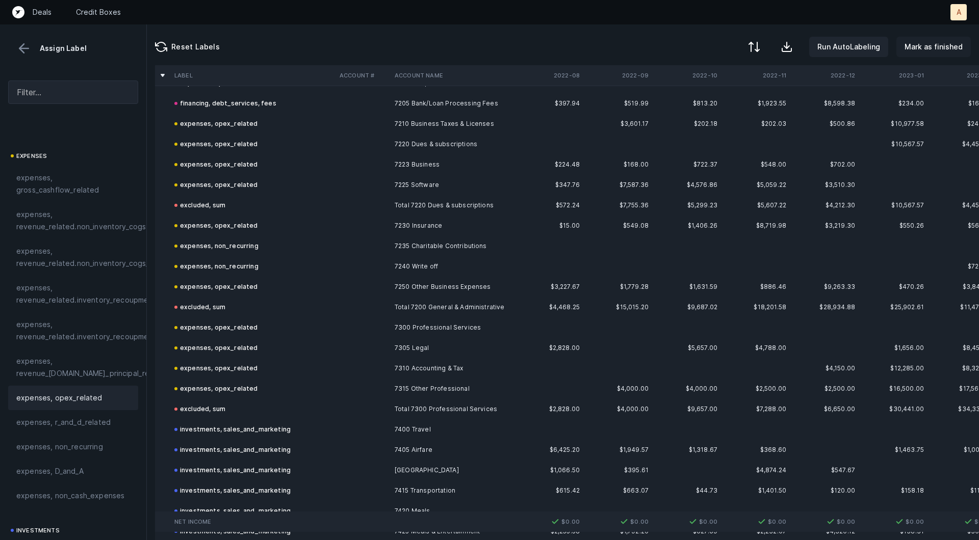
click at [934, 46] on p "Mark as finished" at bounding box center [933, 47] width 58 height 12
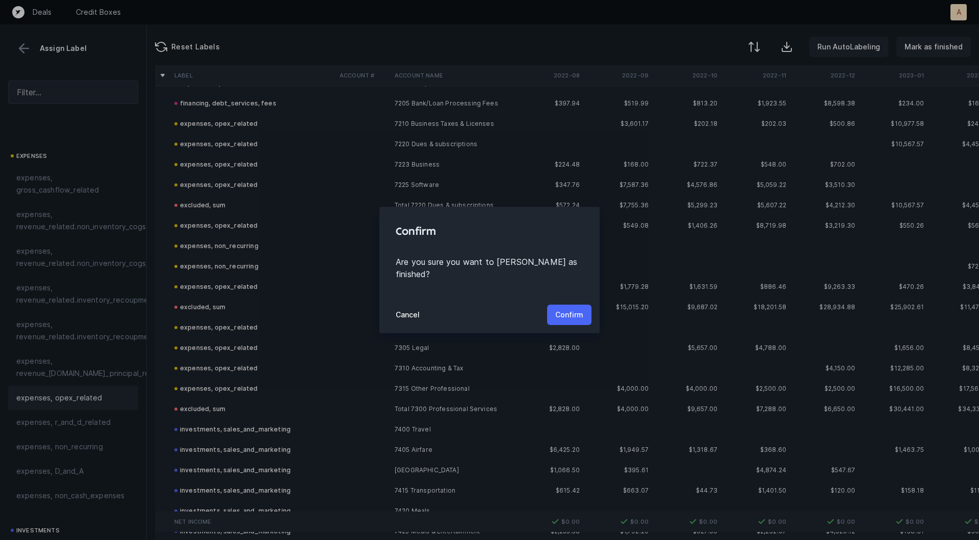
click at [576, 309] on p "Confirm" at bounding box center [569, 315] width 28 height 12
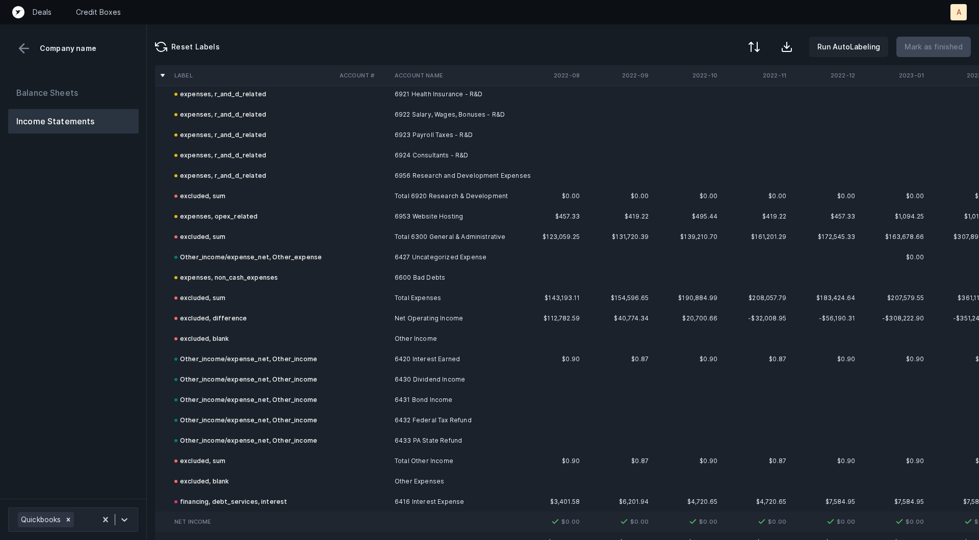
scroll to position [2996, 0]
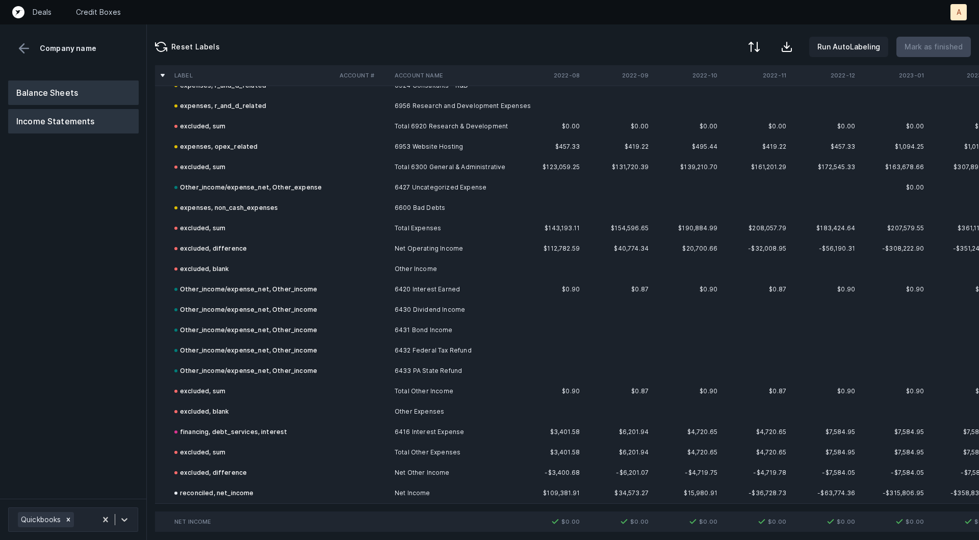
click at [106, 91] on button "Balance Sheets" at bounding box center [73, 93] width 130 height 24
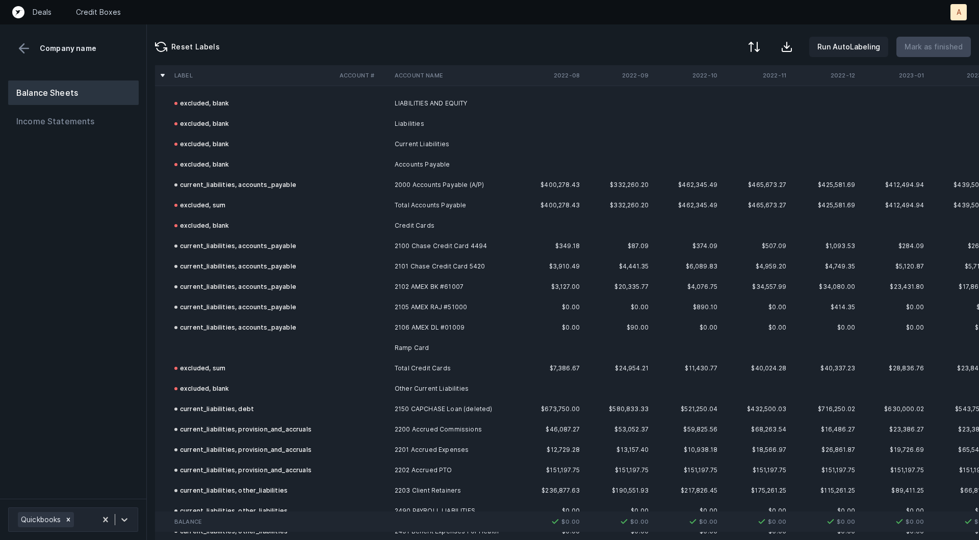
scroll to position [727, 0]
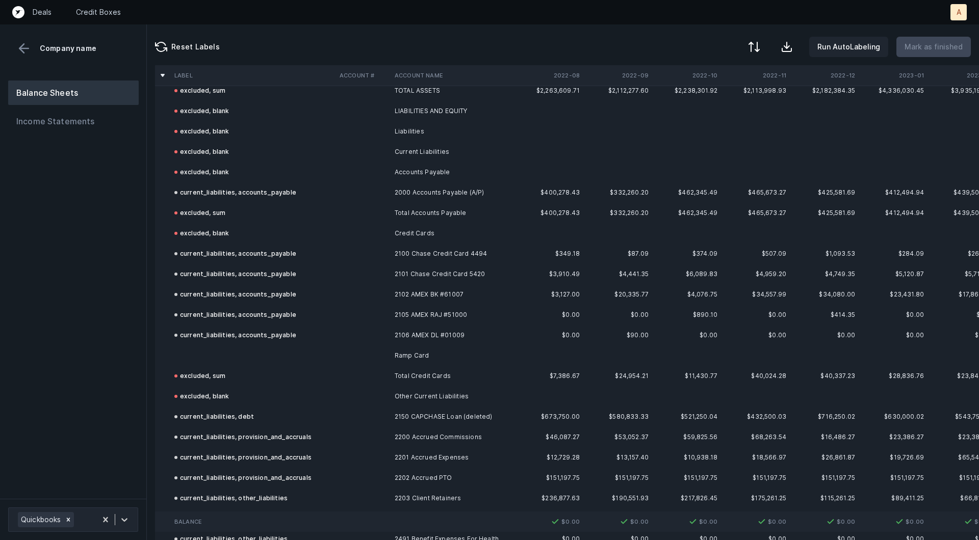
click at [229, 354] on td at bounding box center [252, 356] width 165 height 20
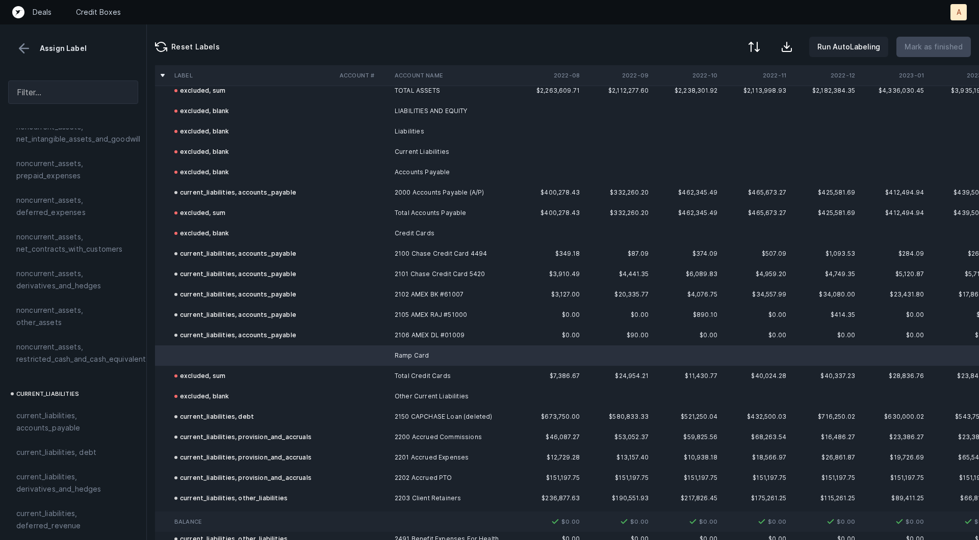
scroll to position [449, 0]
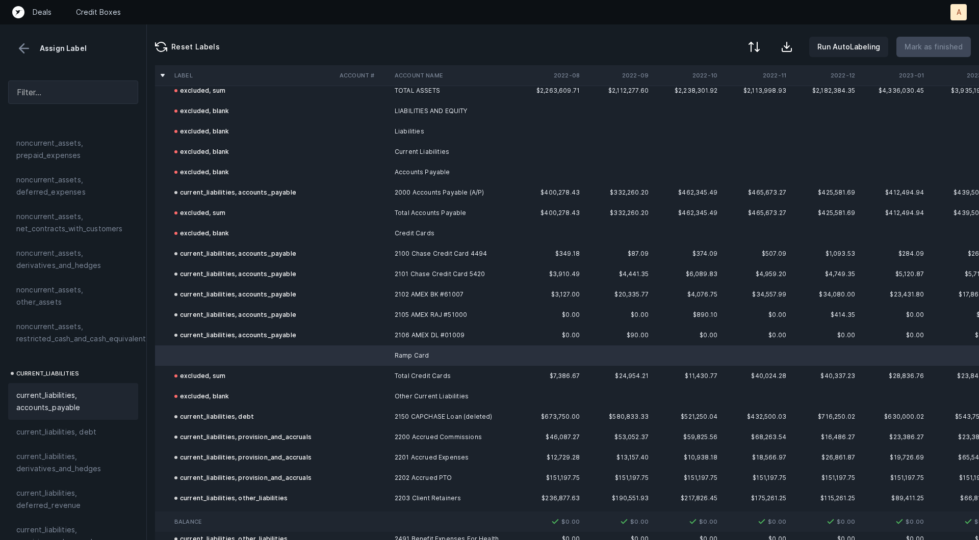
click at [82, 389] on span "current_liabilities, accounts_payable" at bounding box center [73, 401] width 114 height 24
click at [928, 46] on p "Mark as finished" at bounding box center [933, 47] width 58 height 12
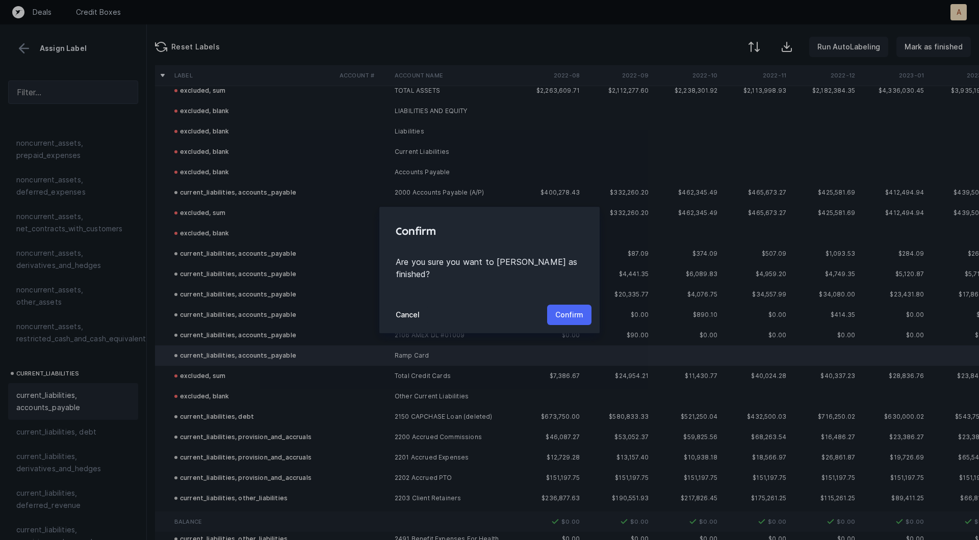
click at [576, 310] on p "Confirm" at bounding box center [569, 315] width 28 height 12
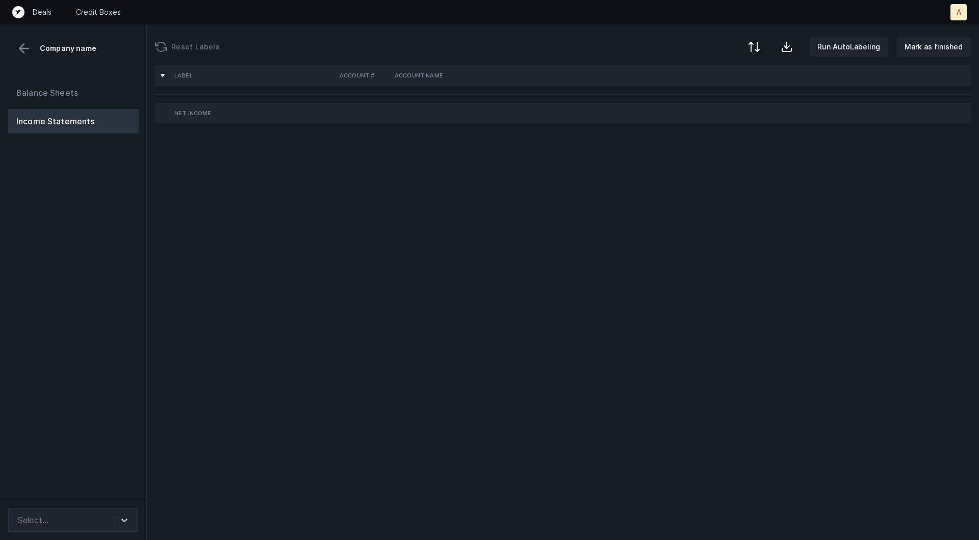
click at [67, 300] on div "Balance Sheets Income Statements" at bounding box center [73, 286] width 147 height 428
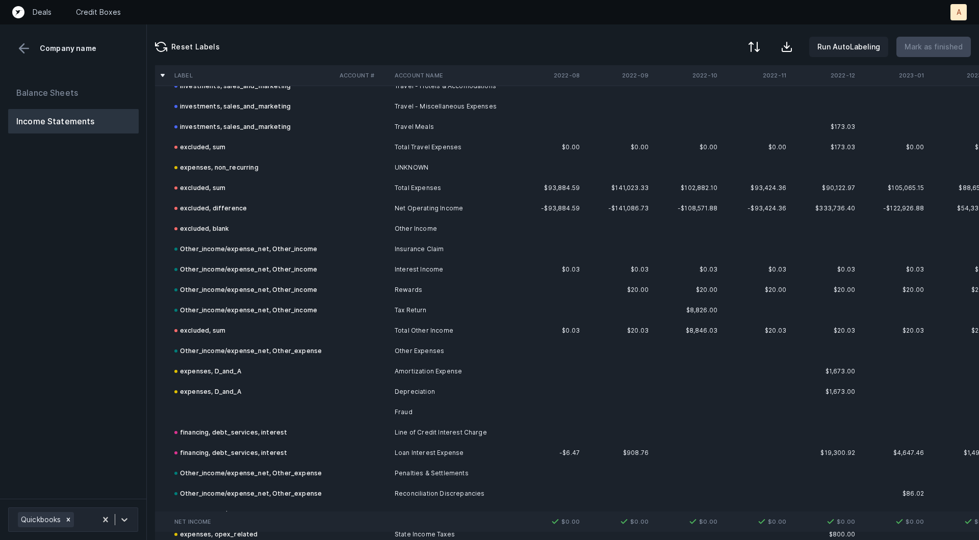
scroll to position [1324, 0]
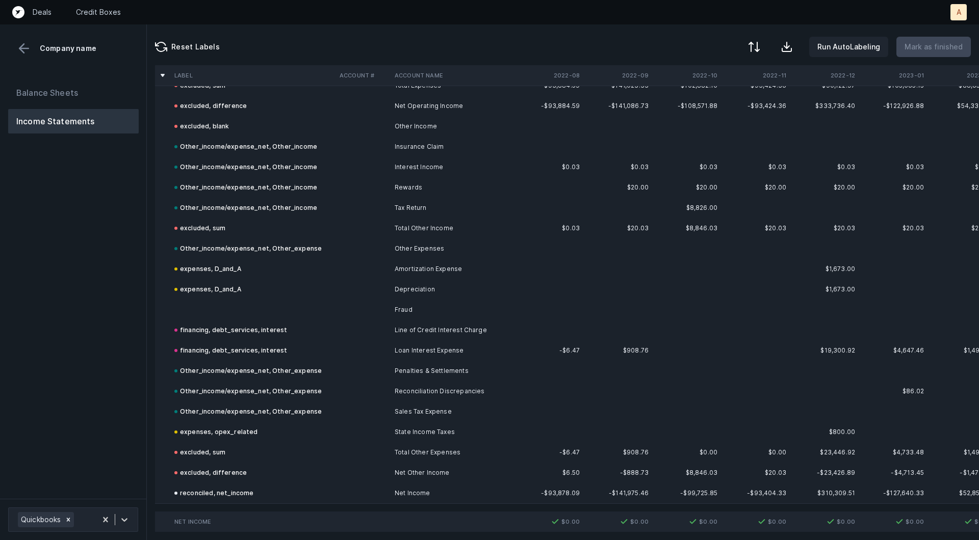
click at [434, 306] on td "Fraud" at bounding box center [452, 310] width 124 height 20
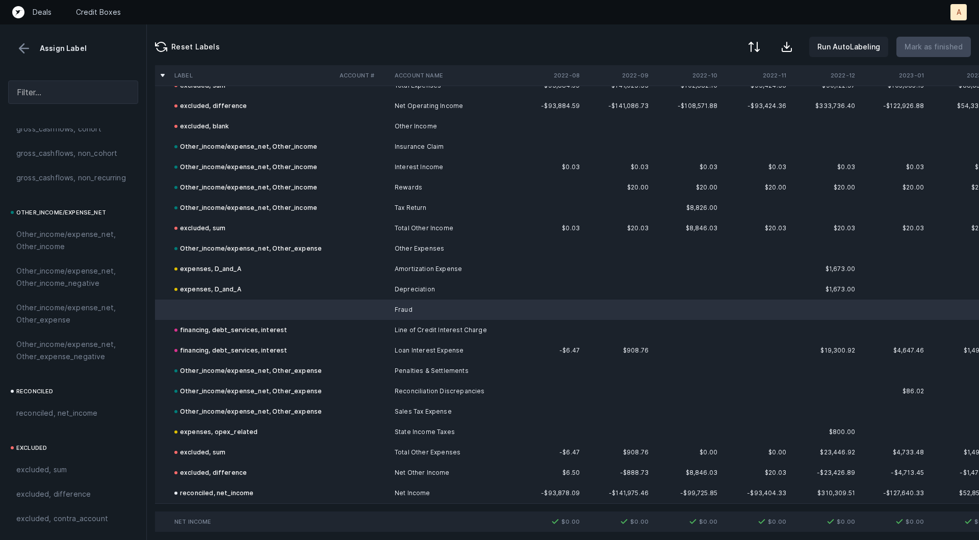
scroll to position [1141, 0]
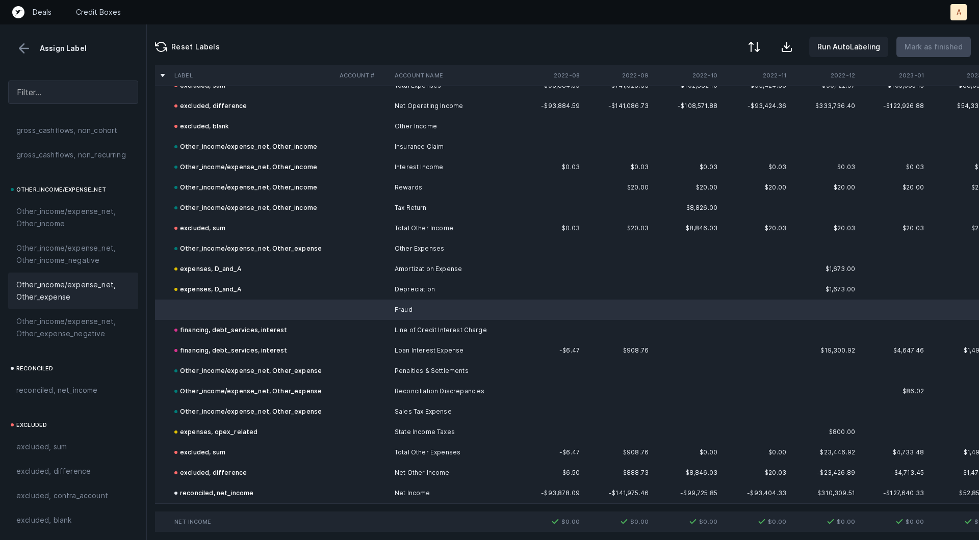
click at [97, 292] on span "Other_income/expense_net, Other_expense" at bounding box center [73, 291] width 114 height 24
click at [948, 37] on button "Mark as finished" at bounding box center [933, 47] width 74 height 20
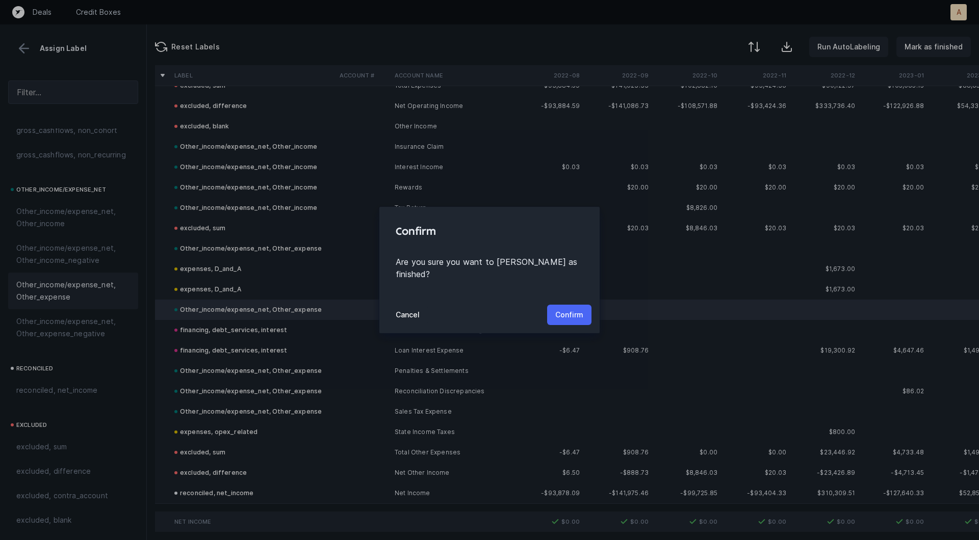
click at [583, 307] on button "Confirm" at bounding box center [569, 315] width 44 height 20
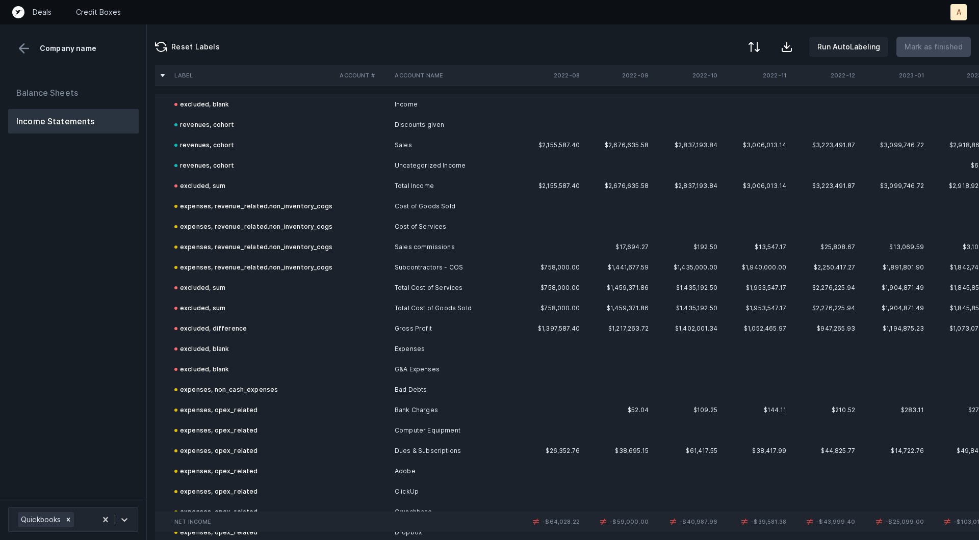
click at [107, 376] on div "Balance Sheets Income Statements" at bounding box center [73, 285] width 147 height 427
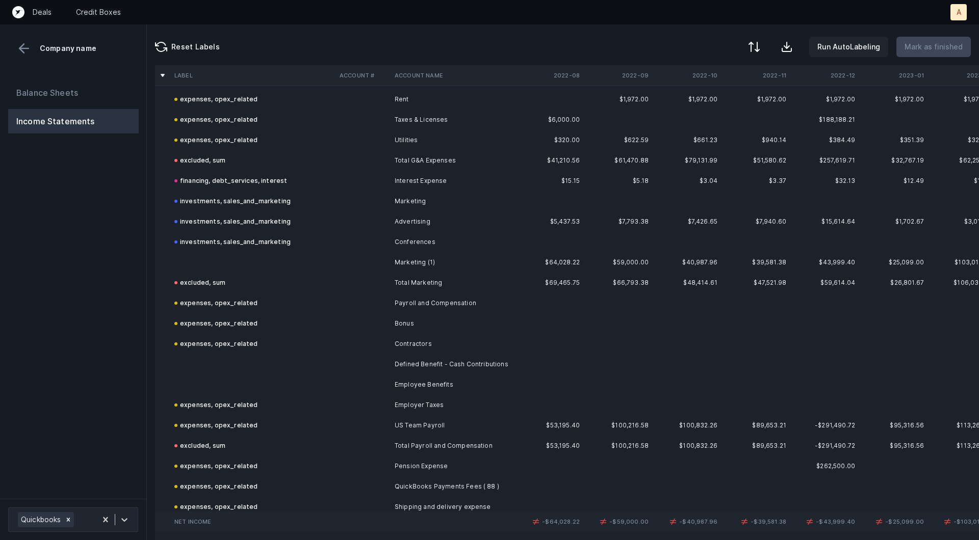
scroll to position [789, 0]
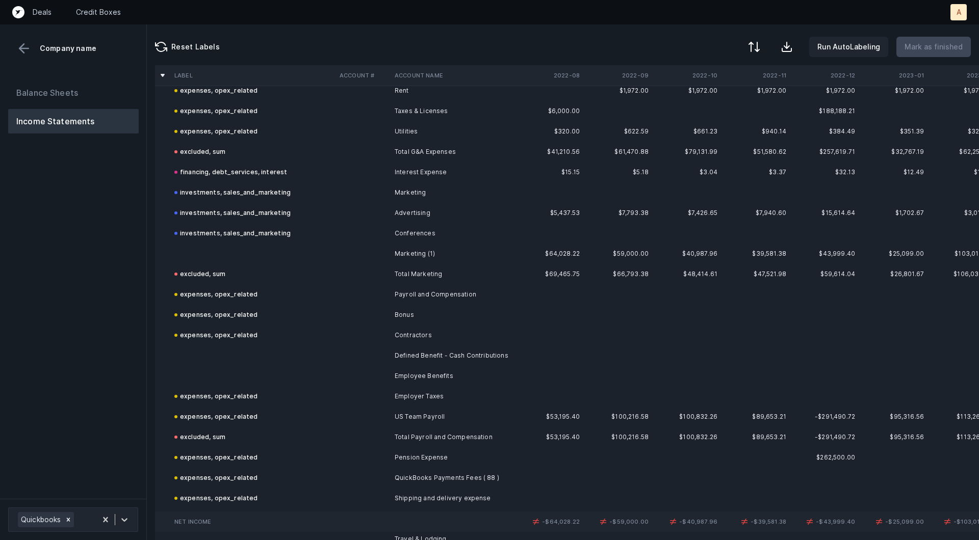
click at [389, 247] on td at bounding box center [362, 254] width 55 height 20
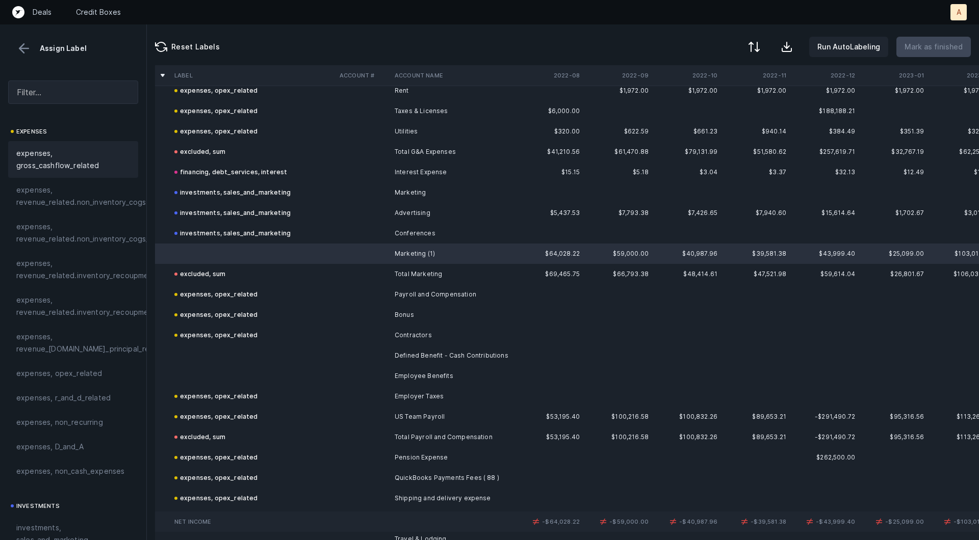
scroll to position [252, 0]
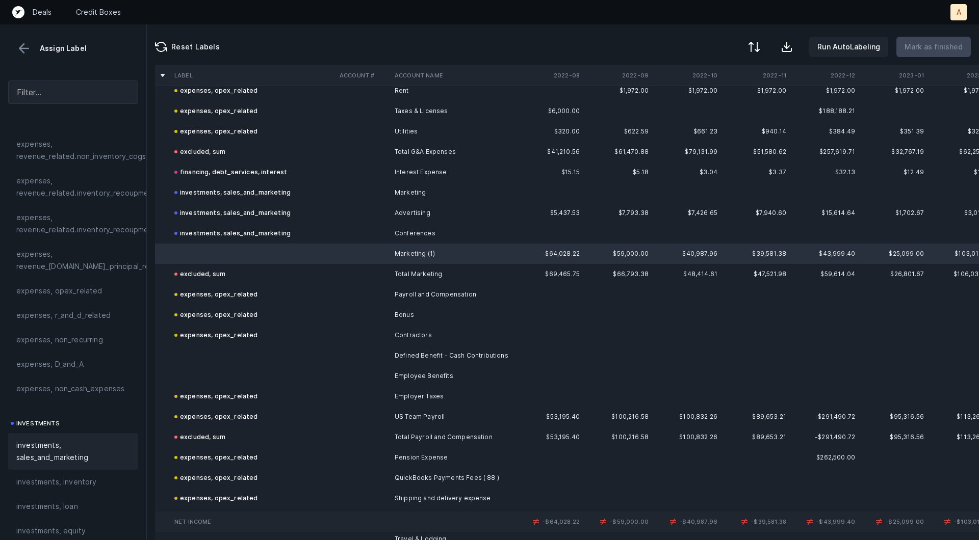
click at [47, 444] on span "investments, sales_and_marketing" at bounding box center [73, 451] width 114 height 24
click at [215, 361] on td at bounding box center [252, 356] width 165 height 20
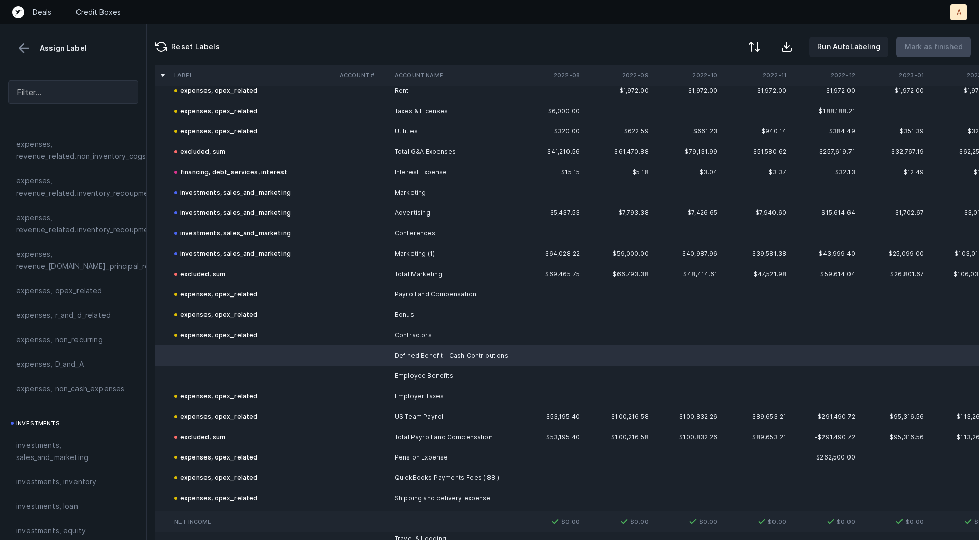
click at [214, 384] on td at bounding box center [252, 376] width 165 height 20
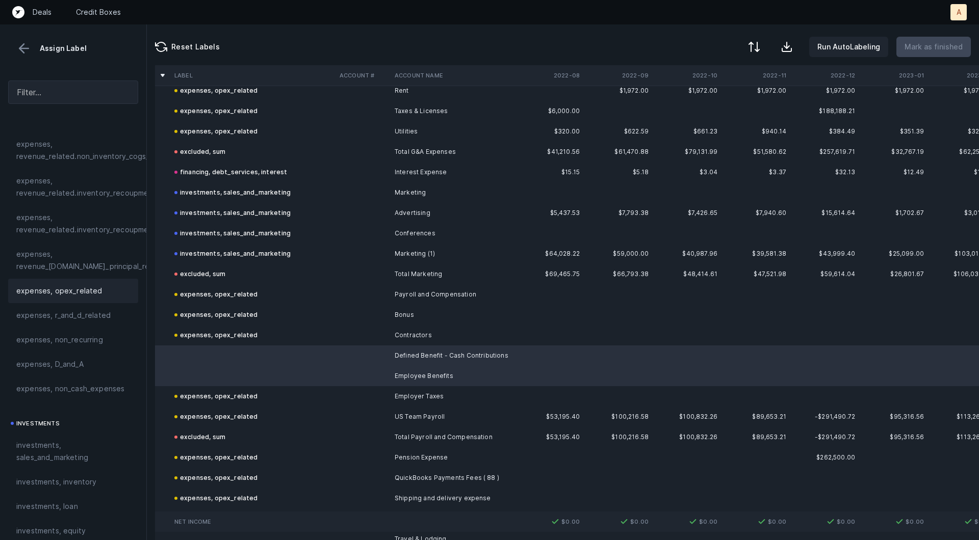
click at [82, 291] on span "expenses, opex_related" at bounding box center [59, 291] width 86 height 12
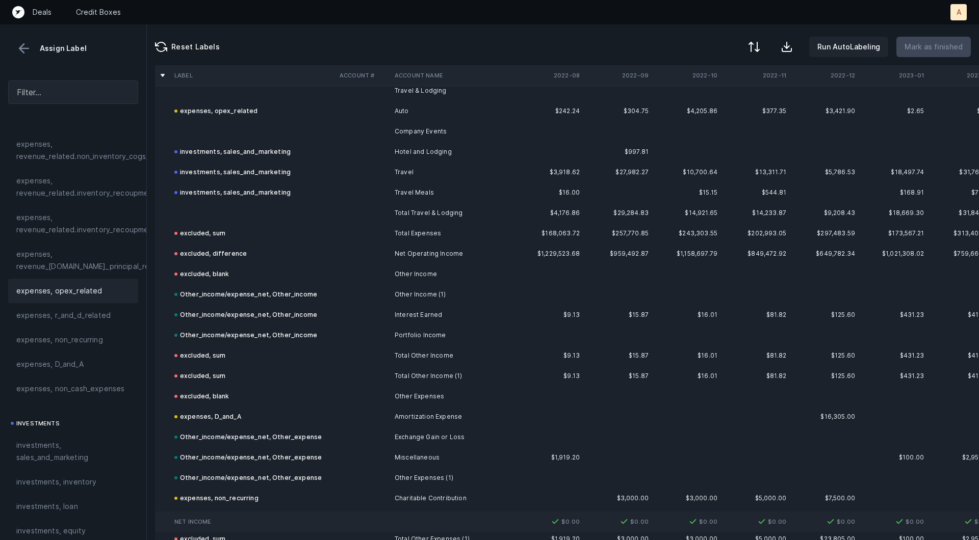
scroll to position [1169, 0]
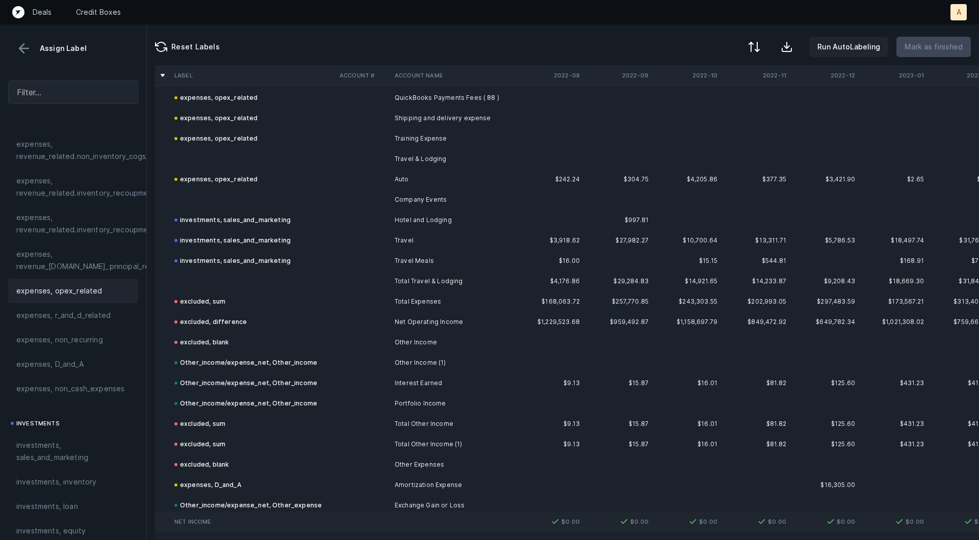
click at [227, 164] on td at bounding box center [252, 159] width 165 height 20
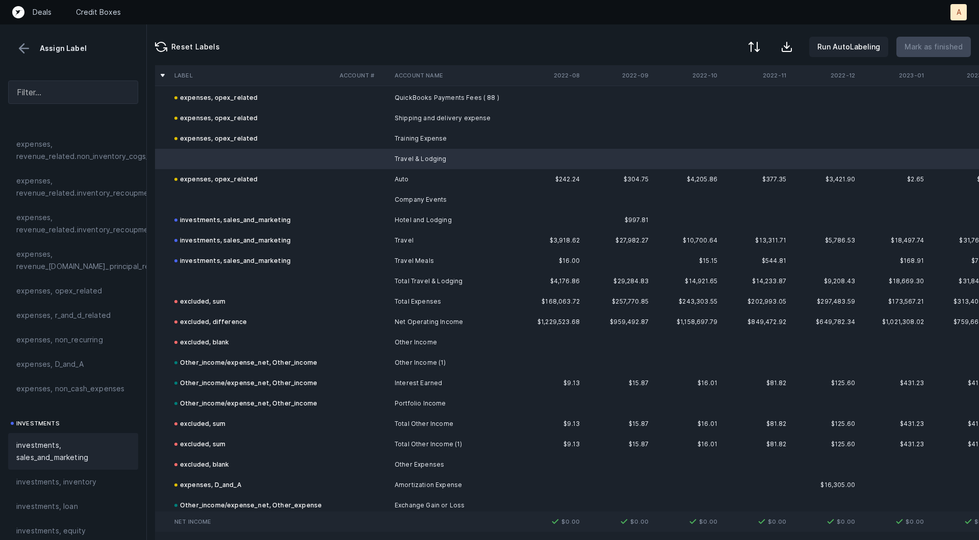
click at [45, 452] on span "investments, sales_and_marketing" at bounding box center [73, 451] width 114 height 24
click at [220, 199] on td at bounding box center [252, 200] width 165 height 20
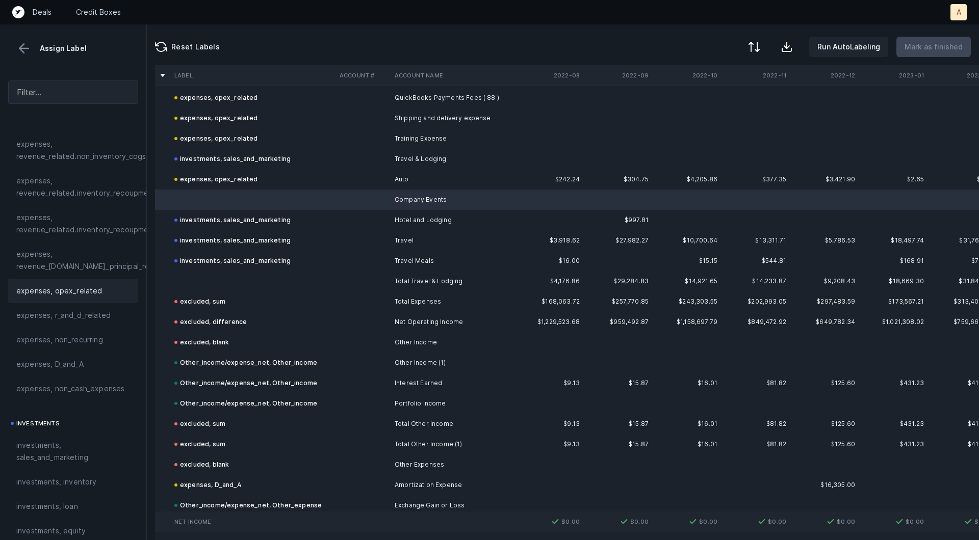
click at [102, 291] on div "expenses, opex_related" at bounding box center [73, 291] width 114 height 12
click at [222, 274] on td at bounding box center [252, 281] width 165 height 20
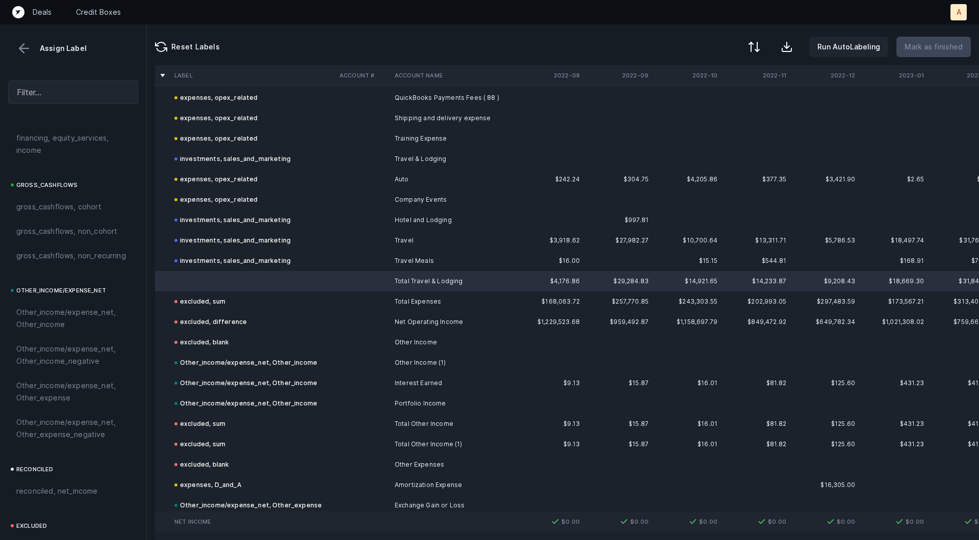
scroll to position [1141, 0]
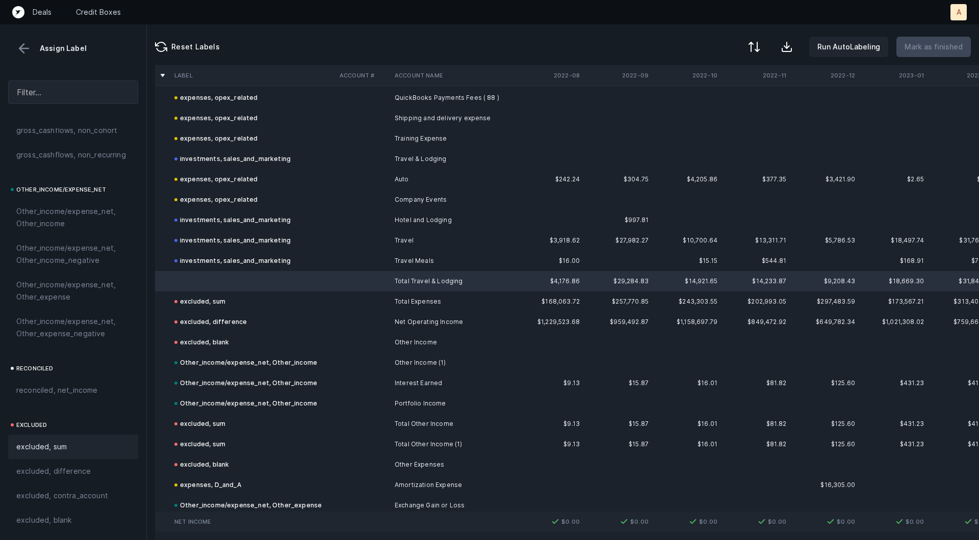
click at [64, 455] on div "excluded, sum" at bounding box center [73, 447] width 130 height 24
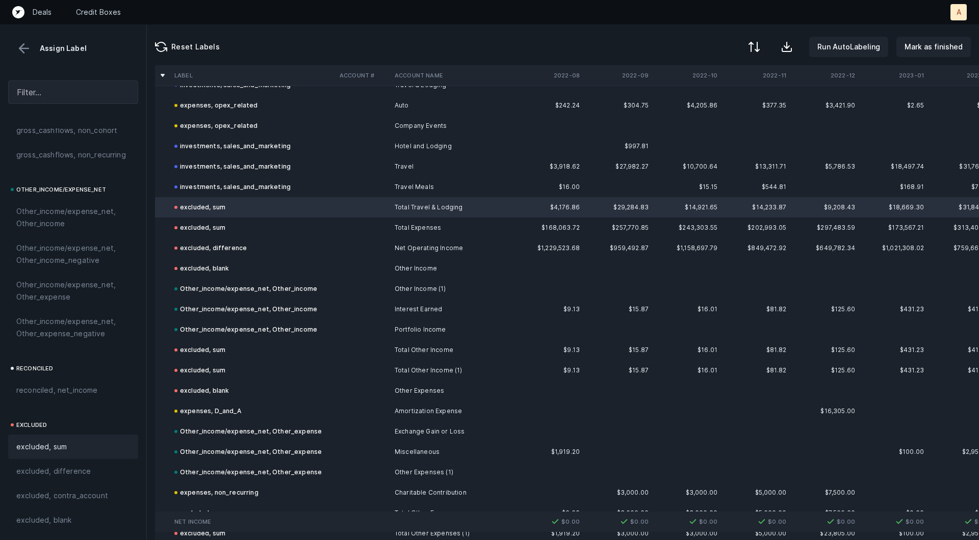
scroll to position [1324, 0]
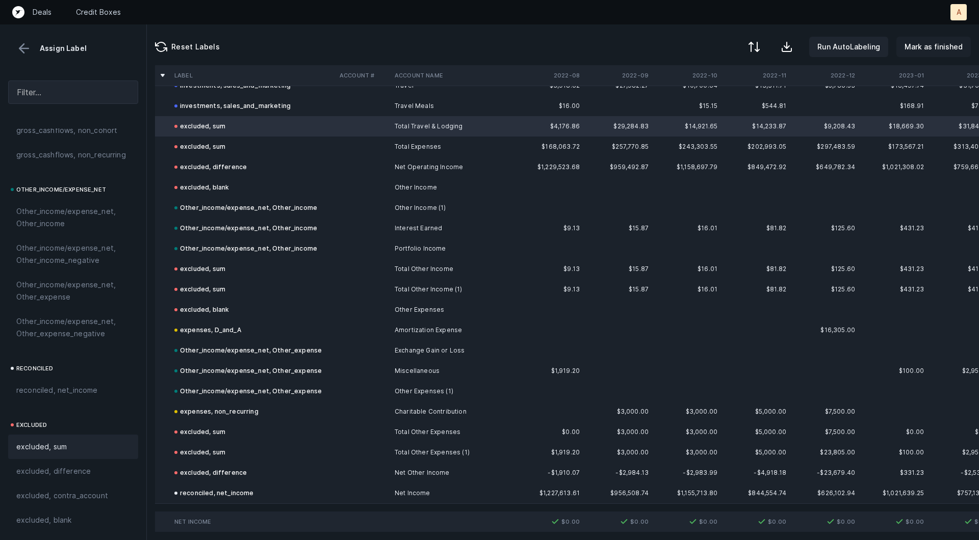
click at [928, 42] on p "Mark as finished" at bounding box center [933, 47] width 58 height 12
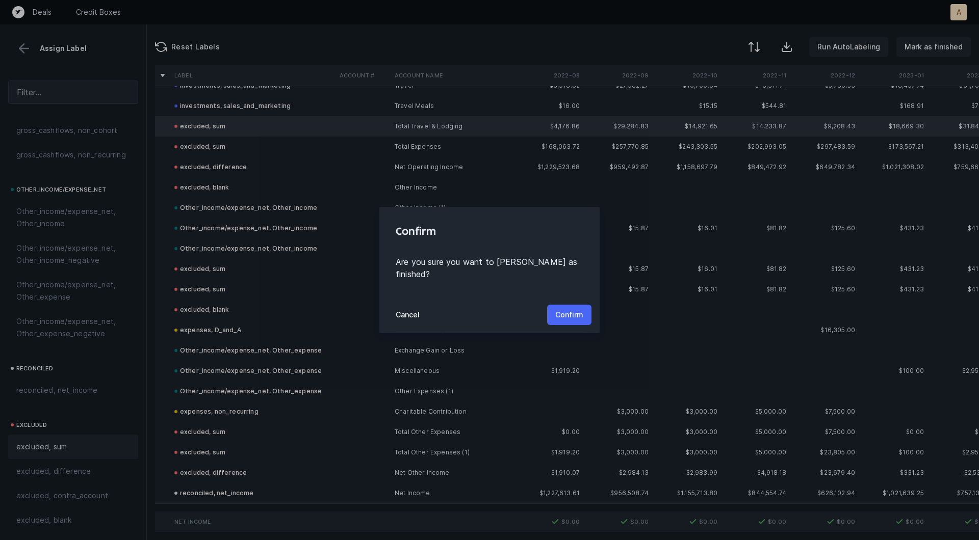
click at [578, 305] on button "Confirm" at bounding box center [569, 315] width 44 height 20
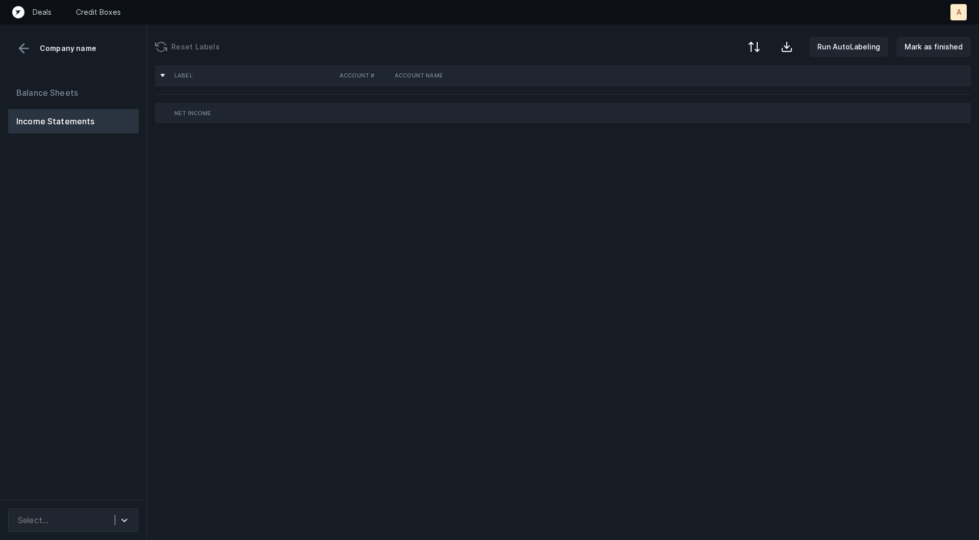
click at [148, 268] on div "Label Account # Account Name Net Income" at bounding box center [563, 302] width 832 height 475
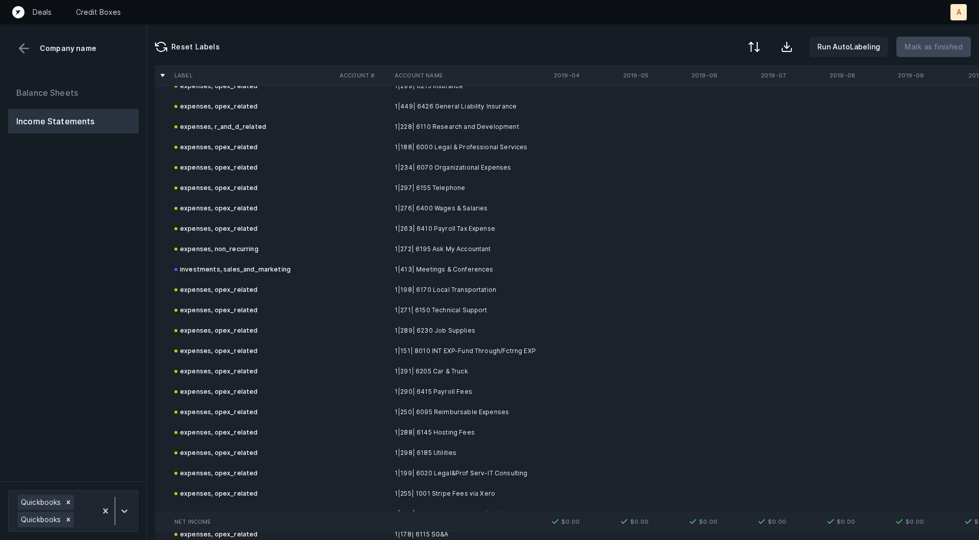
scroll to position [3057, 0]
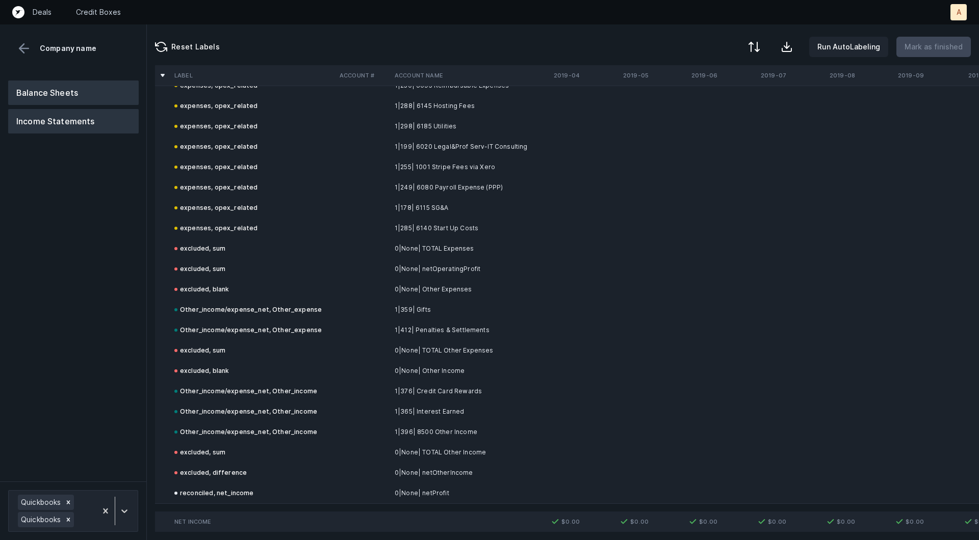
click at [103, 98] on button "Balance Sheets" at bounding box center [73, 93] width 130 height 24
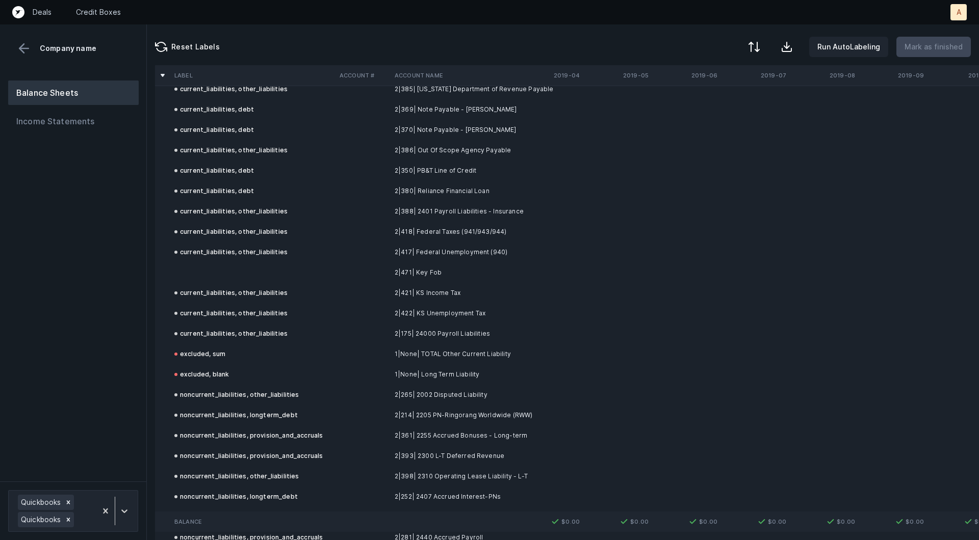
scroll to position [4190, 0]
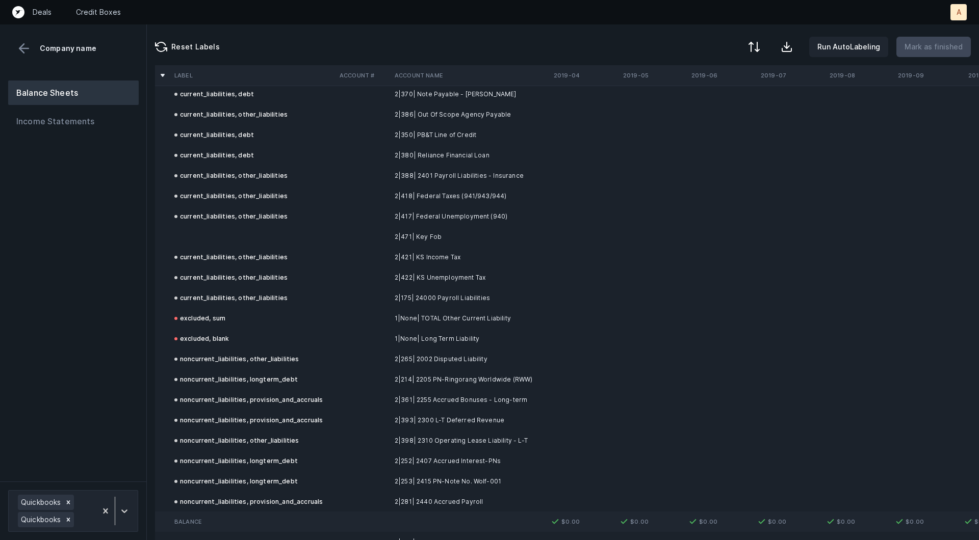
click at [292, 228] on td at bounding box center [252, 237] width 165 height 20
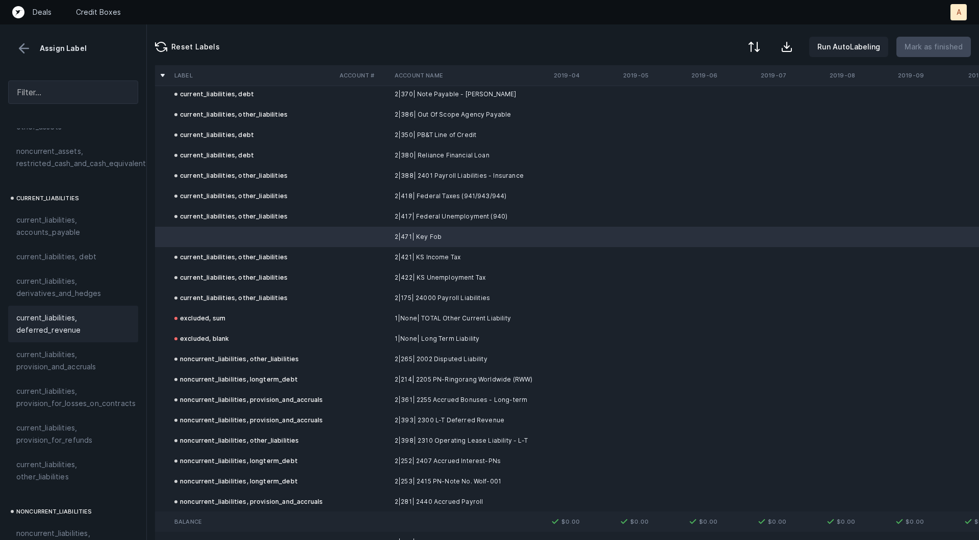
scroll to position [627, 0]
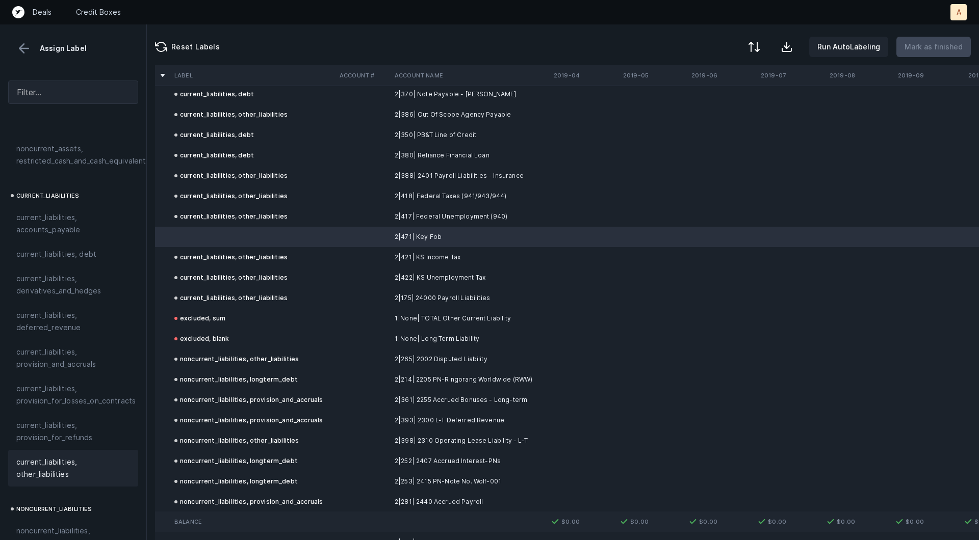
click at [75, 456] on span "current_liabilities, other_liabilities" at bounding box center [73, 468] width 114 height 24
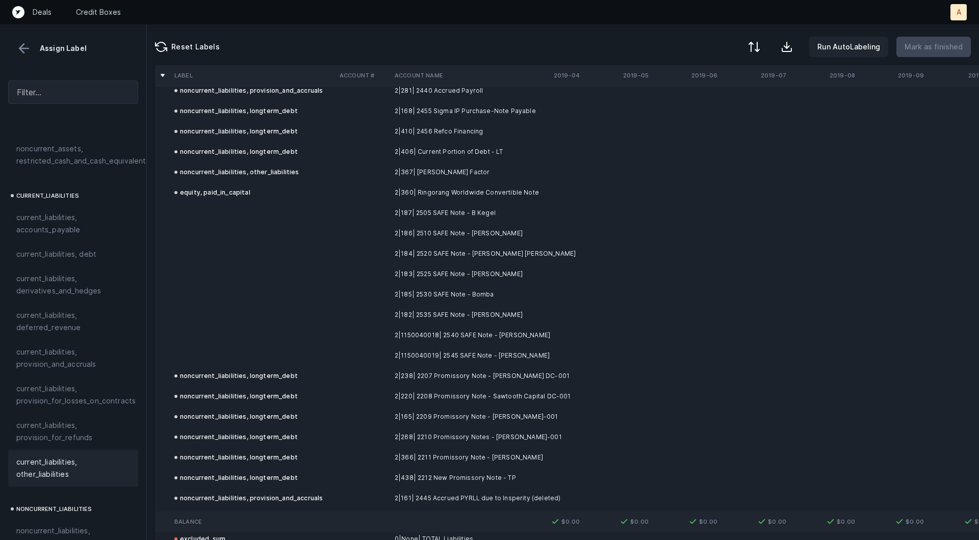
scroll to position [4651, 0]
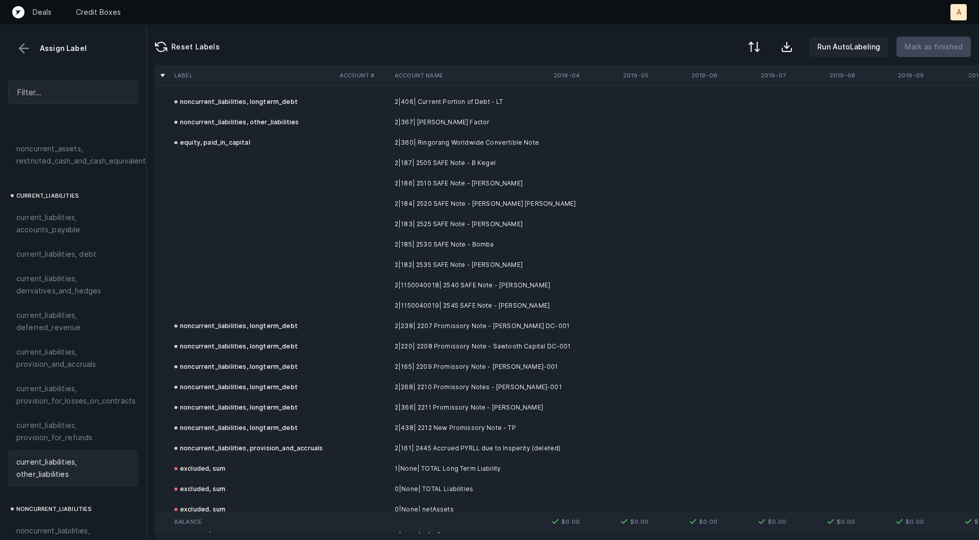
click at [470, 166] on td "2|187| 2505 SAFE Note - B Kegel" at bounding box center [452, 163] width 124 height 20
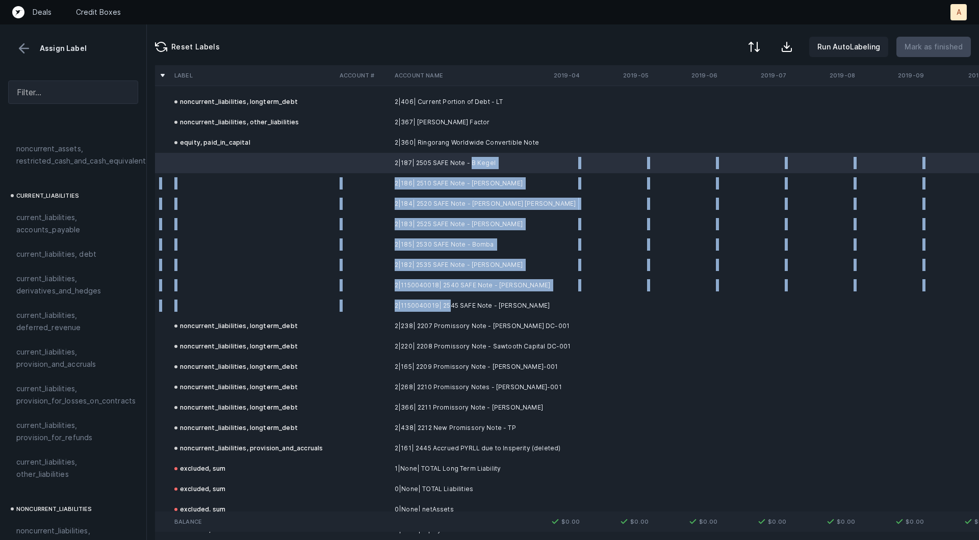
click at [449, 301] on td "2|1150040019| 2545 SAFE Note - Bonavia" at bounding box center [452, 306] width 124 height 20
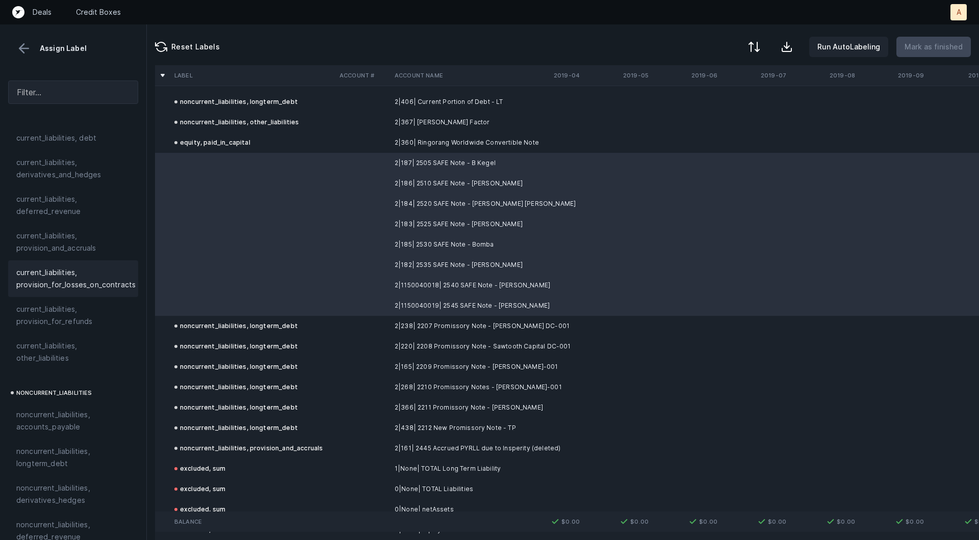
scroll to position [1105, 0]
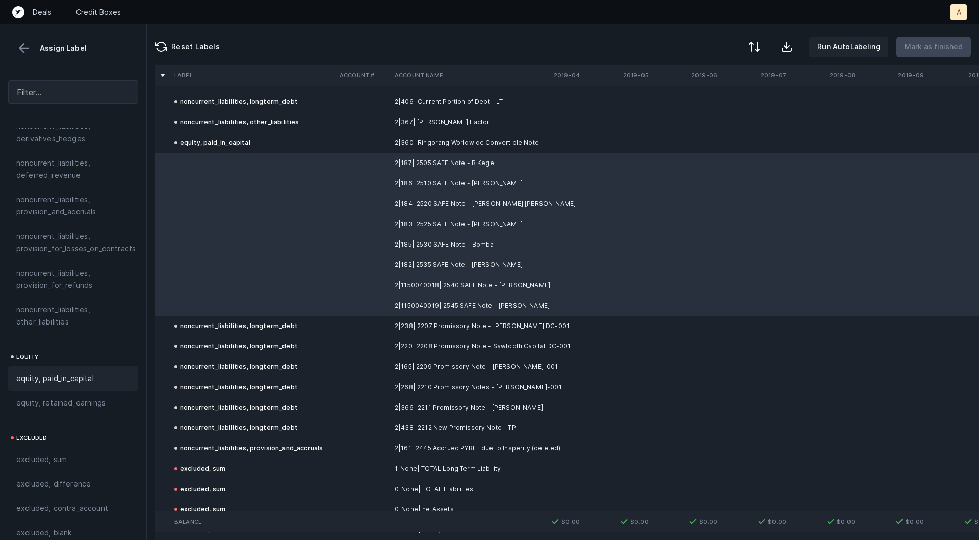
click at [70, 373] on span "equity, paid_in_capital" at bounding box center [54, 379] width 77 height 12
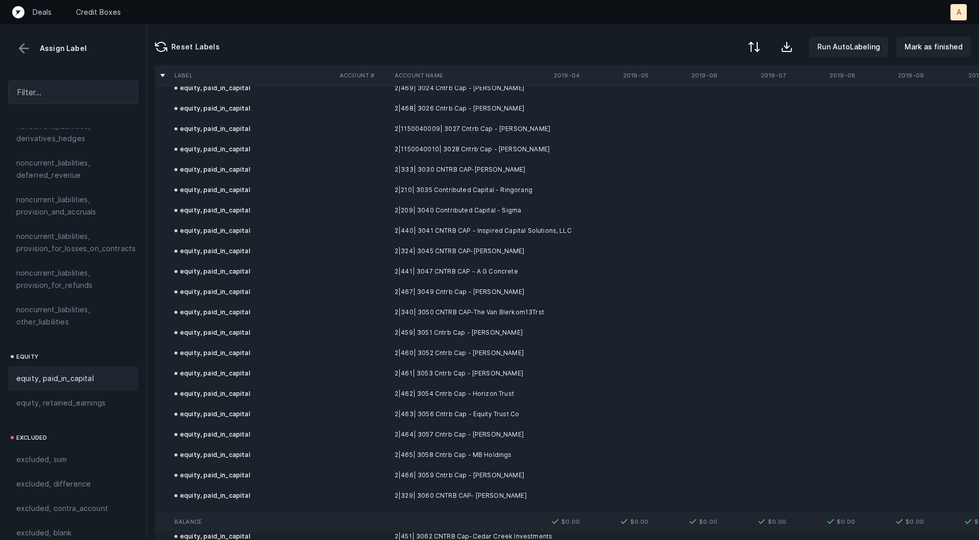
scroll to position [5485, 0]
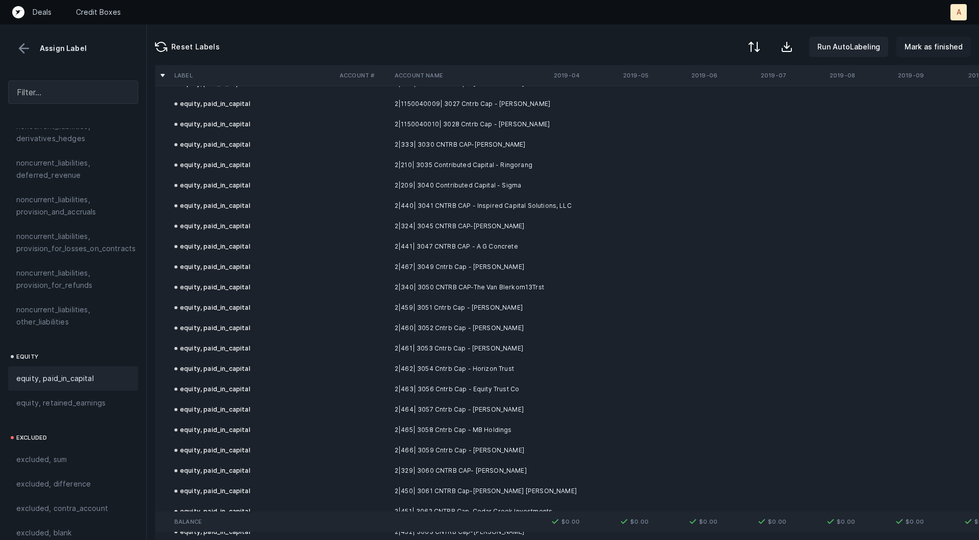
click at [928, 50] on p "Mark as finished" at bounding box center [933, 47] width 58 height 12
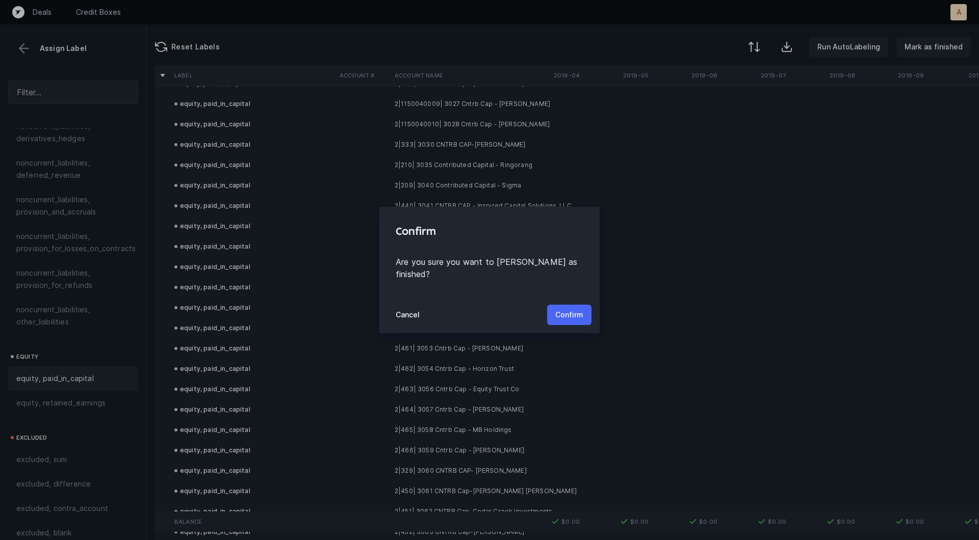
click at [580, 305] on button "Confirm" at bounding box center [569, 315] width 44 height 20
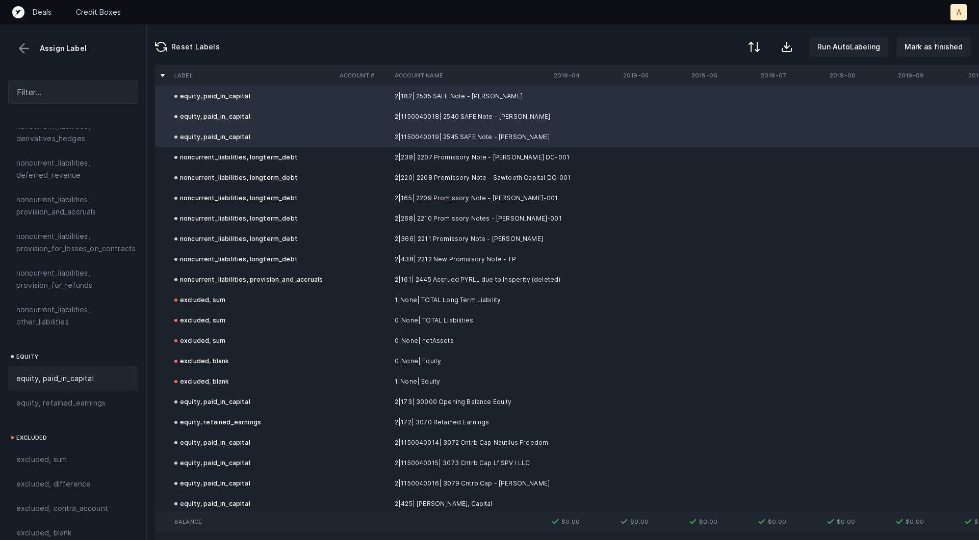
scroll to position [4807, 0]
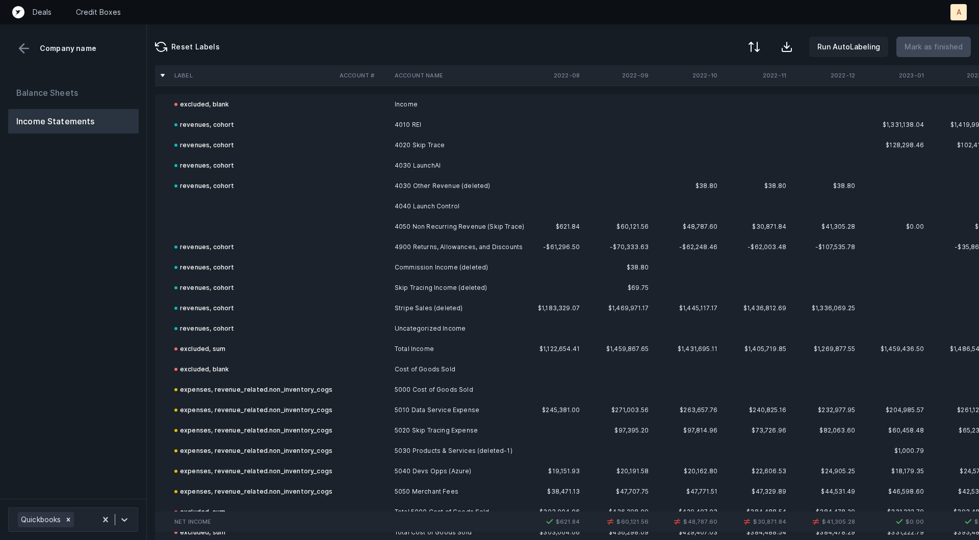
click at [214, 194] on td "revenues, cohort" at bounding box center [252, 186] width 165 height 20
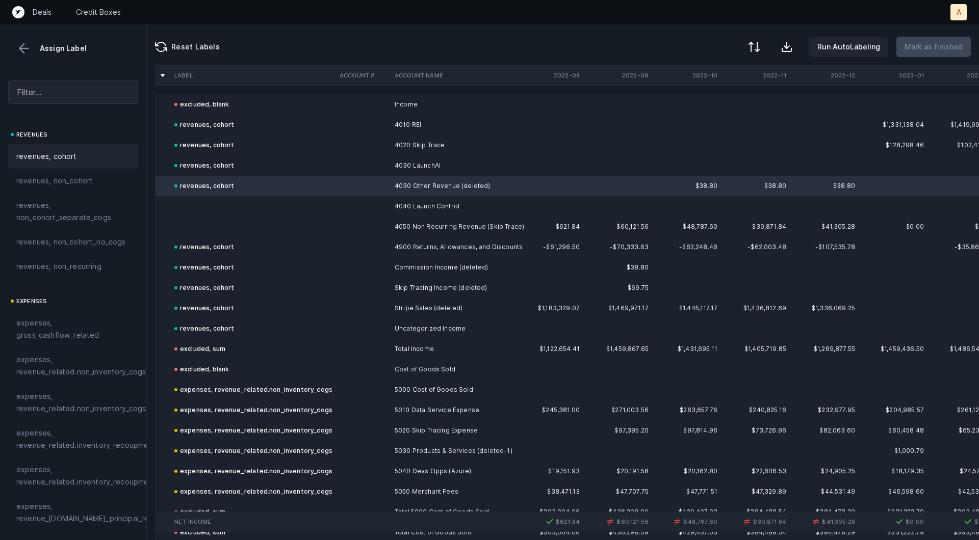
click at [216, 211] on td at bounding box center [252, 206] width 165 height 20
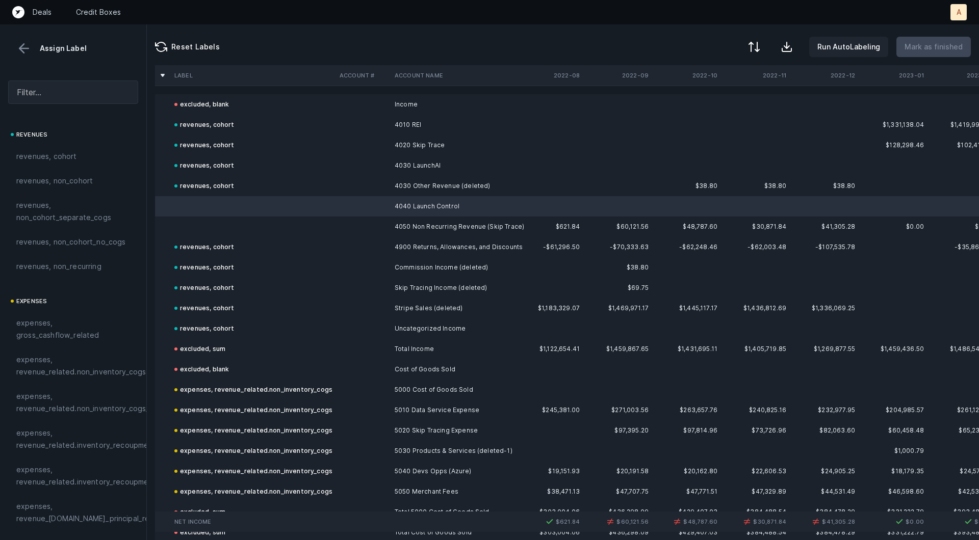
click at [208, 223] on td at bounding box center [252, 227] width 165 height 20
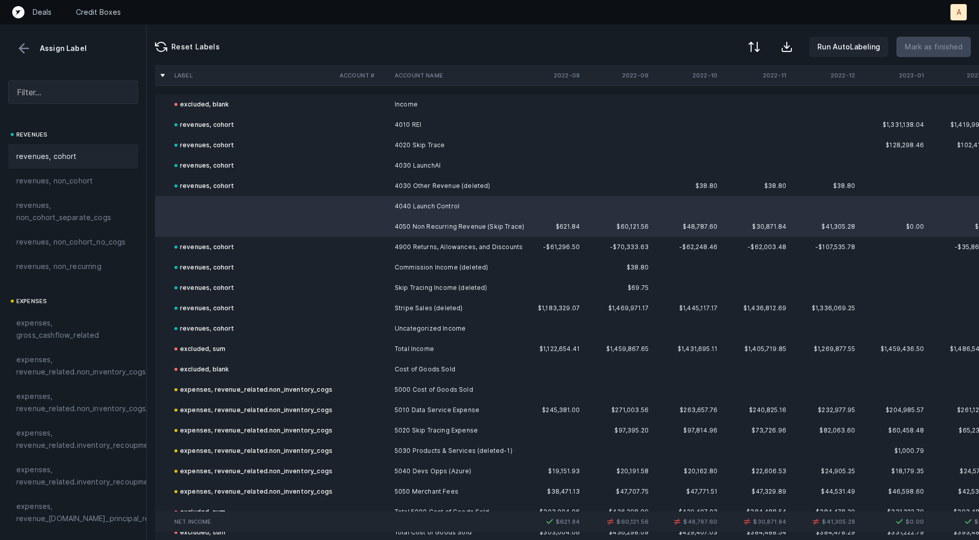
click at [92, 159] on div "revenues, cohort" at bounding box center [73, 156] width 114 height 12
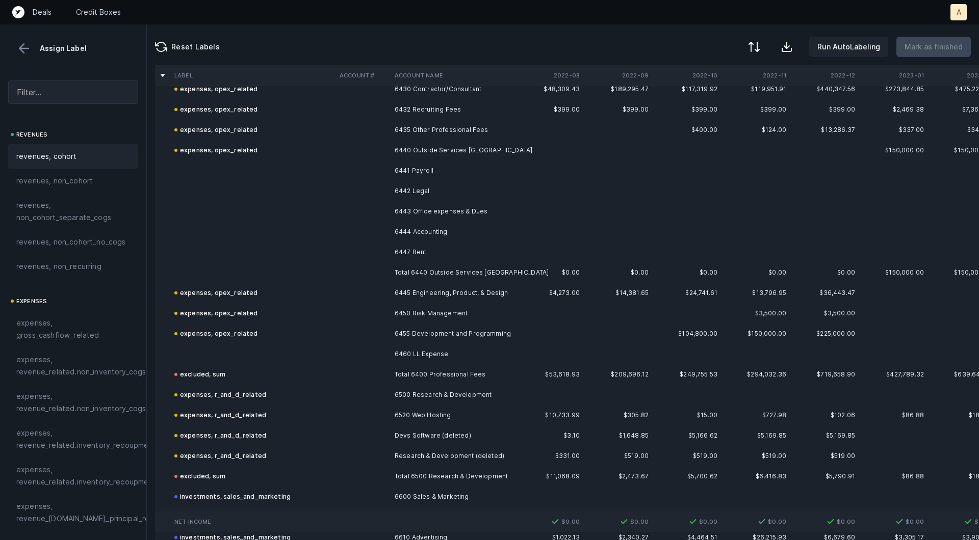
scroll to position [1296, 0]
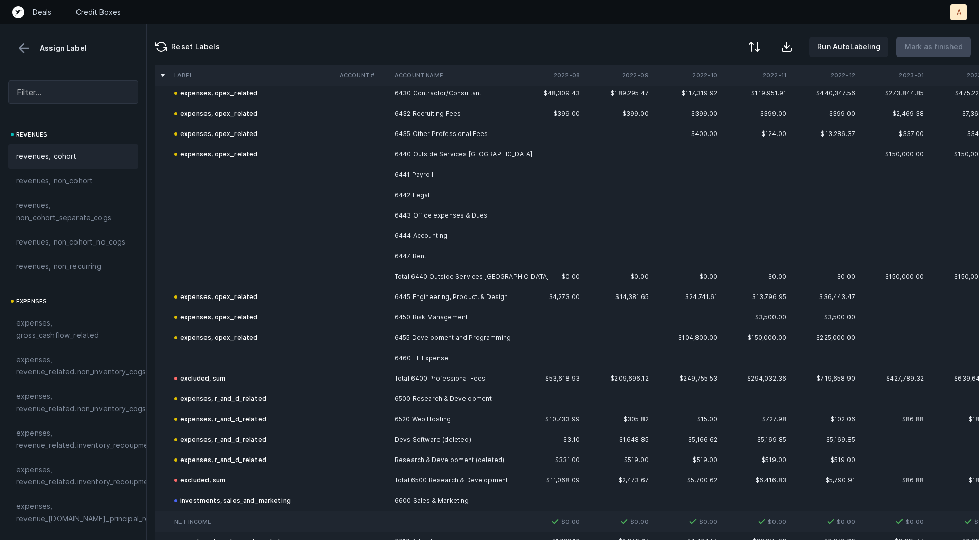
click at [439, 180] on td "6441 Payroll" at bounding box center [452, 175] width 124 height 20
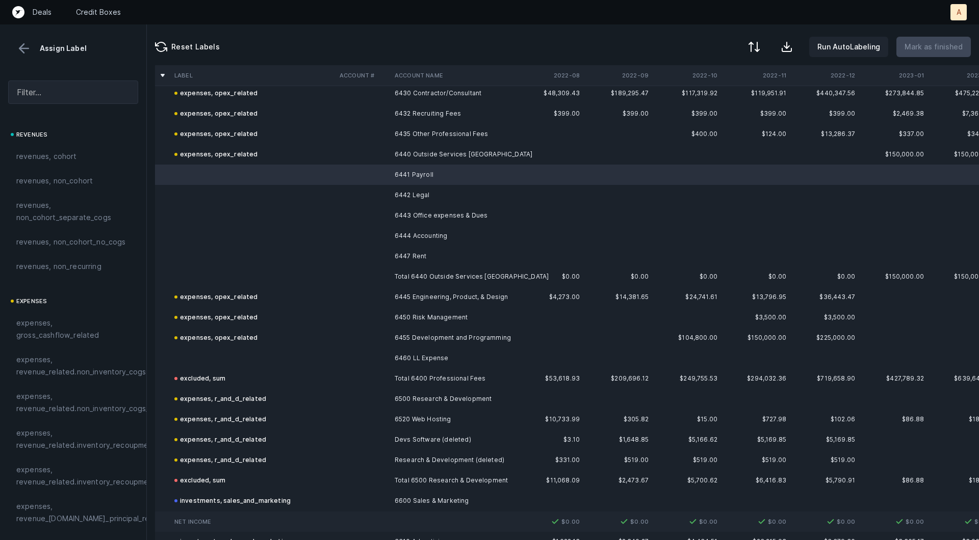
click at [429, 250] on td "6447 Rent" at bounding box center [452, 256] width 124 height 20
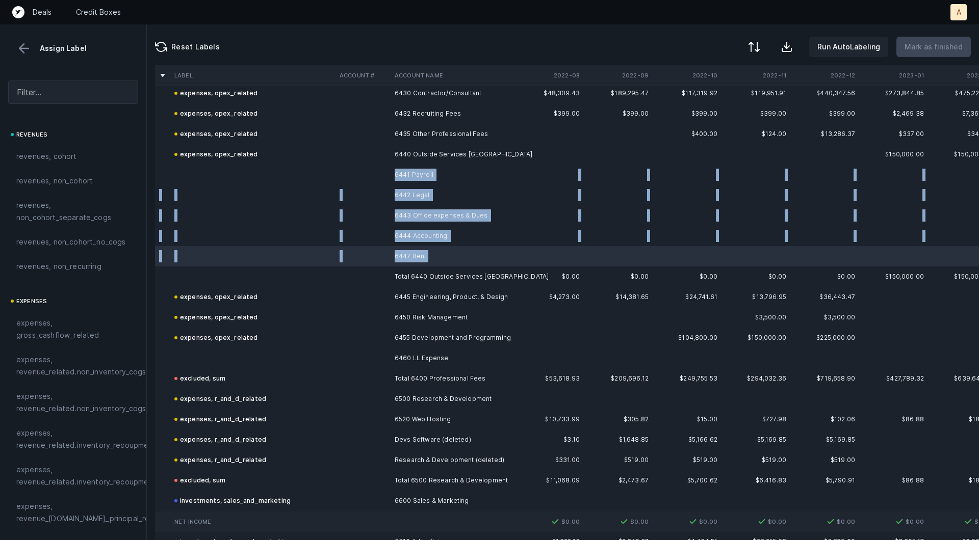
click at [422, 168] on td "6441 Payroll" at bounding box center [452, 175] width 124 height 20
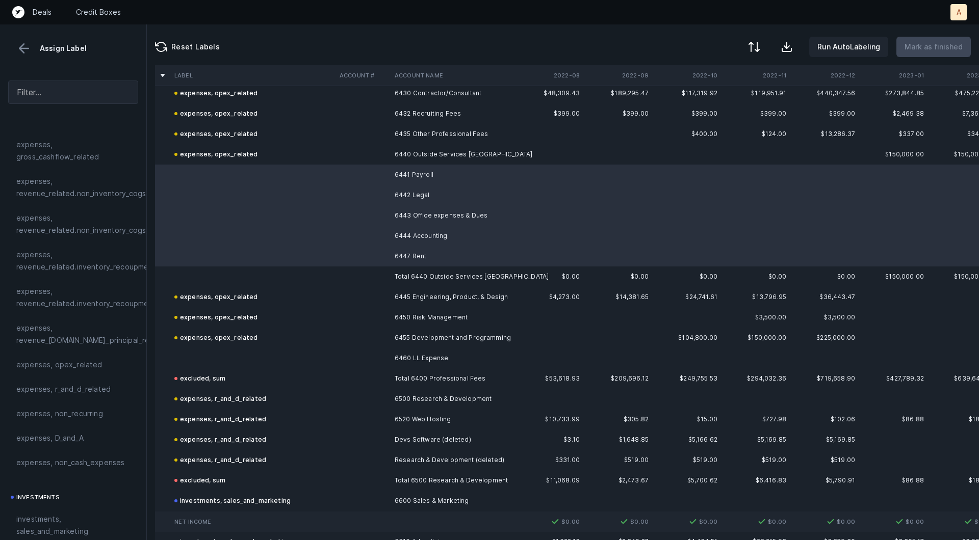
scroll to position [202, 0]
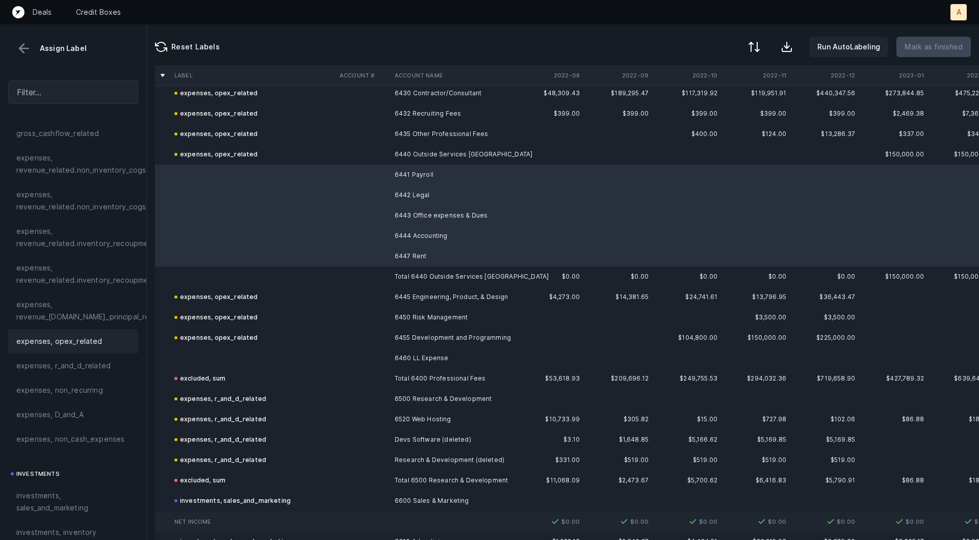
click at [73, 340] on span "expenses, opex_related" at bounding box center [59, 341] width 86 height 12
click at [199, 356] on td at bounding box center [252, 358] width 165 height 20
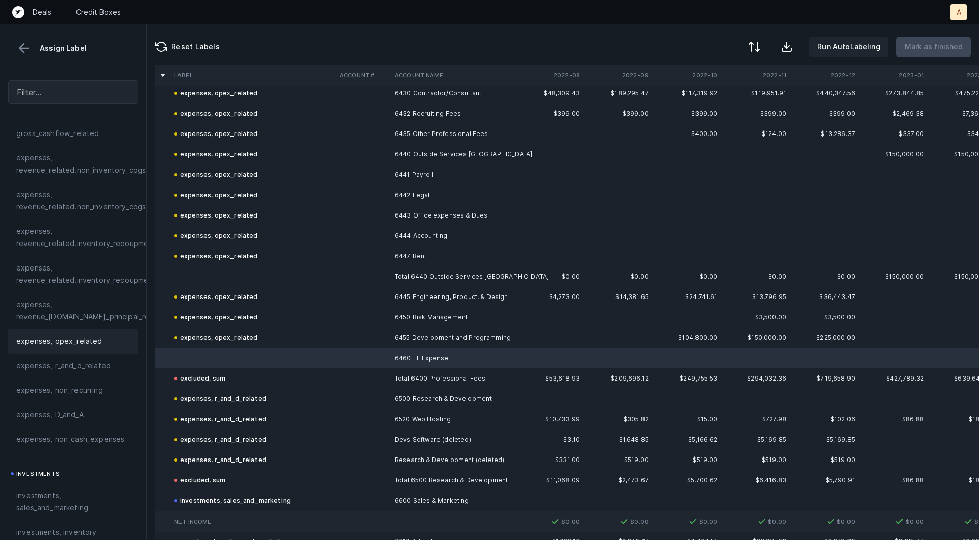
click at [100, 337] on div "expenses, opex_related" at bounding box center [73, 341] width 114 height 12
click at [226, 273] on td at bounding box center [252, 277] width 165 height 20
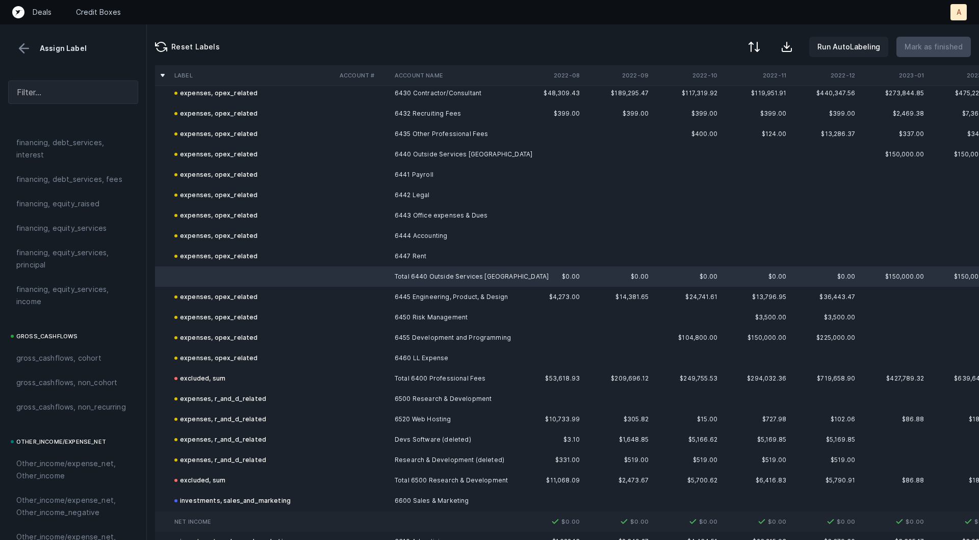
scroll to position [1141, 0]
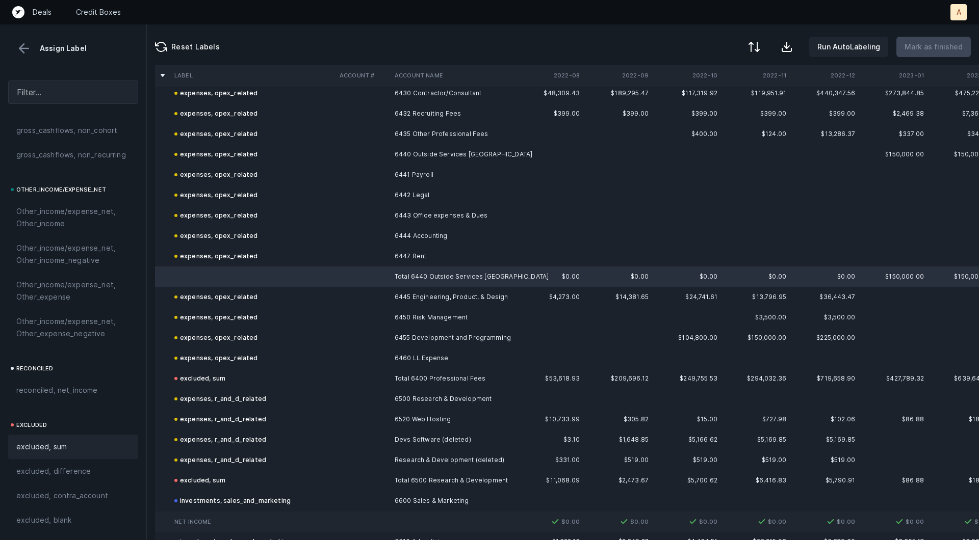
click at [78, 436] on div "excluded, sum" at bounding box center [73, 447] width 130 height 24
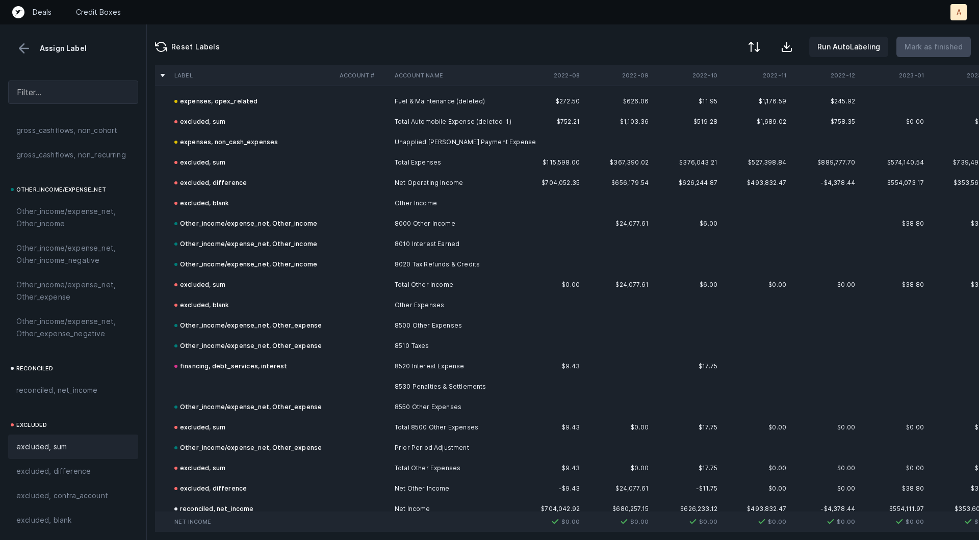
scroll to position [2221, 0]
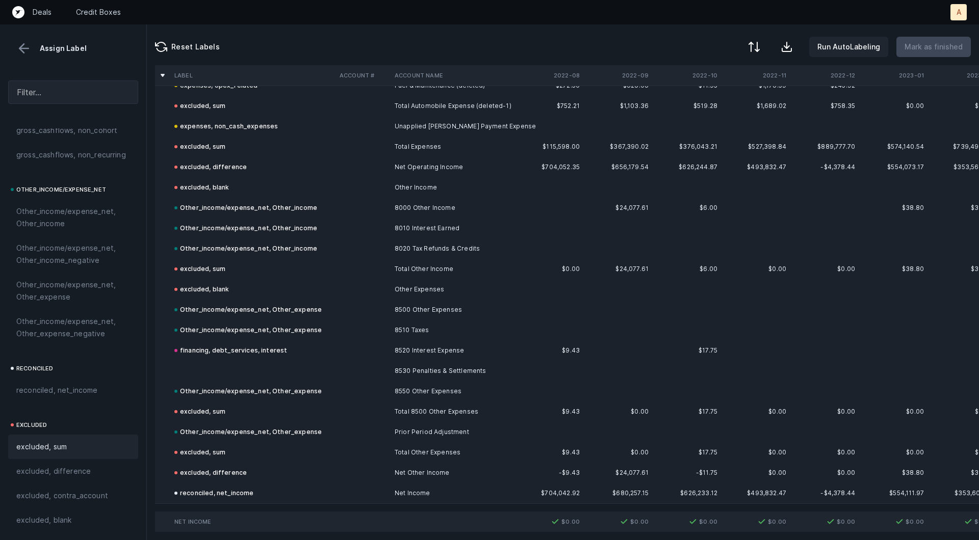
click at [400, 365] on td "8530 Penalties & Settlements" at bounding box center [452, 371] width 124 height 20
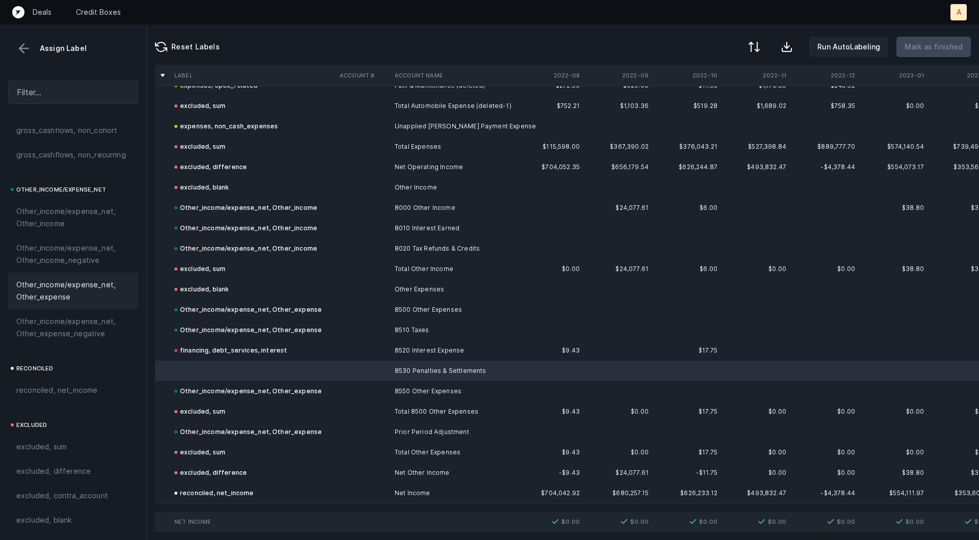
click at [42, 294] on span "Other_income/expense_net, Other_expense" at bounding box center [73, 291] width 114 height 24
click at [22, 53] on button at bounding box center [23, 48] width 15 height 15
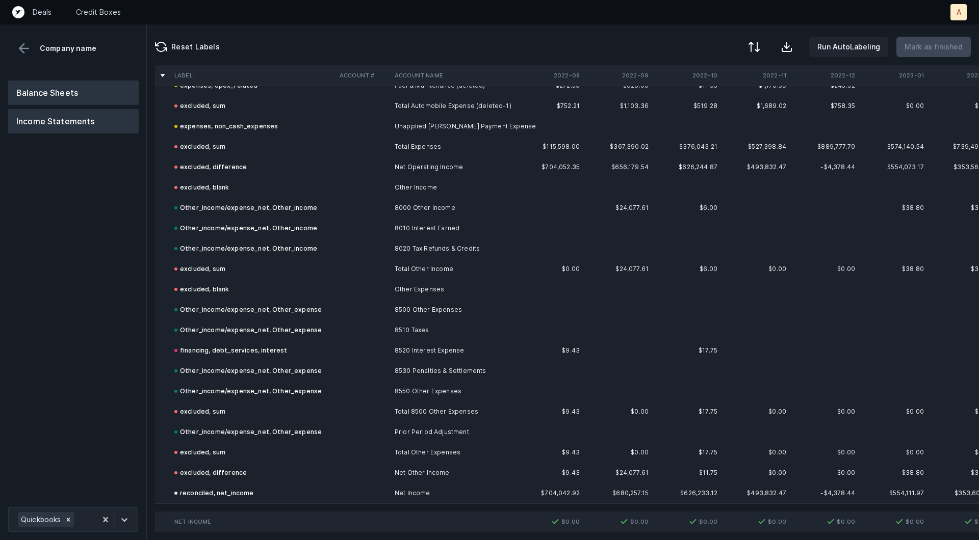
click at [31, 89] on button "Balance Sheets" at bounding box center [73, 93] width 130 height 24
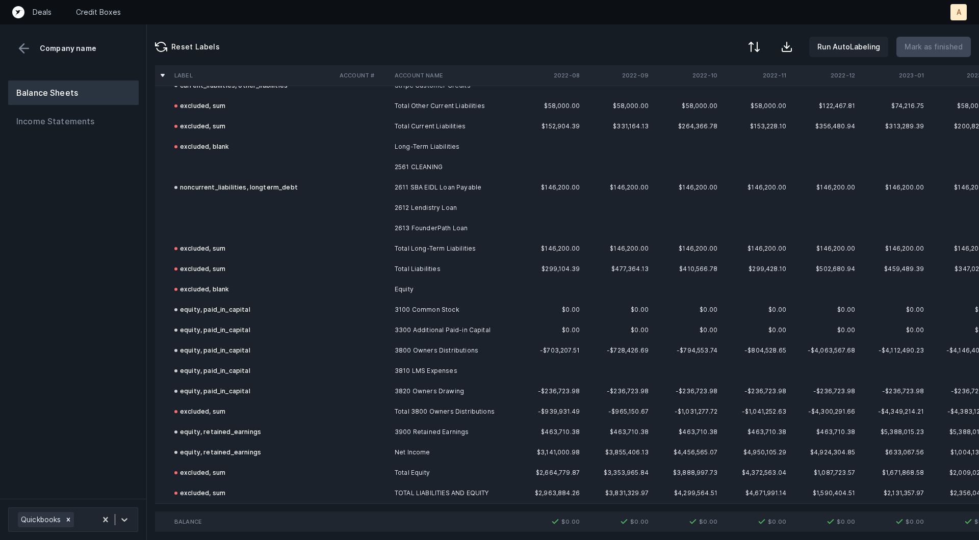
scroll to position [1071, 0]
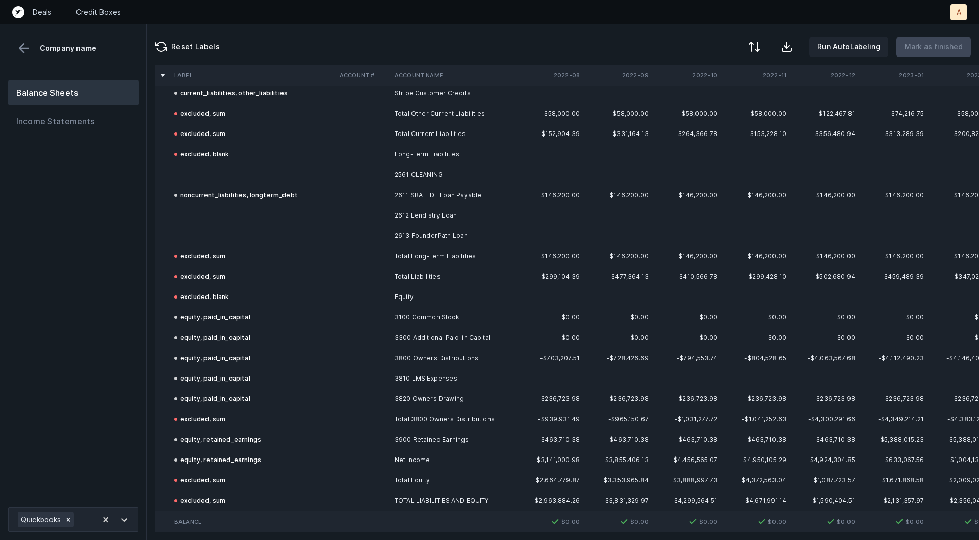
click at [451, 236] on td "2613 FounderPath Loan" at bounding box center [452, 236] width 124 height 20
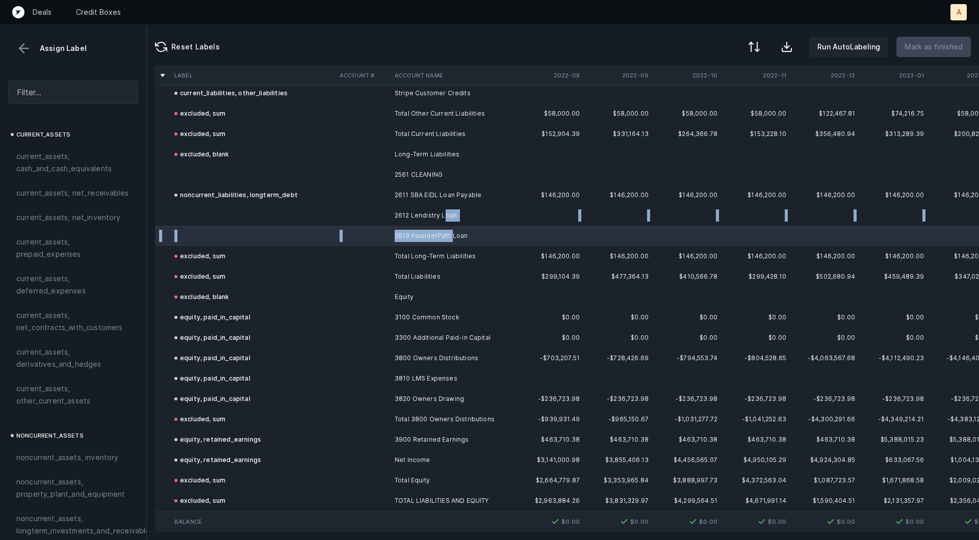
click at [444, 211] on td "2612 Lendistry Loan" at bounding box center [452, 215] width 124 height 20
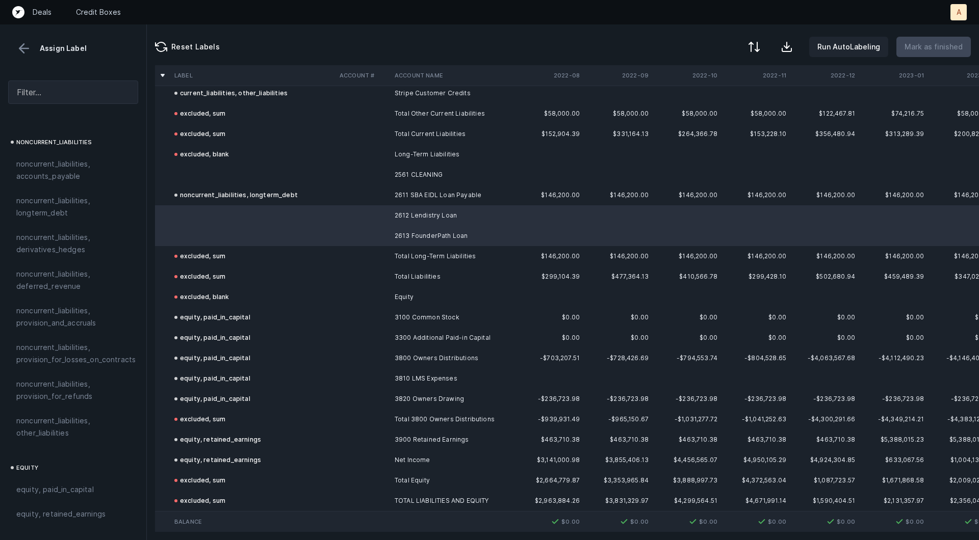
scroll to position [901, 0]
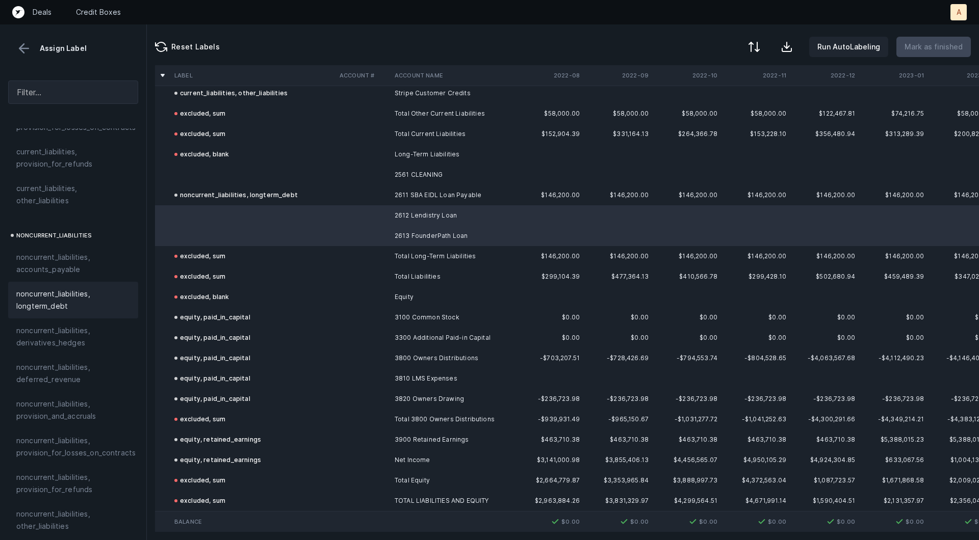
click at [49, 295] on span "noncurrent_liabilities, longterm_debt" at bounding box center [73, 300] width 114 height 24
click at [215, 170] on td at bounding box center [252, 175] width 165 height 20
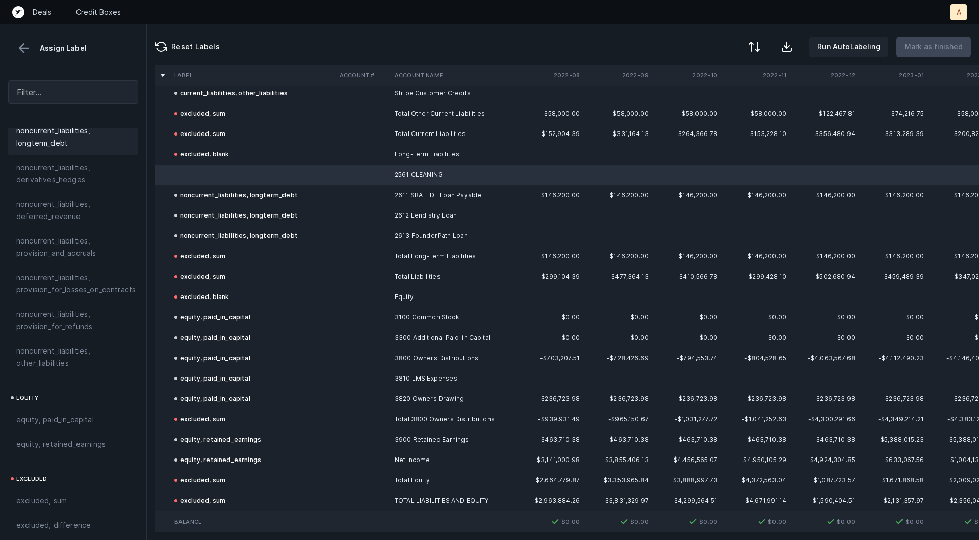
scroll to position [1105, 0]
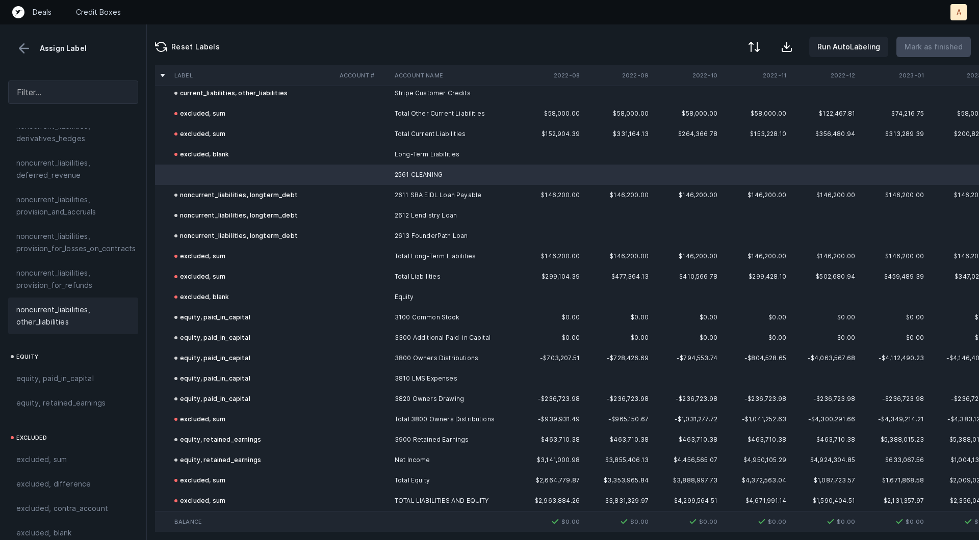
click at [80, 304] on span "noncurrent_liabilities, other_liabilities" at bounding box center [73, 316] width 114 height 24
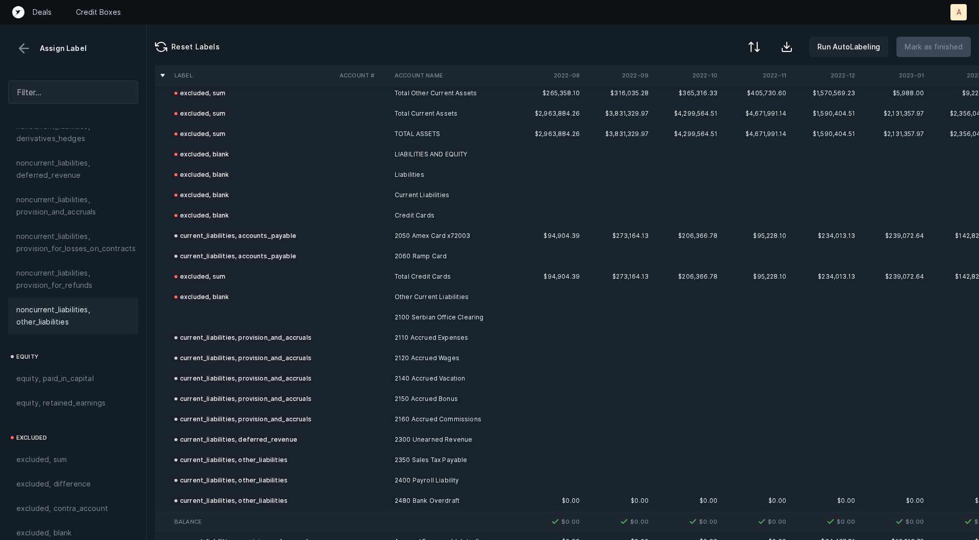
scroll to position [576, 0]
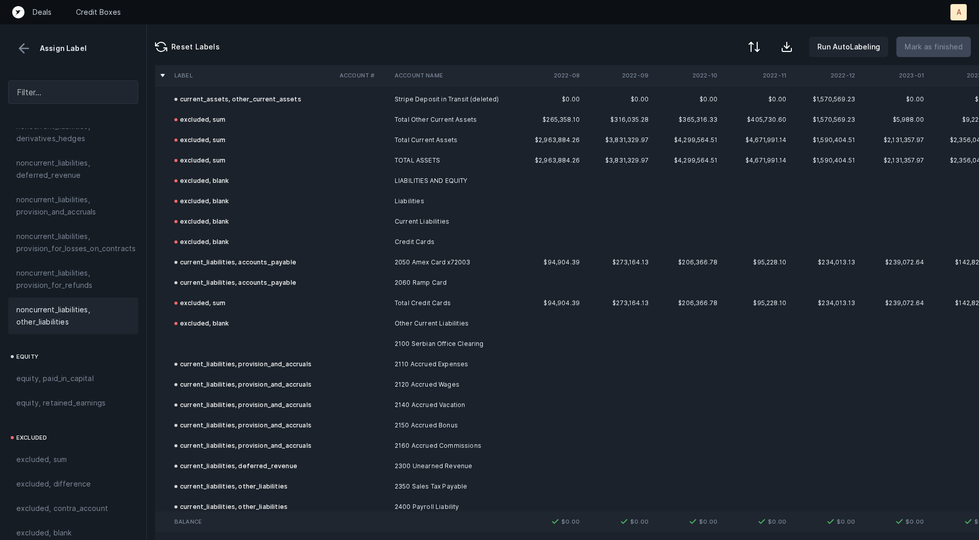
click at [261, 349] on td at bounding box center [252, 344] width 165 height 20
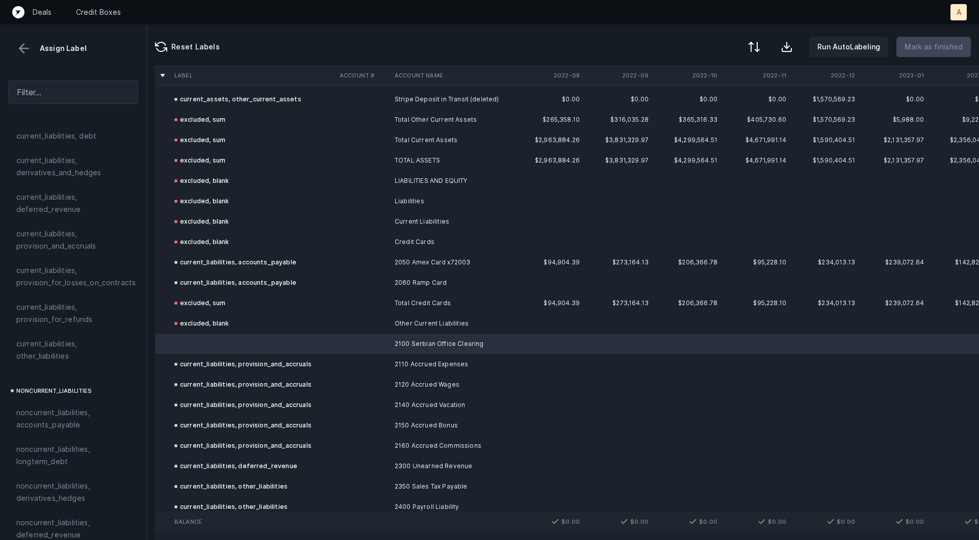
scroll to position [743, 0]
click at [84, 346] on span "current_liabilities, other_liabilities" at bounding box center [73, 352] width 114 height 24
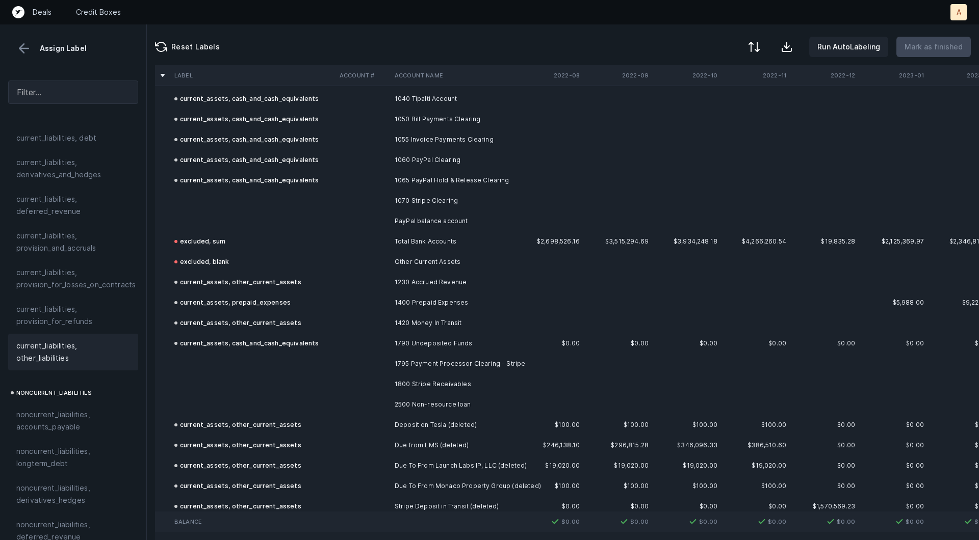
scroll to position [171, 0]
click at [425, 411] on td "2500 Non-resource loan" at bounding box center [452, 402] width 124 height 20
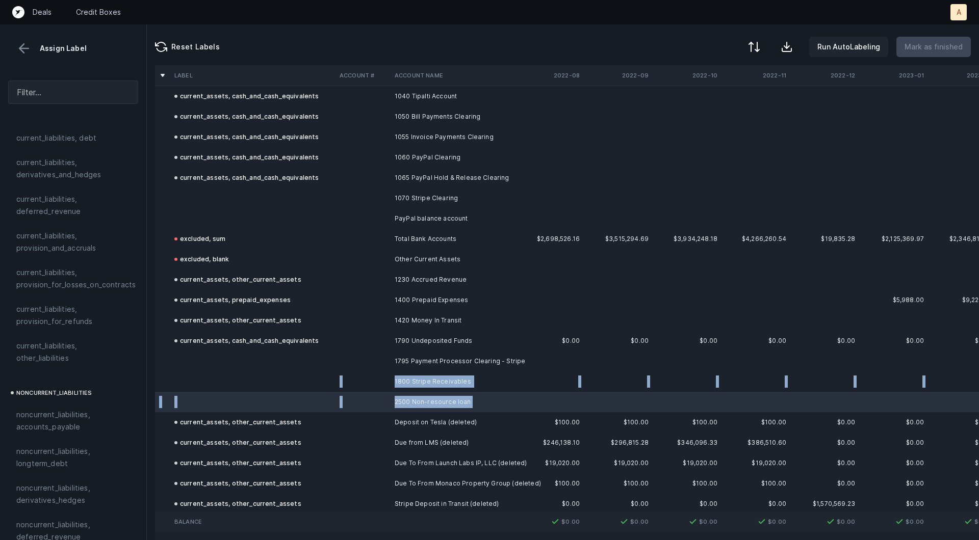
click at [360, 372] on td at bounding box center [362, 382] width 55 height 20
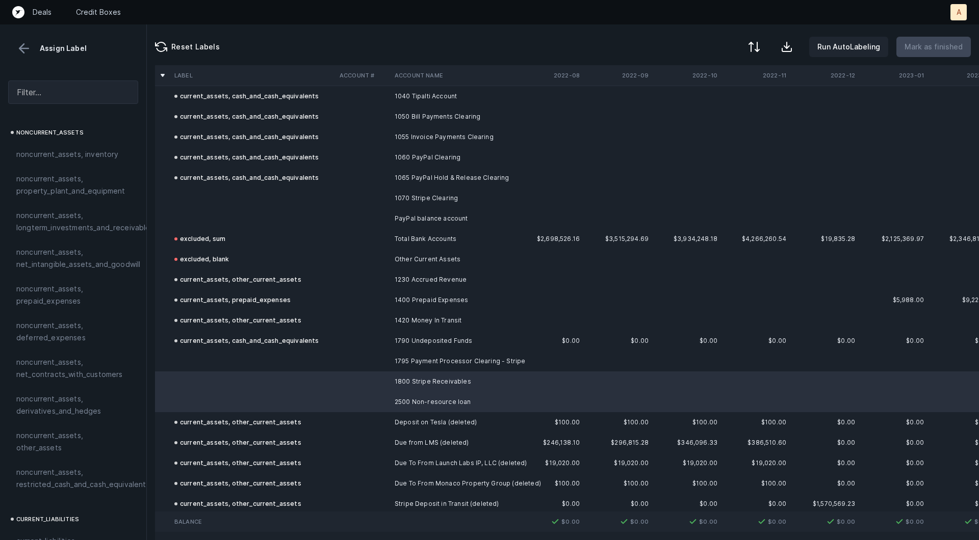
scroll to position [0, 0]
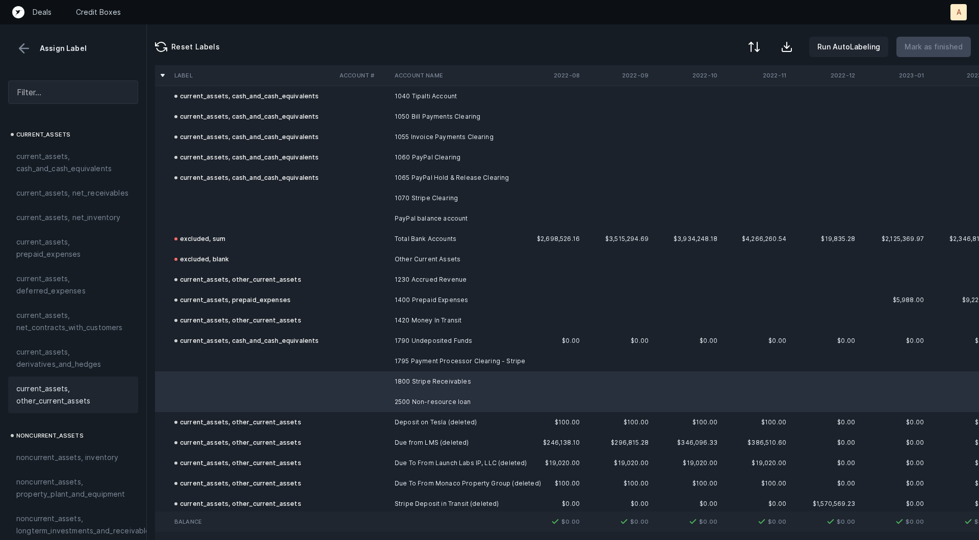
click at [78, 381] on div "current_assets, other_current_assets" at bounding box center [73, 395] width 130 height 37
click at [226, 188] on td at bounding box center [252, 198] width 165 height 20
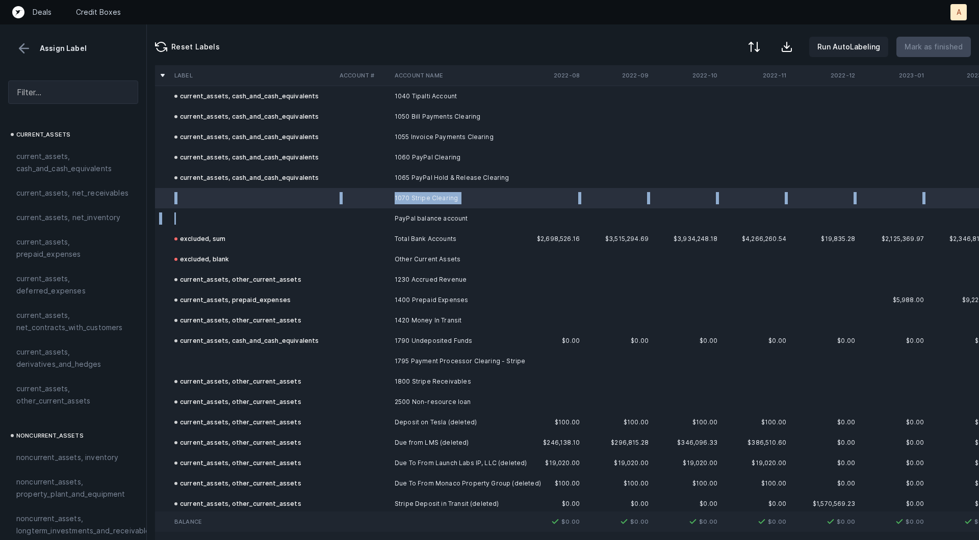
click at [208, 215] on td at bounding box center [252, 218] width 165 height 20
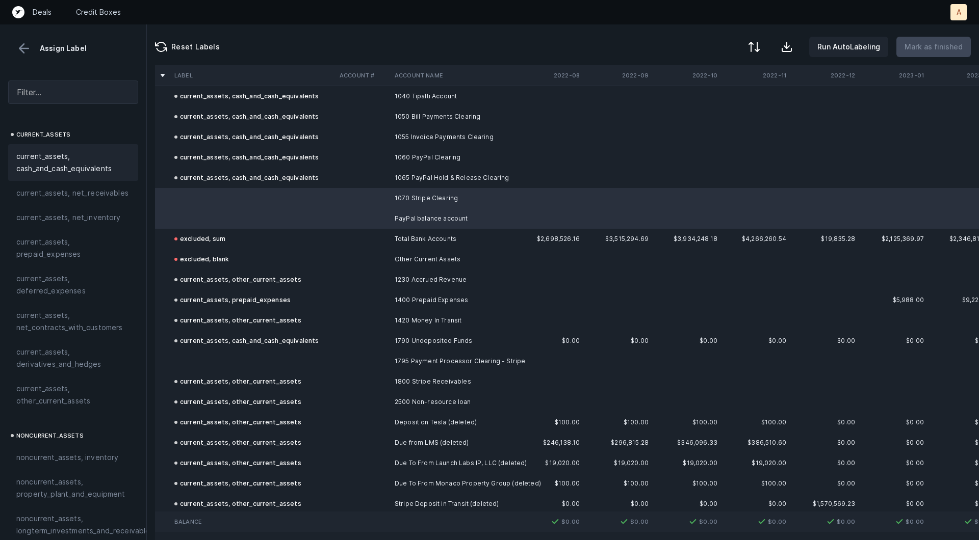
click at [91, 160] on span "current_assets, cash_and_cash_equivalents" at bounding box center [73, 162] width 114 height 24
click at [252, 355] on td at bounding box center [252, 361] width 165 height 20
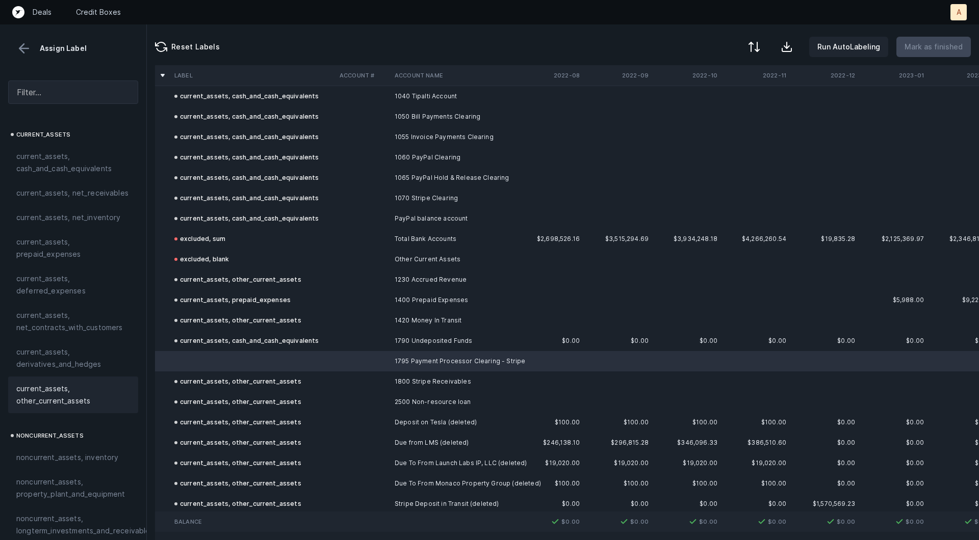
click at [70, 400] on span "current_assets, other_current_assets" at bounding box center [73, 395] width 114 height 24
click at [929, 47] on p "Mark as finished" at bounding box center [933, 47] width 58 height 12
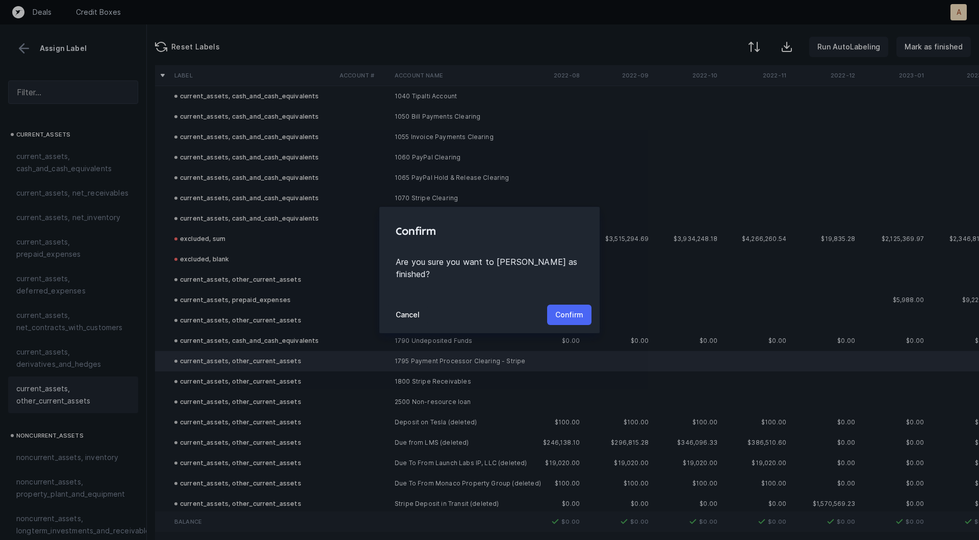
click at [572, 309] on p "Confirm" at bounding box center [569, 315] width 28 height 12
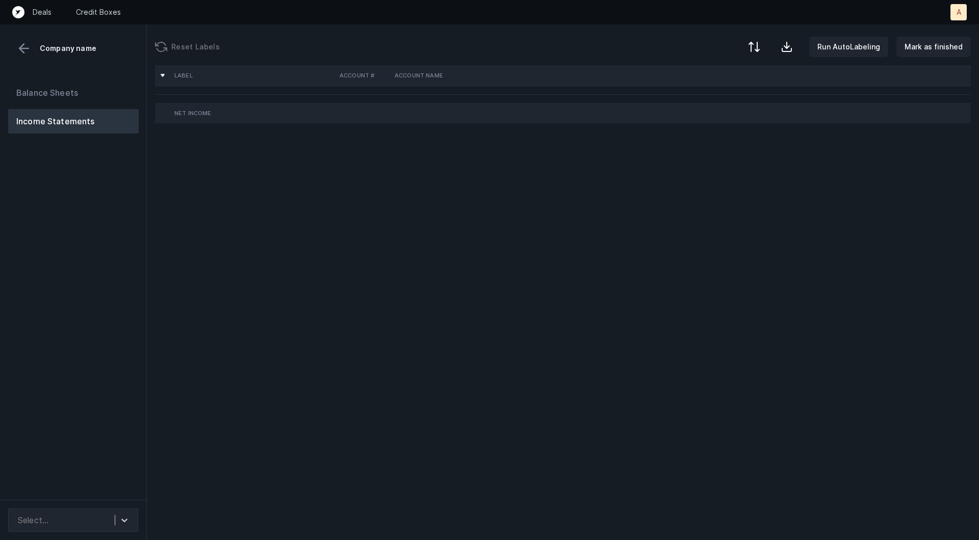
click at [96, 302] on div "Balance Sheets Income Statements" at bounding box center [73, 286] width 147 height 428
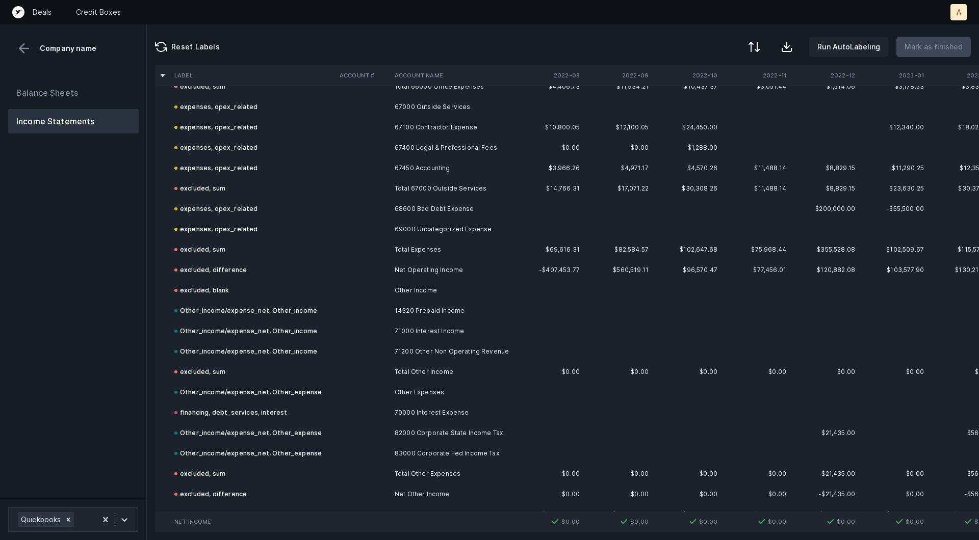
scroll to position [2037, 0]
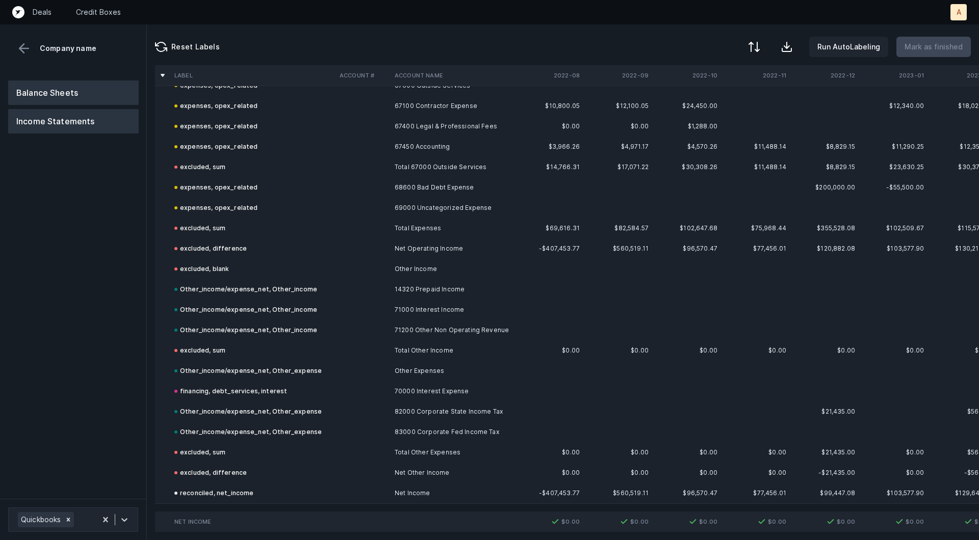
click at [119, 100] on button "Balance Sheets" at bounding box center [73, 93] width 130 height 24
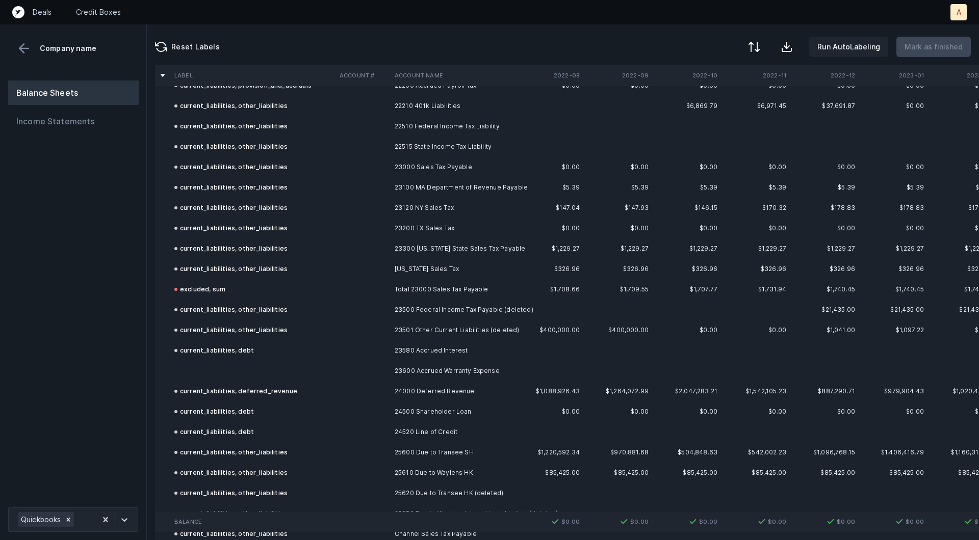
scroll to position [1375, 0]
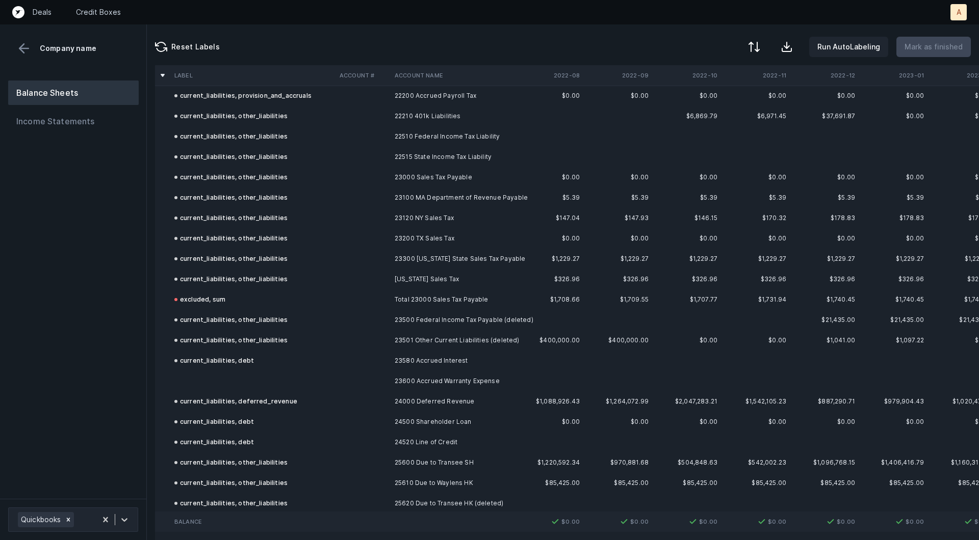
click at [250, 376] on td at bounding box center [252, 381] width 165 height 20
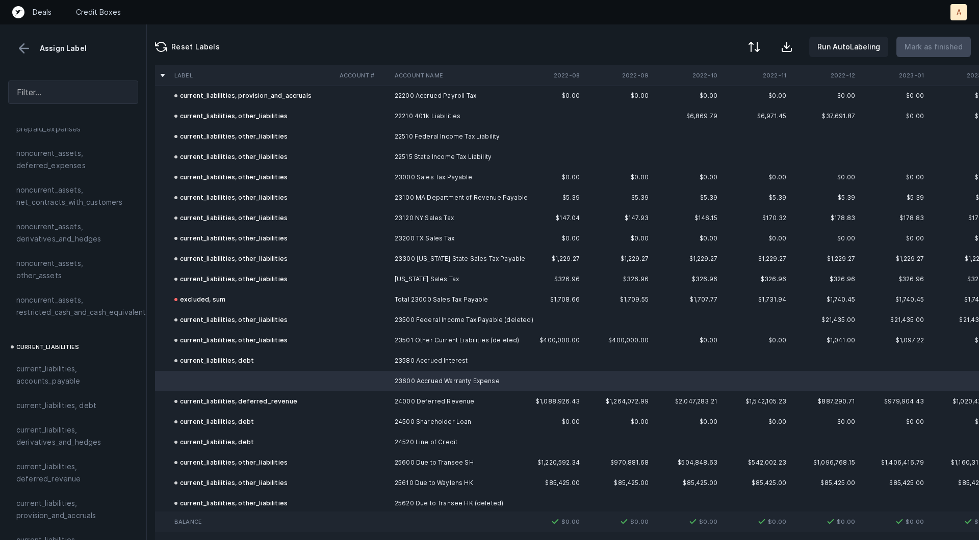
scroll to position [549, 0]
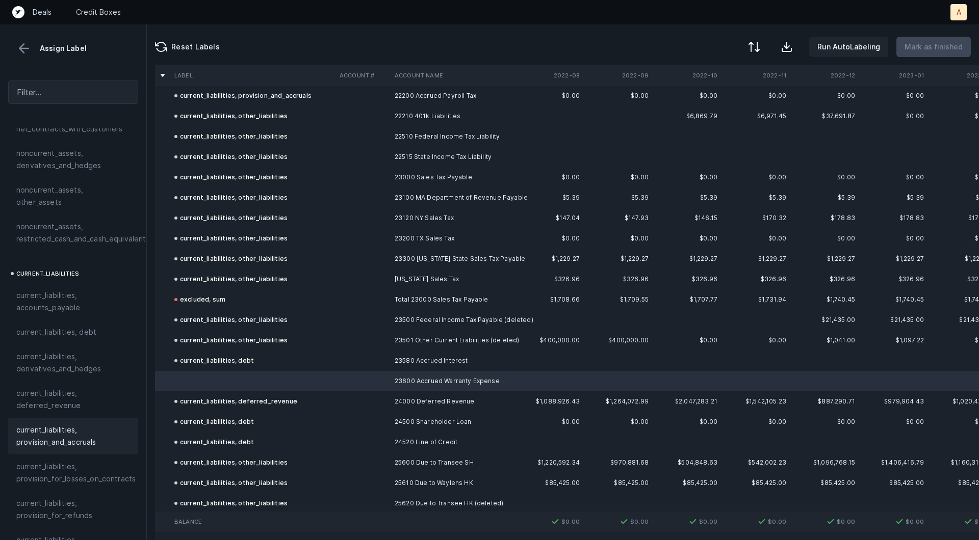
click at [53, 429] on span "current_liabilities, provision_and_accruals" at bounding box center [73, 436] width 114 height 24
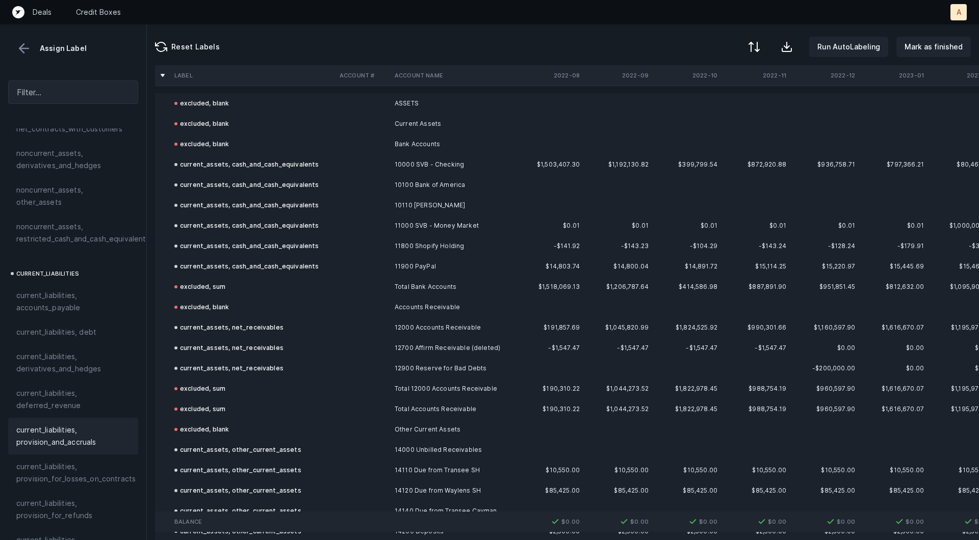
scroll to position [0, 0]
click at [940, 33] on div "Reset Labels Run AutoLabeling Mark as finished" at bounding box center [563, 44] width 832 height 41
click at [934, 44] on p "Mark as finished" at bounding box center [933, 47] width 58 height 12
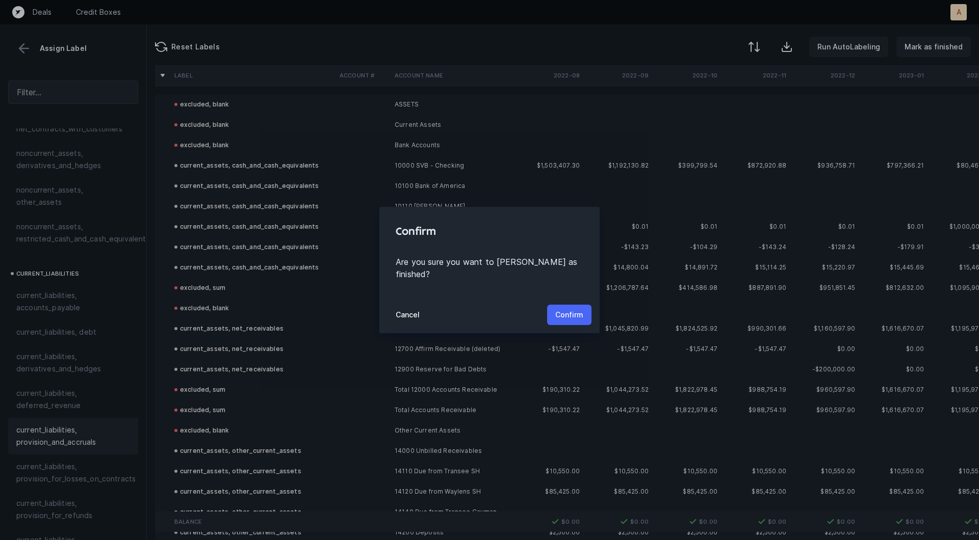
click at [573, 309] on p "Confirm" at bounding box center [569, 315] width 28 height 12
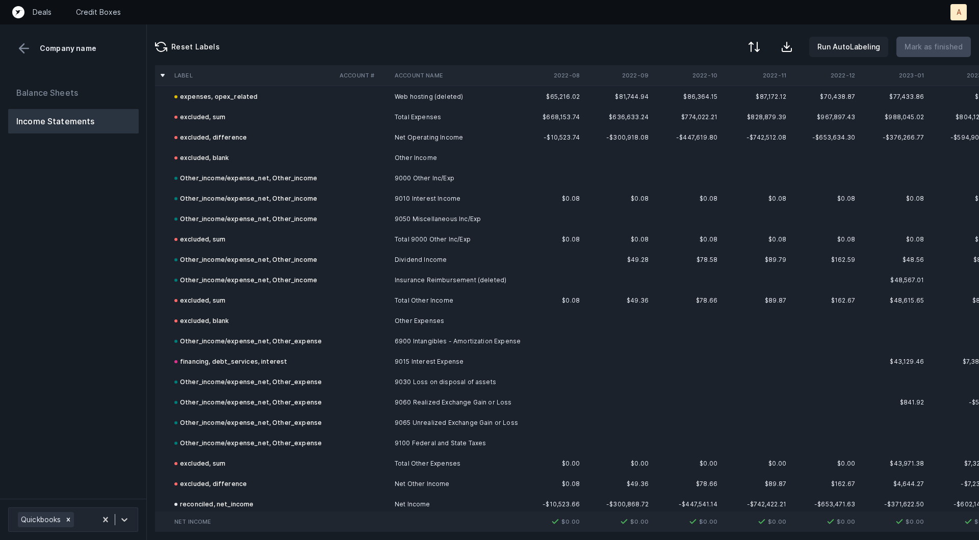
scroll to position [4362, 0]
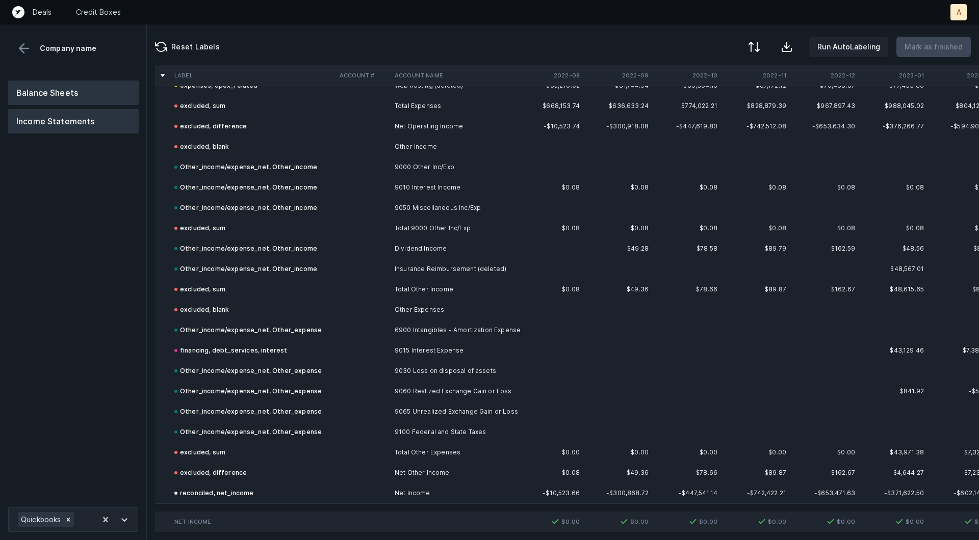
click at [101, 95] on button "Balance Sheets" at bounding box center [73, 93] width 130 height 24
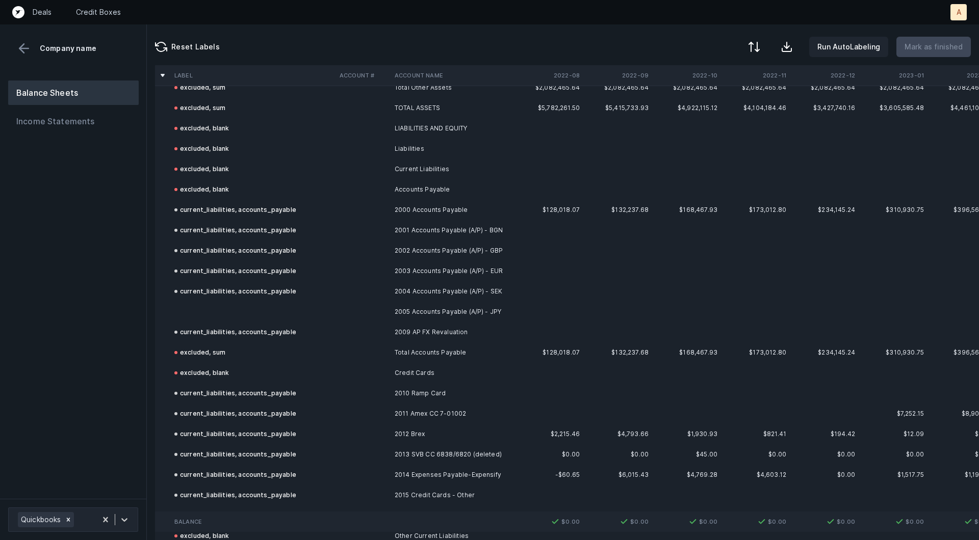
scroll to position [948, 0]
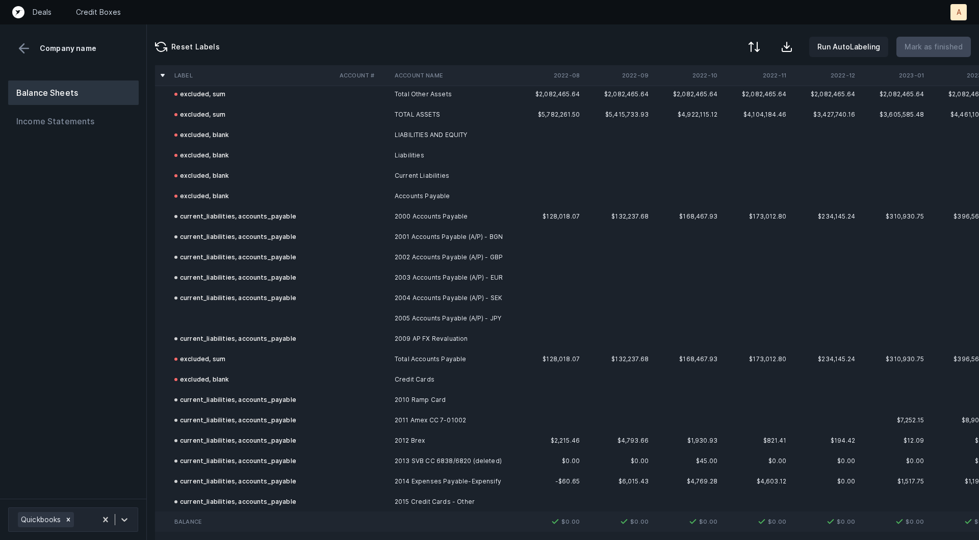
click at [297, 311] on td at bounding box center [252, 318] width 165 height 20
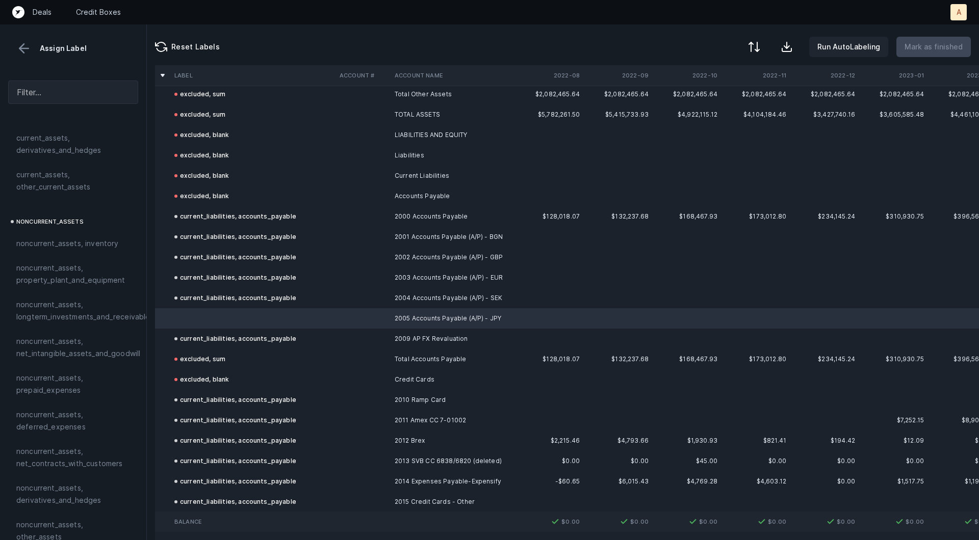
scroll to position [441, 0]
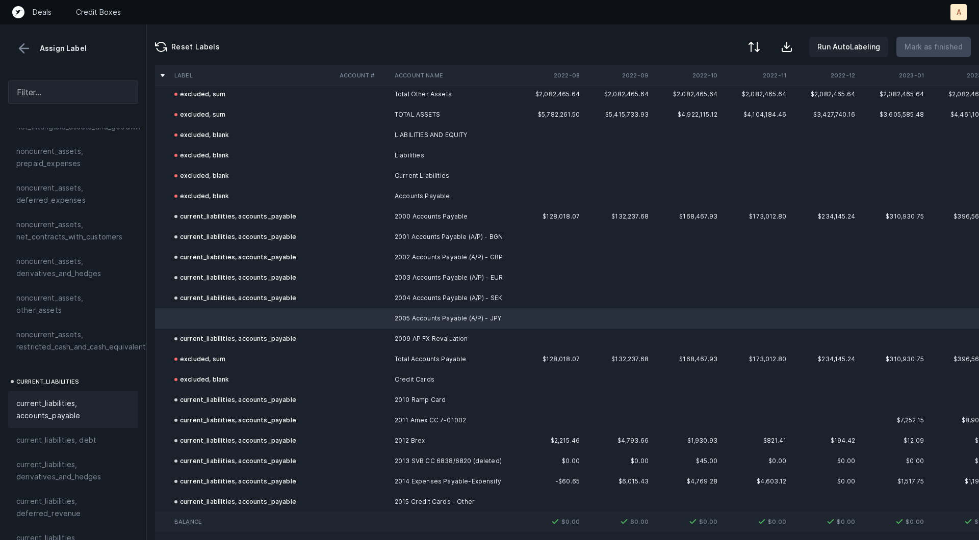
click at [29, 400] on span "current_liabilities, accounts_payable" at bounding box center [73, 410] width 114 height 24
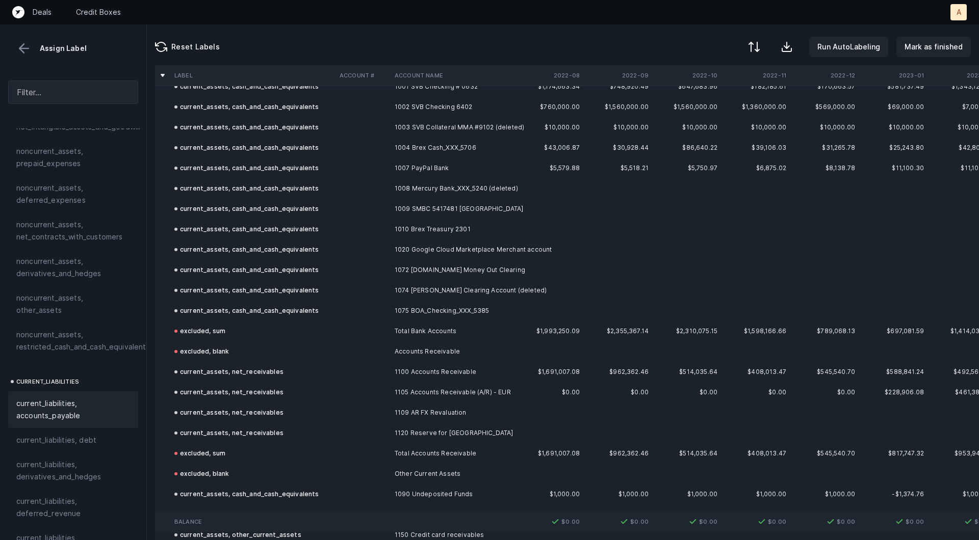
scroll to position [0, 0]
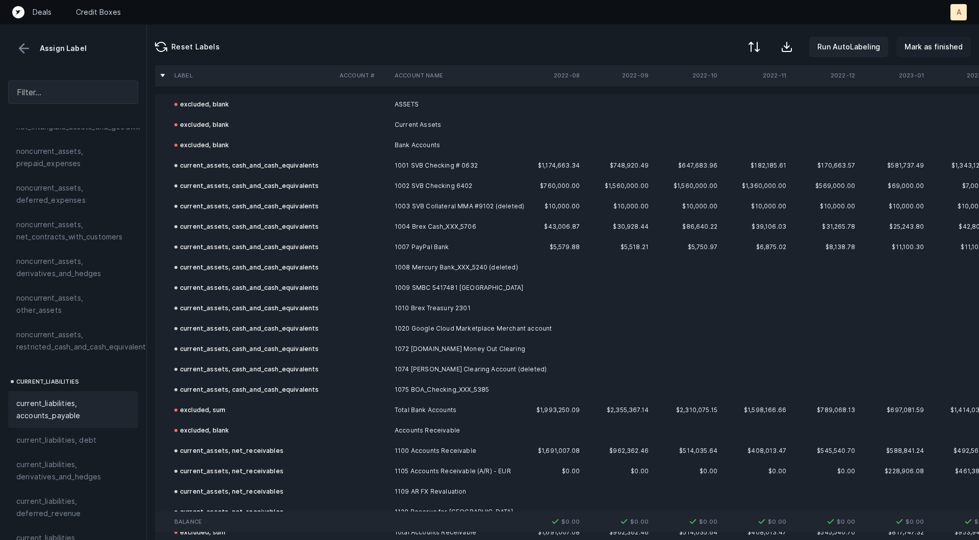
click at [937, 45] on p "Mark as finished" at bounding box center [933, 47] width 58 height 12
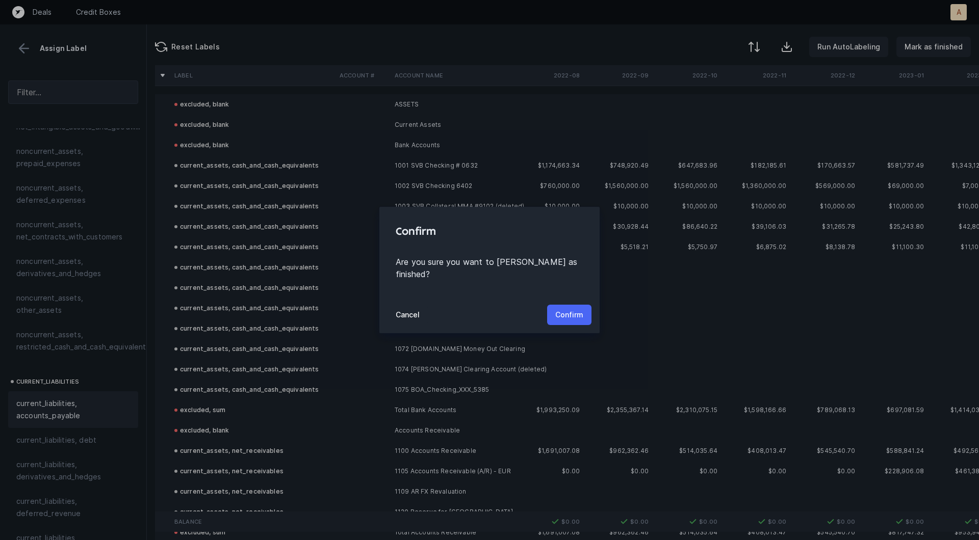
click at [579, 309] on p "Confirm" at bounding box center [569, 315] width 28 height 12
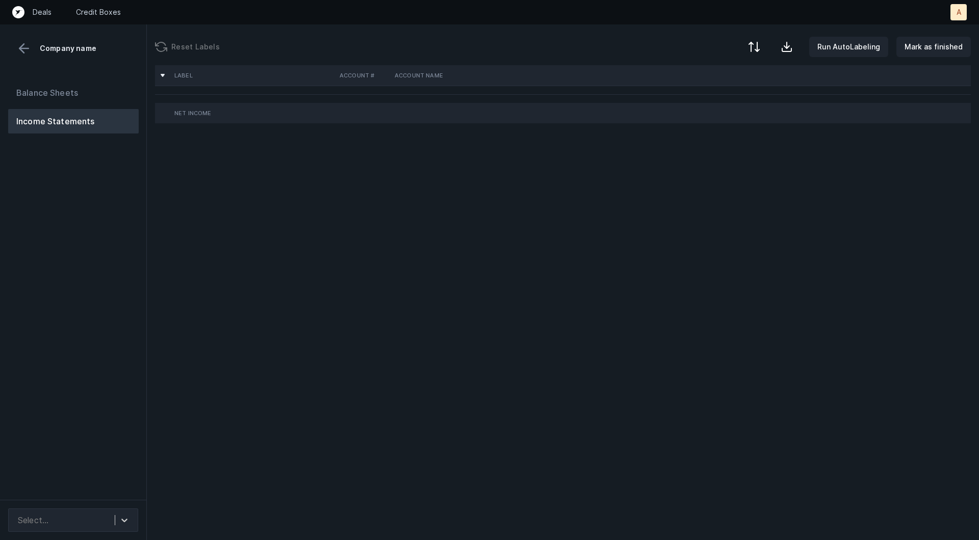
click at [102, 248] on div "Balance Sheets Income Statements" at bounding box center [73, 286] width 147 height 428
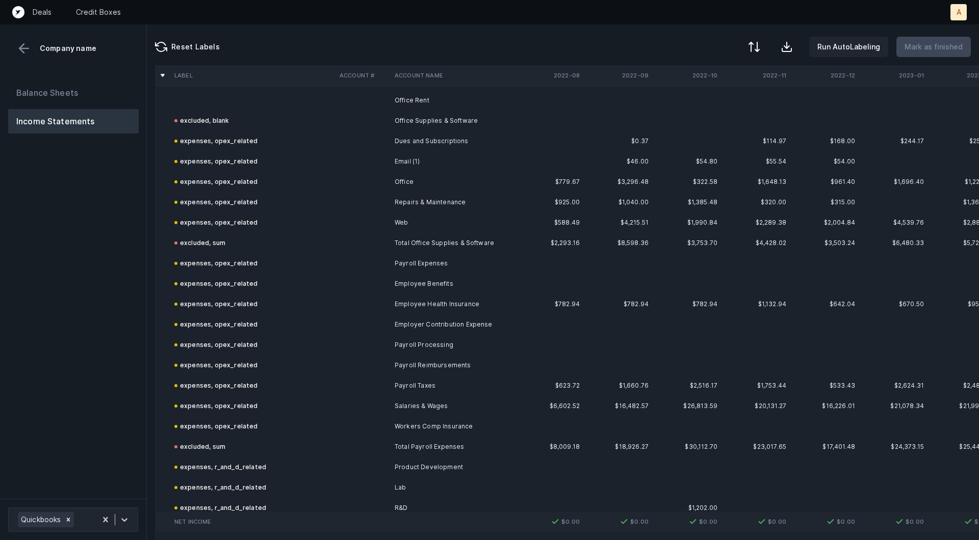
scroll to position [1862, 0]
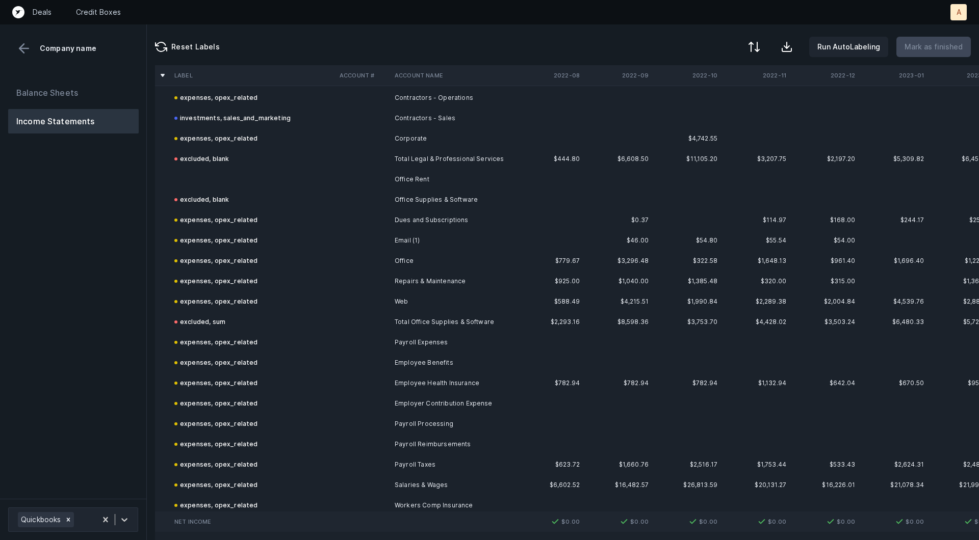
click at [229, 174] on td at bounding box center [252, 179] width 165 height 20
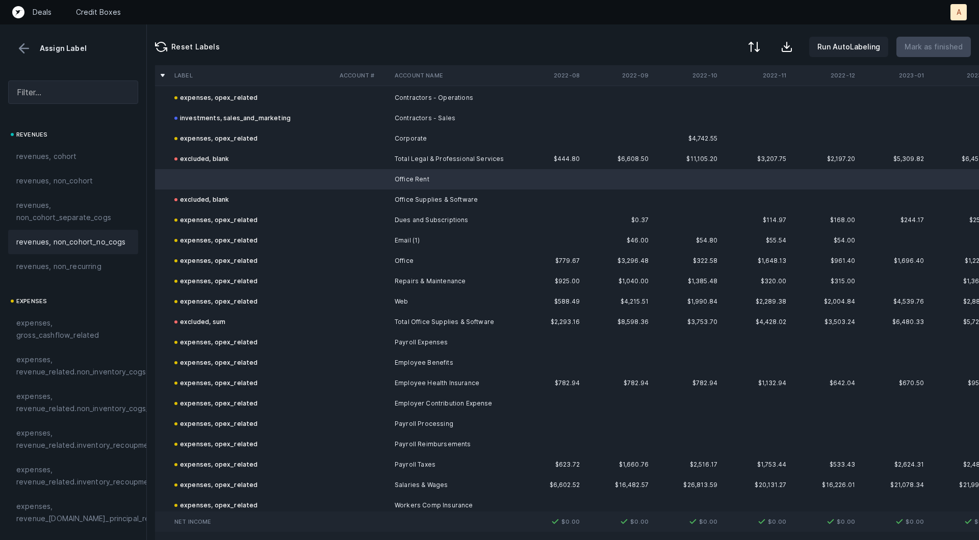
scroll to position [124, 0]
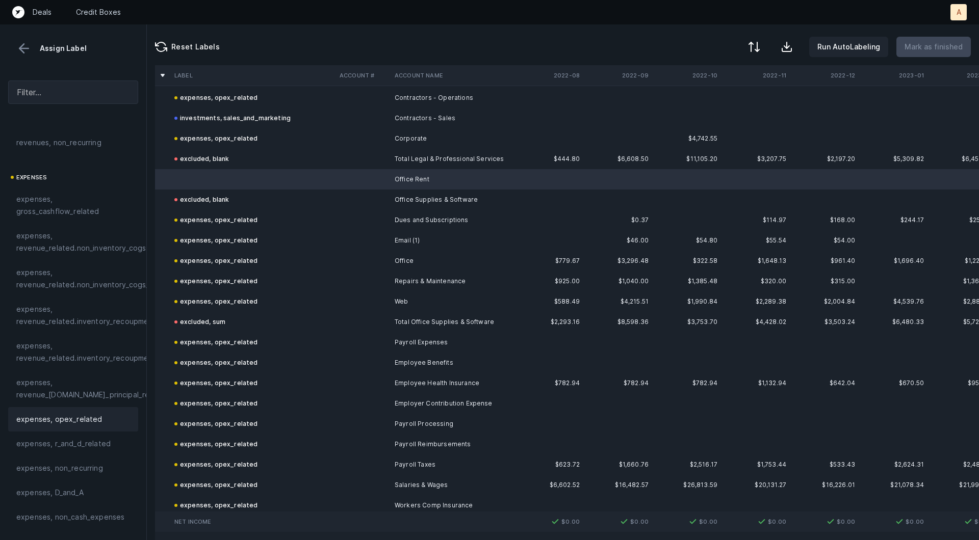
click at [39, 413] on span "expenses, opex_related" at bounding box center [59, 419] width 86 height 12
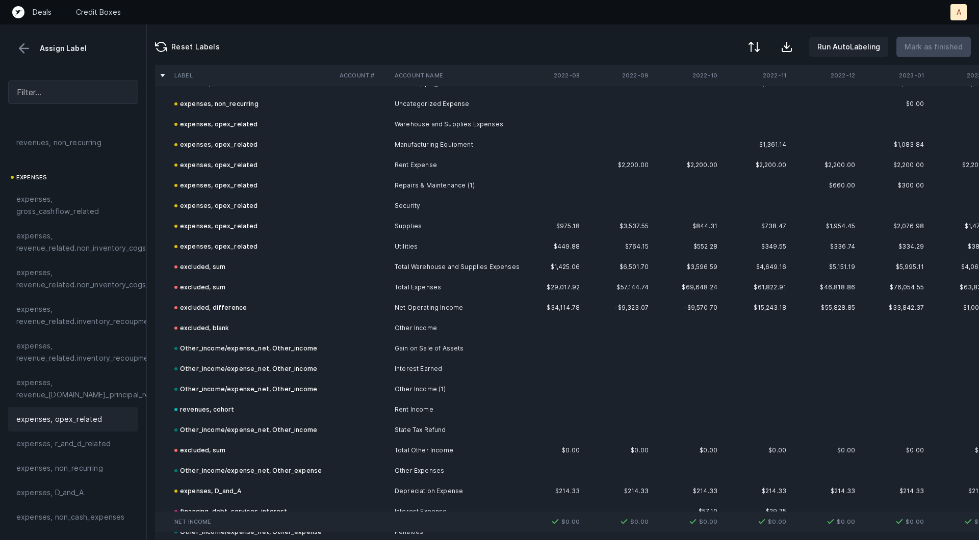
scroll to position [2608, 0]
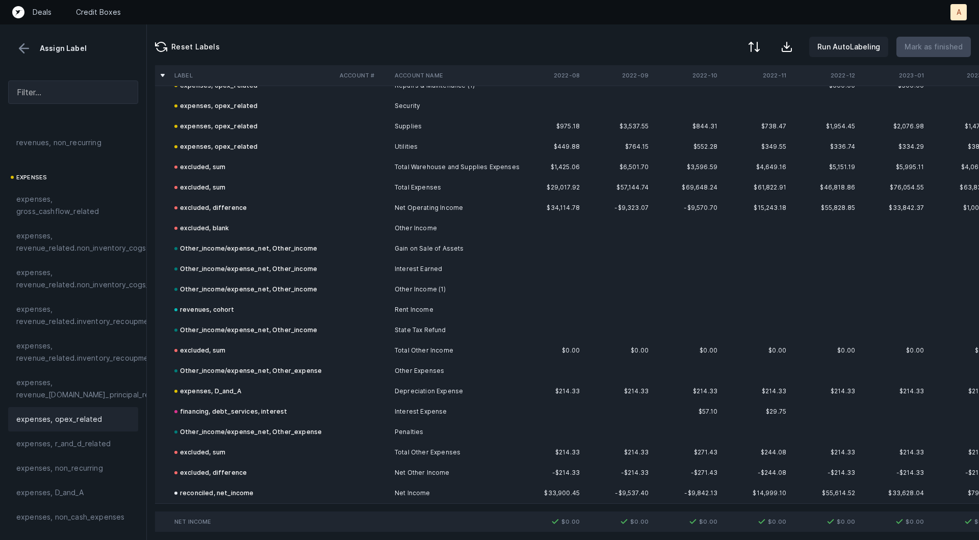
click at [23, 55] on button at bounding box center [23, 48] width 15 height 15
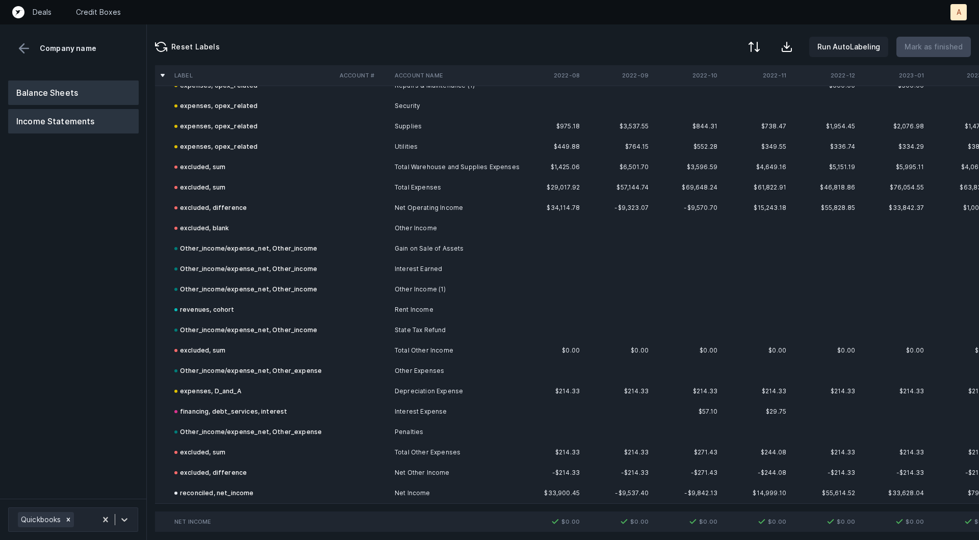
click at [99, 96] on button "Balance Sheets" at bounding box center [73, 93] width 130 height 24
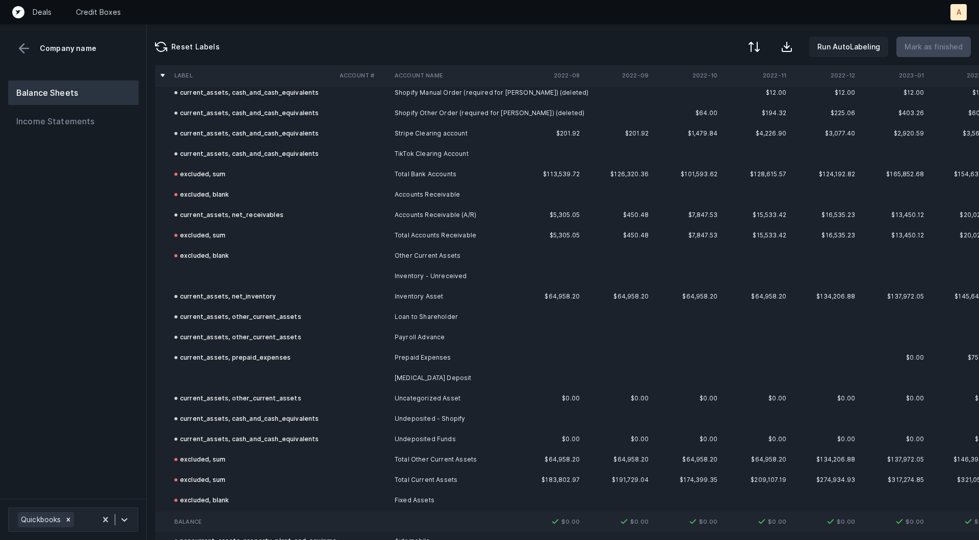
scroll to position [339, 0]
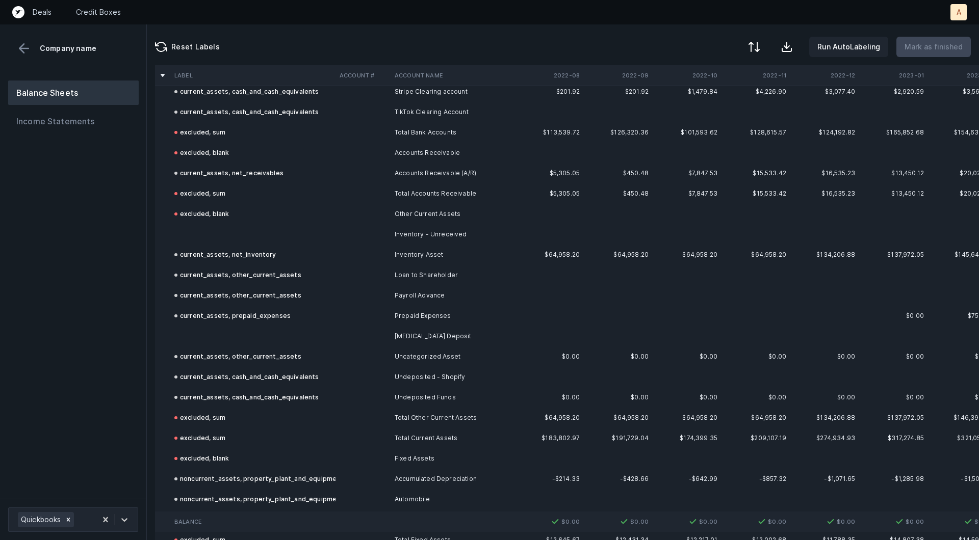
click at [241, 234] on td at bounding box center [252, 234] width 165 height 20
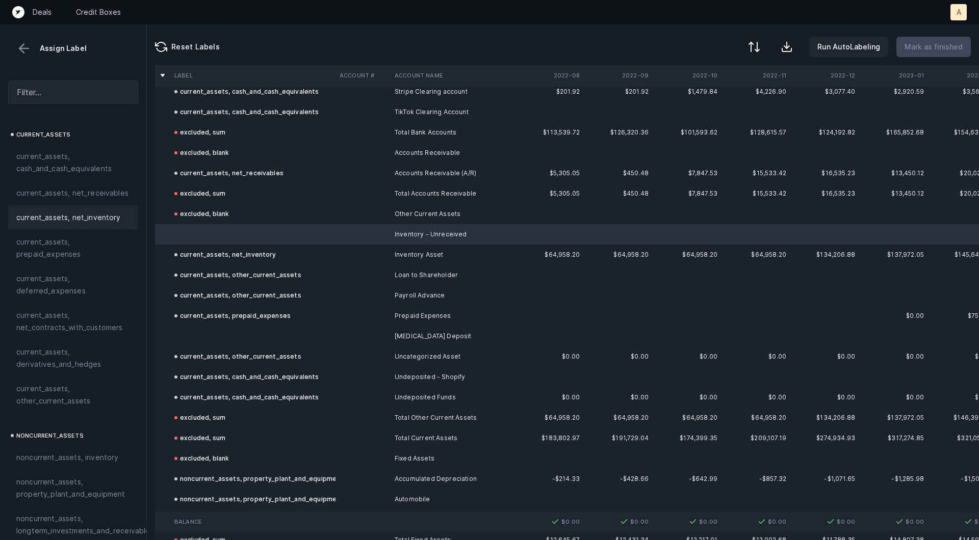
click at [112, 220] on span "current_assets, net_inventory" at bounding box center [68, 218] width 104 height 12
click at [189, 325] on td "current_assets, prepaid_expenses" at bounding box center [252, 316] width 165 height 20
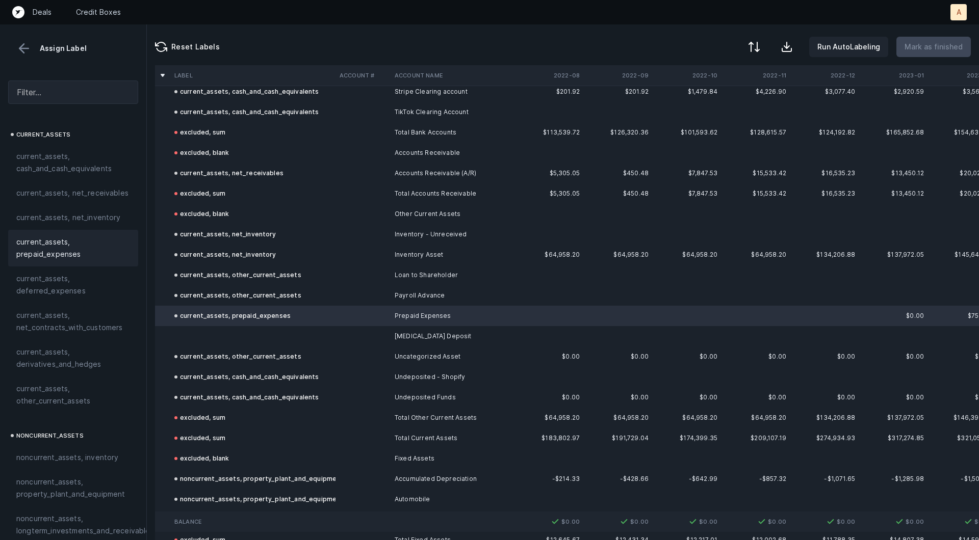
click at [185, 334] on td at bounding box center [252, 336] width 165 height 20
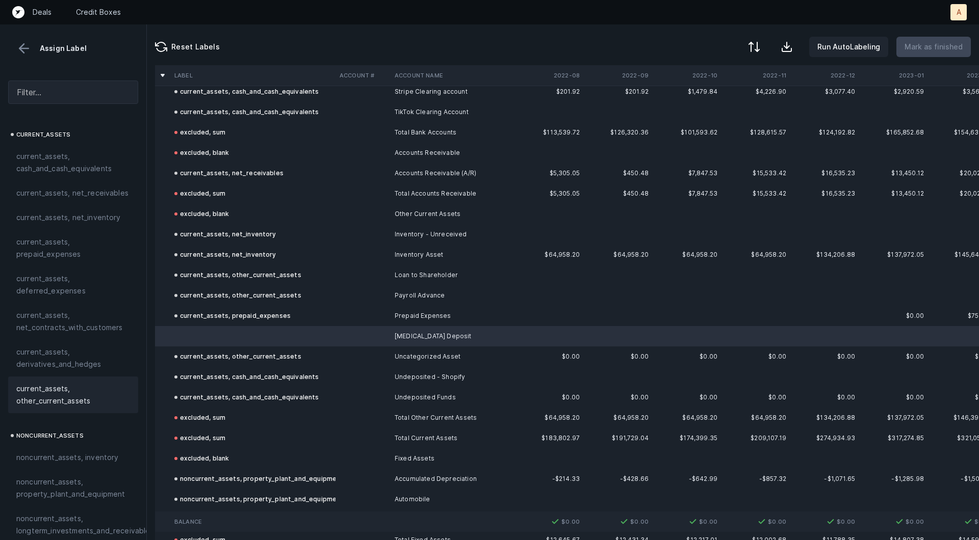
click at [46, 404] on span "current_assets, other_current_assets" at bounding box center [73, 395] width 114 height 24
click at [916, 53] on p "Mark as finished" at bounding box center [933, 47] width 58 height 12
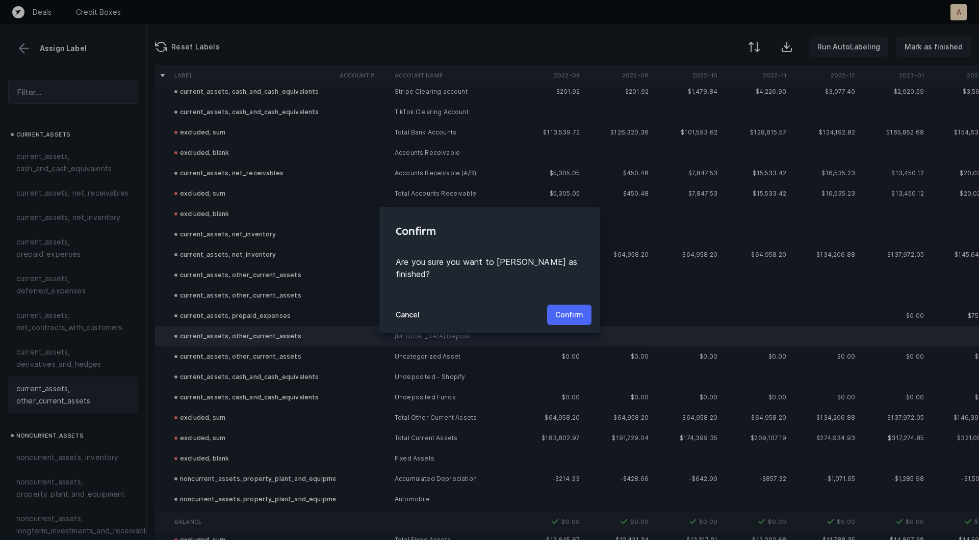
click at [575, 309] on p "Confirm" at bounding box center [569, 315] width 28 height 12
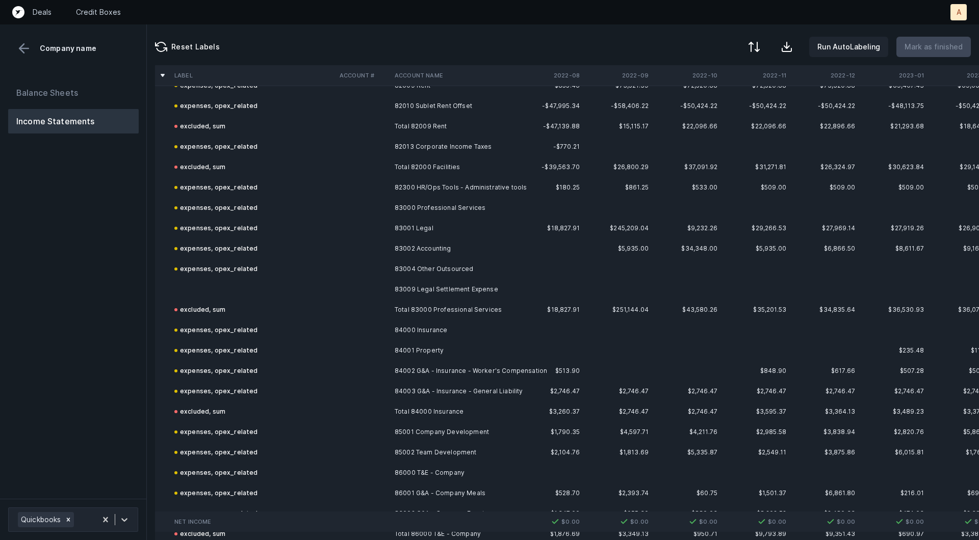
scroll to position [2404, 0]
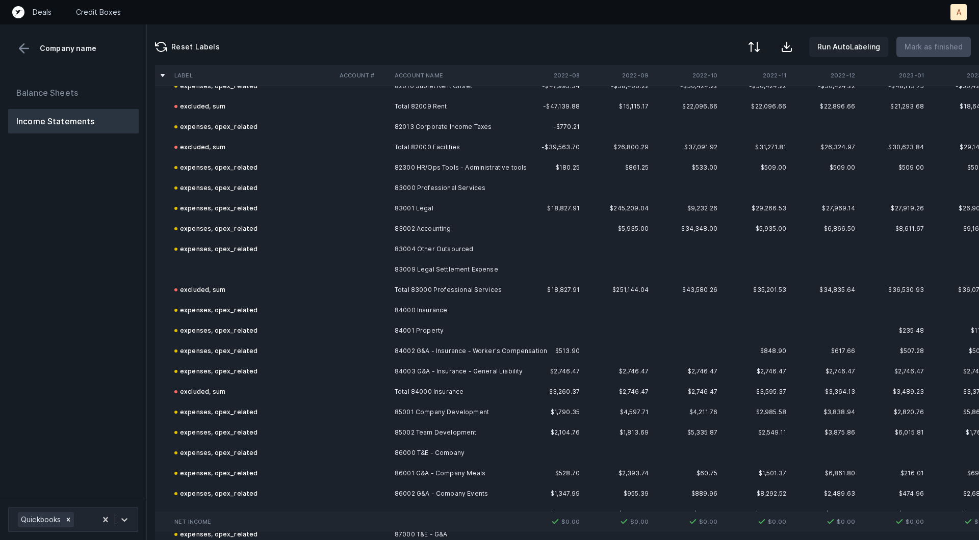
click at [476, 266] on td "83009 Legal Settlement Expense" at bounding box center [452, 269] width 124 height 20
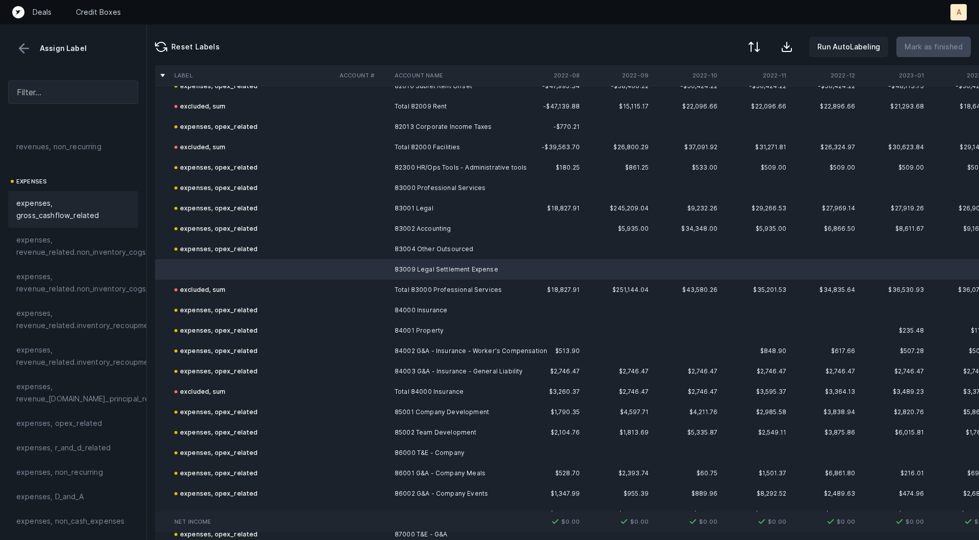
scroll to position [165, 0]
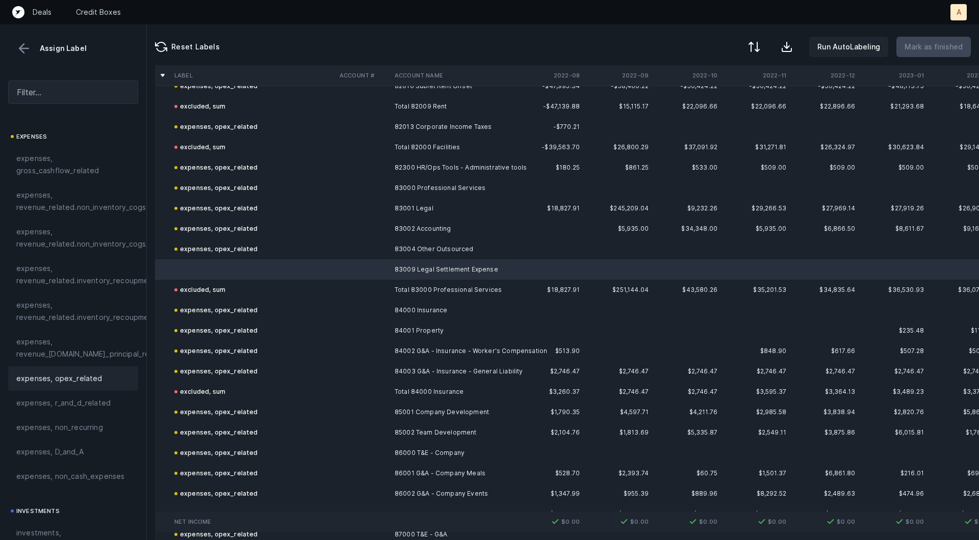
click at [74, 374] on span "expenses, opex_related" at bounding box center [59, 379] width 86 height 12
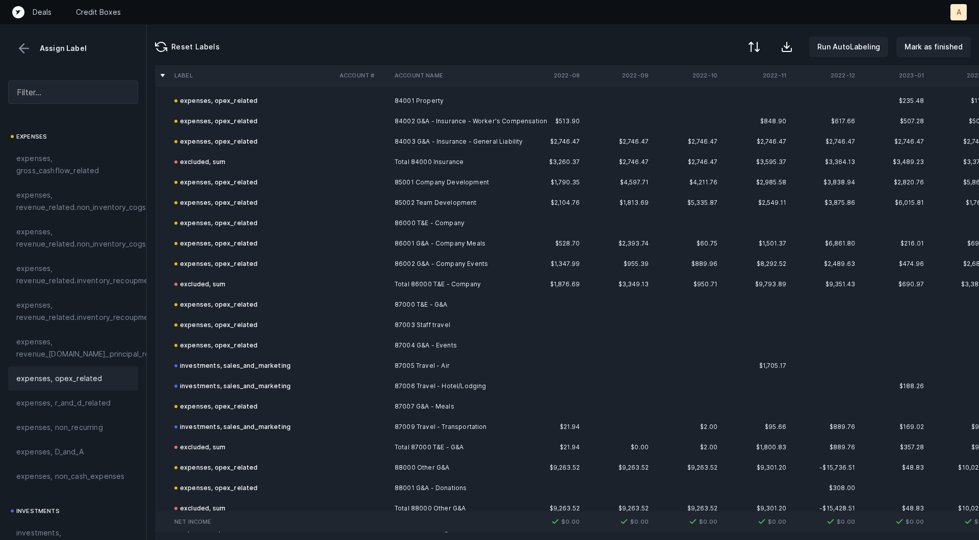
scroll to position [2743, 0]
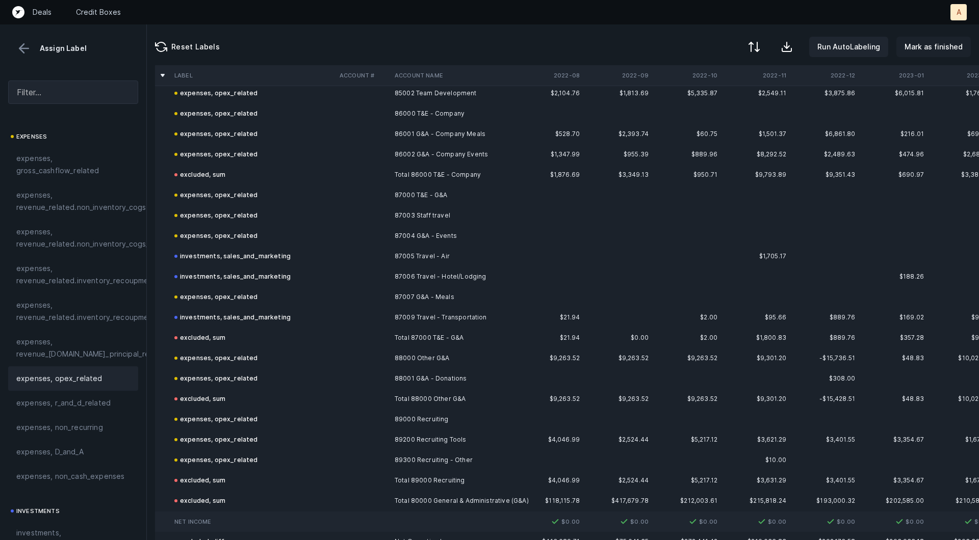
click at [928, 43] on p "Mark as finished" at bounding box center [933, 47] width 58 height 12
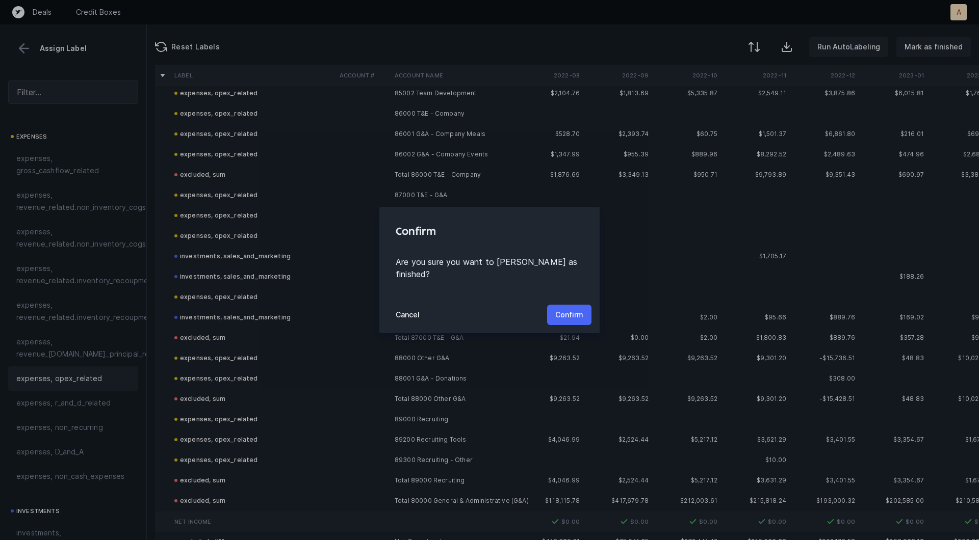
click at [570, 312] on p "Confirm" at bounding box center [569, 315] width 28 height 12
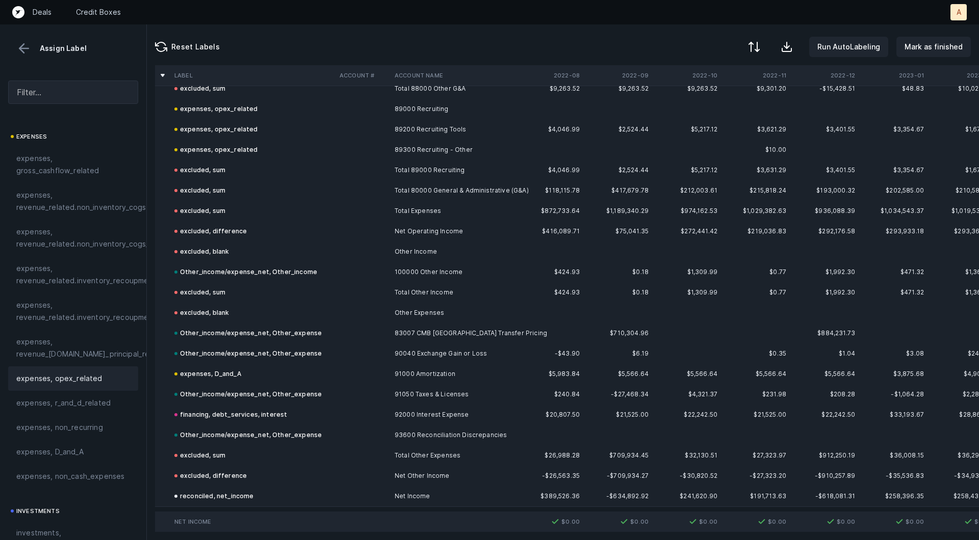
scroll to position [3057, 0]
click at [923, 50] on p "Mark as finished" at bounding box center [933, 47] width 58 height 12
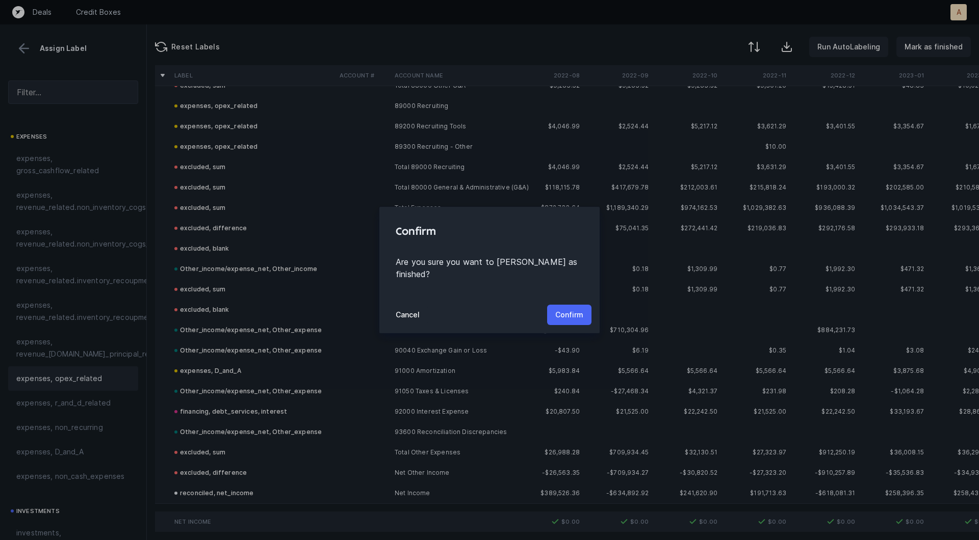
click at [567, 309] on p "Confirm" at bounding box center [569, 315] width 28 height 12
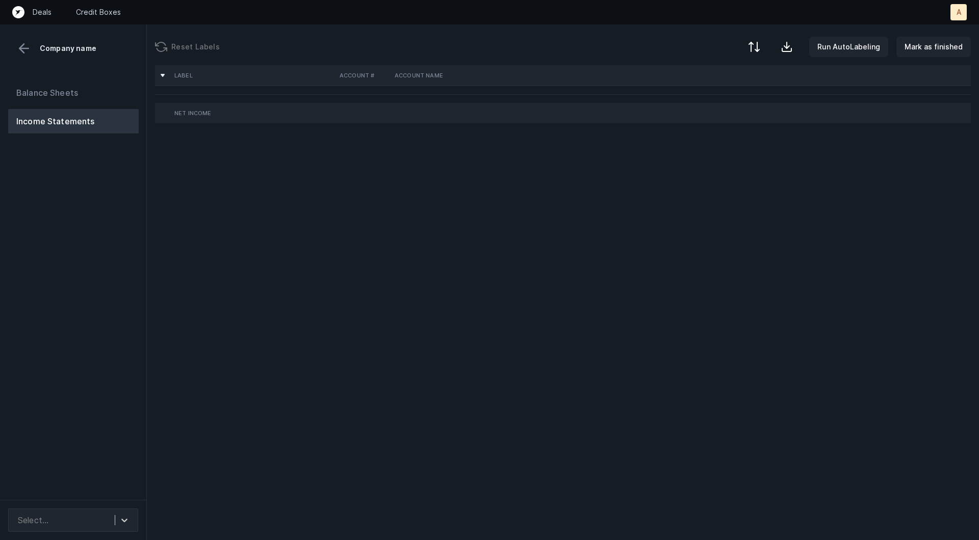
click at [98, 220] on div "Balance Sheets Income Statements" at bounding box center [73, 286] width 147 height 428
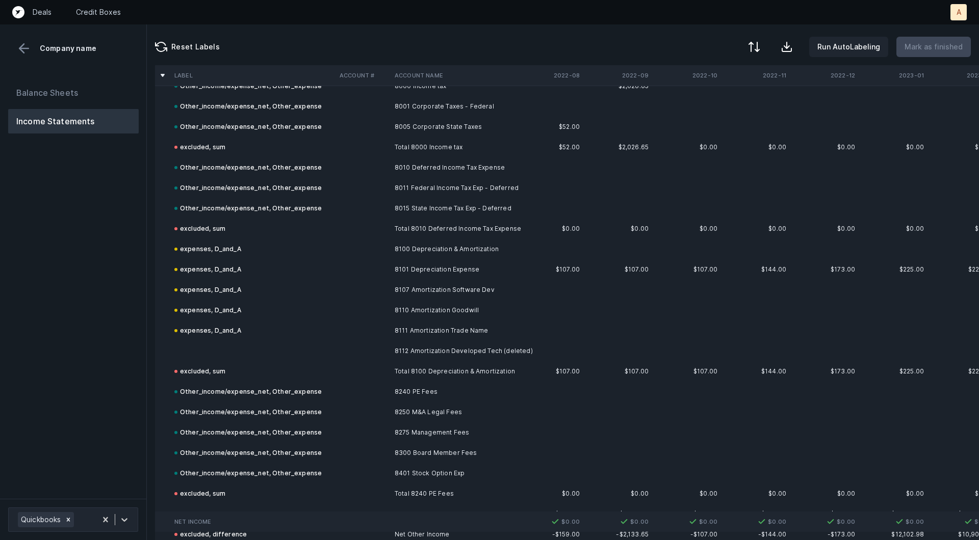
scroll to position [2527, 0]
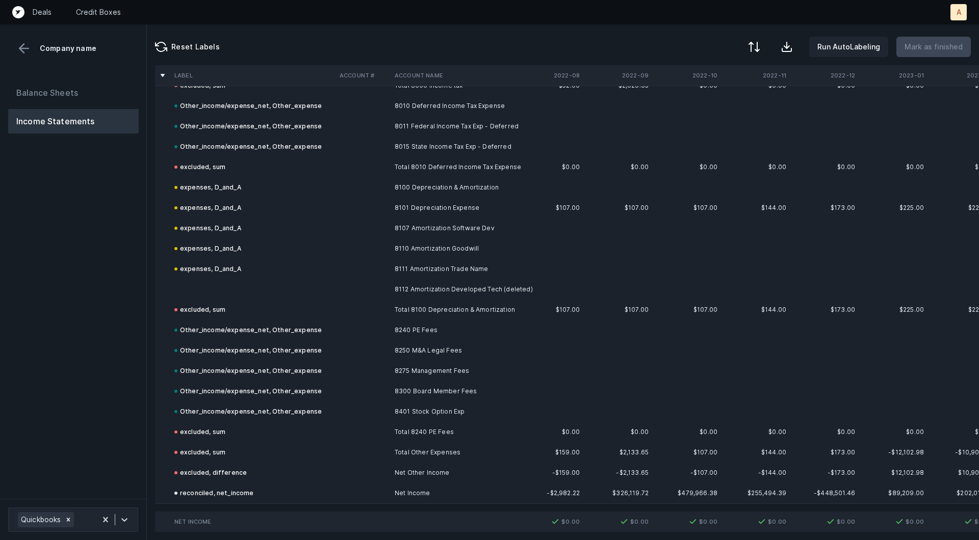
click at [318, 283] on td at bounding box center [252, 289] width 165 height 20
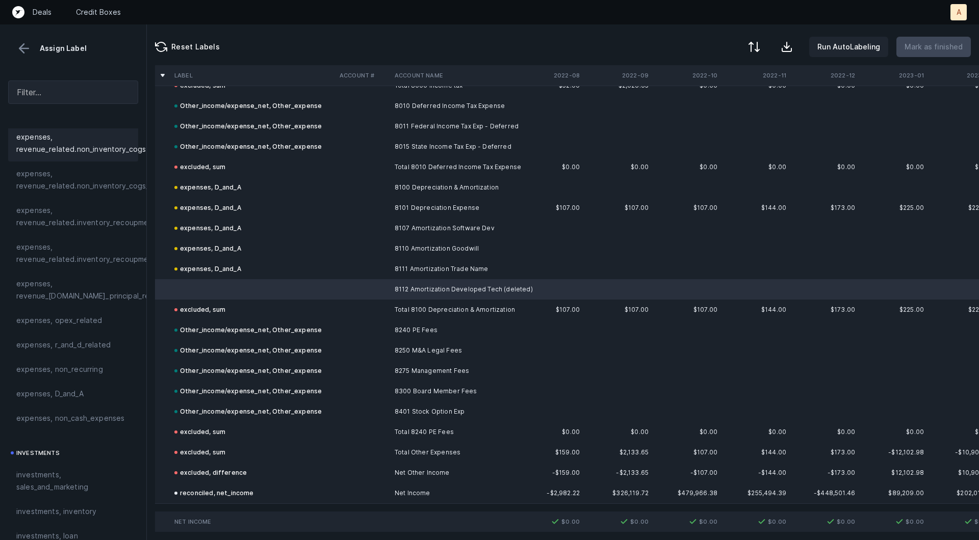
scroll to position [234, 0]
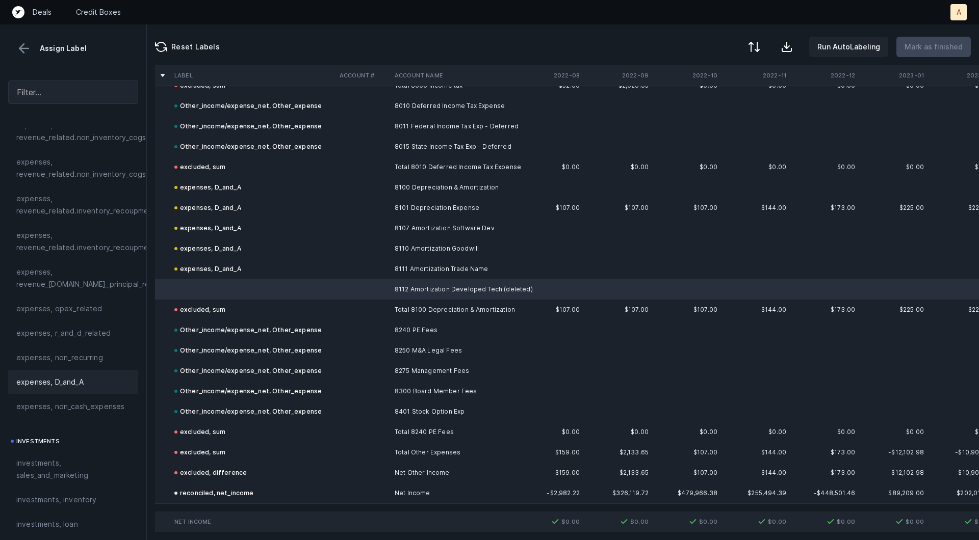
click at [64, 386] on span "expenses, D_and_A" at bounding box center [49, 382] width 67 height 12
click at [22, 49] on button at bounding box center [23, 48] width 15 height 15
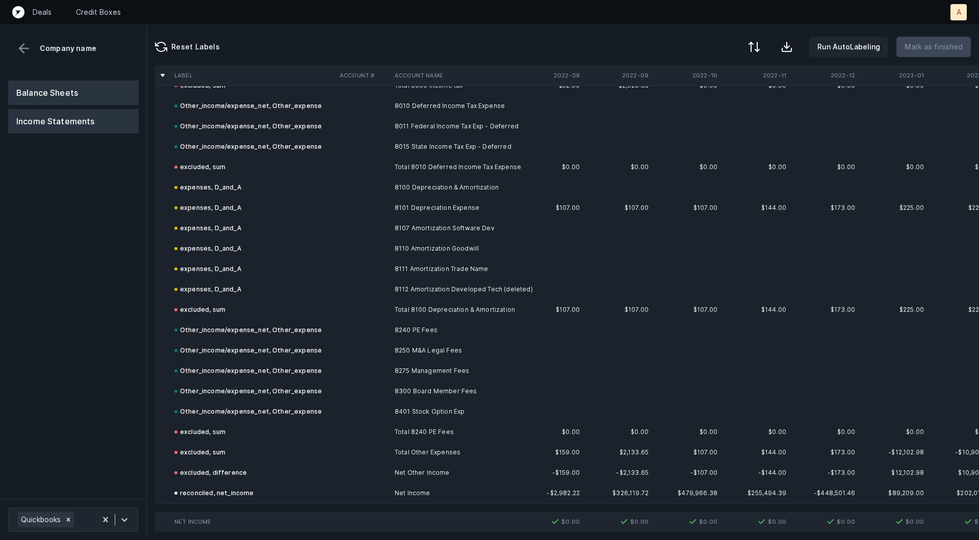
click at [59, 90] on button "Balance Sheets" at bounding box center [73, 93] width 130 height 24
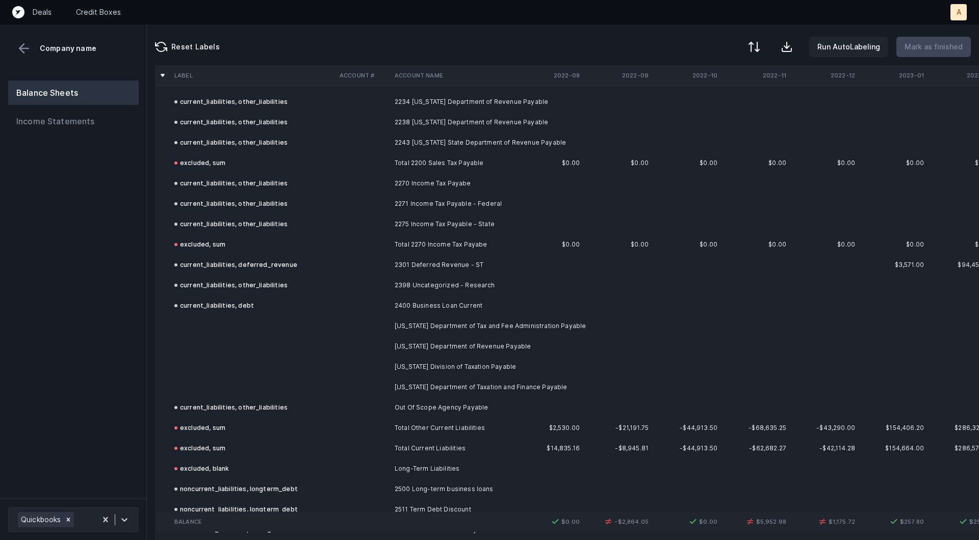
scroll to position [1377, 0]
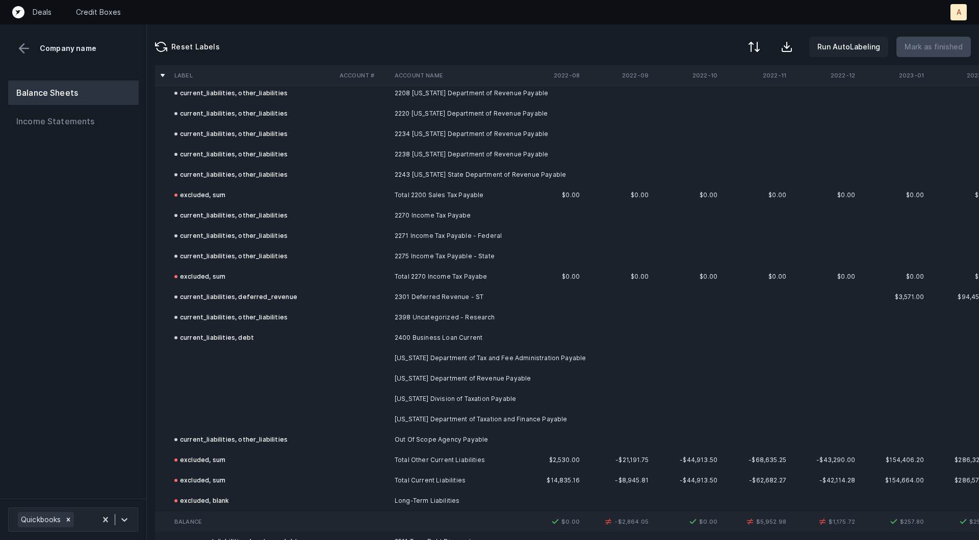
click at [474, 354] on td "[US_STATE] Department of Tax and Fee Administration Payable" at bounding box center [452, 358] width 124 height 20
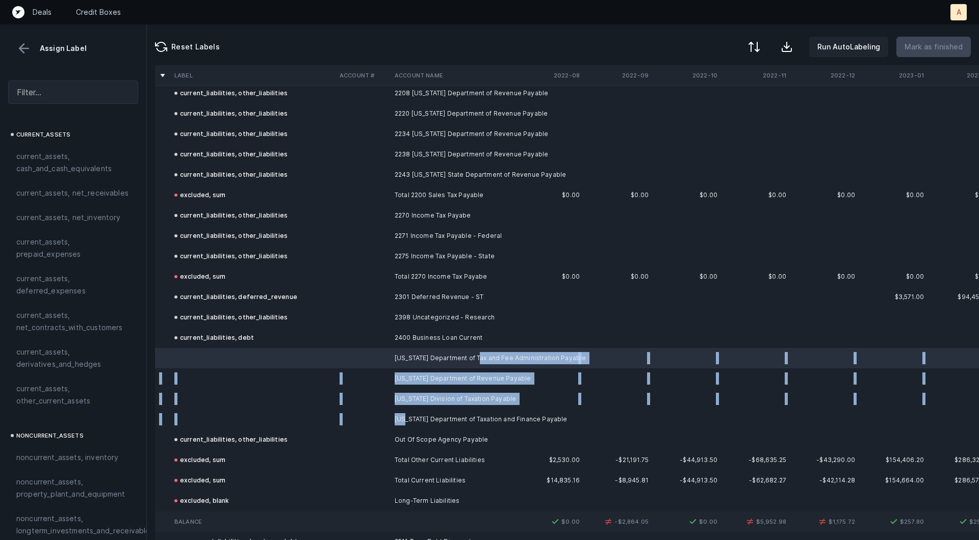
click at [406, 419] on td "[US_STATE] Department of Taxation and Finance Payable" at bounding box center [452, 419] width 124 height 20
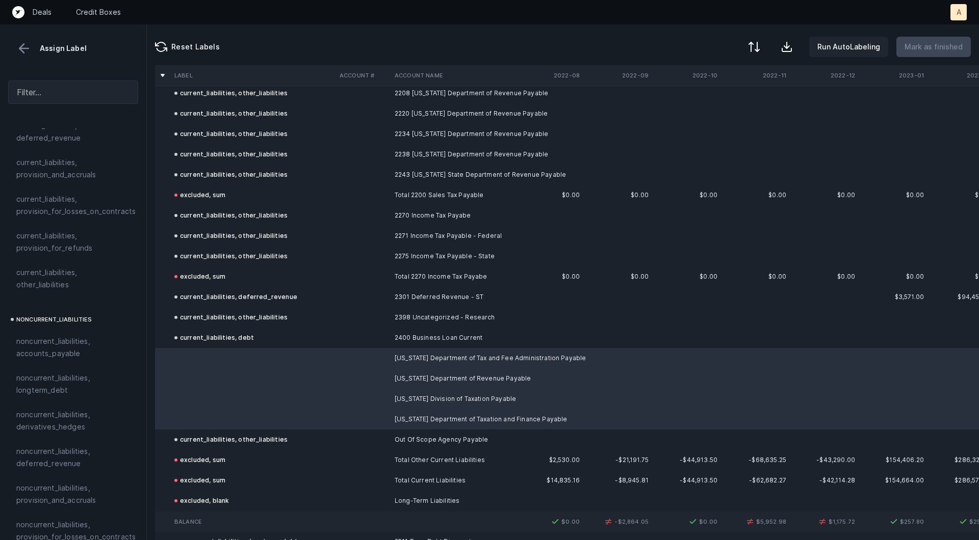
scroll to position [764, 0]
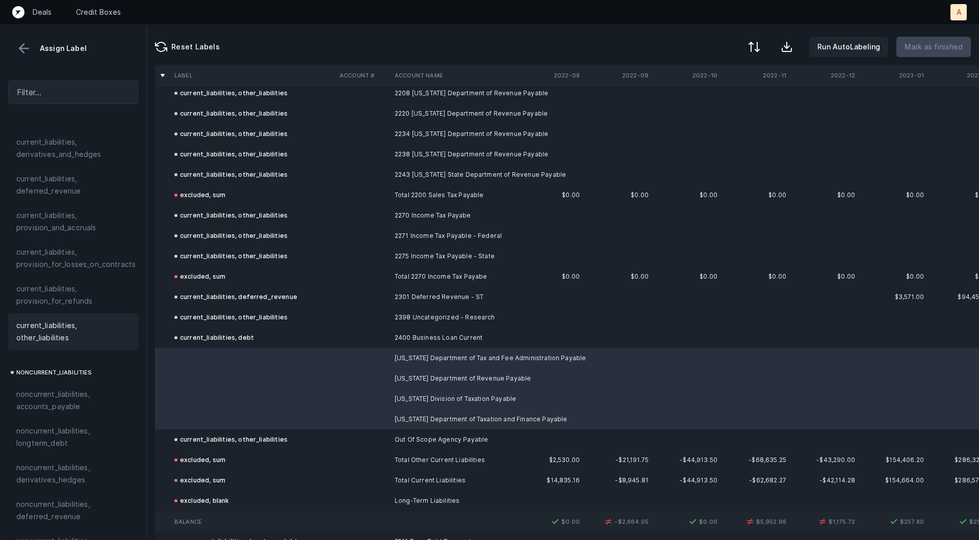
click at [58, 320] on span "current_liabilities, other_liabilities" at bounding box center [73, 332] width 114 height 24
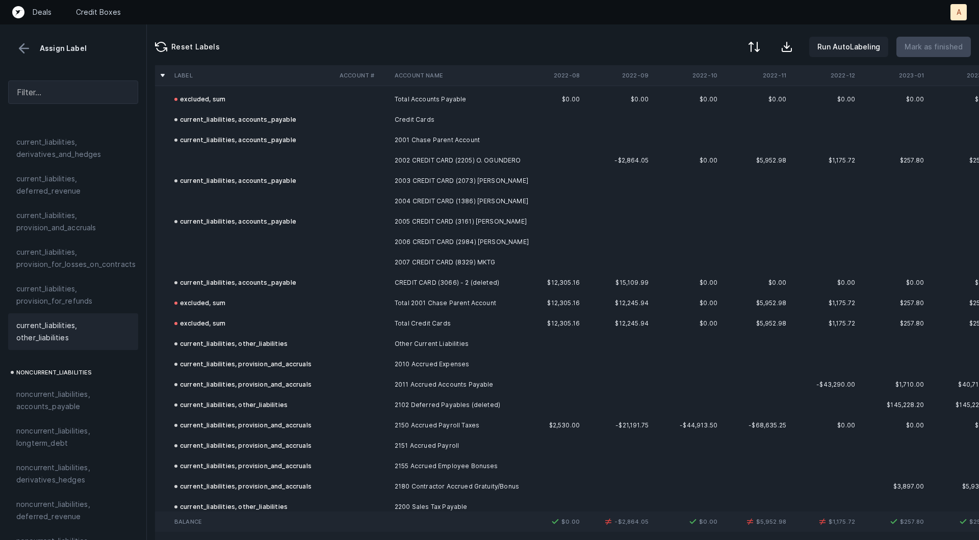
scroll to position [916, 0]
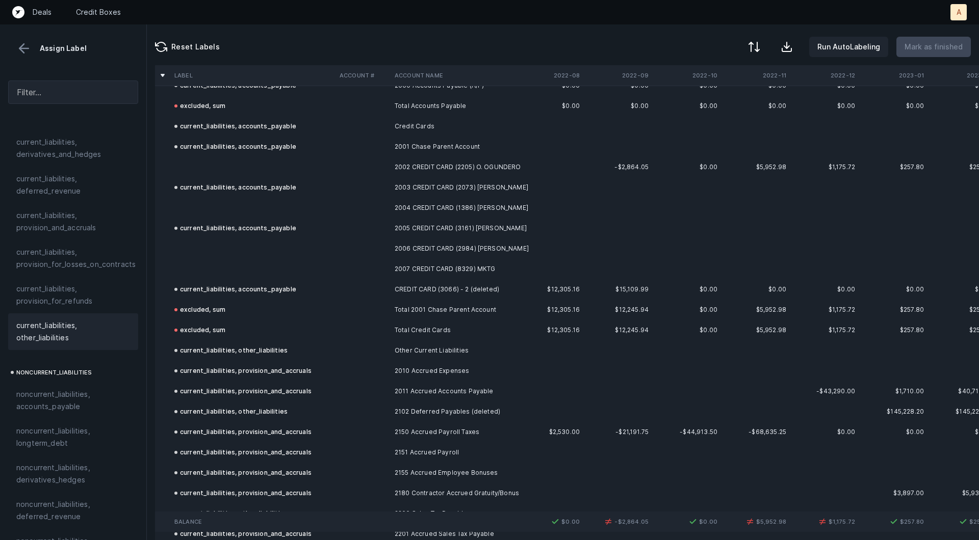
click at [329, 266] on td at bounding box center [252, 269] width 165 height 20
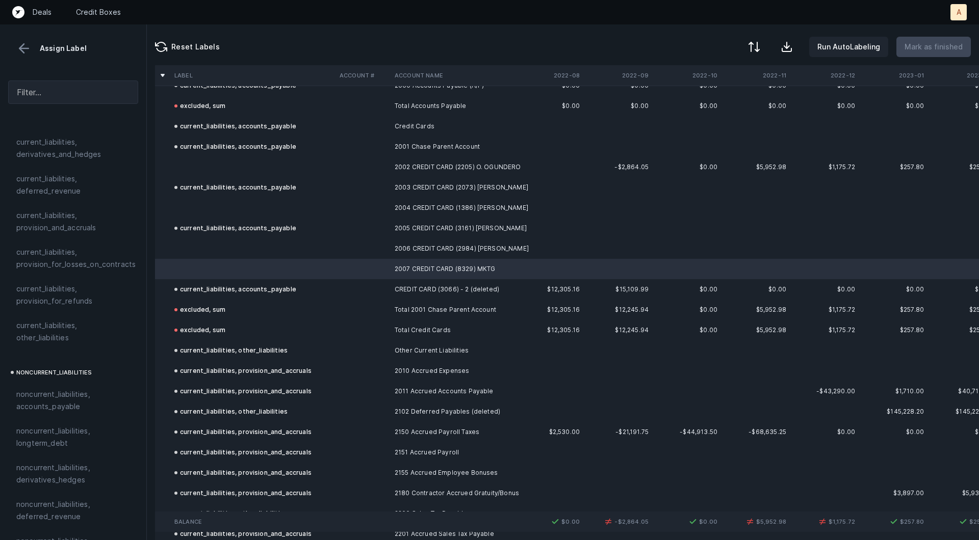
click at [291, 166] on td at bounding box center [252, 167] width 165 height 20
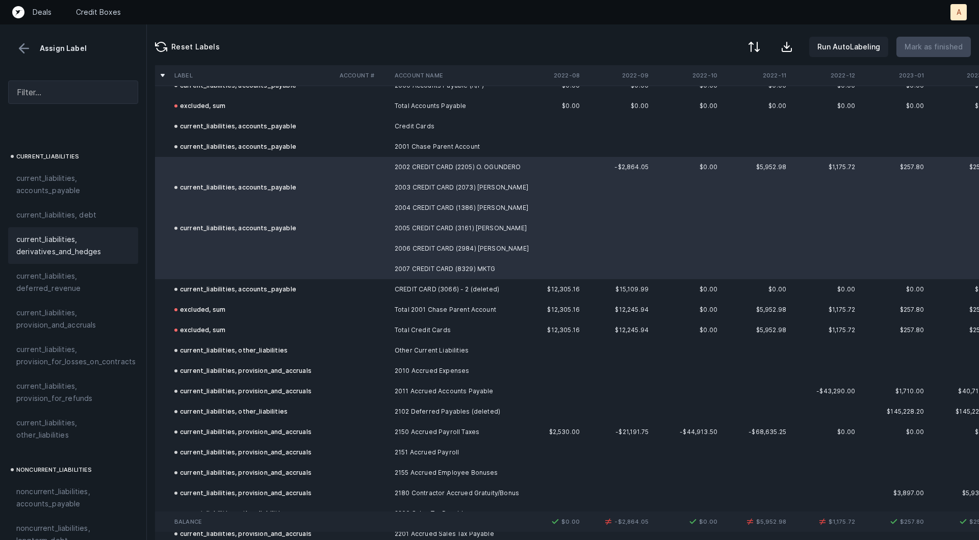
scroll to position [627, 0]
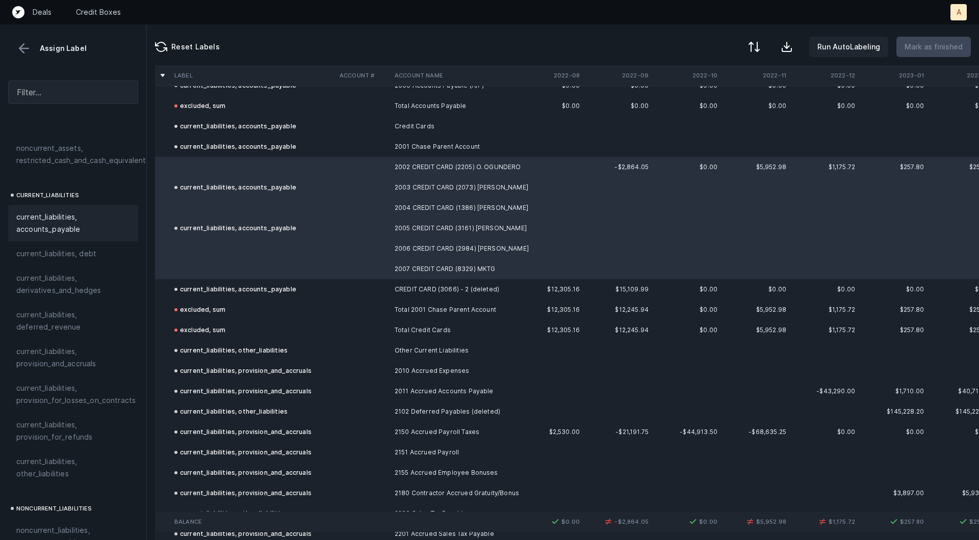
click at [61, 224] on div "current_liabilities, accounts_payable" at bounding box center [73, 223] width 130 height 37
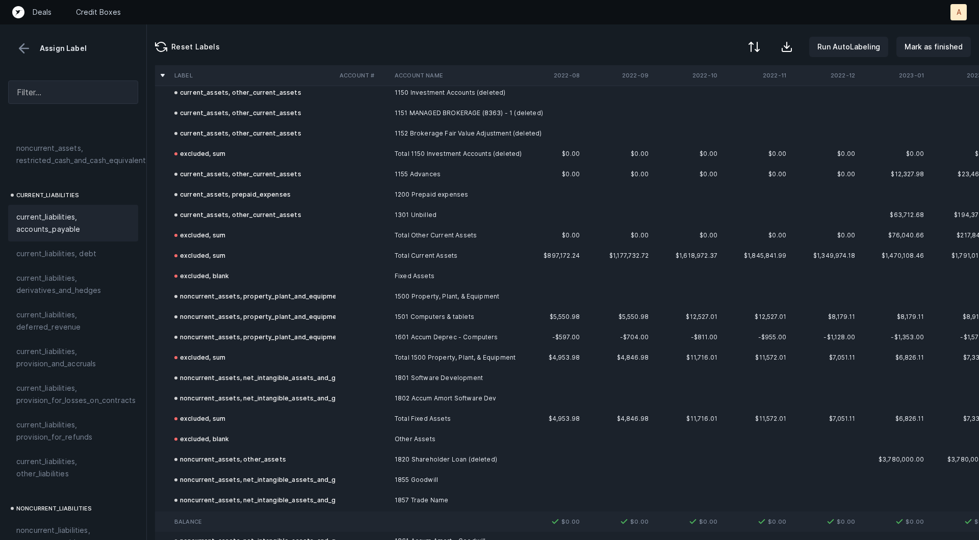
scroll to position [0, 0]
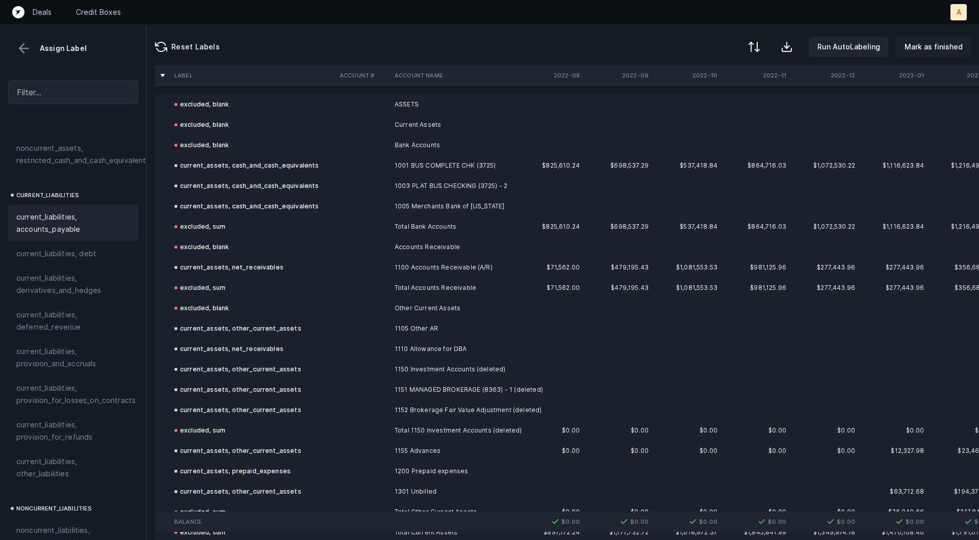
click at [915, 50] on p "Mark as finished" at bounding box center [933, 47] width 58 height 12
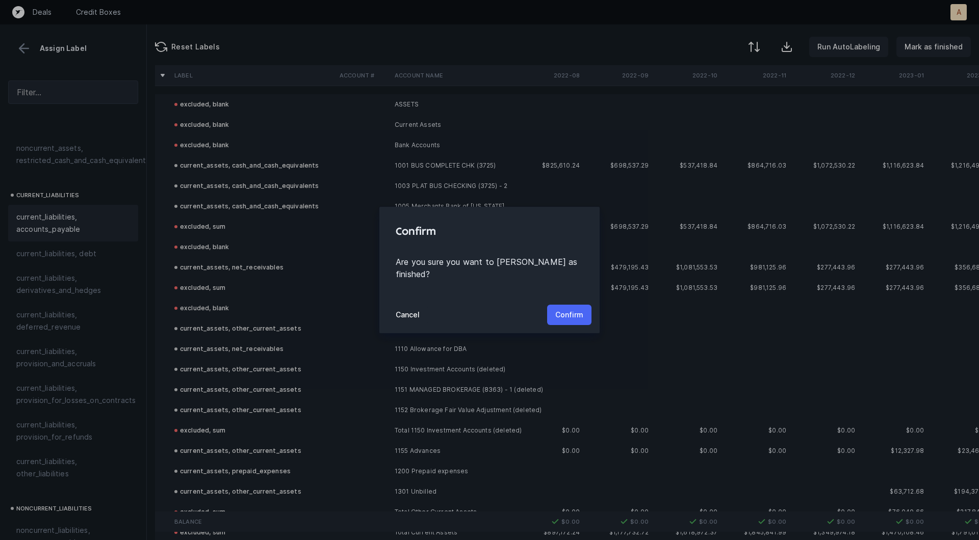
click at [580, 305] on button "Confirm" at bounding box center [569, 315] width 44 height 20
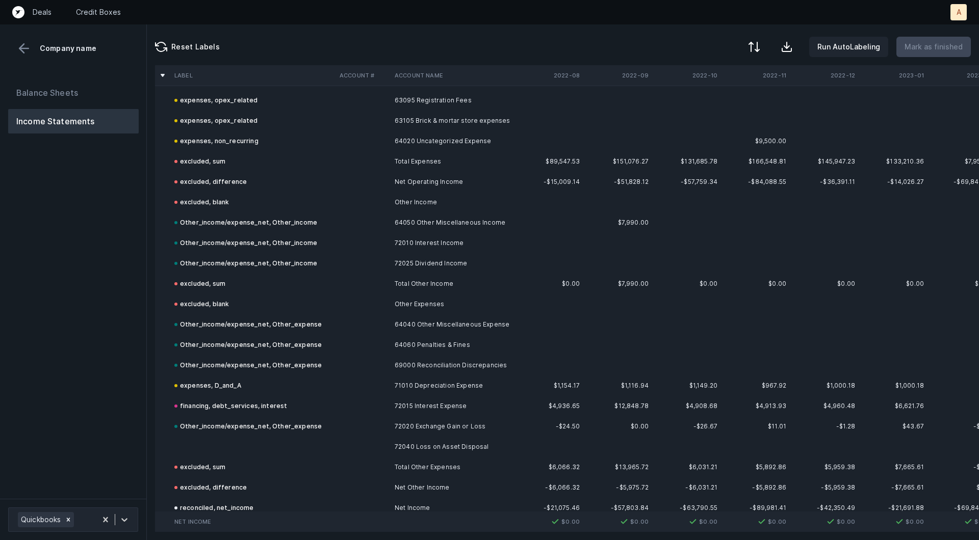
scroll to position [1915, 0]
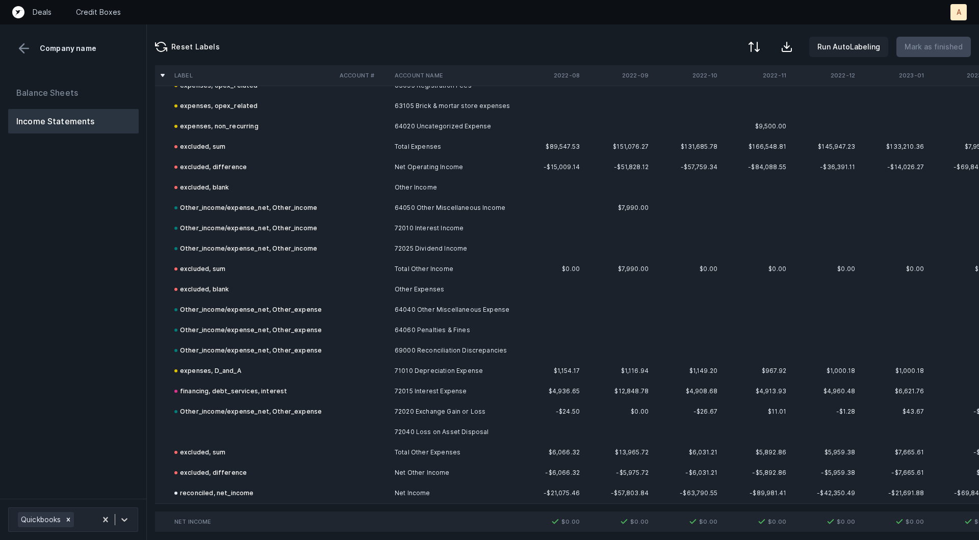
click at [411, 431] on td "72040 Loss on Asset Disposal" at bounding box center [452, 432] width 124 height 20
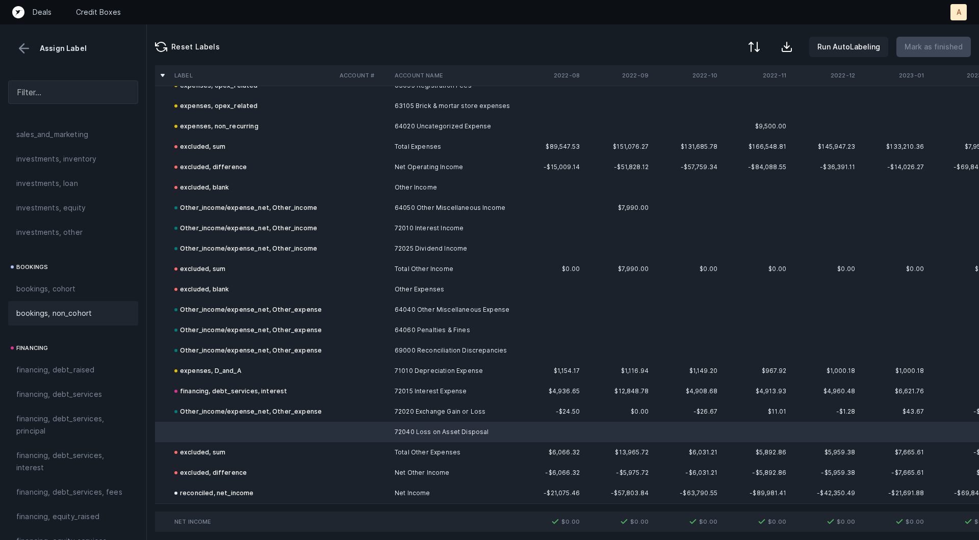
scroll to position [563, 0]
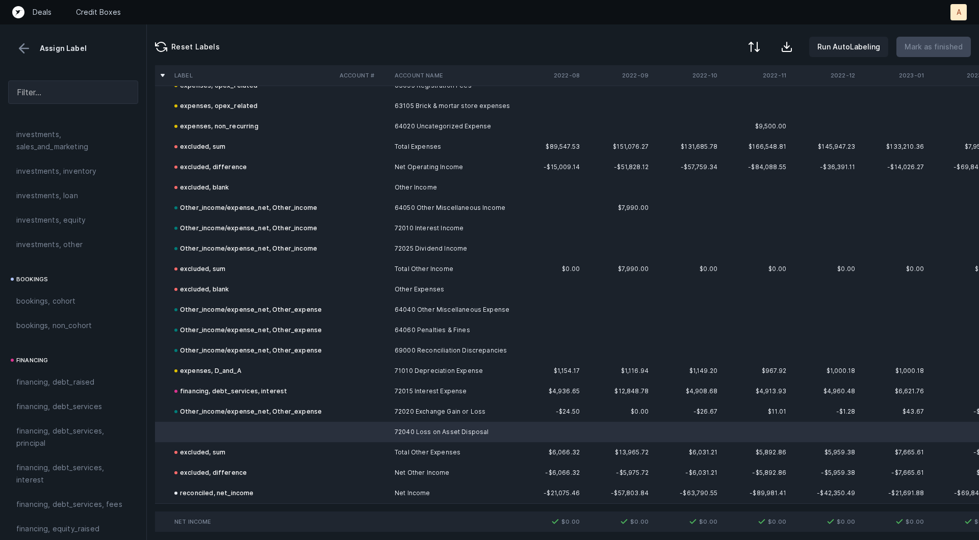
click at [353, 434] on td at bounding box center [362, 432] width 55 height 20
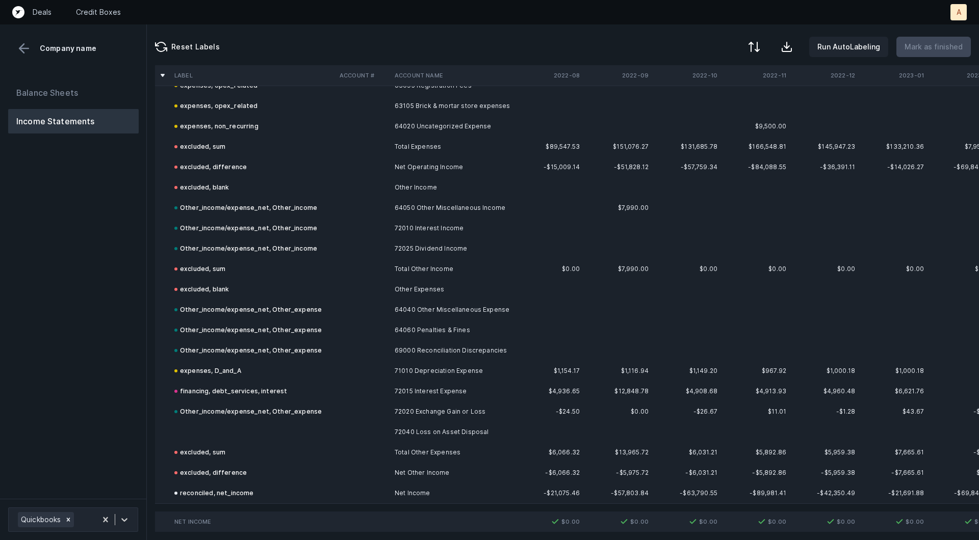
click at [353, 434] on td at bounding box center [362, 432] width 55 height 20
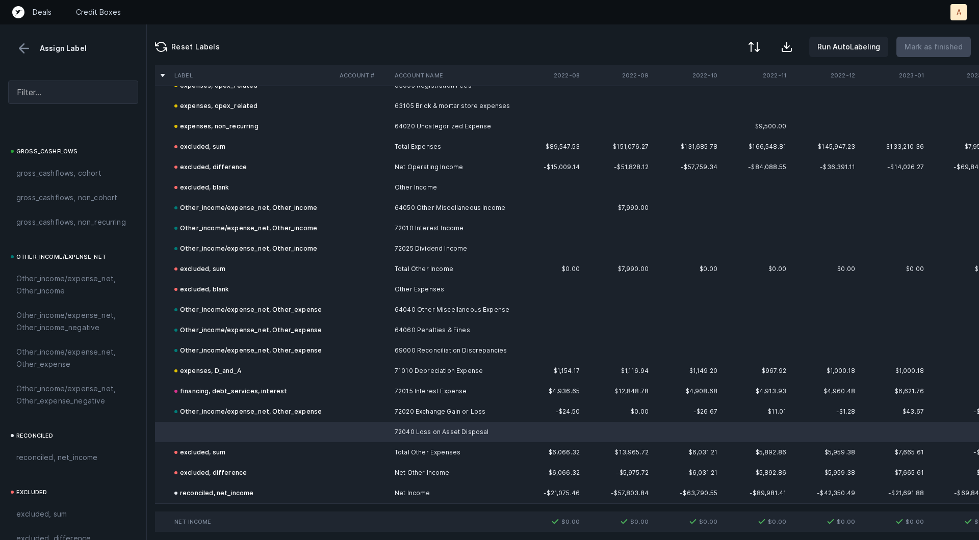
scroll to position [1079, 0]
click at [68, 358] on span "Other_income/expense_net, Other_expense" at bounding box center [73, 352] width 114 height 24
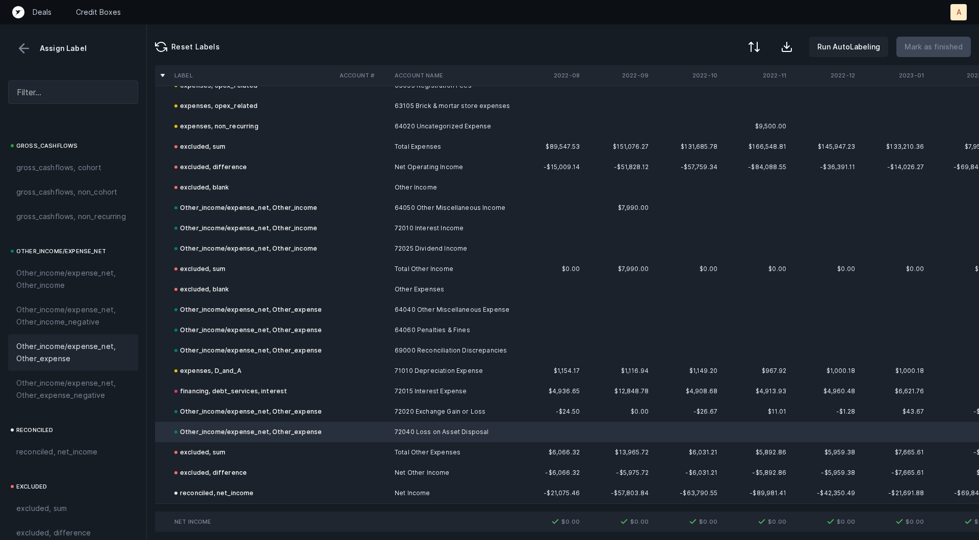
click at [28, 49] on button at bounding box center [23, 48] width 15 height 15
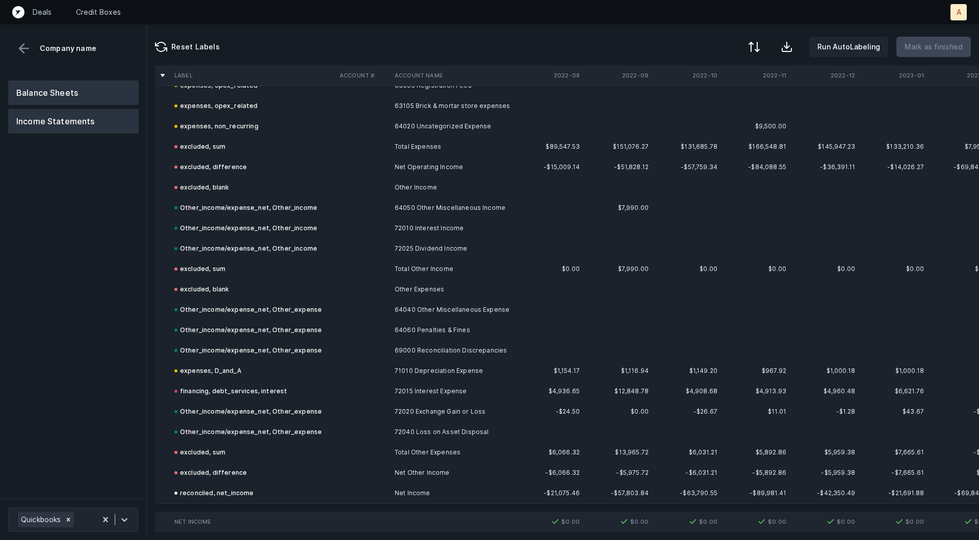
click at [60, 98] on button "Balance Sheets" at bounding box center [73, 93] width 130 height 24
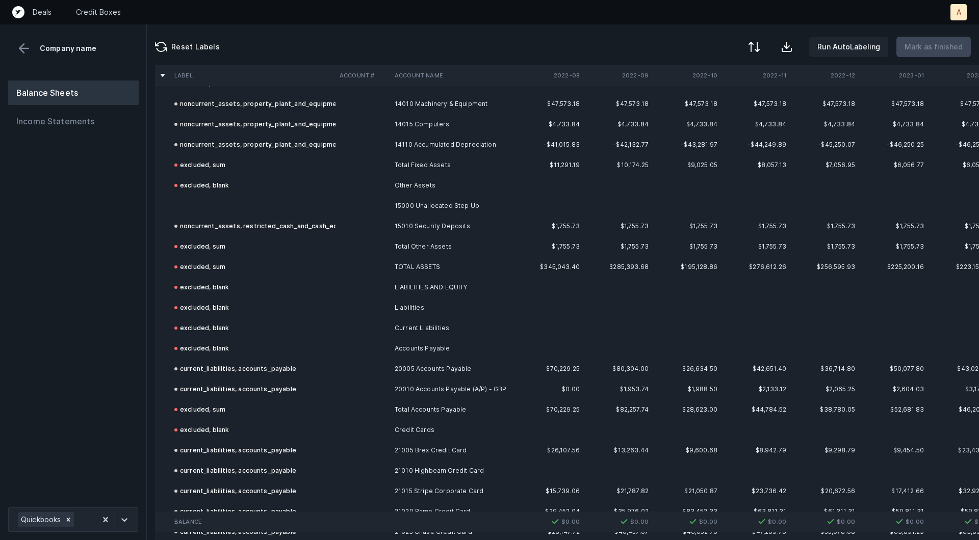
scroll to position [1059, 0]
click at [419, 182] on td "Other Assets" at bounding box center [452, 187] width 124 height 20
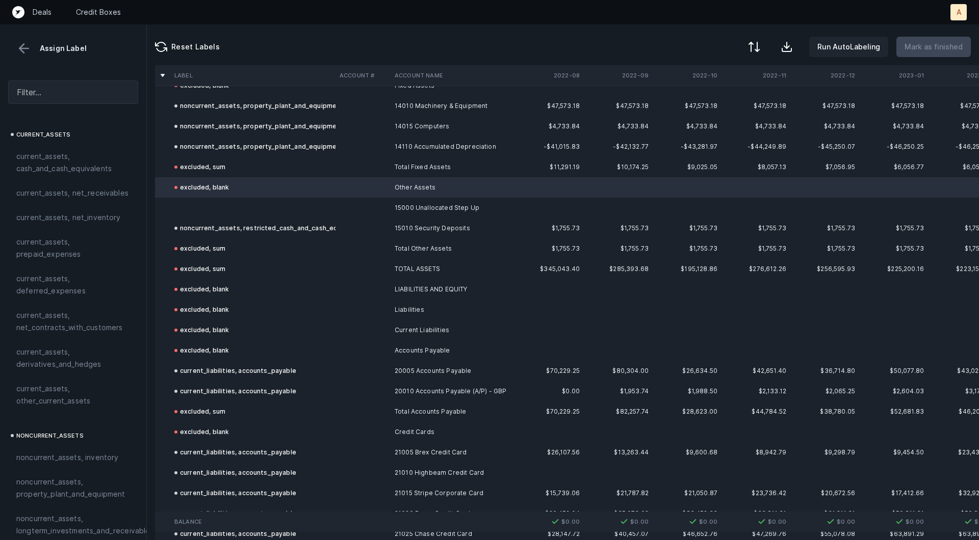
click at [419, 204] on td "15000 Unallocated Step Up" at bounding box center [452, 208] width 124 height 20
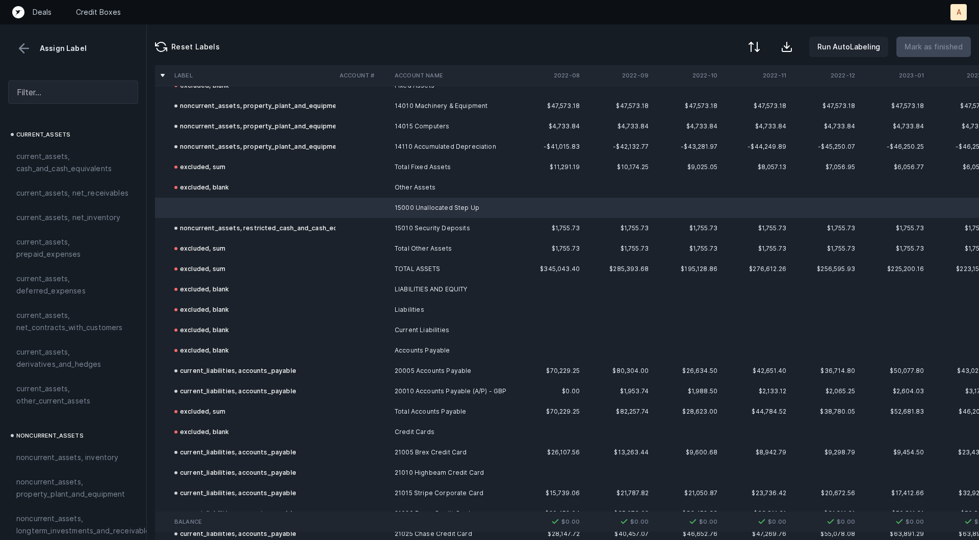
click at [425, 189] on td "Other Assets" at bounding box center [452, 187] width 124 height 20
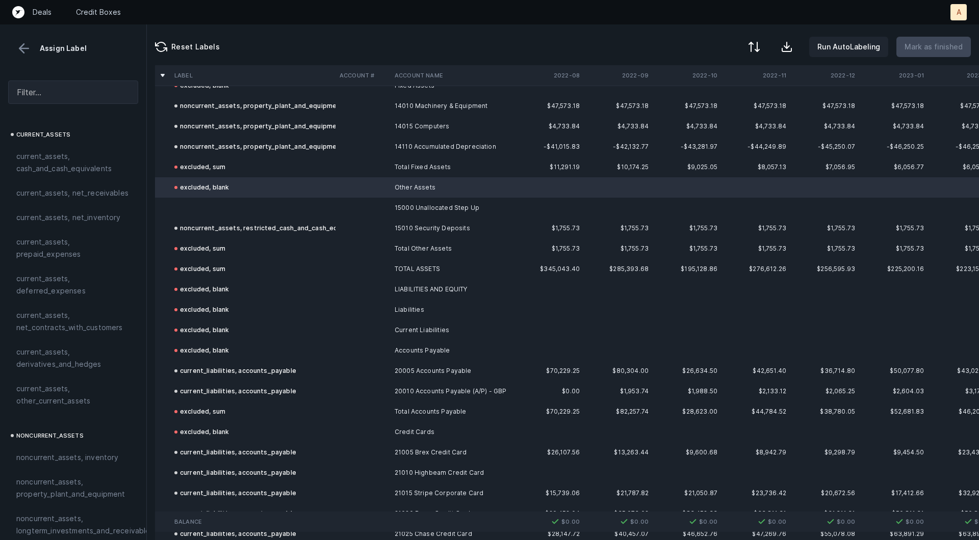
click at [417, 198] on td "15000 Unallocated Step Up" at bounding box center [452, 208] width 124 height 20
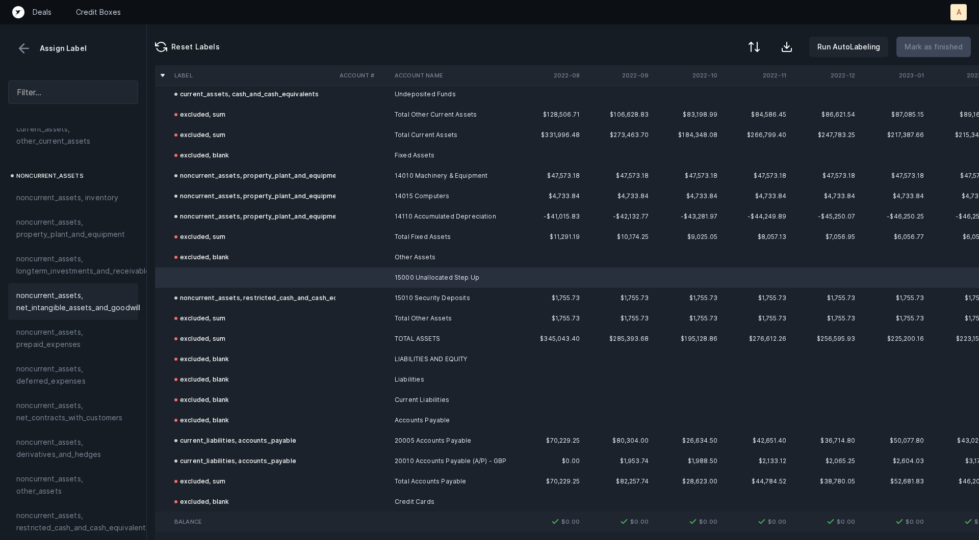
scroll to position [294, 0]
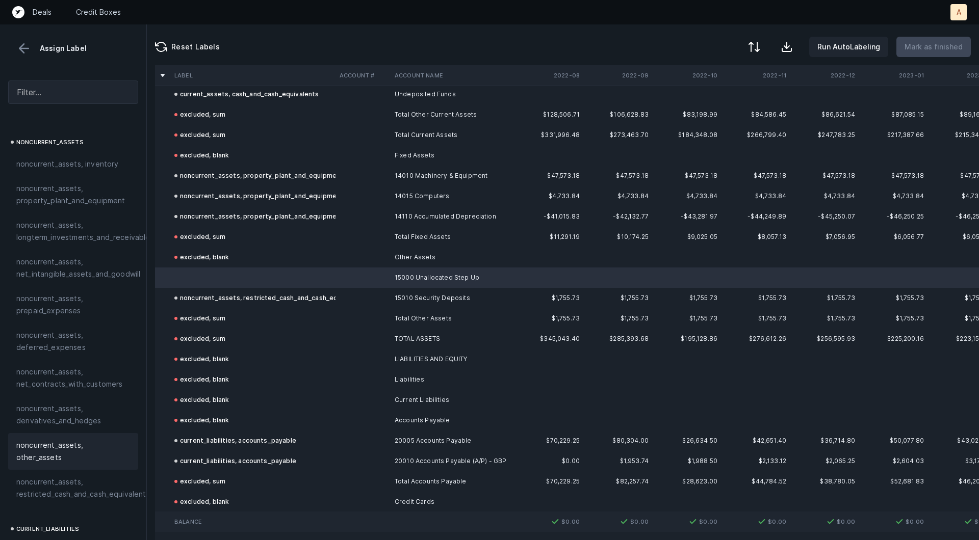
click at [71, 450] on span "noncurrent_assets, other_assets" at bounding box center [73, 451] width 114 height 24
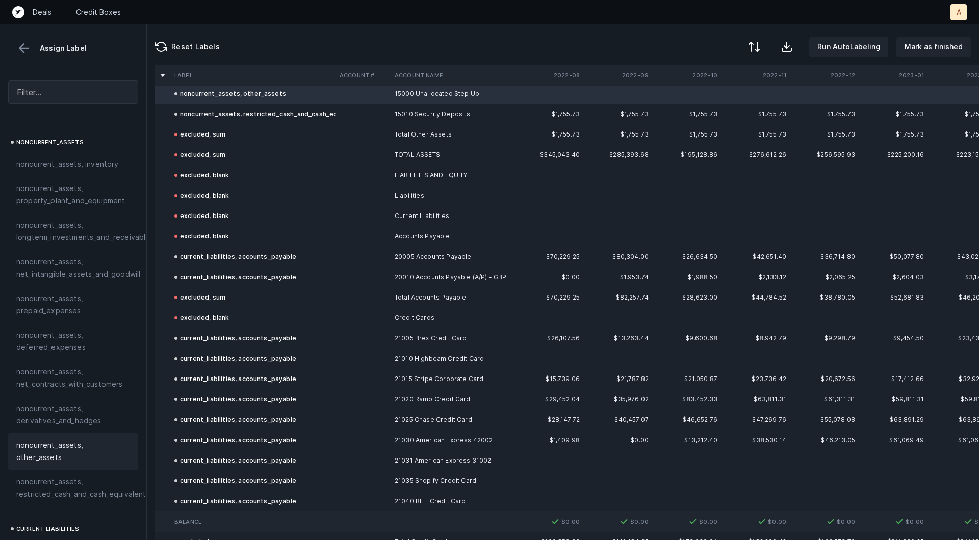
scroll to position [1176, 0]
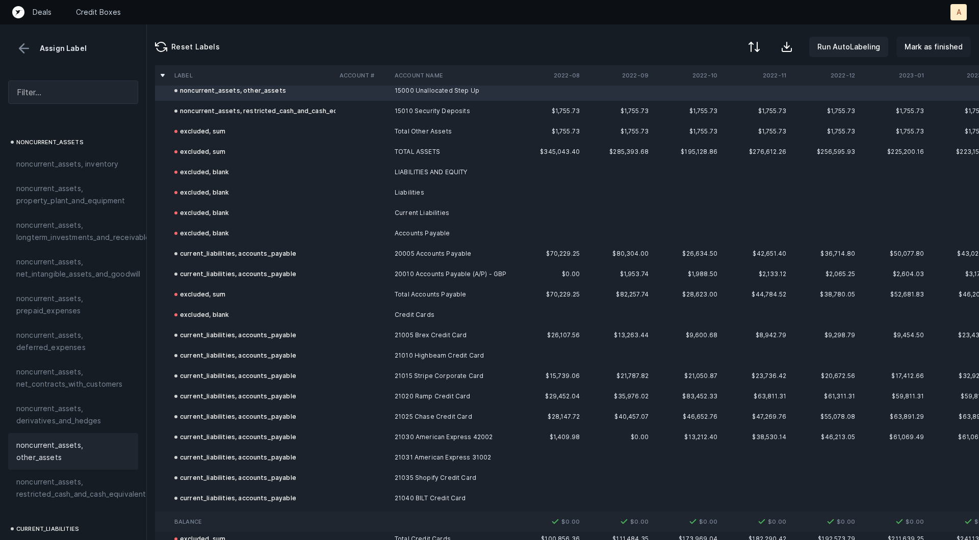
click at [927, 45] on p "Mark as finished" at bounding box center [933, 47] width 58 height 12
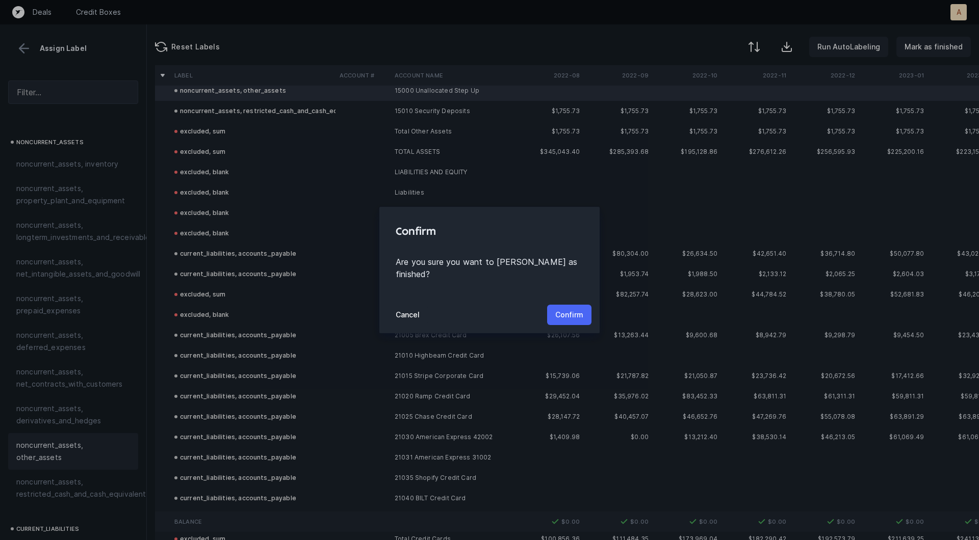
click at [582, 310] on p "Confirm" at bounding box center [569, 315] width 28 height 12
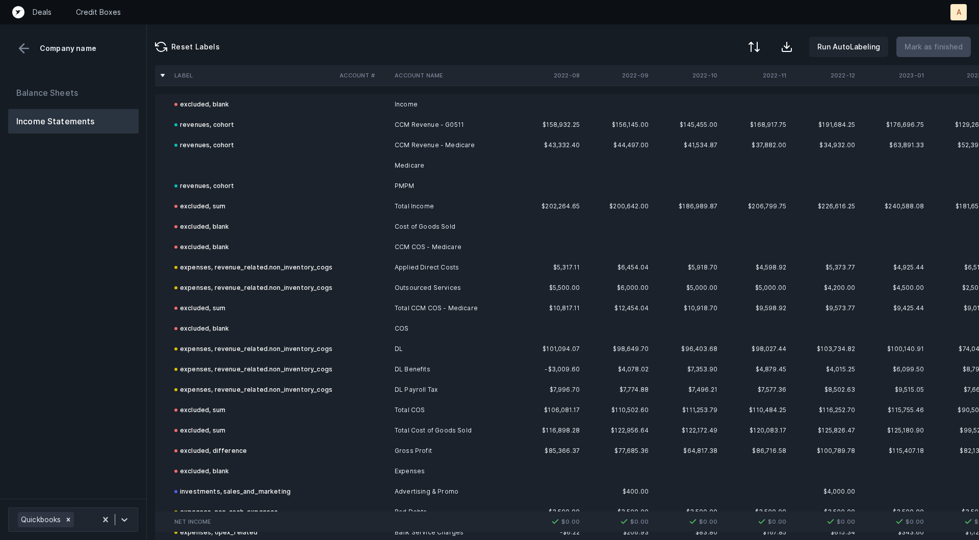
click at [252, 165] on td at bounding box center [252, 165] width 165 height 20
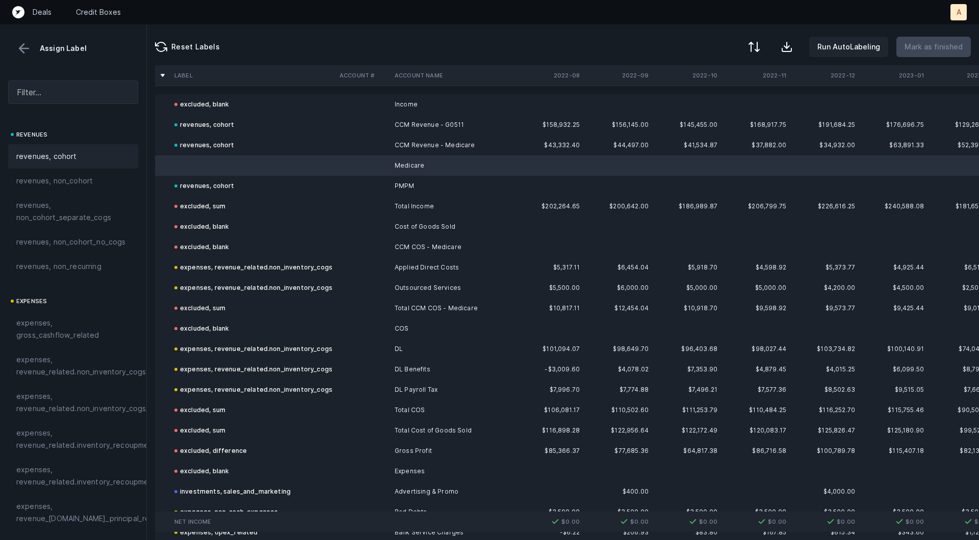
click at [89, 164] on div "revenues, cohort" at bounding box center [73, 156] width 130 height 24
click at [933, 49] on p "Mark as finished" at bounding box center [933, 47] width 58 height 12
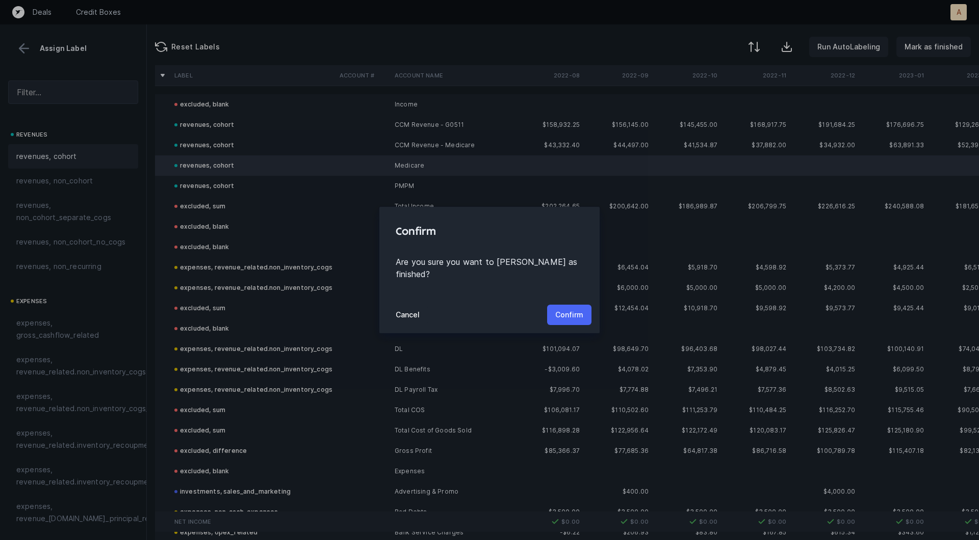
click at [576, 309] on p "Confirm" at bounding box center [569, 315] width 28 height 12
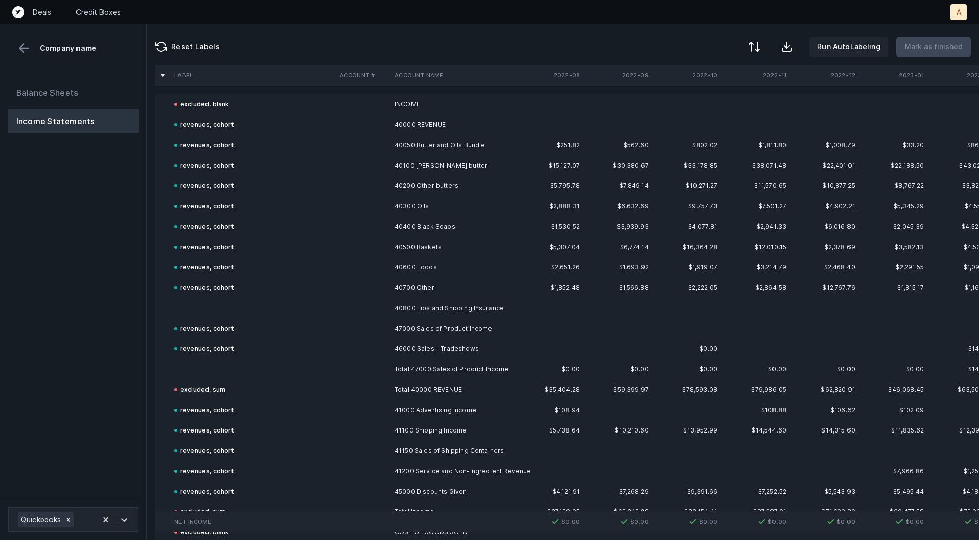
click at [425, 104] on td "INCOME" at bounding box center [452, 104] width 124 height 20
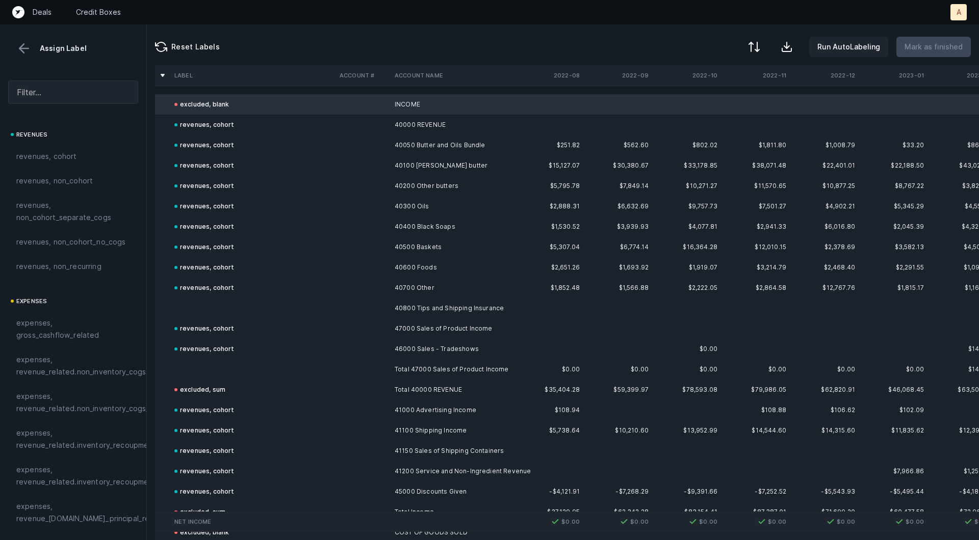
click at [414, 310] on td "40800 Tips and Shipping Insurance" at bounding box center [452, 308] width 124 height 20
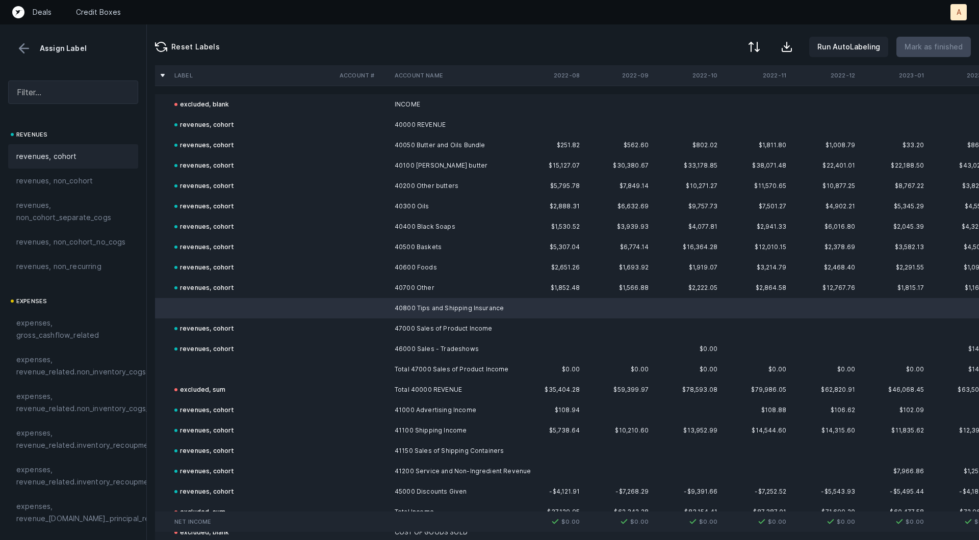
click at [81, 158] on div "revenues, cohort" at bounding box center [73, 156] width 114 height 12
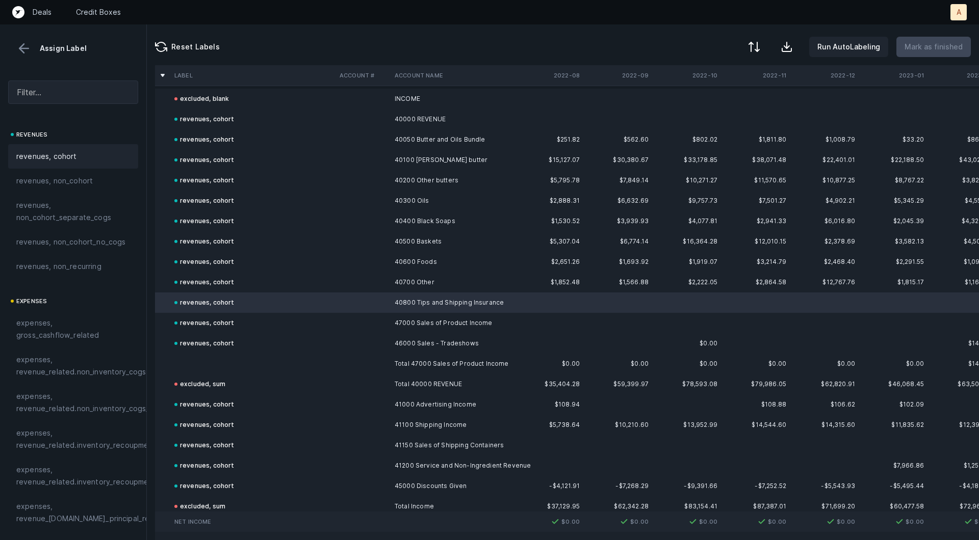
click at [244, 364] on td at bounding box center [252, 364] width 165 height 20
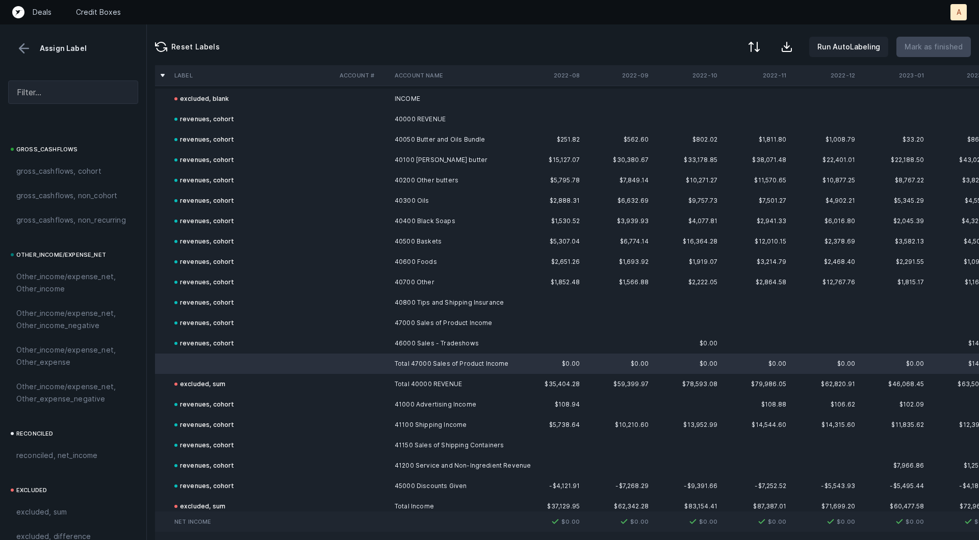
scroll to position [1141, 0]
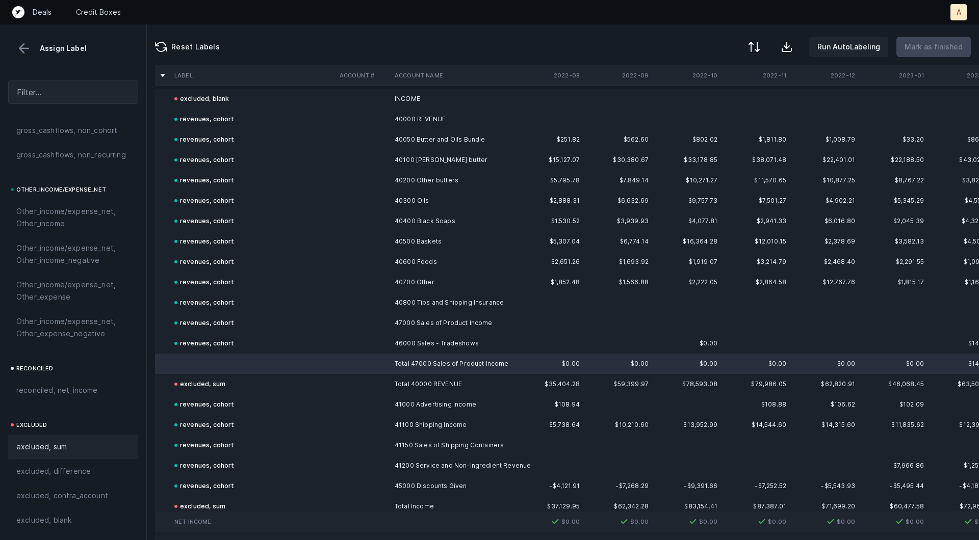
click at [84, 447] on div "excluded, sum" at bounding box center [73, 447] width 114 height 12
click at [934, 51] on p "Mark as finished" at bounding box center [933, 47] width 58 height 12
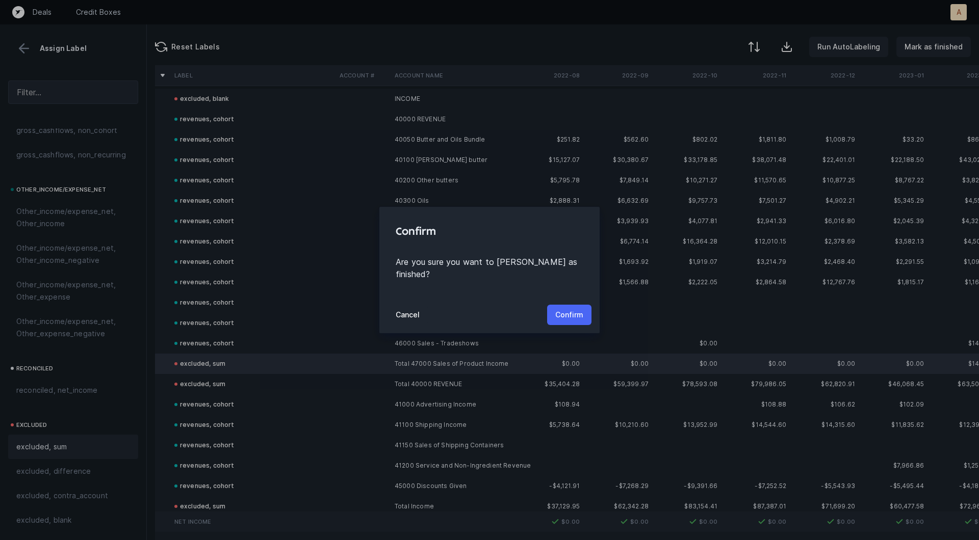
click at [568, 309] on p "Confirm" at bounding box center [569, 315] width 28 height 12
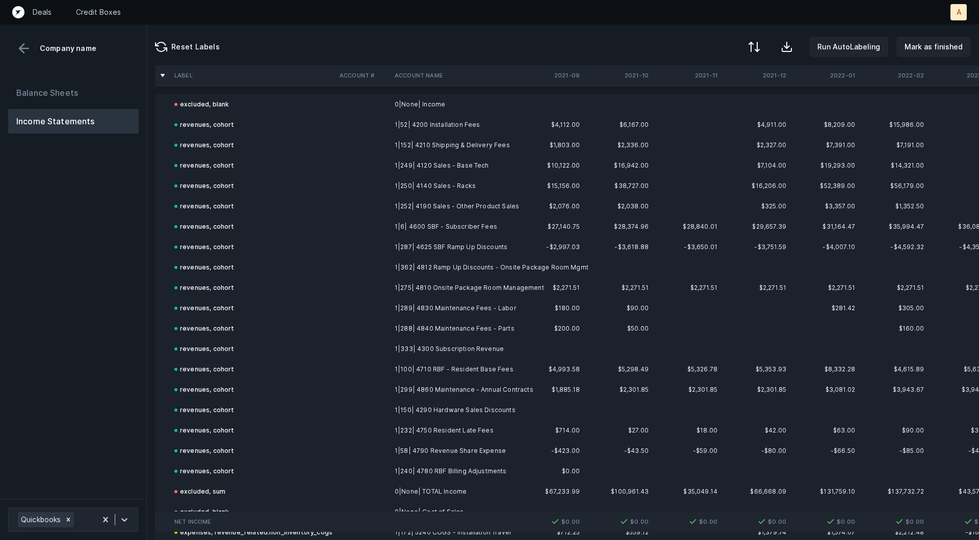
click at [104, 359] on div "Balance Sheets Income Statements" at bounding box center [73, 285] width 147 height 427
click at [753, 50] on div at bounding box center [753, 48] width 12 height 12
click at [693, 106] on div "By Hum label" at bounding box center [688, 108] width 45 height 12
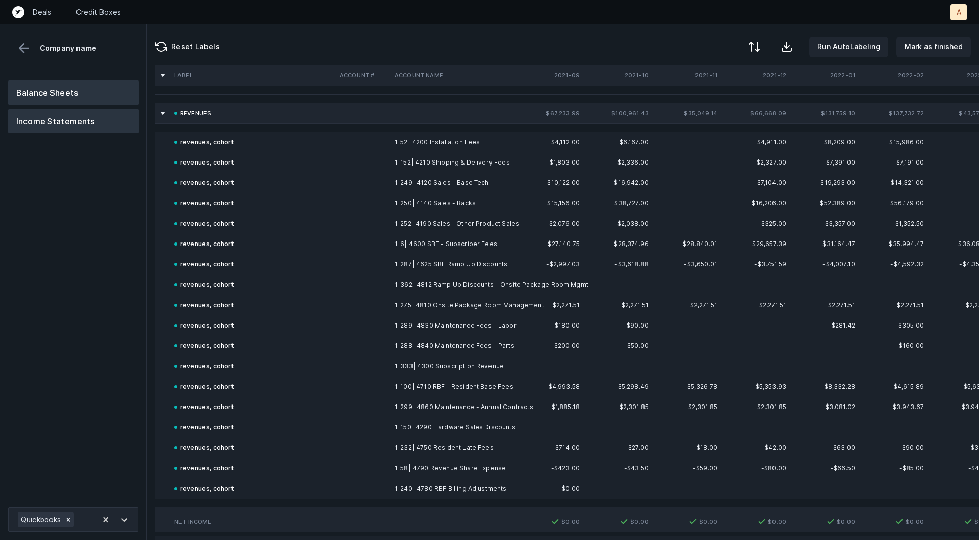
click at [108, 89] on button "Balance Sheets" at bounding box center [73, 93] width 130 height 24
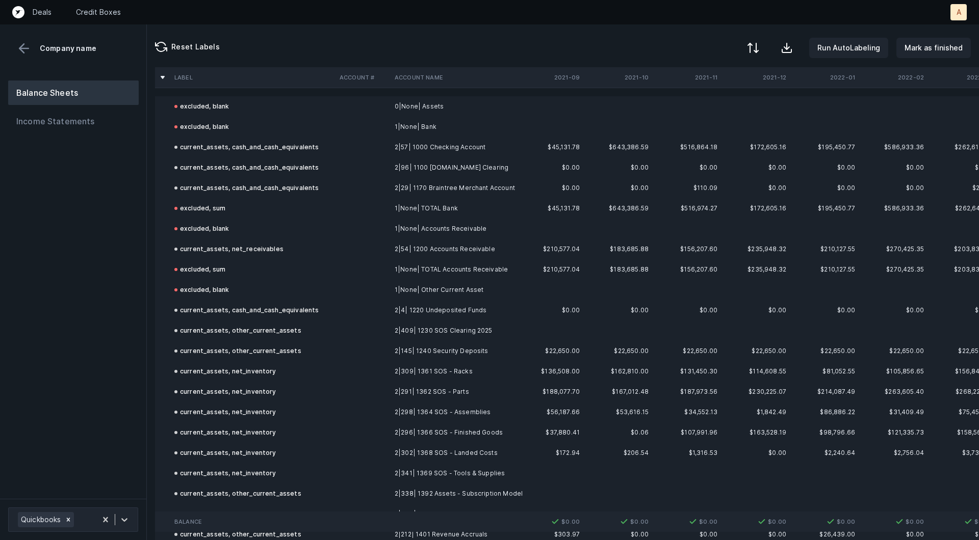
click at [754, 46] on div at bounding box center [753, 48] width 12 height 12
click at [693, 103] on div "By Hum label" at bounding box center [688, 108] width 45 height 12
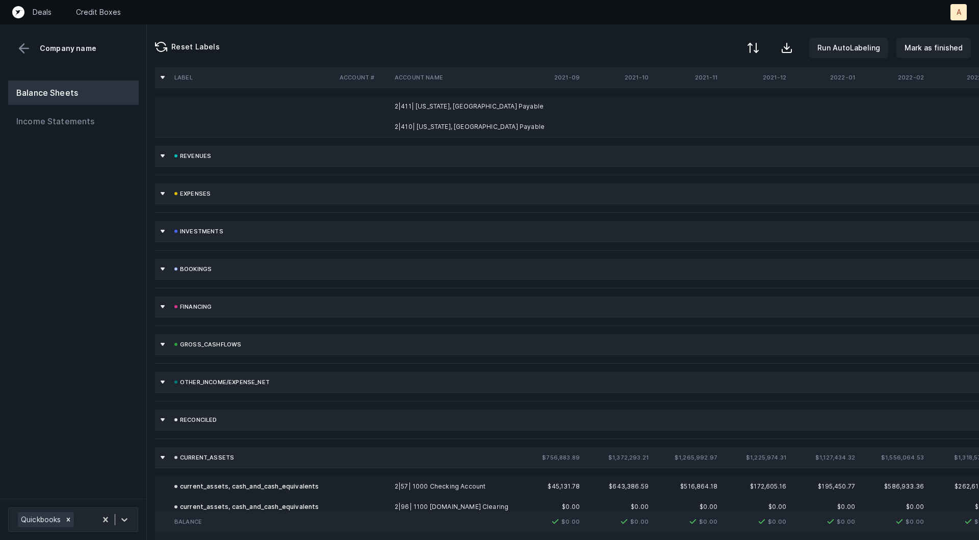
click at [750, 47] on button at bounding box center [753, 48] width 22 height 22
click at [712, 85] on div "By original order" at bounding box center [695, 88] width 58 height 12
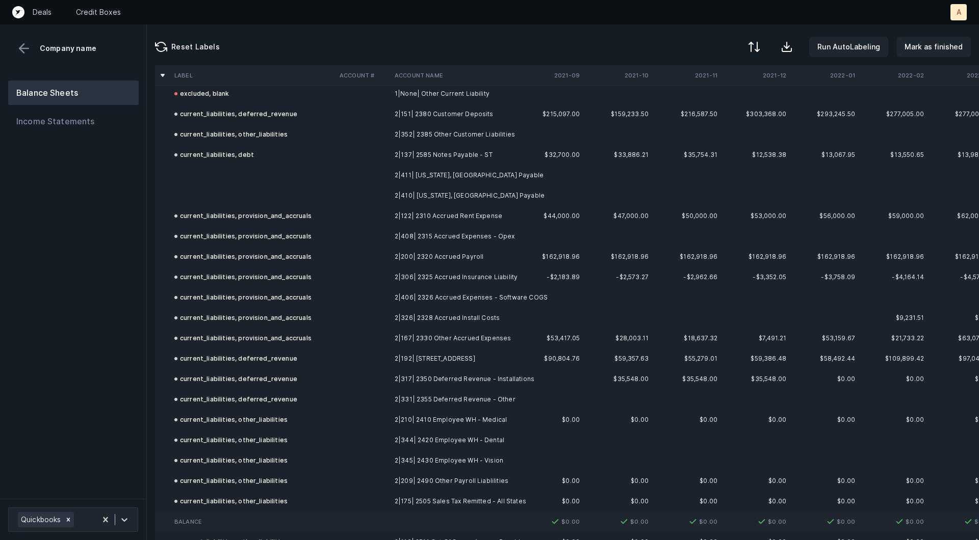
scroll to position [1263, 0]
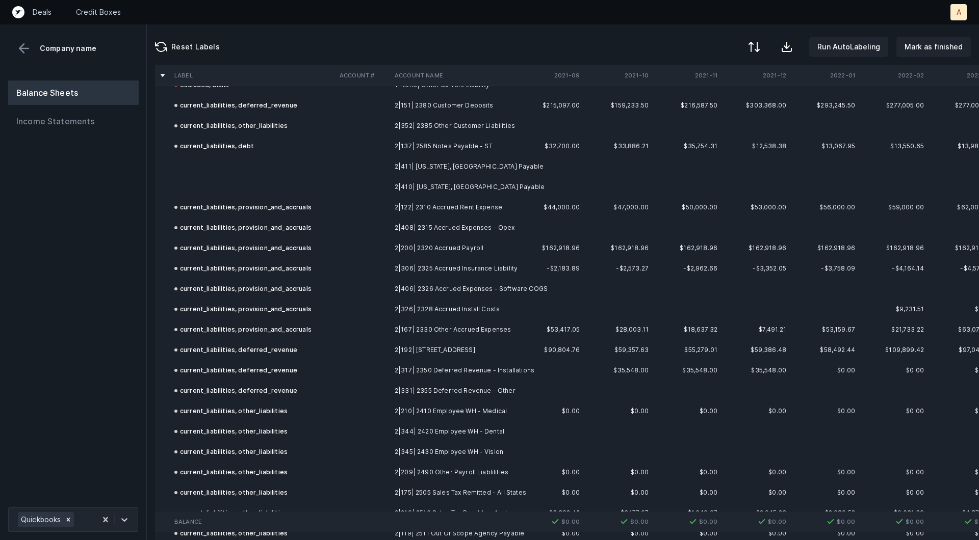
click at [438, 183] on td "2|410| Alabama, Madison County Payable" at bounding box center [452, 187] width 124 height 20
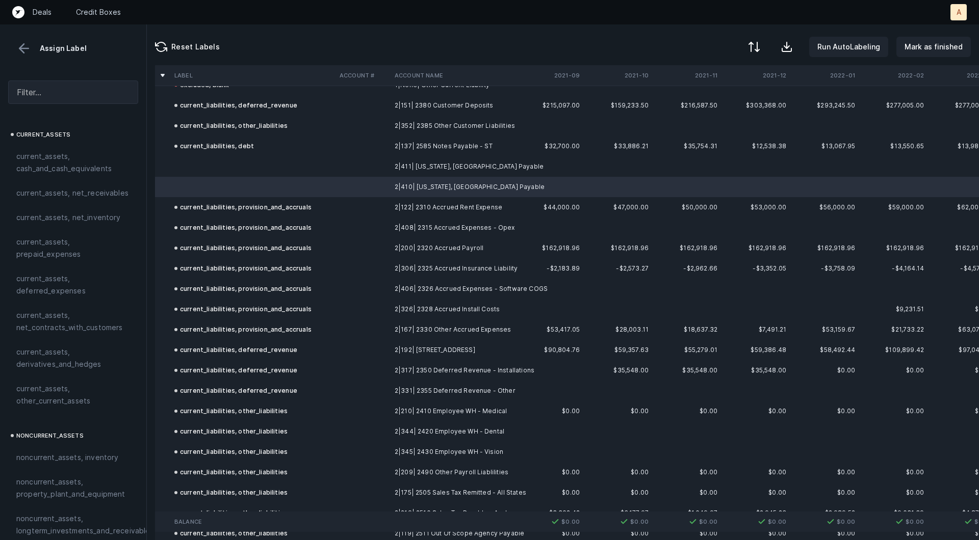
click at [414, 163] on td "2|411| Alabama, Huntsville Payable" at bounding box center [452, 166] width 124 height 20
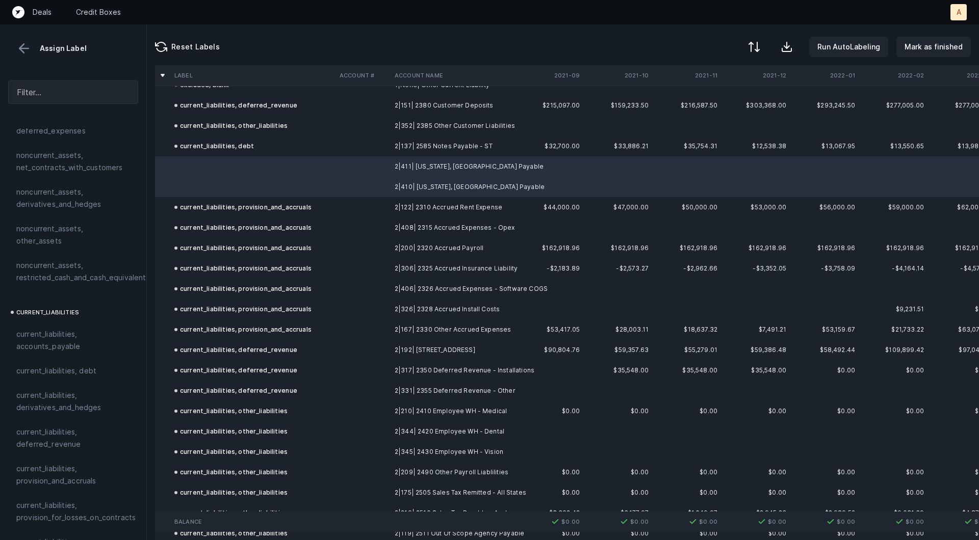
scroll to position [594, 0]
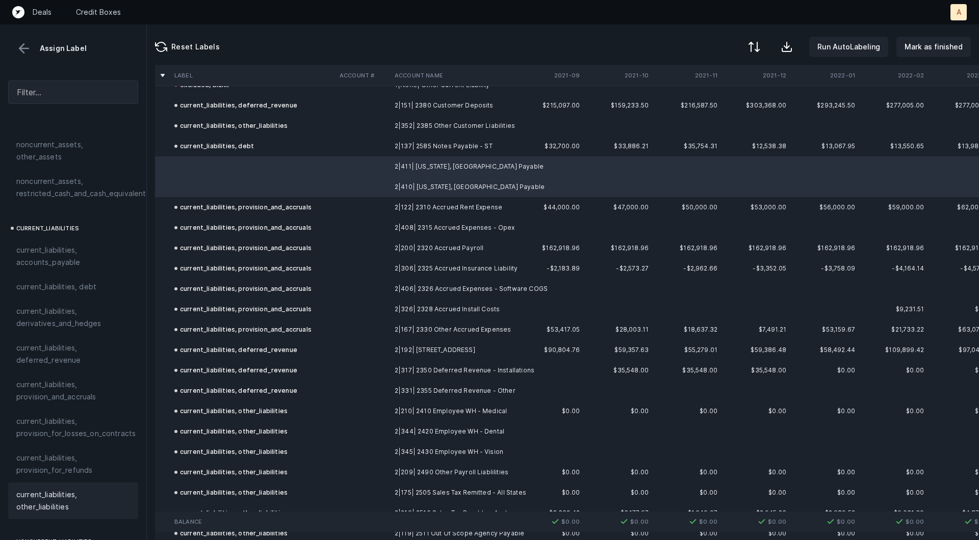
click at [61, 489] on span "current_liabilities, other_liabilities" at bounding box center [73, 501] width 114 height 24
click at [943, 41] on p "Mark as finished" at bounding box center [933, 47] width 58 height 12
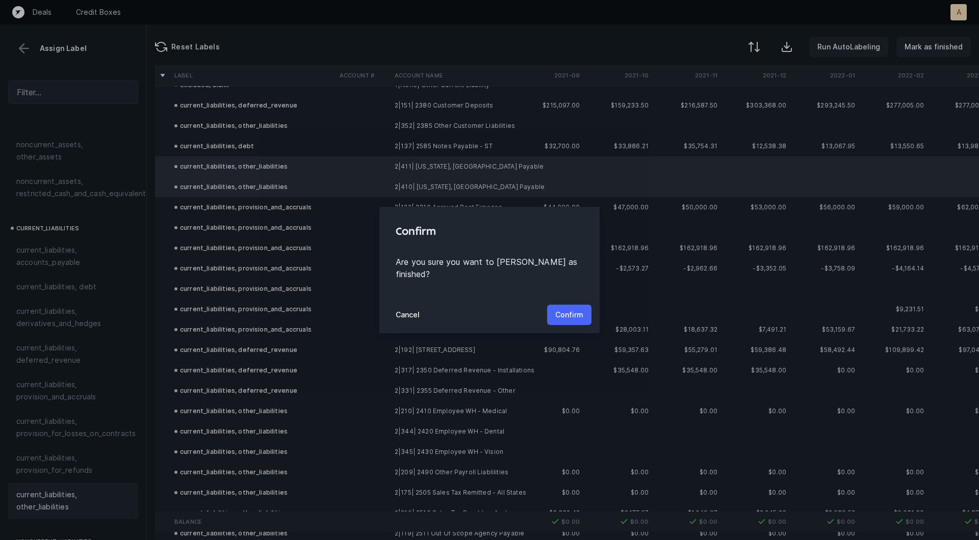
click at [580, 309] on p "Confirm" at bounding box center [569, 315] width 28 height 12
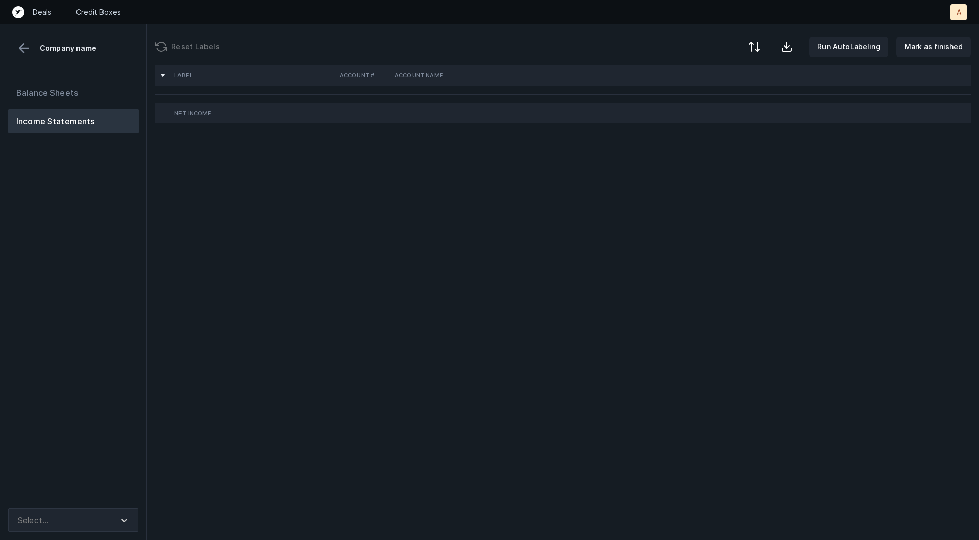
click at [102, 221] on div "Balance Sheets Income Statements" at bounding box center [73, 286] width 147 height 428
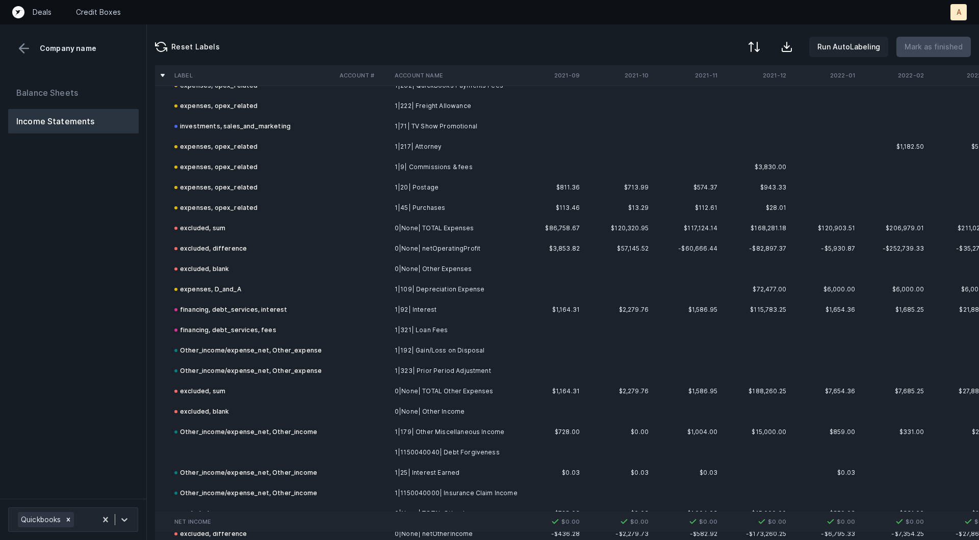
scroll to position [2486, 0]
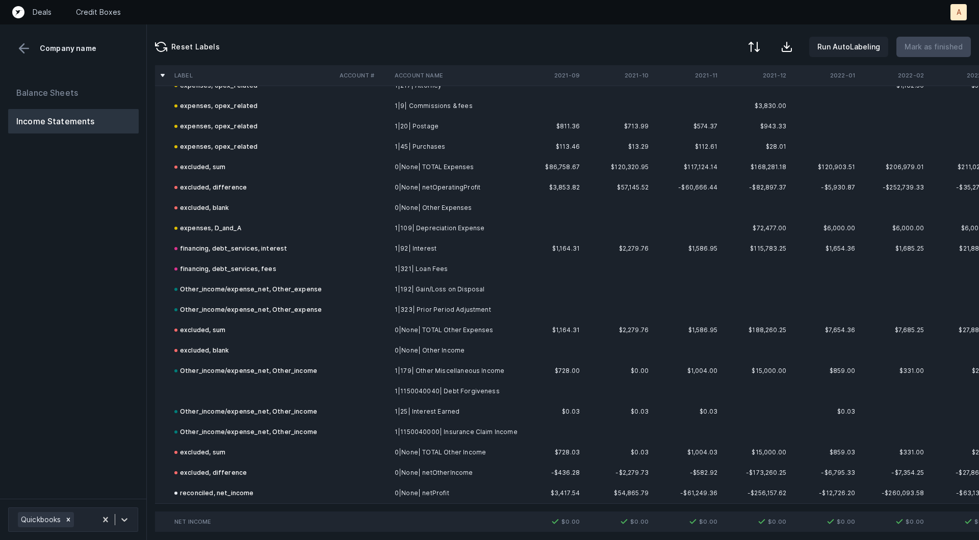
click at [258, 385] on td at bounding box center [252, 391] width 165 height 20
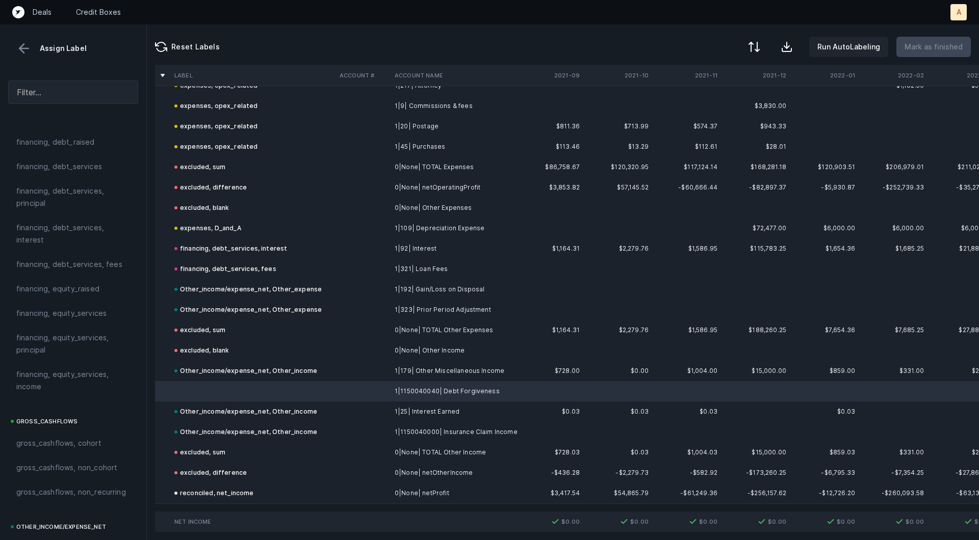
scroll to position [1141, 0]
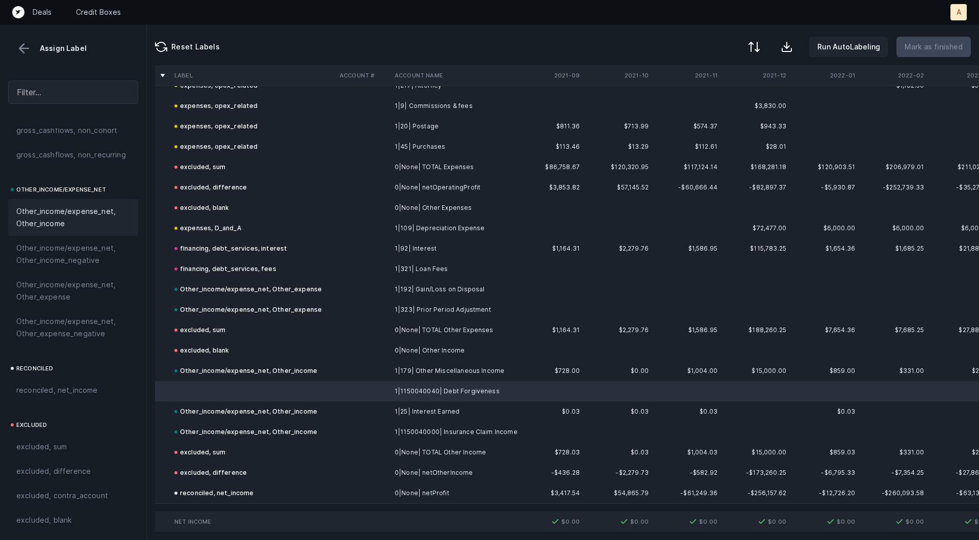
click at [71, 209] on span "Other_income/expense_net, Other_income" at bounding box center [73, 217] width 114 height 24
click at [23, 49] on button at bounding box center [23, 48] width 15 height 15
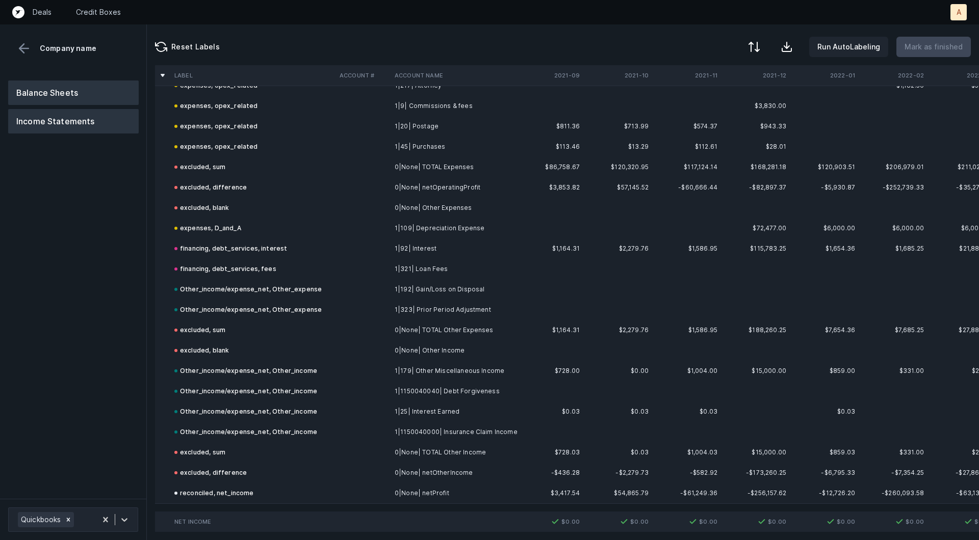
click at [44, 97] on button "Balance Sheets" at bounding box center [73, 93] width 130 height 24
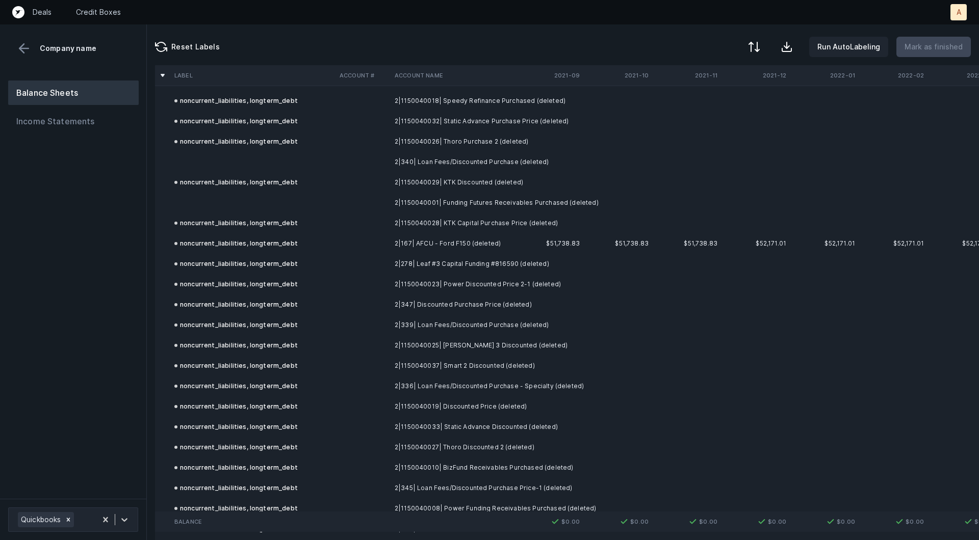
scroll to position [2210, 0]
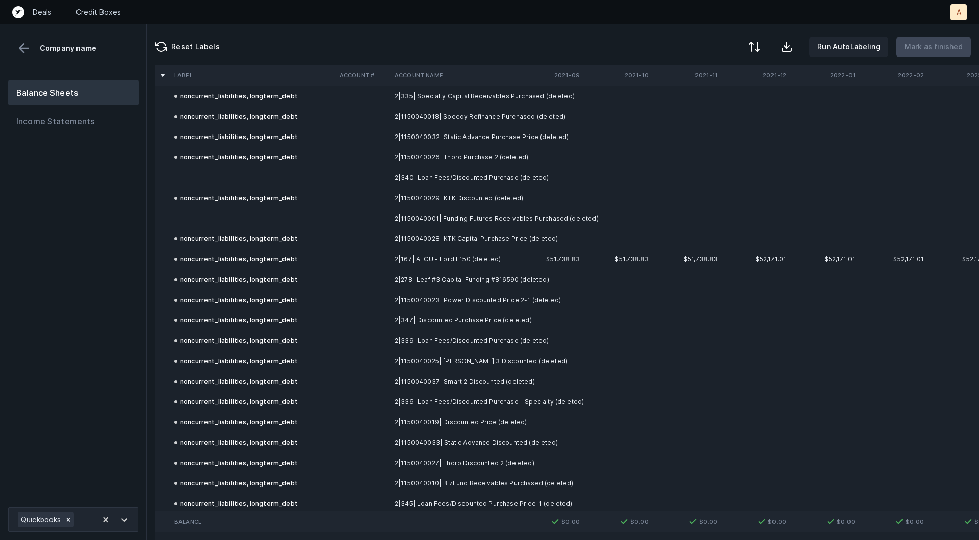
click at [268, 179] on td at bounding box center [252, 178] width 165 height 20
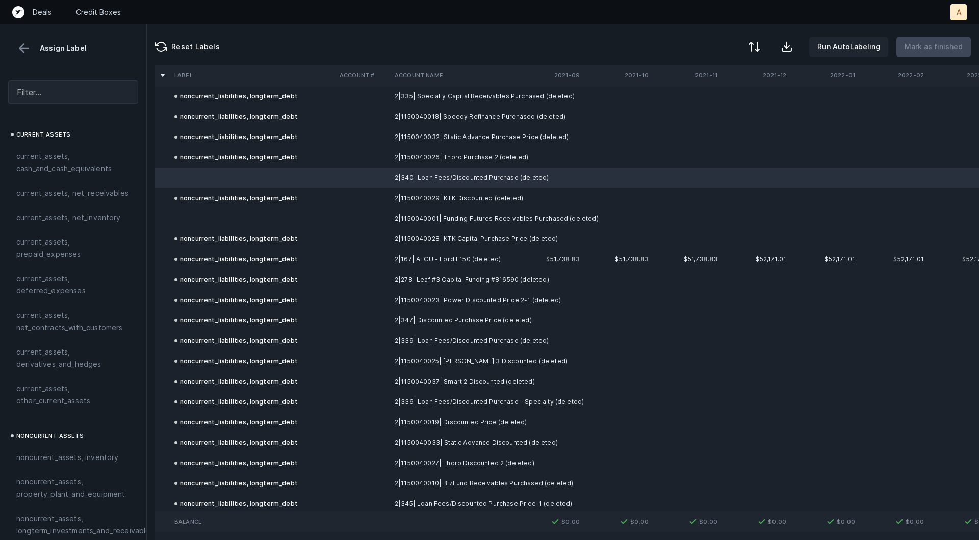
click at [255, 219] on td at bounding box center [252, 218] width 165 height 20
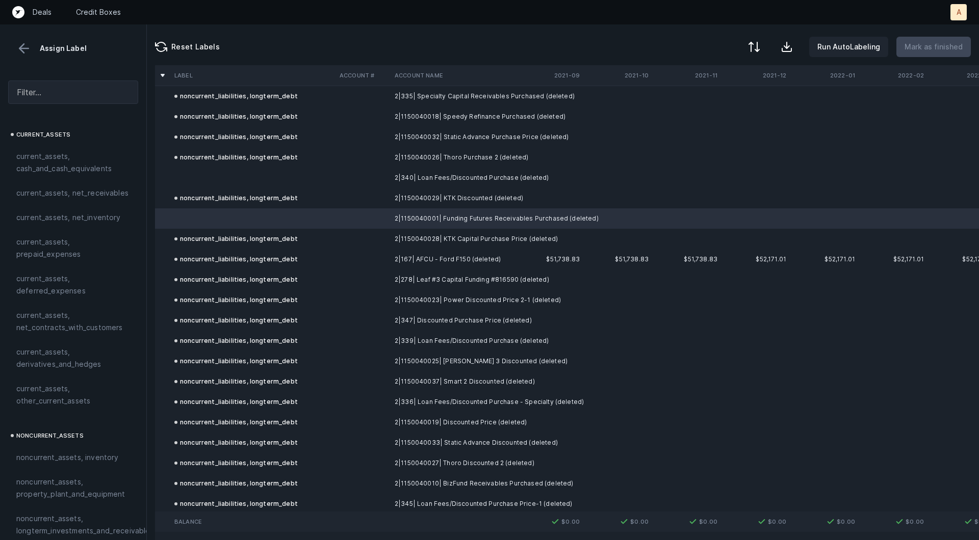
click at [192, 183] on td at bounding box center [252, 178] width 165 height 20
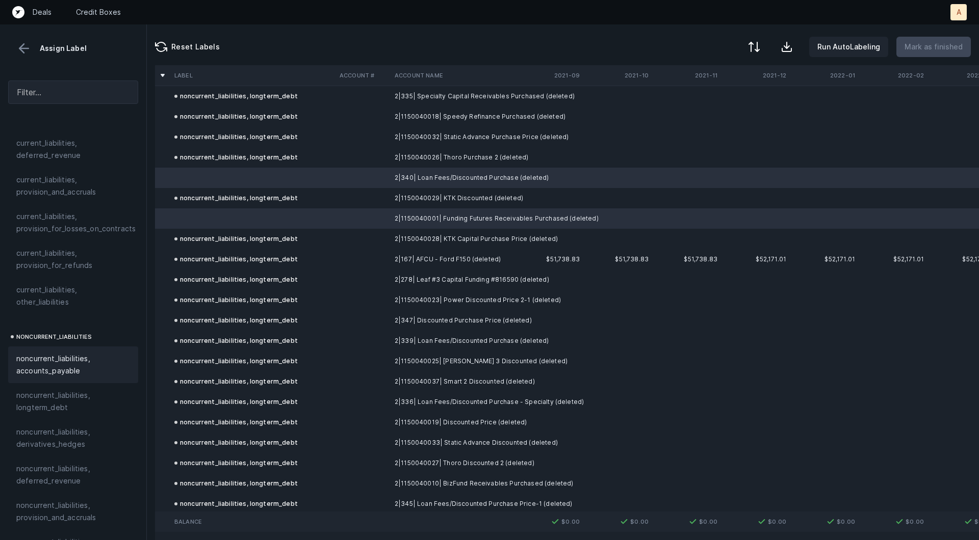
scroll to position [803, 0]
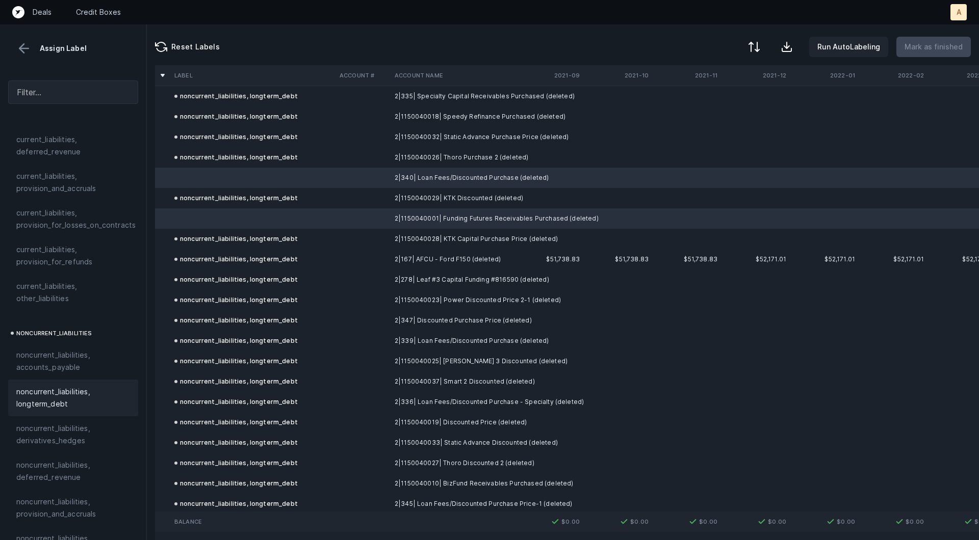
click at [47, 386] on span "noncurrent_liabilities, longterm_debt" at bounding box center [73, 398] width 114 height 24
click at [944, 50] on p "Mark as finished" at bounding box center [933, 47] width 58 height 12
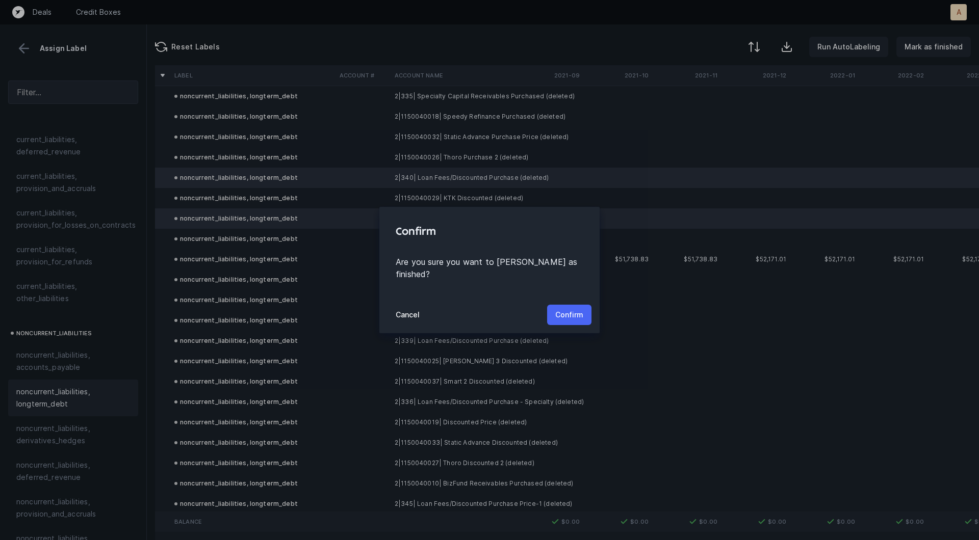
click at [558, 313] on p "Confirm" at bounding box center [569, 315] width 28 height 12
